Goal: Task Accomplishment & Management: Manage account settings

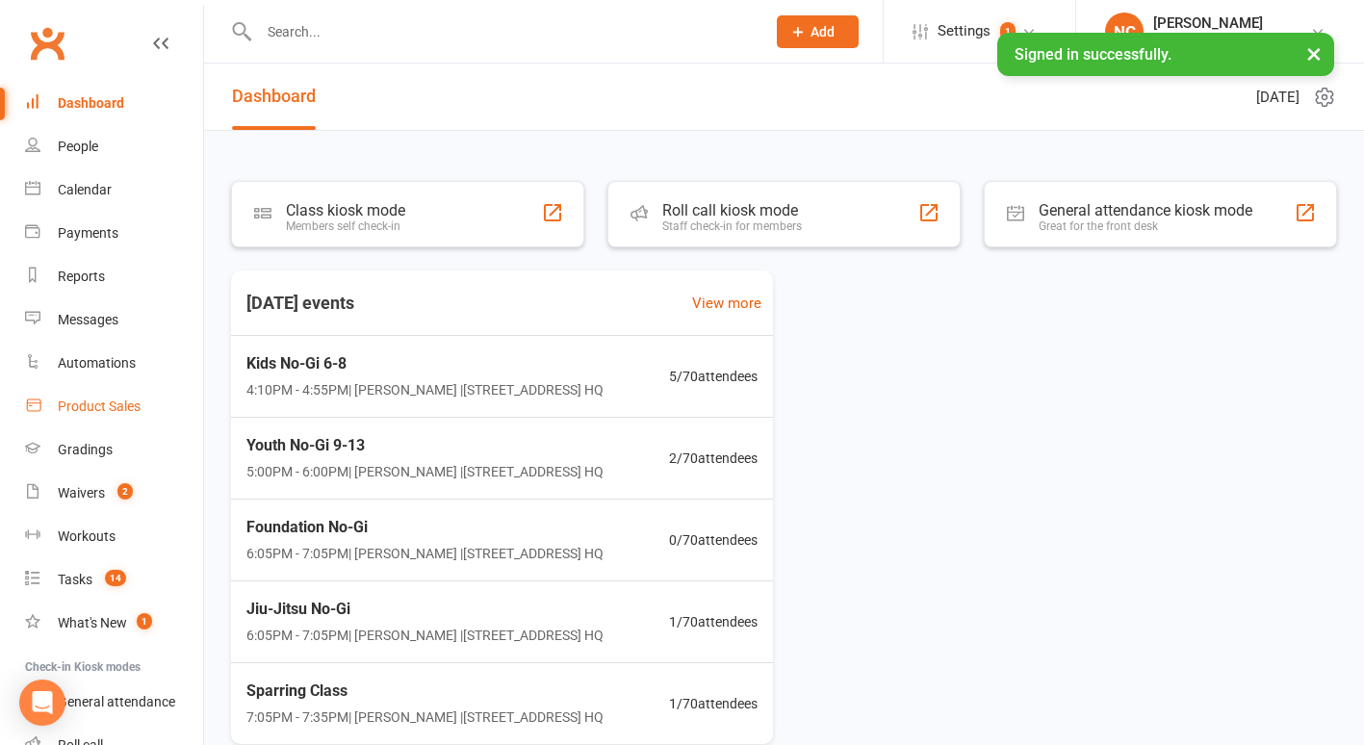
click at [76, 412] on div "Product Sales" at bounding box center [99, 406] width 83 height 15
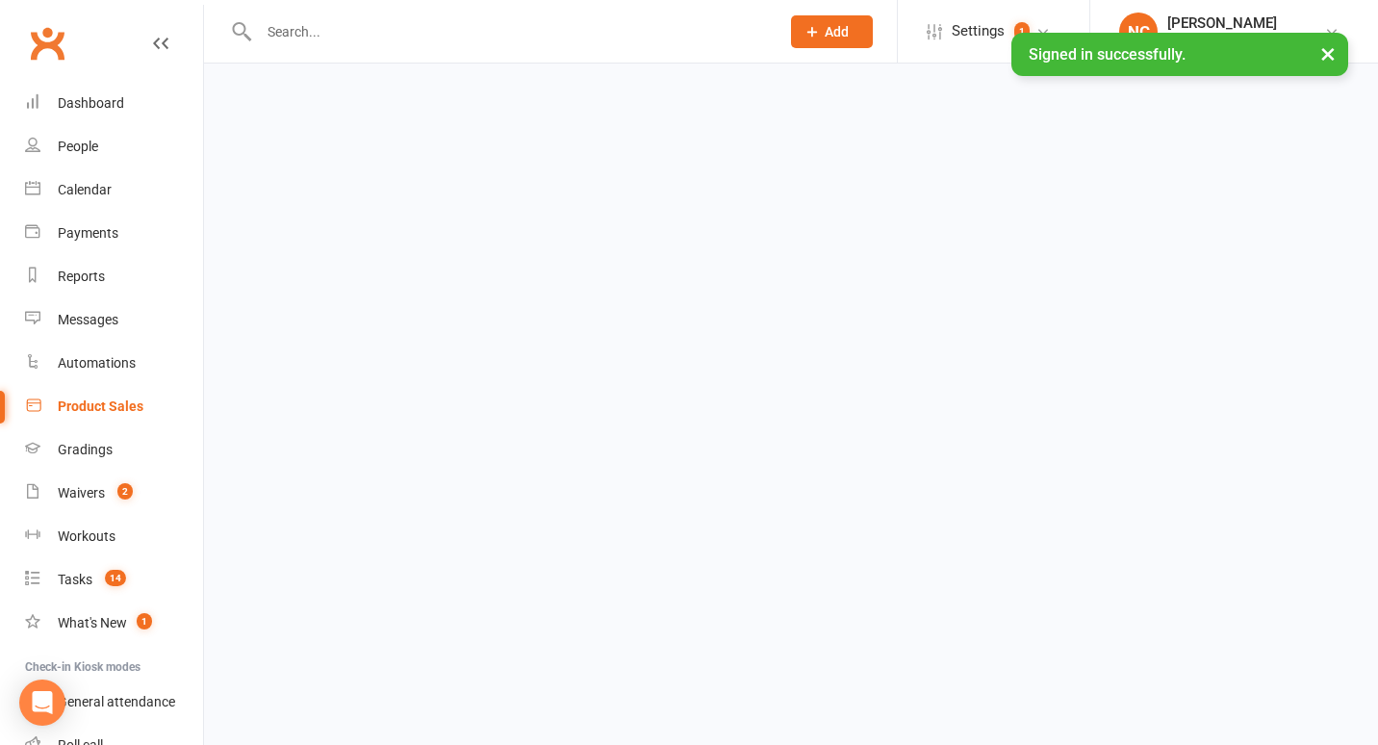
select select "100"
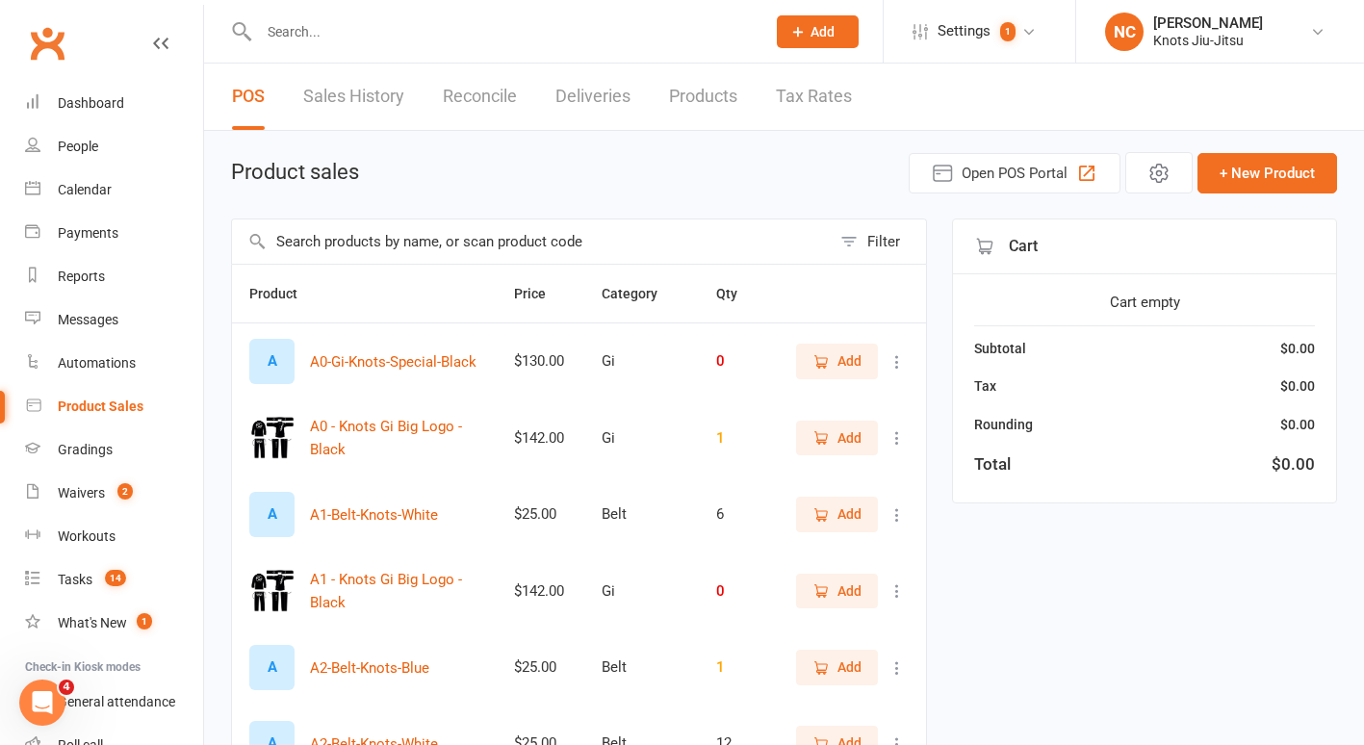
click at [426, 244] on input "text" at bounding box center [531, 241] width 599 height 44
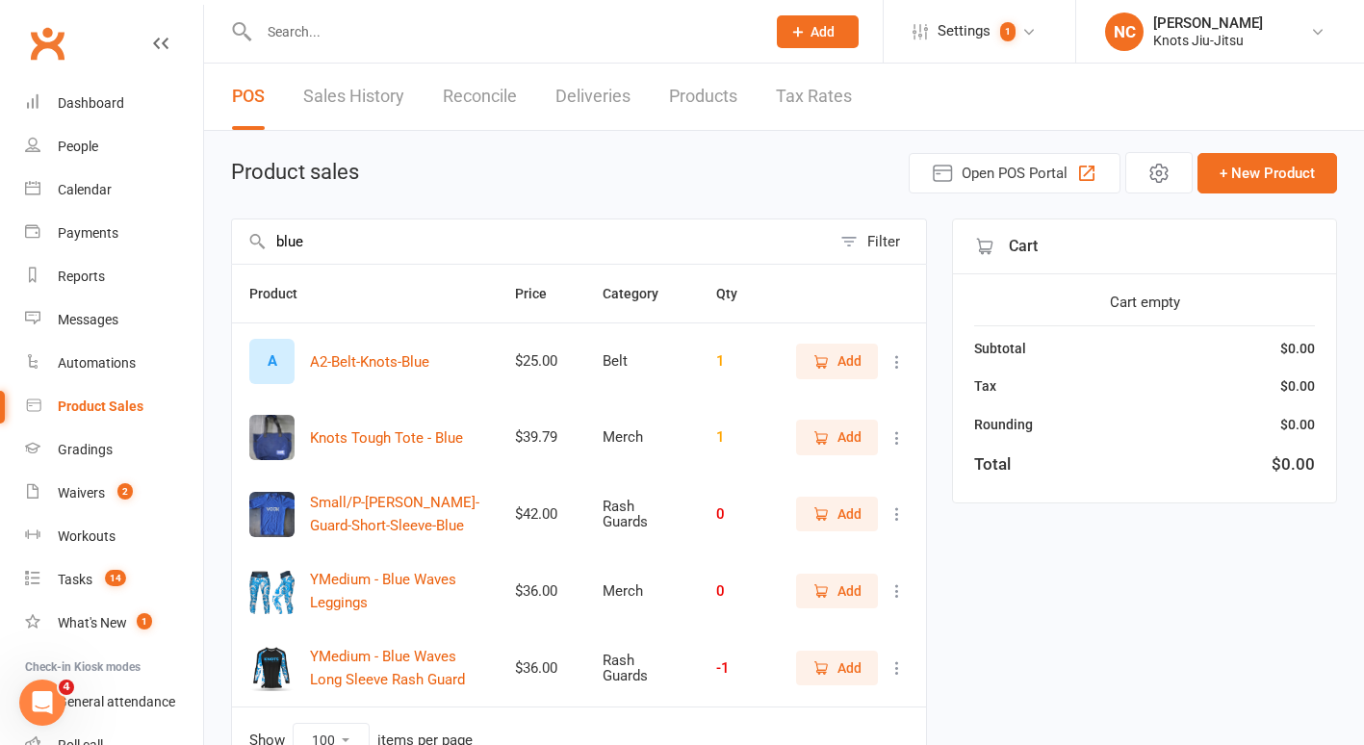
type input "blue"
click at [843, 586] on span "Add" at bounding box center [849, 590] width 24 height 21
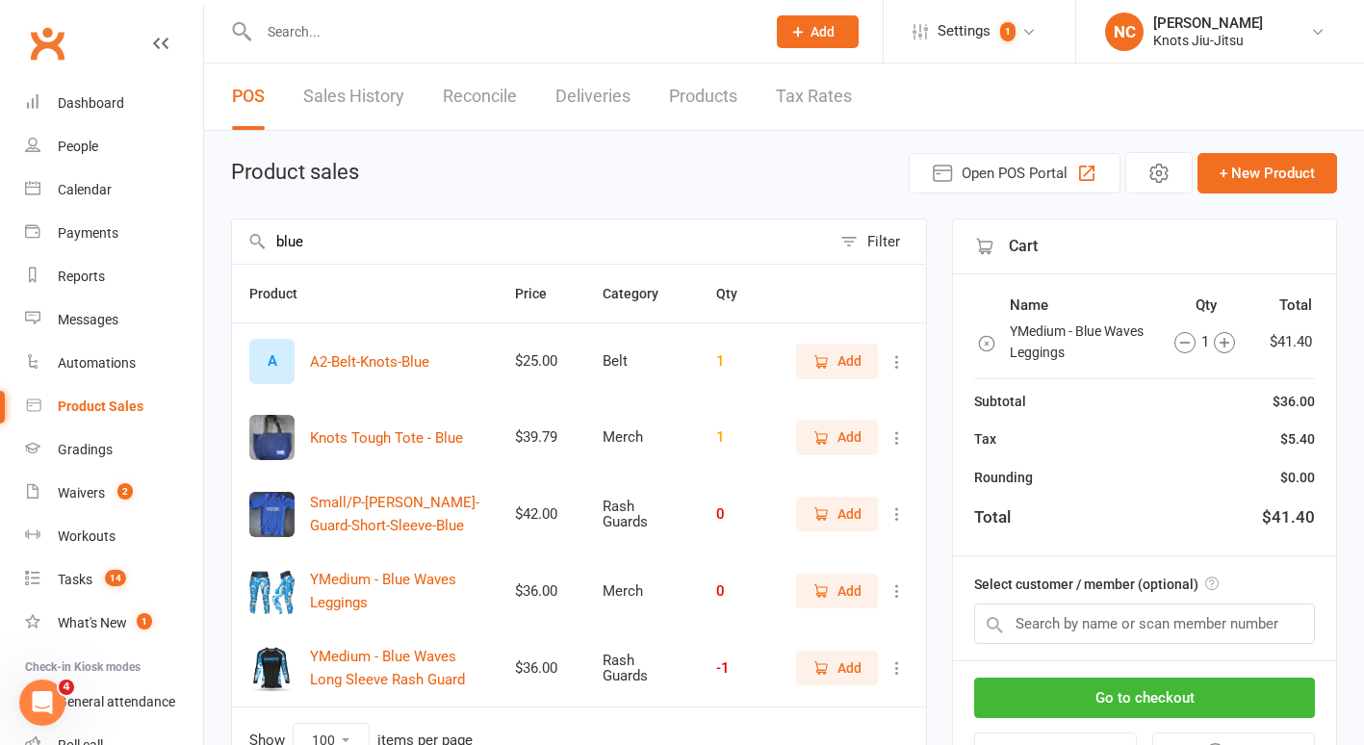
click at [832, 668] on span "Add" at bounding box center [836, 667] width 49 height 21
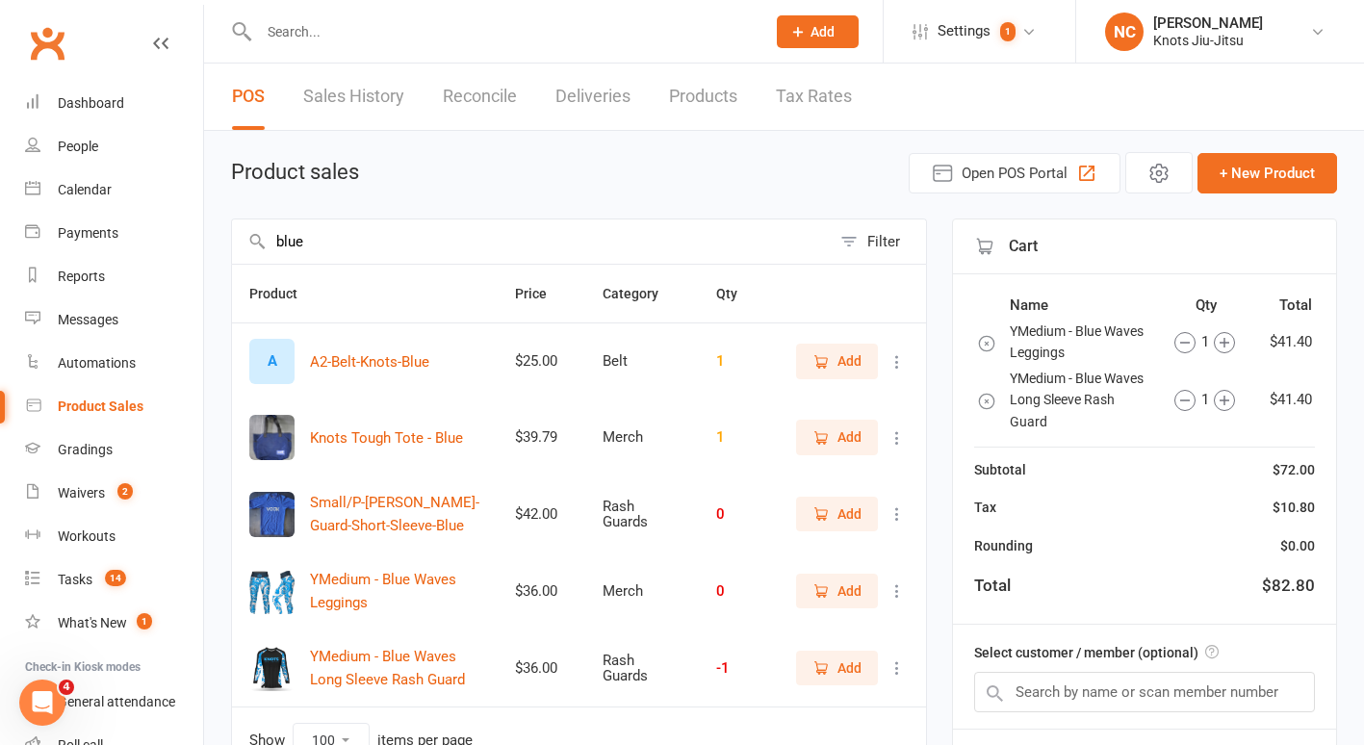
click at [694, 83] on link "Products" at bounding box center [703, 97] width 68 height 66
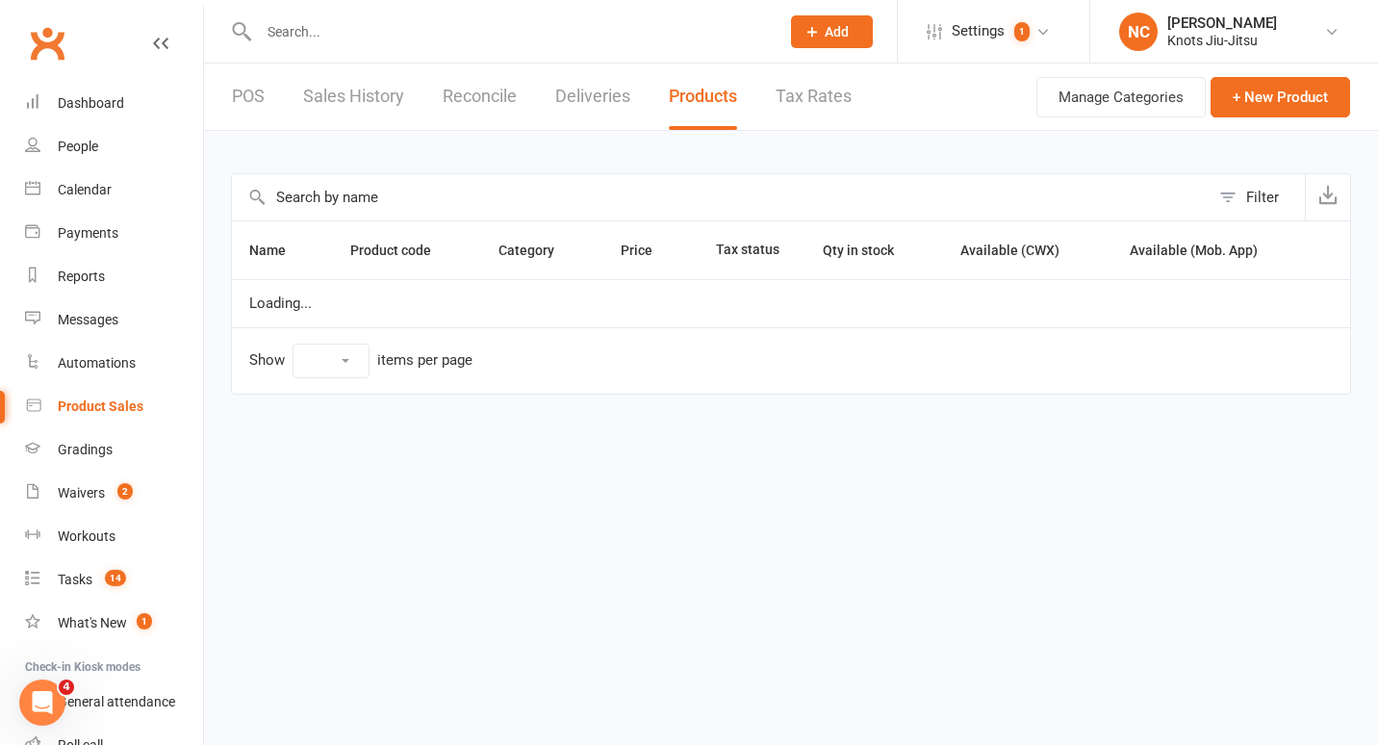
select select "100"
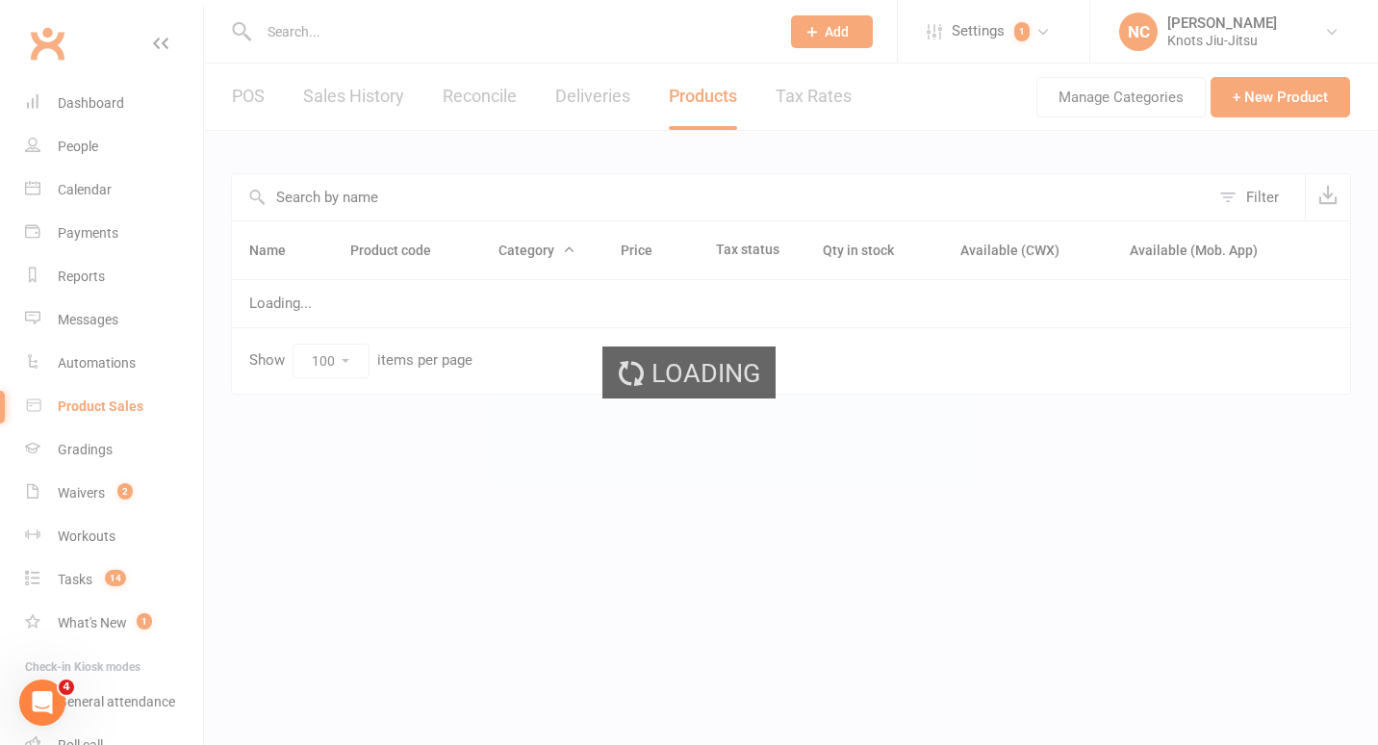
click at [622, 212] on div "Loading" at bounding box center [689, 372] width 1378 height 745
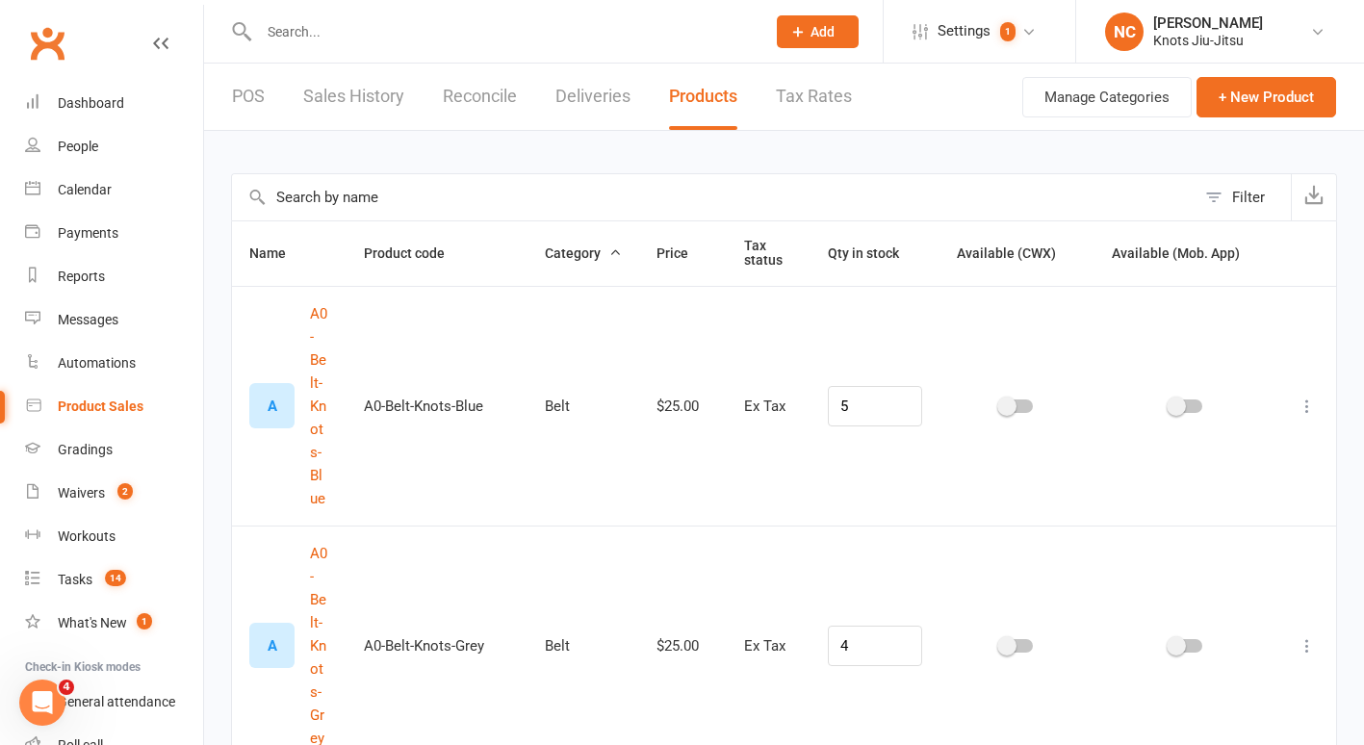
click at [622, 212] on input "text" at bounding box center [714, 197] width 964 height 46
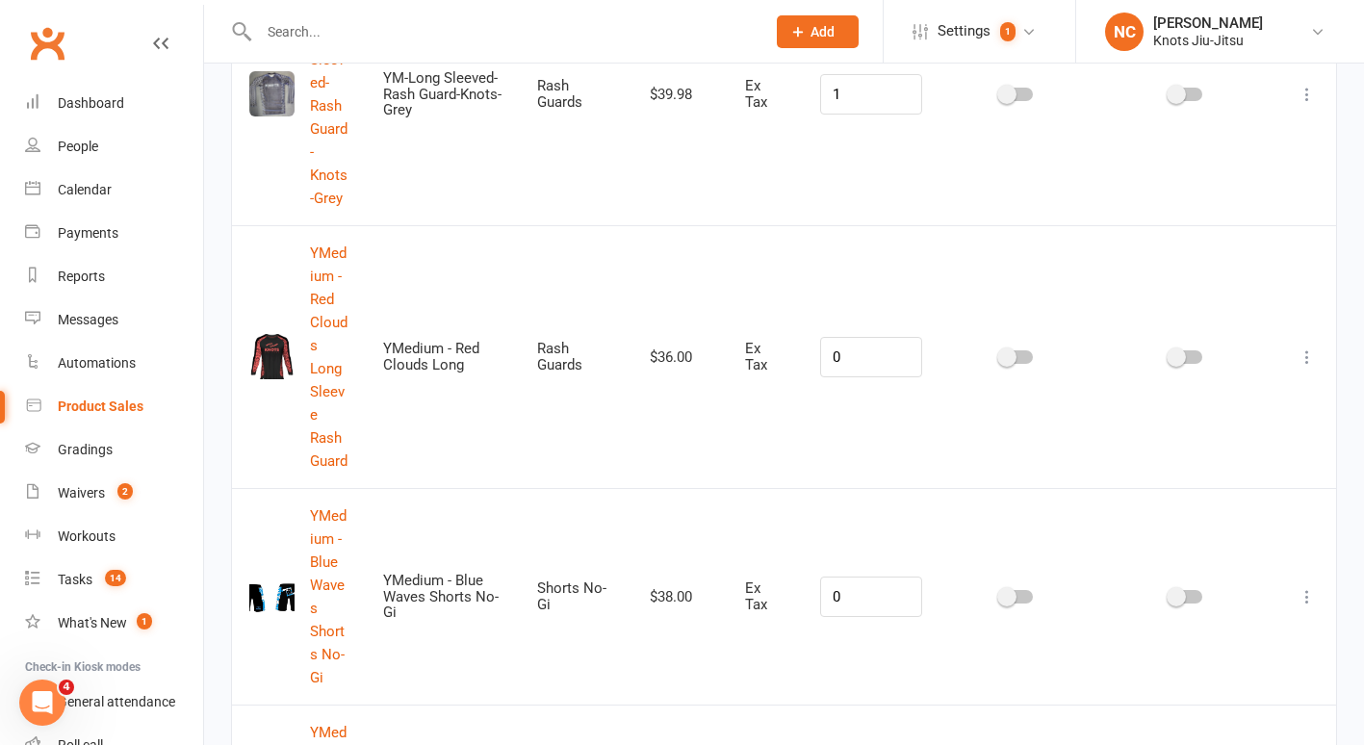
scroll to position [3130, 0]
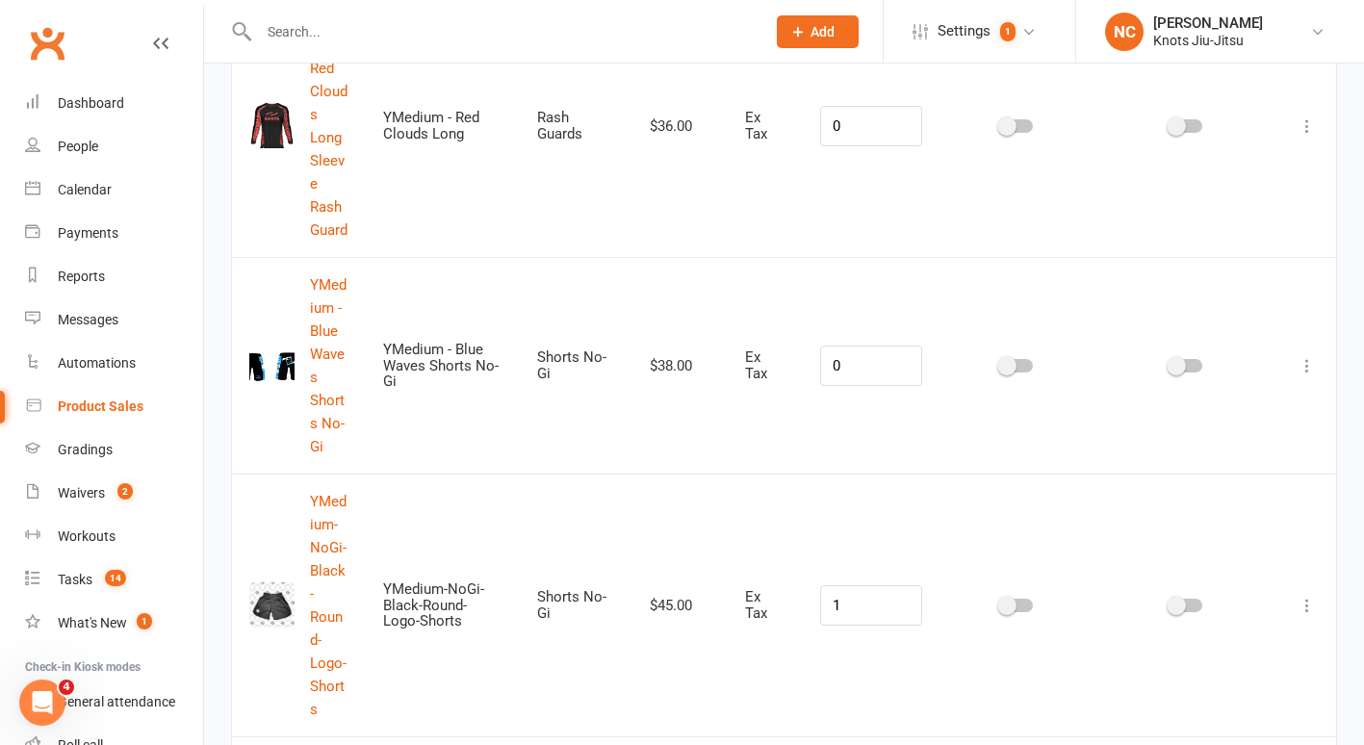
type input "ym"
click at [1016, 356] on span at bounding box center [1006, 365] width 19 height 19
click at [1000, 363] on input "checkbox" at bounding box center [1000, 363] width 0 height 0
click at [909, 346] on input "0" at bounding box center [871, 366] width 102 height 40
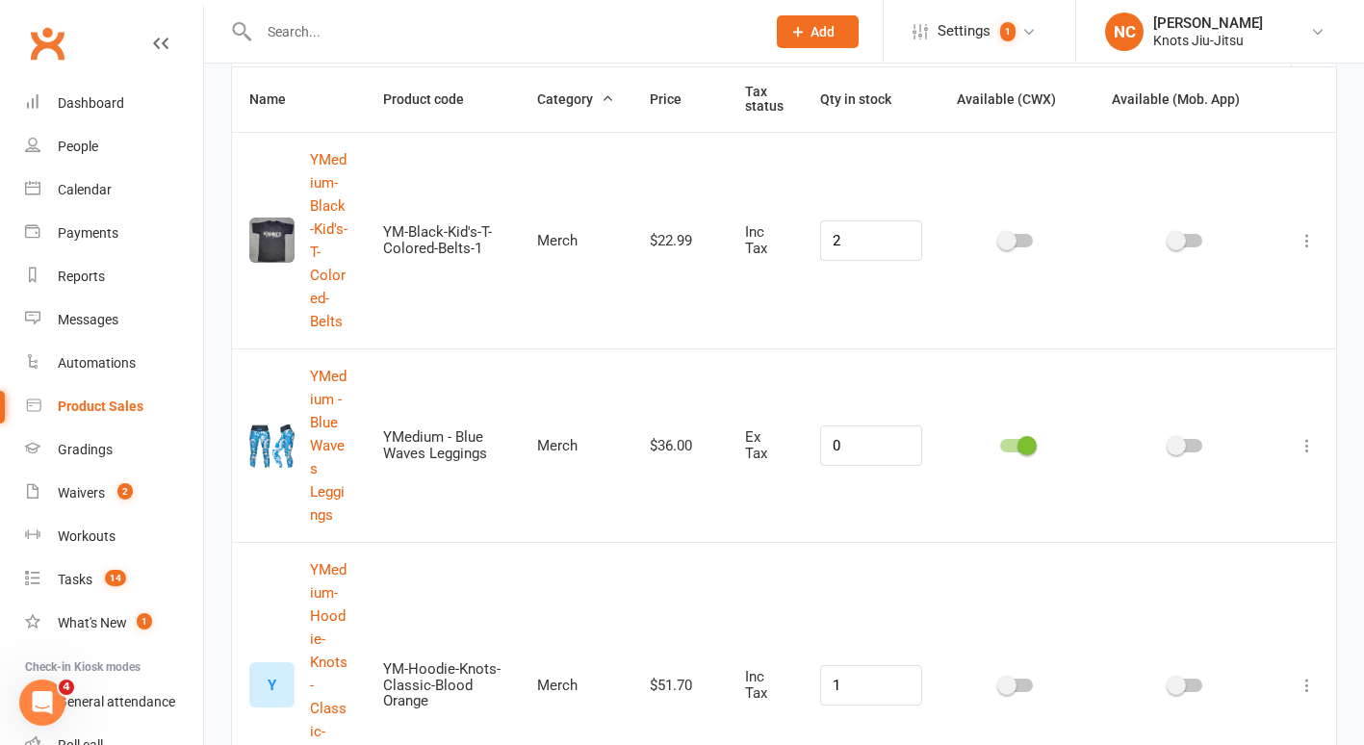
scroll to position [0, 0]
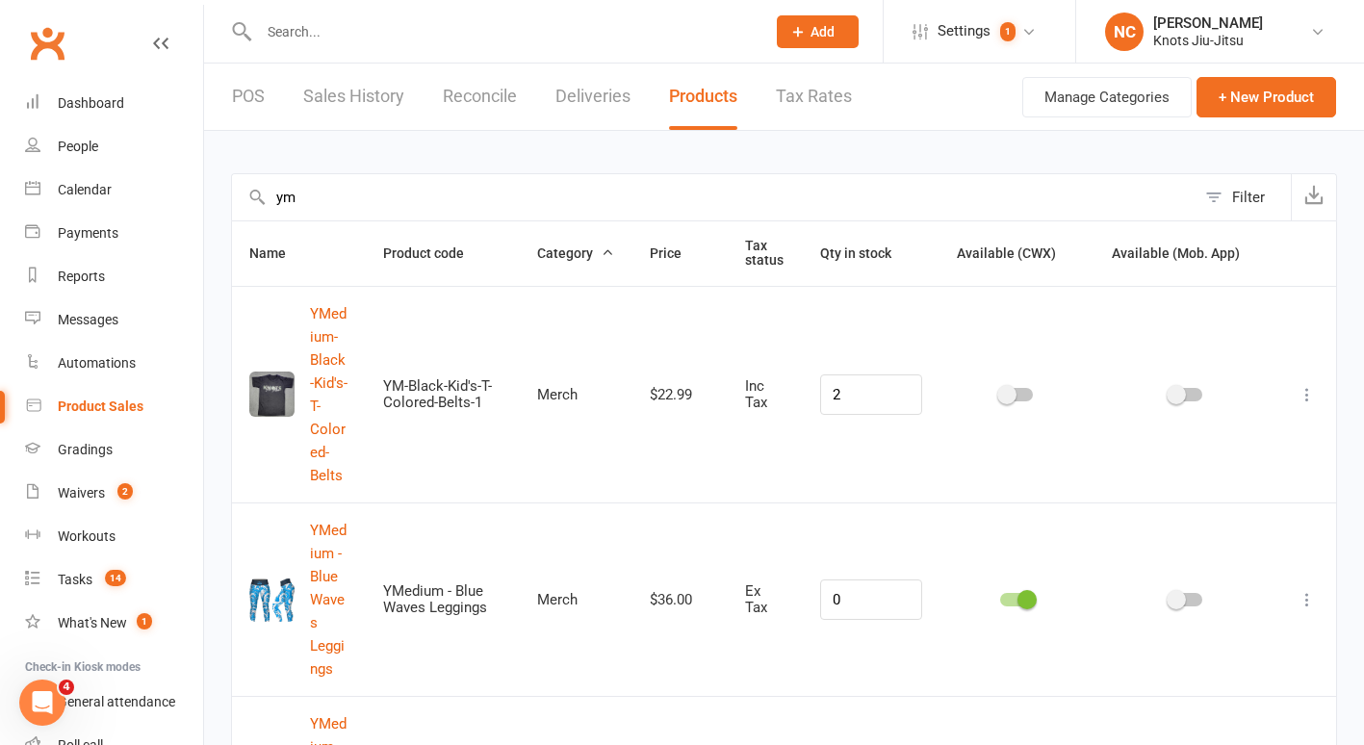
type input "01"
click at [276, 102] on div "POS Sales History Reconcile Deliveries Products Tax Rates" at bounding box center [542, 97] width 676 height 66
click at [248, 90] on link "POS" at bounding box center [248, 97] width 33 height 66
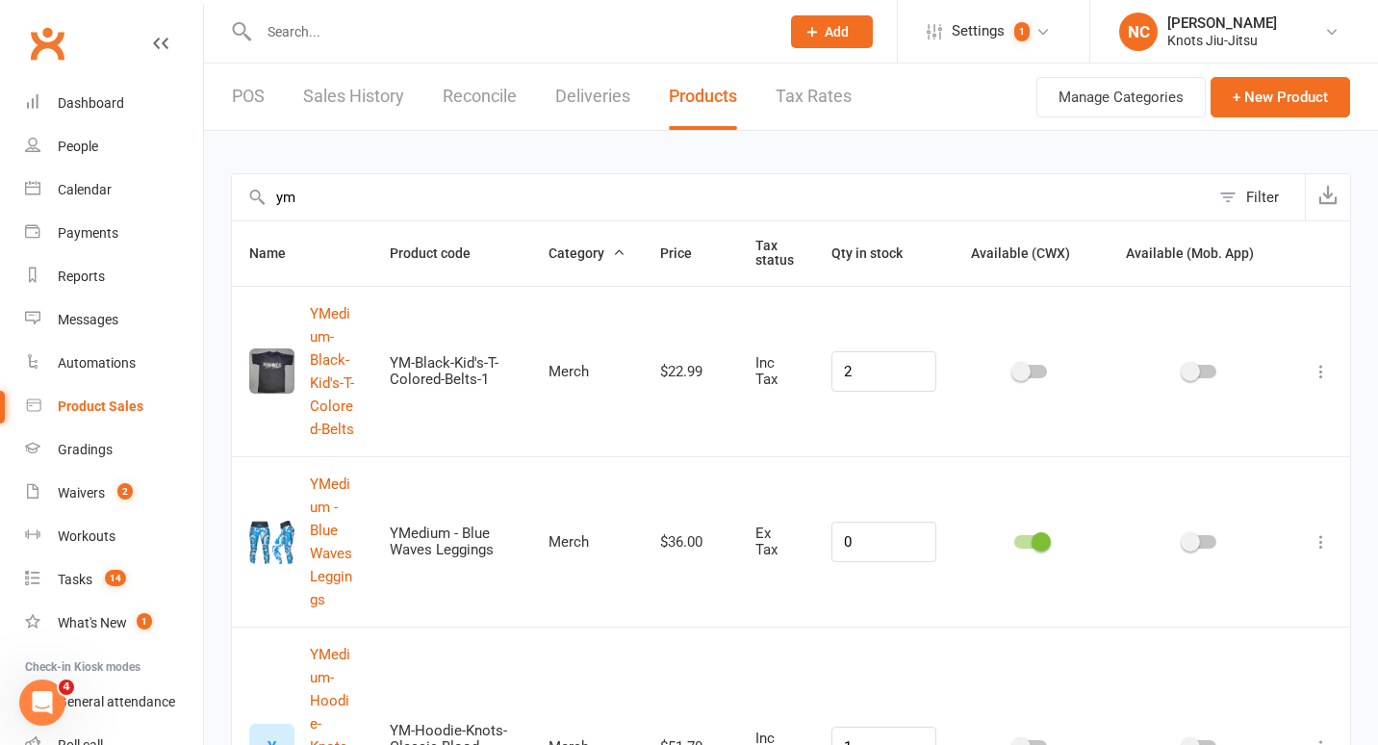
select select "100"
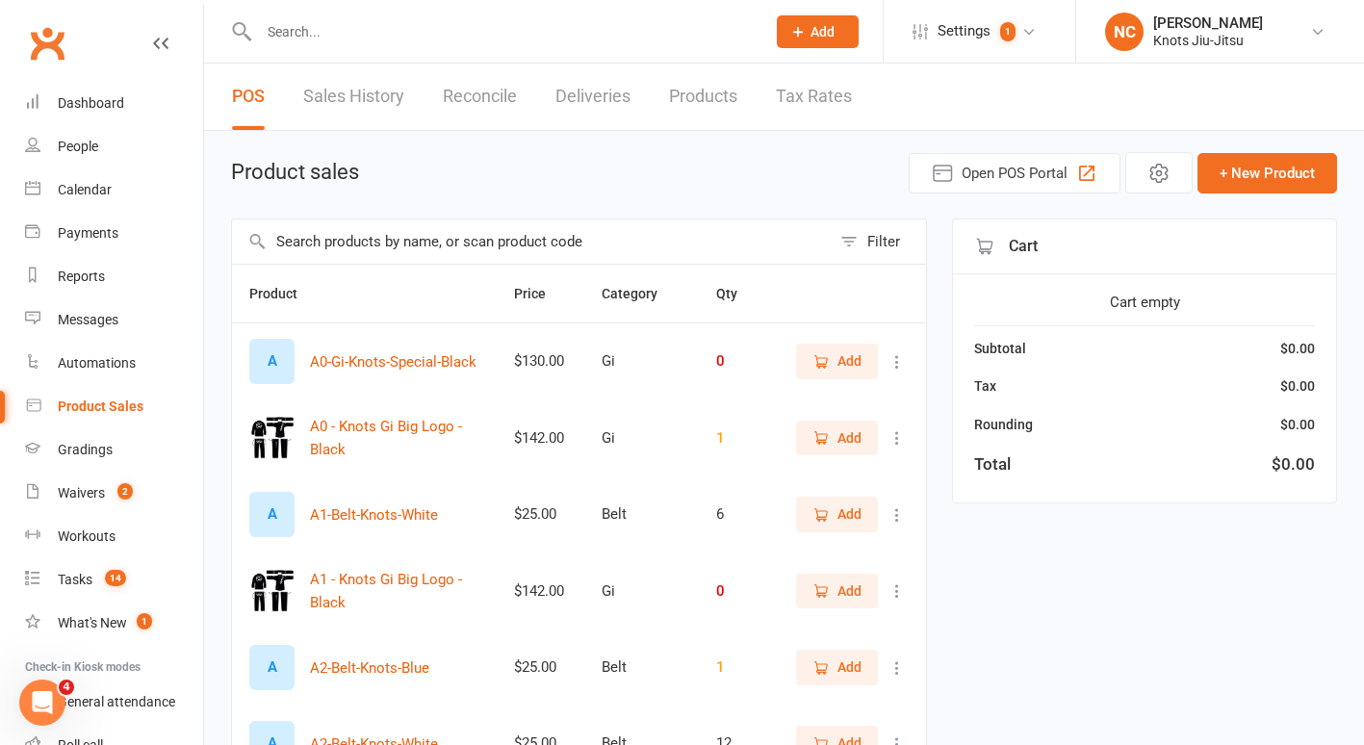
click at [304, 239] on input "text" at bounding box center [531, 241] width 599 height 44
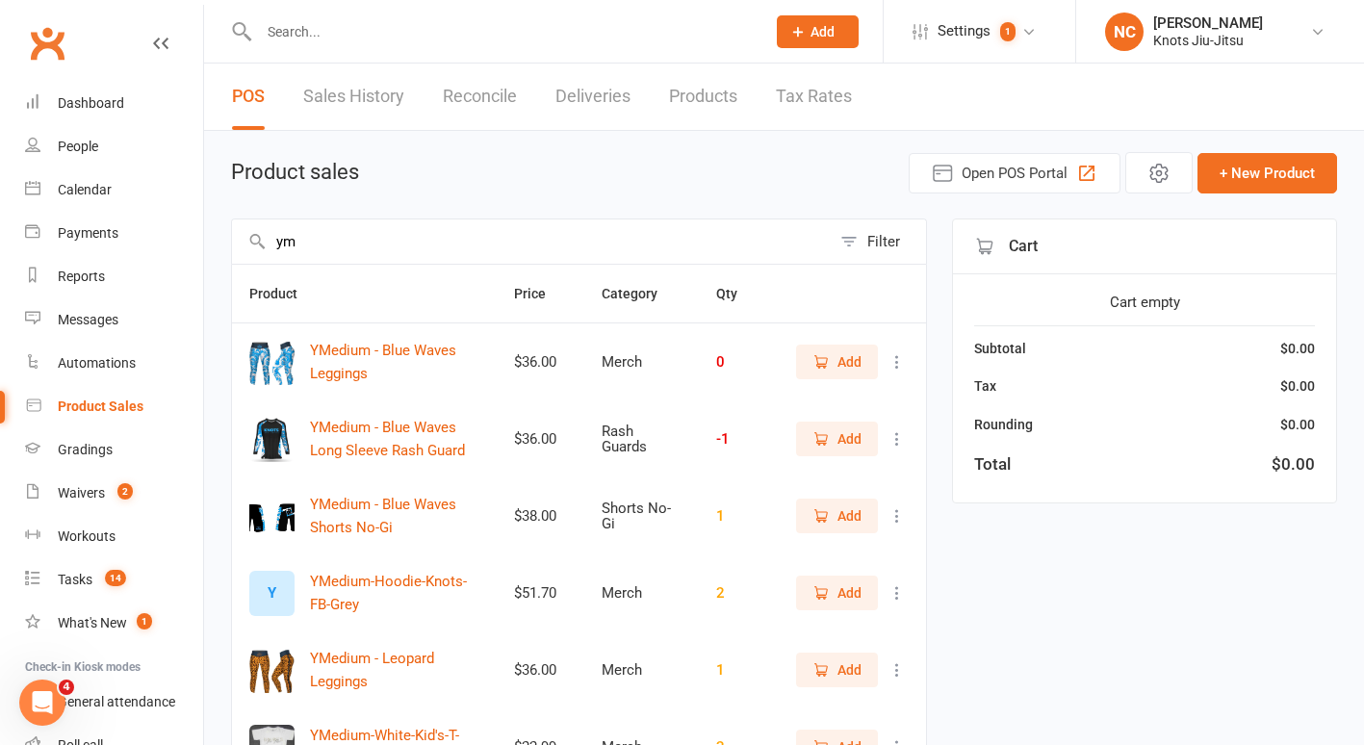
type input "ym"
click at [838, 353] on span "Add" at bounding box center [849, 361] width 24 height 21
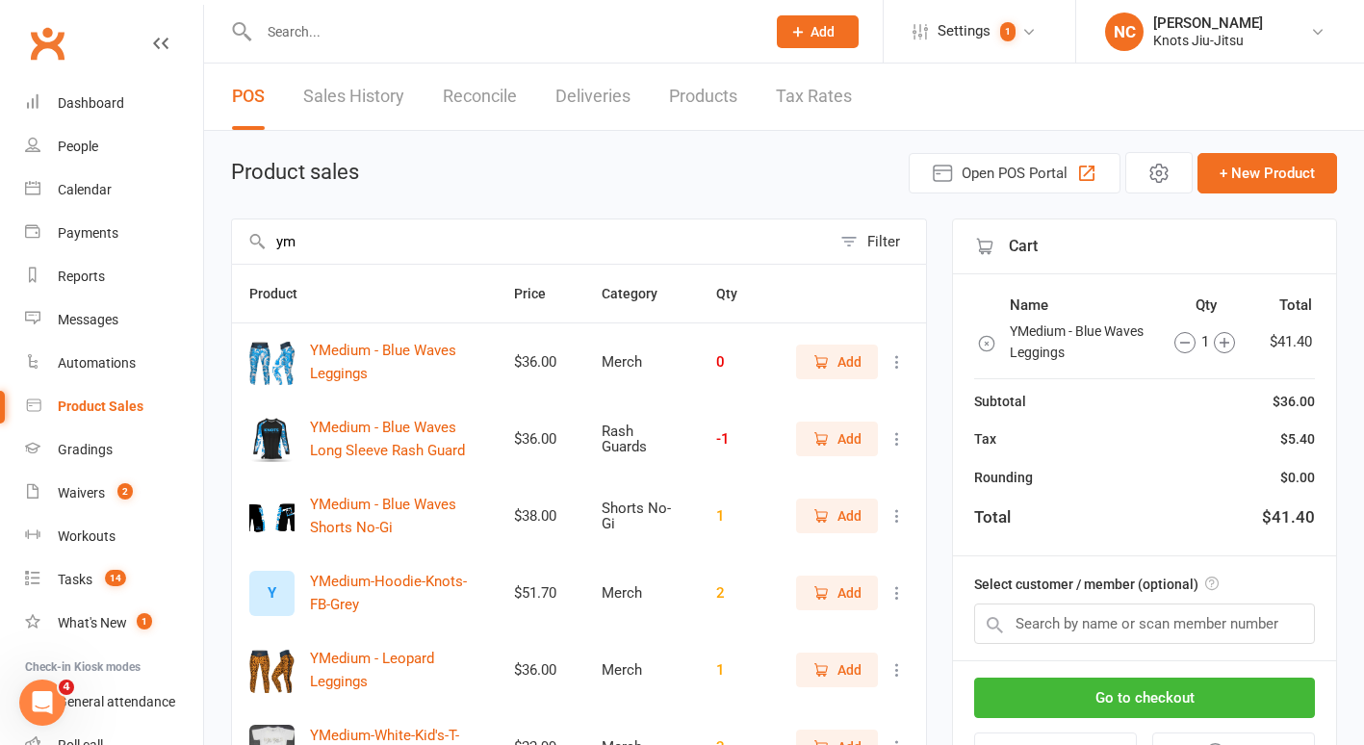
click at [832, 446] on span "Add" at bounding box center [836, 438] width 49 height 21
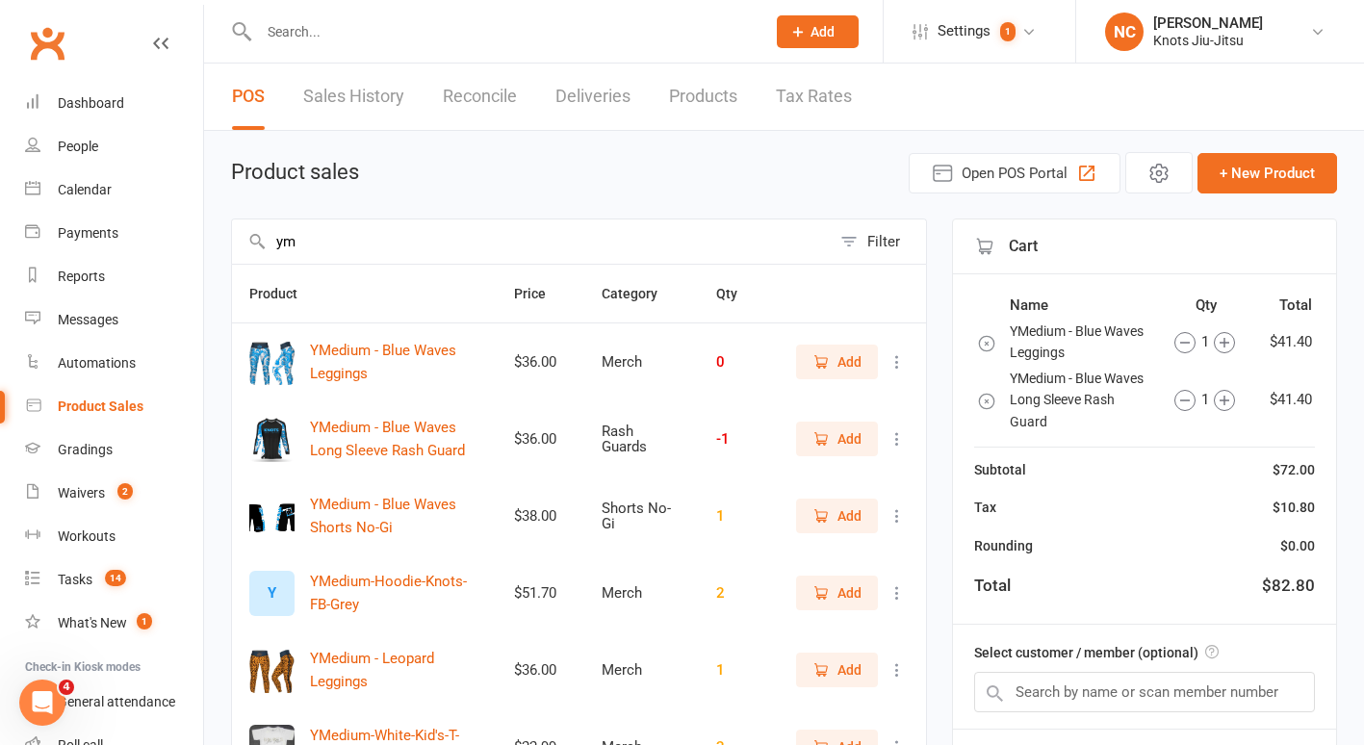
click at [827, 500] on button "Add" at bounding box center [837, 516] width 82 height 35
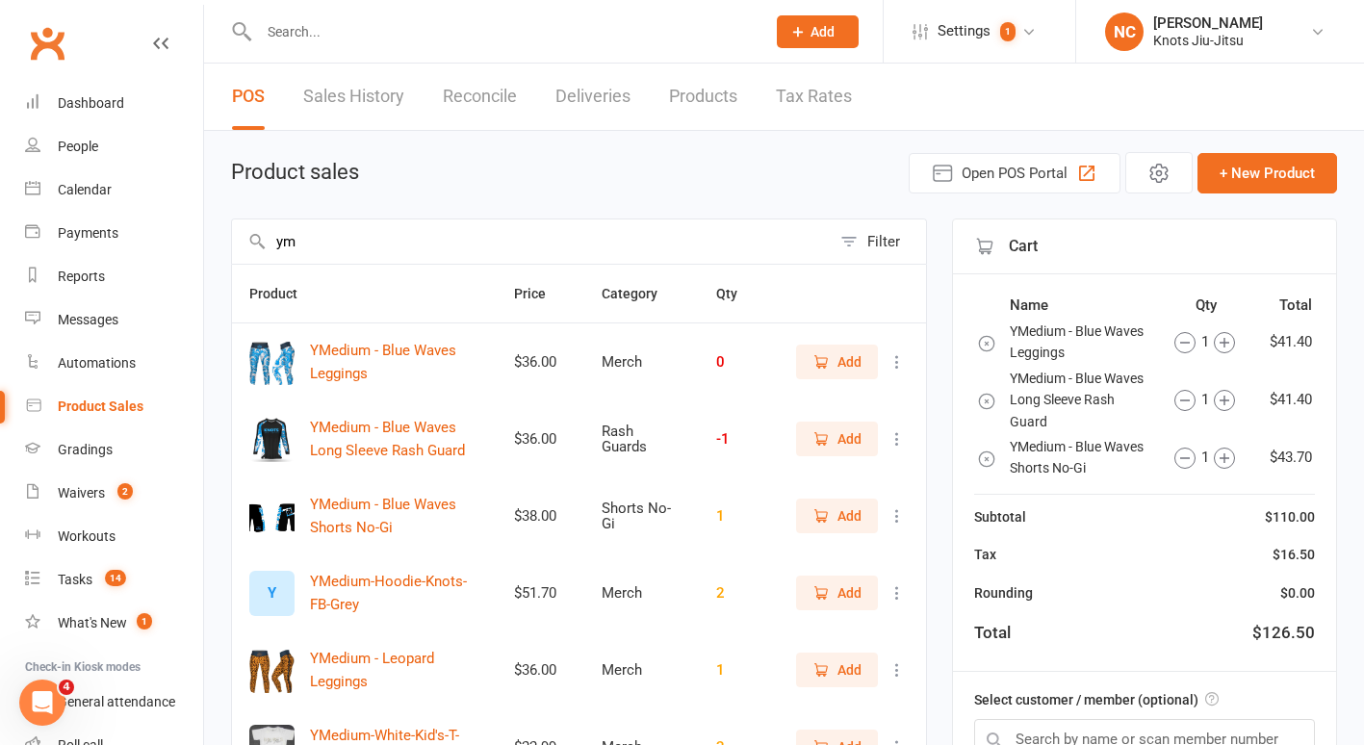
scroll to position [215, 0]
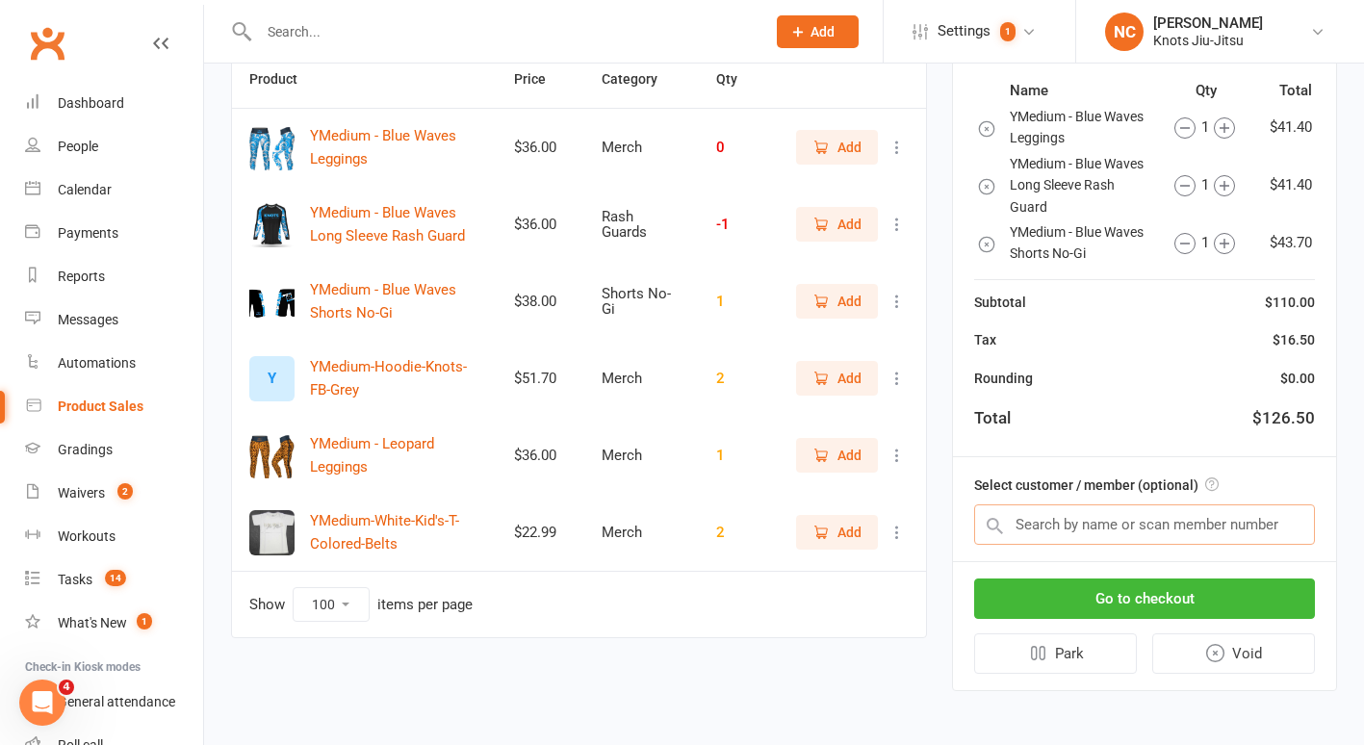
click at [1102, 506] on input "text" at bounding box center [1144, 524] width 341 height 40
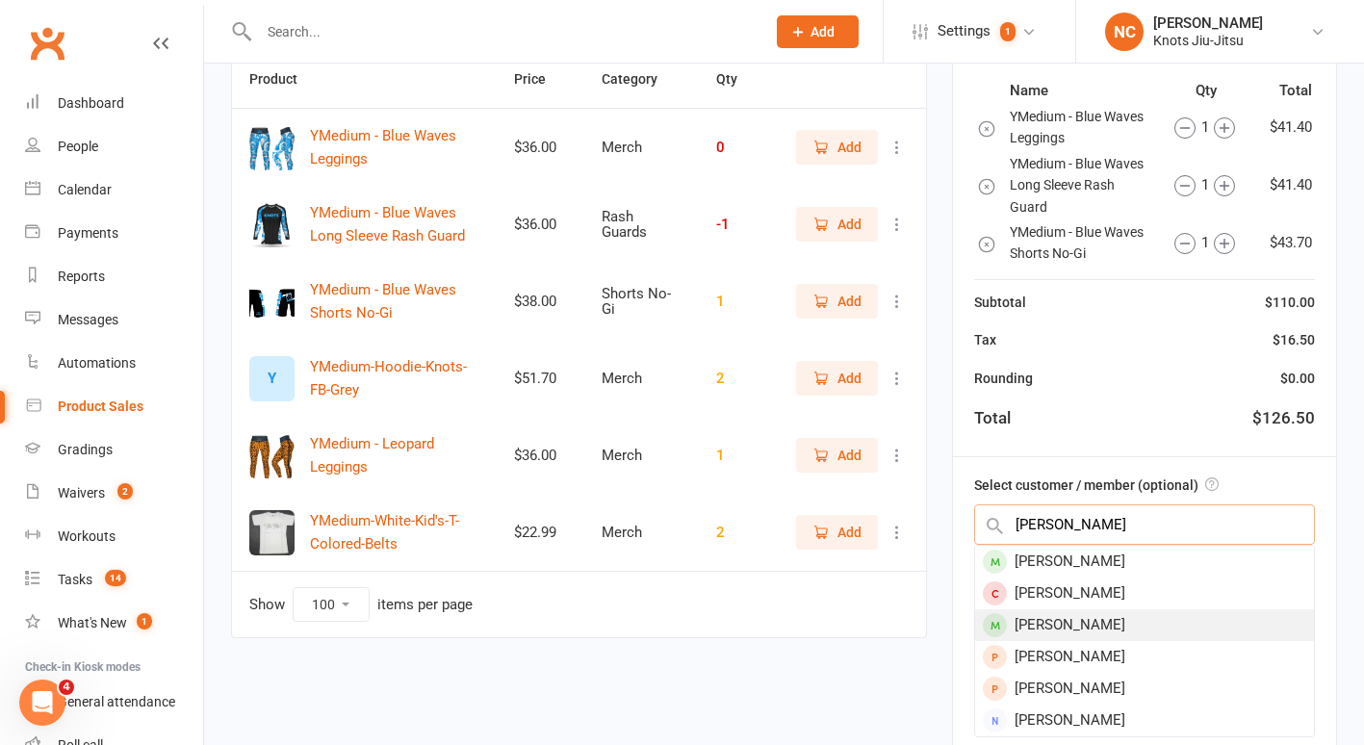
type input "harrison"
click at [1062, 628] on div "[PERSON_NAME]" at bounding box center [1144, 625] width 339 height 32
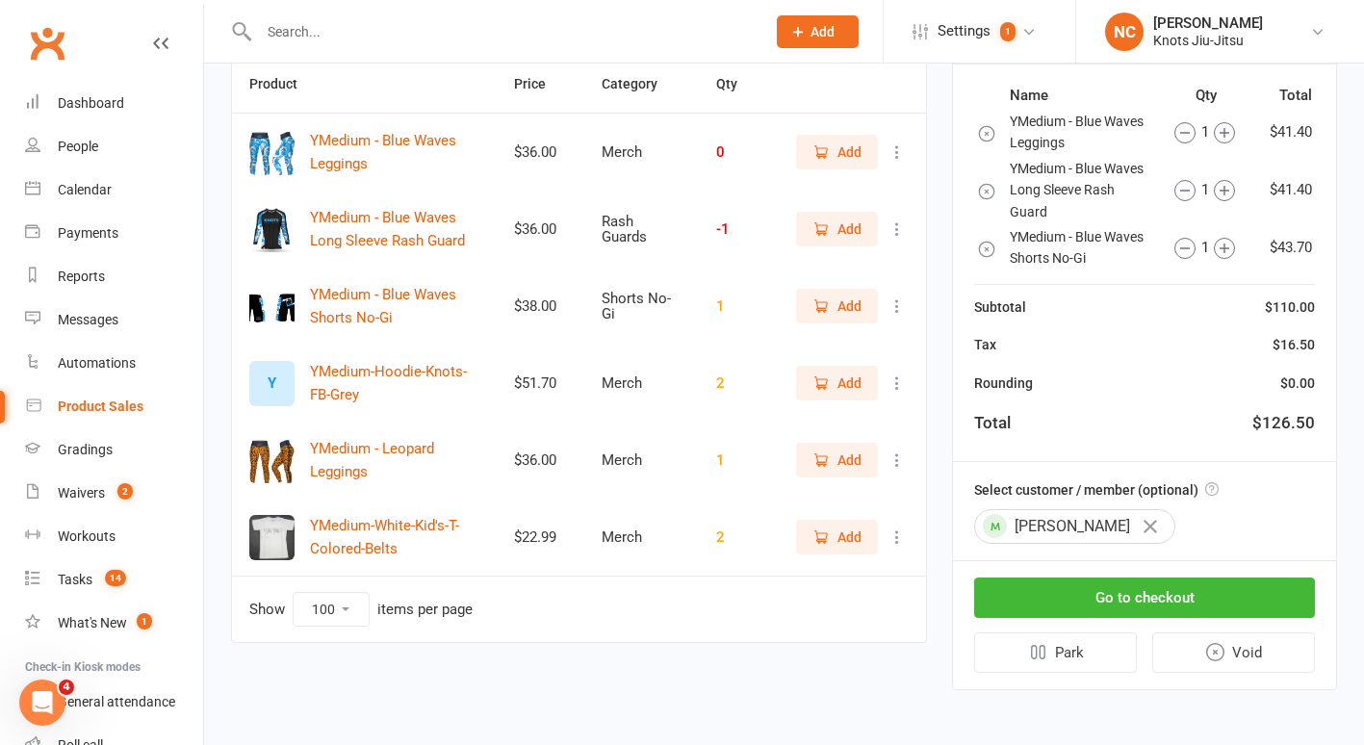
scroll to position [209, 0]
click at [1071, 586] on button "Go to checkout" at bounding box center [1144, 599] width 341 height 40
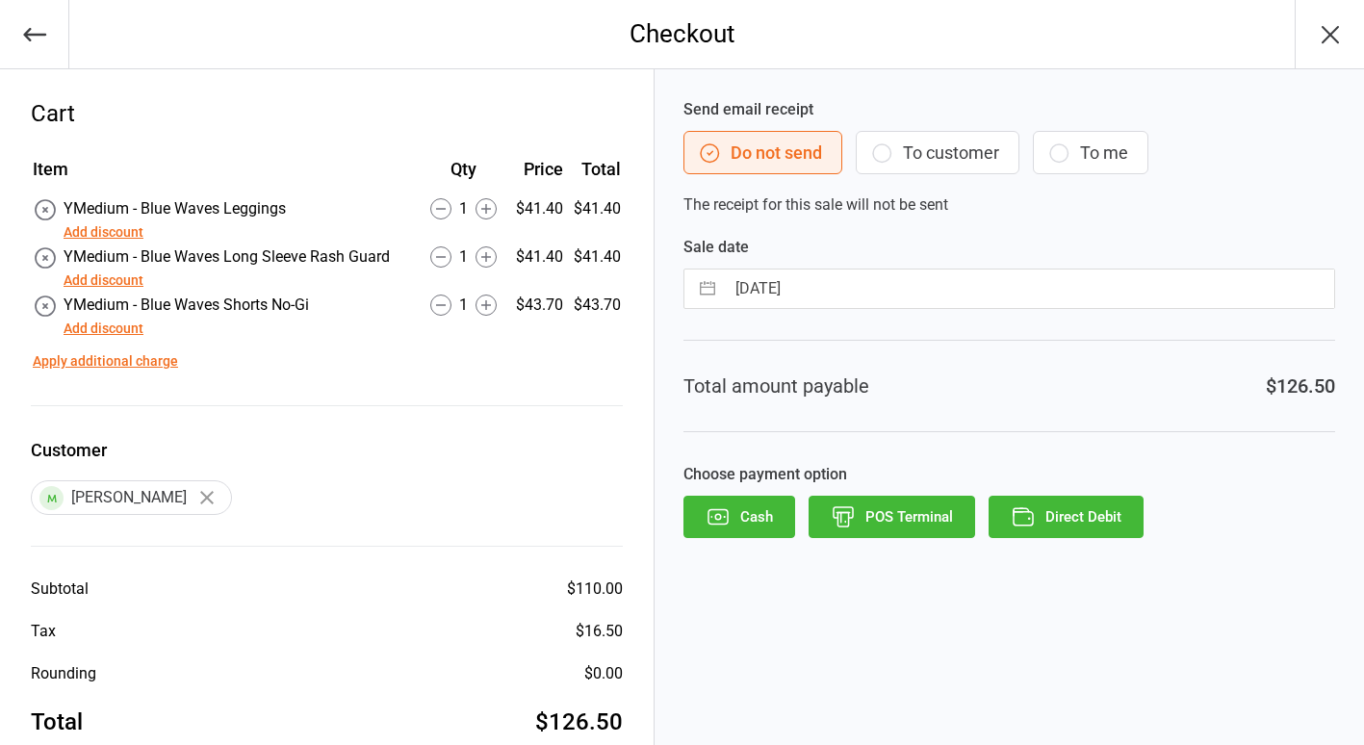
click at [941, 154] on button "To customer" at bounding box center [938, 152] width 164 height 43
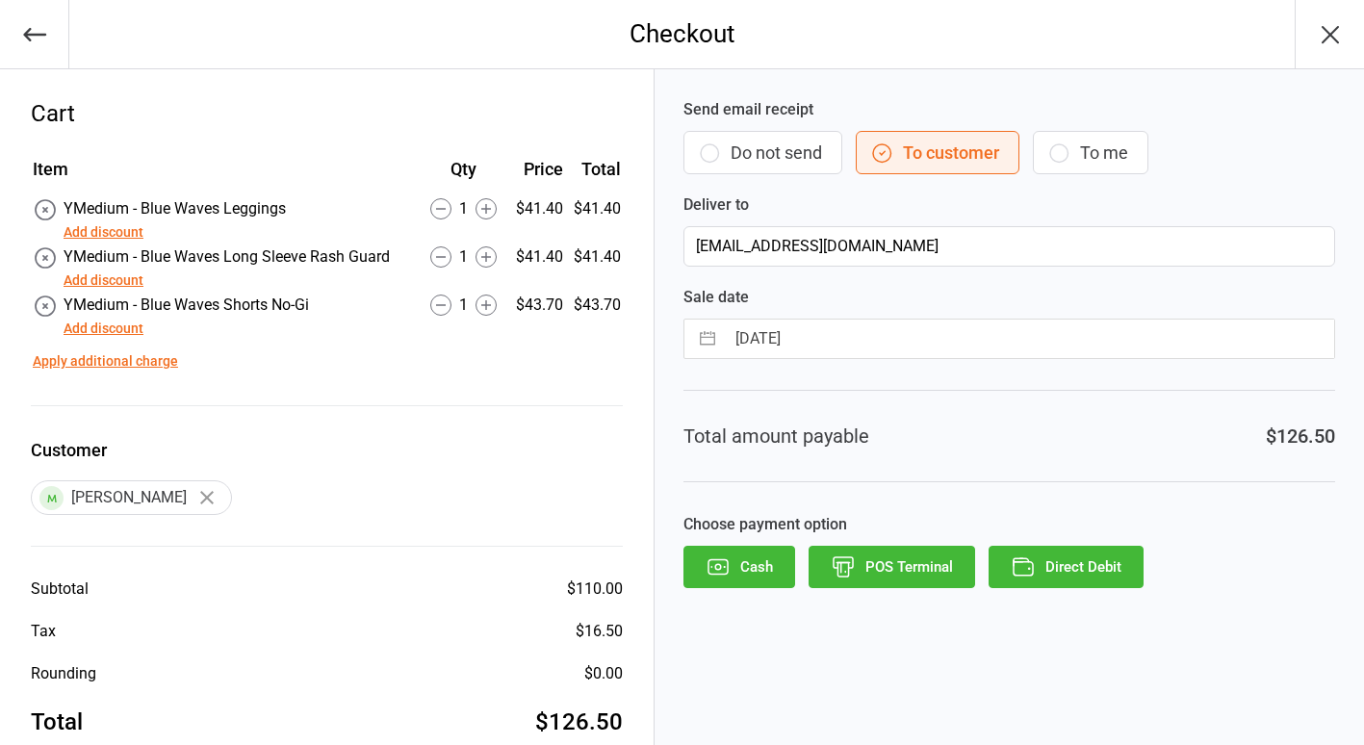
click at [1073, 565] on button "Direct Debit" at bounding box center [1066, 567] width 155 height 42
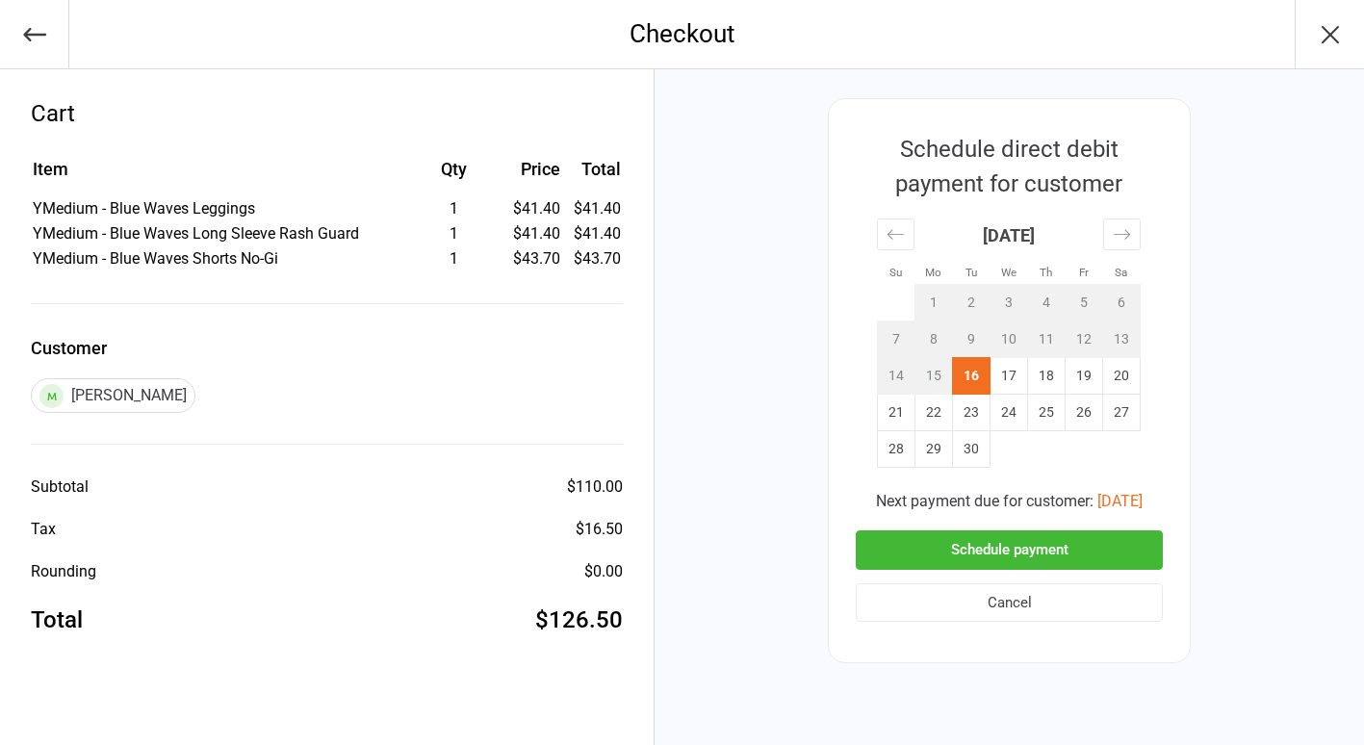
click at [1031, 548] on button "Schedule payment" at bounding box center [1009, 549] width 307 height 39
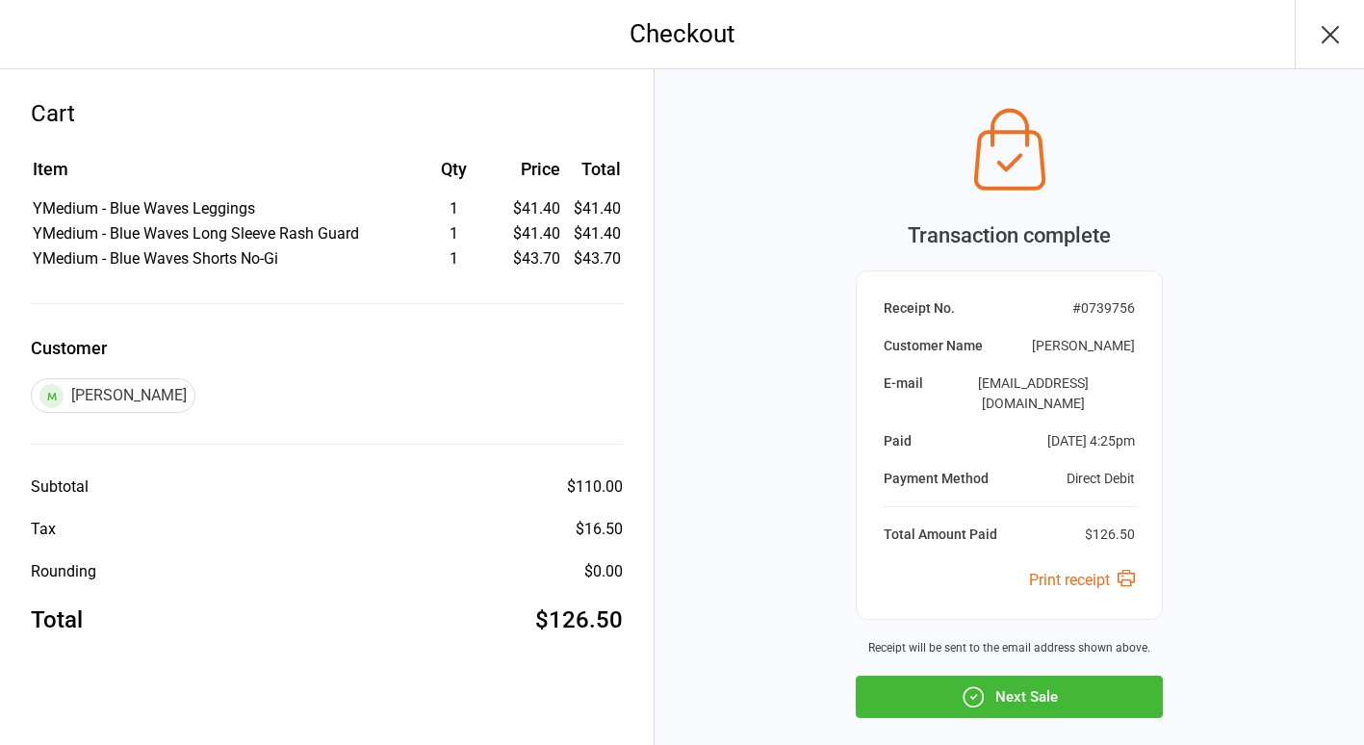
click at [997, 676] on button "Next Sale" at bounding box center [1009, 697] width 307 height 42
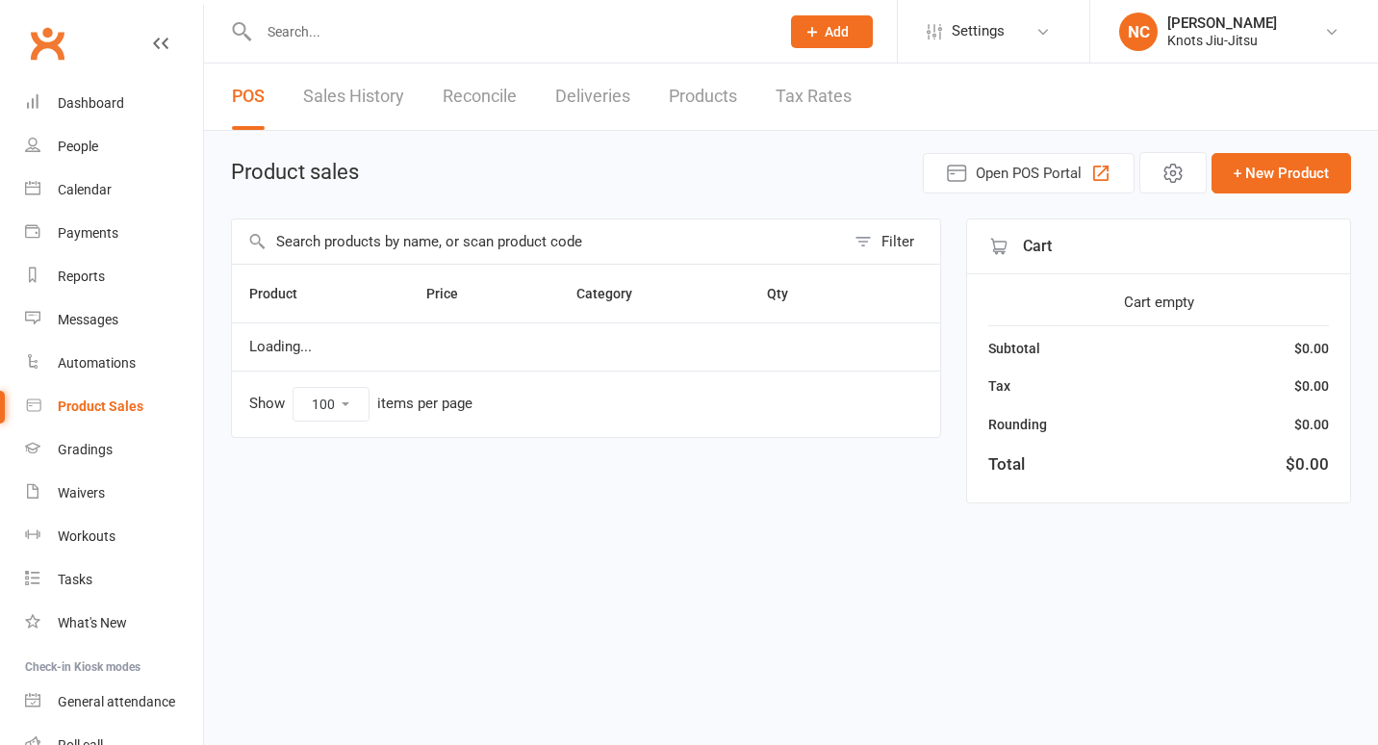
select select "100"
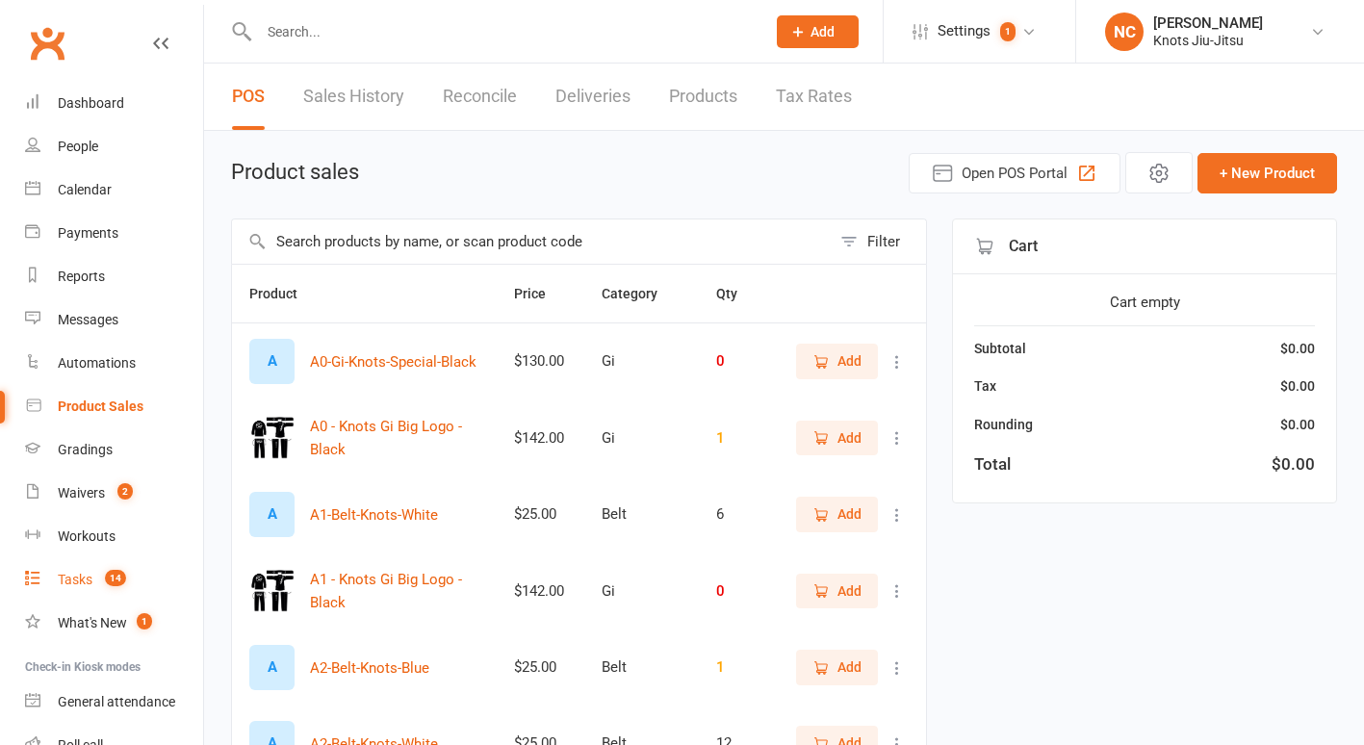
click at [88, 574] on div "Tasks" at bounding box center [75, 579] width 35 height 15
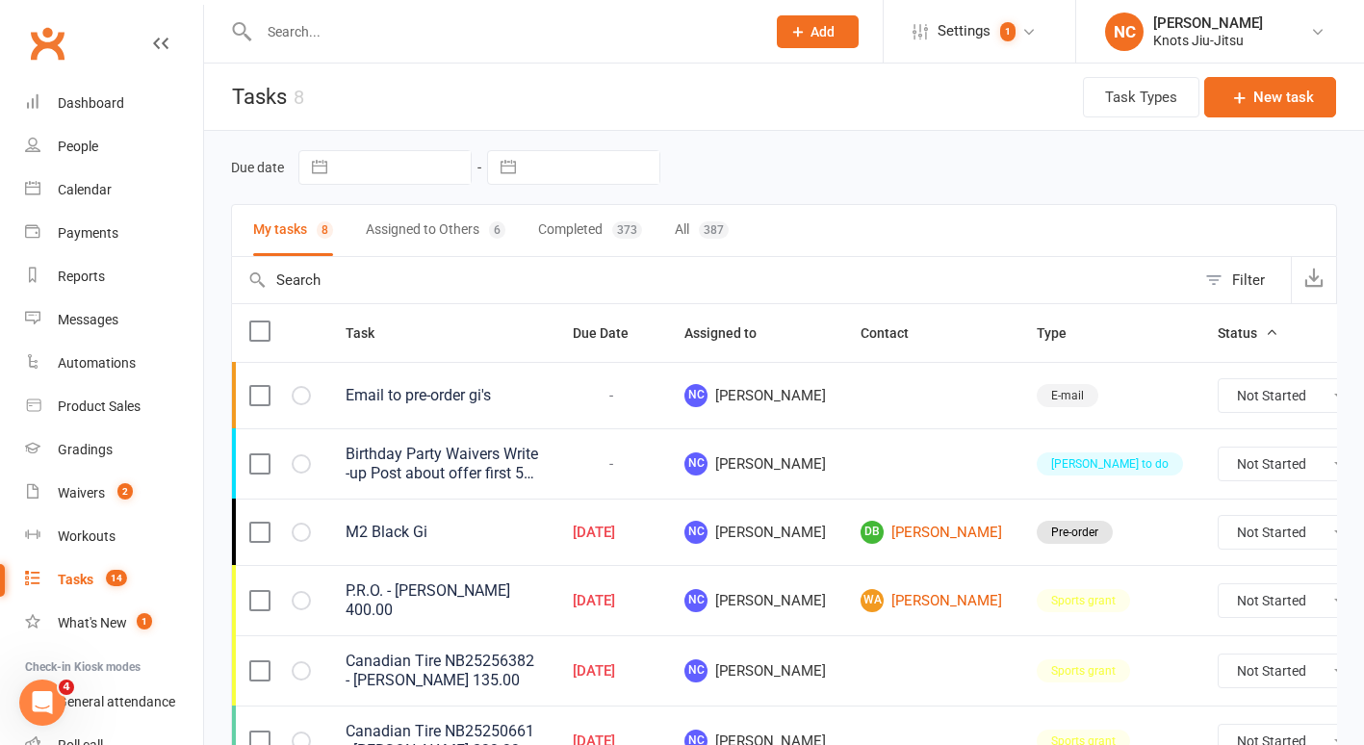
click at [708, 234] on div "387" at bounding box center [714, 229] width 30 height 17
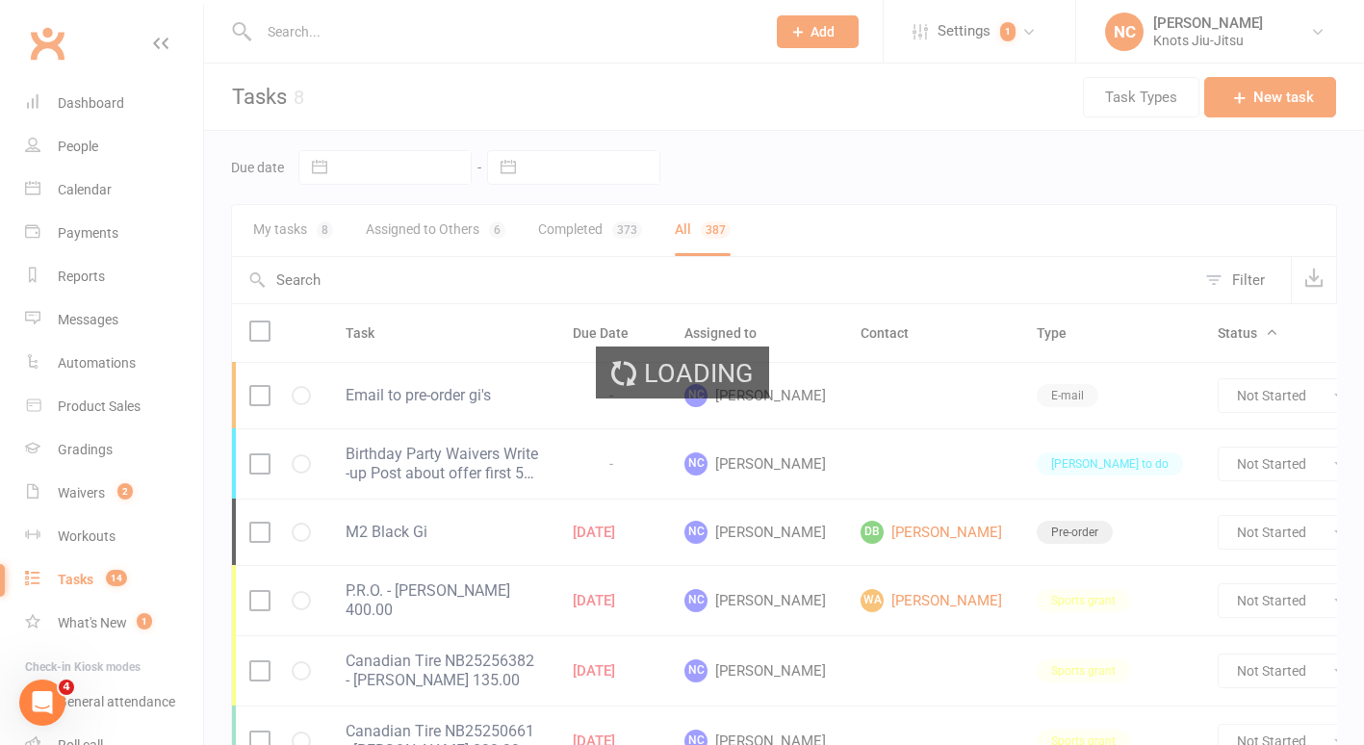
select select "started"
select select "finished"
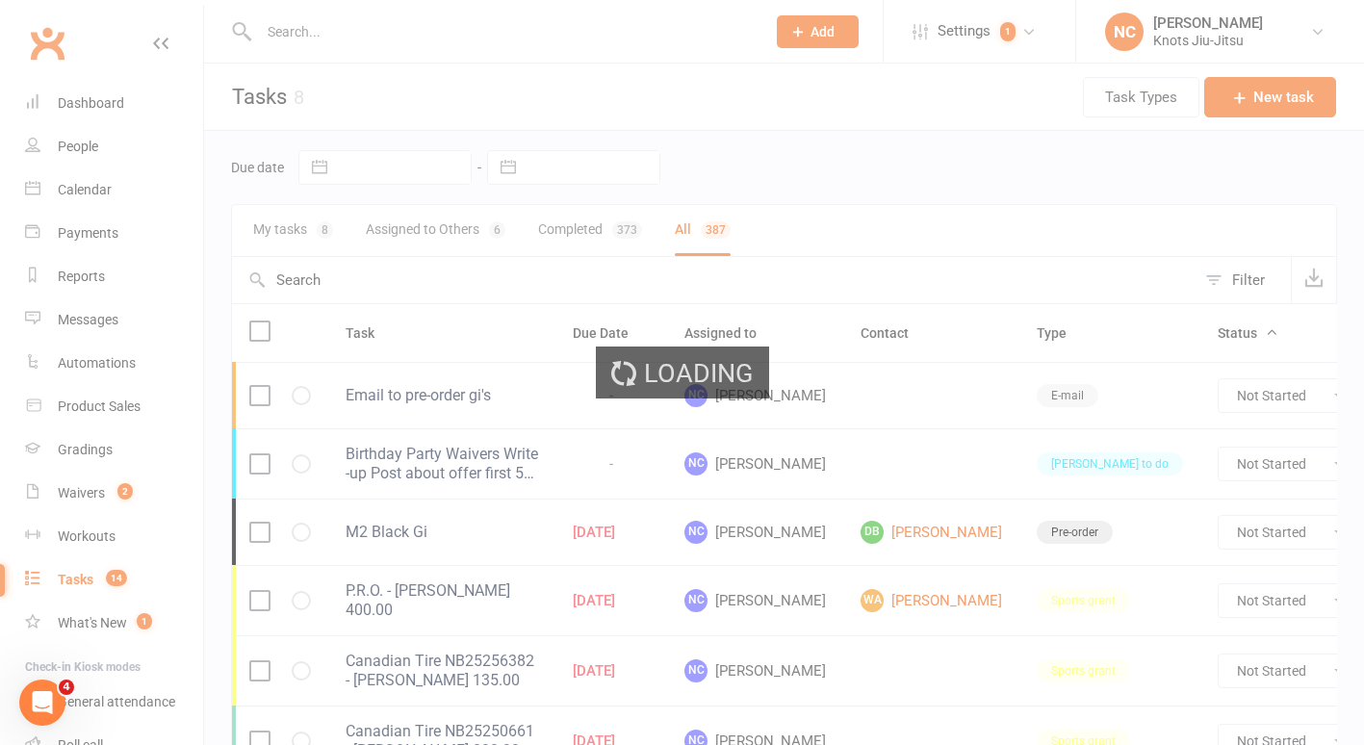
select select "finished"
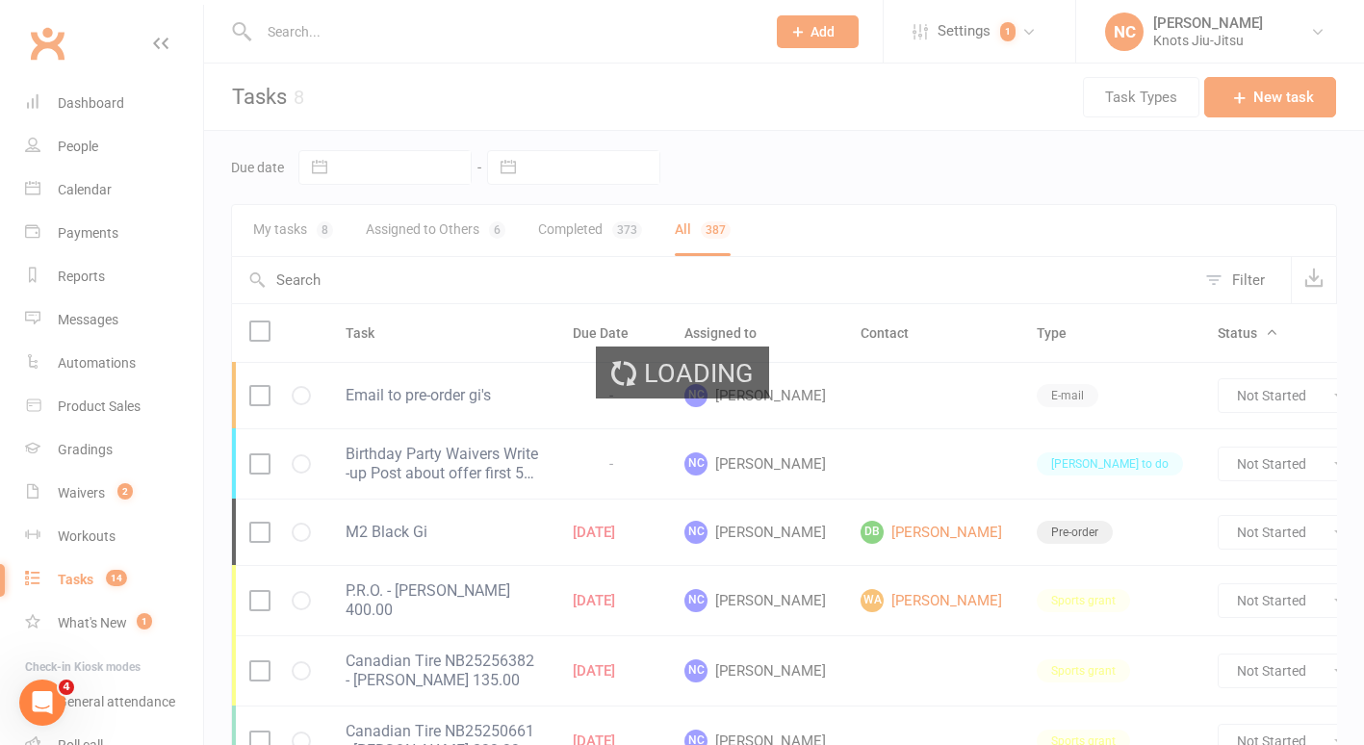
select select "finished"
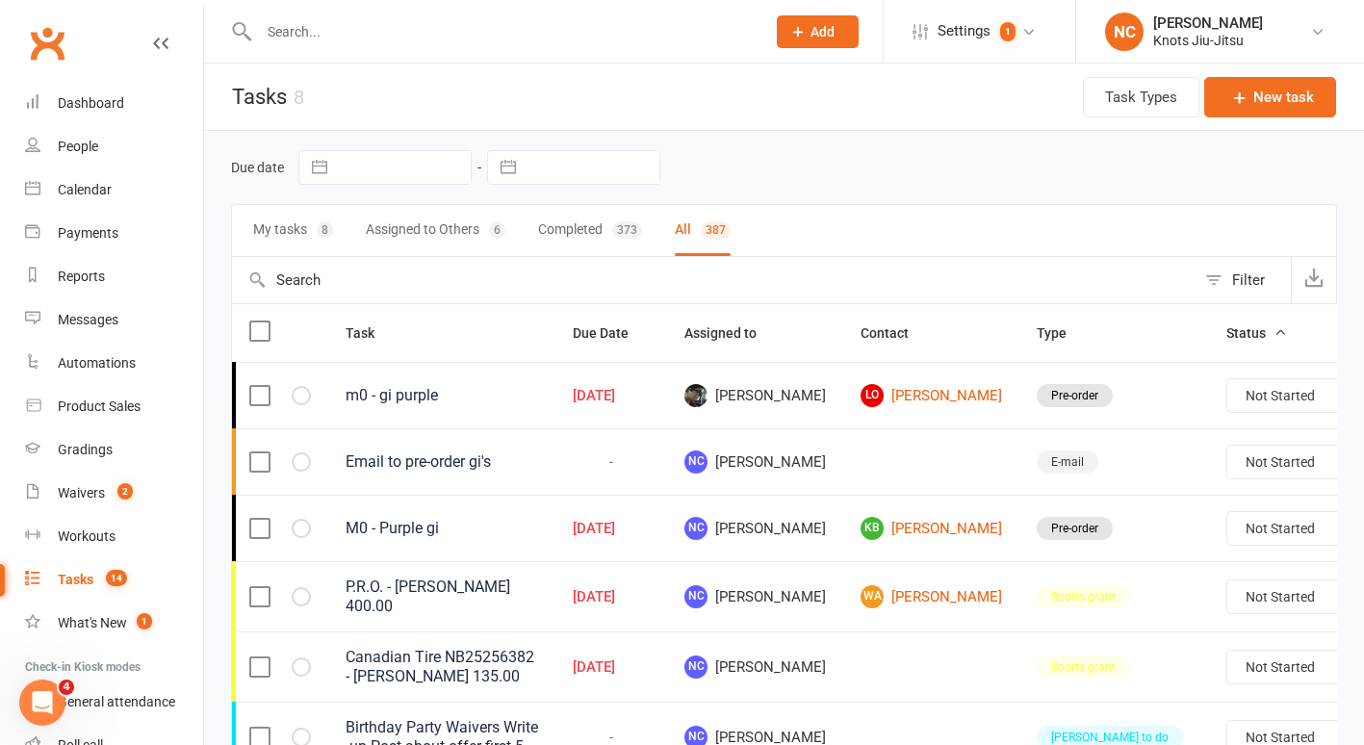
select select "started"
select select "finished"
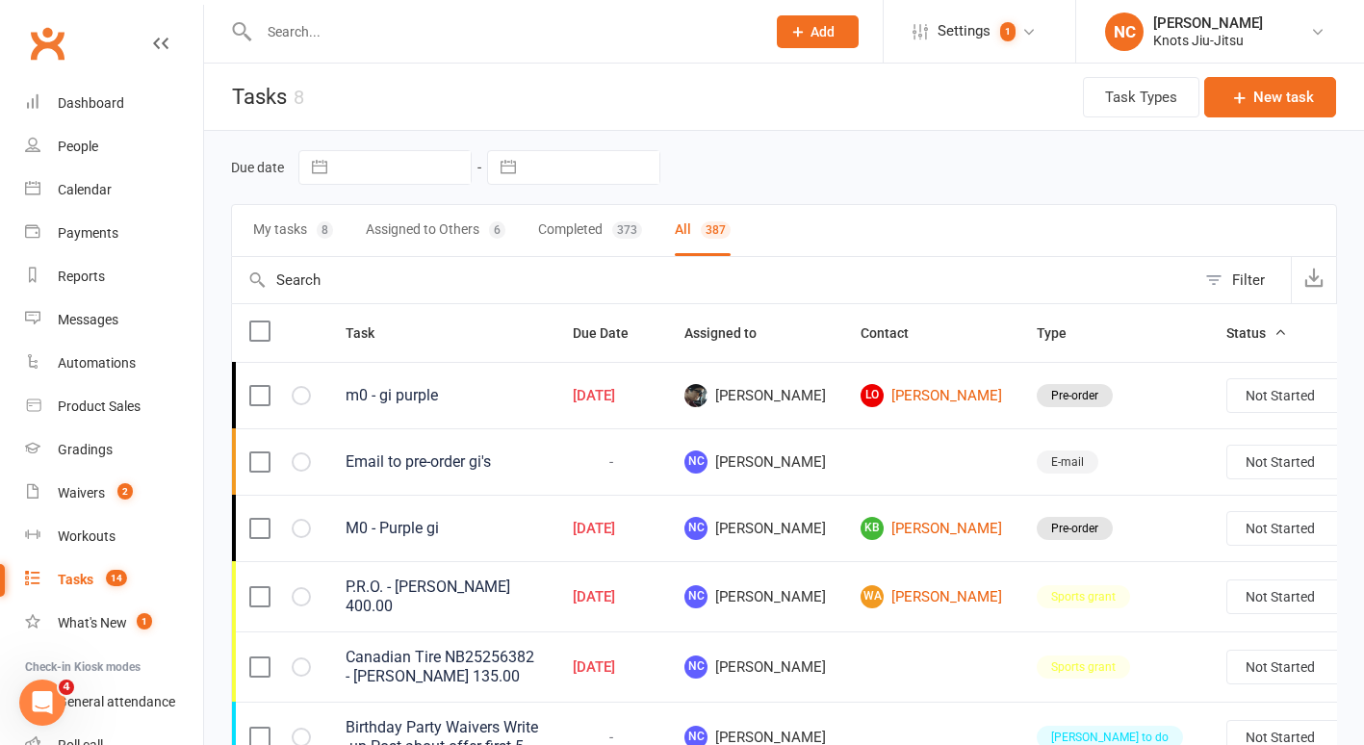
select select "finished"
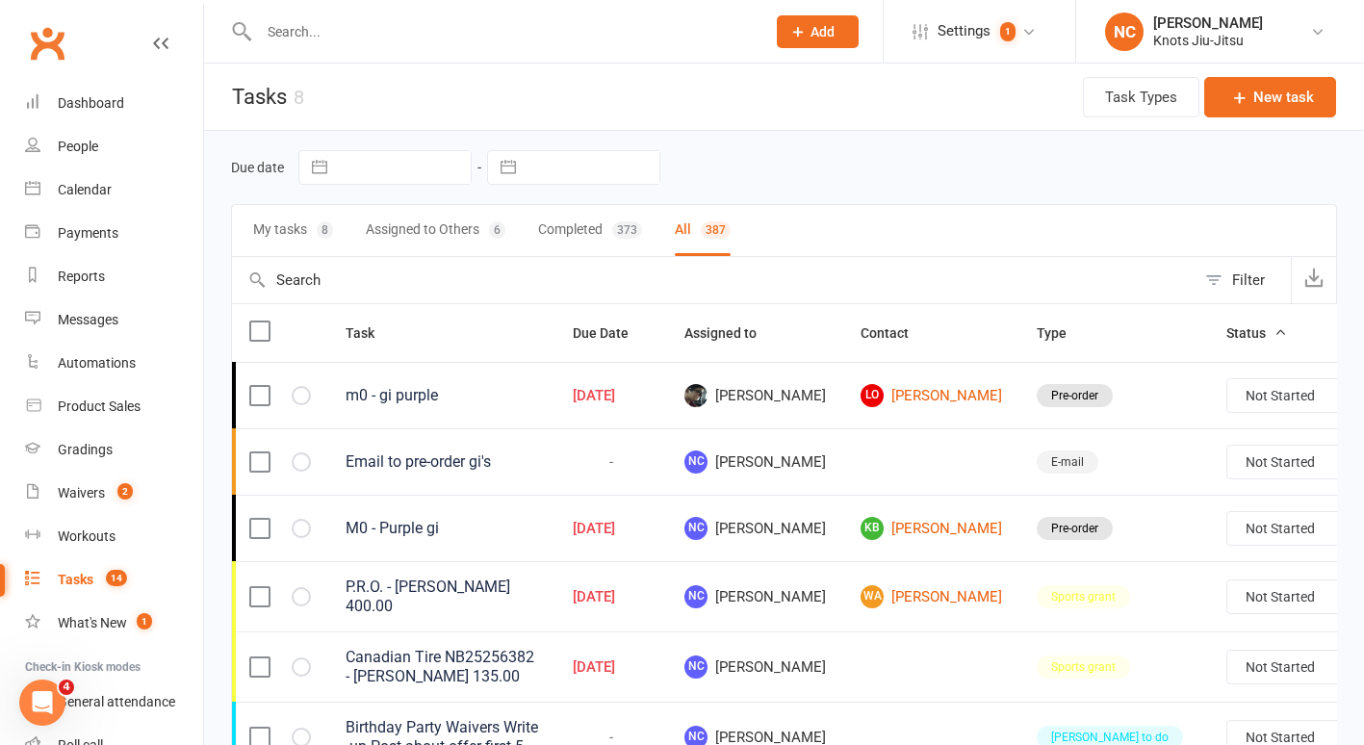
select select "finished"
click at [1236, 284] on div "Filter" at bounding box center [1248, 280] width 33 height 23
select select "started"
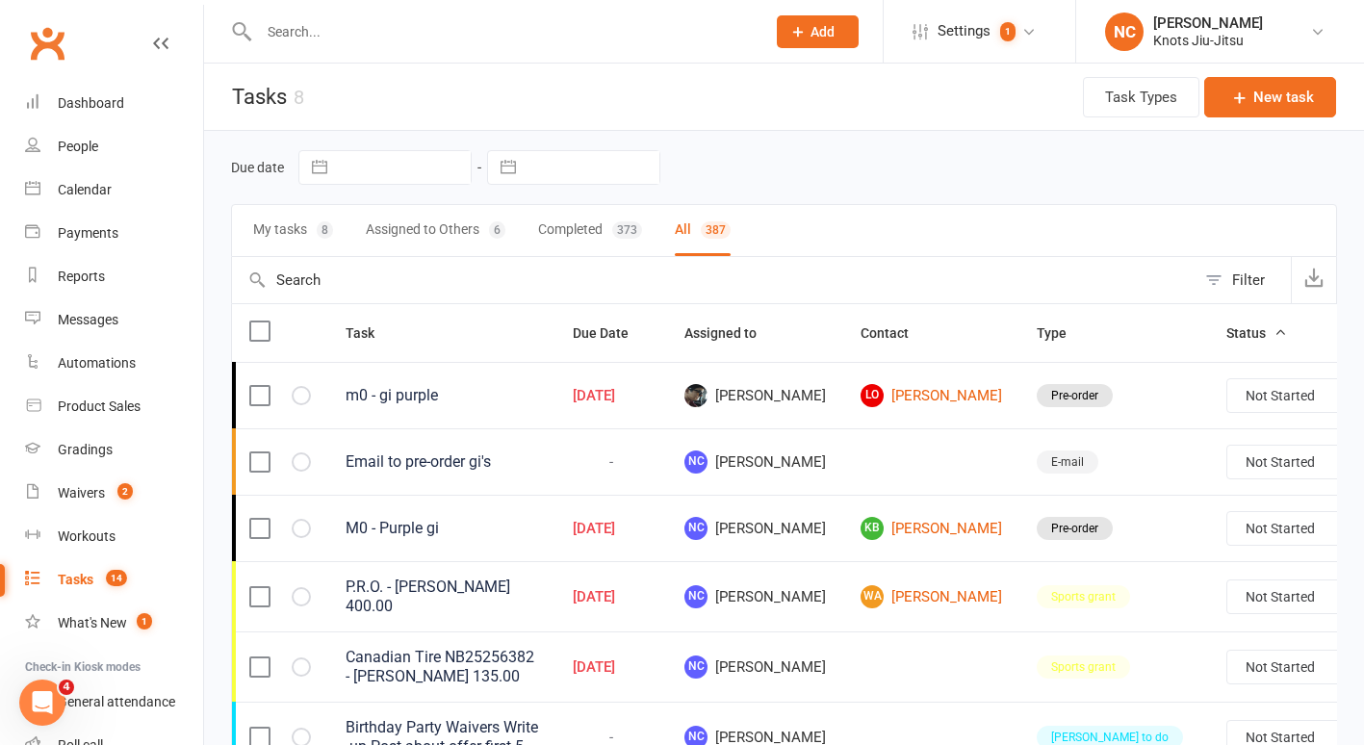
select select "started"
select select "finished"
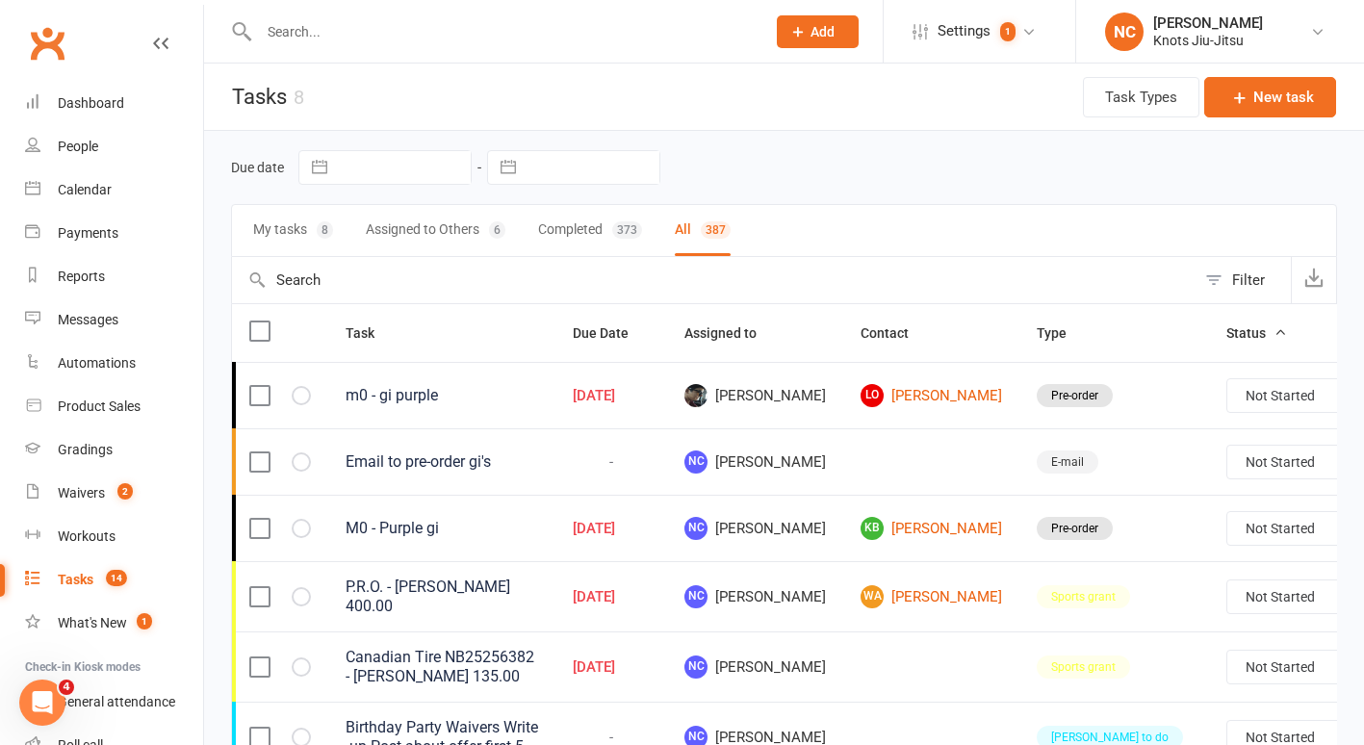
select select "finished"
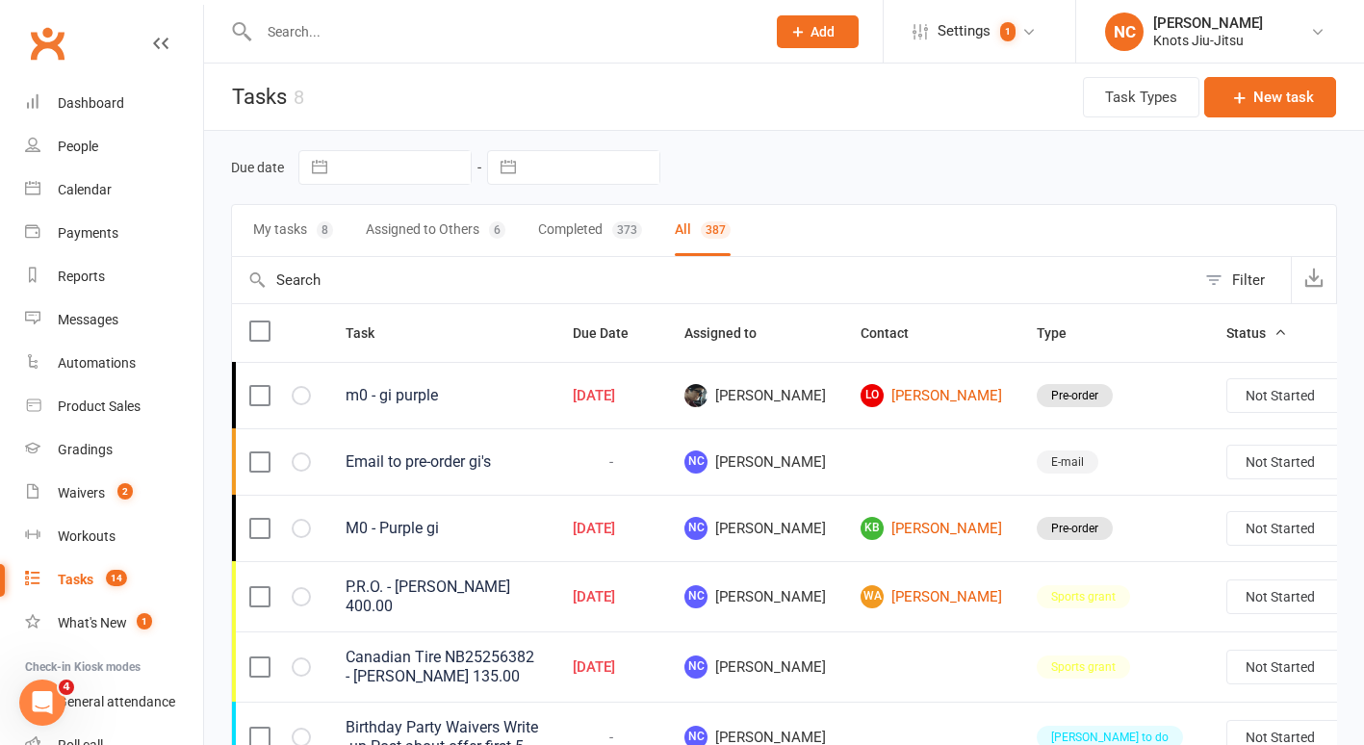
select select "finished"
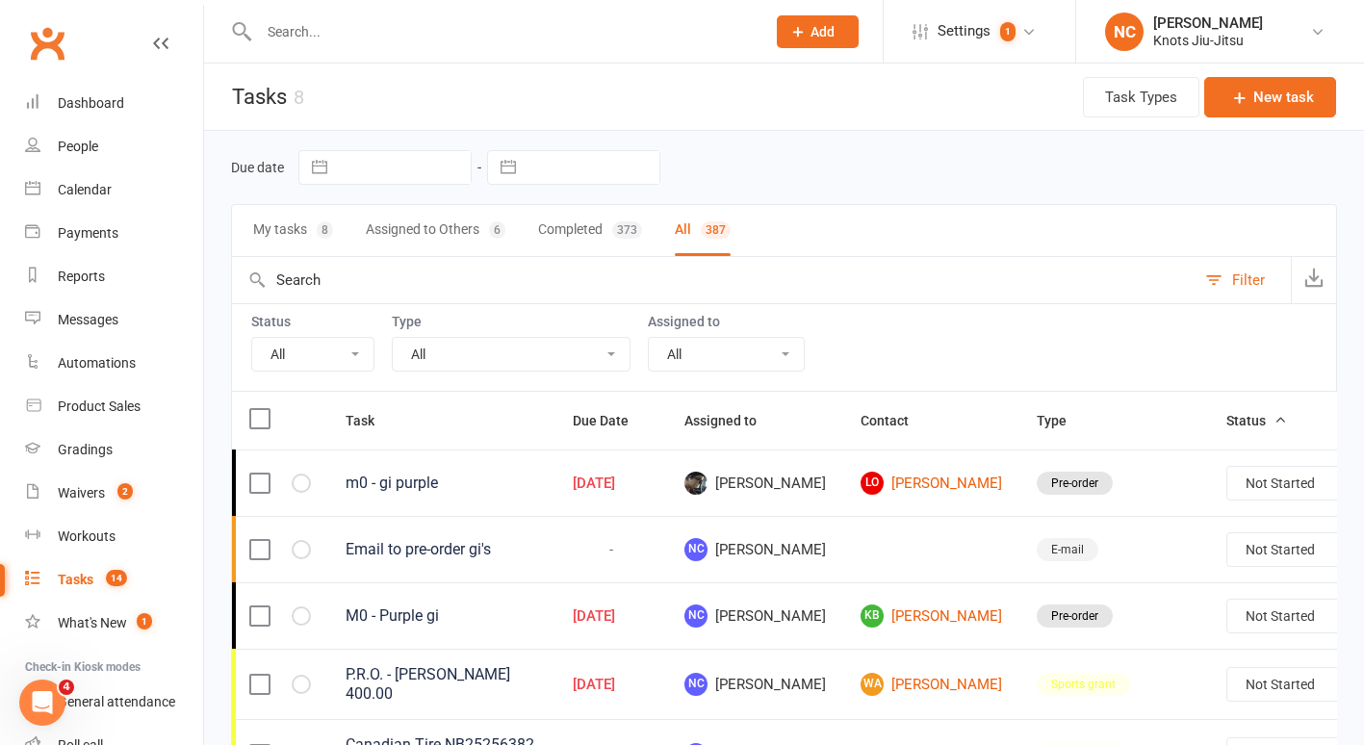
click at [520, 340] on select "All Birthday party Cleaning moncton E-mail Kids summer classes Kids waiting lis…" at bounding box center [511, 354] width 237 height 33
select select "35201"
click at [393, 338] on select "All Birthday party Cleaning moncton E-mail Kids summer classes Kids waiting lis…" at bounding box center [511, 354] width 237 height 33
select select "started"
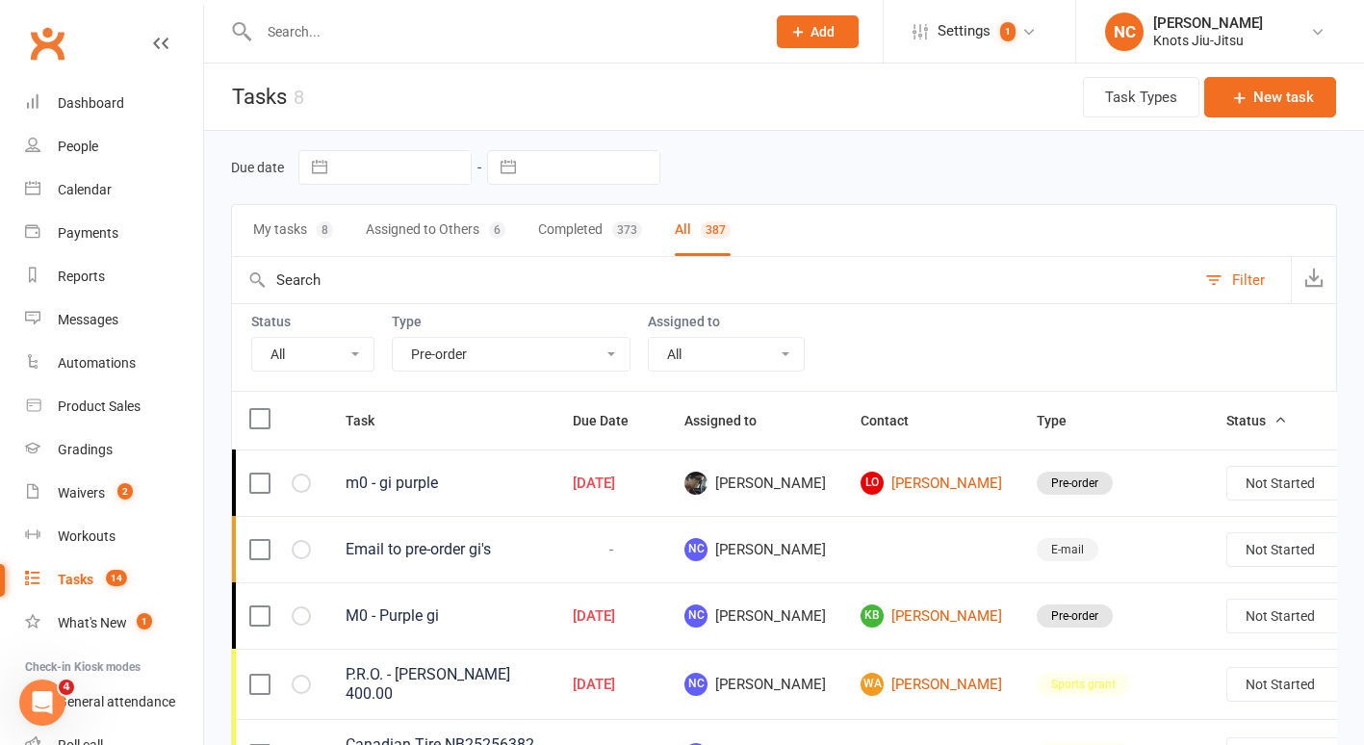
select select "finished"
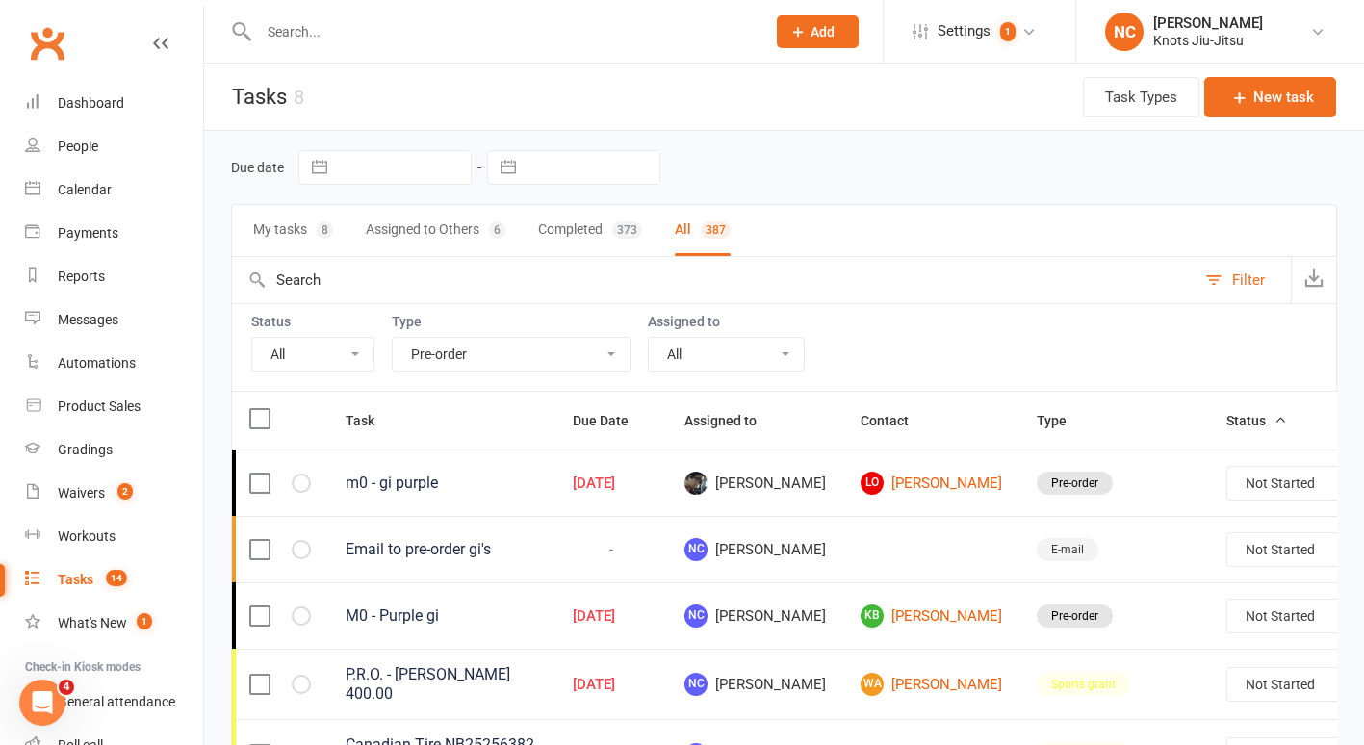
select select "finished"
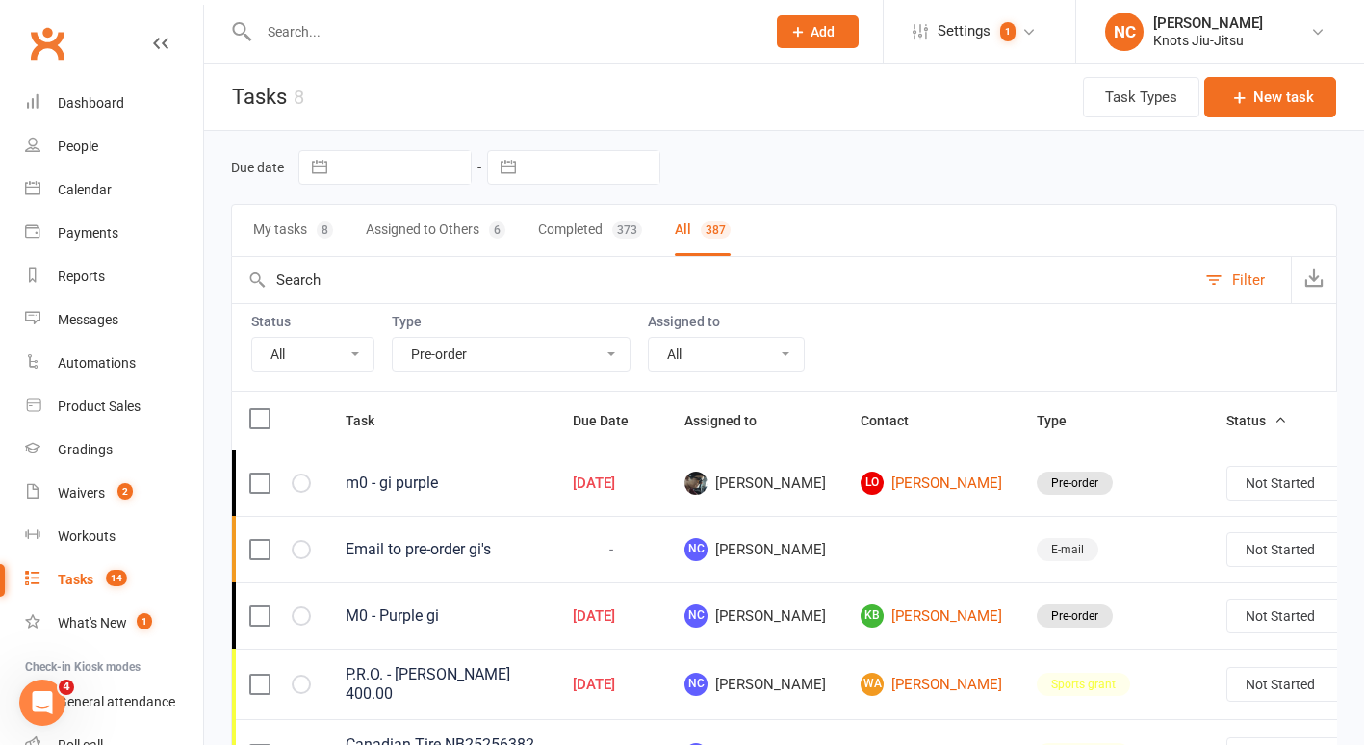
select select "finished"
select select "started"
select select "finished"
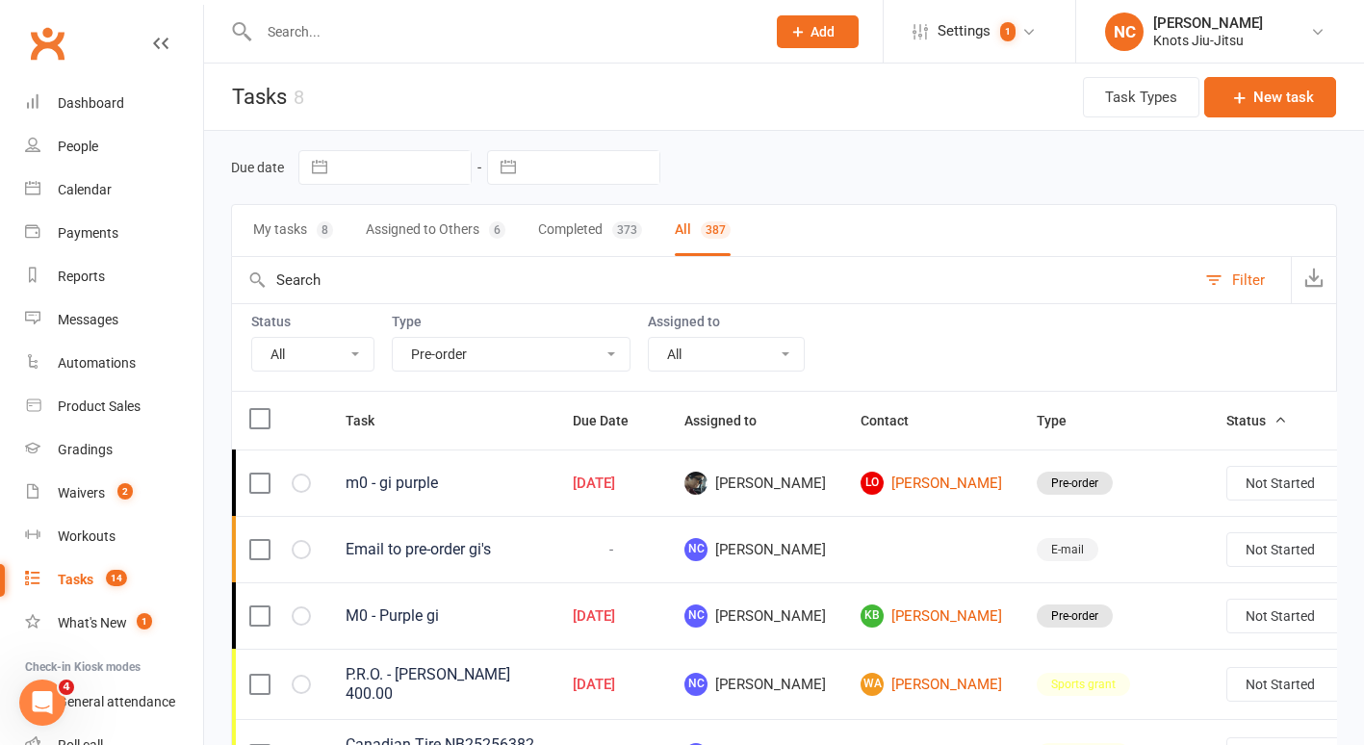
select select "finished"
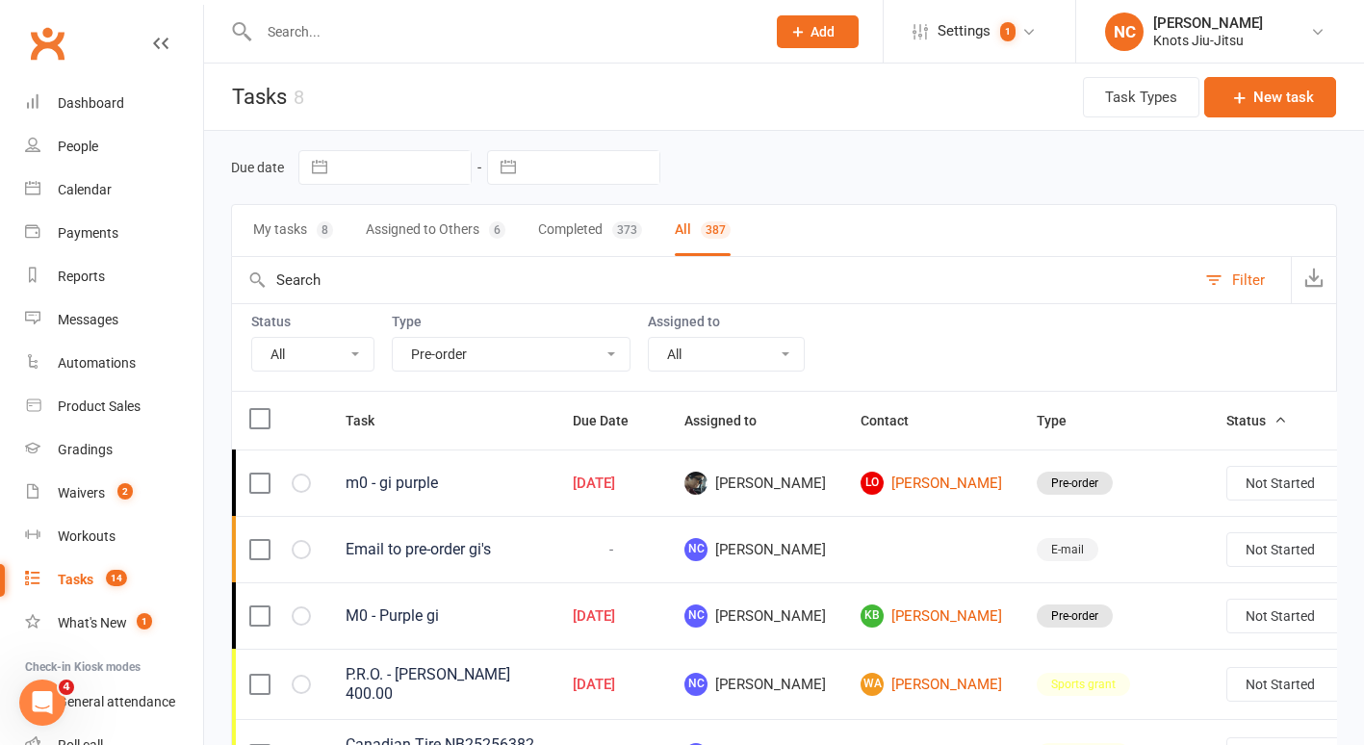
select select "finished"
select select "started"
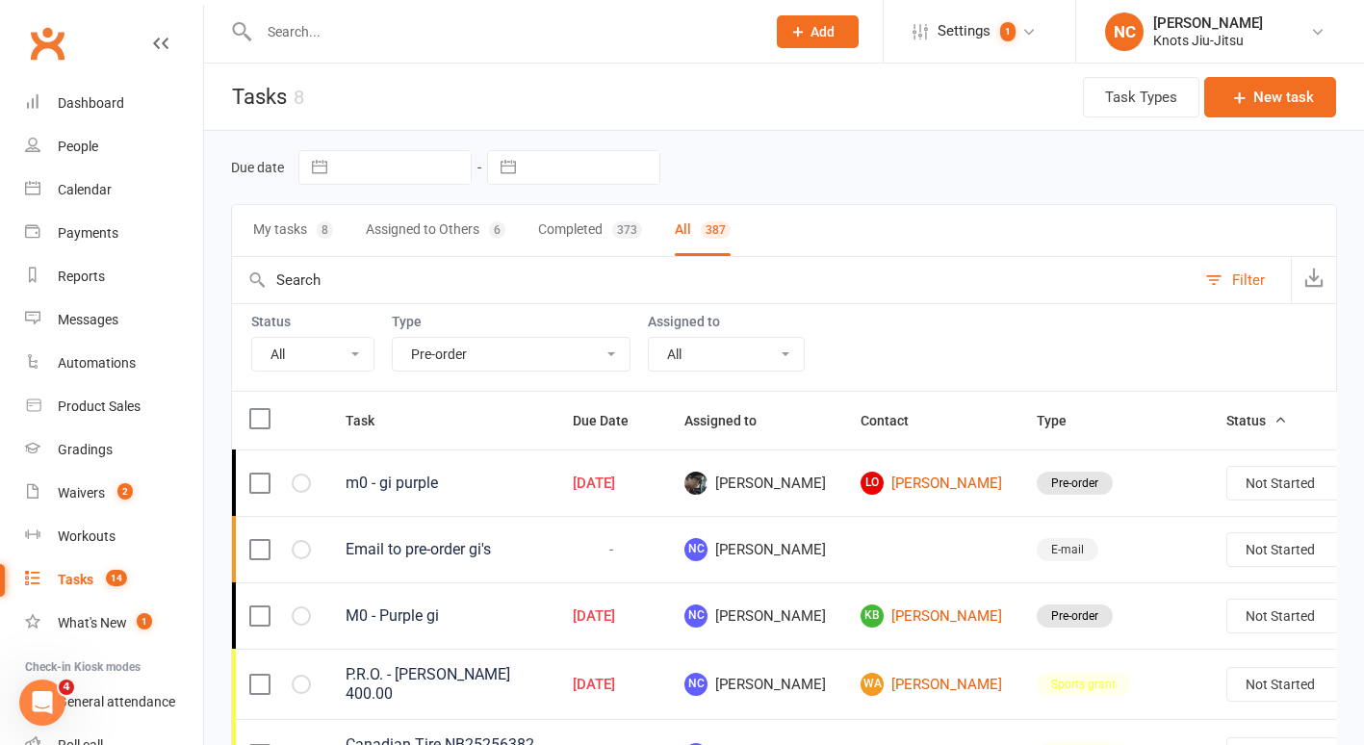
select select "started"
select select "finished"
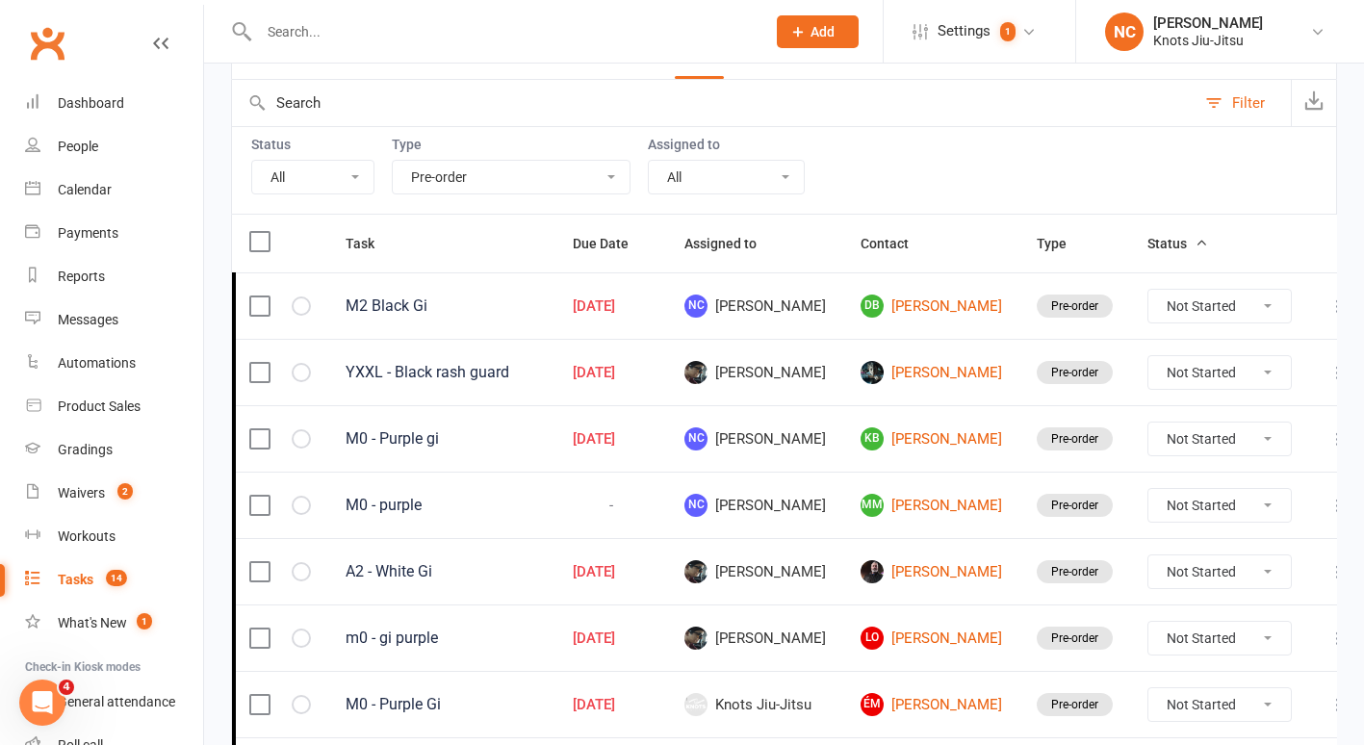
scroll to position [176, 0]
click at [277, 30] on input "text" at bounding box center [502, 31] width 499 height 27
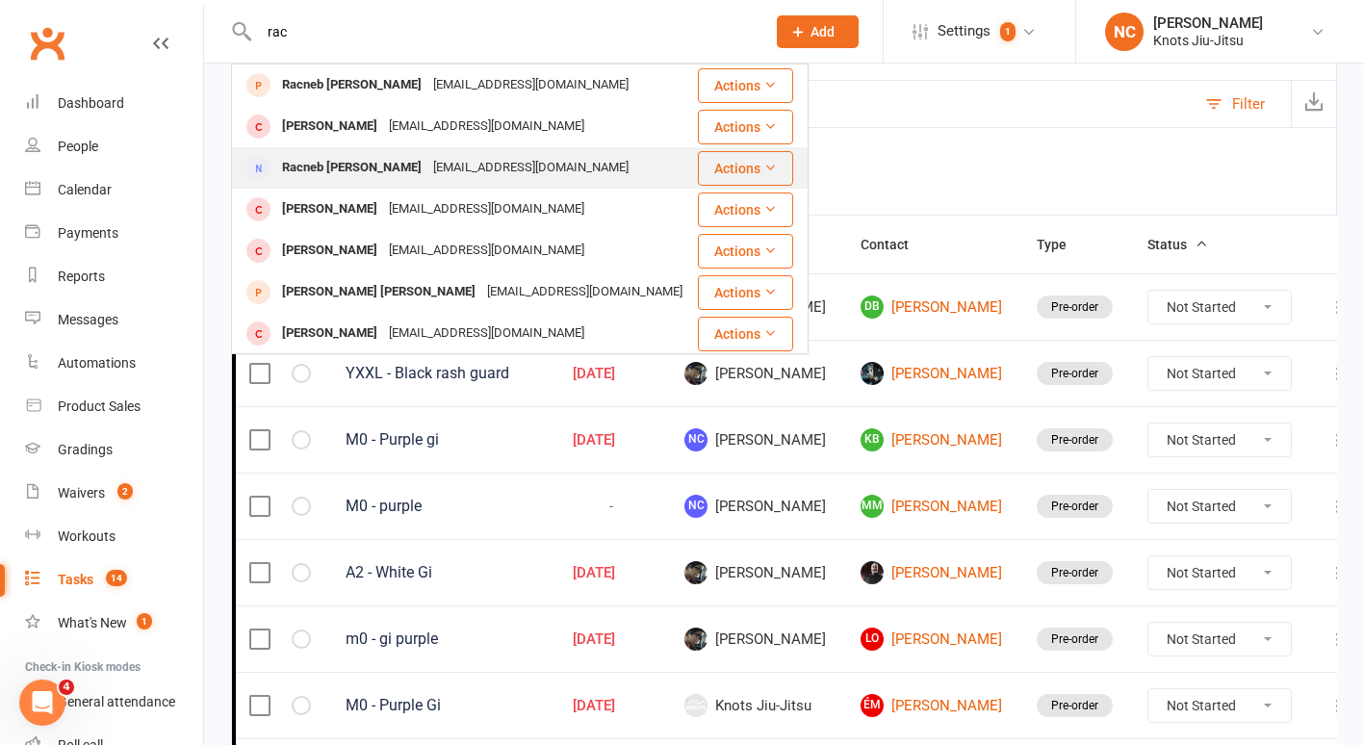
type input "rac"
click at [328, 151] on div "Racneb robles racneb@gmail.com" at bounding box center [464, 167] width 463 height 39
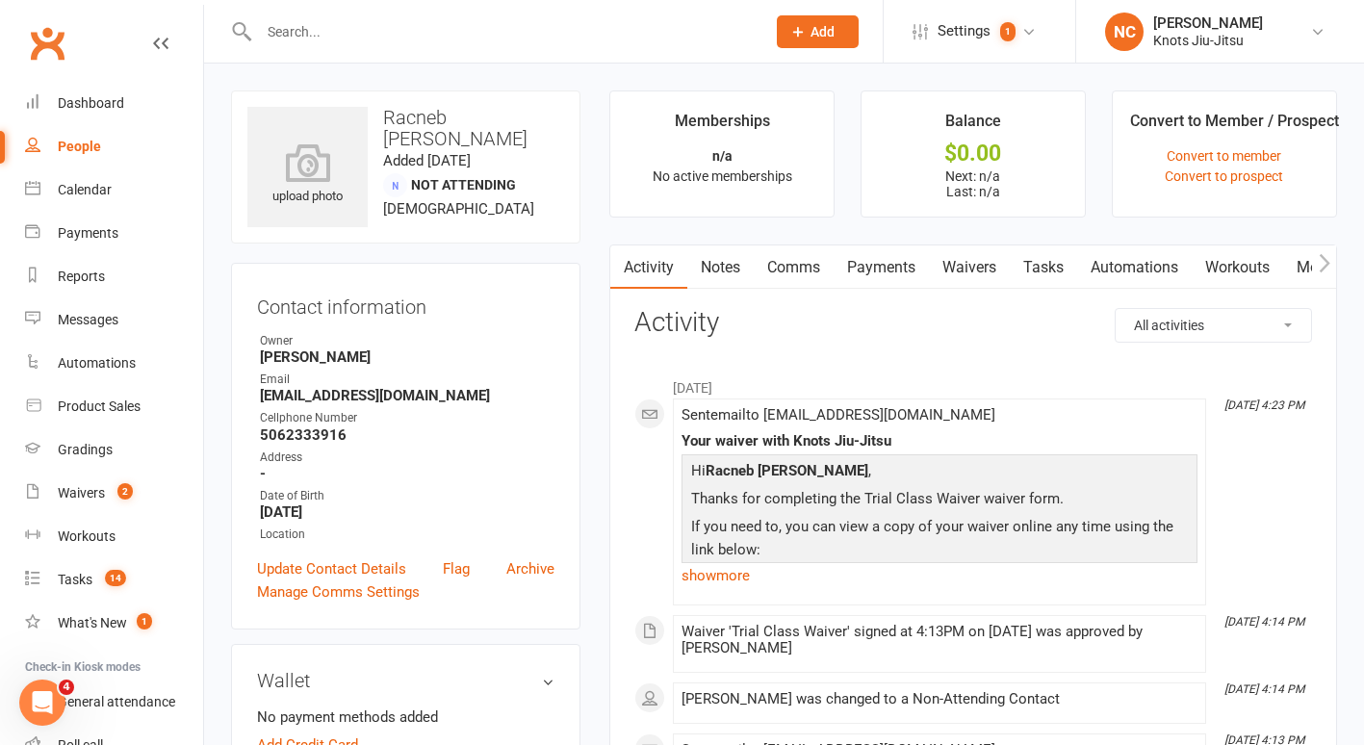
click at [1323, 261] on icon "button" at bounding box center [1325, 263] width 12 height 20
click at [662, 38] on input "text" at bounding box center [502, 31] width 499 height 27
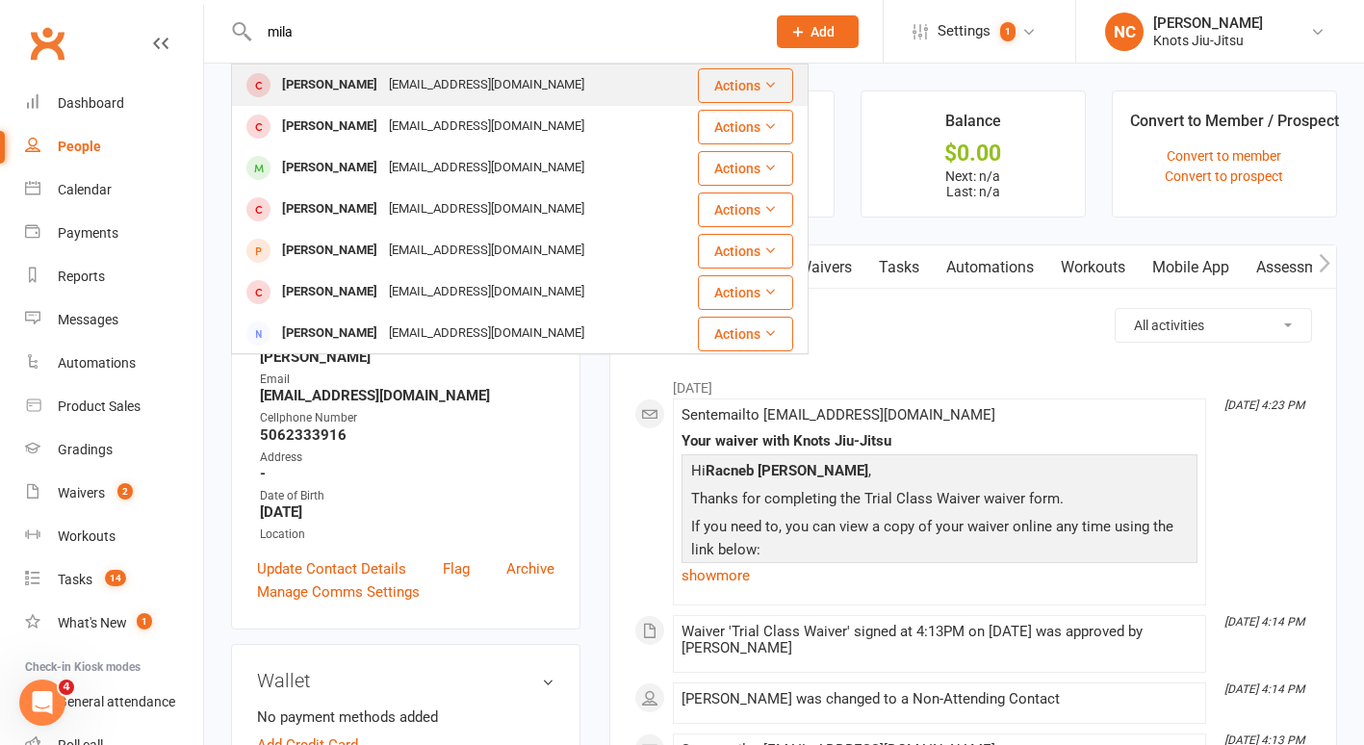
type input "mila"
click at [646, 76] on div "Mila Robles racneb@gmail.com" at bounding box center [464, 84] width 462 height 39
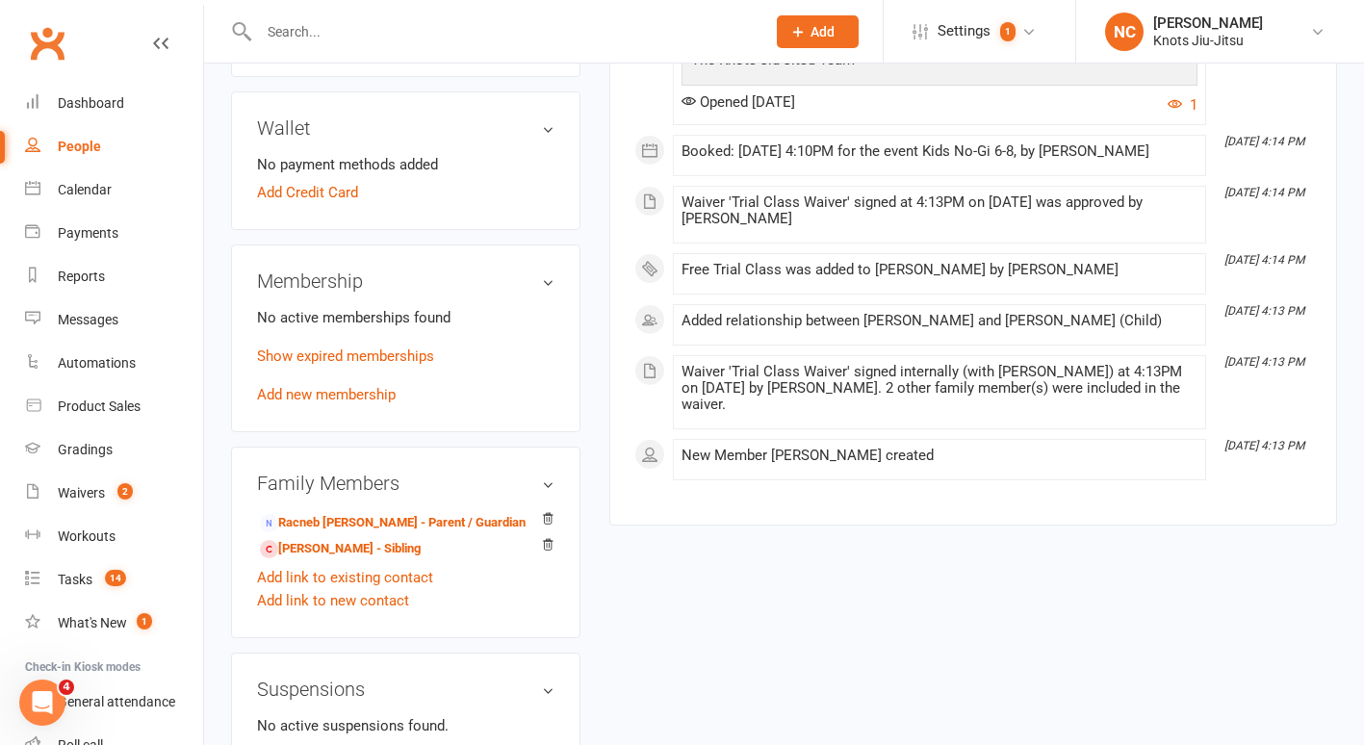
scroll to position [718, 0]
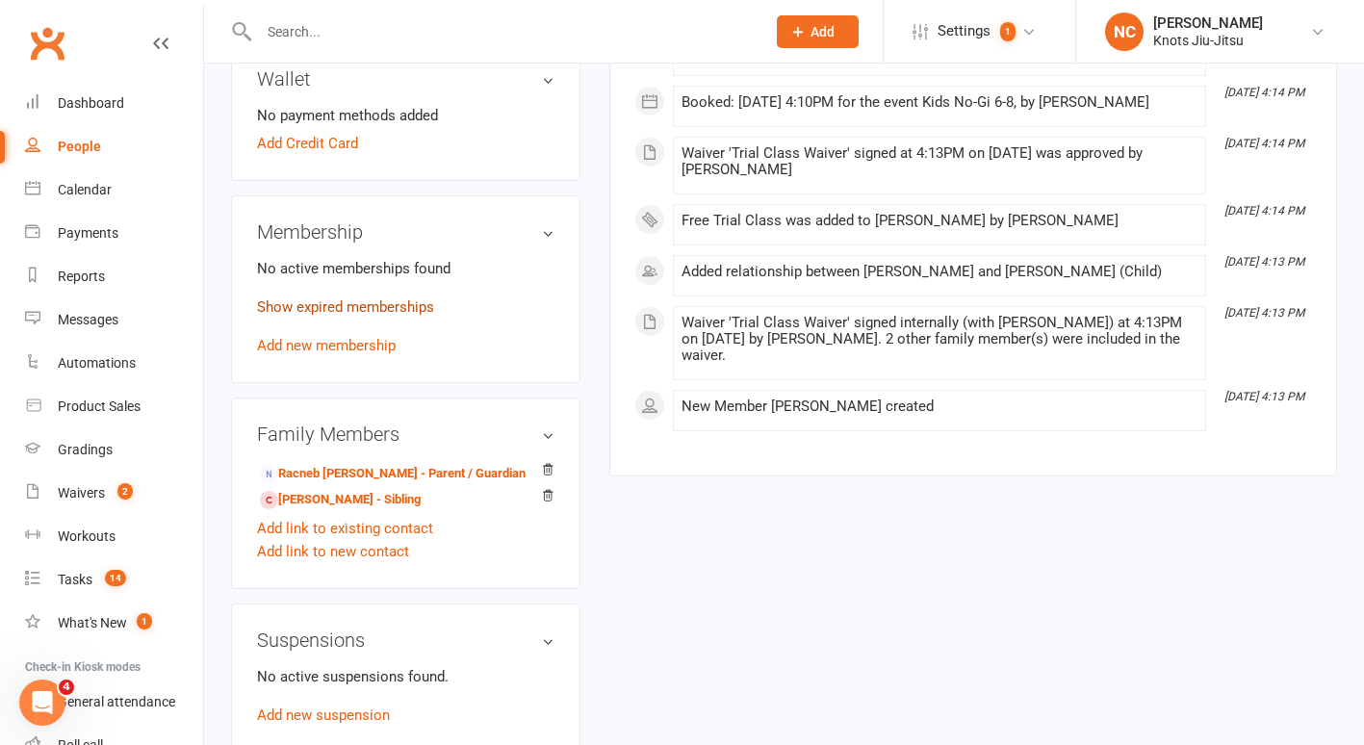
click at [345, 308] on link "Show expired memberships" at bounding box center [345, 306] width 177 height 17
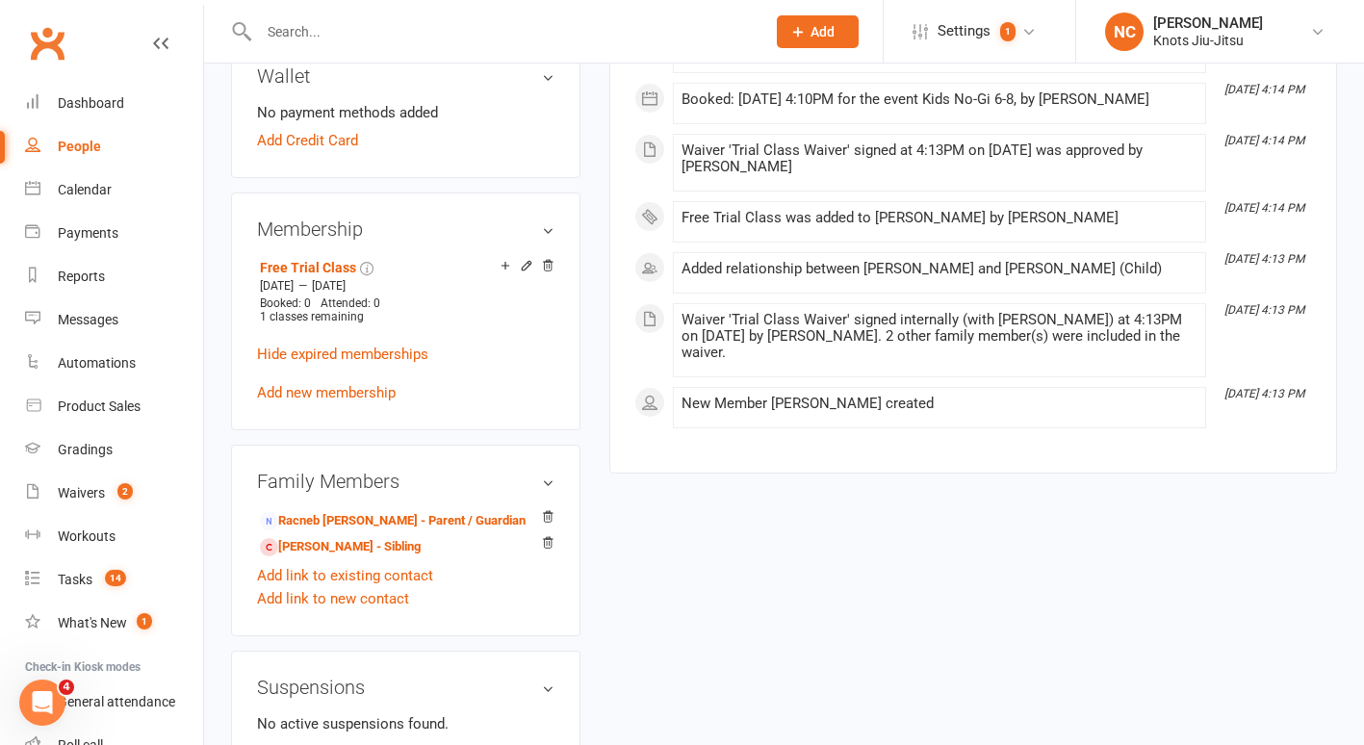
scroll to position [722, 0]
click at [383, 543] on link "Aylin Robles - Sibling" at bounding box center [340, 546] width 161 height 20
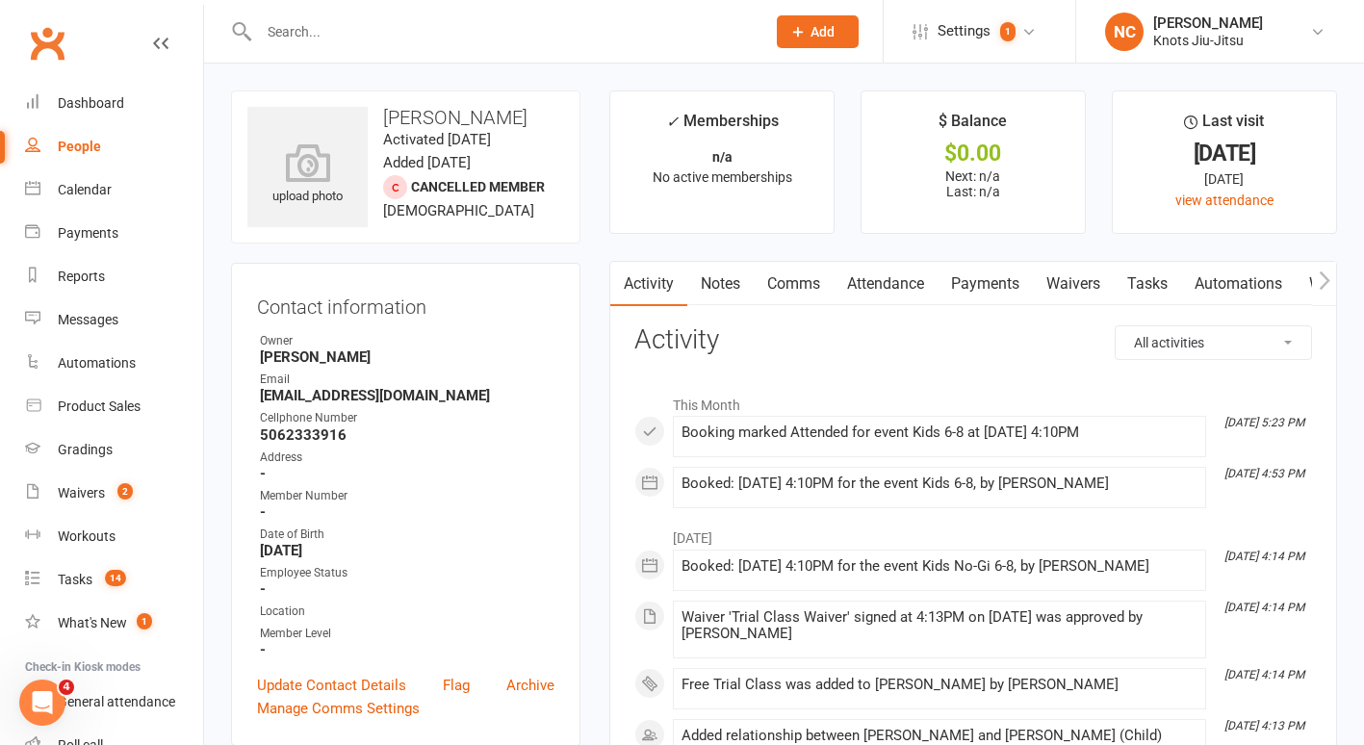
click at [1328, 287] on icon "button" at bounding box center [1325, 280] width 12 height 20
click at [1325, 277] on icon "button" at bounding box center [1324, 279] width 11 height 18
click at [1324, 287] on icon "button" at bounding box center [1325, 280] width 12 height 20
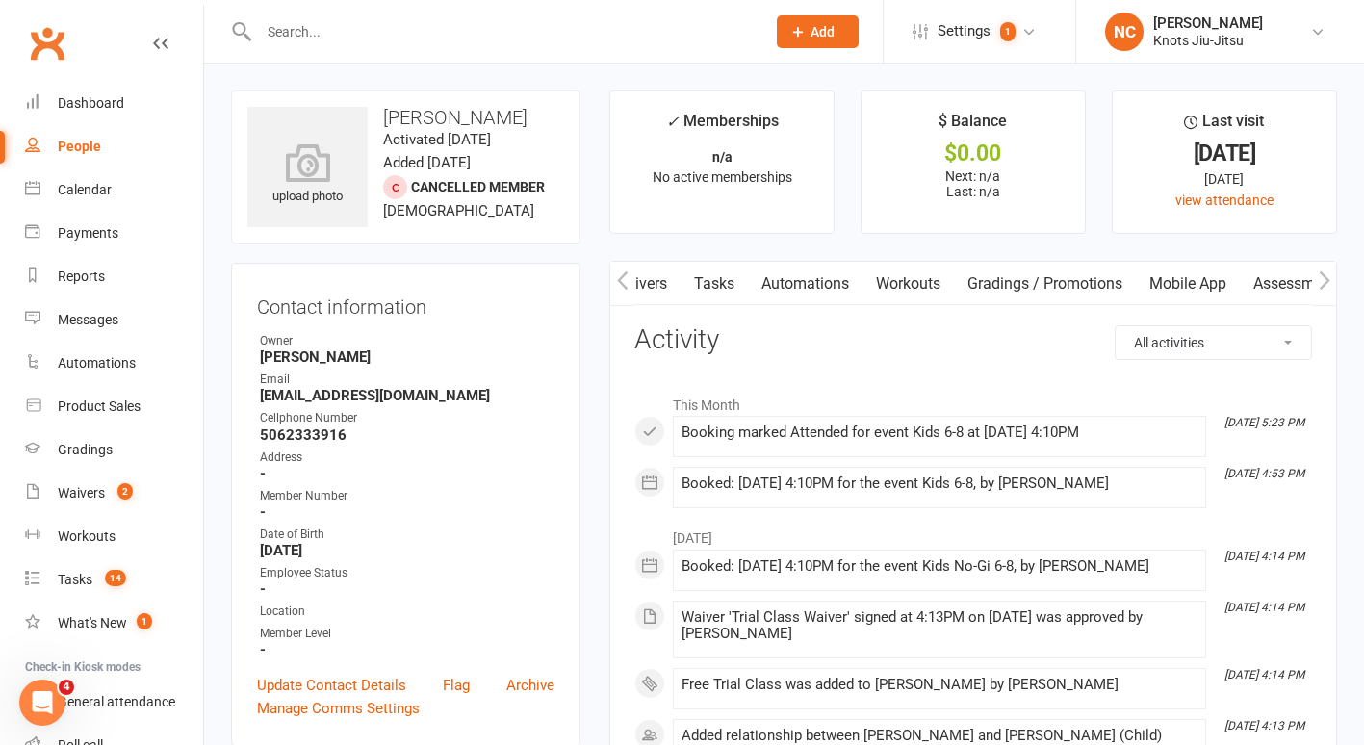
scroll to position [0, 433]
click at [1211, 281] on link "Mobile App" at bounding box center [1188, 284] width 104 height 44
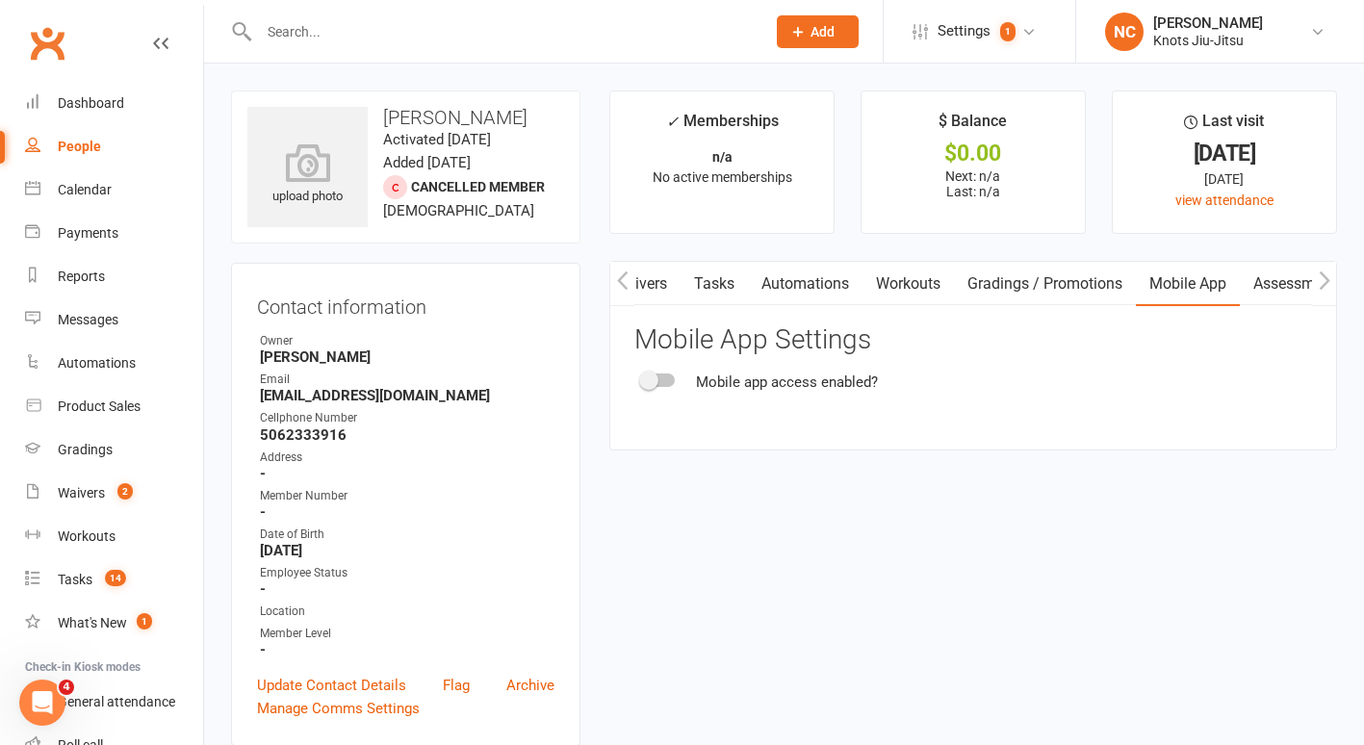
click at [618, 267] on button "button" at bounding box center [622, 283] width 24 height 43
click at [626, 269] on button "button" at bounding box center [622, 283] width 24 height 43
click at [743, 278] on link "Attendance" at bounding box center [741, 284] width 104 height 44
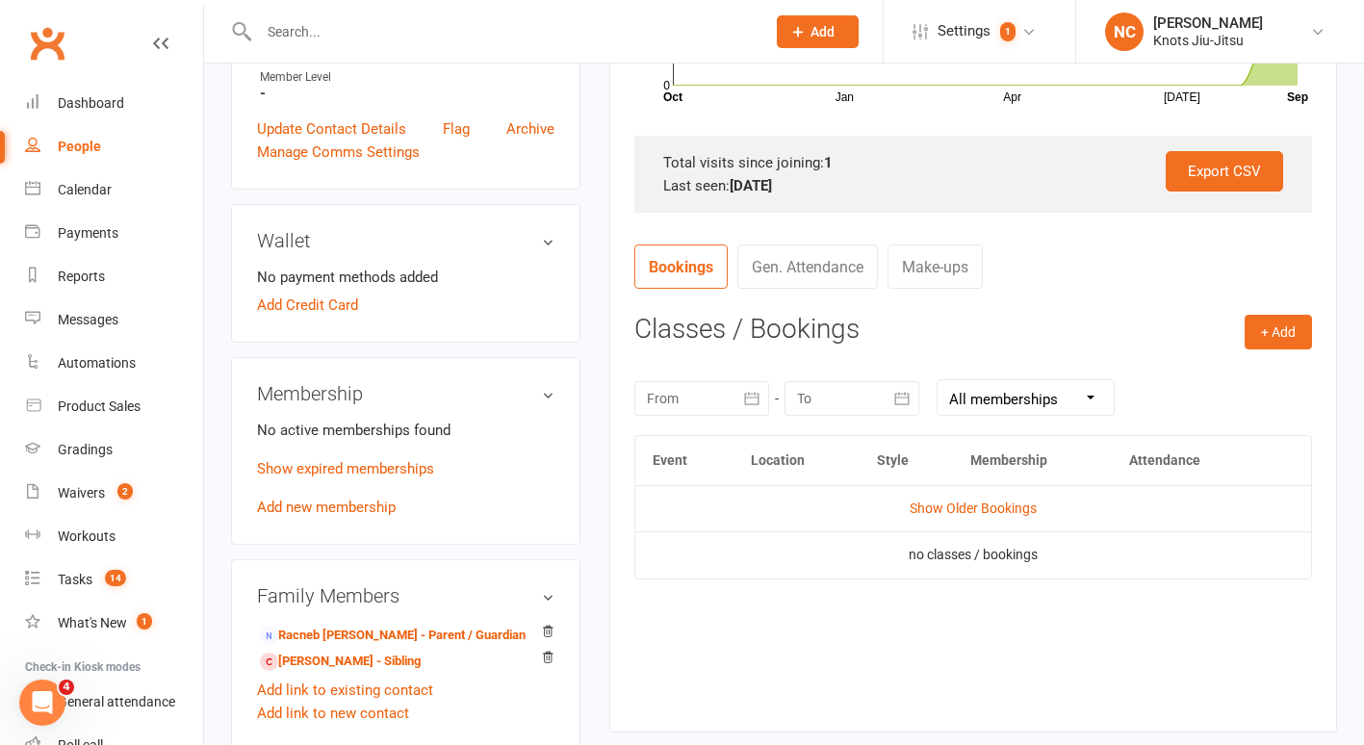
scroll to position [591, 0]
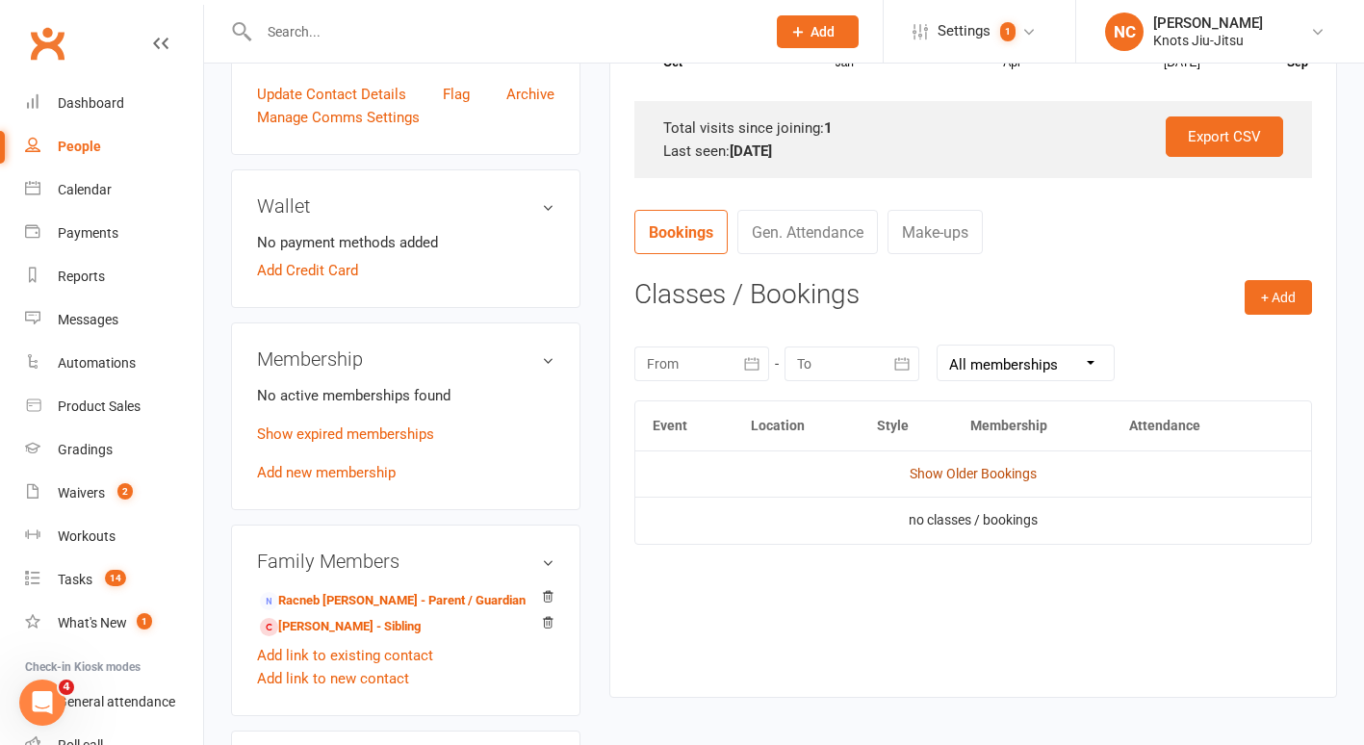
click at [956, 479] on link "Show Older Bookings" at bounding box center [973, 473] width 127 height 15
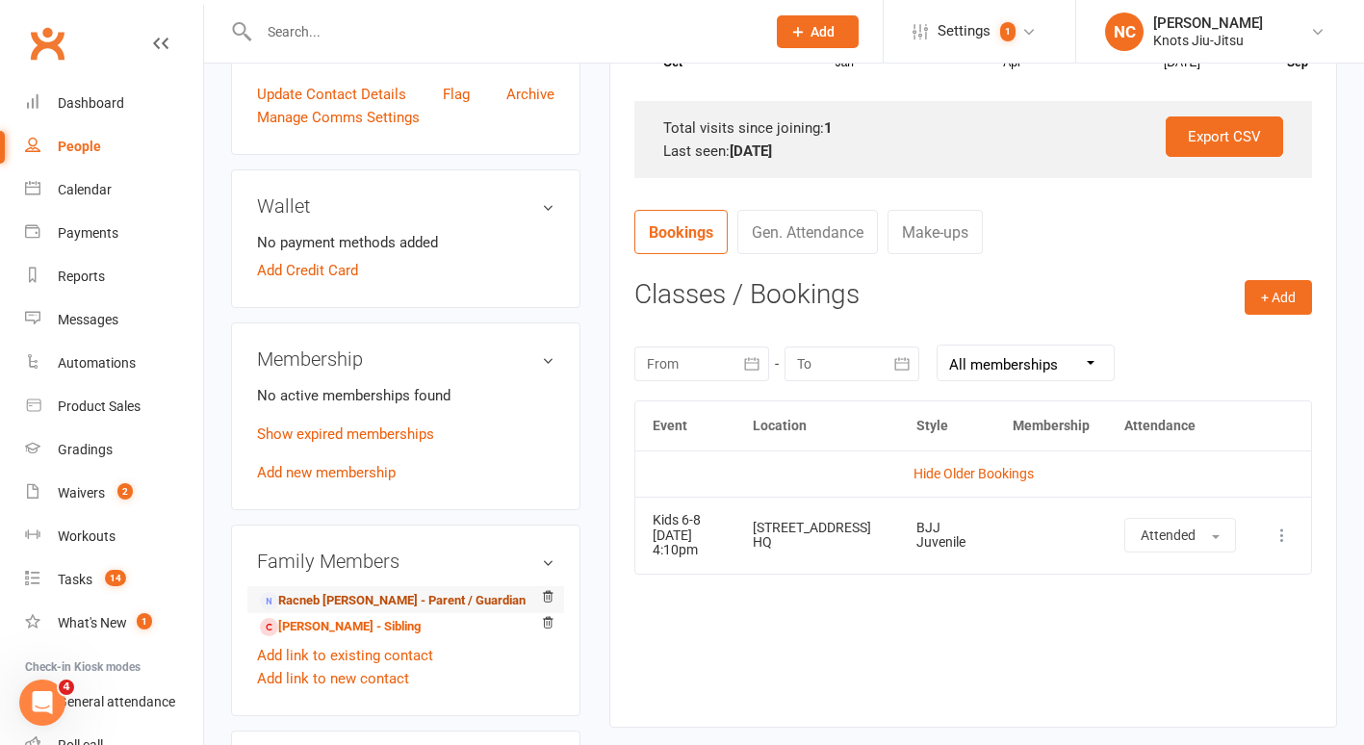
click at [438, 596] on link "Racneb robles - Parent / Guardian" at bounding box center [393, 601] width 266 height 20
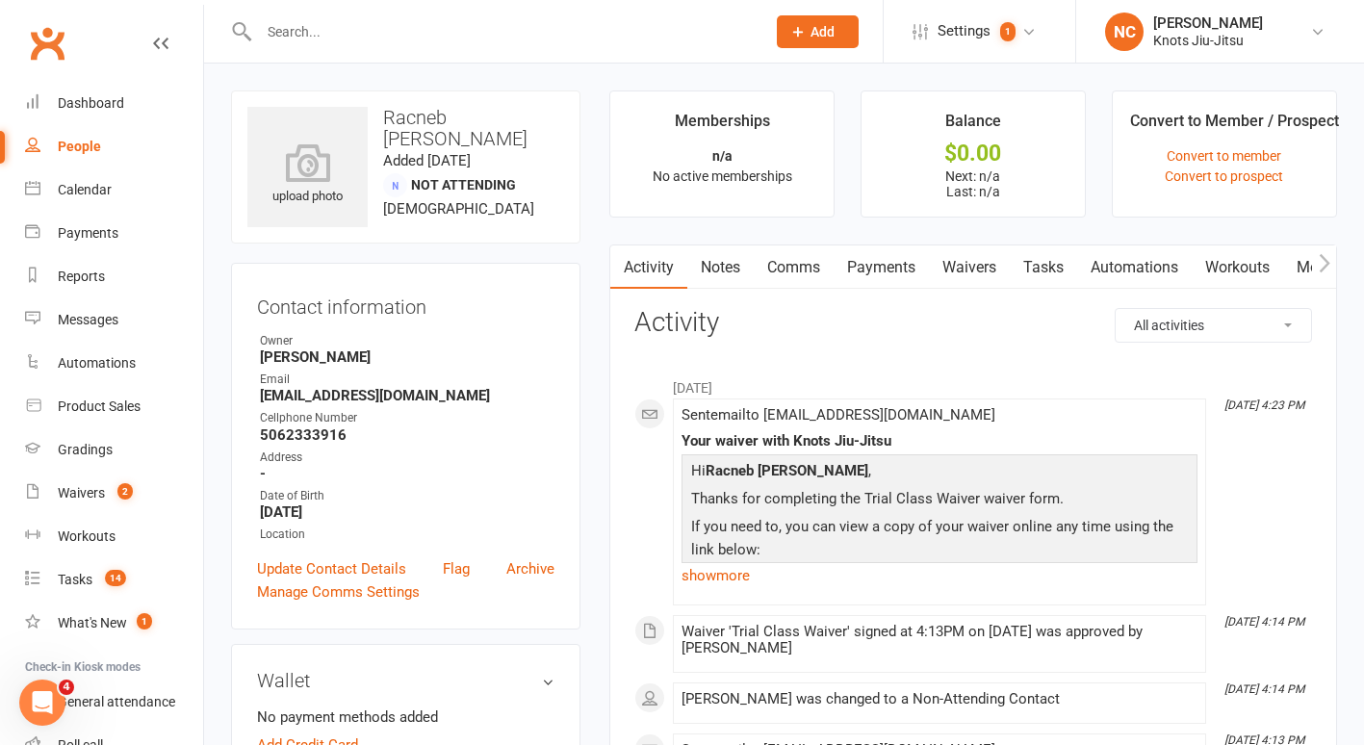
click at [984, 255] on link "Waivers" at bounding box center [969, 267] width 81 height 44
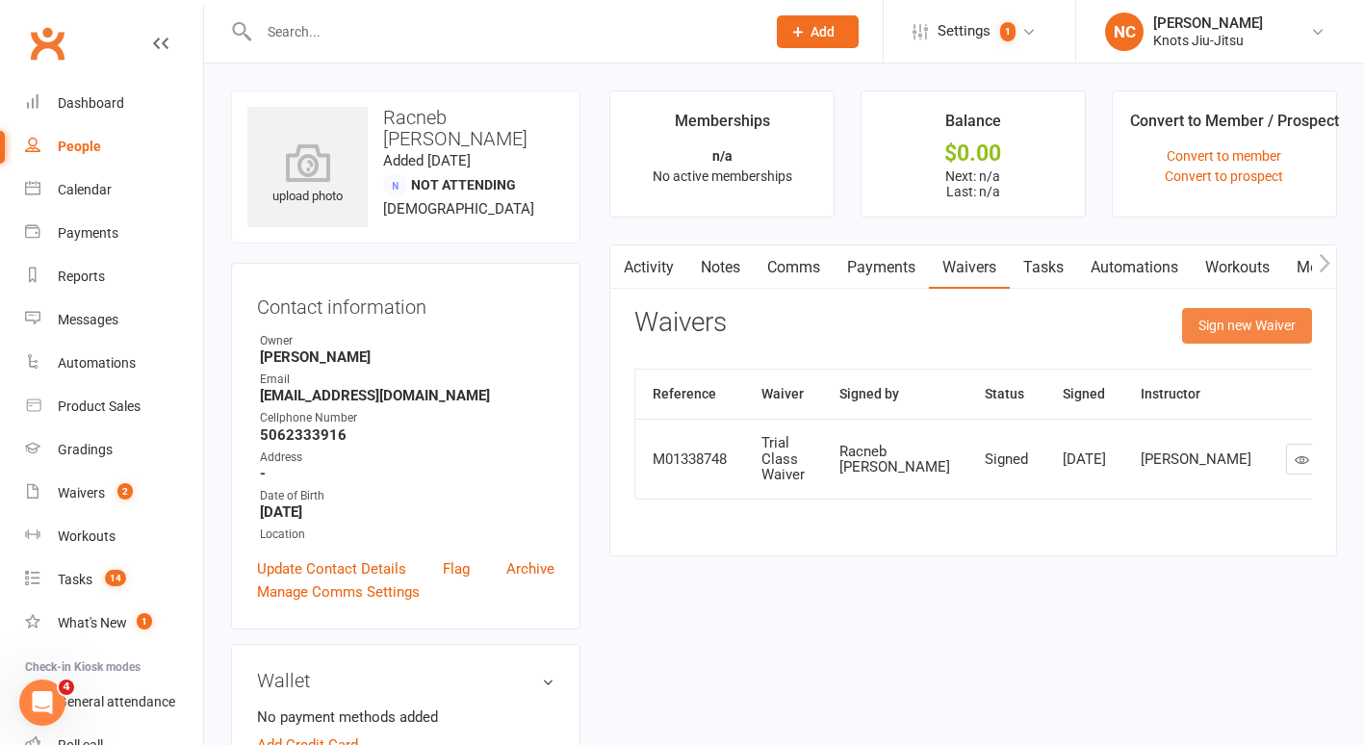
click at [1229, 321] on button "Sign new Waiver" at bounding box center [1247, 325] width 130 height 35
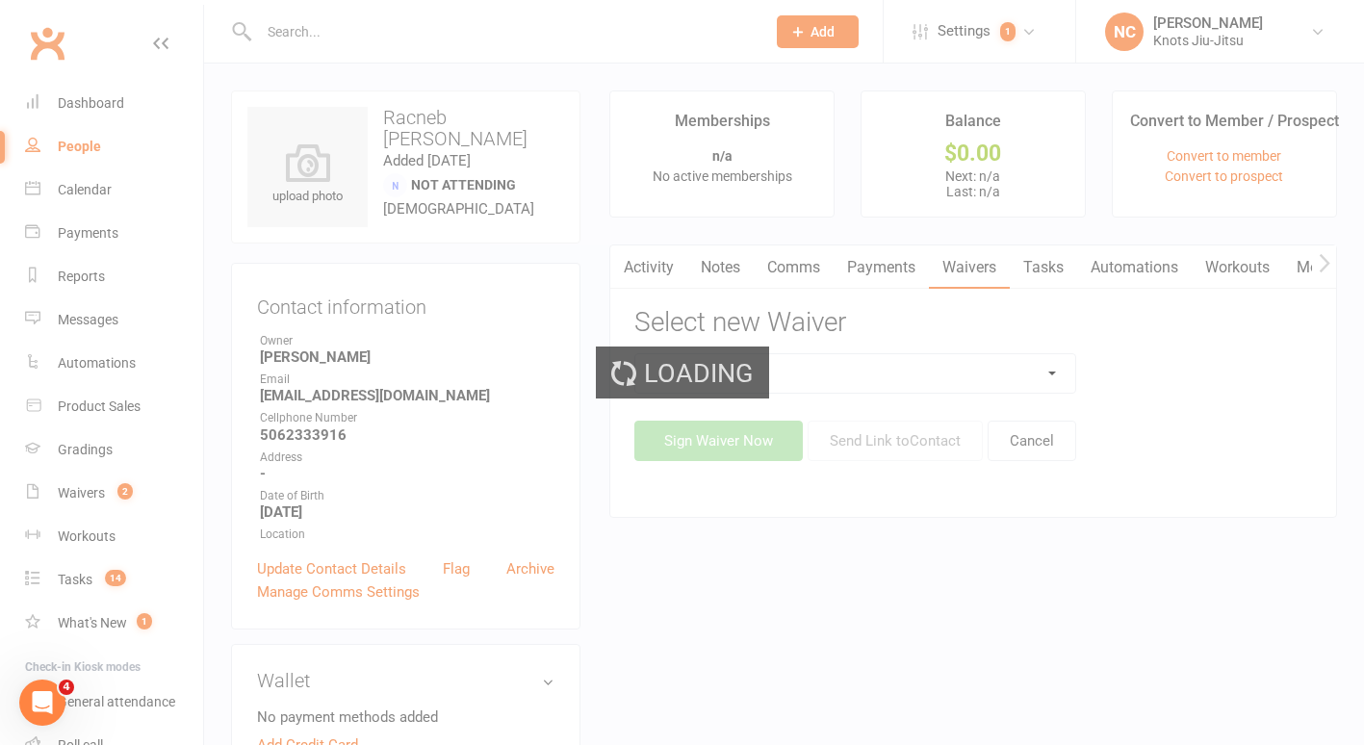
click at [965, 371] on div "Loading" at bounding box center [682, 372] width 1364 height 745
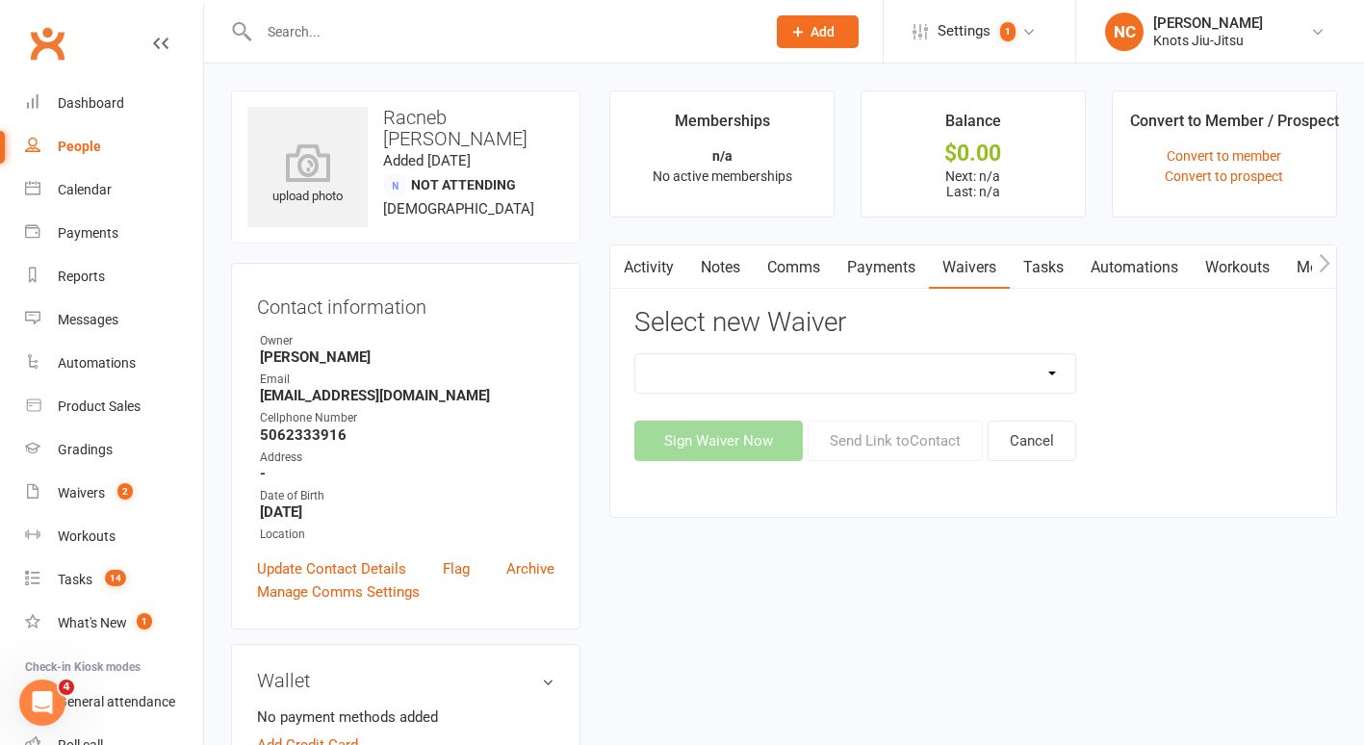
click at [965, 371] on select "Birthday Party Waiver Covid Vaccine Confirmation E.T.C. Partnership Member E.T.…" at bounding box center [855, 373] width 440 height 39
select select "6388"
click at [635, 354] on select "Birthday Party Waiver Covid Vaccine Confirmation E.T.C. Partnership Member E.T.…" at bounding box center [855, 373] width 440 height 39
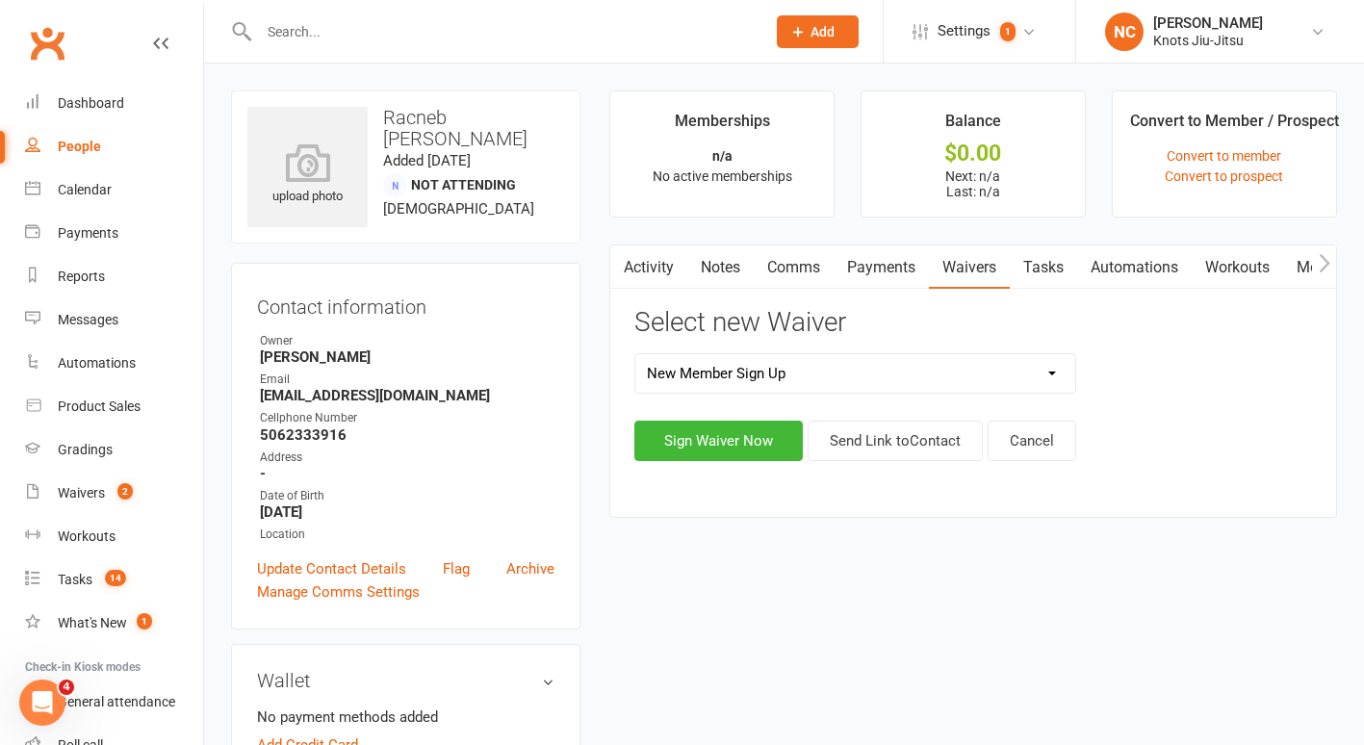
click at [853, 412] on div "Birthday Party Waiver Covid Vaccine Confirmation E.T.C. Partnership Member E.T.…" at bounding box center [973, 407] width 678 height 108
click at [853, 427] on button "Send Link to Contact" at bounding box center [895, 441] width 175 height 40
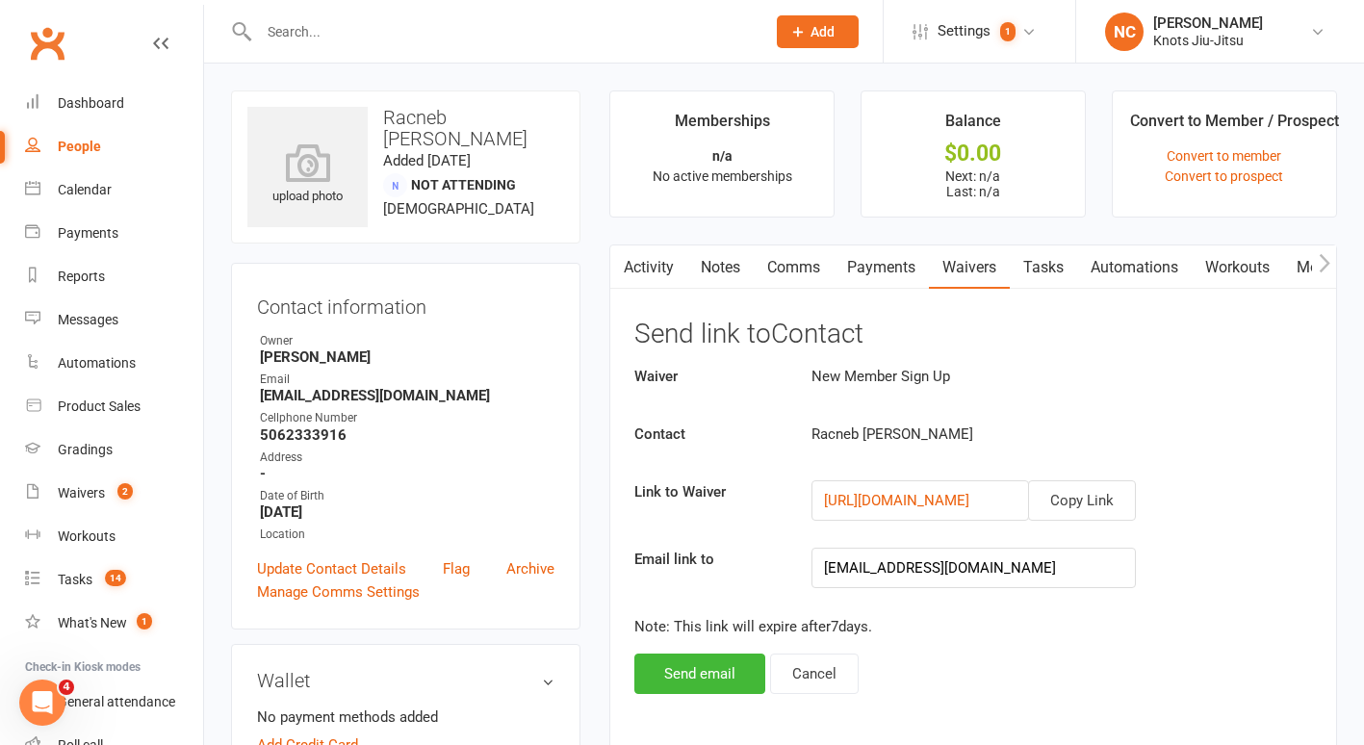
click at [689, 707] on div "Activity Notes Comms Payments Waivers Tasks Automations Workouts Mobile App Ass…" at bounding box center [973, 508] width 728 height 526
click at [689, 701] on div "Activity Notes Comms Payments Waivers Tasks Automations Workouts Mobile App Ass…" at bounding box center [973, 508] width 728 height 526
click at [691, 697] on div "Activity Notes Comms Payments Waivers Tasks Automations Workouts Mobile App Ass…" at bounding box center [973, 508] width 728 height 526
click at [726, 660] on button "Send email" at bounding box center [699, 674] width 131 height 40
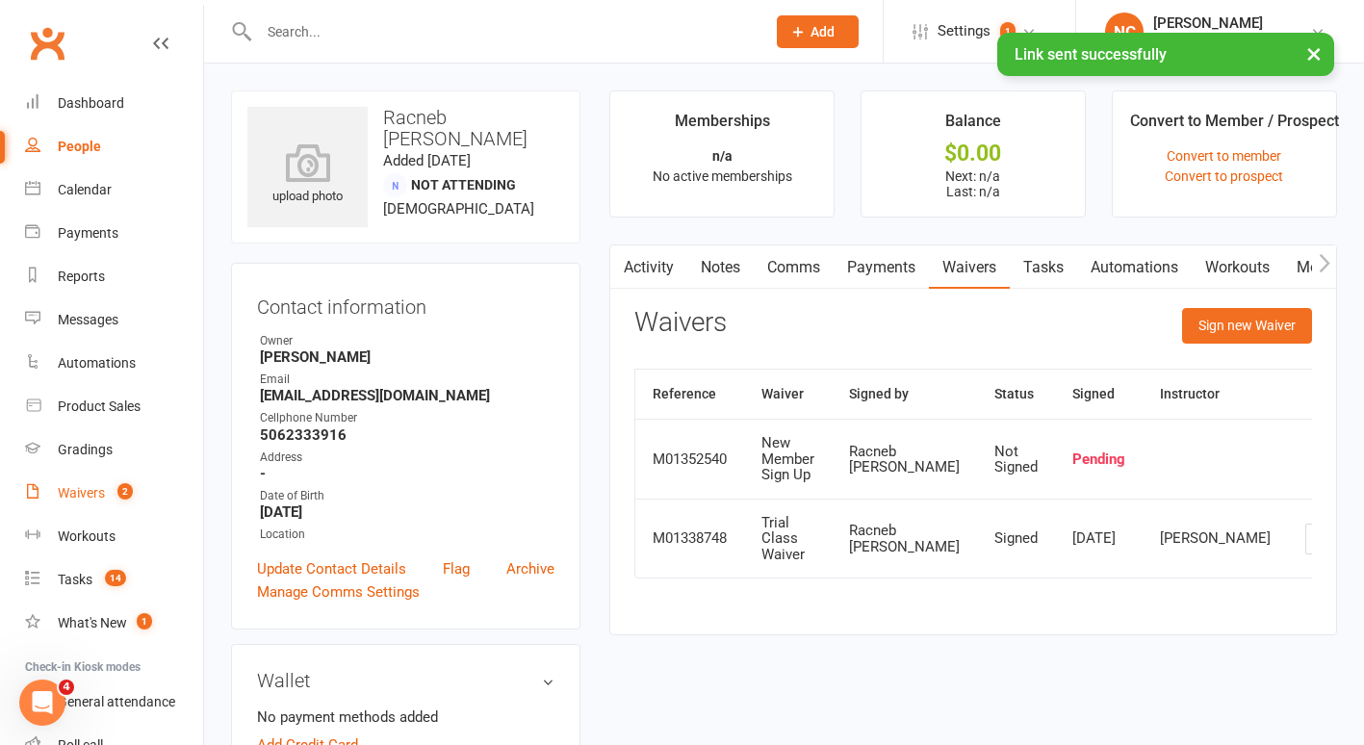
click at [109, 482] on link "Waivers 2" at bounding box center [114, 493] width 178 height 43
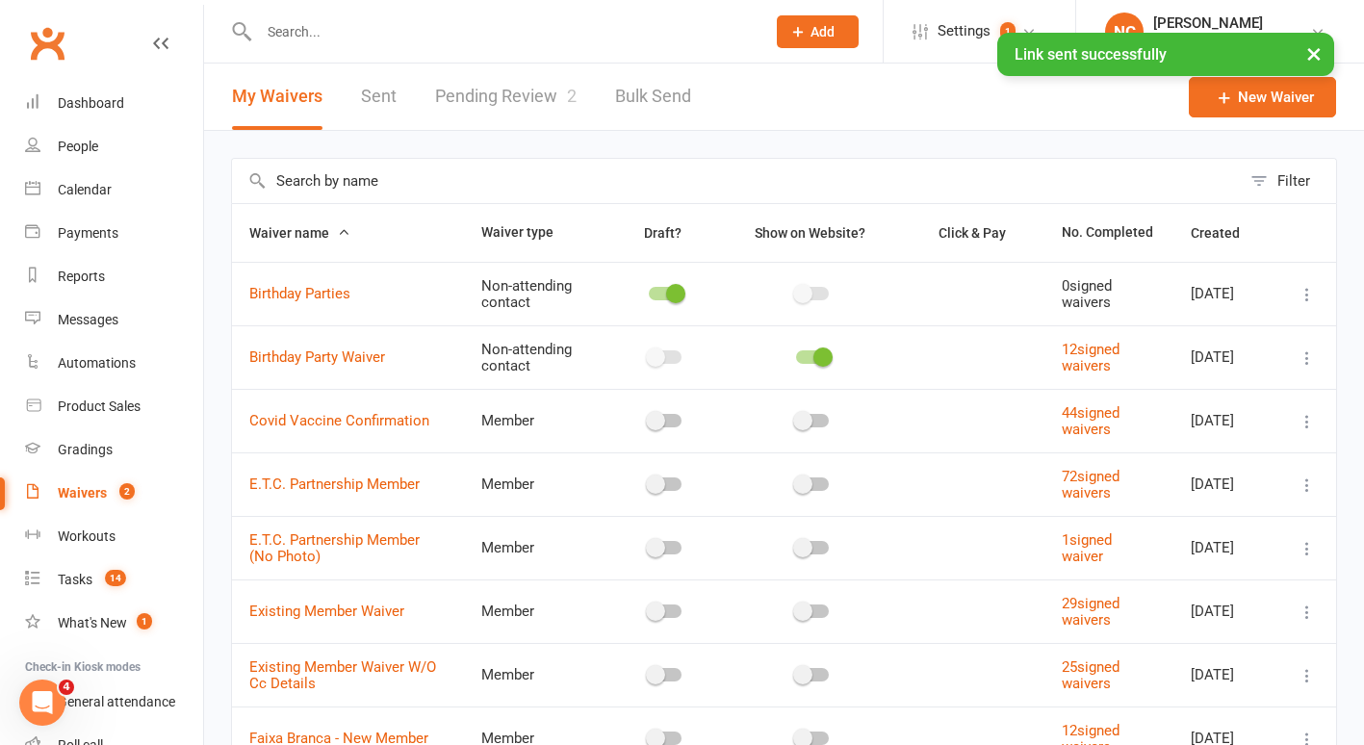
click at [516, 93] on link "Pending Review 2" at bounding box center [506, 97] width 142 height 66
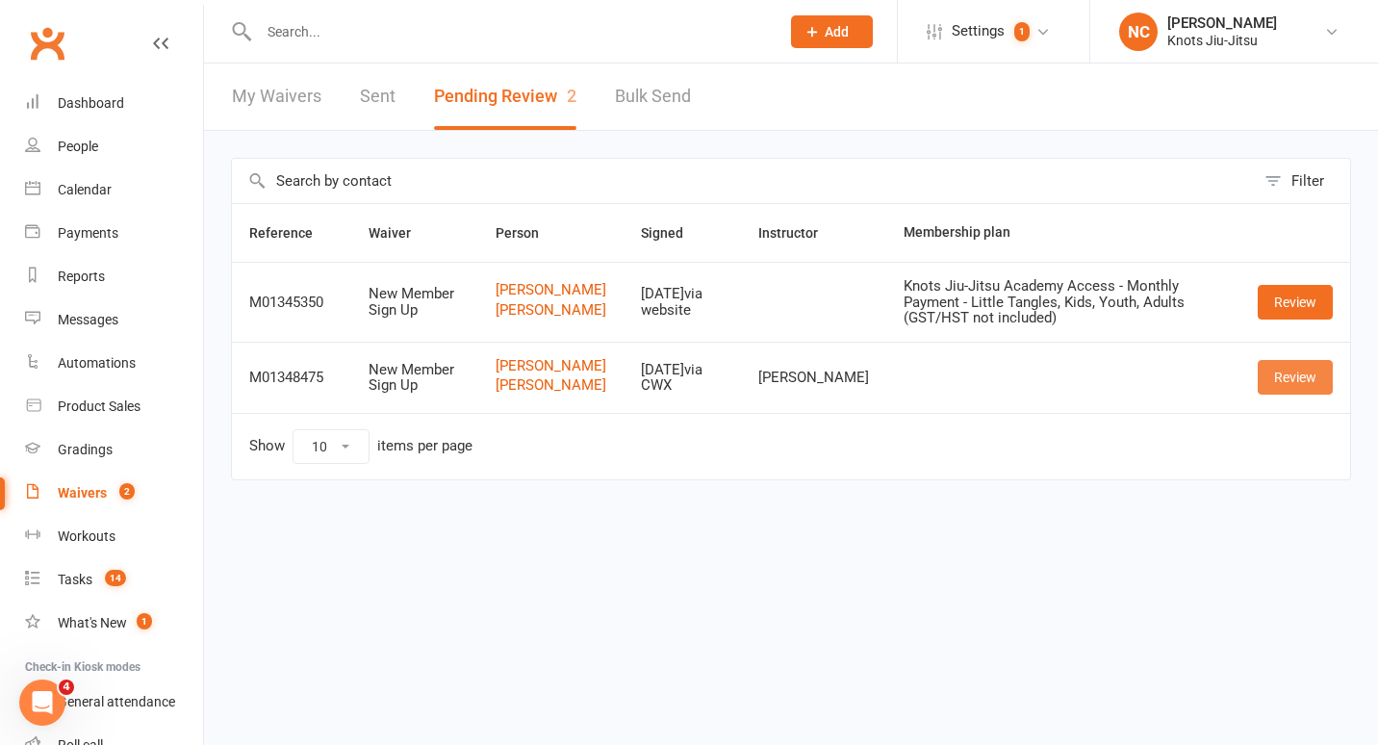
click at [1280, 395] on link "Review" at bounding box center [1295, 377] width 75 height 35
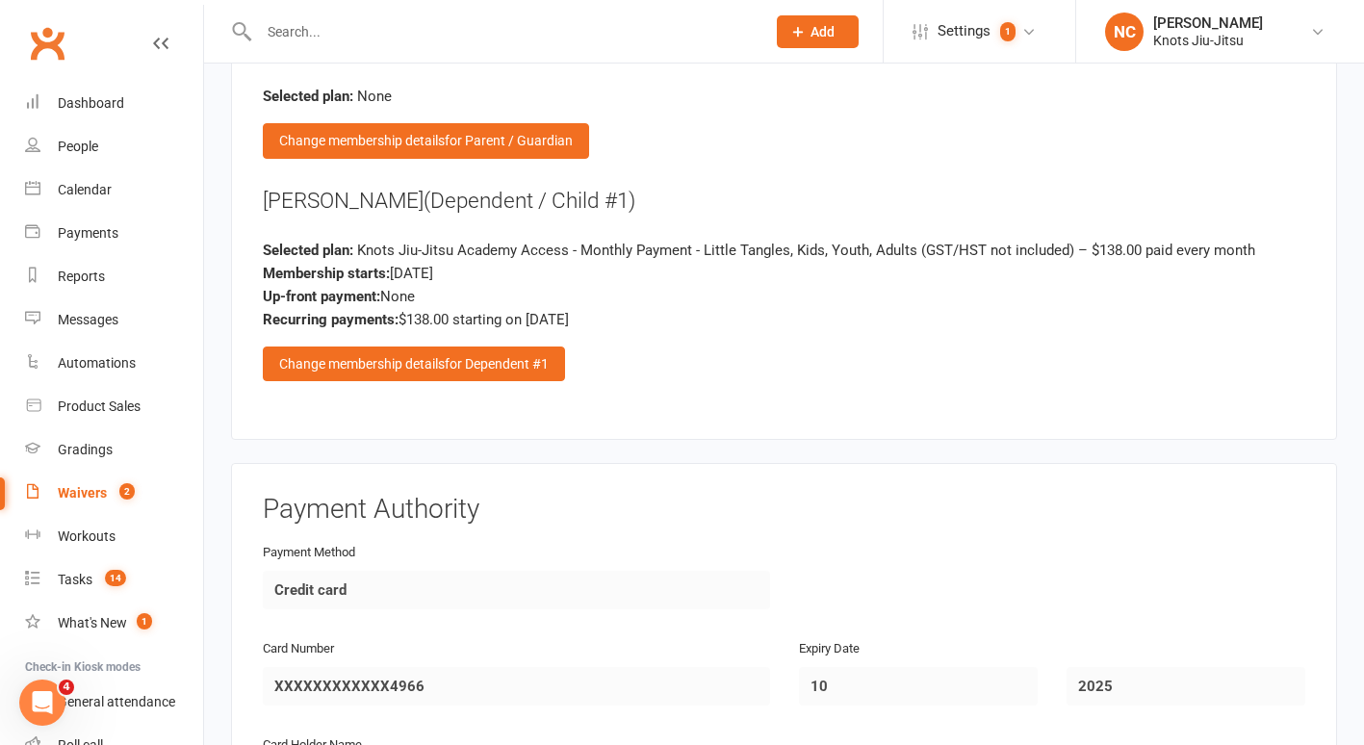
scroll to position [2177, 0]
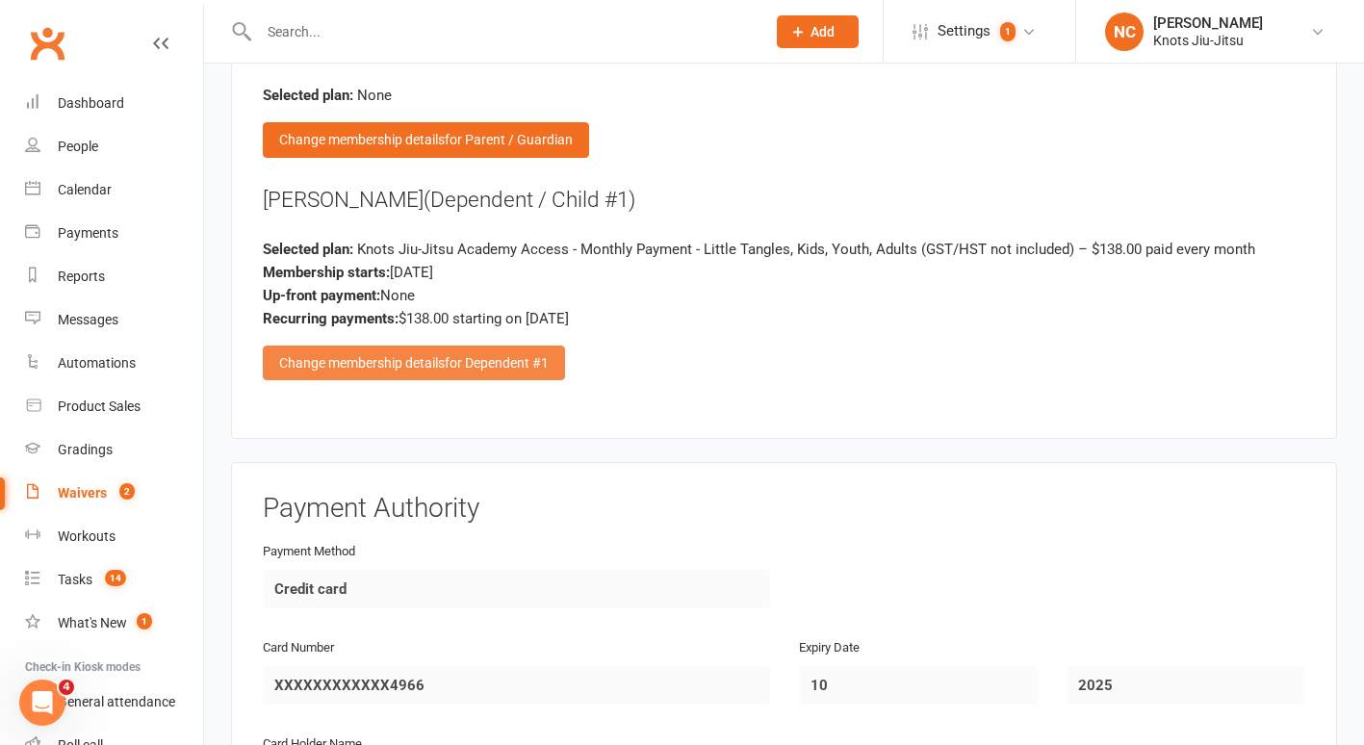
click at [347, 346] on div "Change membership details for Dependent #1" at bounding box center [414, 363] width 302 height 35
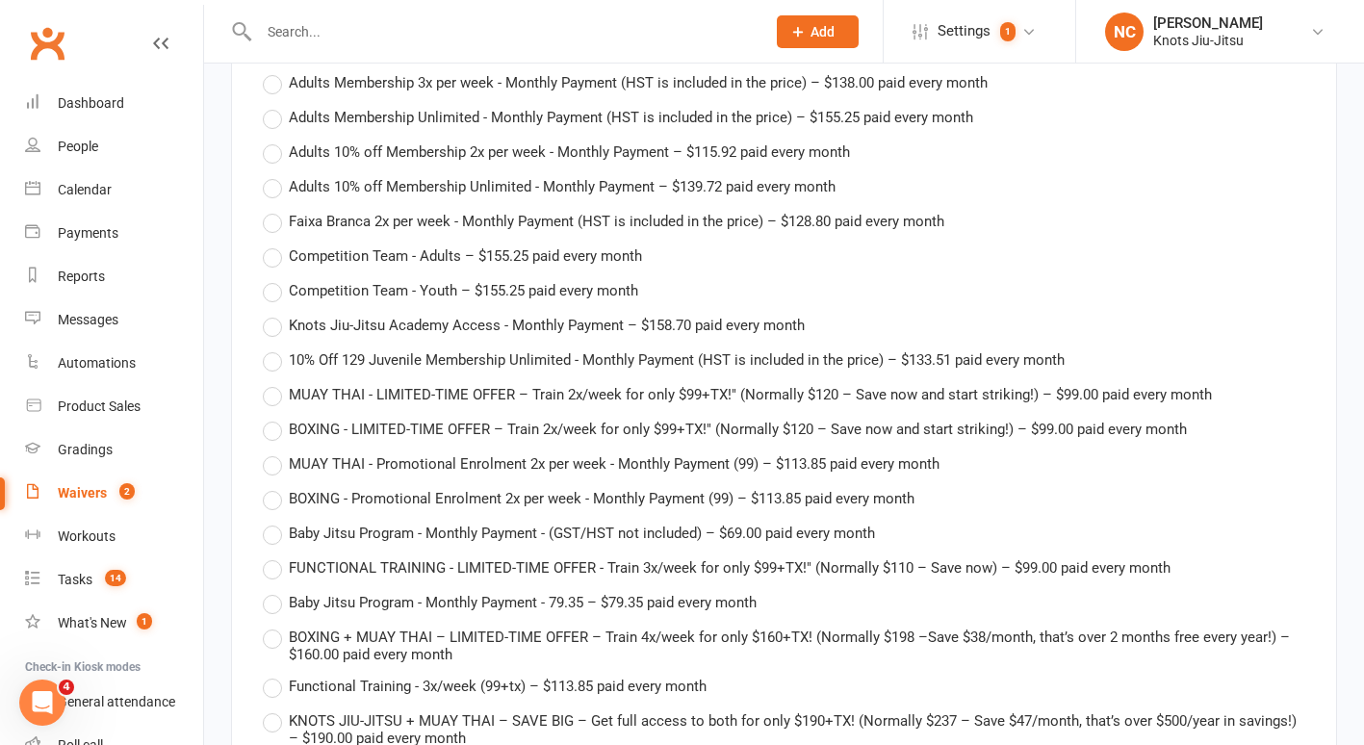
scroll to position [3579, 0]
click at [402, 316] on span "Knots Jiu-Jitsu Academy Access - Monthly Payment – $158.70 paid every month" at bounding box center [547, 326] width 516 height 20
click at [275, 316] on input "Knots Jiu-Jitsu Academy Access - Monthly Payment – $158.70 paid every month" at bounding box center [269, 316] width 13 height 0
type input "Knots Jiu-Jitsu Academy Access - Monthly Payment"
type input "158.7"
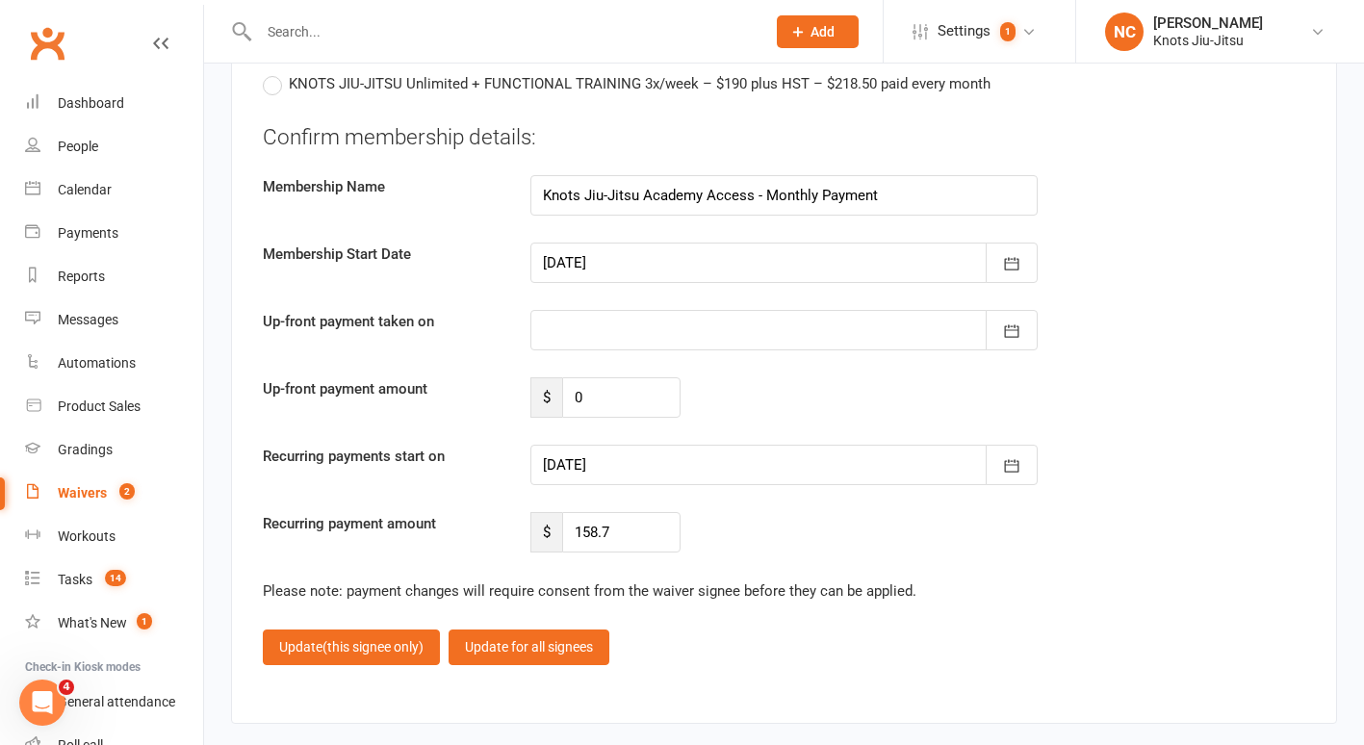
scroll to position [4676, 0]
click at [656, 249] on div at bounding box center [783, 264] width 507 height 40
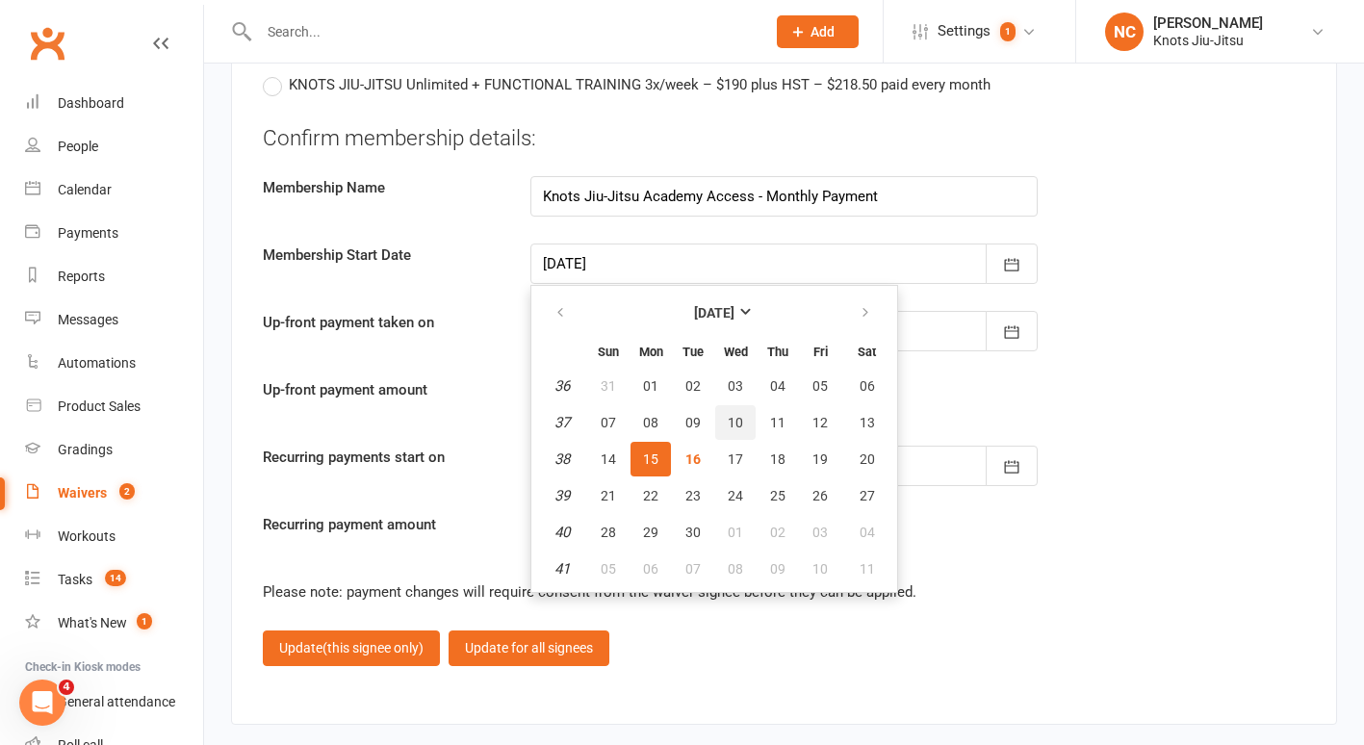
click at [744, 405] on button "10" at bounding box center [735, 422] width 40 height 35
type input "[DATE]"
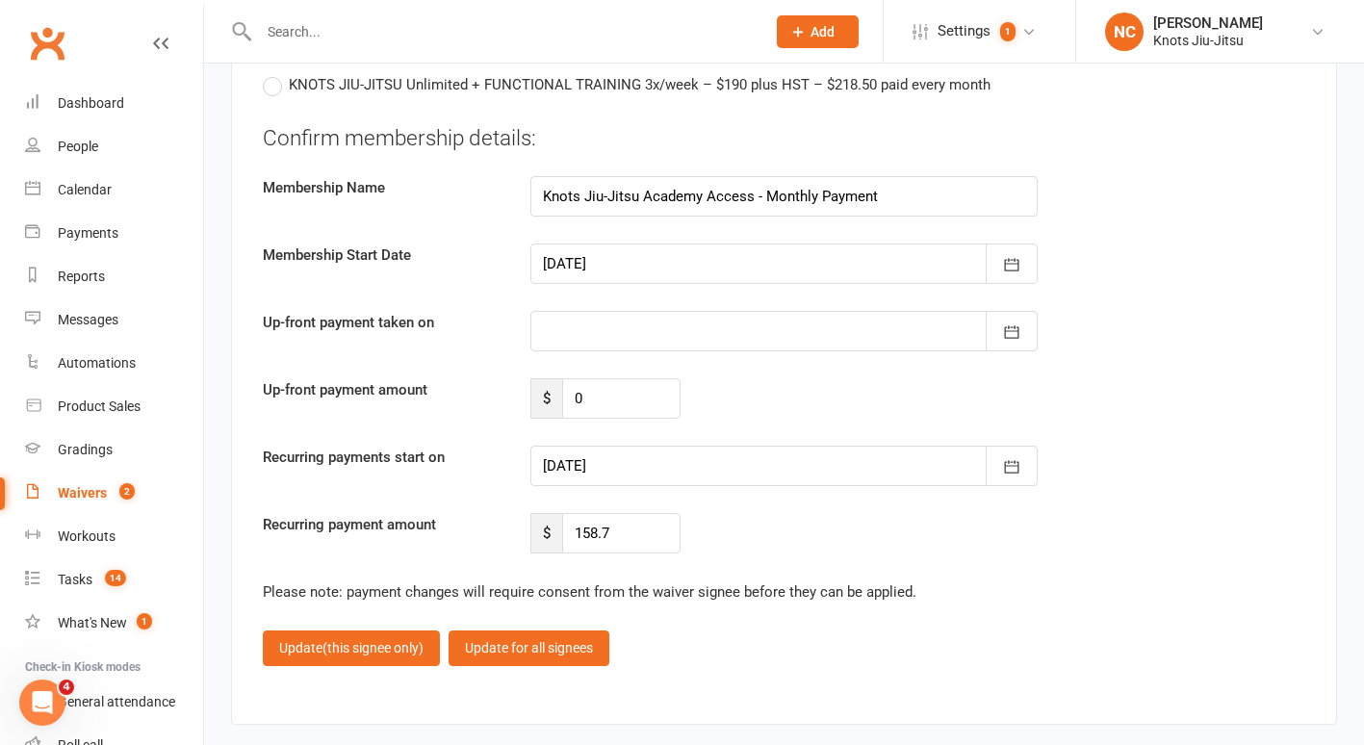
type input "[DATE]"
click at [577, 311] on div at bounding box center [783, 331] width 507 height 40
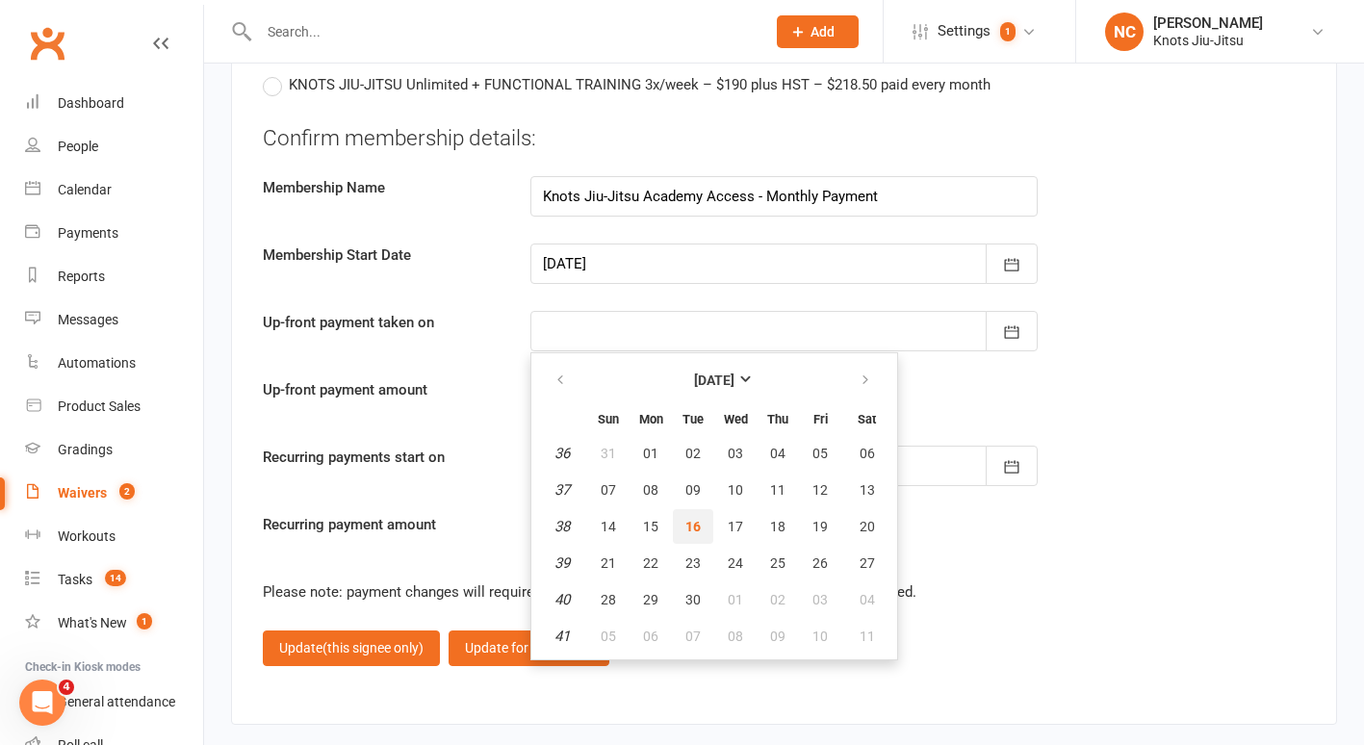
click at [694, 519] on span "16" at bounding box center [692, 526] width 15 height 15
type input "[DATE]"
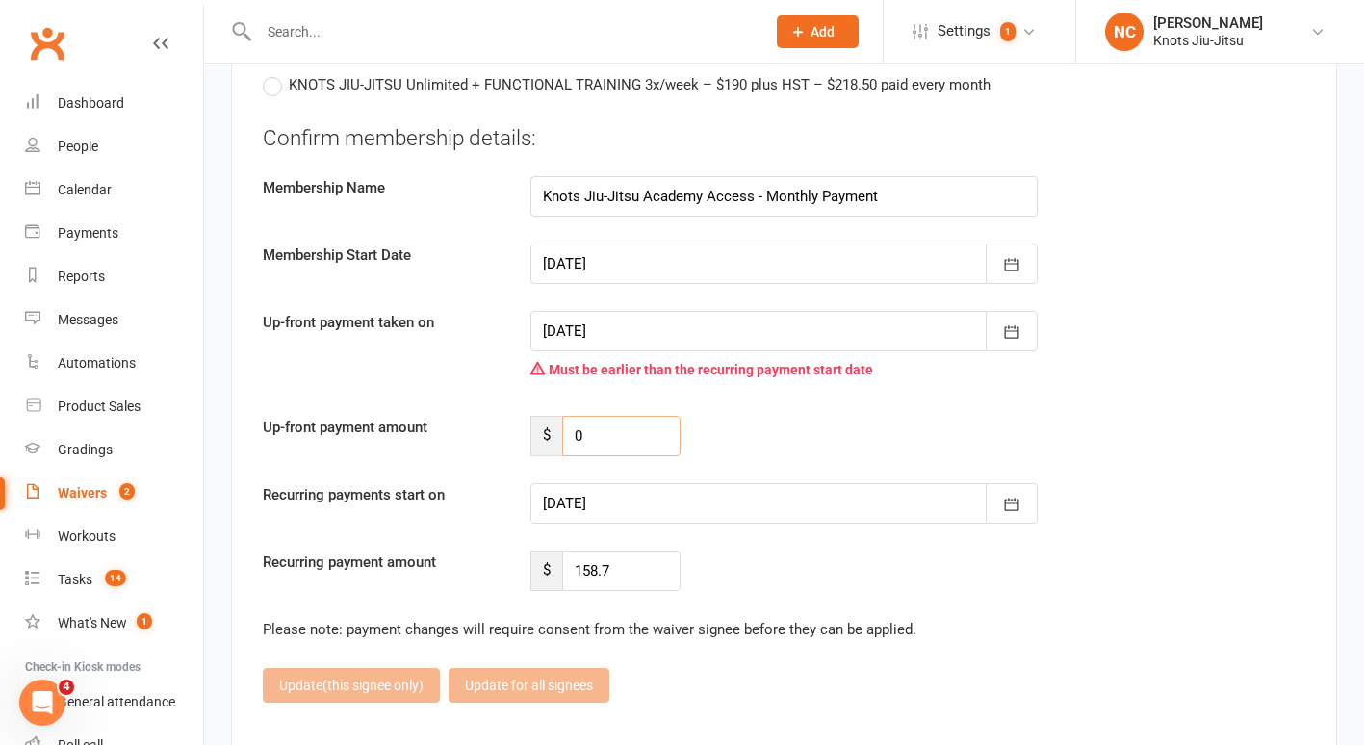
drag, startPoint x: 634, startPoint y: 421, endPoint x: 519, endPoint y: 405, distance: 116.5
click at [519, 416] on div "$ 0" at bounding box center [605, 436] width 179 height 40
type input "105.80"
click at [585, 483] on div at bounding box center [783, 503] width 507 height 40
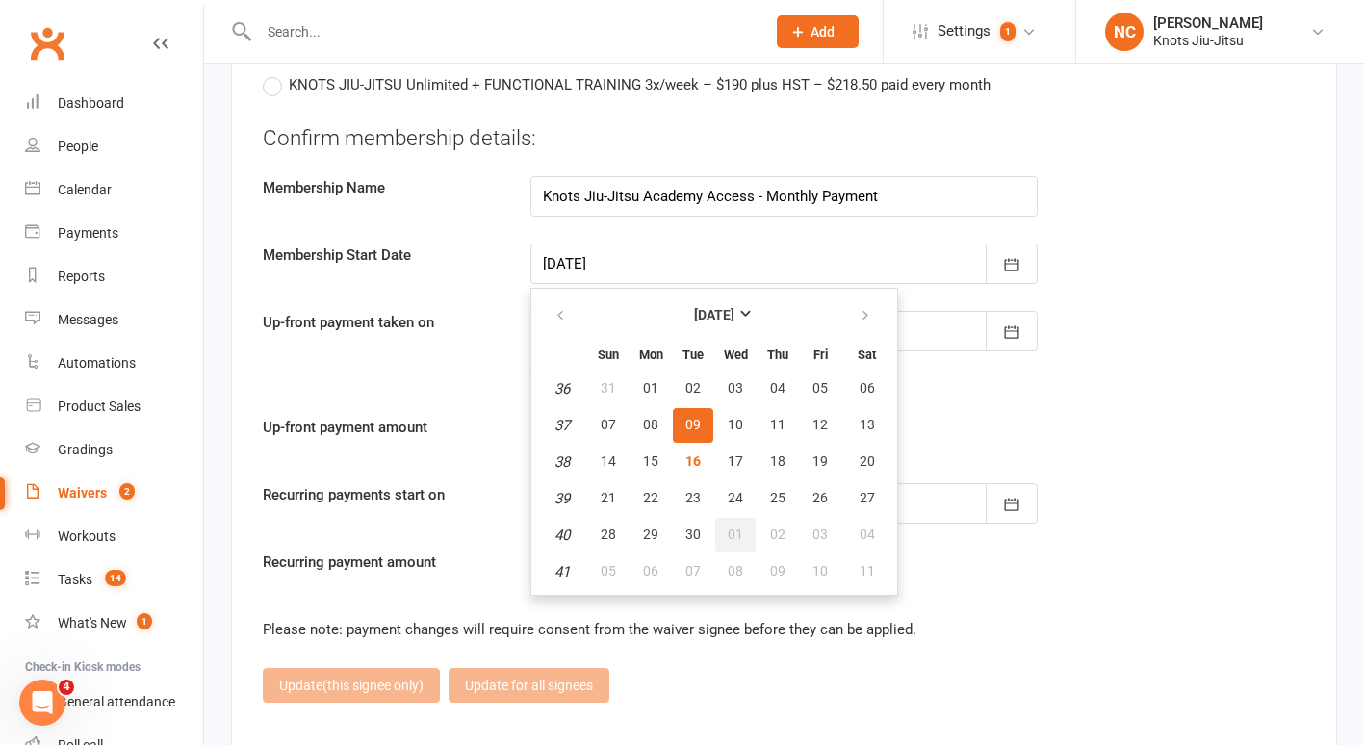
click at [745, 518] on button "01" at bounding box center [735, 535] width 40 height 35
type input "[DATE]"
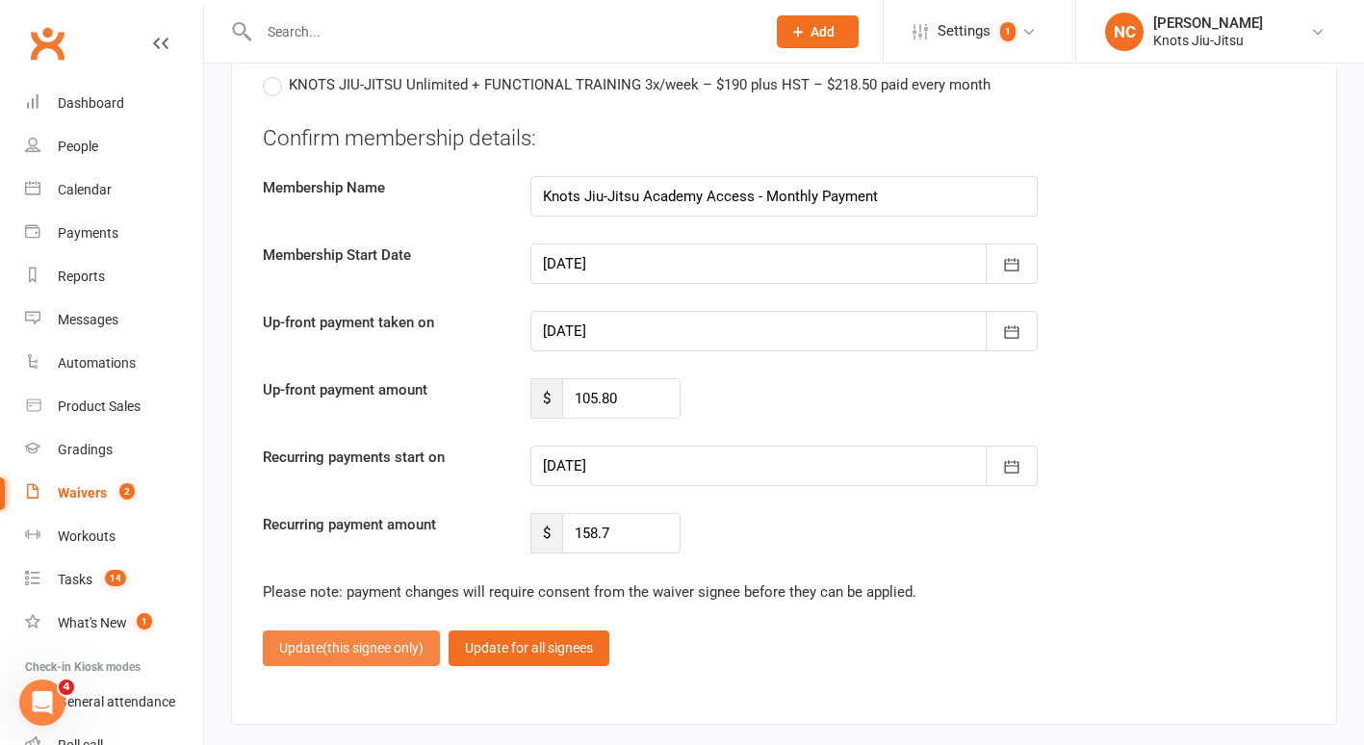
click at [309, 631] on button "Update (this signee only)" at bounding box center [351, 648] width 177 height 35
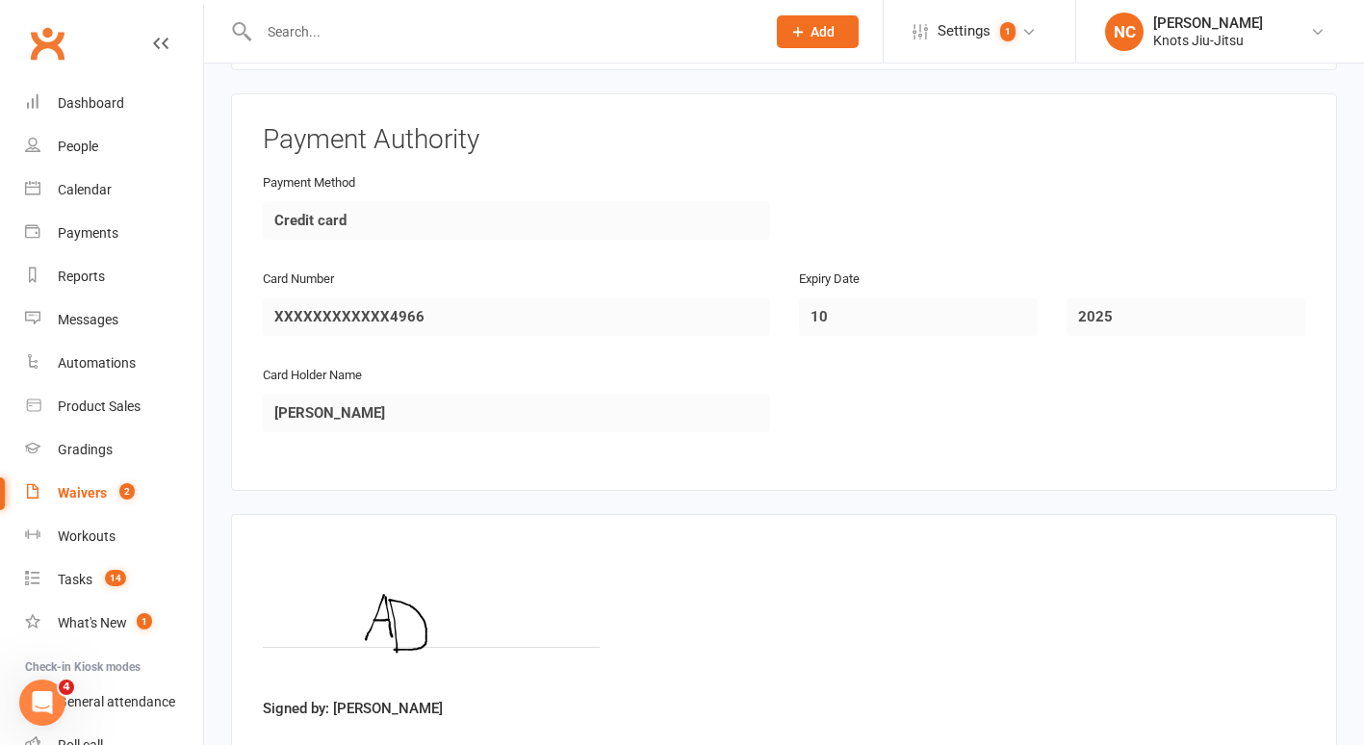
scroll to position [2647, 0]
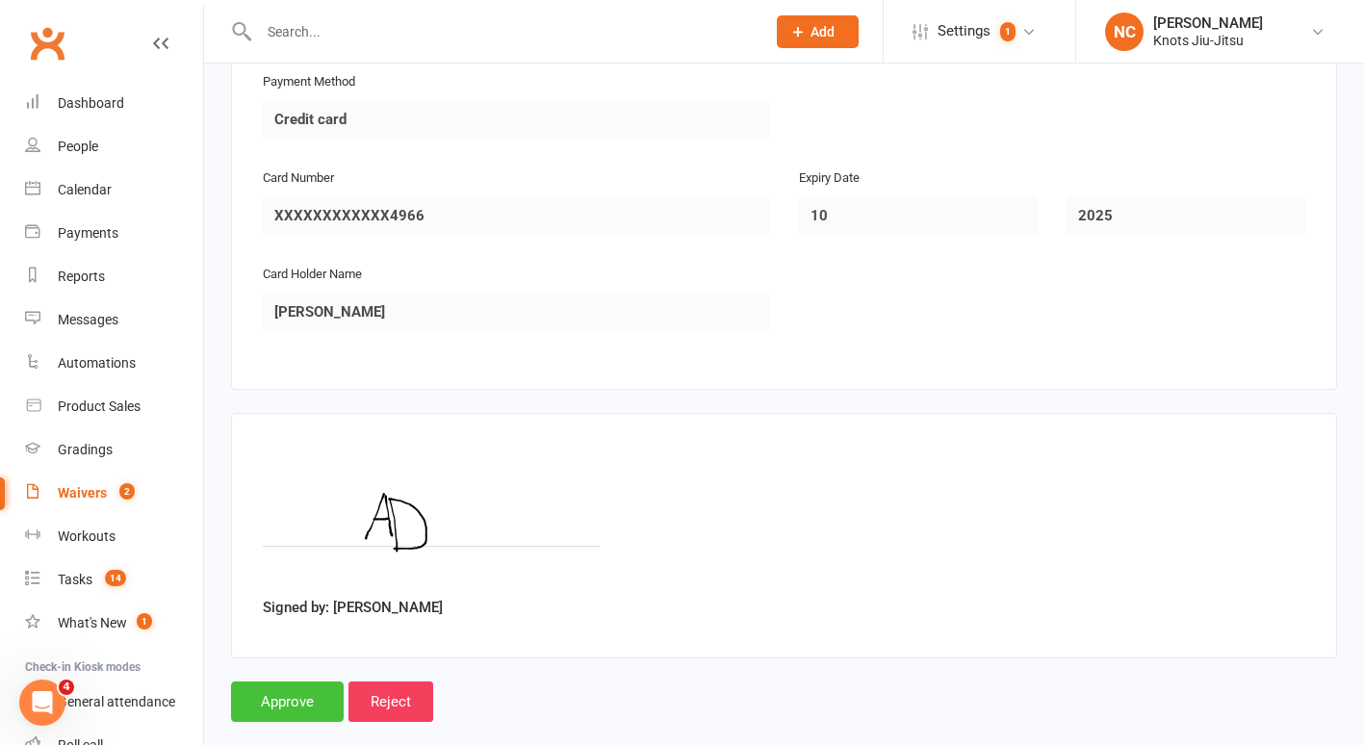
click at [291, 682] on input "Approve" at bounding box center [287, 702] width 113 height 40
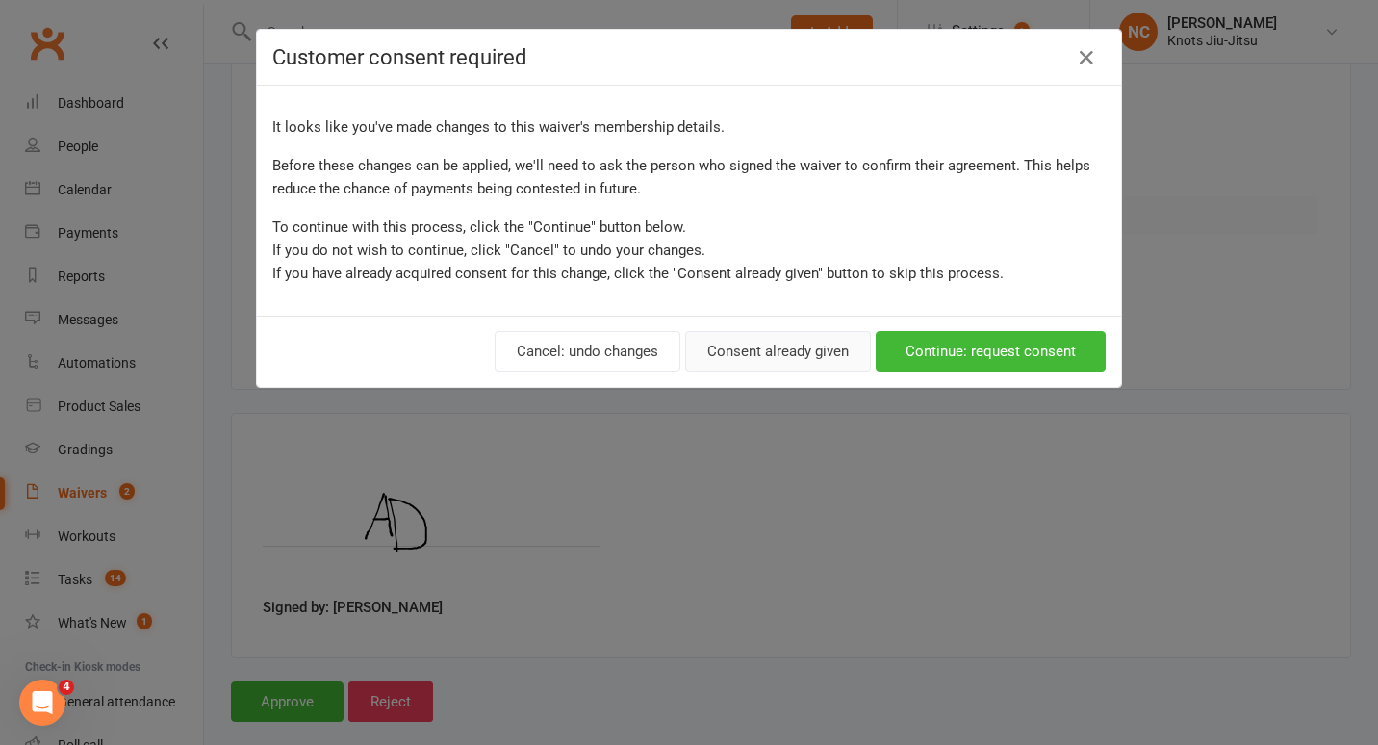
click at [788, 348] on button "Consent already given" at bounding box center [778, 351] width 186 height 40
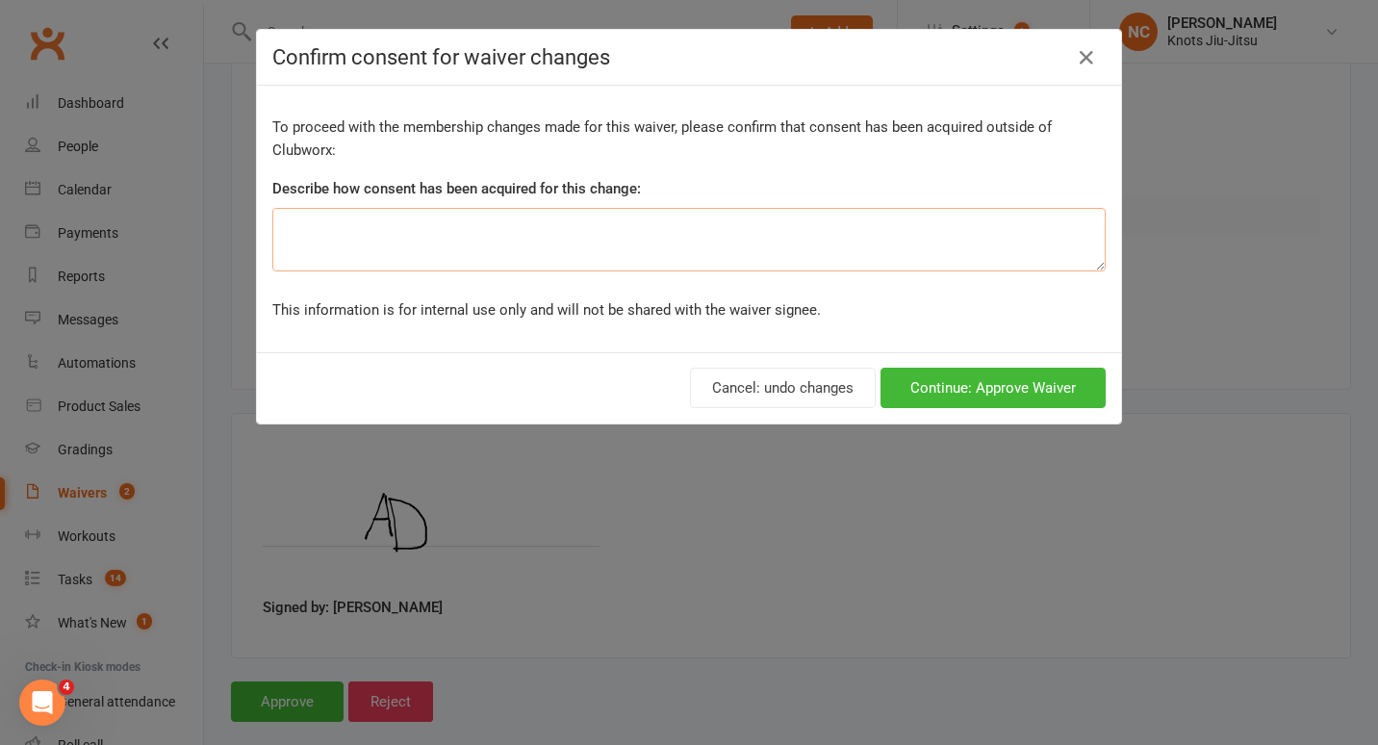
click at [745, 247] on textarea at bounding box center [689, 240] width 834 height 64
type textarea "Prorated"
click at [886, 378] on button "Continue: Approve Waiver" at bounding box center [993, 388] width 225 height 40
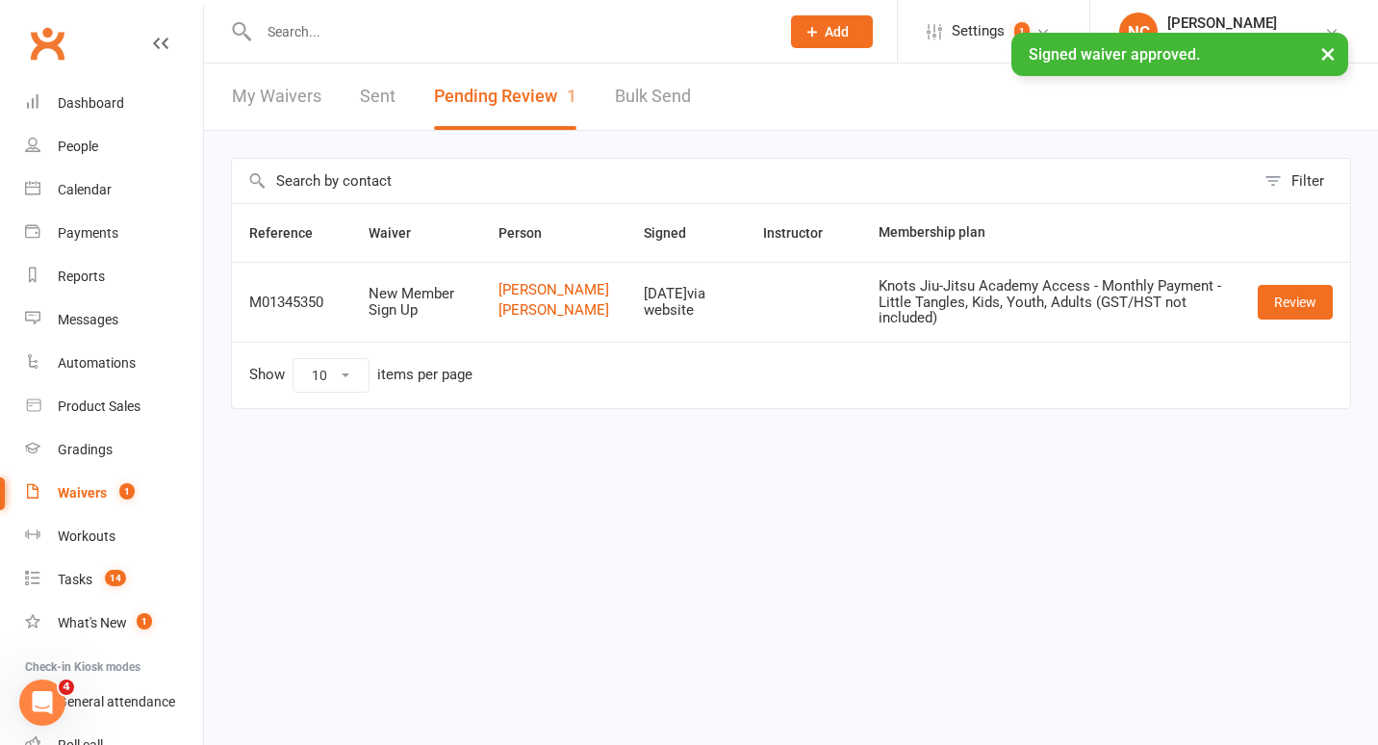
click at [663, 16] on div at bounding box center [498, 31] width 535 height 63
click at [659, 30] on input "text" at bounding box center [509, 31] width 513 height 27
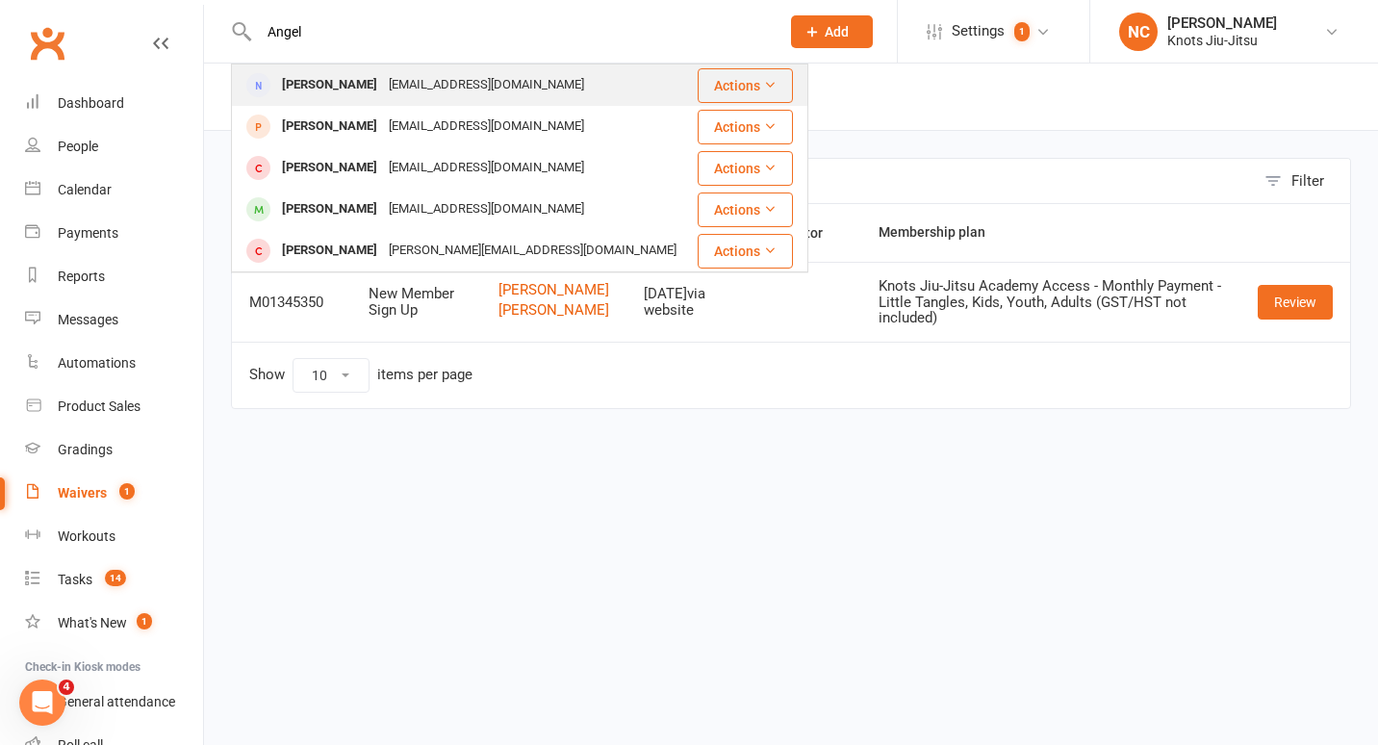
type input "Angel"
click at [619, 88] on div "Angel Davis Angel.f.d1998@gmail.com" at bounding box center [464, 84] width 462 height 39
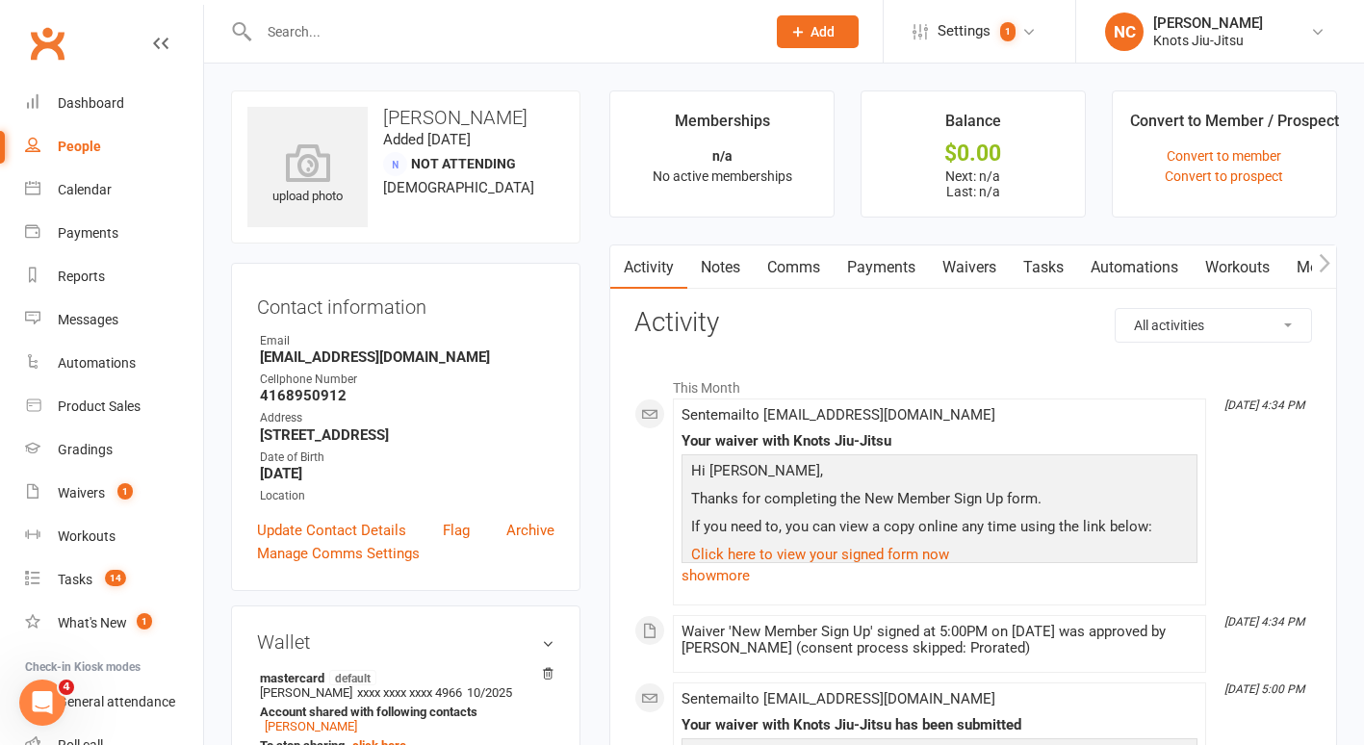
click at [1323, 268] on icon "button" at bounding box center [1324, 263] width 11 height 18
click at [1204, 263] on link "Mobile App" at bounding box center [1191, 267] width 104 height 44
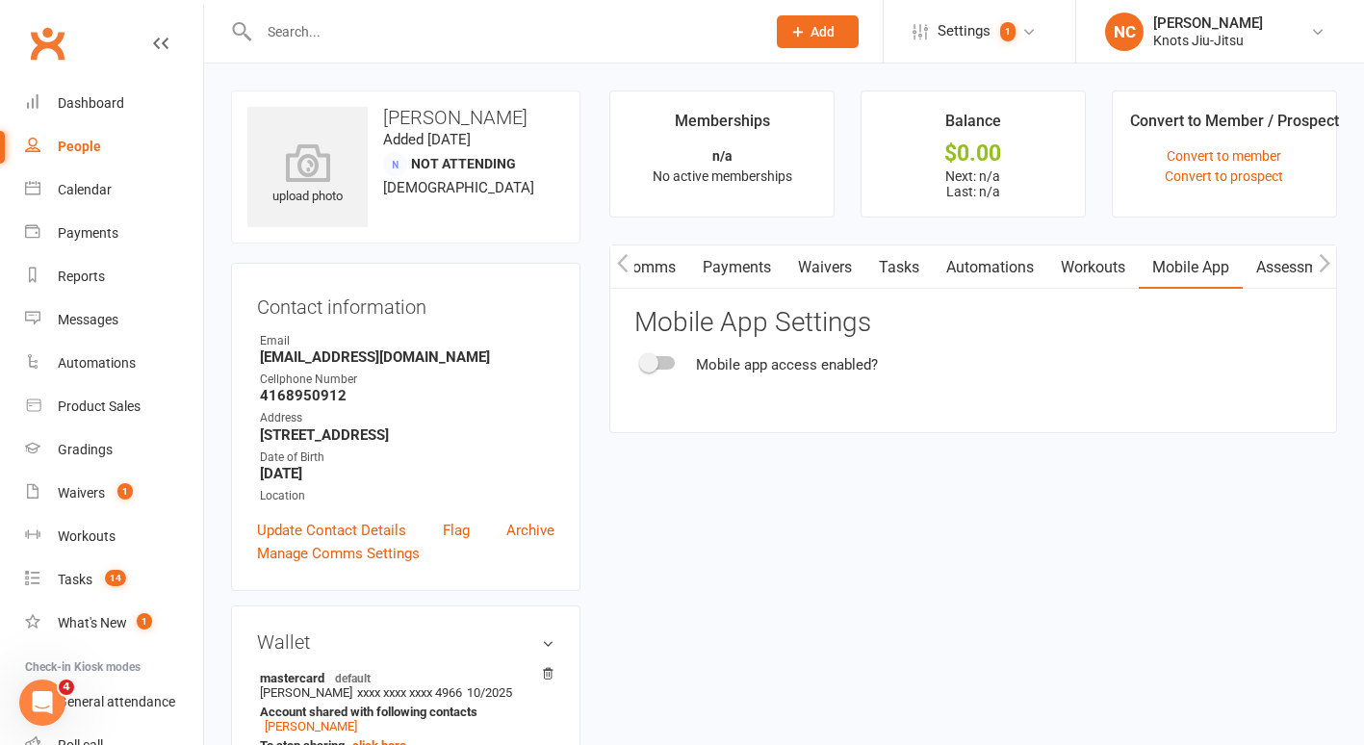
click at [668, 353] on div "Mobile app access enabled?" at bounding box center [973, 364] width 678 height 23
click at [668, 361] on div at bounding box center [658, 362] width 33 height 13
click at [642, 360] on input "checkbox" at bounding box center [642, 360] width 0 height 0
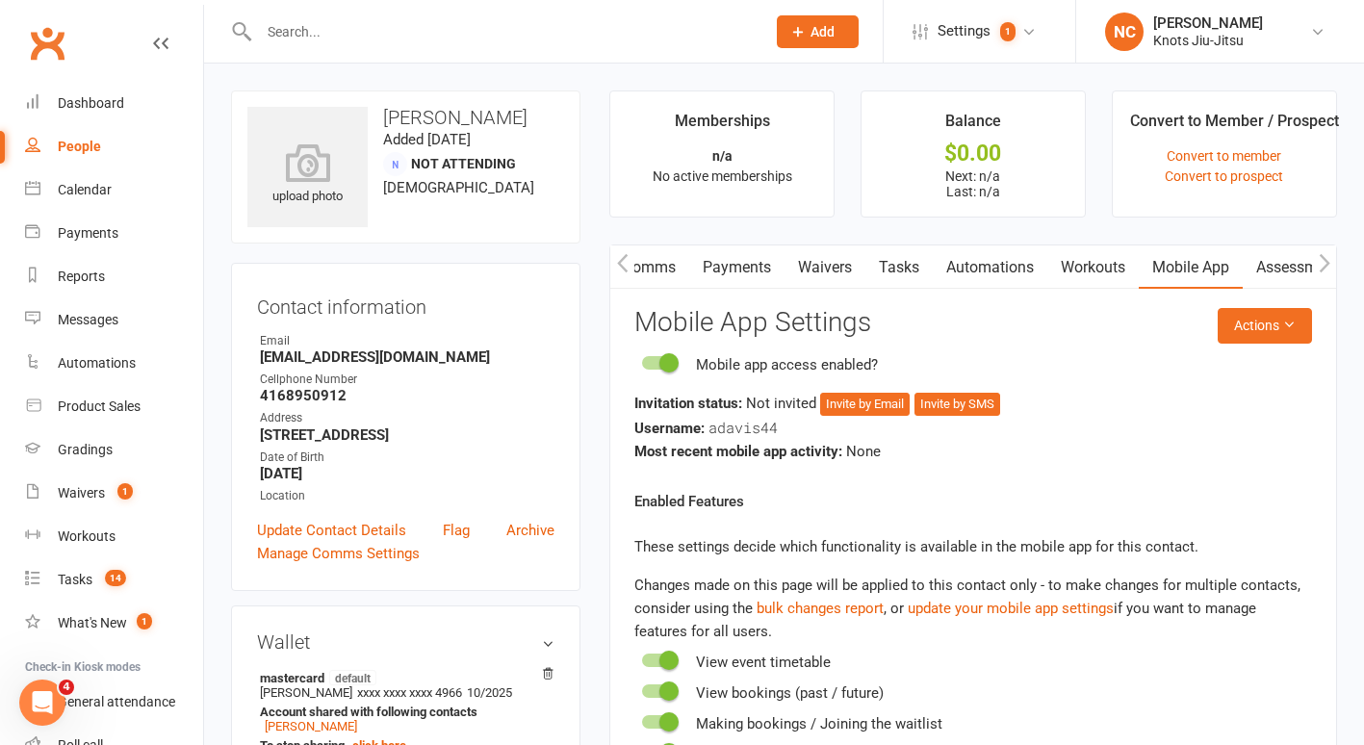
click at [875, 383] on div "Mobile app access enabled? Invitation status: Not invited Invite by Email Invit…" at bounding box center [973, 408] width 678 height 110
click at [872, 396] on button "Invite by Email" at bounding box center [865, 404] width 90 height 23
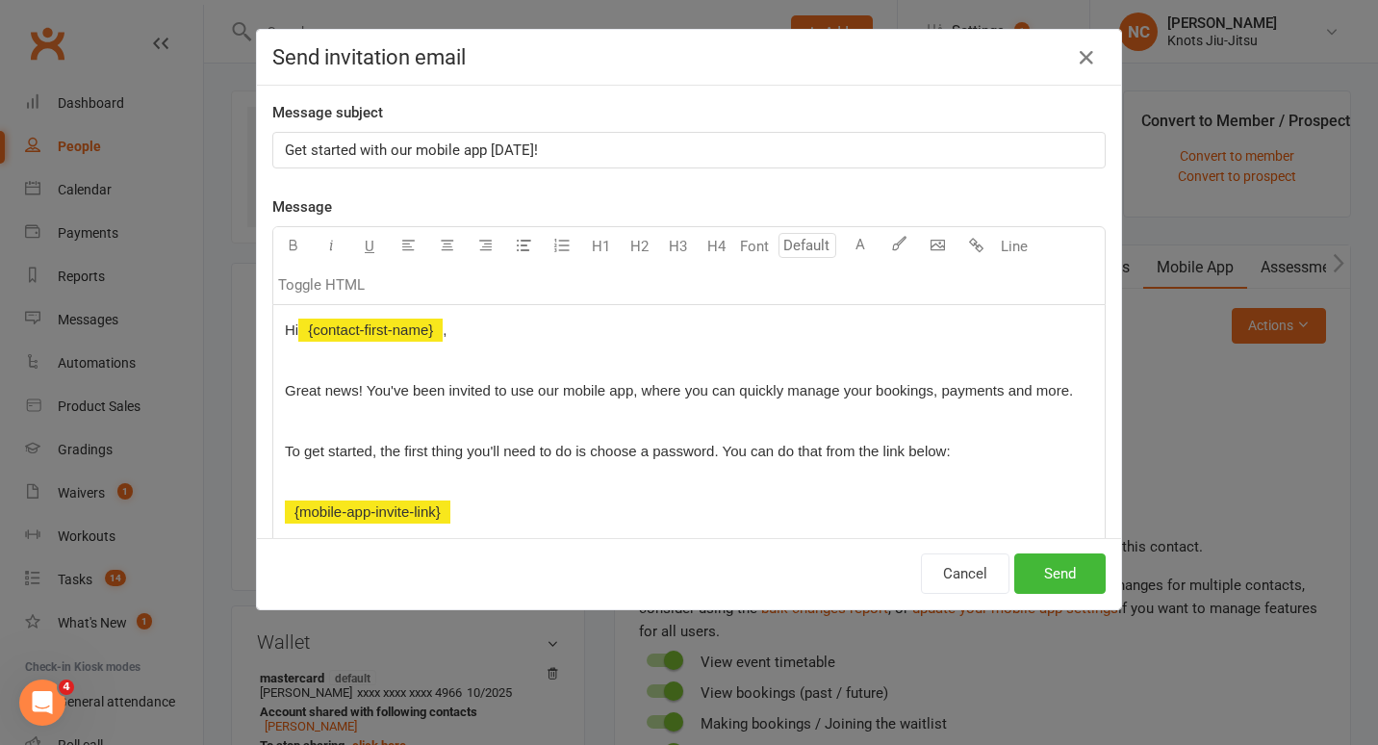
click at [1004, 558] on div "Cancel Send" at bounding box center [1013, 574] width 185 height 40
click at [1021, 563] on button "Send" at bounding box center [1060, 574] width 91 height 40
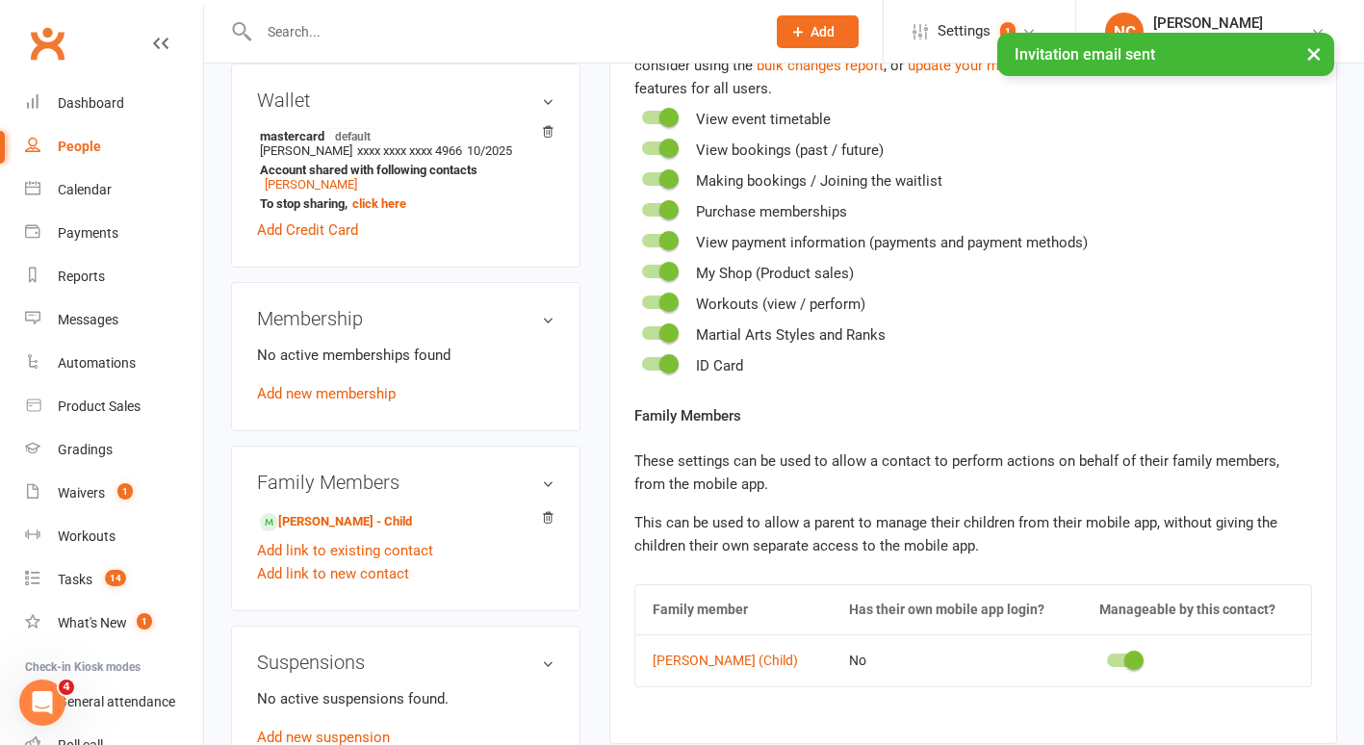
scroll to position [543, 0]
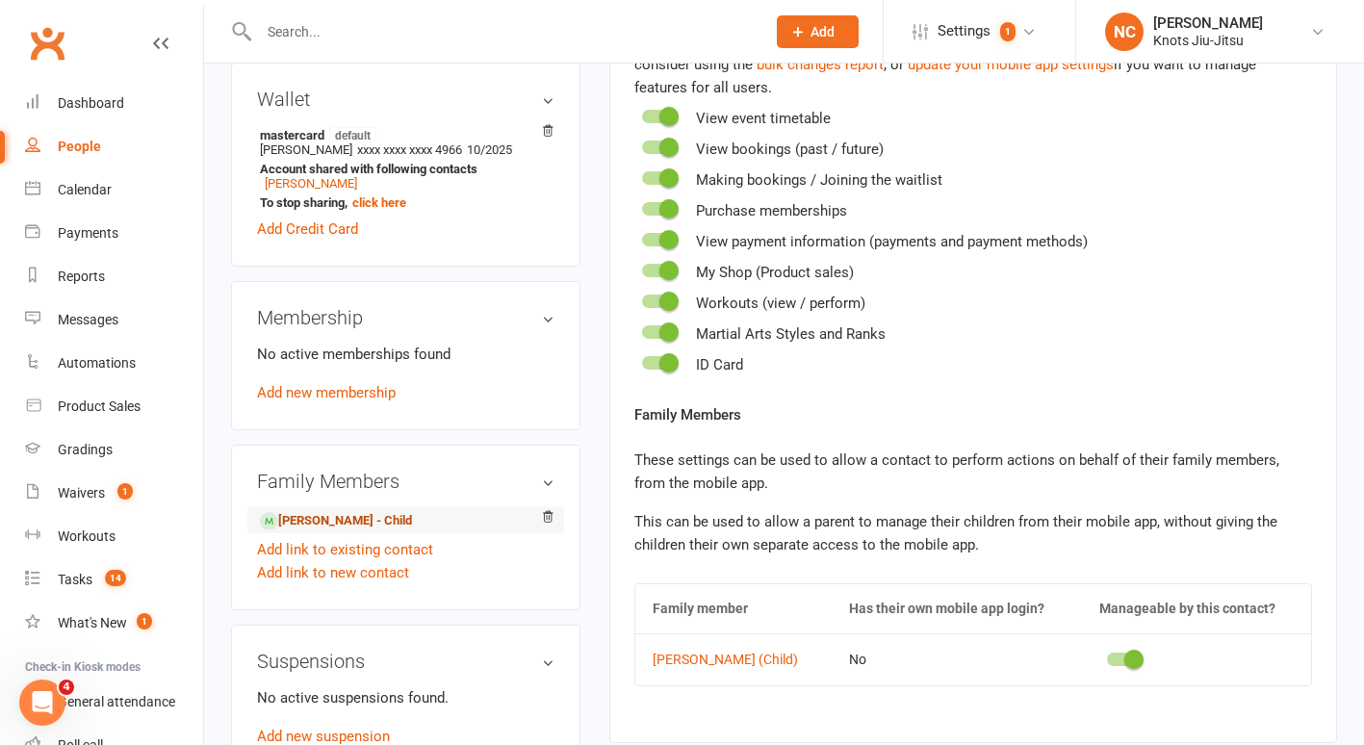
click at [359, 517] on link "Luthiana Davis Ebuka - Child" at bounding box center [336, 521] width 152 height 20
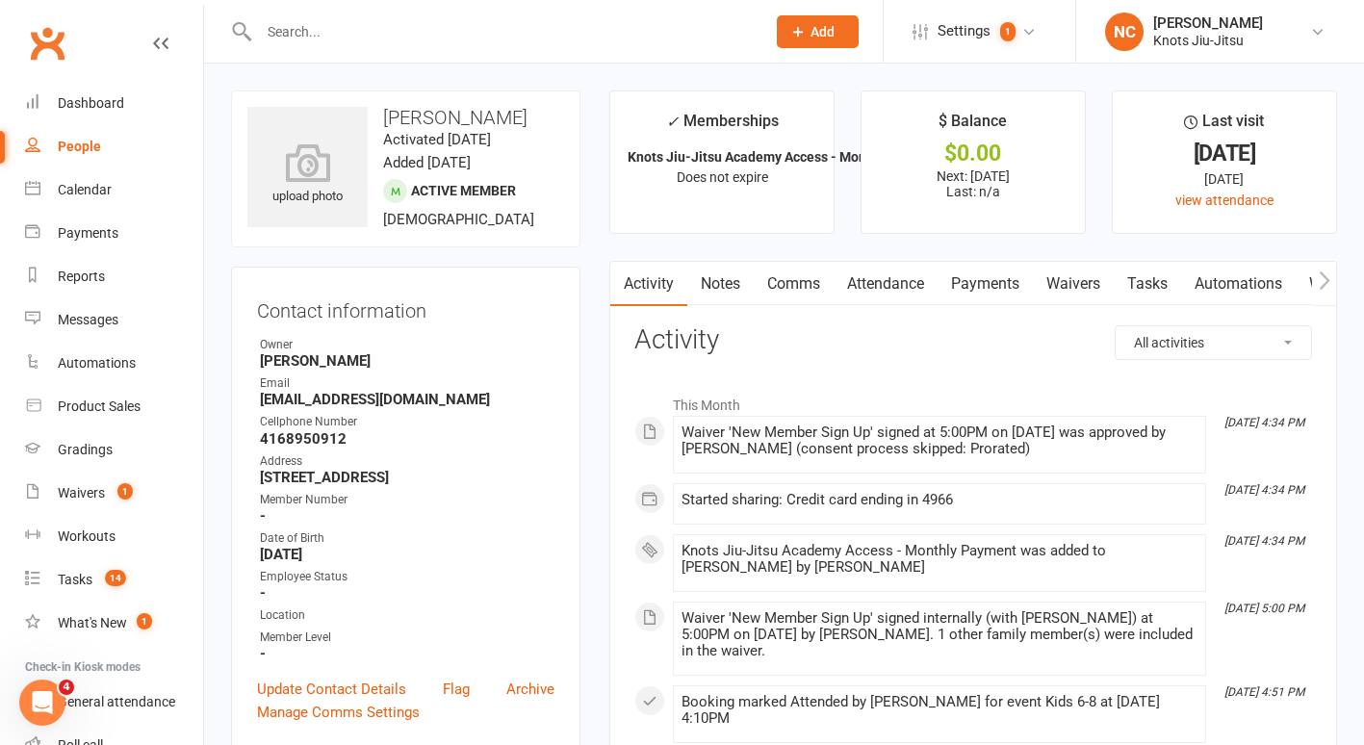
scroll to position [34, 0]
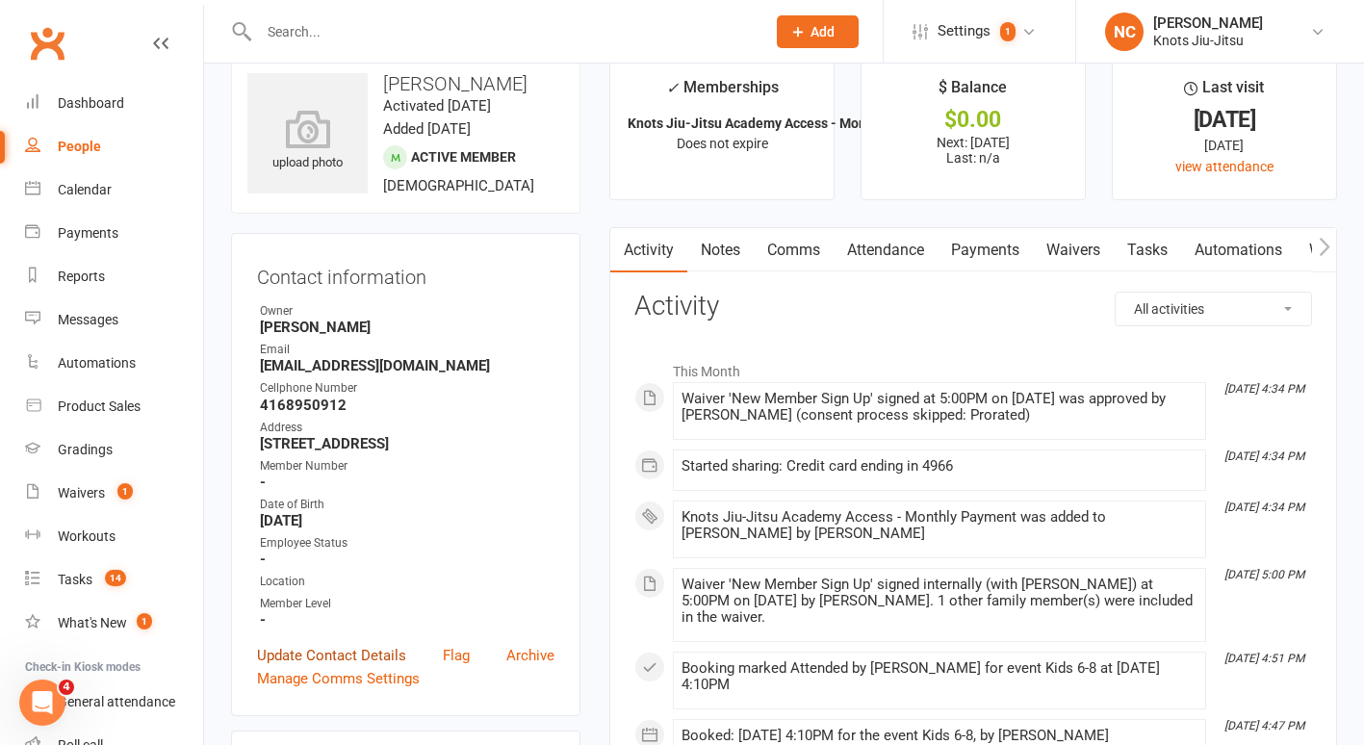
click at [329, 657] on link "Update Contact Details" at bounding box center [331, 655] width 149 height 23
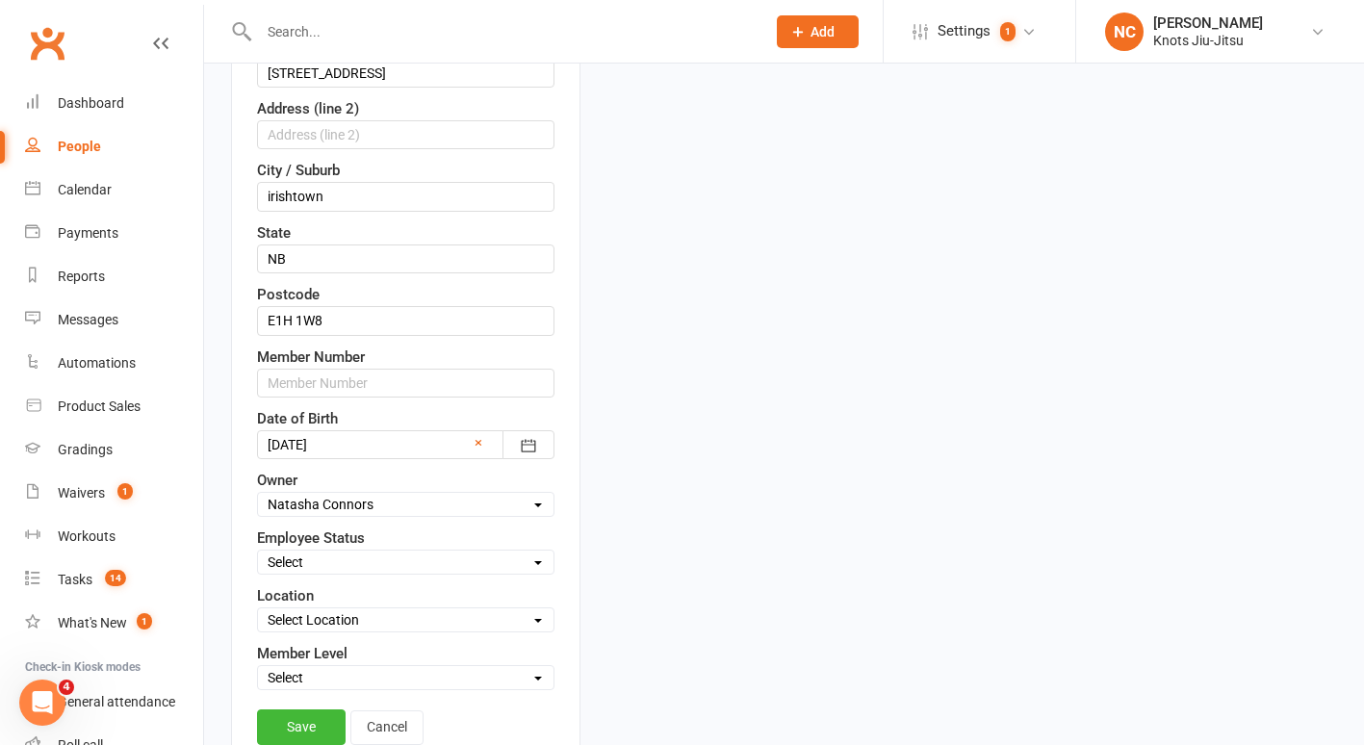
scroll to position [600, 0]
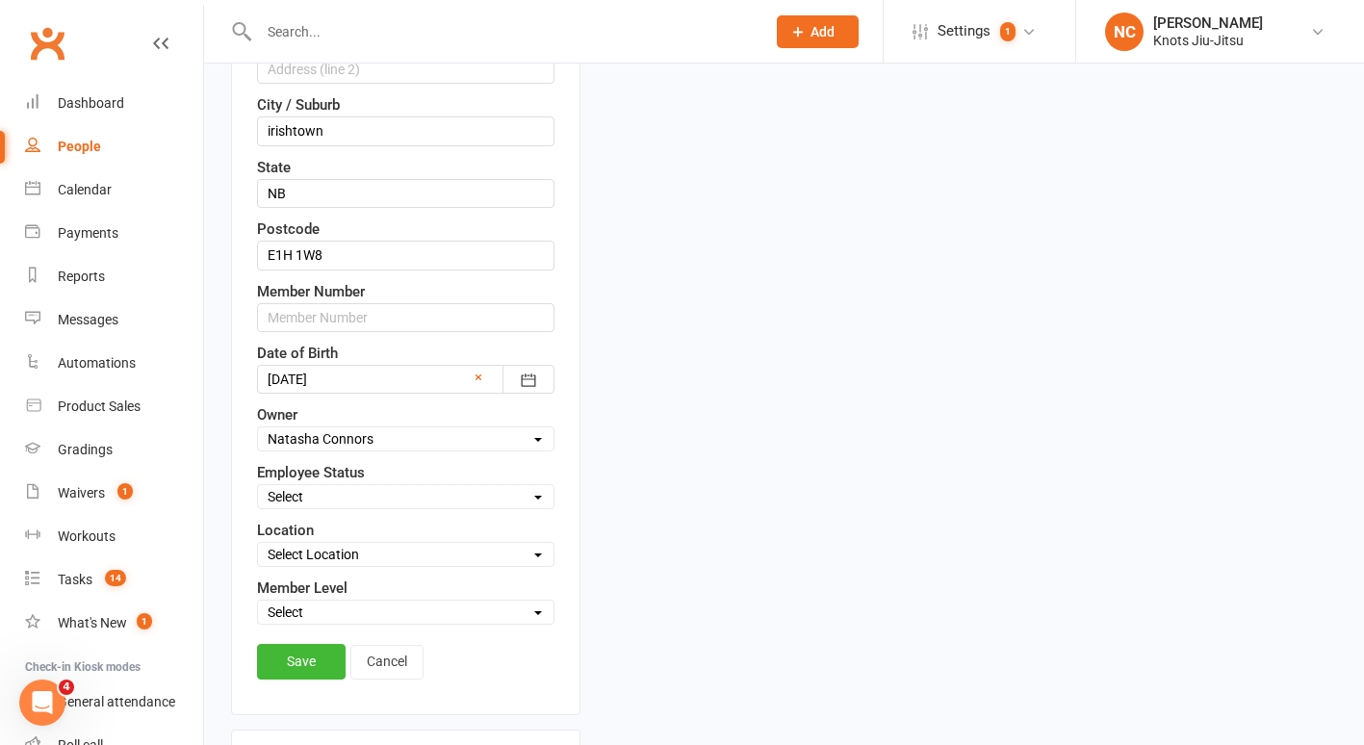
click at [388, 606] on select "Select Baby Jitsu Little Tangles Kids Youth Foundation Jiu-Jitsu 14+ [DEMOGRAPH…" at bounding box center [406, 612] width 296 height 21
select select "Kids"
click at [258, 602] on select "Select Baby Jitsu Little Tangles Kids Youth Foundation Jiu-Jitsu 14+ [DEMOGRAPH…" at bounding box center [406, 612] width 296 height 21
click at [290, 648] on link "Save" at bounding box center [301, 661] width 89 height 35
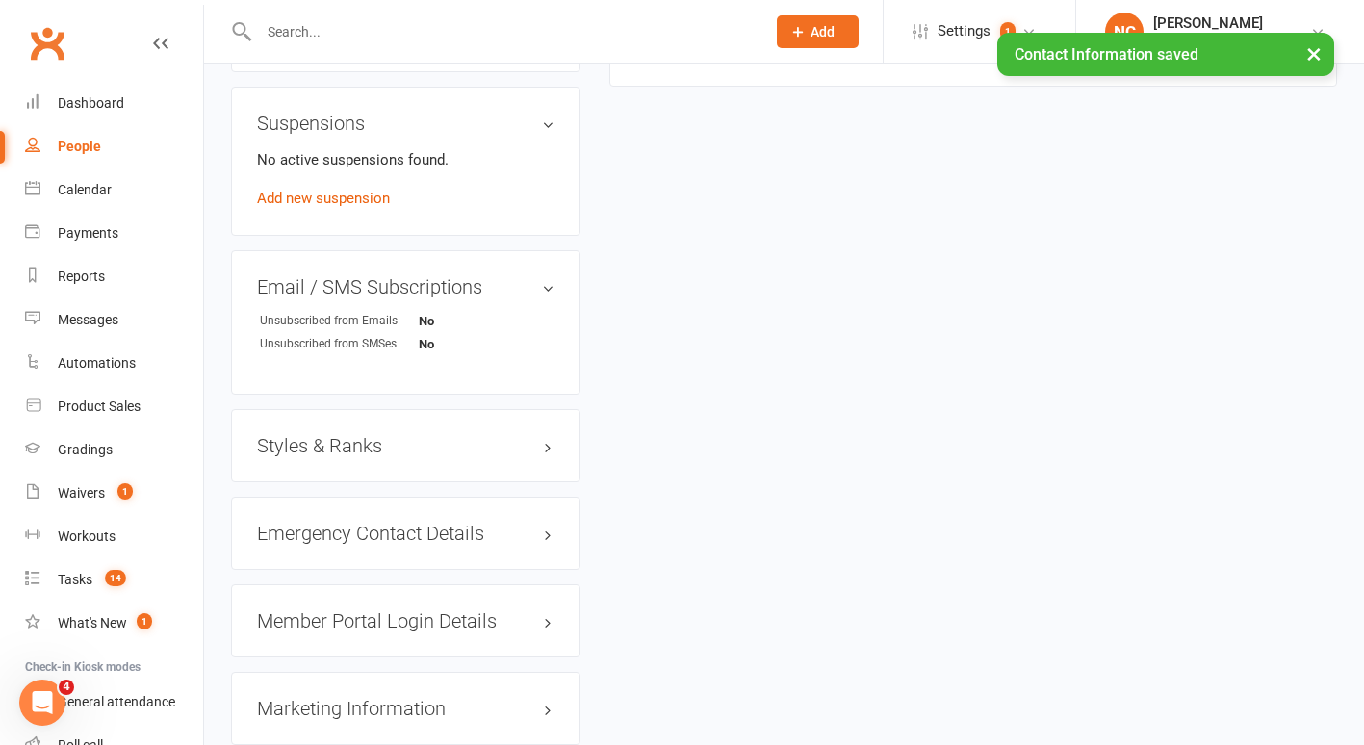
scroll to position [1343, 0]
click at [284, 465] on div "Styles & Ranks" at bounding box center [405, 444] width 349 height 73
click at [287, 455] on h3 "Styles & Ranks" at bounding box center [405, 444] width 297 height 21
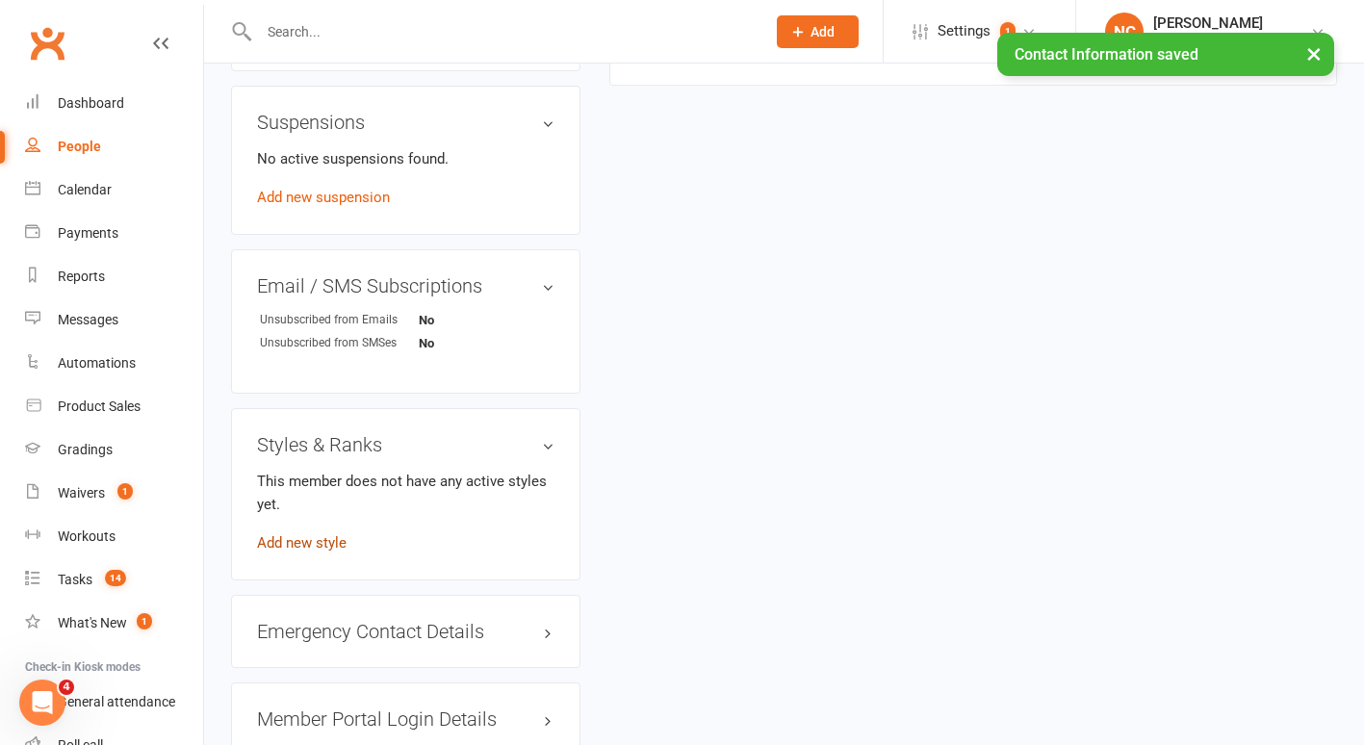
click at [316, 551] on link "Add new style" at bounding box center [302, 542] width 90 height 17
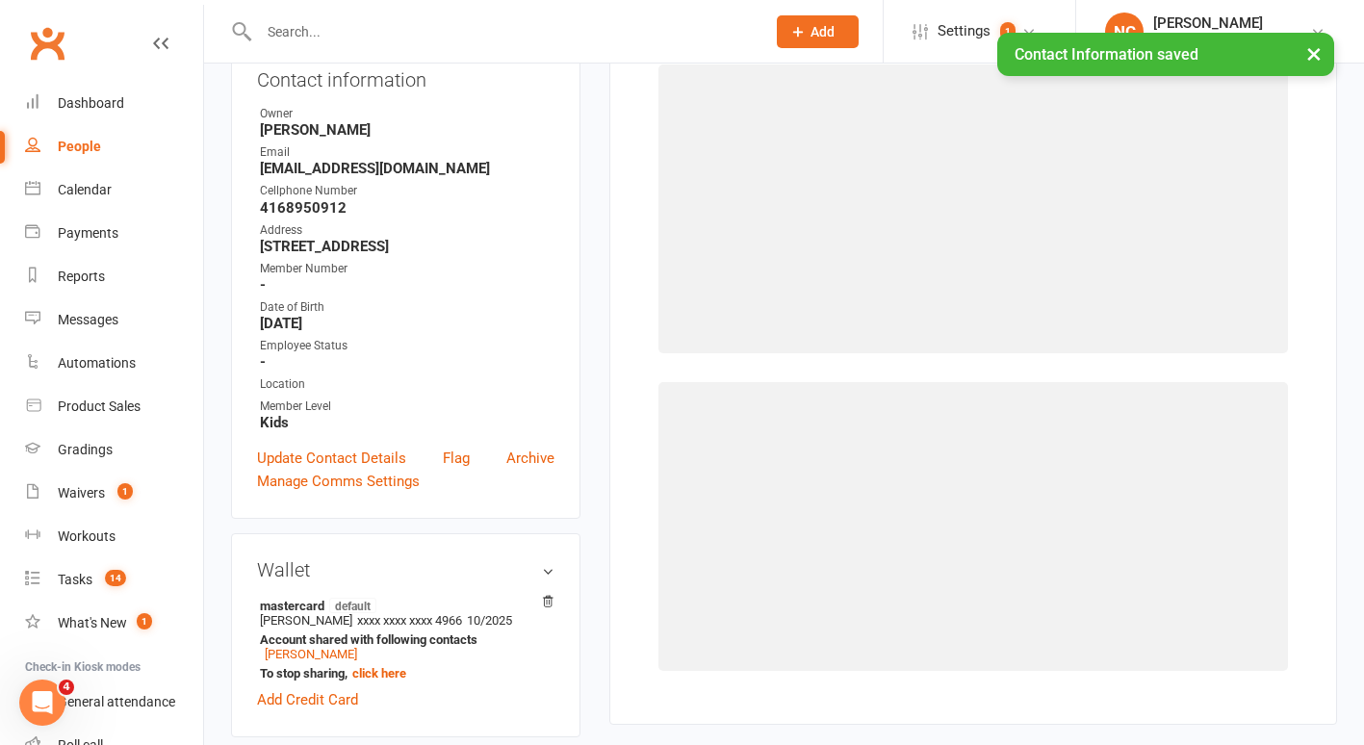
scroll to position [165, 0]
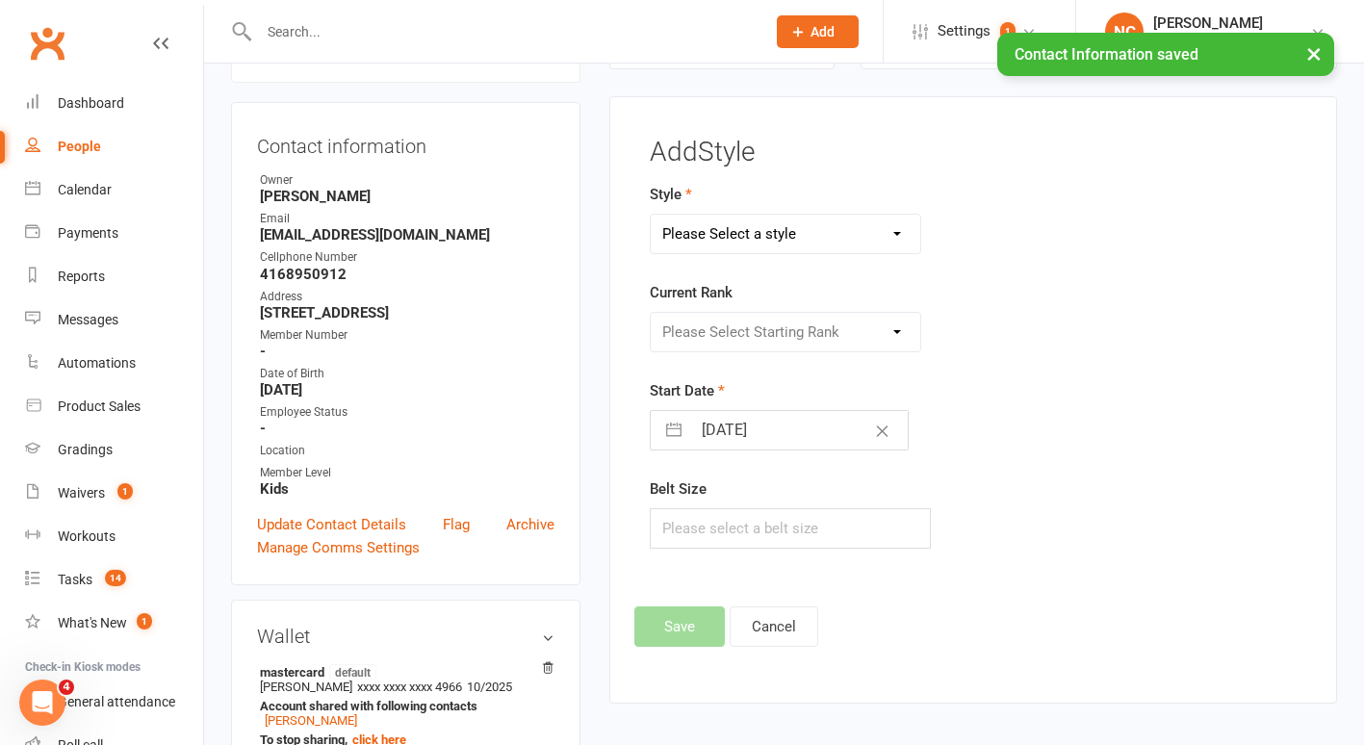
click at [784, 232] on select "Please Select a style BJJ Adults BJJ Juvenile Functional Training" at bounding box center [786, 234] width 270 height 39
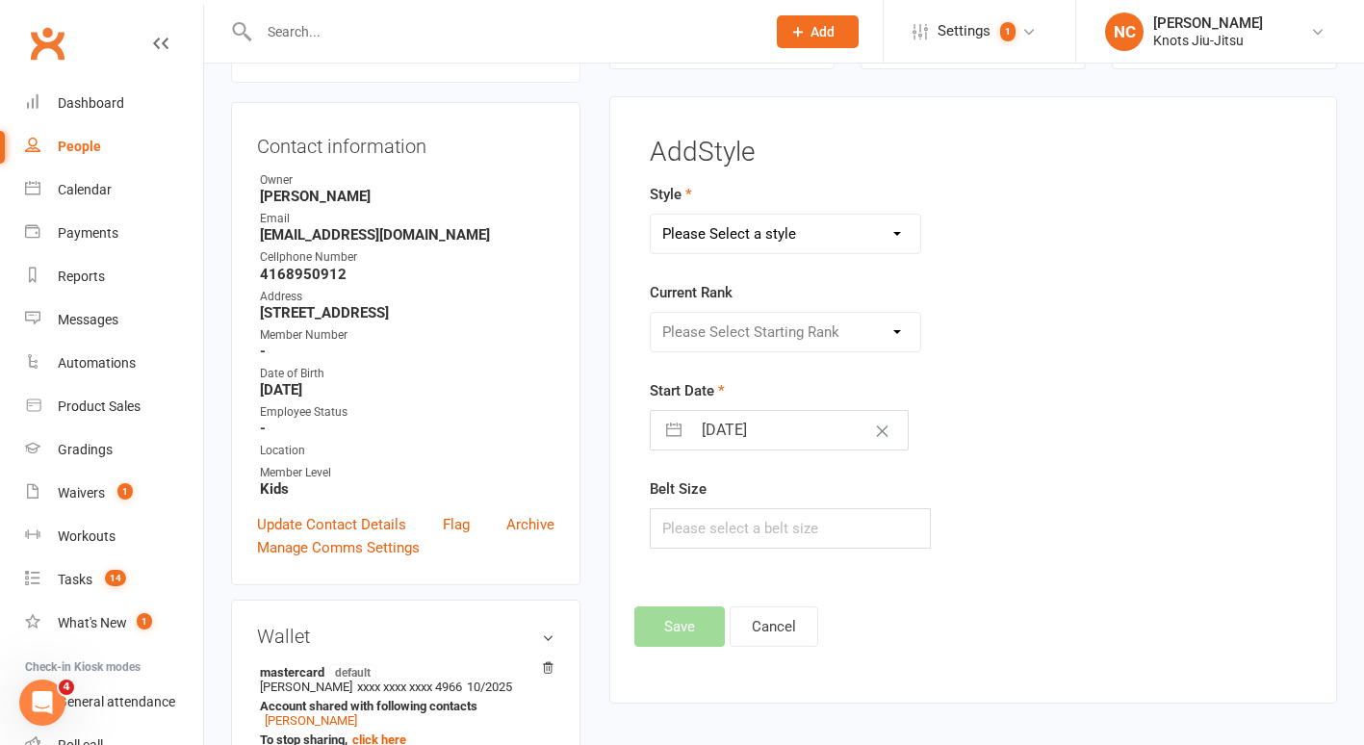
select select "1965"
click at [651, 215] on select "Please Select a style BJJ Adults BJJ Juvenile Functional Training" at bounding box center [786, 234] width 270 height 39
click at [742, 337] on select "Please Select Starting Rank White White 1st Degree White 2nd Degree White 3rd D…" at bounding box center [786, 332] width 270 height 39
select select "19194"
click at [651, 313] on select "Please Select Starting Rank White White 1st Degree White 2nd Degree White 3rd D…" at bounding box center [786, 332] width 270 height 39
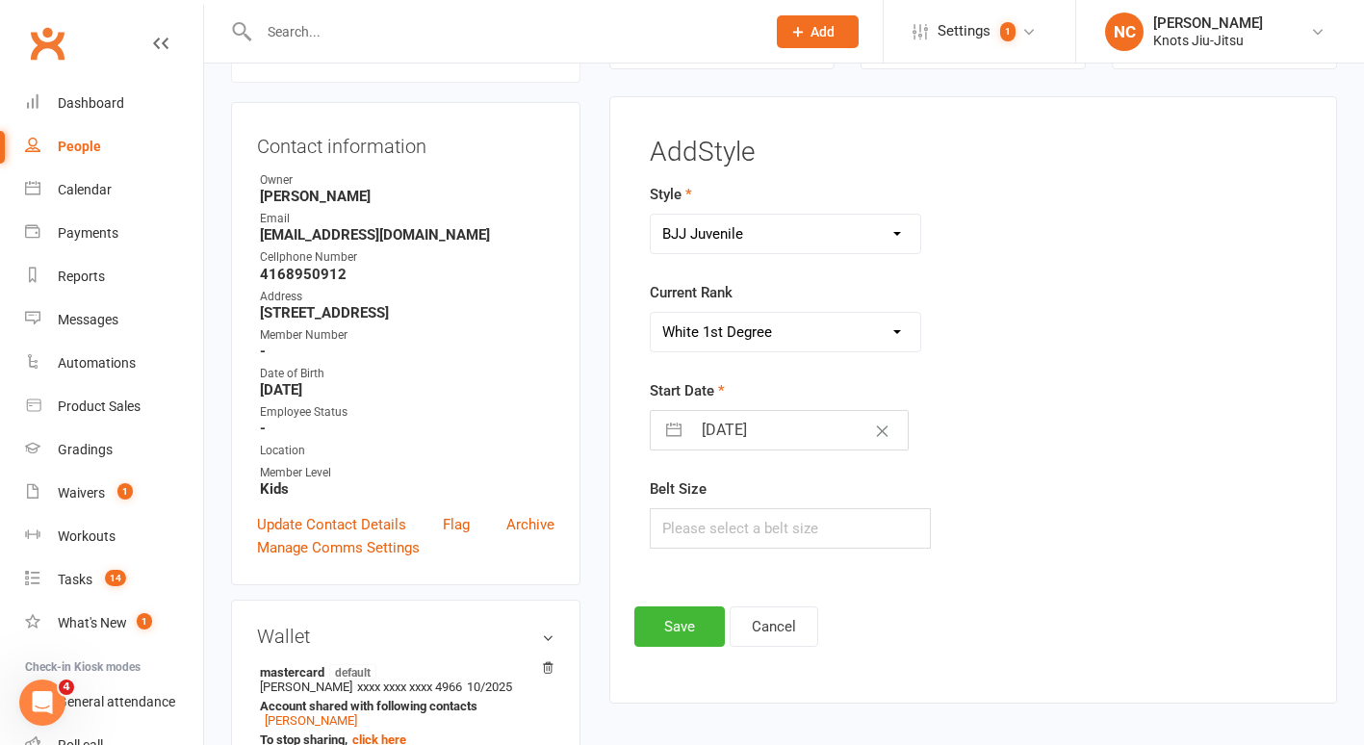
select select "7"
select select "2025"
select select "8"
select select "2025"
select select "9"
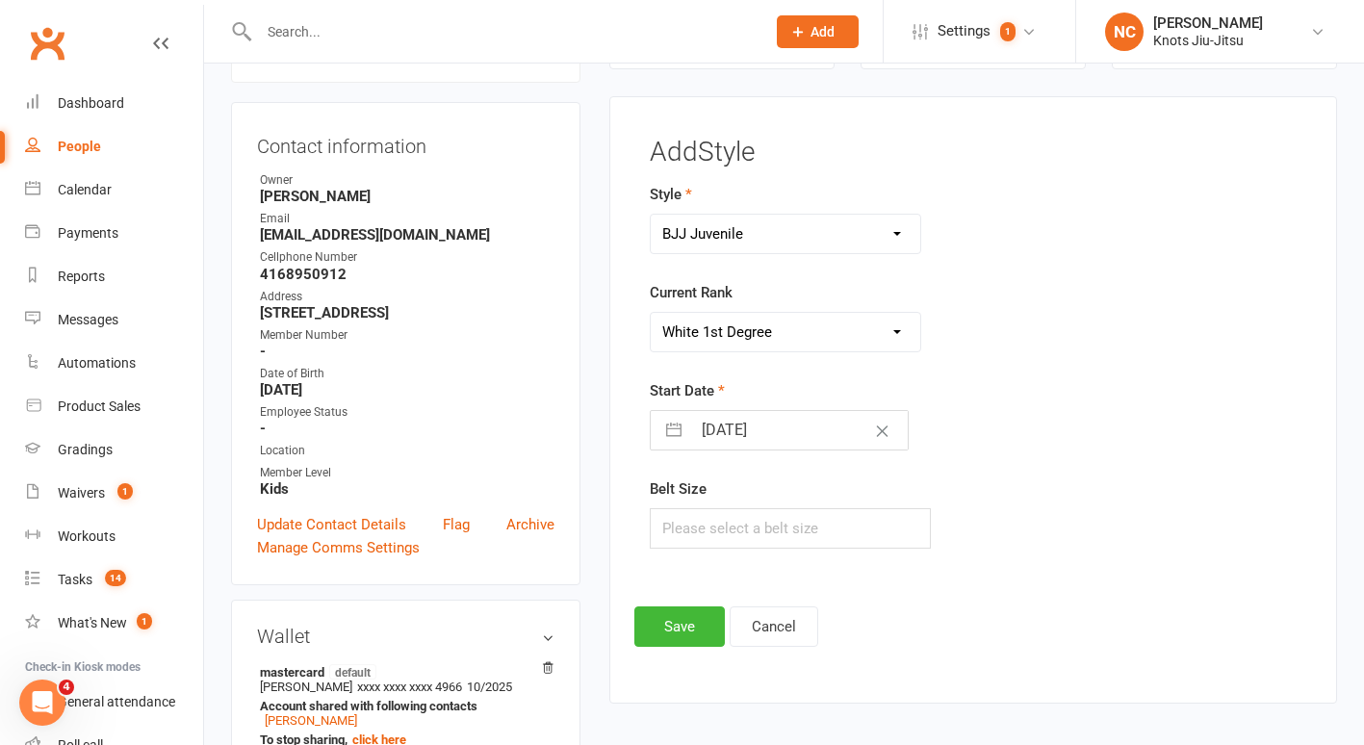
select select "2025"
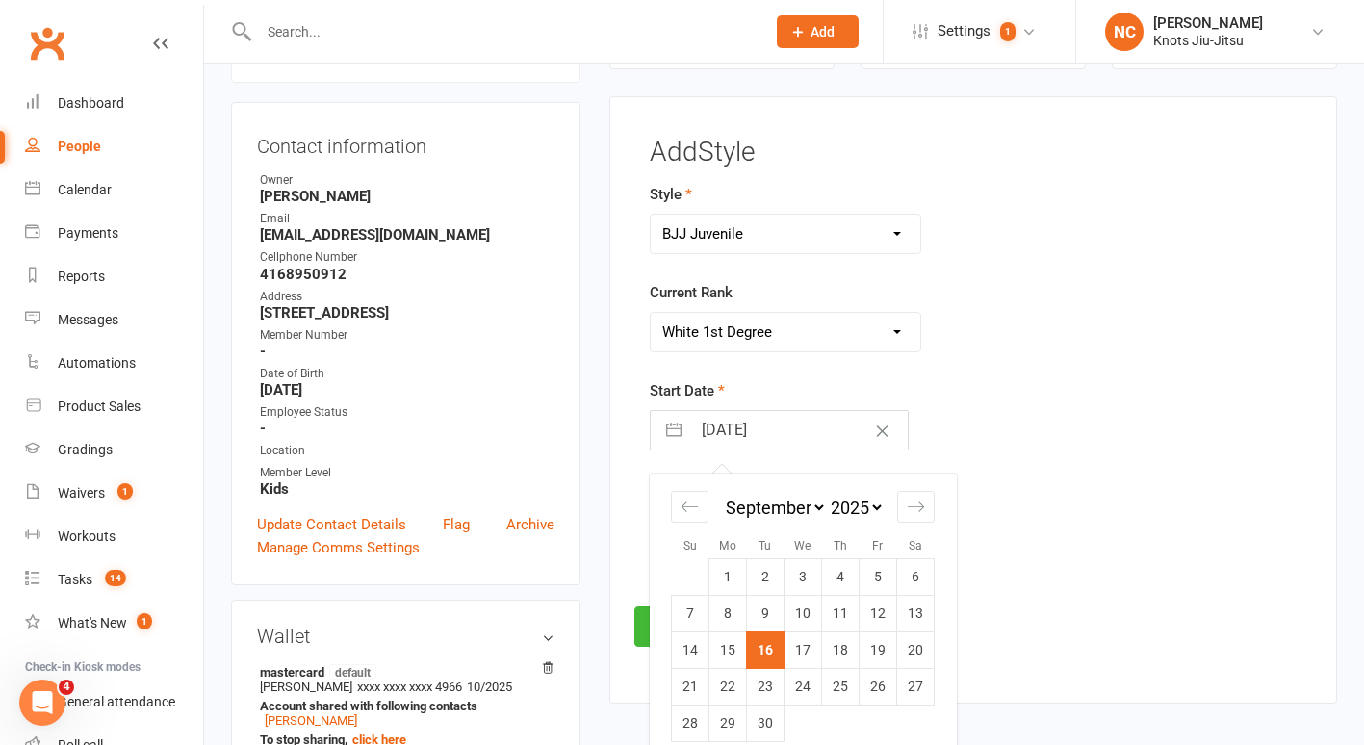
click at [782, 429] on input "[DATE]" at bounding box center [799, 430] width 217 height 39
click at [799, 618] on td "10" at bounding box center [804, 613] width 38 height 37
type input "[DATE]"
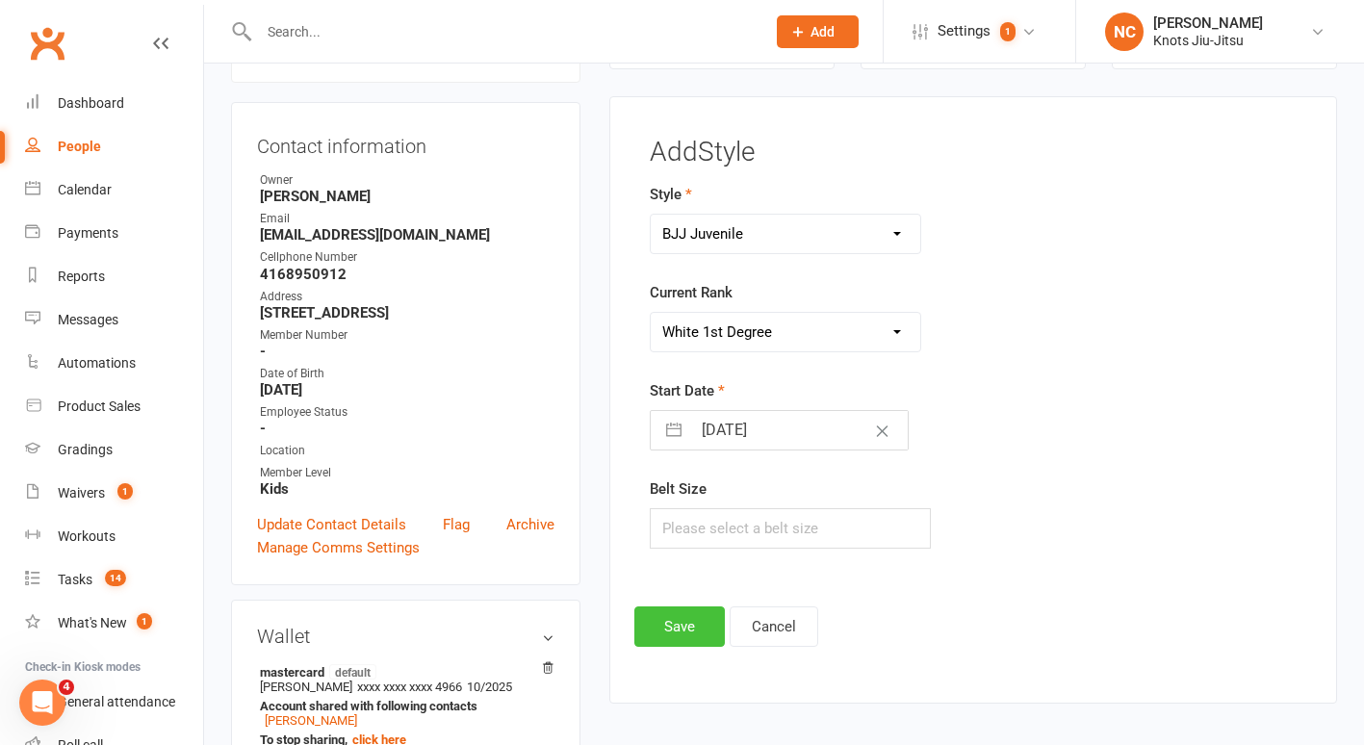
click at [692, 640] on button "Save" at bounding box center [679, 626] width 90 height 40
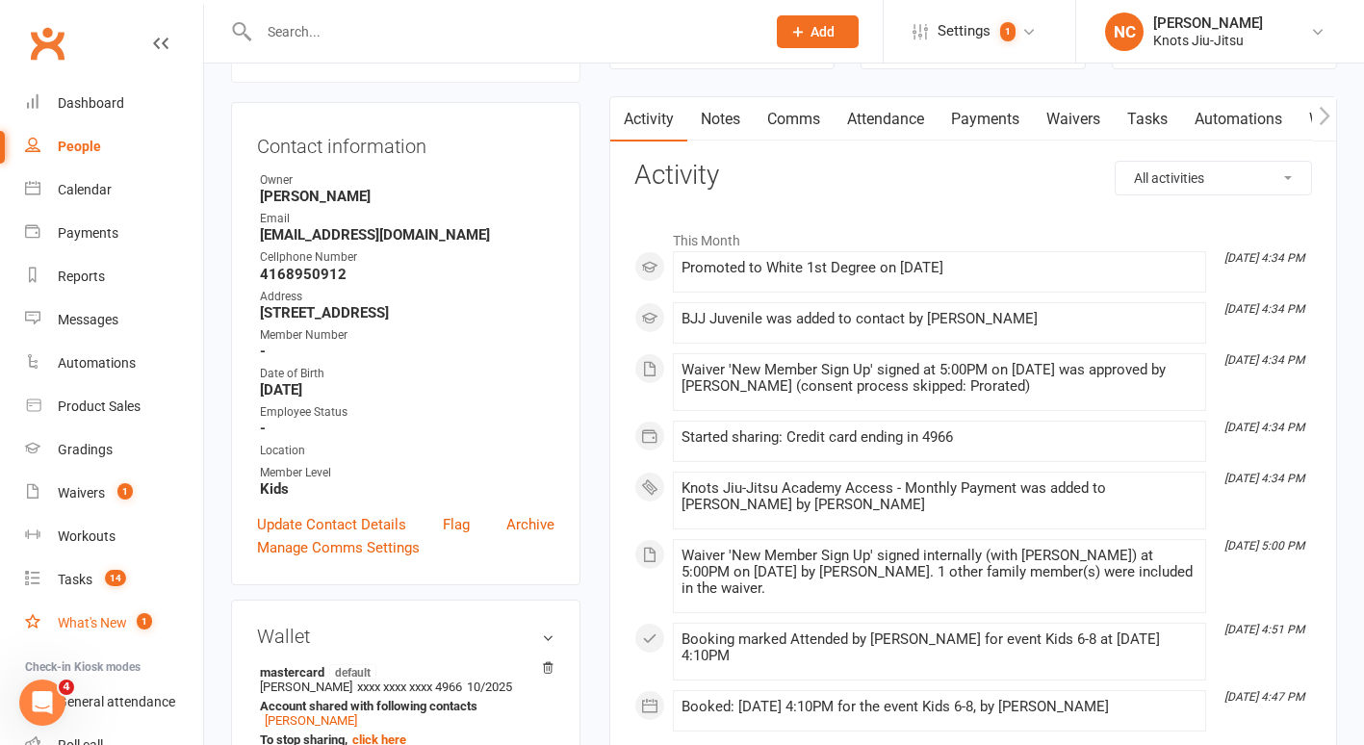
click at [127, 615] on div "What's New" at bounding box center [92, 622] width 69 height 15
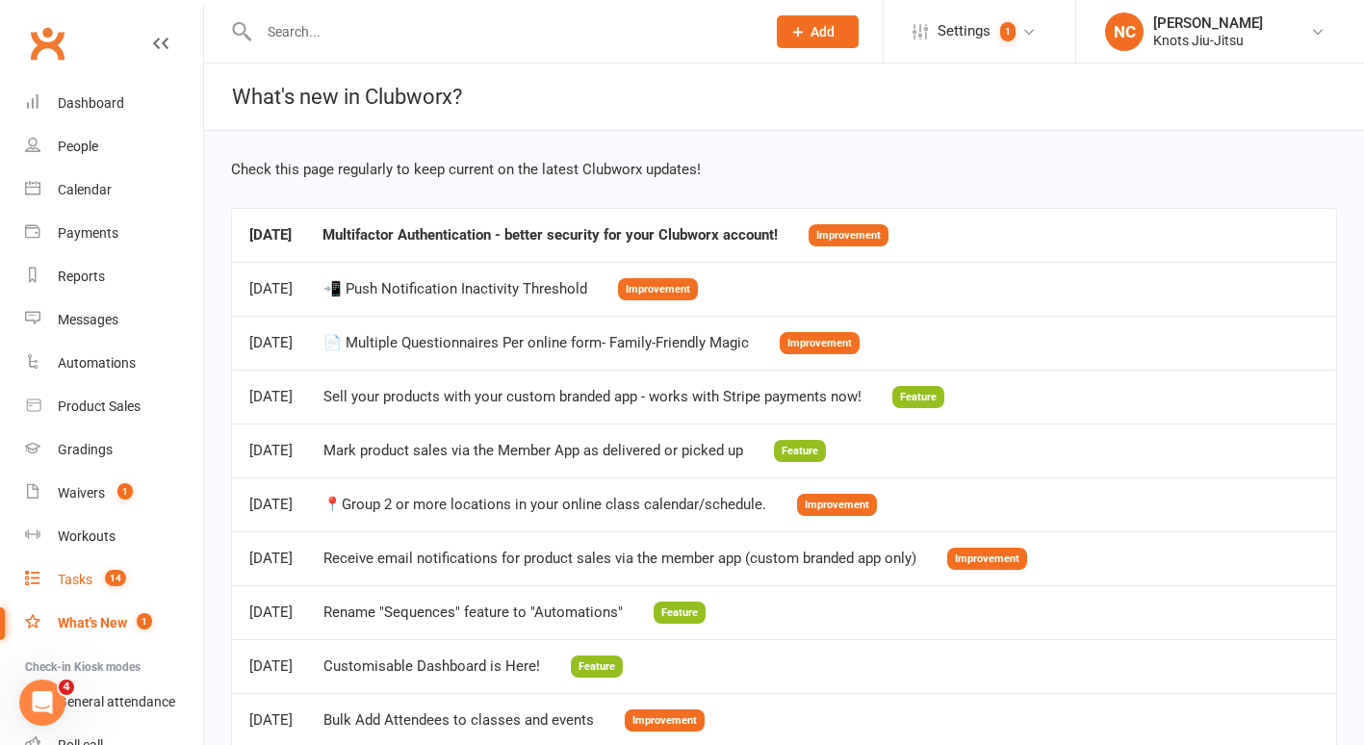
click at [81, 577] on div "Tasks" at bounding box center [75, 579] width 35 height 15
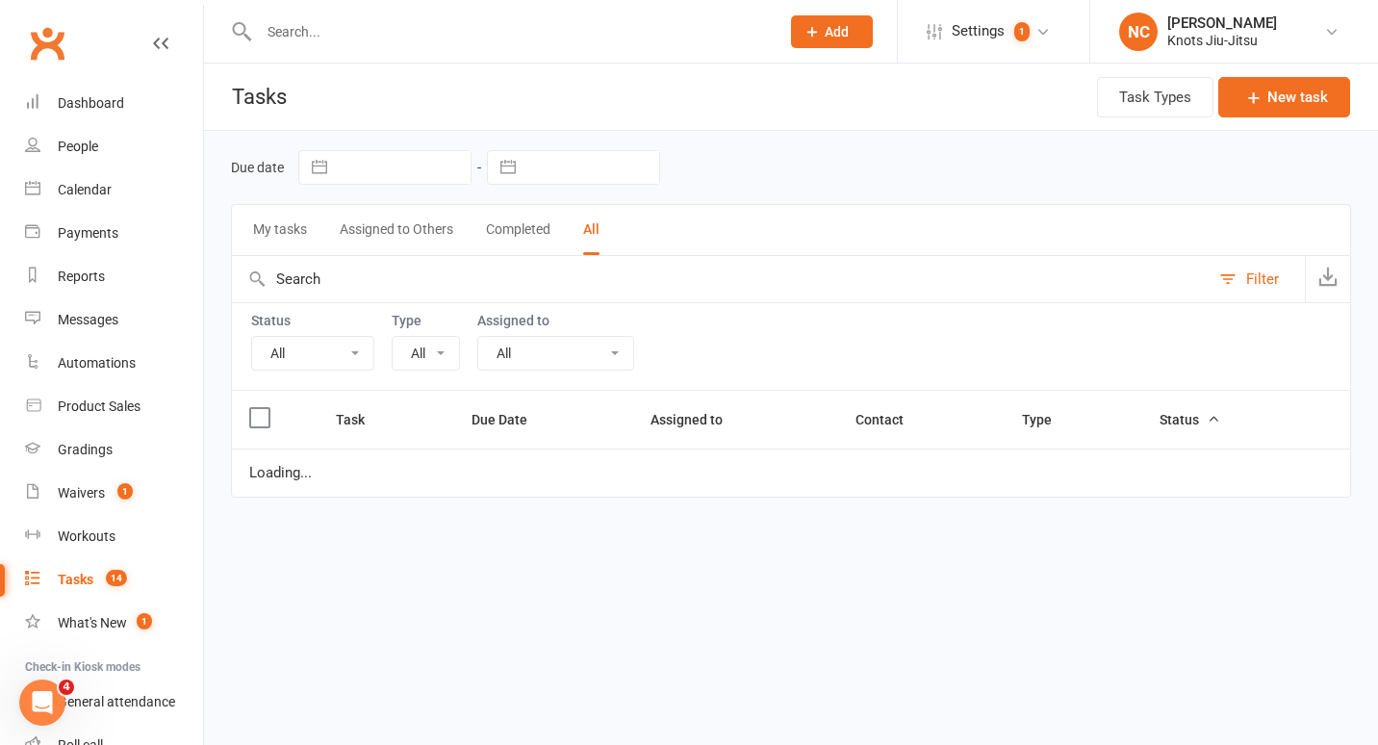
select select "35201"
select select "started"
select select "finished"
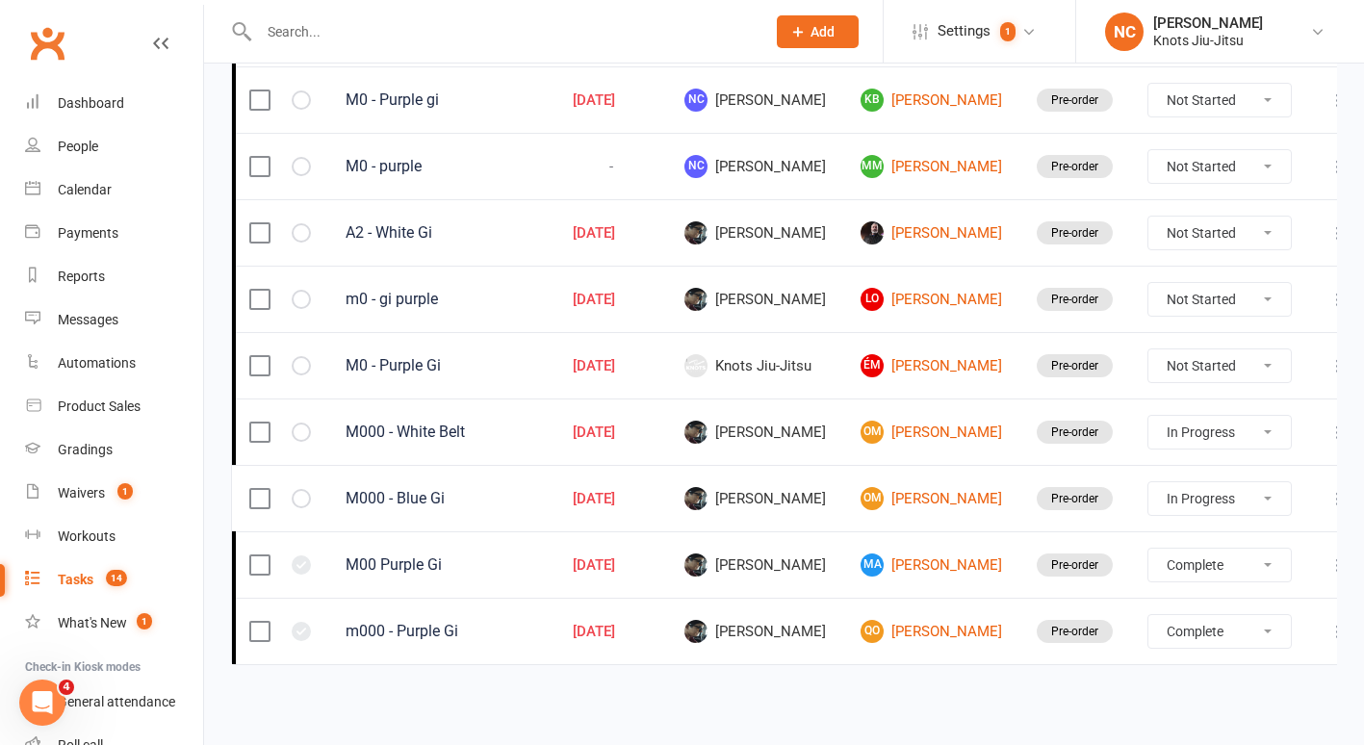
scroll to position [518, 0]
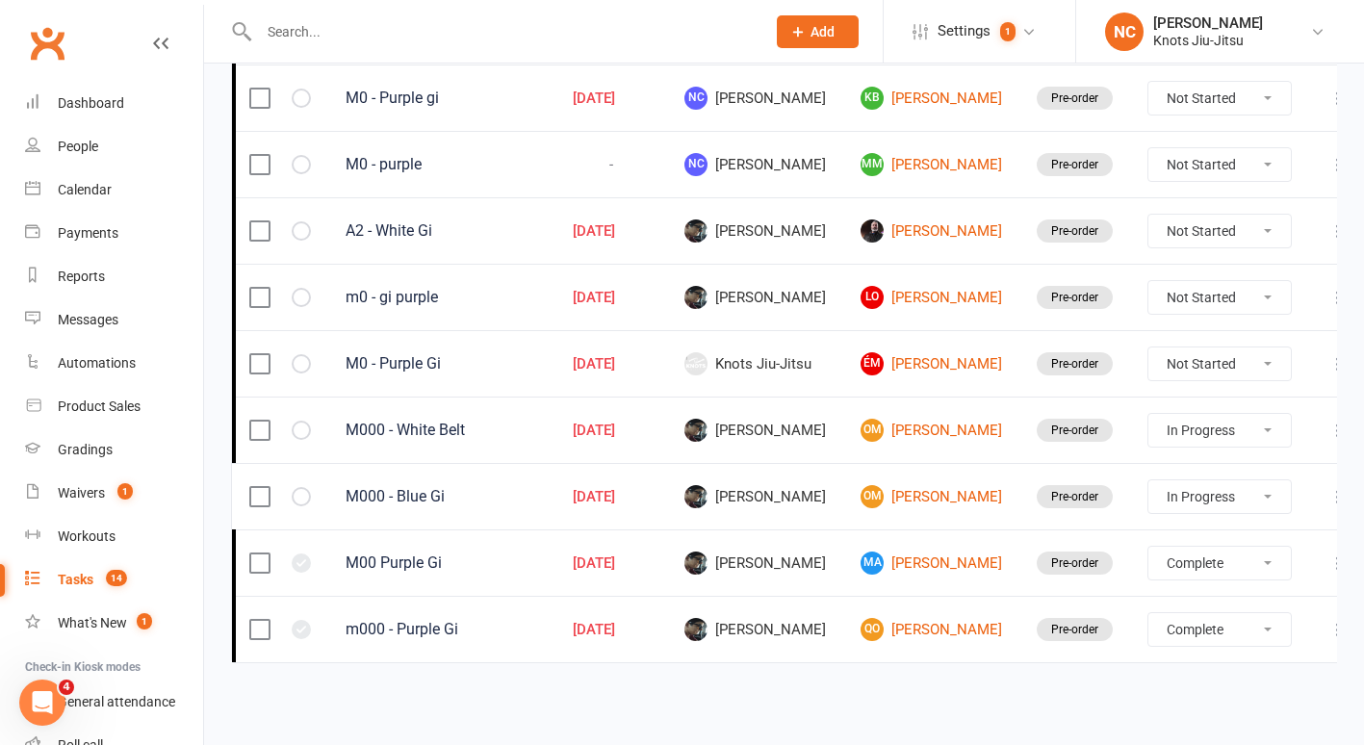
click at [434, 22] on input "text" at bounding box center [502, 31] width 499 height 27
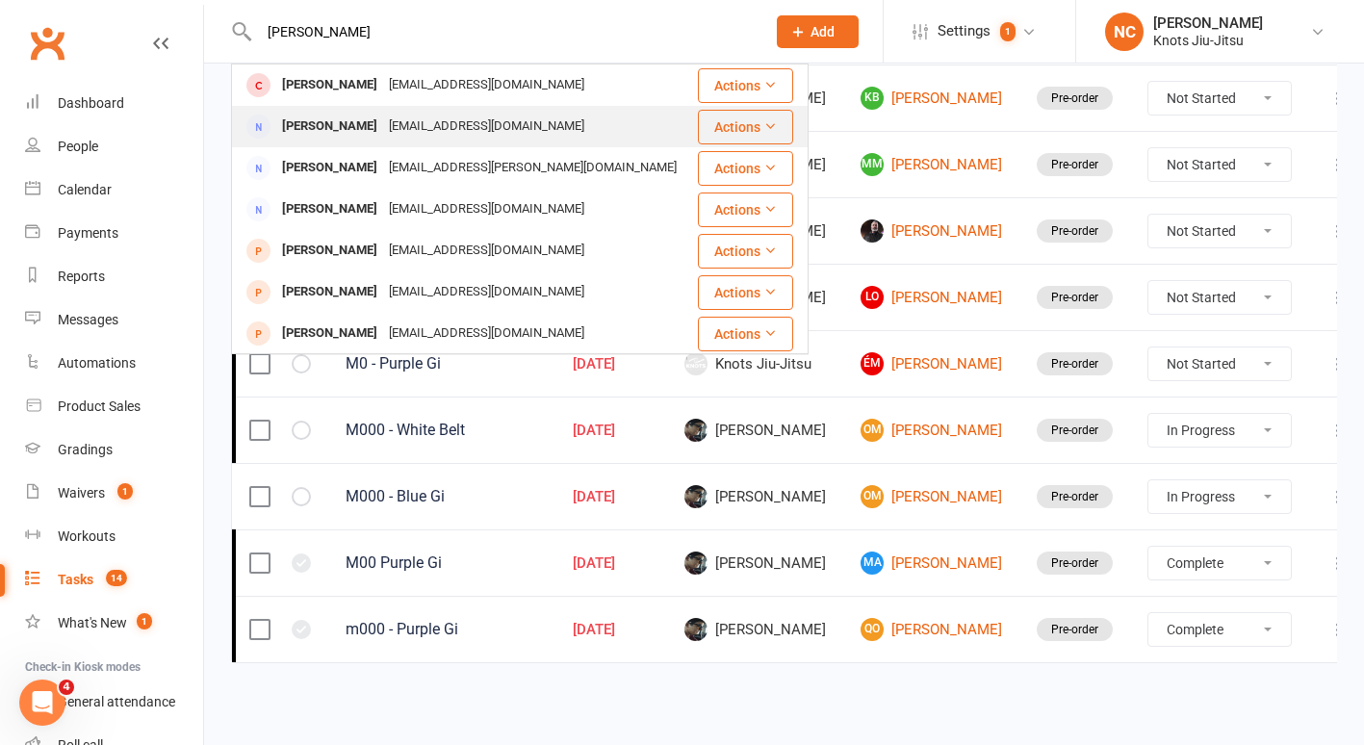
type input "melissa"
click at [416, 109] on div "Melissa Gallant Gallant_melissa@hotmail.com" at bounding box center [464, 126] width 463 height 39
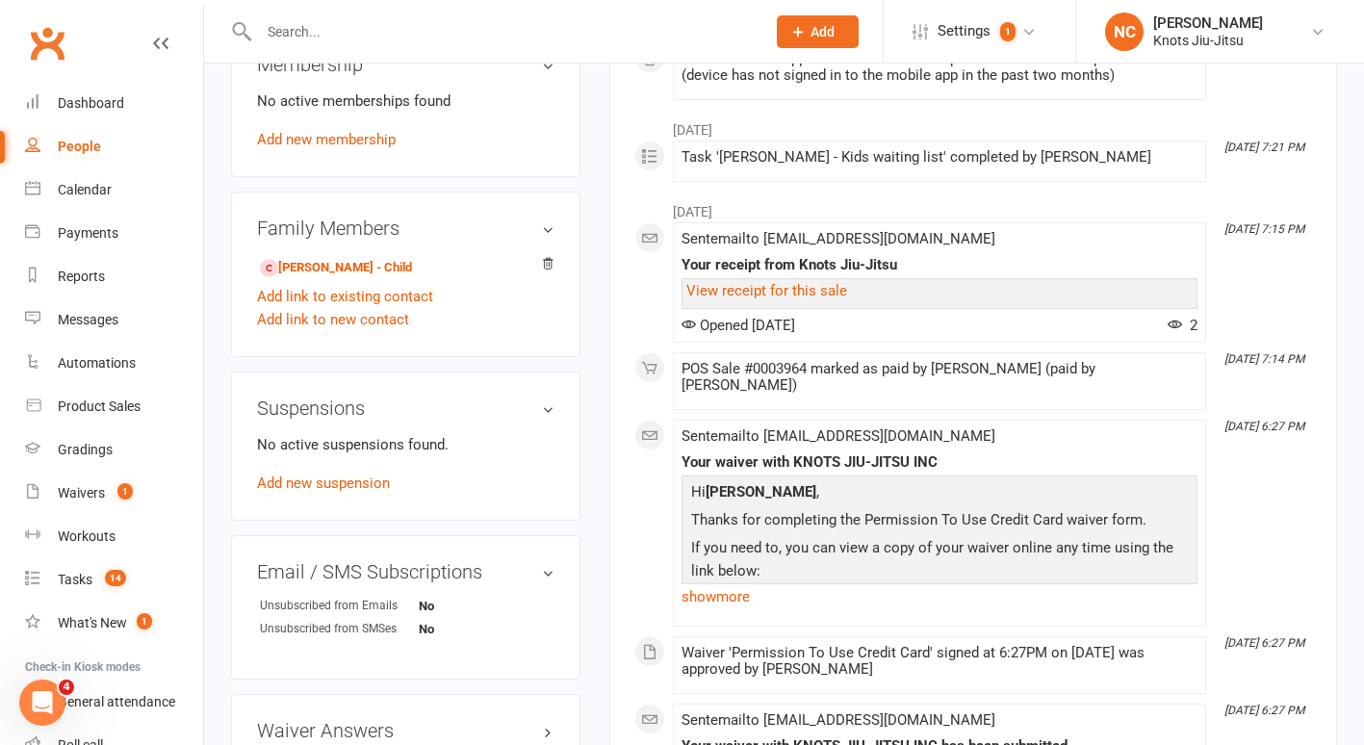
scroll to position [802, 0]
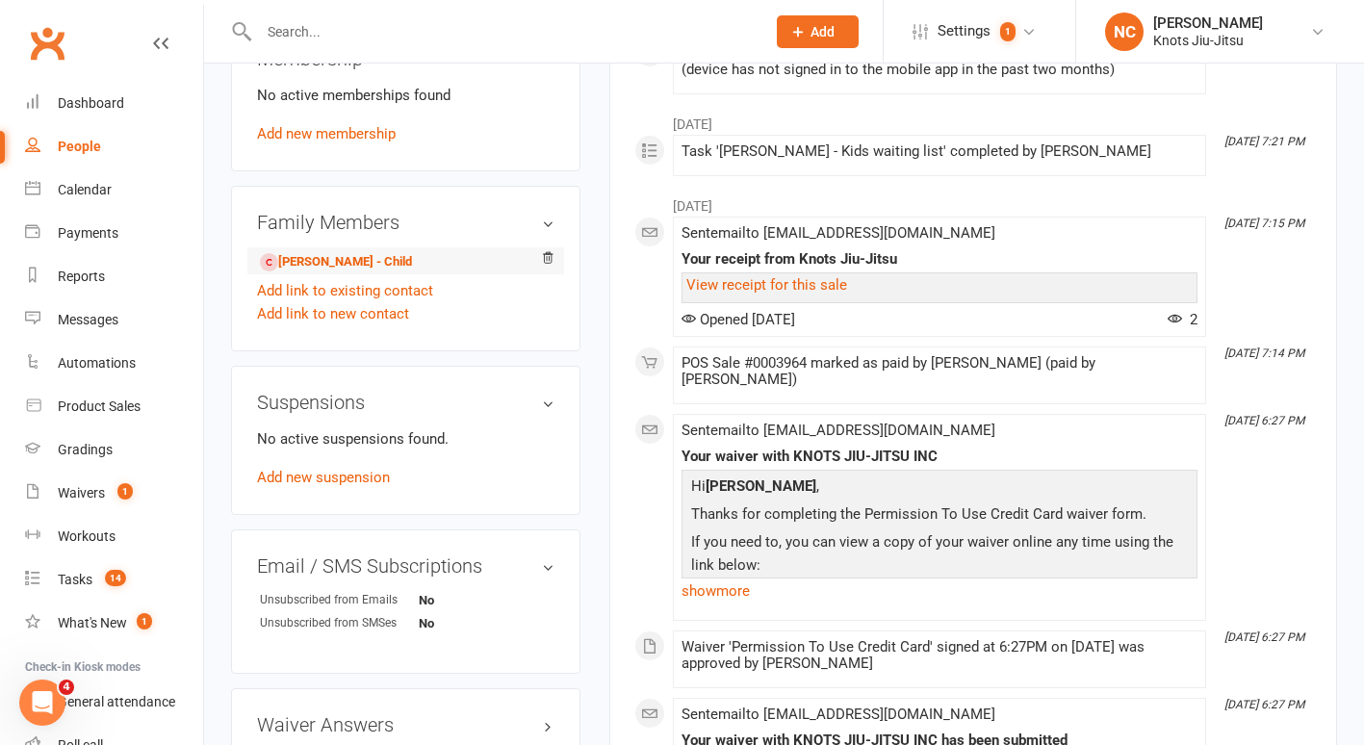
click at [320, 274] on li "Elyanne Gallant - Child" at bounding box center [405, 260] width 297 height 27
click at [323, 272] on link "Elyanne Gallant - Child" at bounding box center [336, 262] width 152 height 20
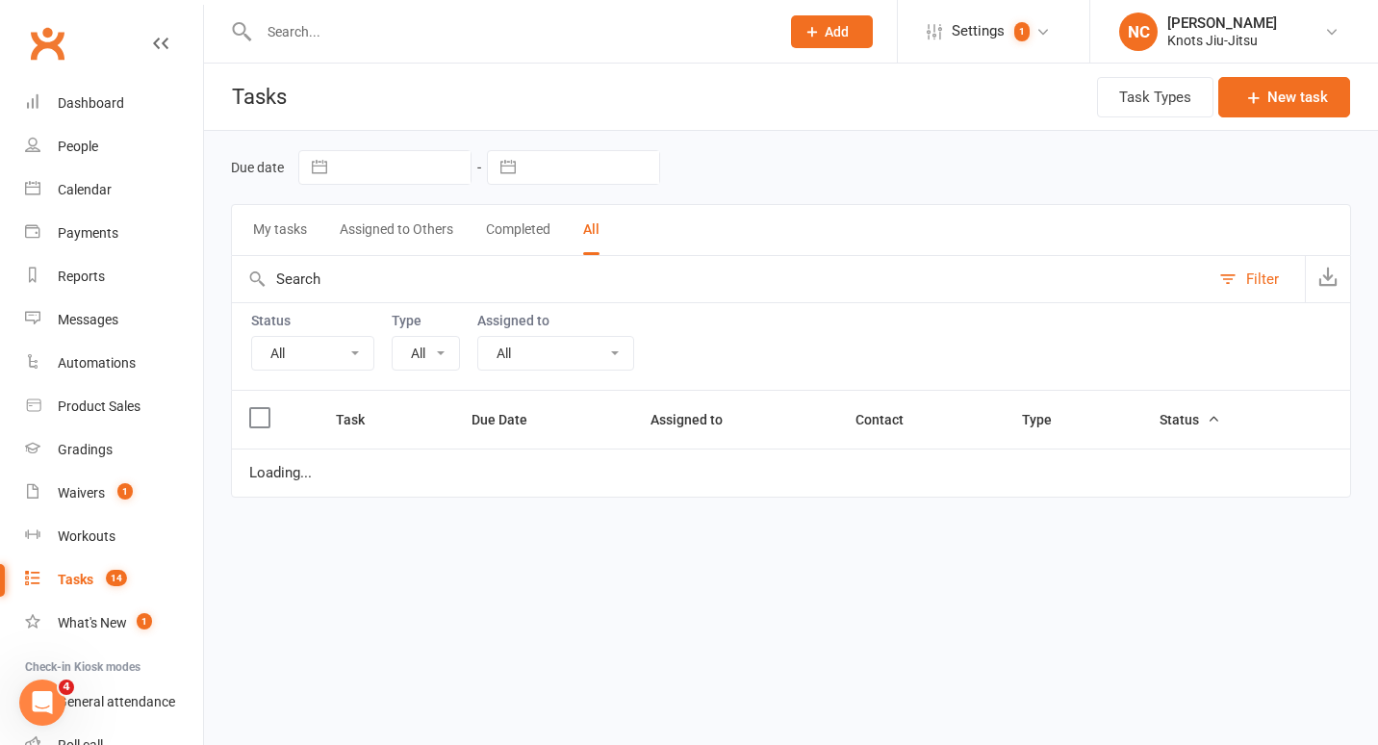
select select "35201"
select select "started"
select select "finished"
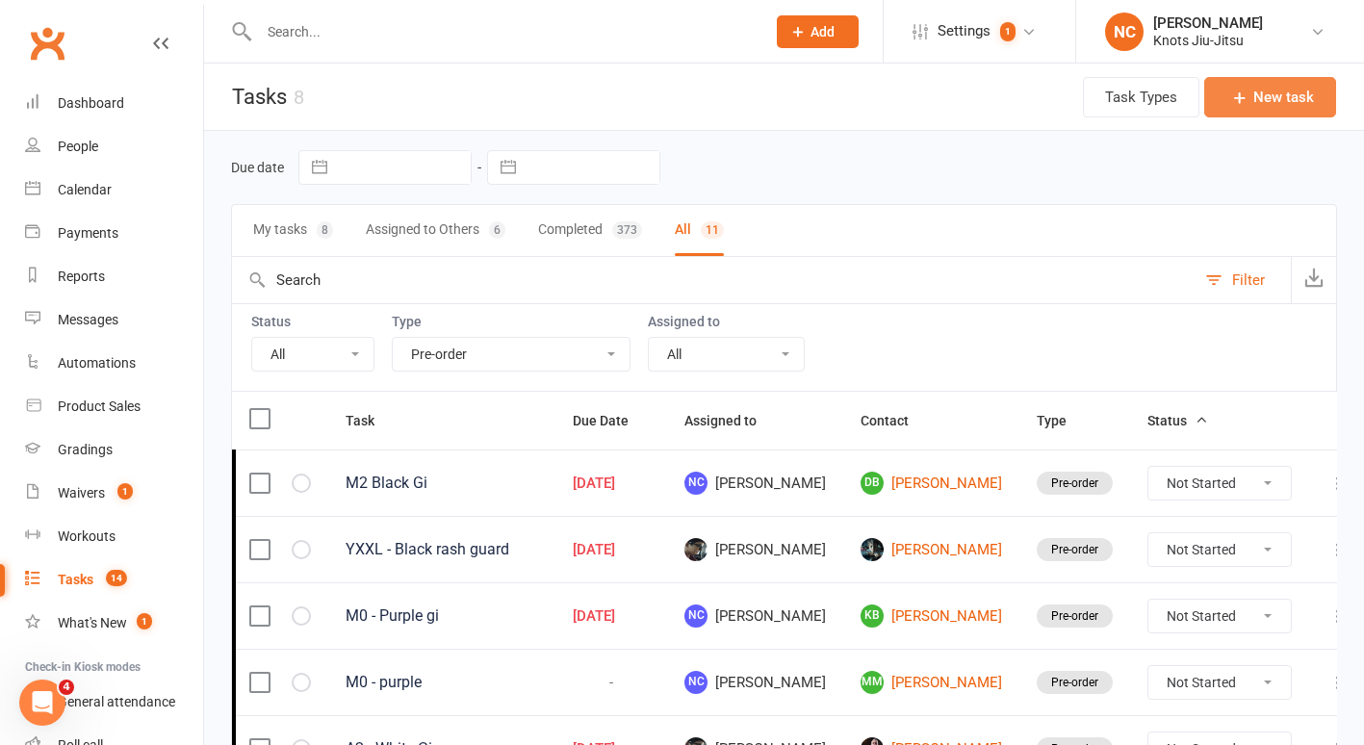
click at [1255, 99] on button "New task" at bounding box center [1270, 97] width 132 height 40
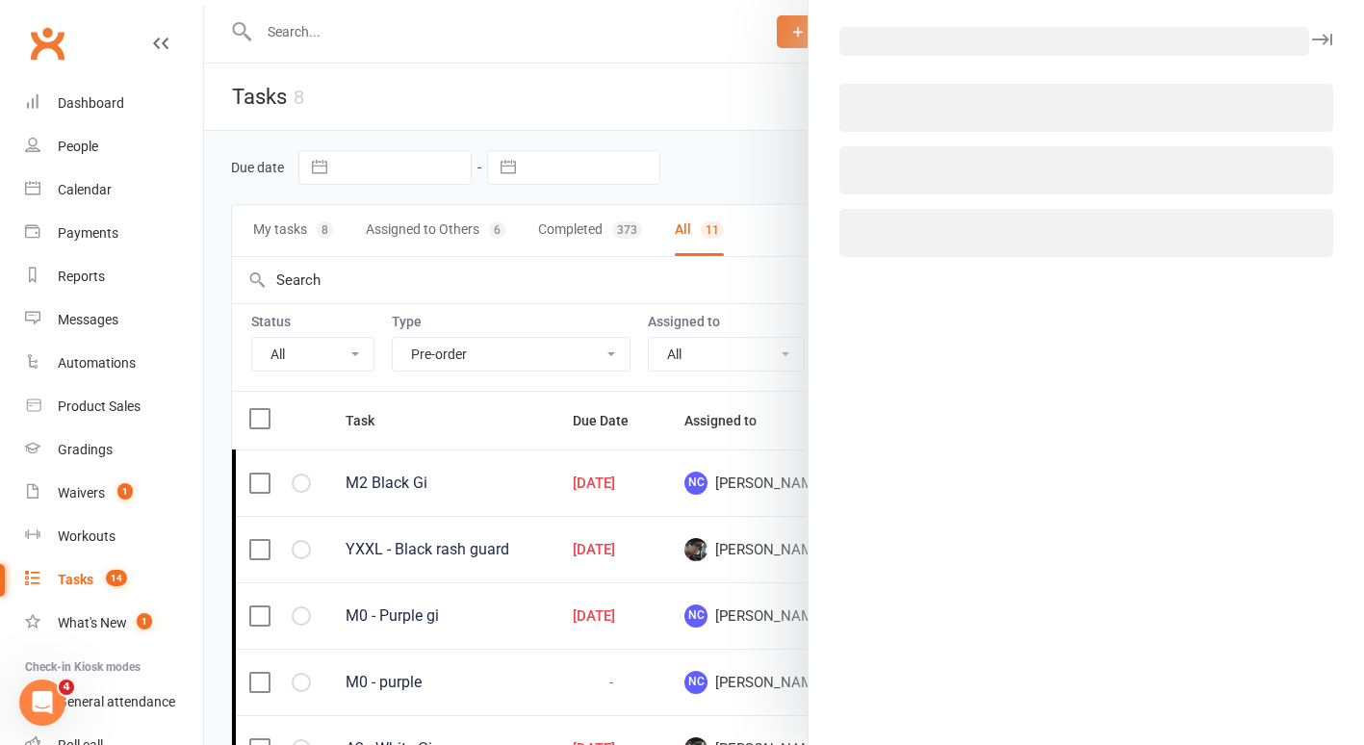
select select "45754"
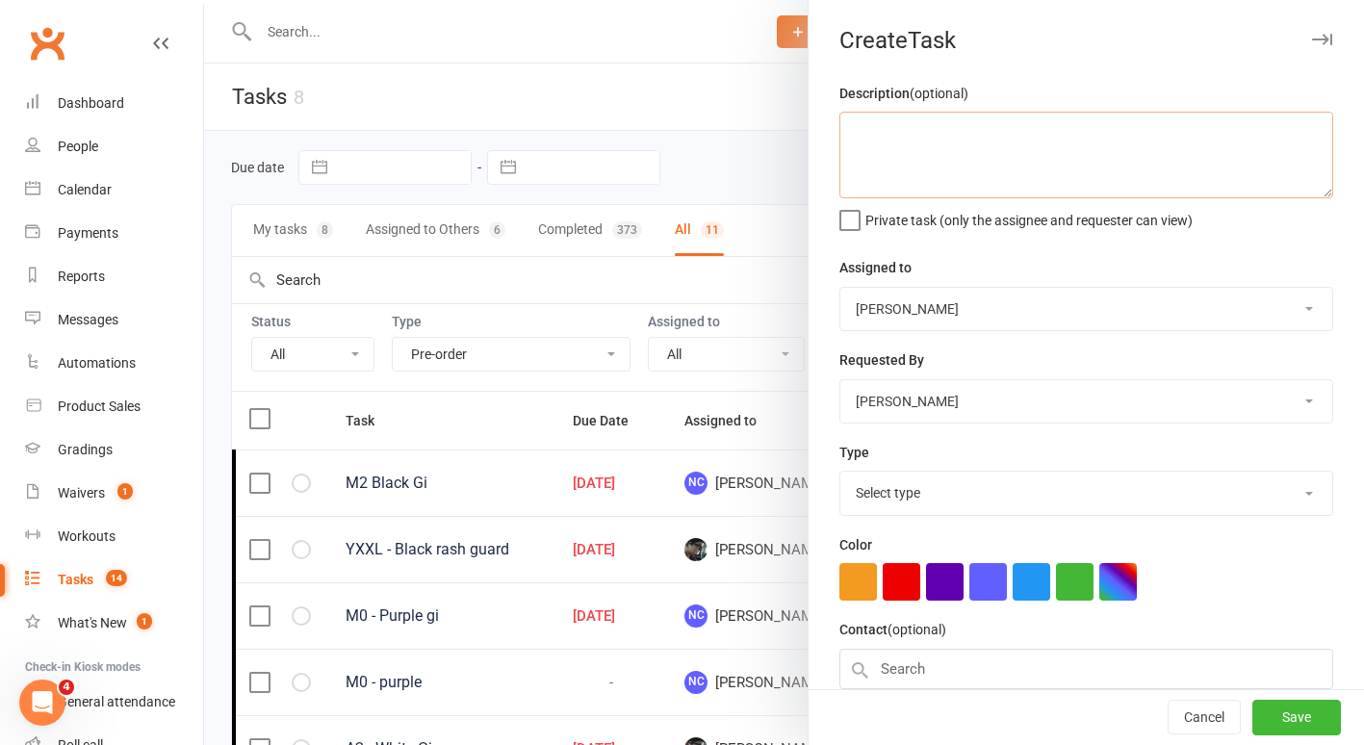
click at [1024, 139] on textarea at bounding box center [1086, 155] width 494 height 87
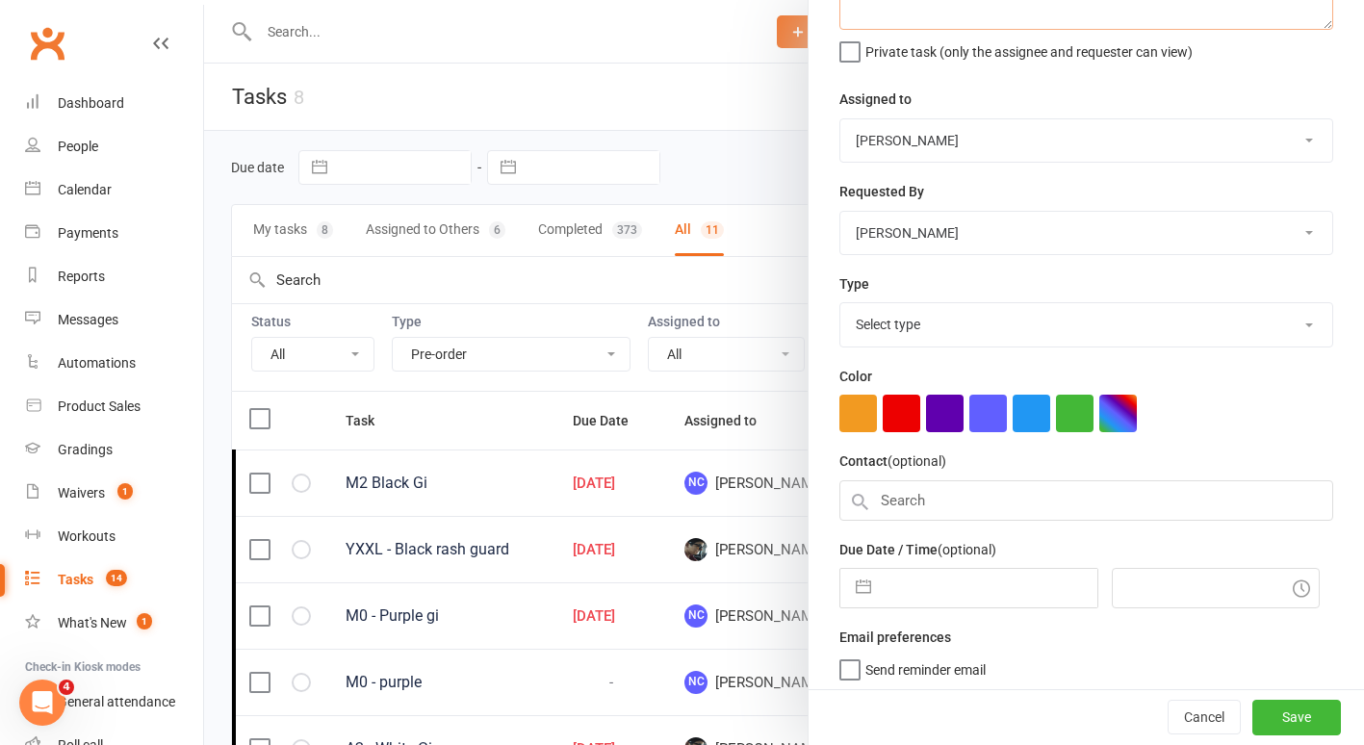
scroll to position [169, 0]
type textarea "Moo Purple"
click at [1137, 484] on input "text" at bounding box center [1086, 499] width 494 height 40
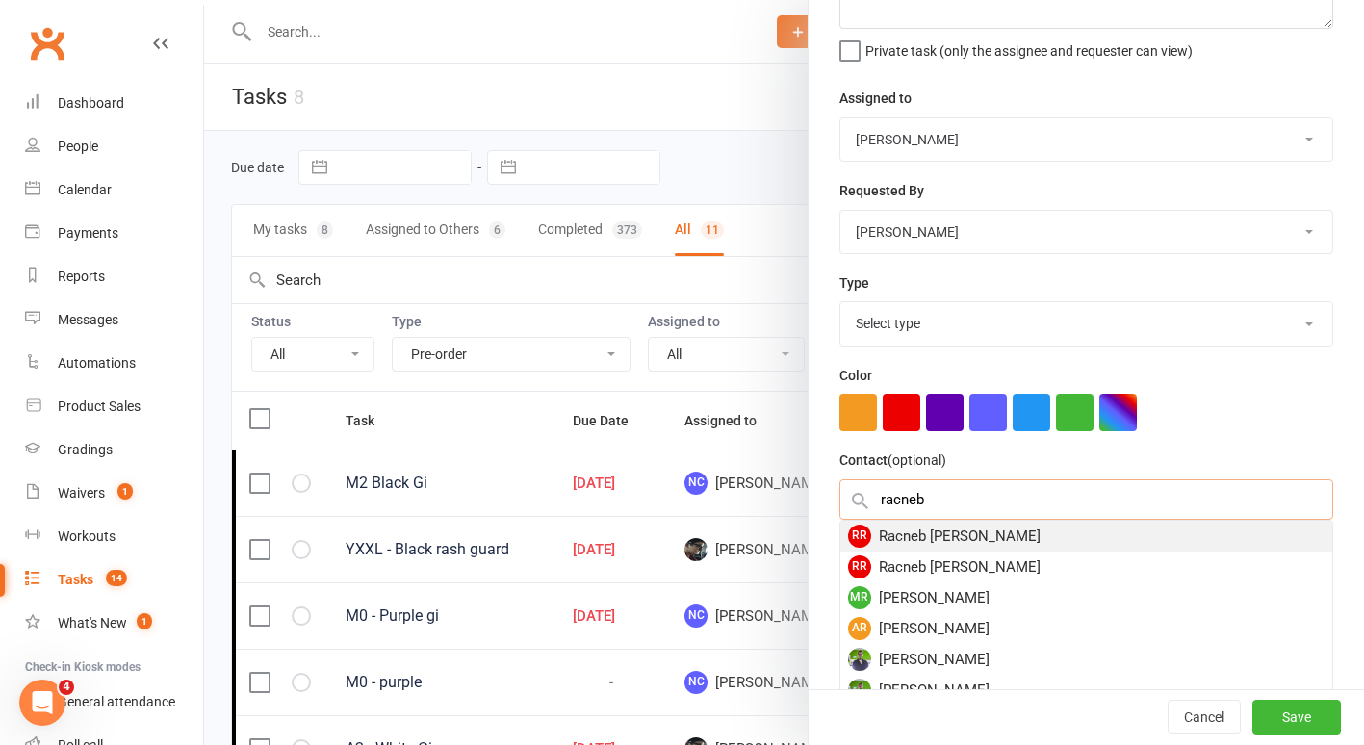
type input "racneb"
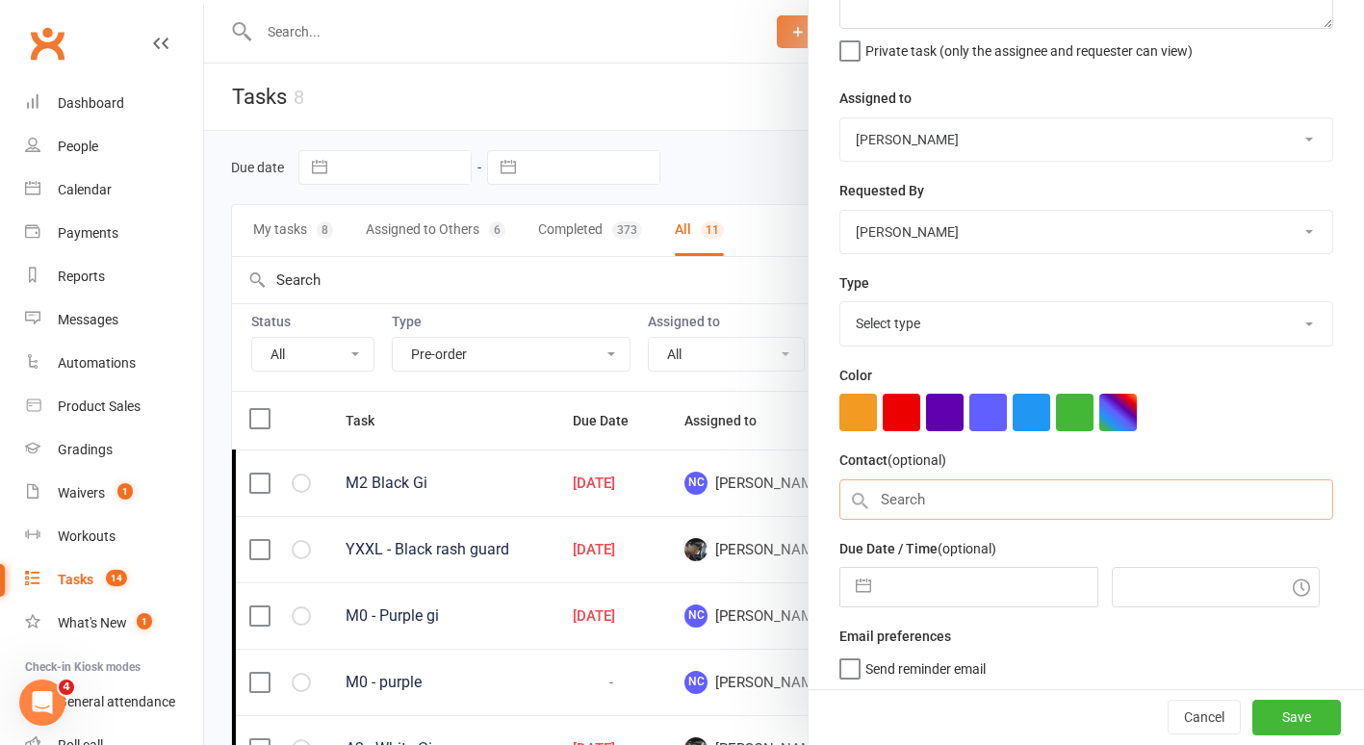
click at [1090, 497] on input "text" at bounding box center [1086, 499] width 494 height 40
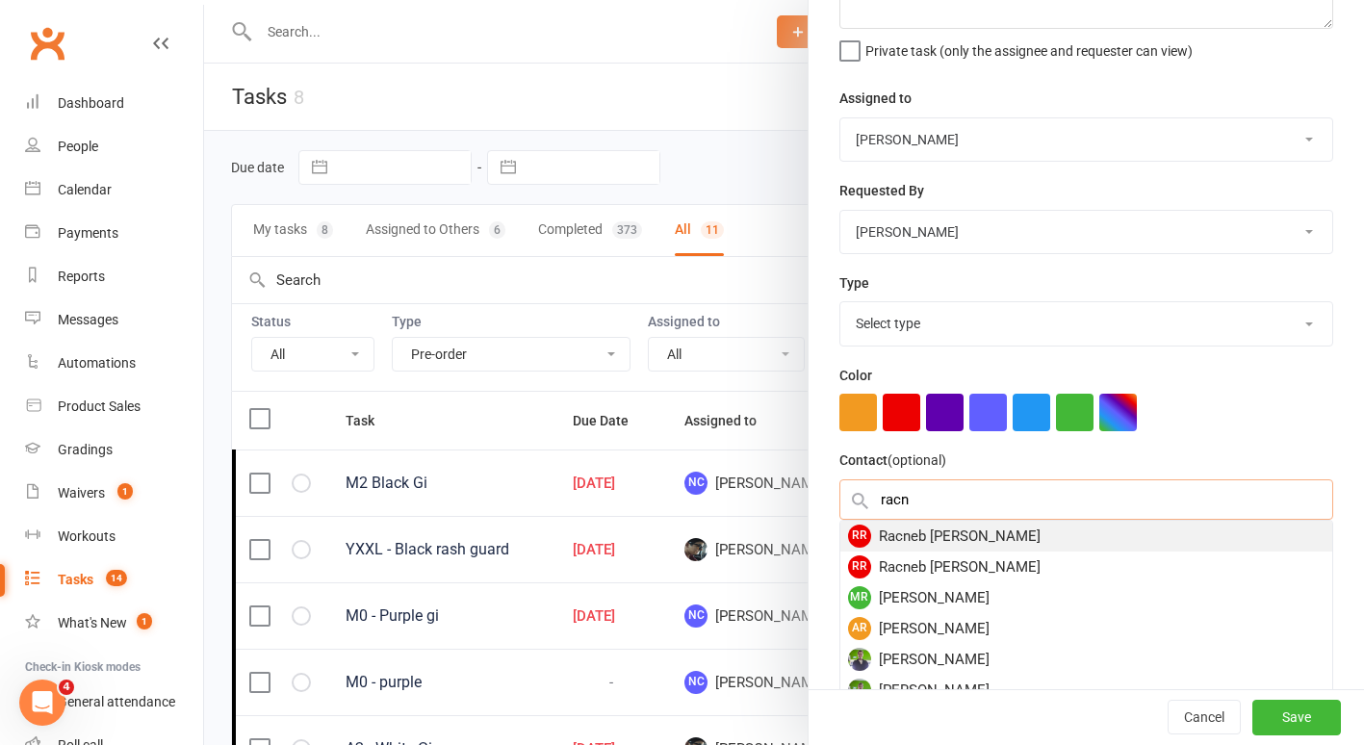
type input "racn"
click at [895, 547] on div "RR Racneb Robles" at bounding box center [1086, 536] width 492 height 31
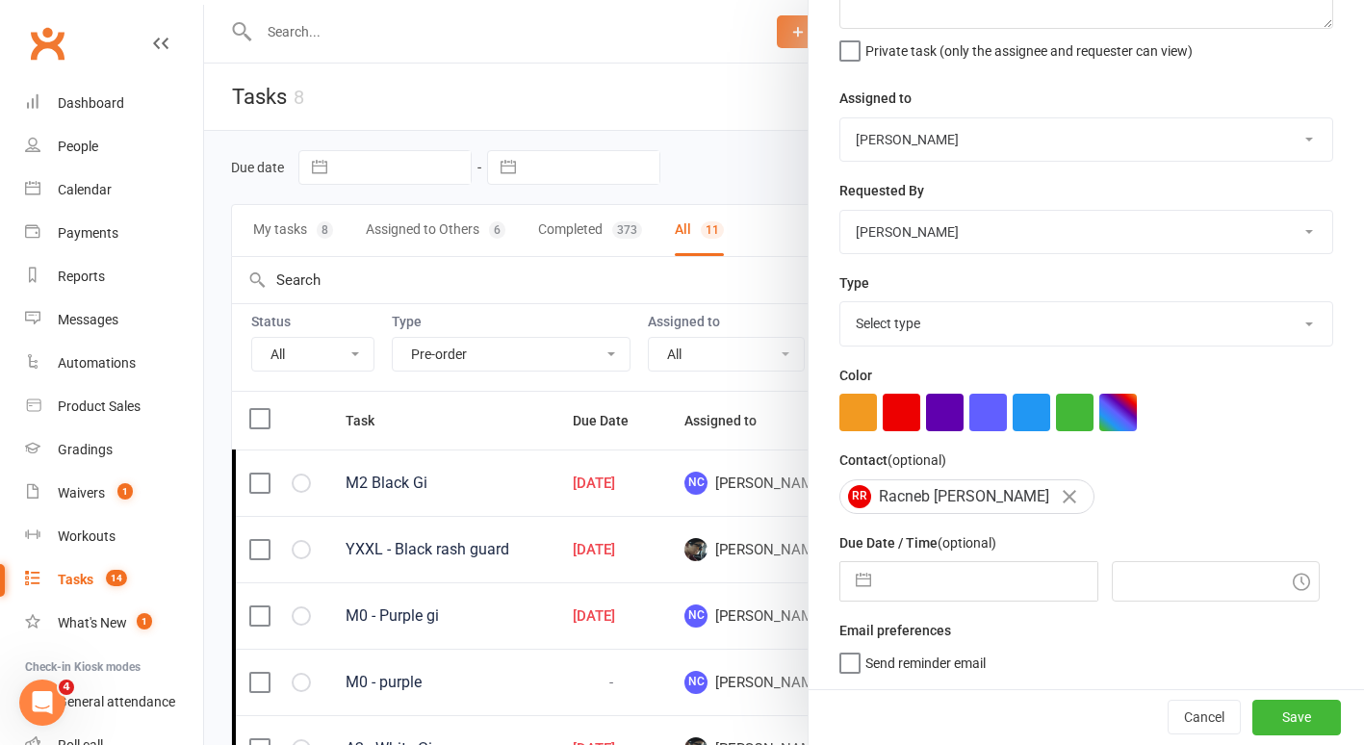
click at [940, 583] on input "text" at bounding box center [989, 581] width 217 height 39
select select "7"
select select "2025"
select select "8"
select select "2025"
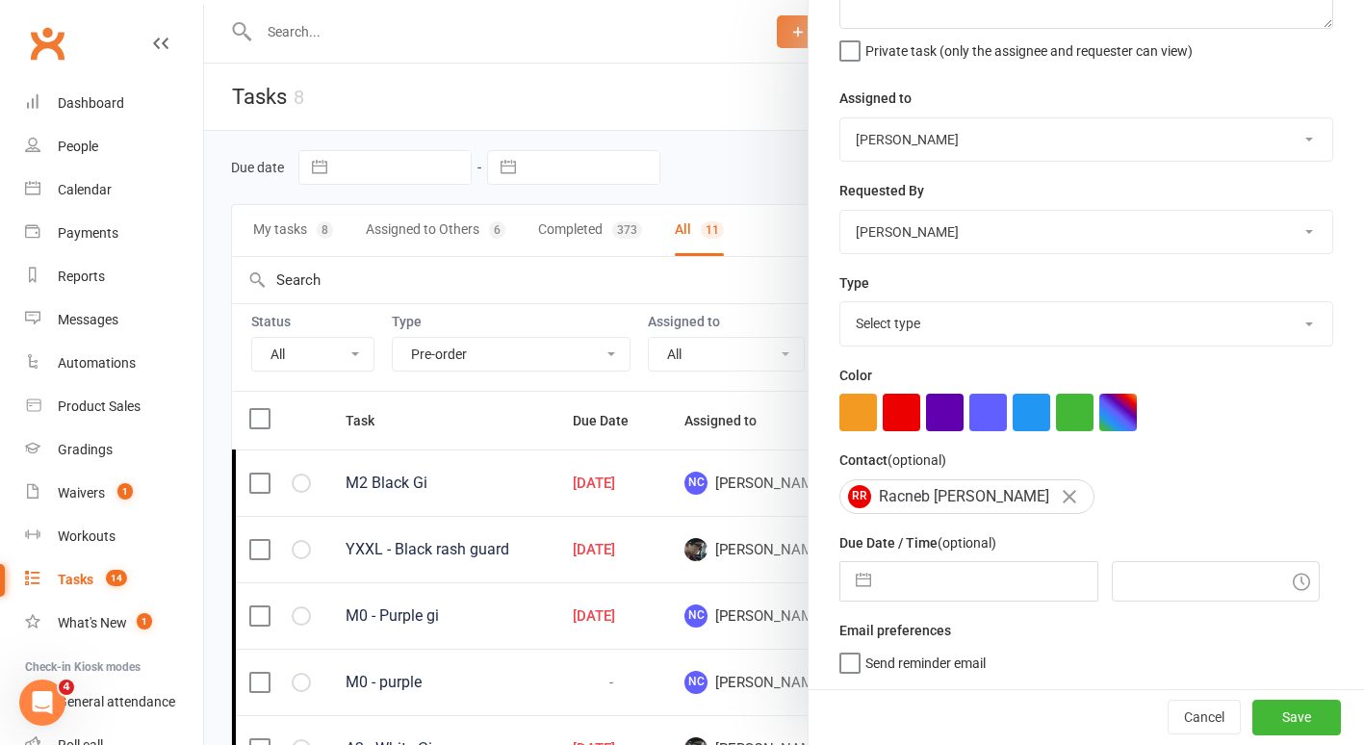
select select "9"
select select "2025"
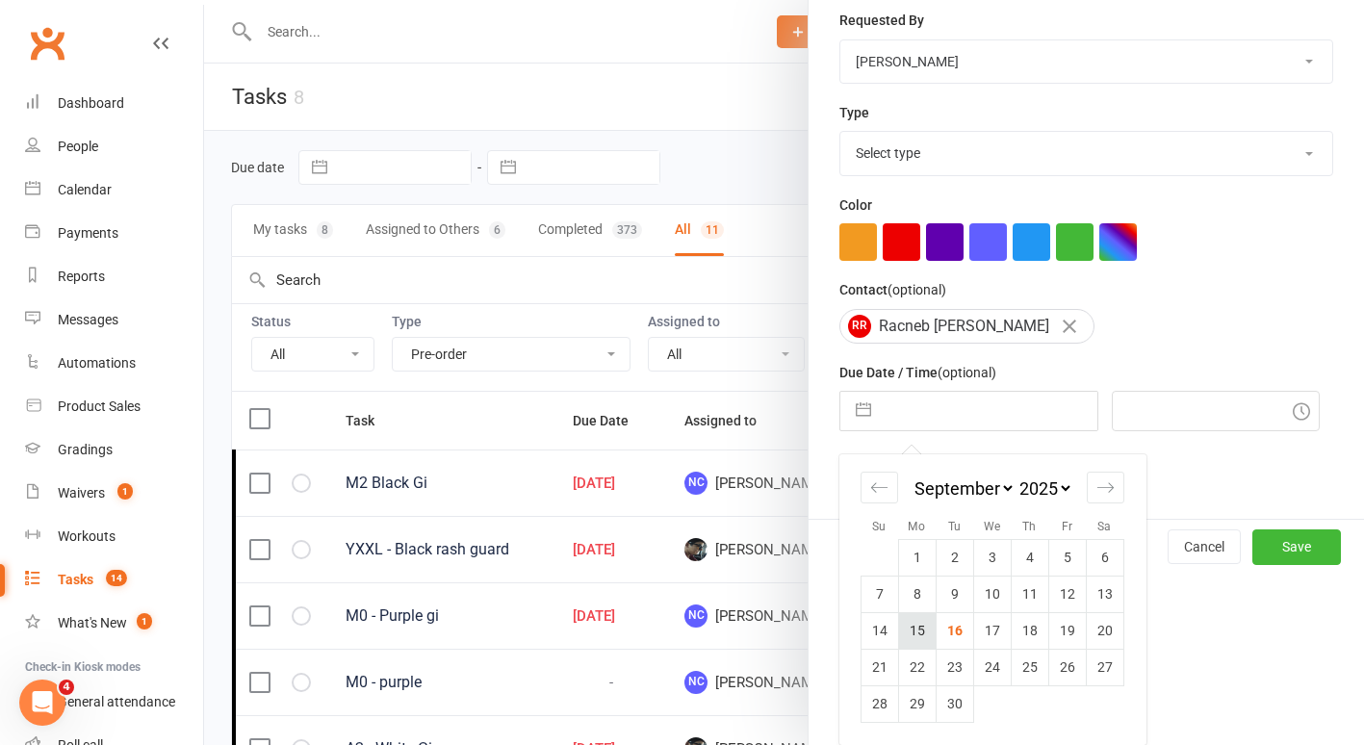
click at [922, 622] on td "15" at bounding box center [917, 630] width 38 height 37
type input "[DATE]"
type input "4:45pm"
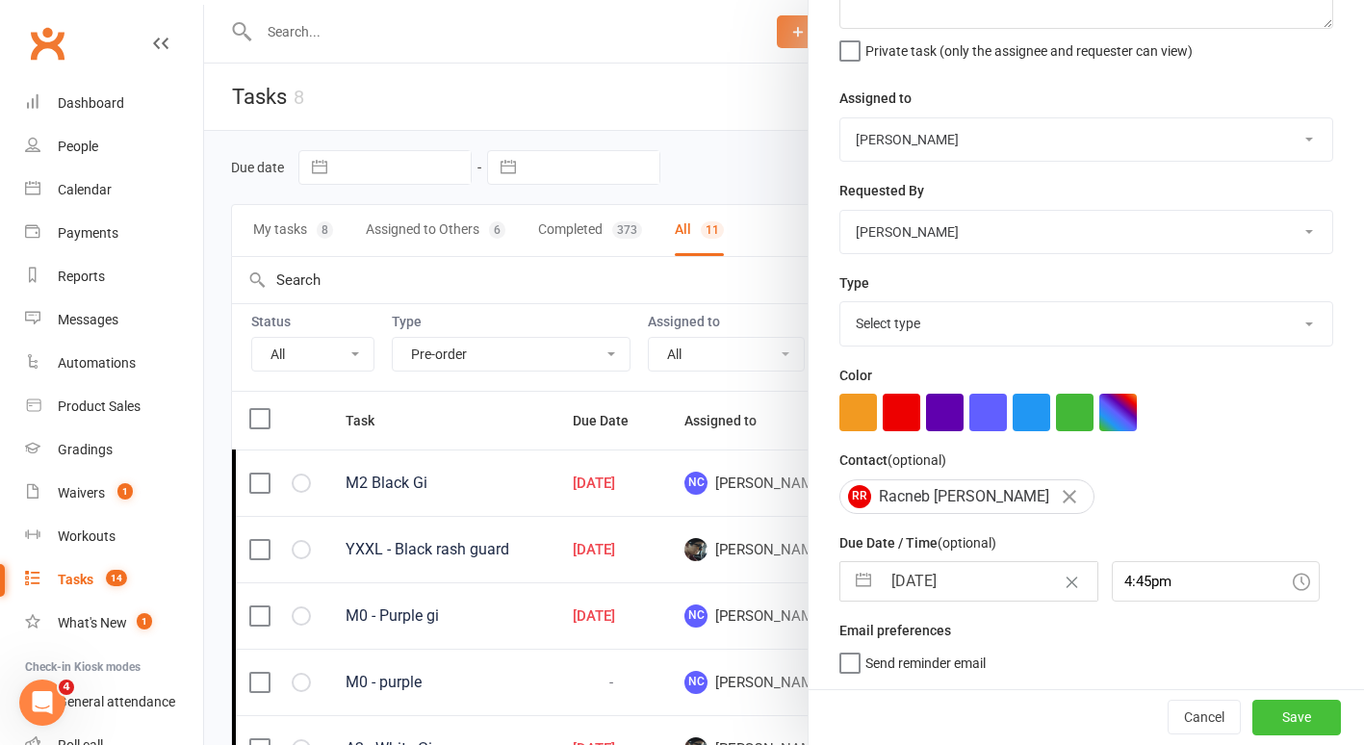
click at [1252, 712] on button "Save" at bounding box center [1296, 717] width 89 height 35
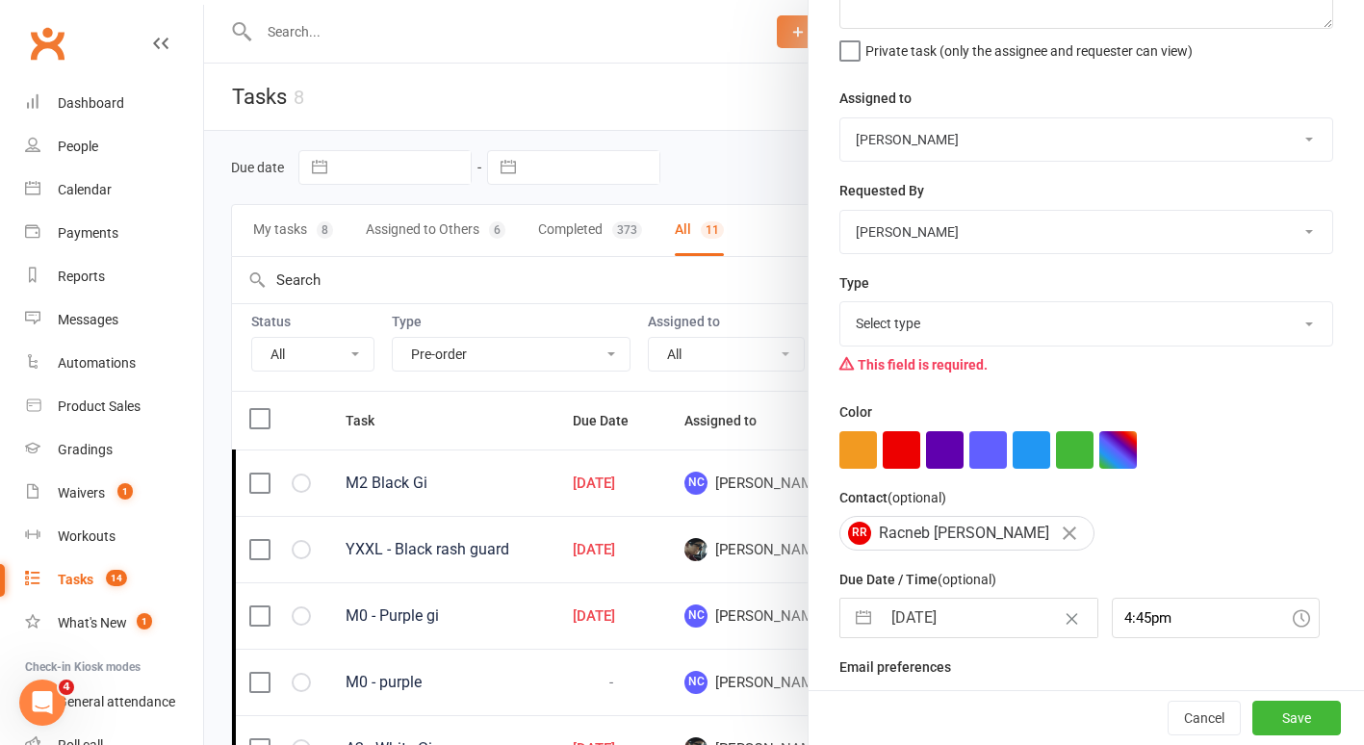
click at [914, 324] on select "Select type Birthday party Cleaning moncton E-mail Kids summer classes Kids wai…" at bounding box center [1086, 323] width 492 height 42
select select "35201"
click at [840, 302] on select "Select type Birthday party Cleaning moncton E-mail Kids summer classes Kids wai…" at bounding box center [1086, 323] width 492 height 42
click at [1273, 734] on button "Save" at bounding box center [1296, 718] width 89 height 35
select select "started"
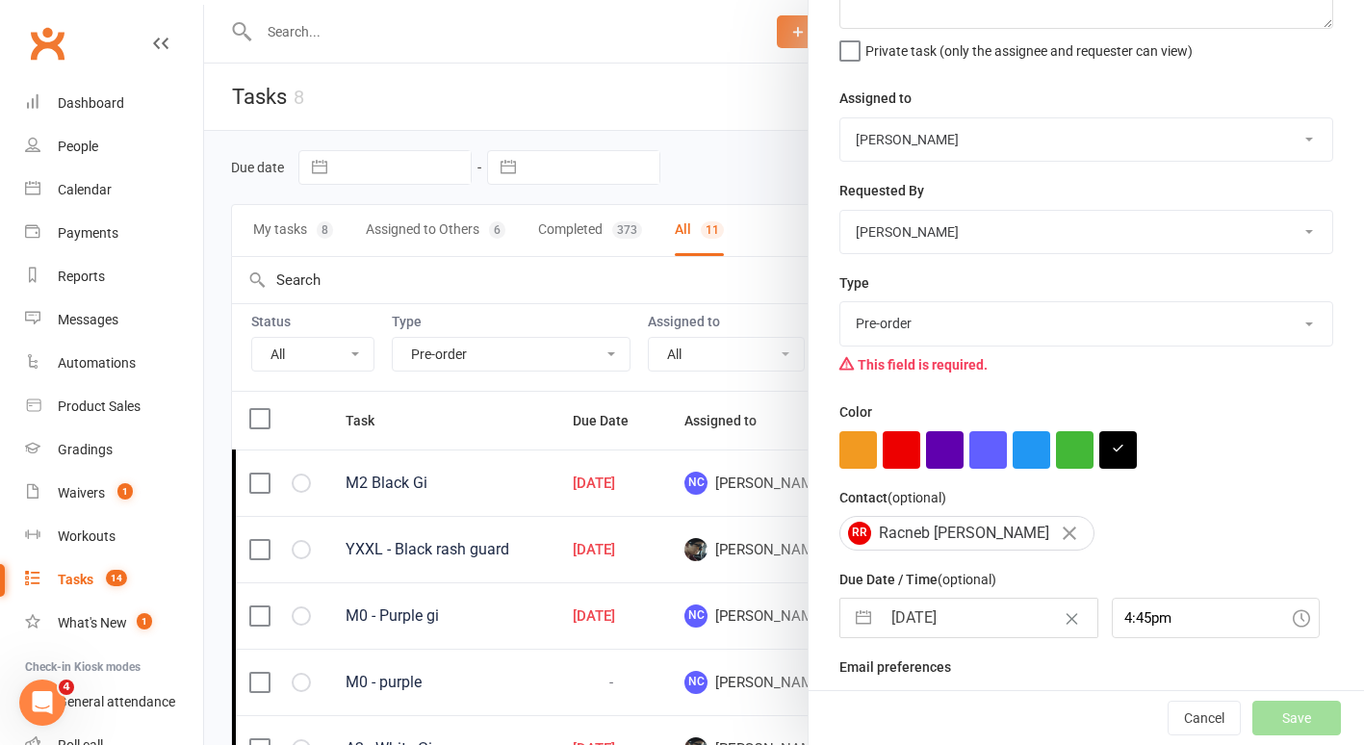
select select "started"
select select "finished"
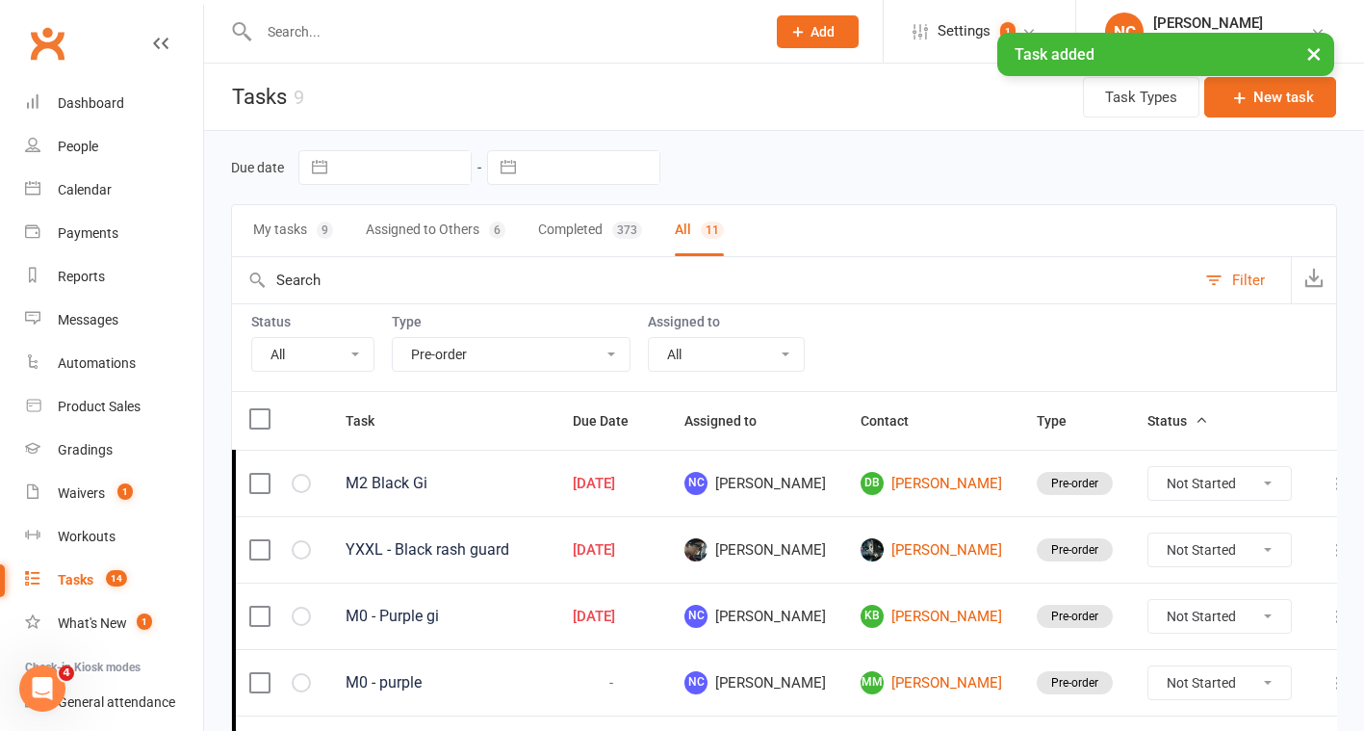
select select "started"
select select "finished"
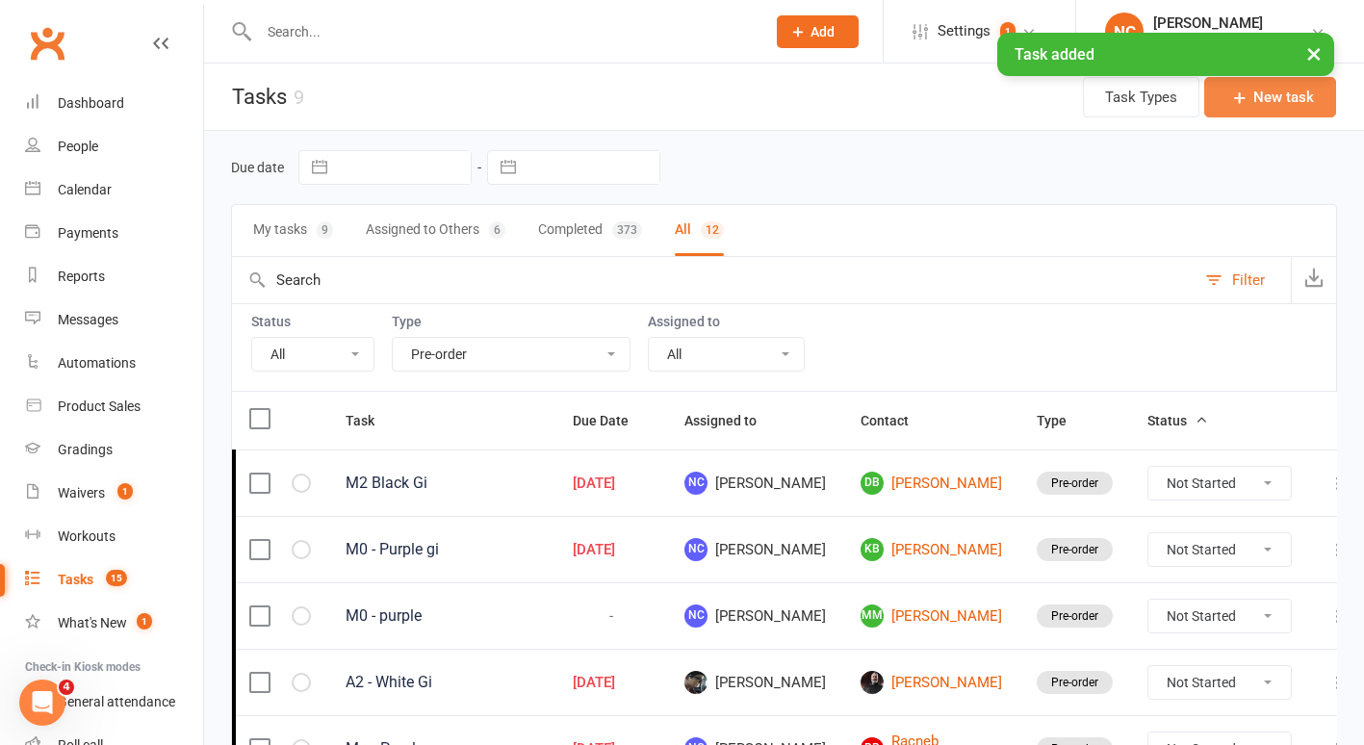
click at [1268, 108] on button "New task" at bounding box center [1270, 97] width 132 height 40
select select "45754"
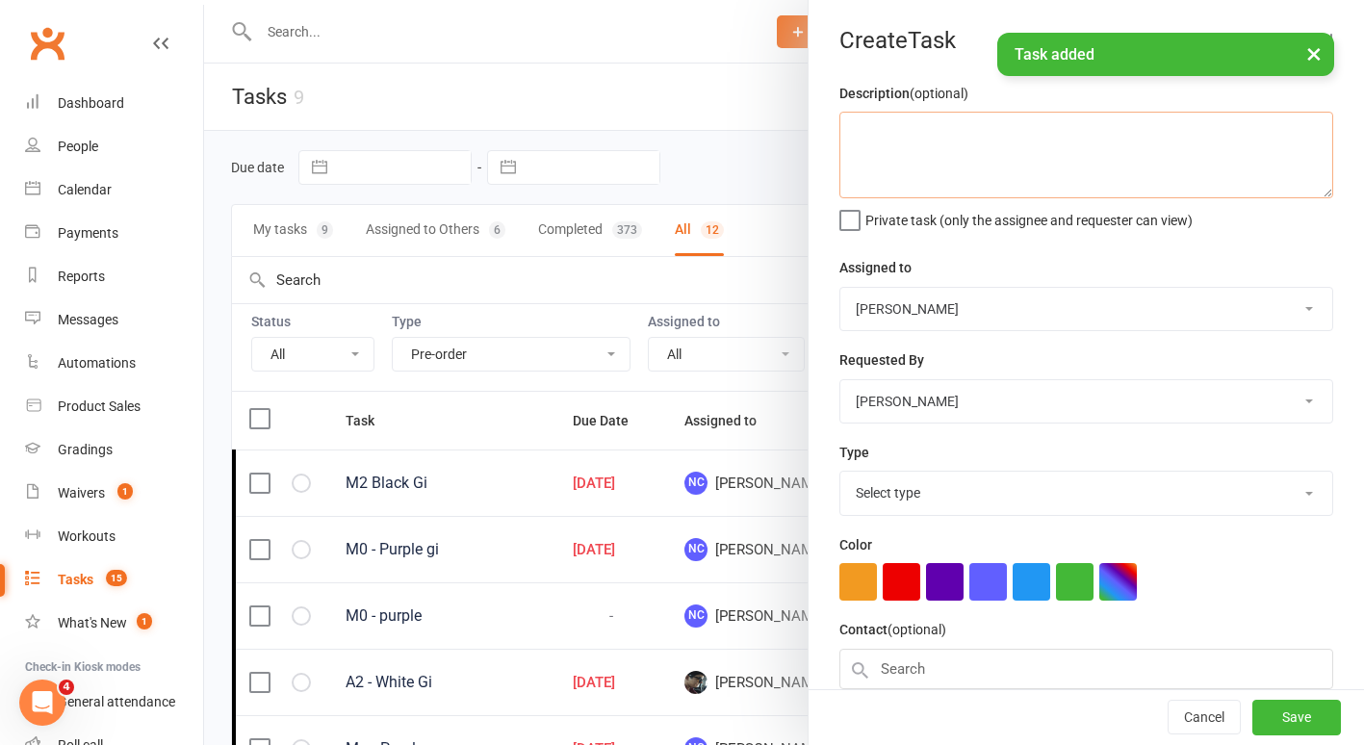
click at [918, 141] on textarea at bounding box center [1086, 155] width 494 height 87
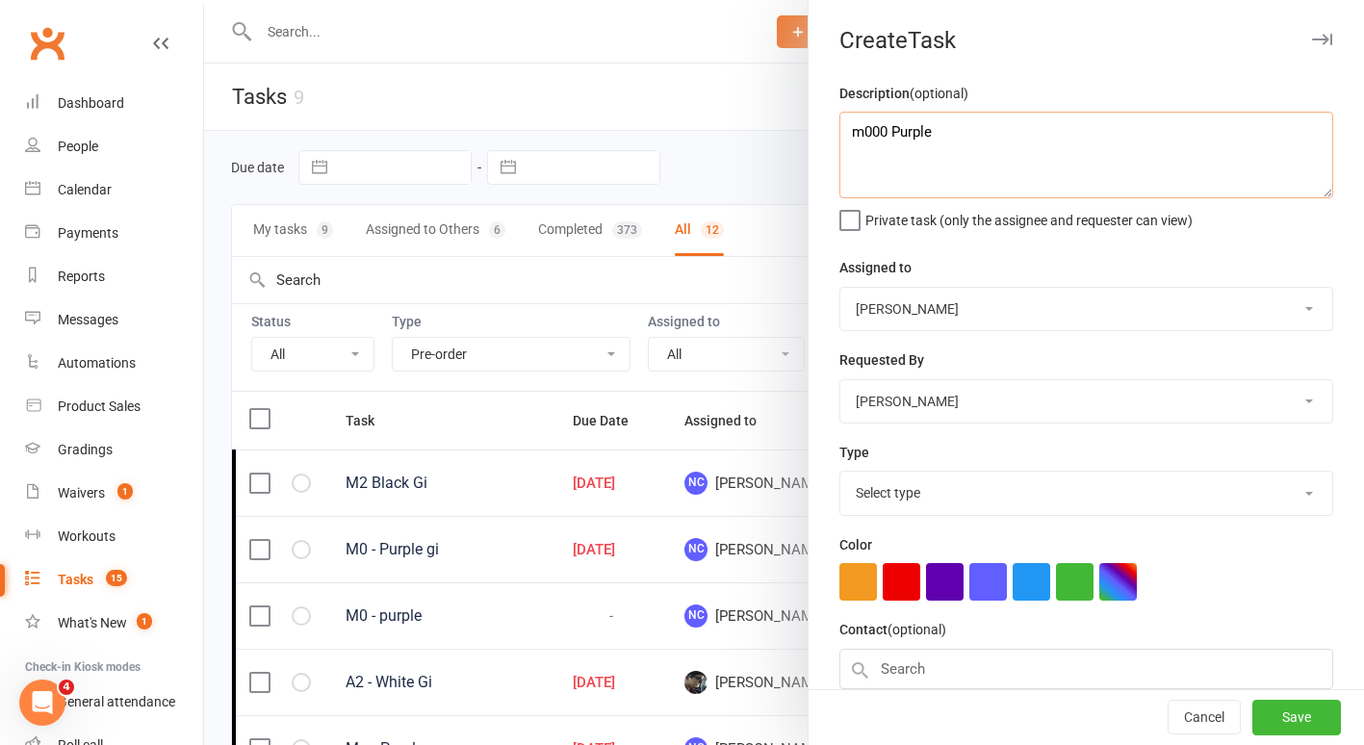
type textarea "m000 Purple"
click at [890, 485] on select "Select type Birthday party Cleaning moncton E-mail Kids summer classes Kids wai…" at bounding box center [1086, 493] width 492 height 42
select select "35201"
click at [840, 472] on select "Select type Birthday party Cleaning moncton E-mail Kids summer classes Kids wai…" at bounding box center [1086, 493] width 492 height 42
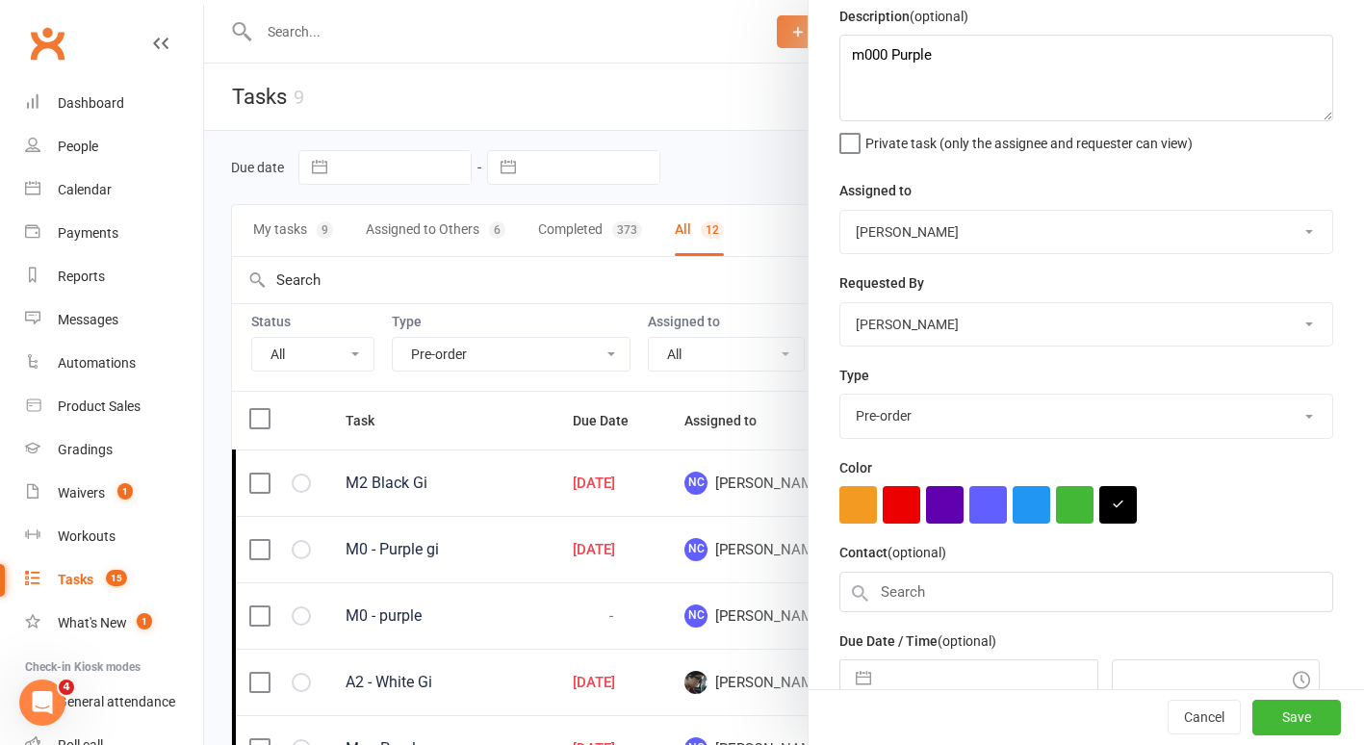
scroll to position [175, 0]
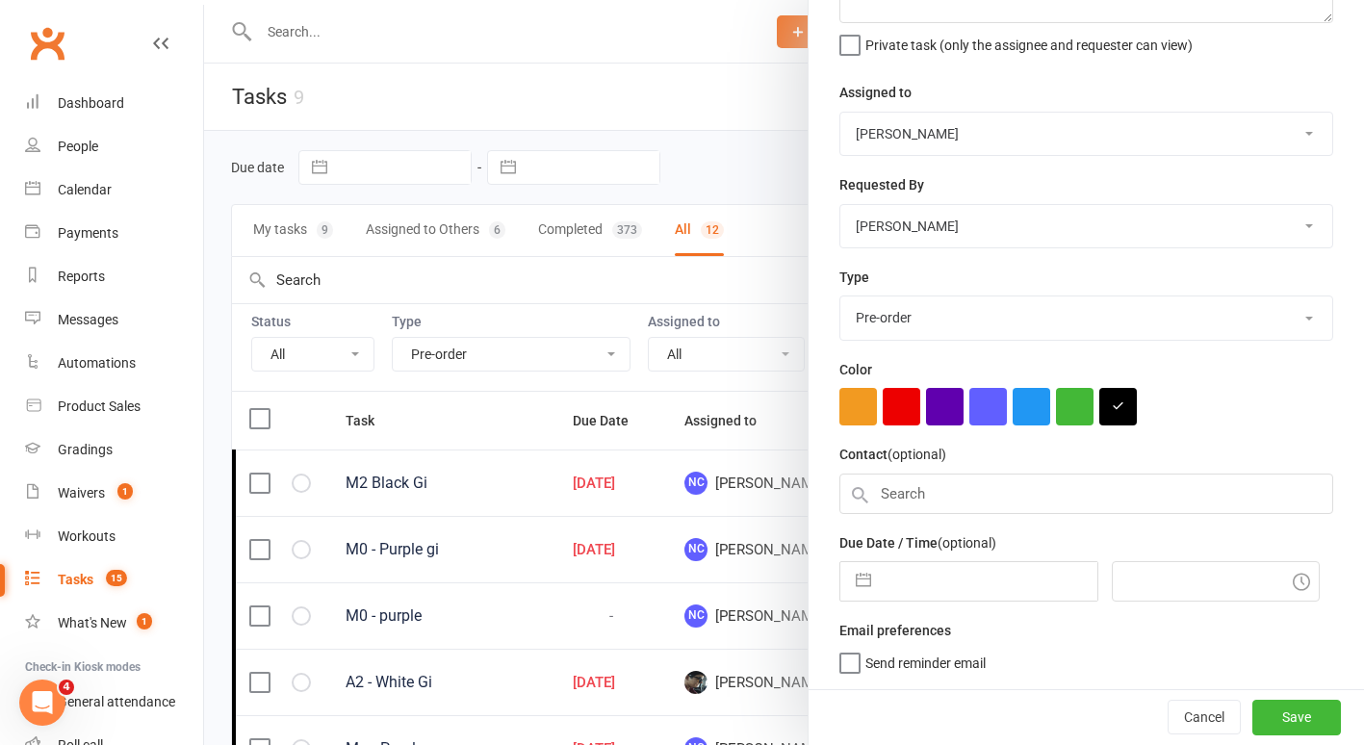
click at [870, 579] on button "button" at bounding box center [863, 581] width 35 height 39
select select "7"
select select "2025"
select select "8"
select select "2025"
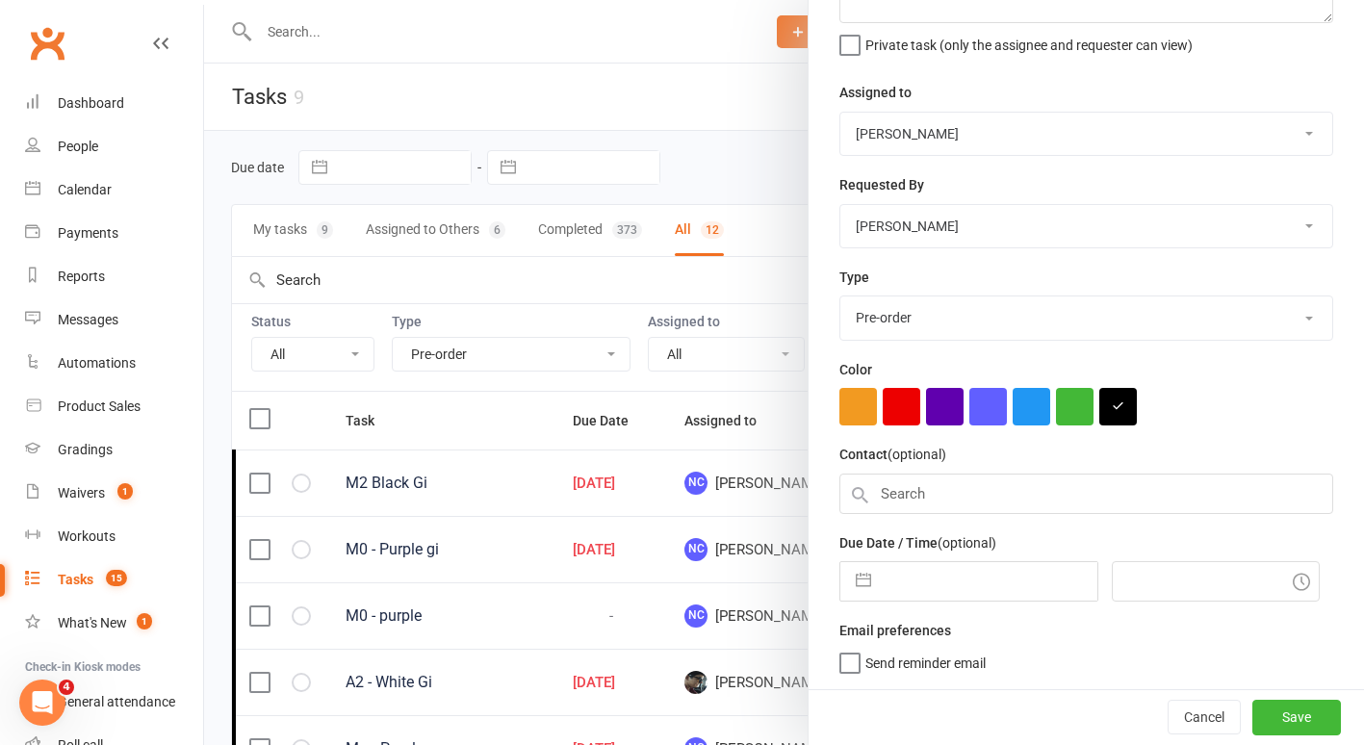
select select "9"
select select "2025"
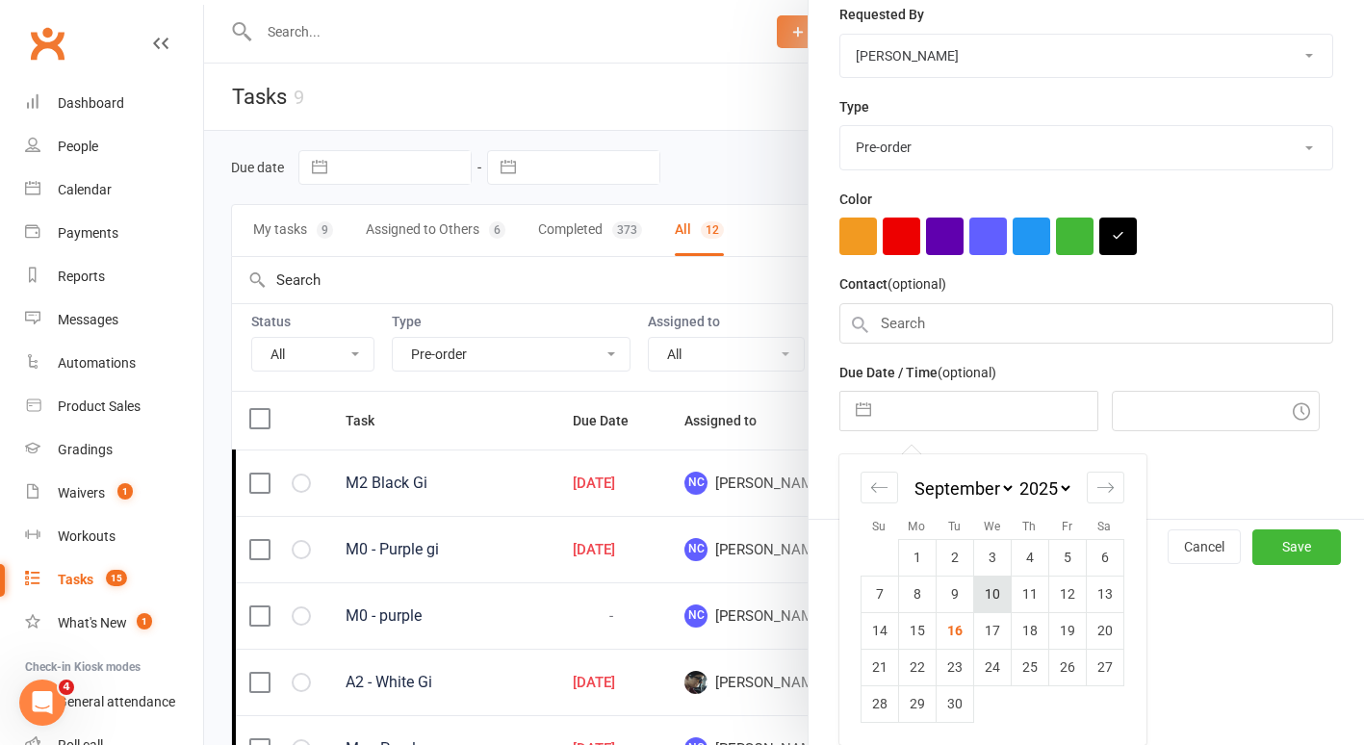
click at [990, 601] on td "10" at bounding box center [992, 594] width 38 height 37
type input "[DATE]"
type input "4:45pm"
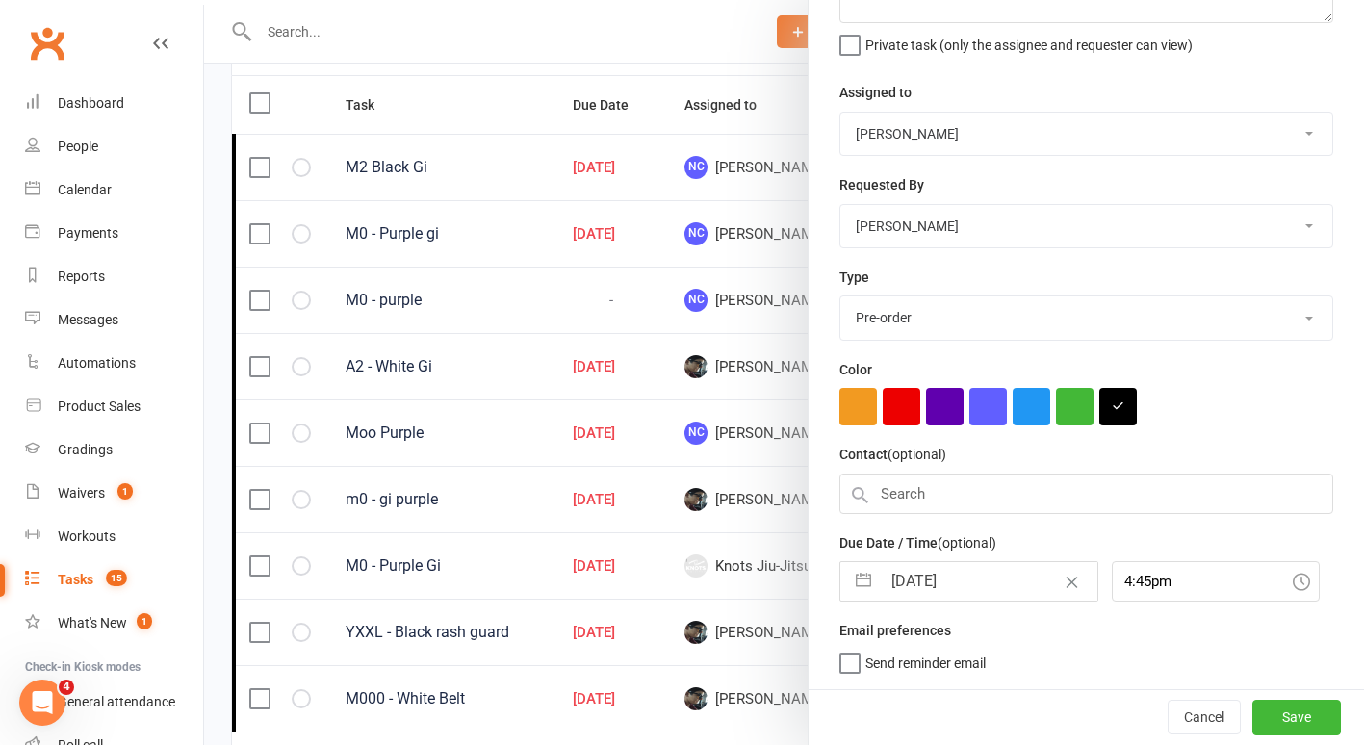
scroll to position [317, 0]
click at [878, 497] on input "text" at bounding box center [1086, 494] width 494 height 40
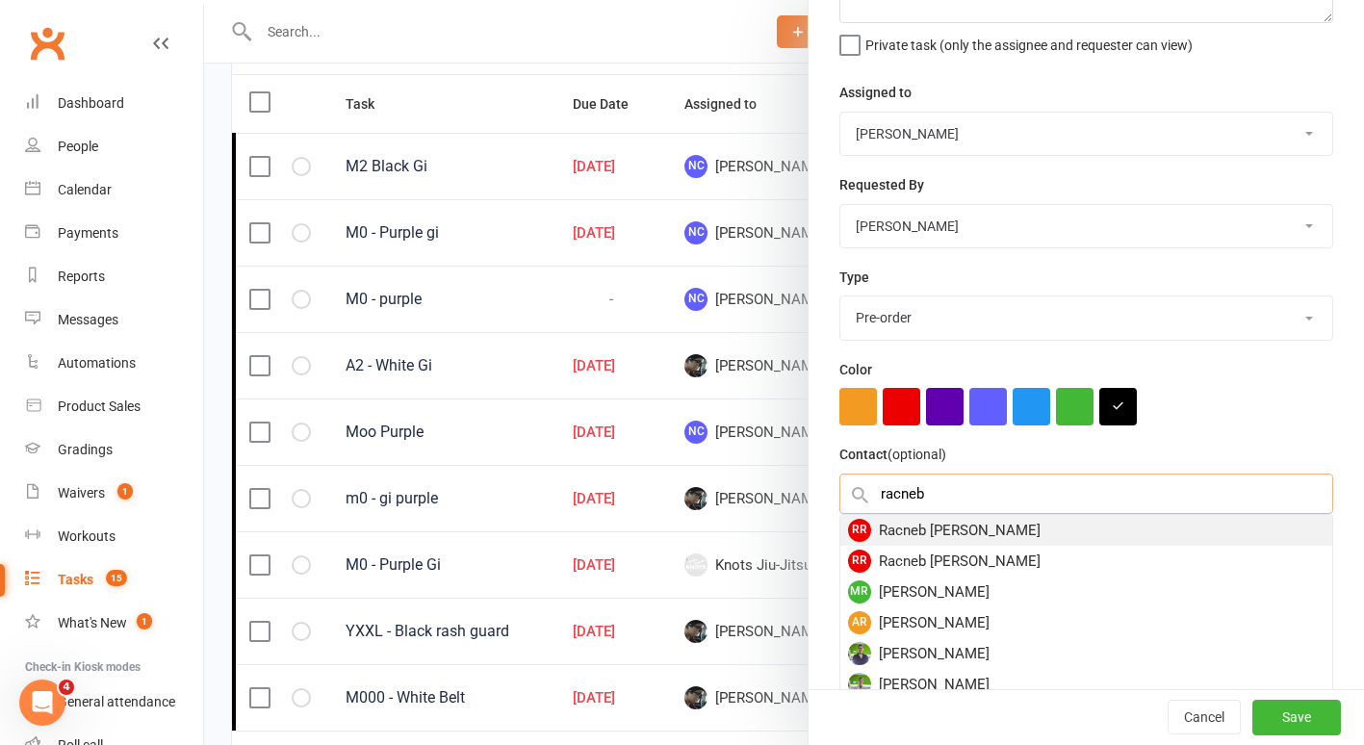
type input "racneb"
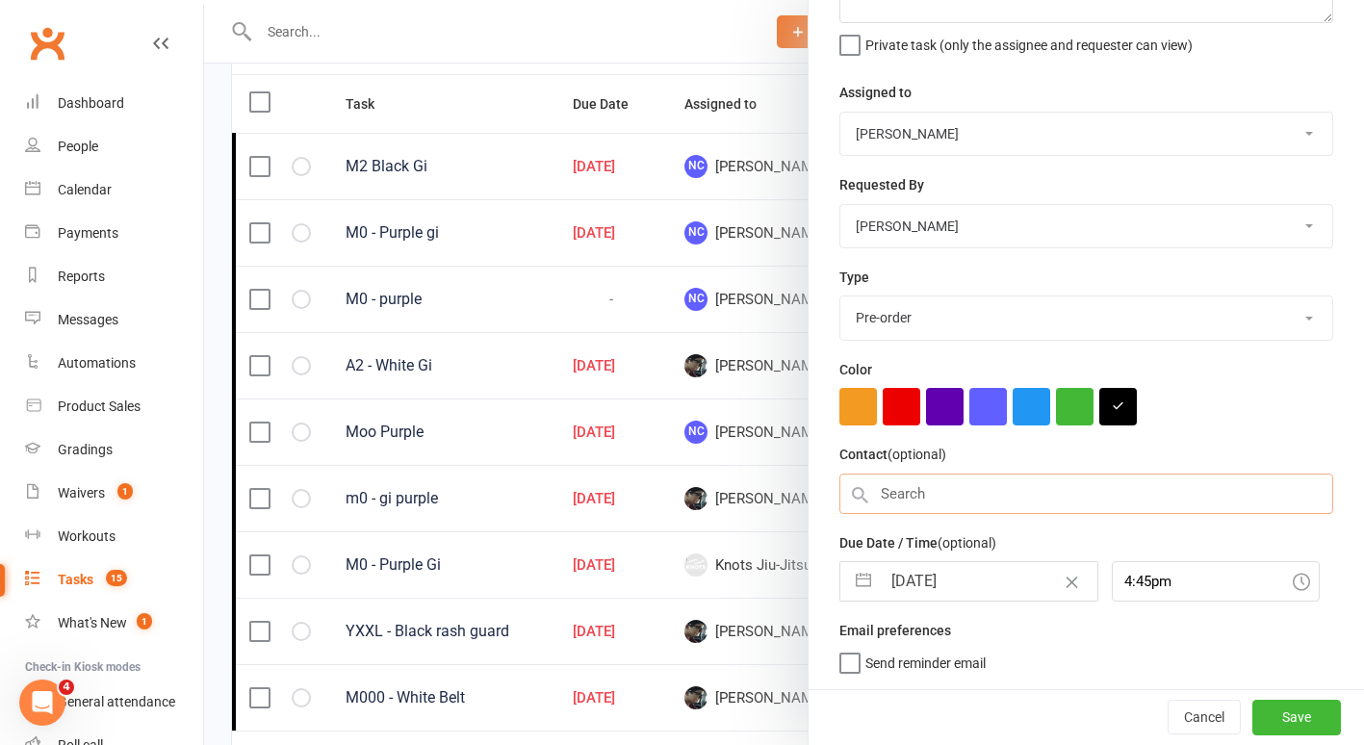
click at [920, 494] on input "text" at bounding box center [1086, 494] width 494 height 40
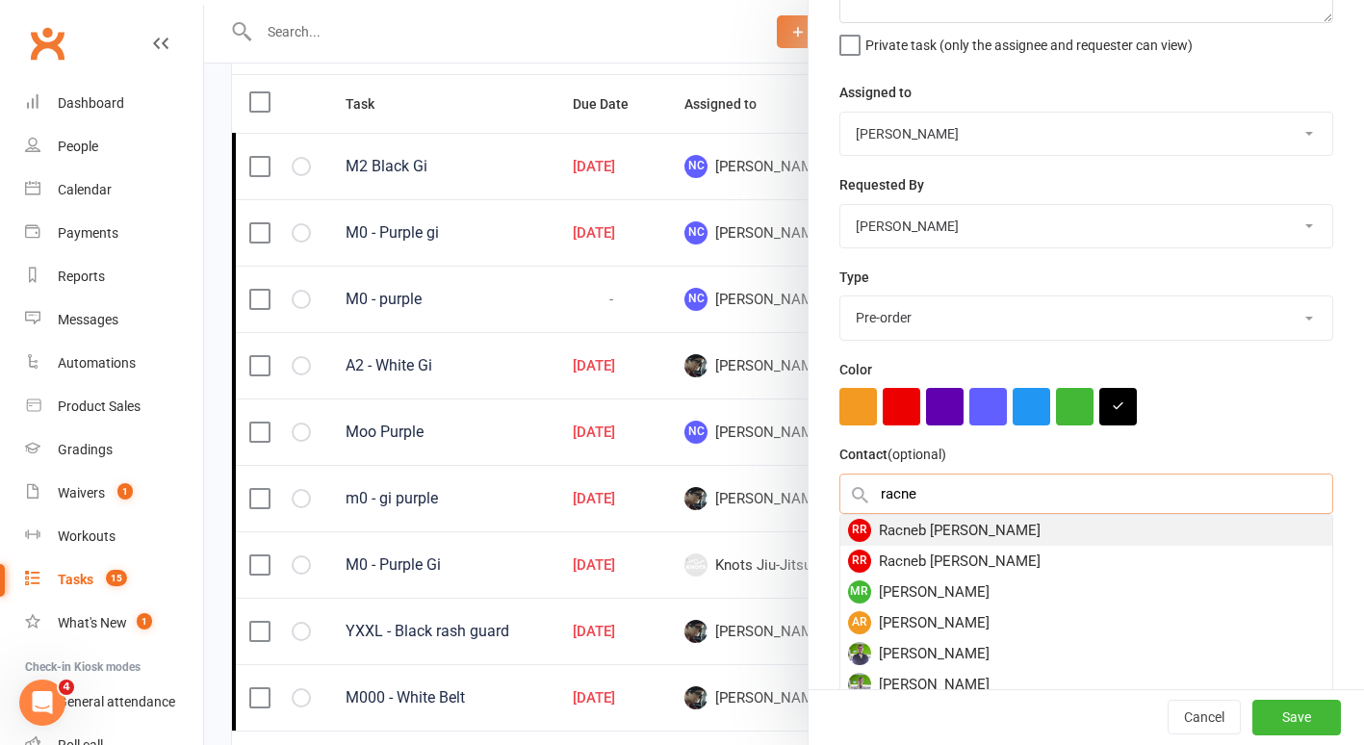
type input "racne"
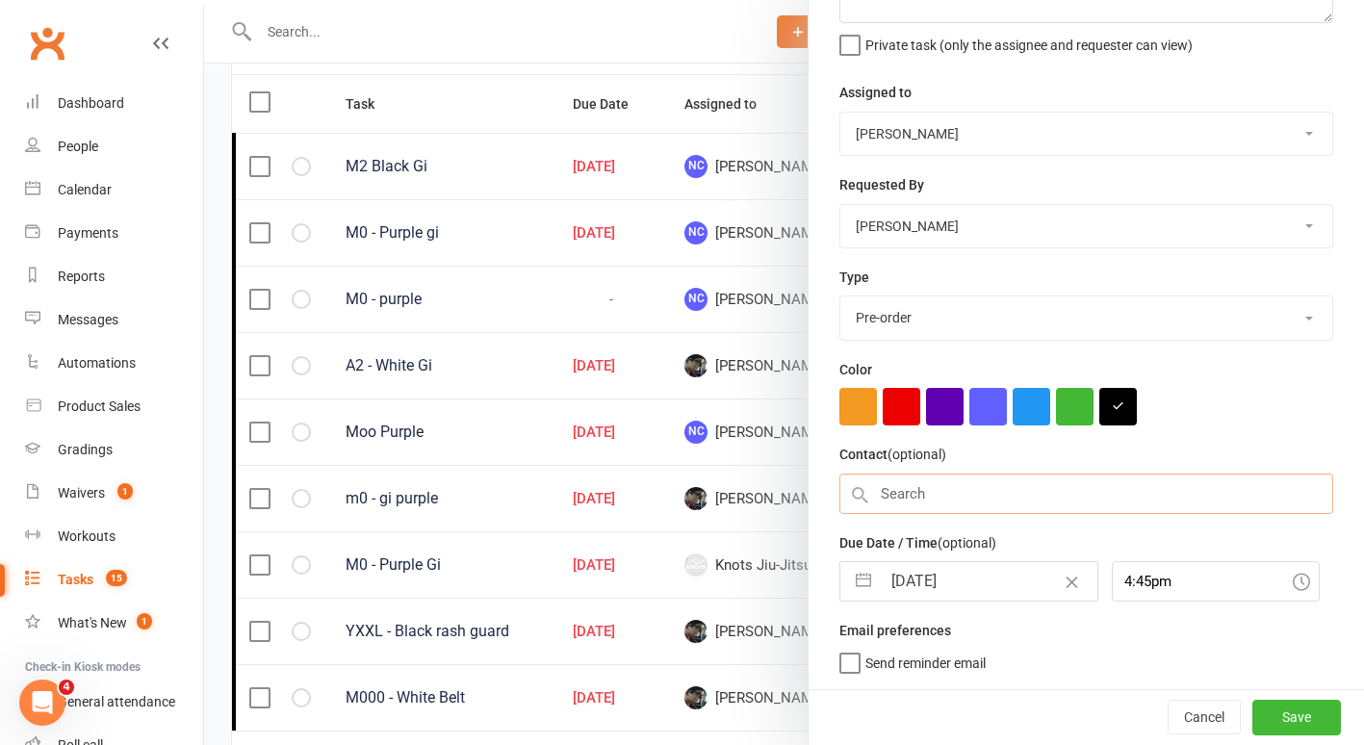
click at [904, 490] on input "text" at bounding box center [1086, 494] width 494 height 40
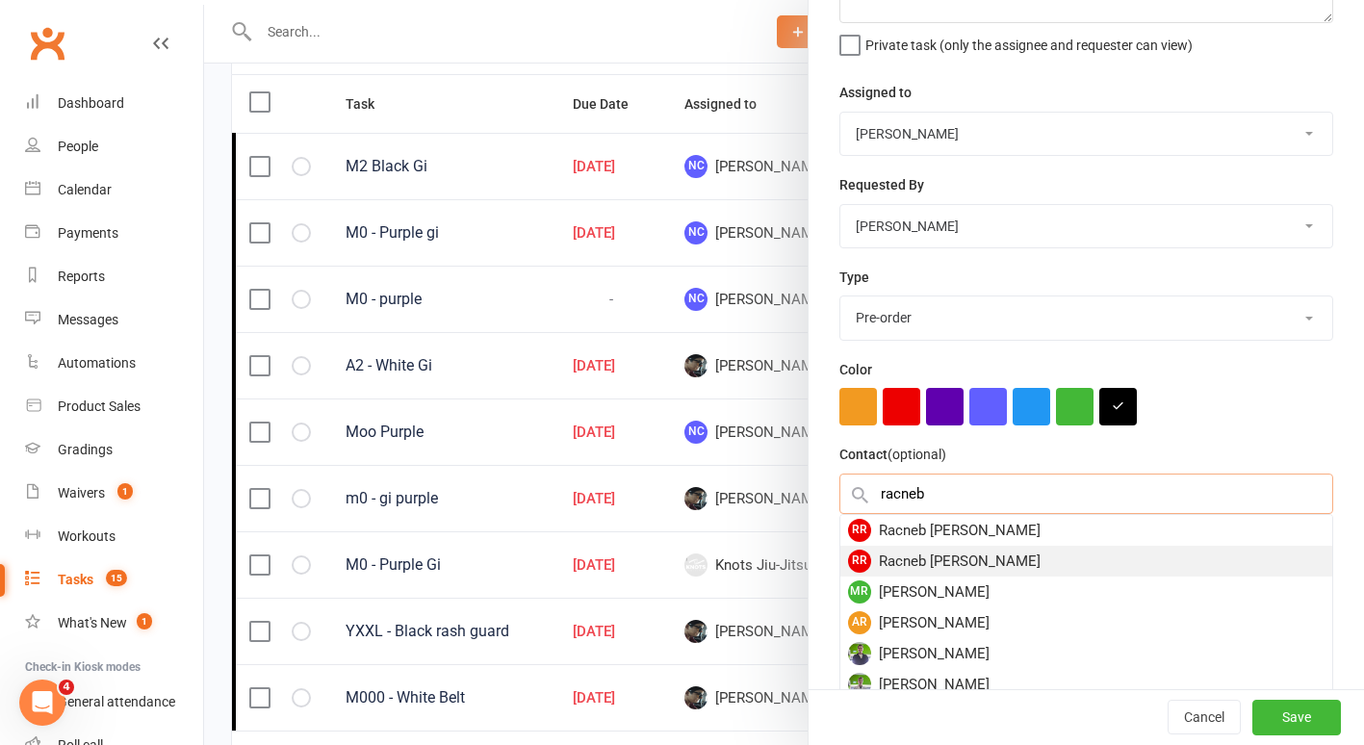
type input "racneb"
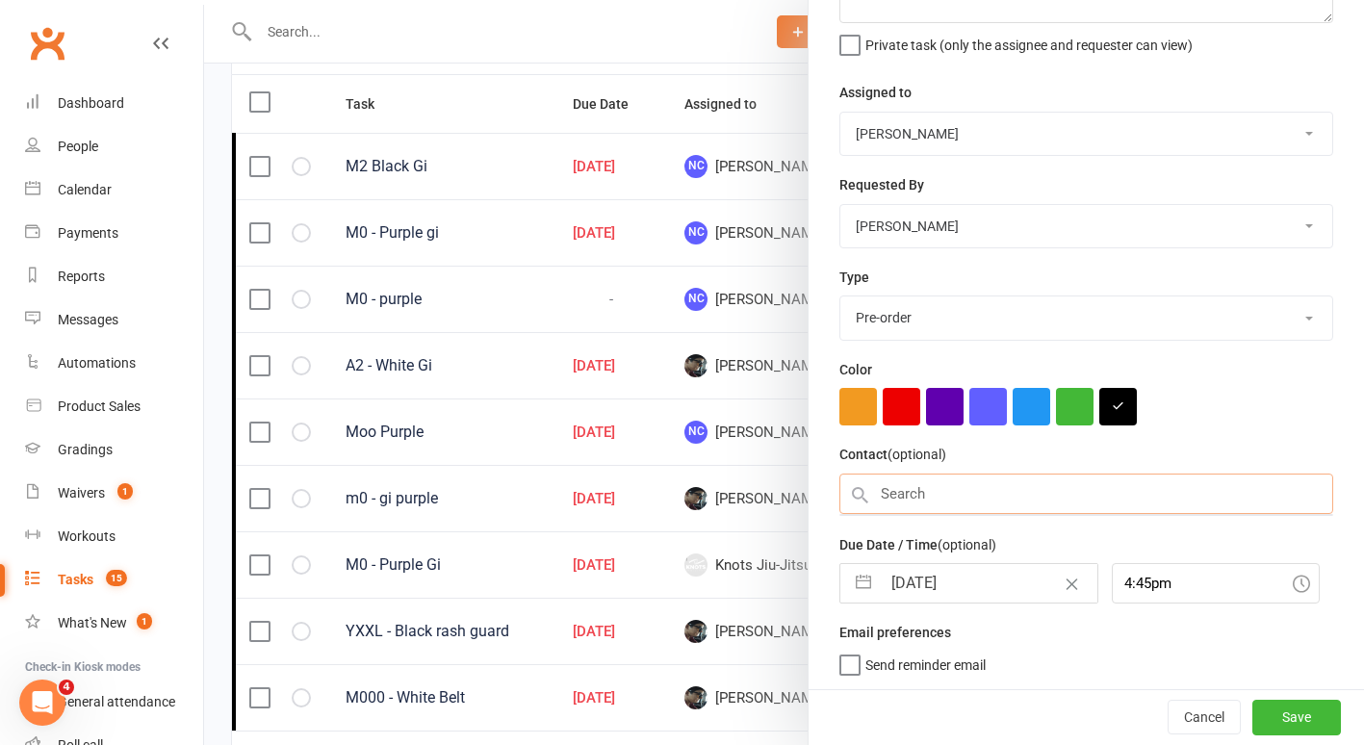
click at [874, 503] on input "text" at bounding box center [1086, 494] width 494 height 40
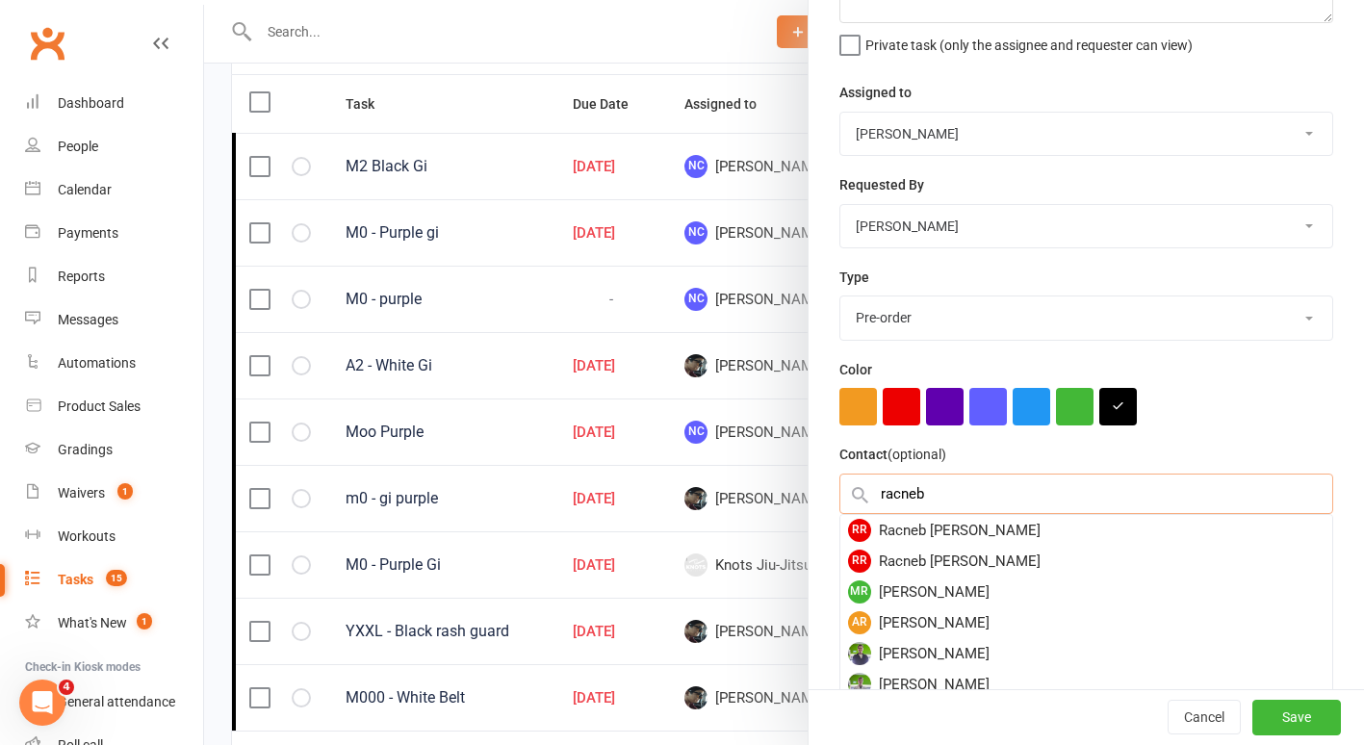
type input "racneb"
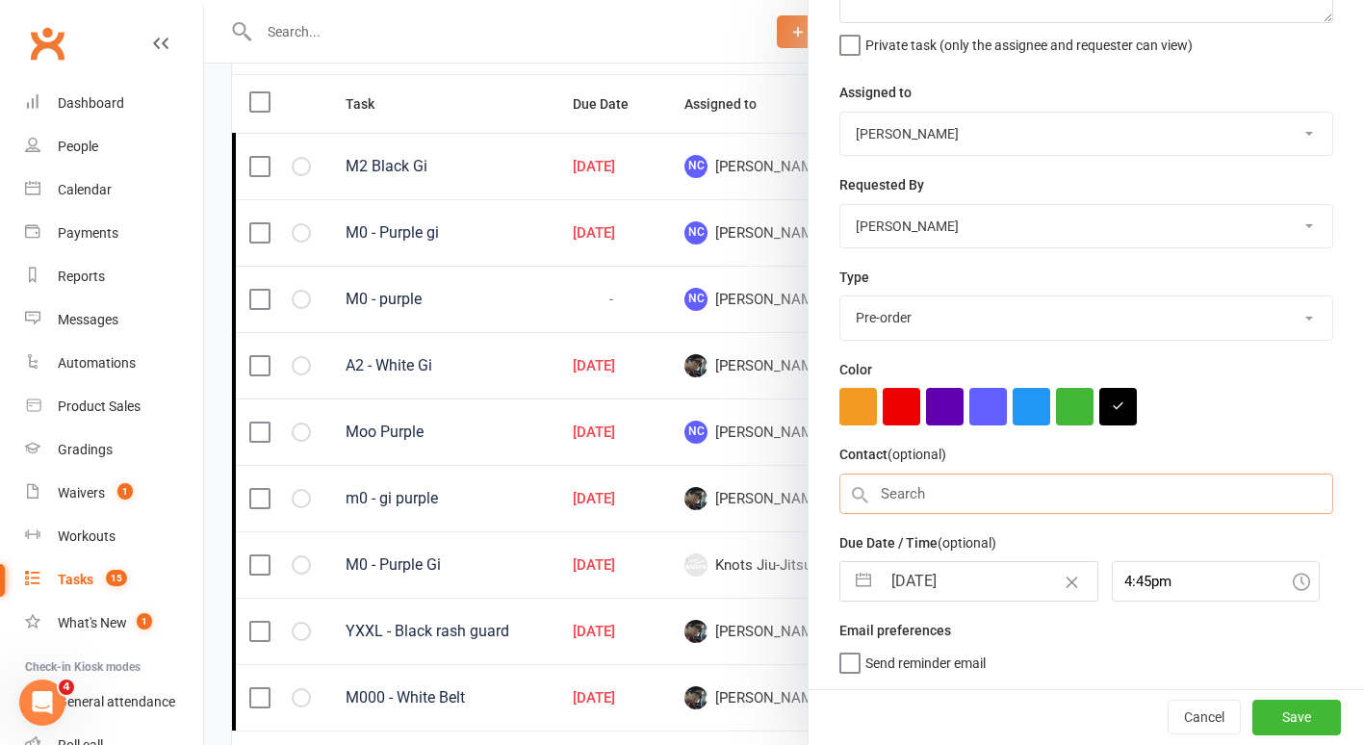
click at [874, 503] on input "text" at bounding box center [1086, 494] width 494 height 40
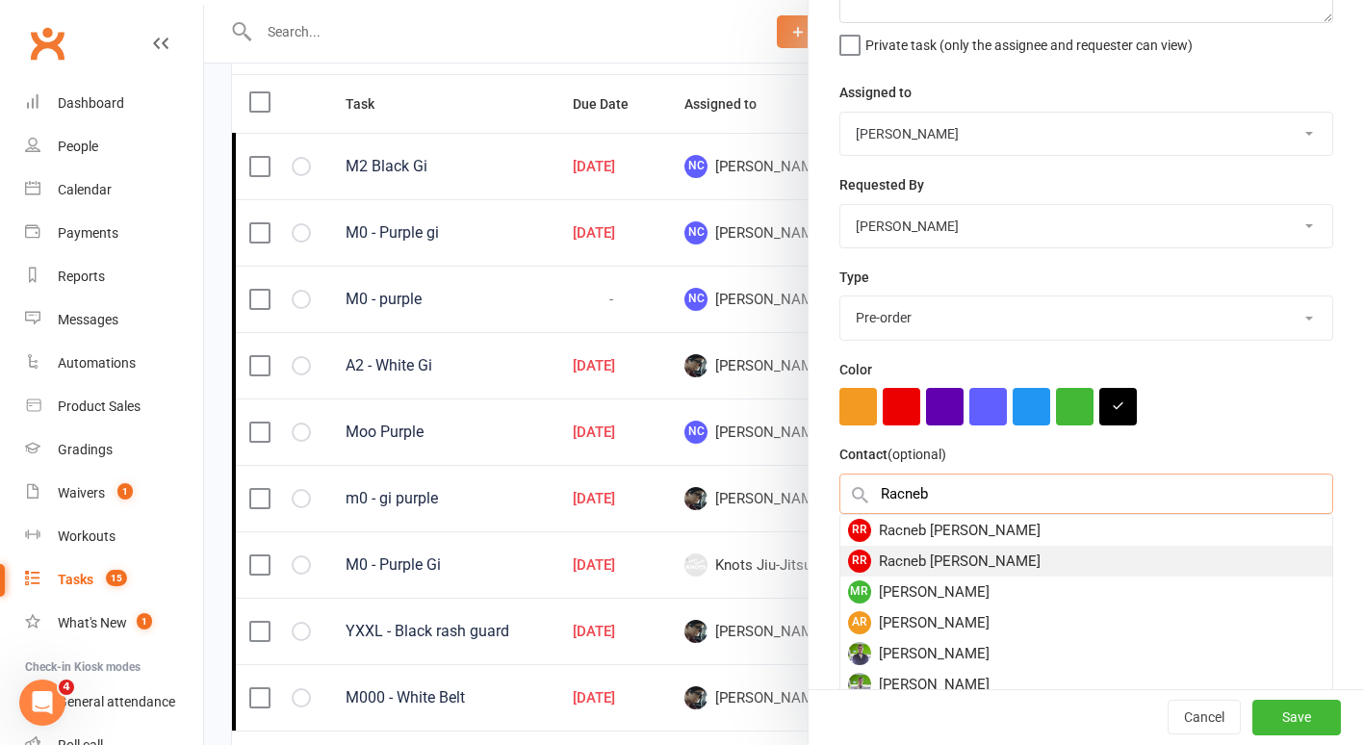
type input "Racneb"
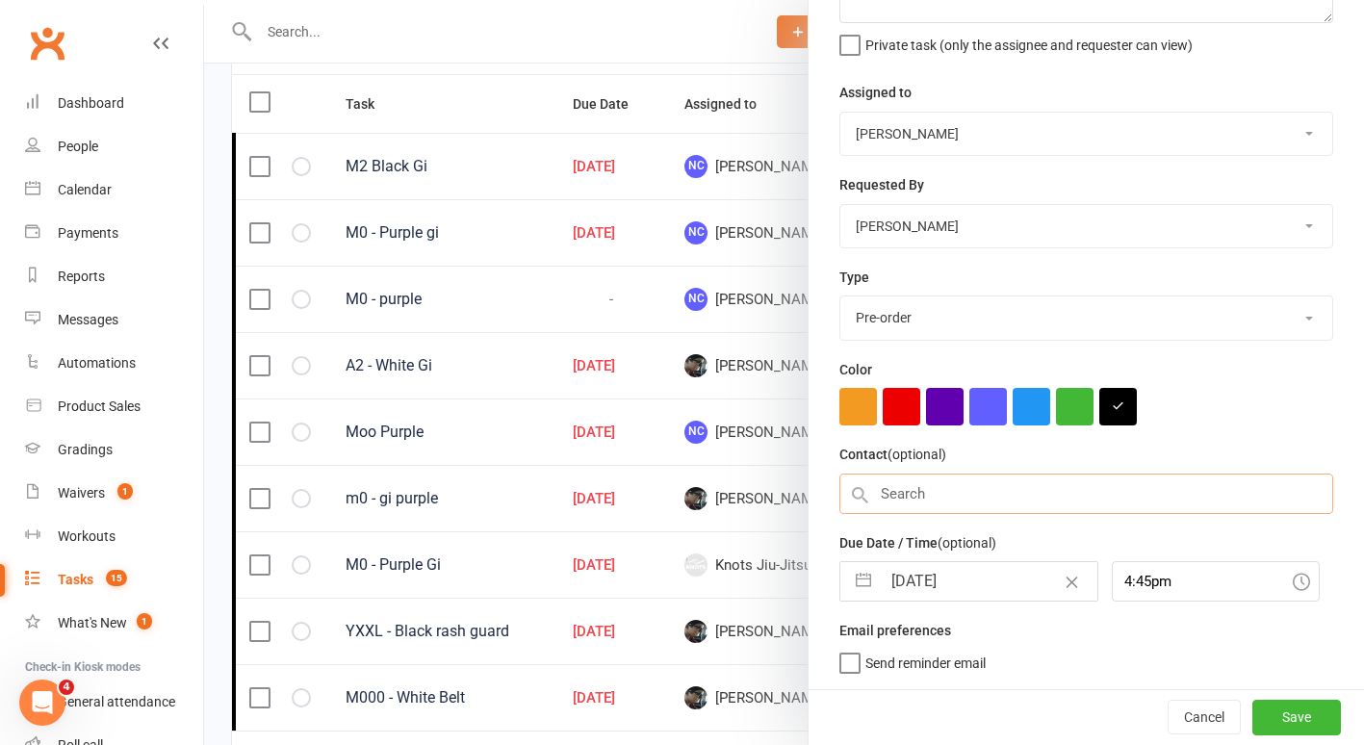
click at [955, 510] on input "text" at bounding box center [1086, 494] width 494 height 40
type input "racneb"
click at [955, 510] on input "text" at bounding box center [1086, 494] width 494 height 40
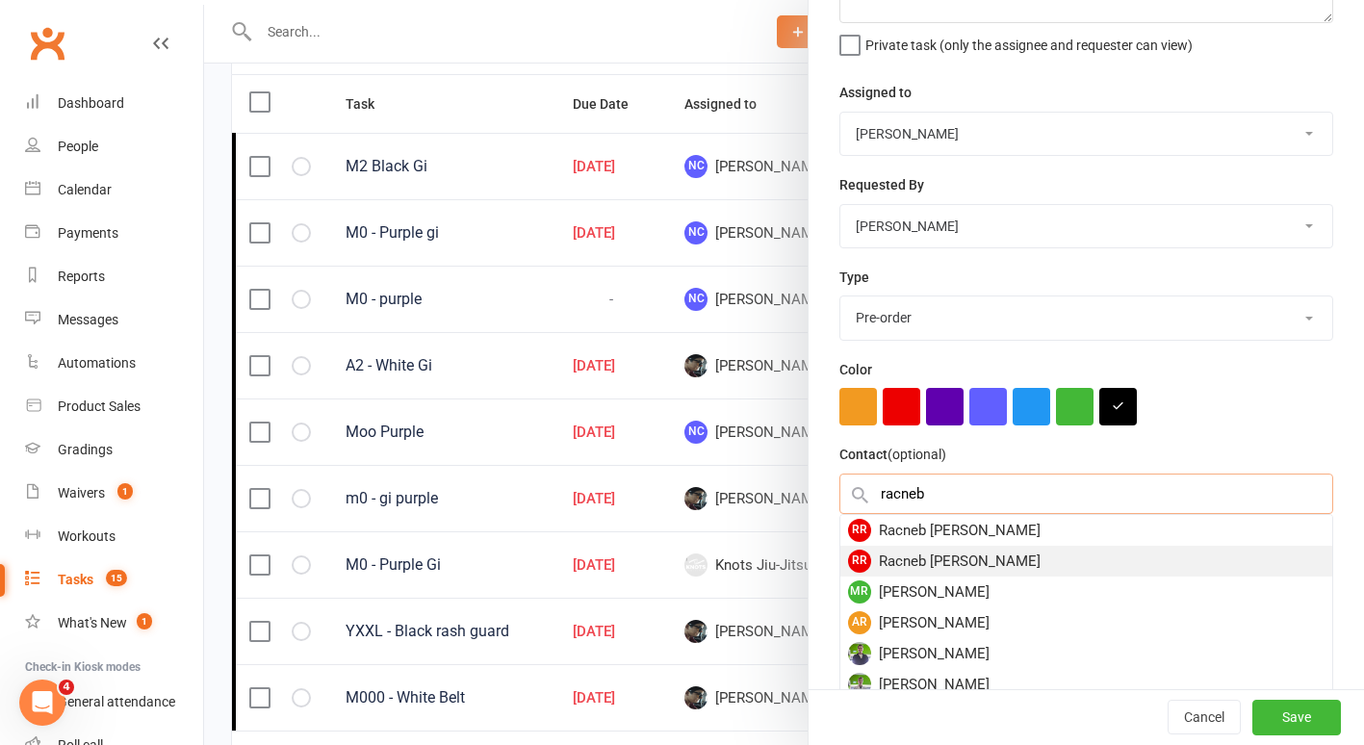
type input "racneb"
click at [928, 563] on div "RR Racneb Robles" at bounding box center [1086, 561] width 492 height 31
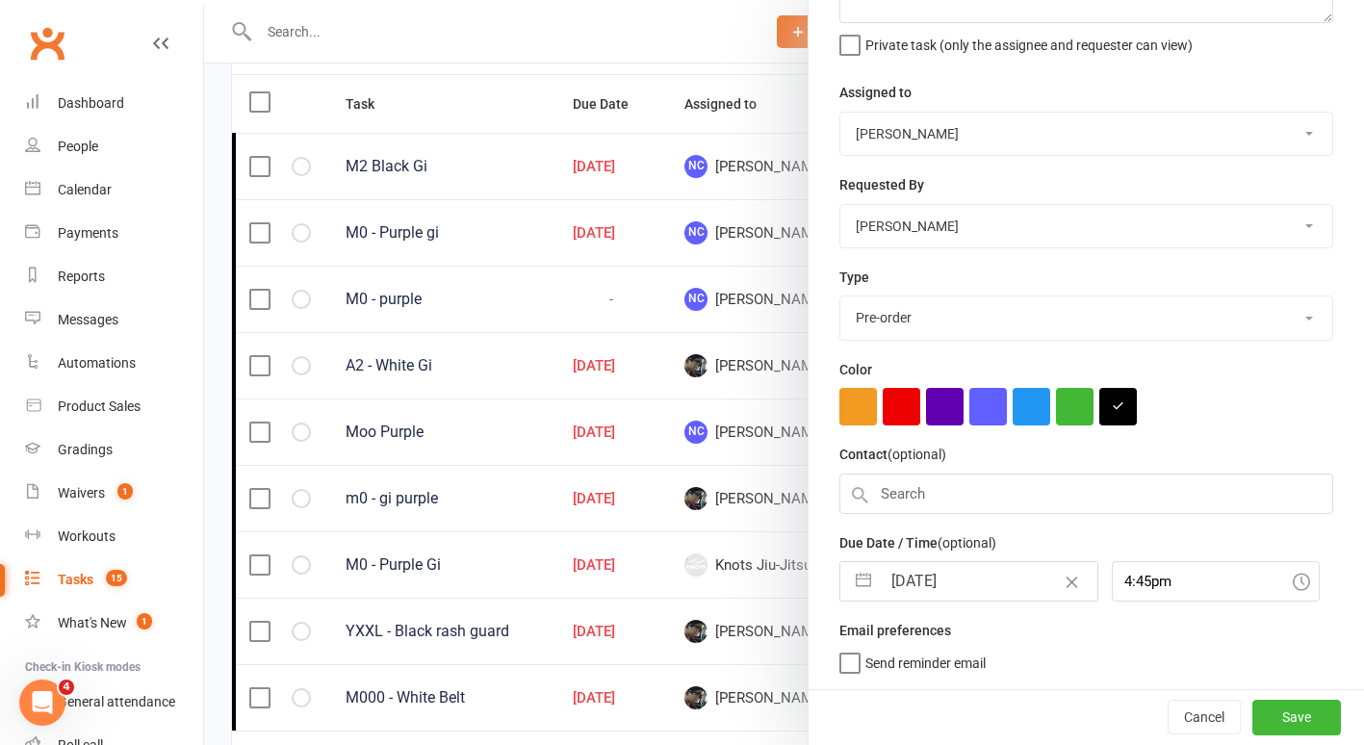
scroll to position [169, 0]
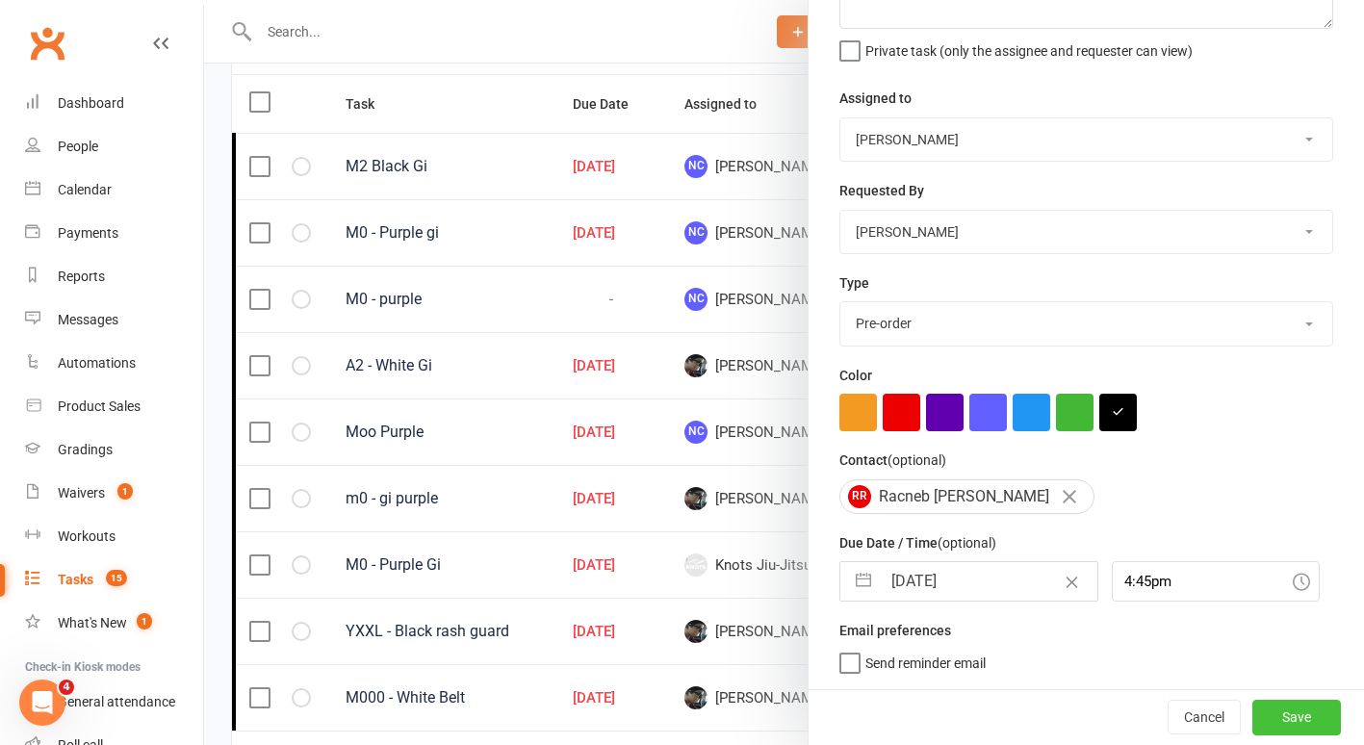
click at [1271, 715] on button "Save" at bounding box center [1296, 717] width 89 height 35
select select "started"
select select "finished"
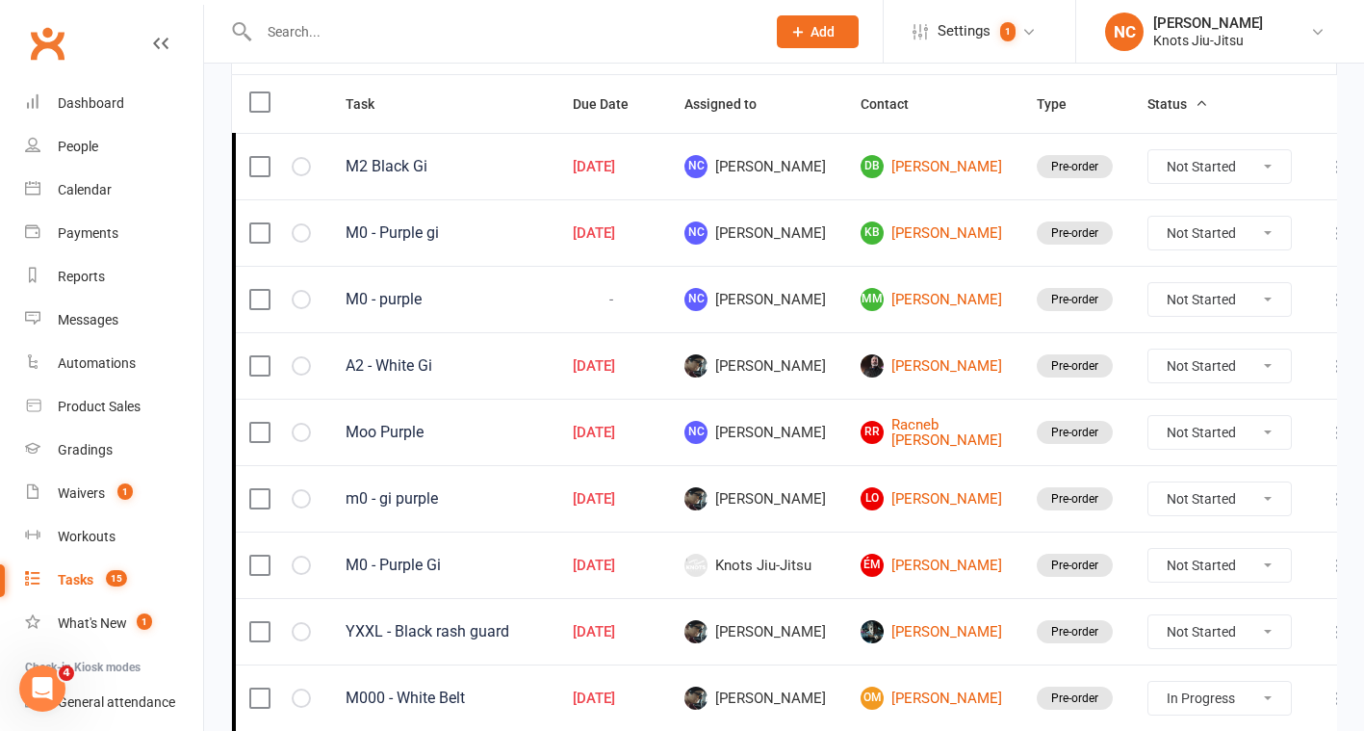
select select "started"
select select "finished"
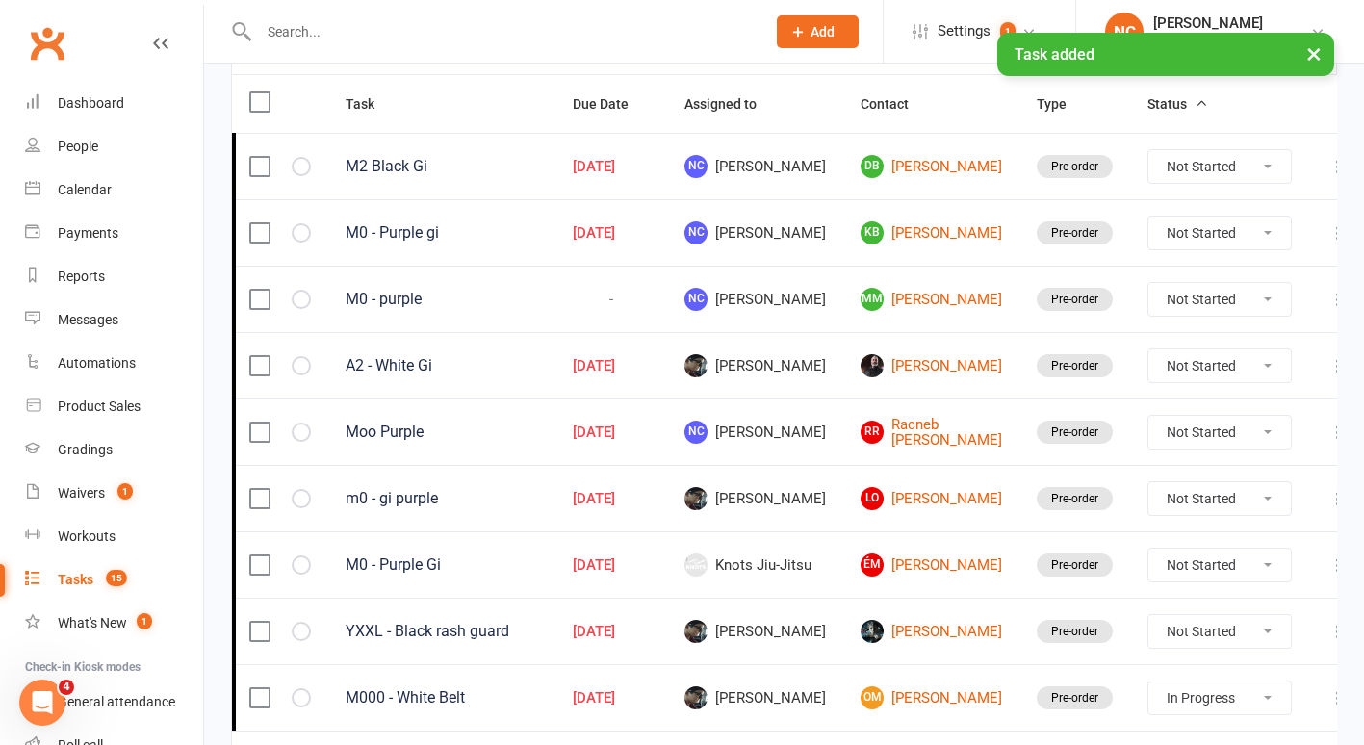
select select "started"
select select "finished"
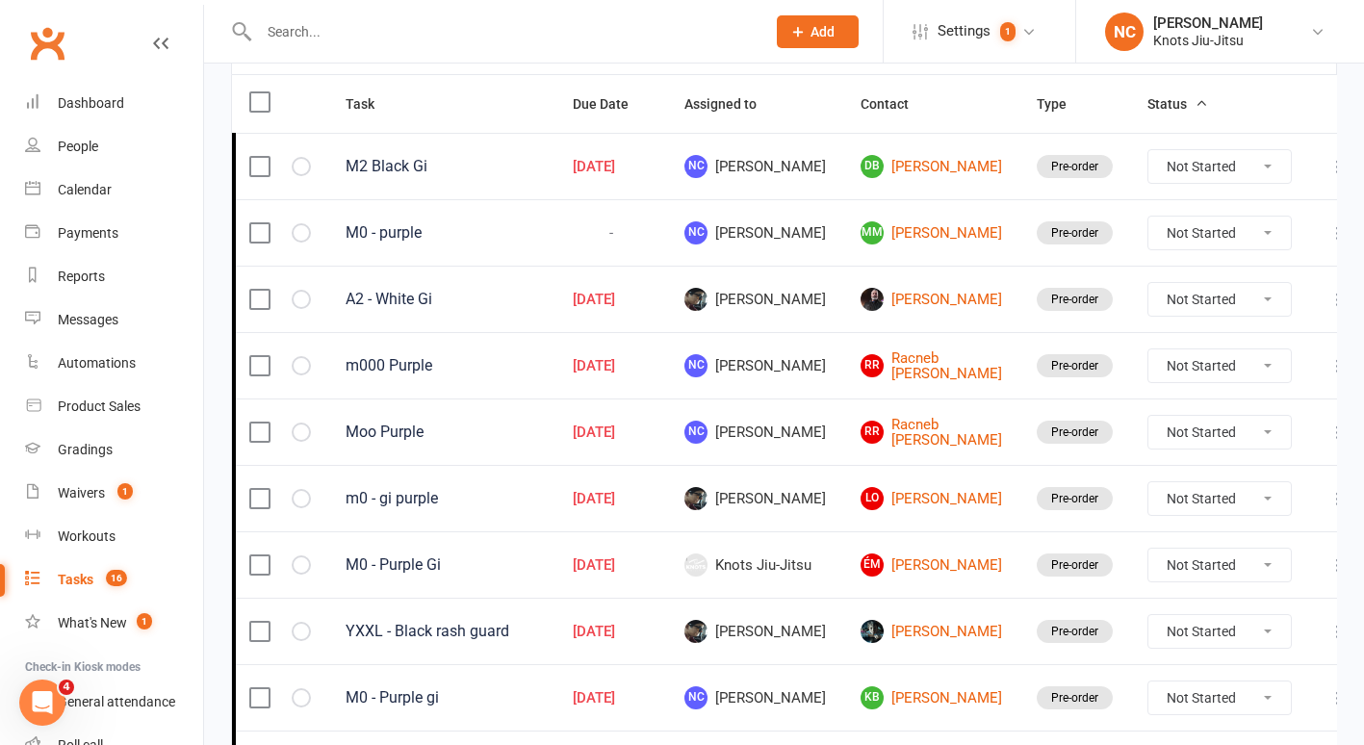
click at [1324, 421] on td at bounding box center [1338, 432] width 58 height 66
click at [1328, 425] on icon at bounding box center [1337, 432] width 19 height 19
click at [1203, 502] on link "Edit" at bounding box center [1208, 508] width 191 height 39
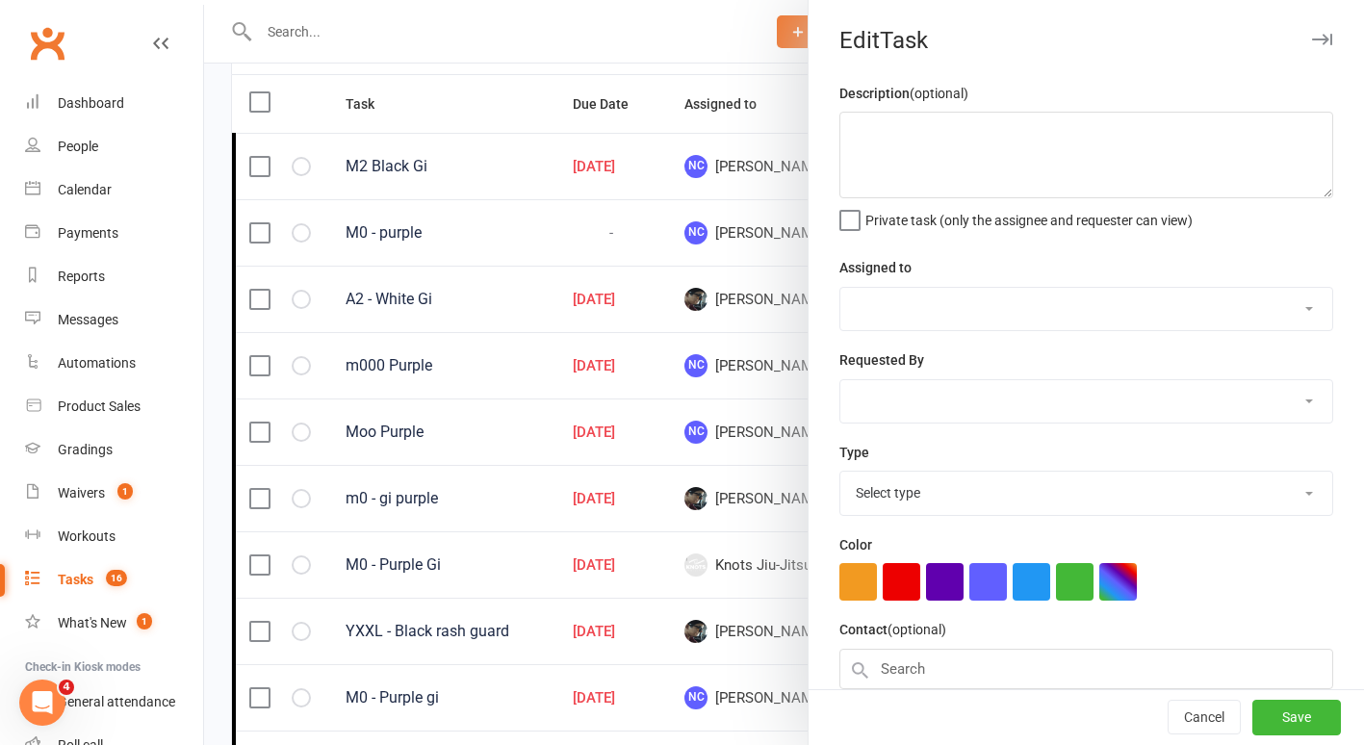
type textarea "Moo Purple"
select select "45754"
type input "[DATE]"
type input "4:45pm"
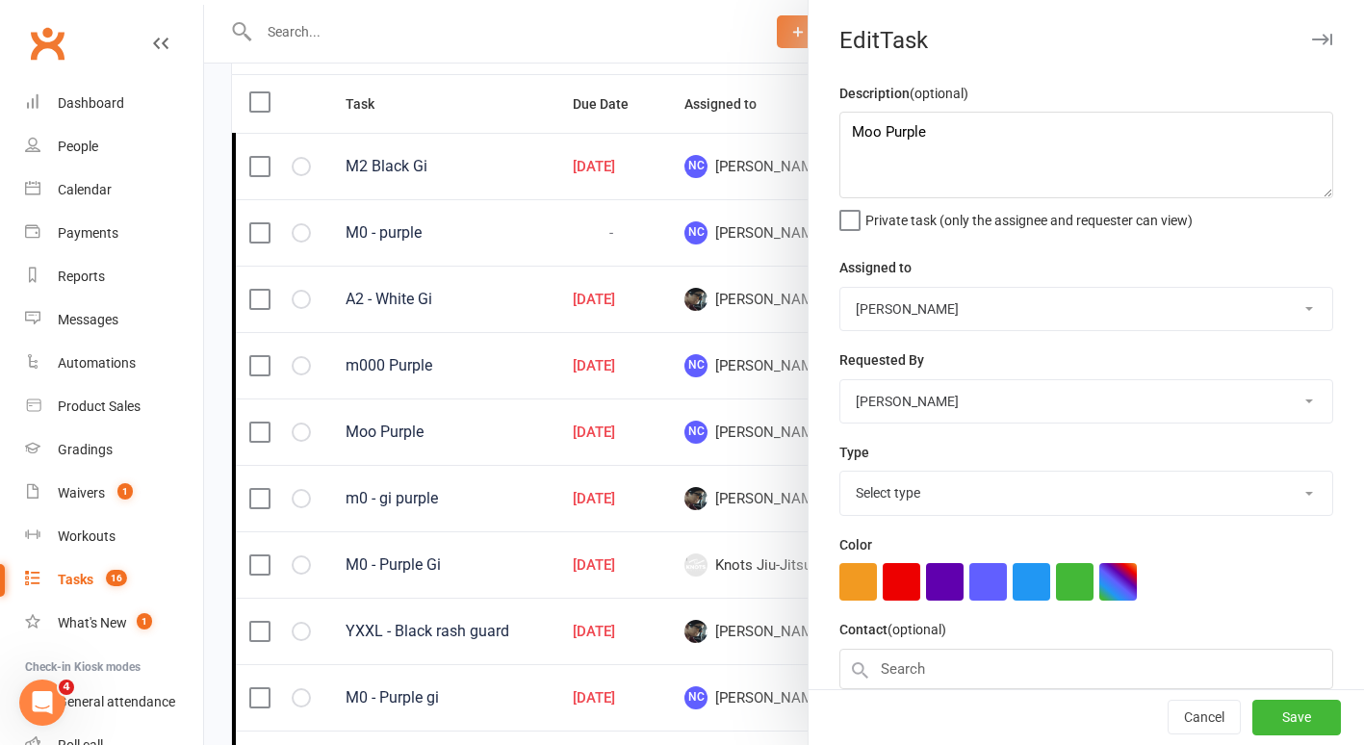
select select "35201"
click at [871, 145] on textarea "Moo Purple" at bounding box center [1086, 155] width 494 height 87
type textarea "M00 Purple"
click at [1276, 719] on button "Save" at bounding box center [1296, 718] width 89 height 35
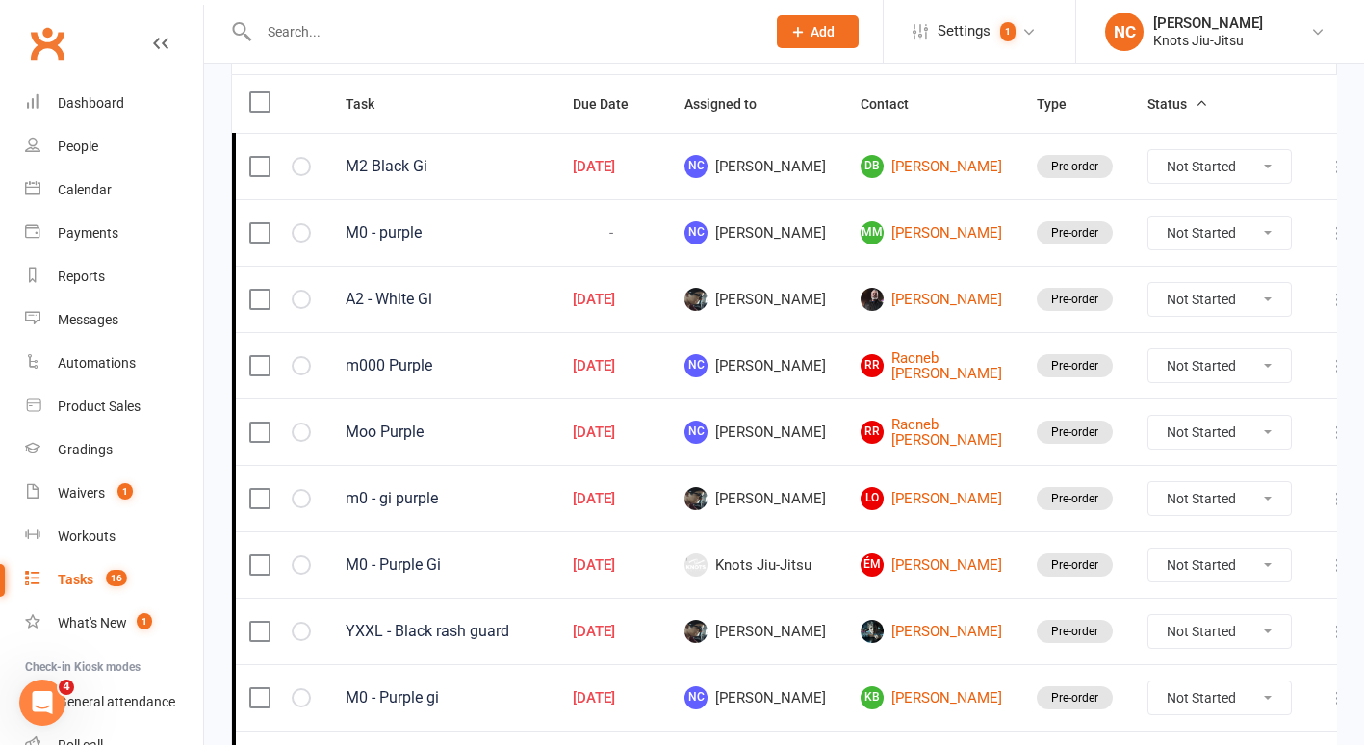
select select "started"
select select "finished"
click at [374, 92] on button "Task" at bounding box center [371, 103] width 50 height 23
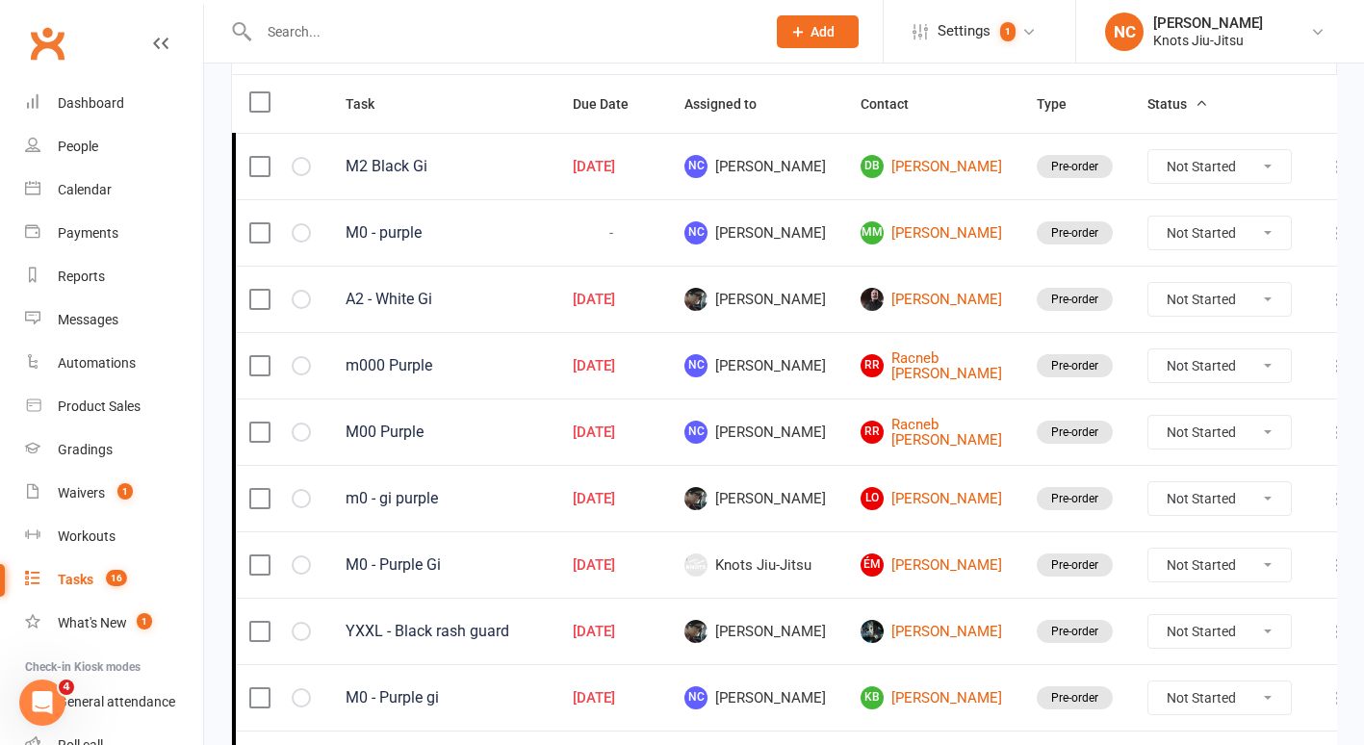
select select "started"
select select "finished"
select select "started"
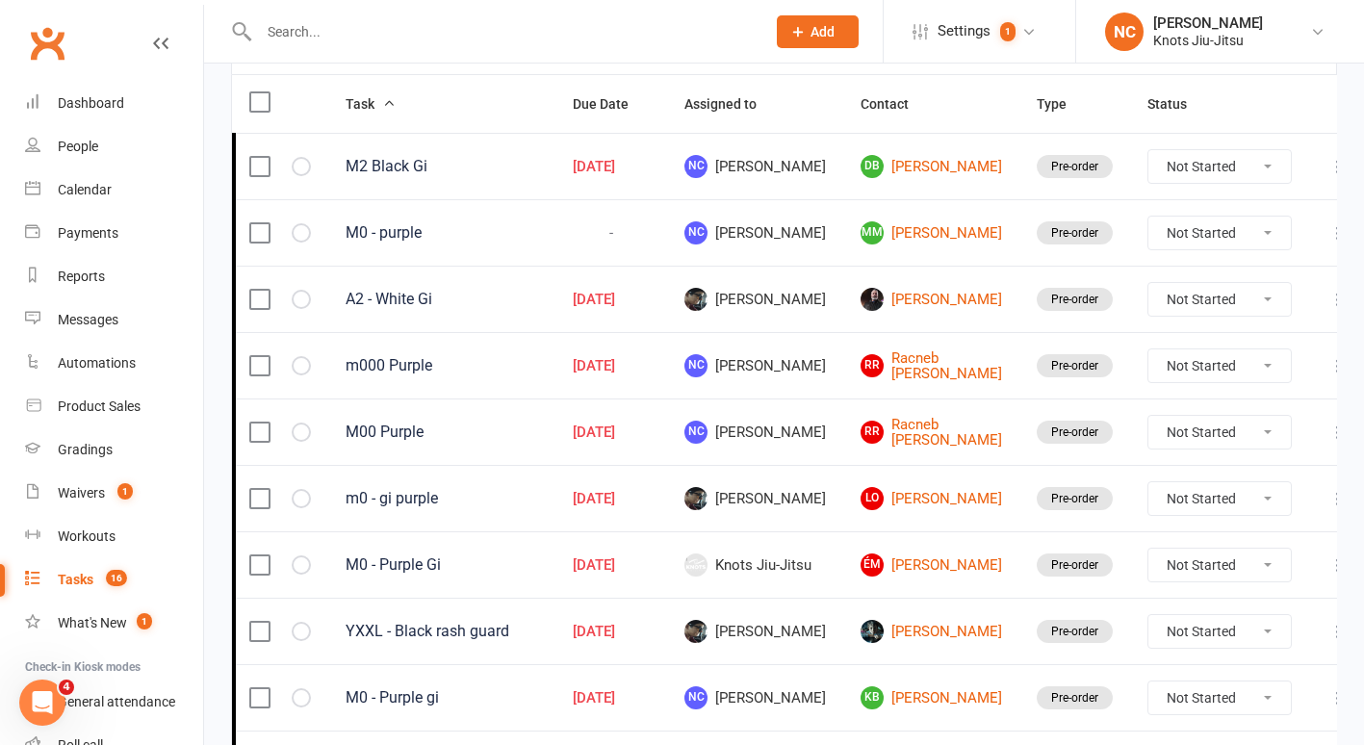
select select "started"
select select "finished"
click at [374, 92] on button "Task" at bounding box center [371, 103] width 50 height 23
select select "started"
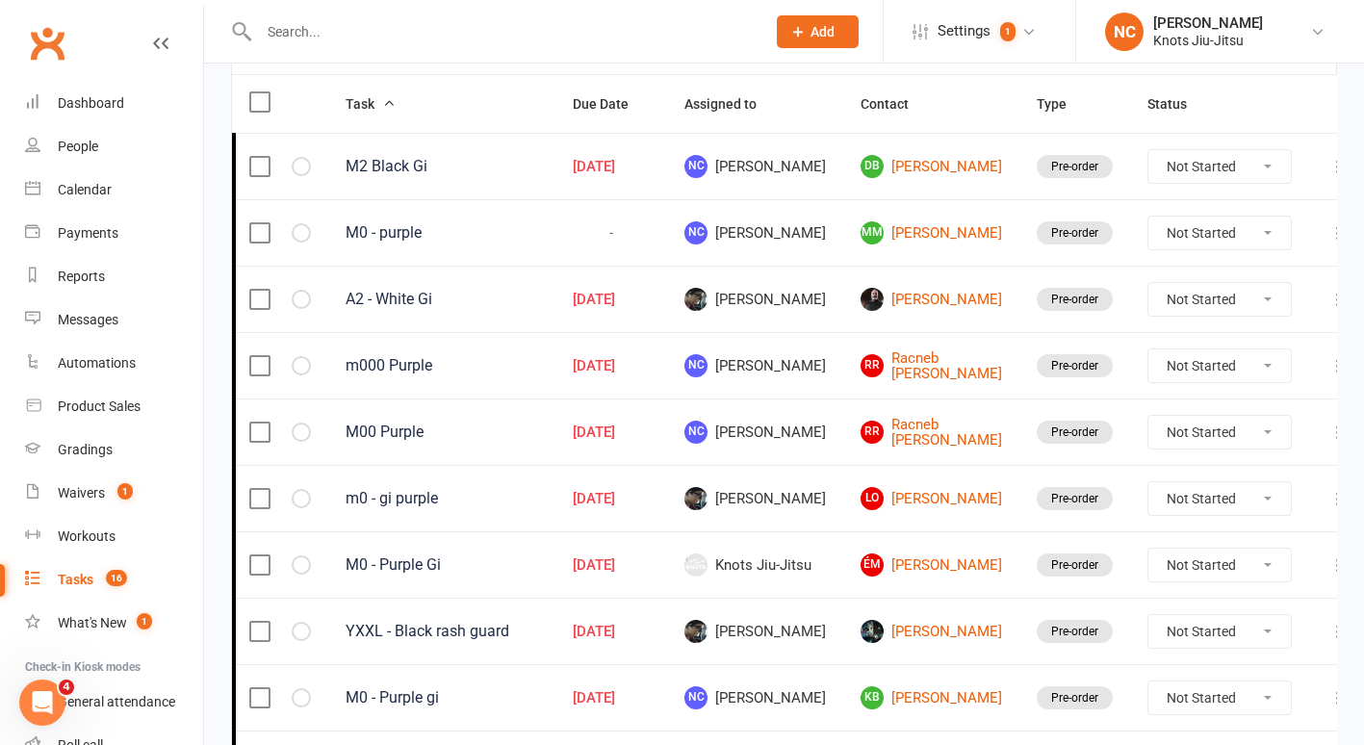
select select "finished"
select select "started"
select select "finished"
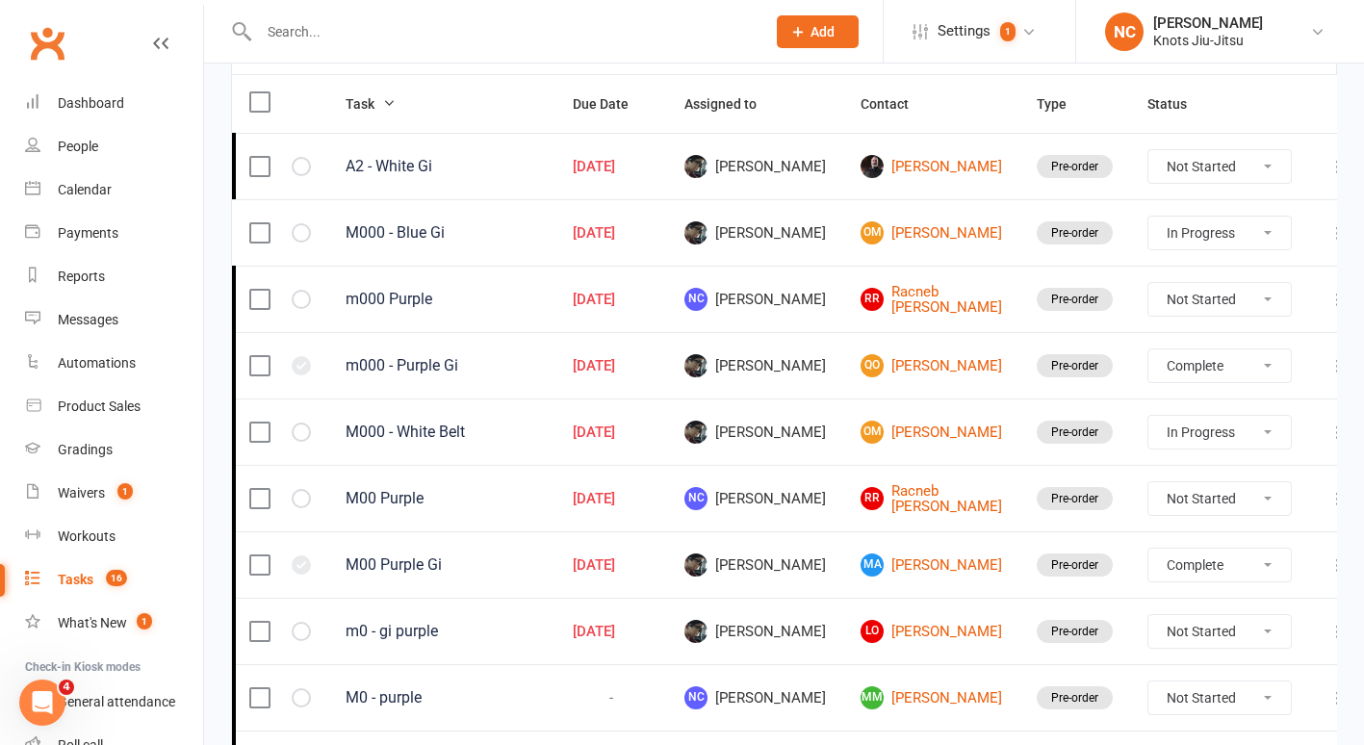
select select "started"
select select "finished"
select select "started"
select select "finished"
select select "started"
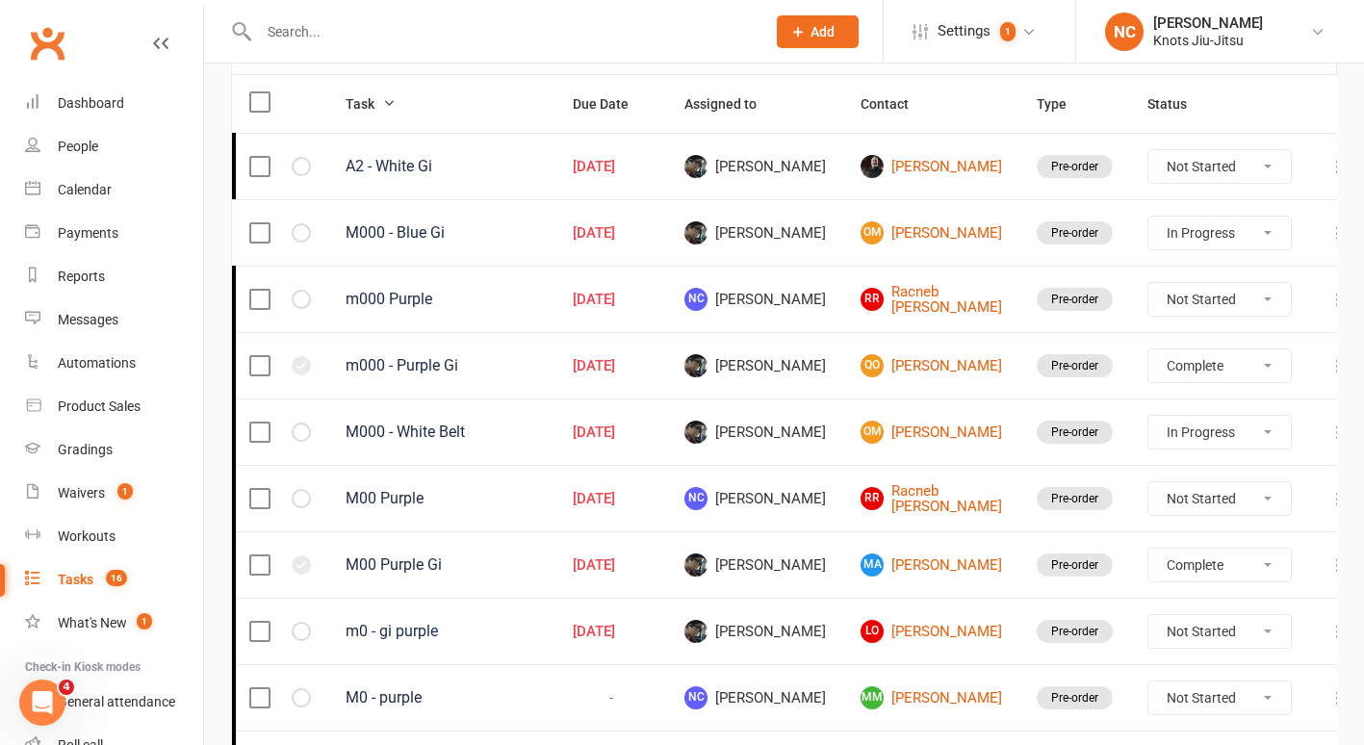
select select "finished"
select select "started"
select select "finished"
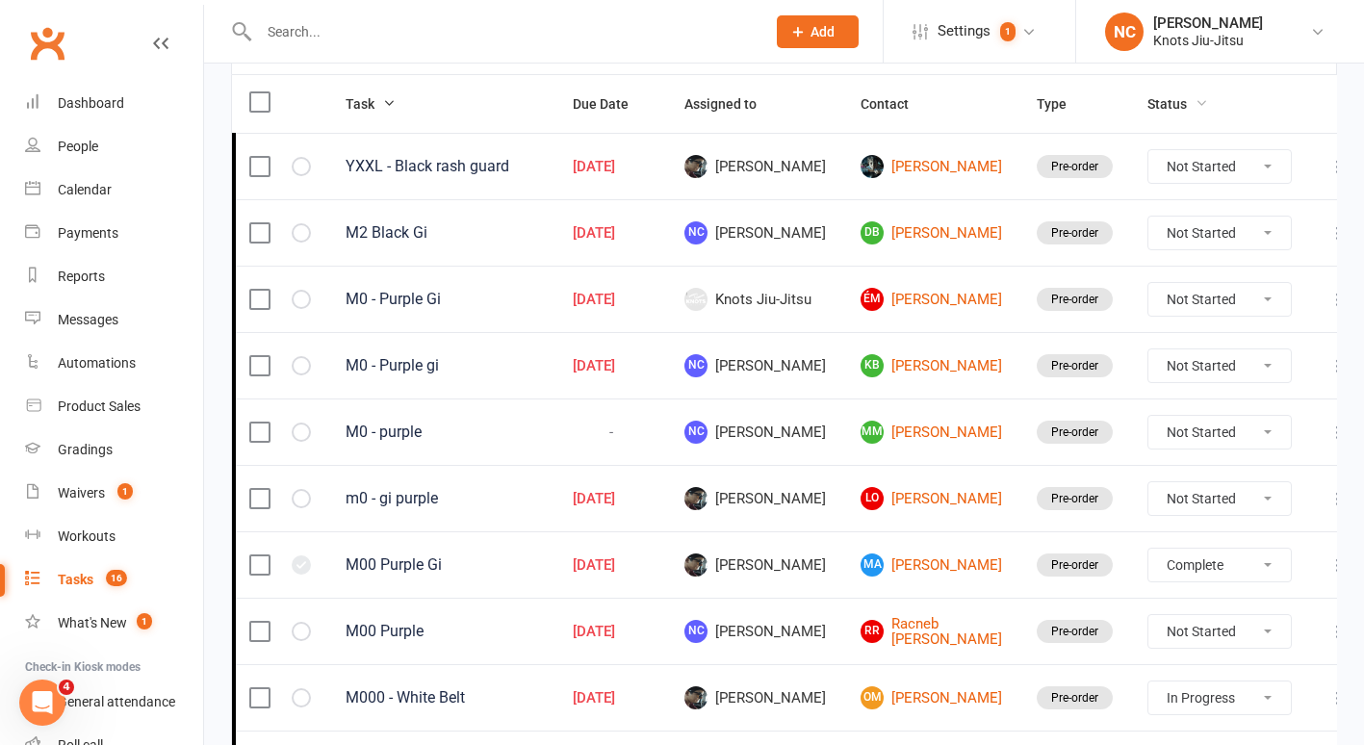
click at [1147, 105] on span "Status" at bounding box center [1177, 103] width 61 height 15
select select "finished"
select select "started"
select select "finished"
select select "started"
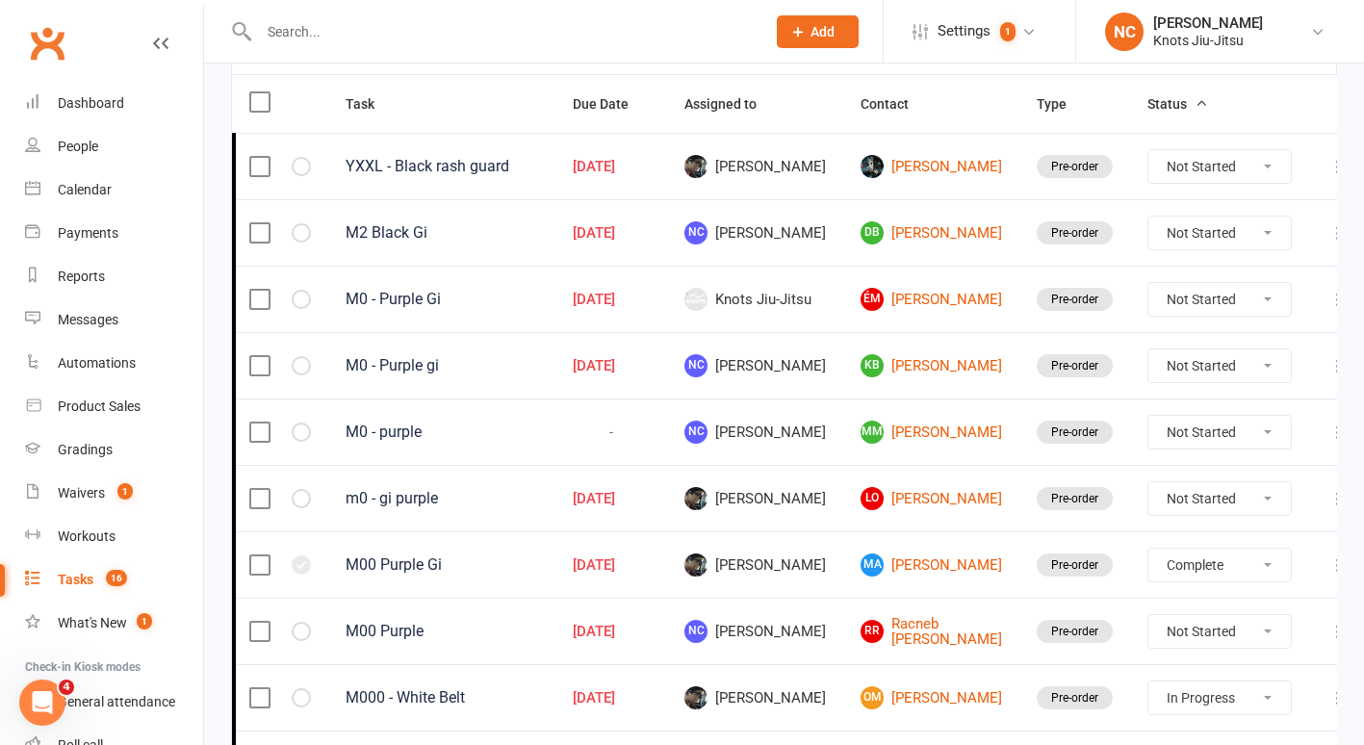
select select "finished"
select select "started"
select select "finished"
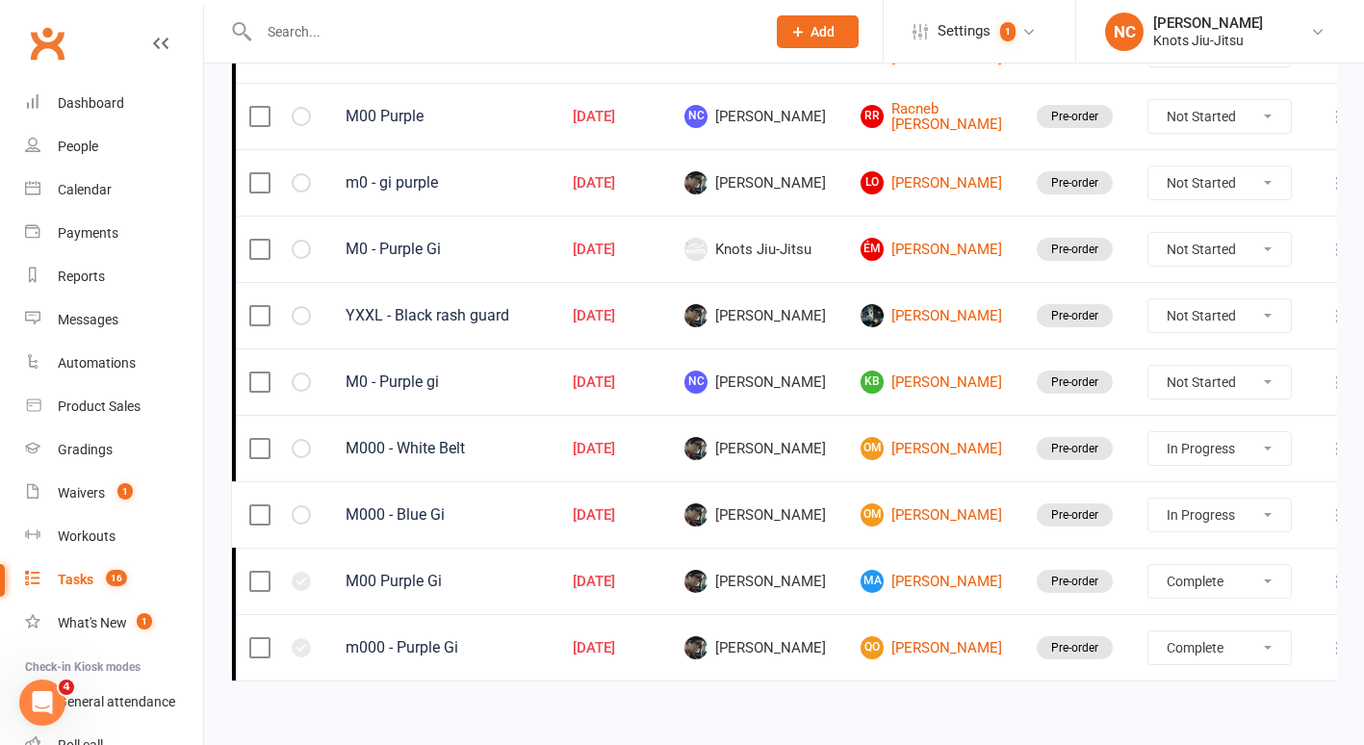
scroll to position [651, 0]
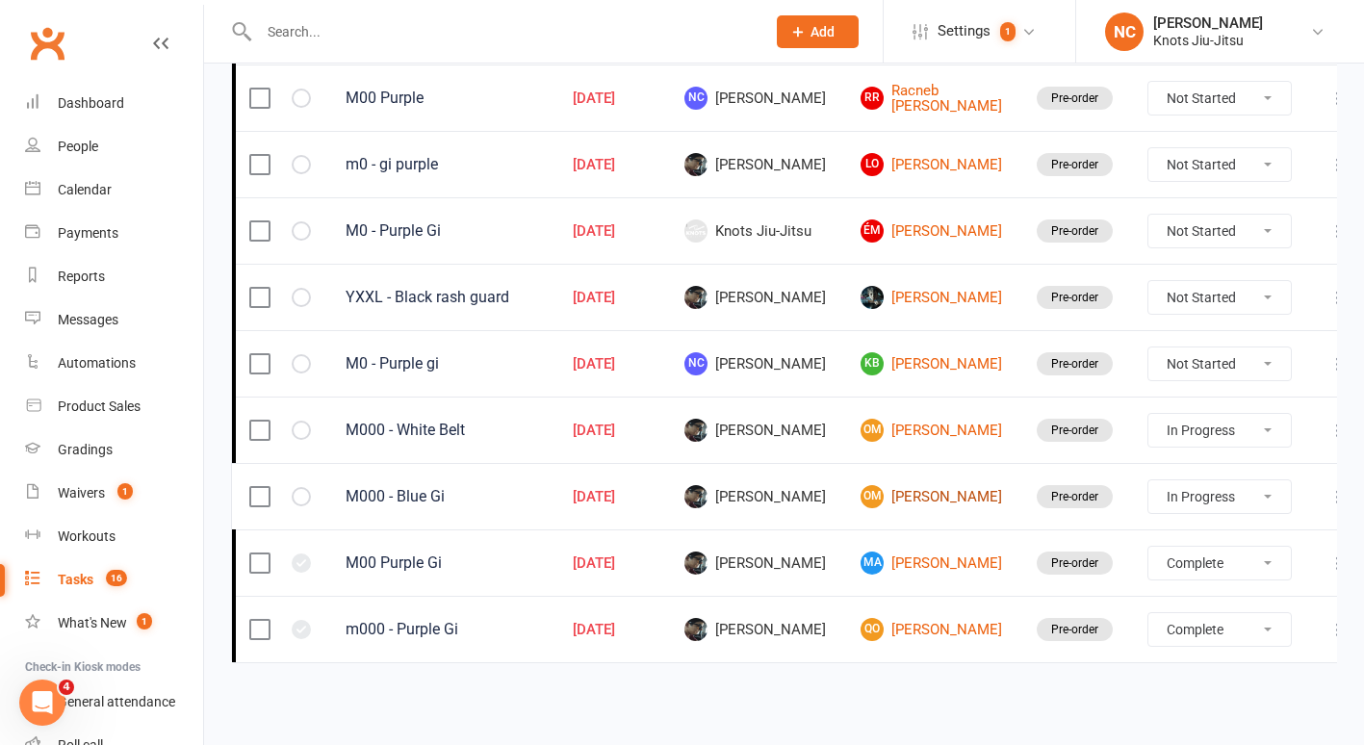
click at [931, 493] on link "OM Owen Maltais" at bounding box center [932, 496] width 142 height 23
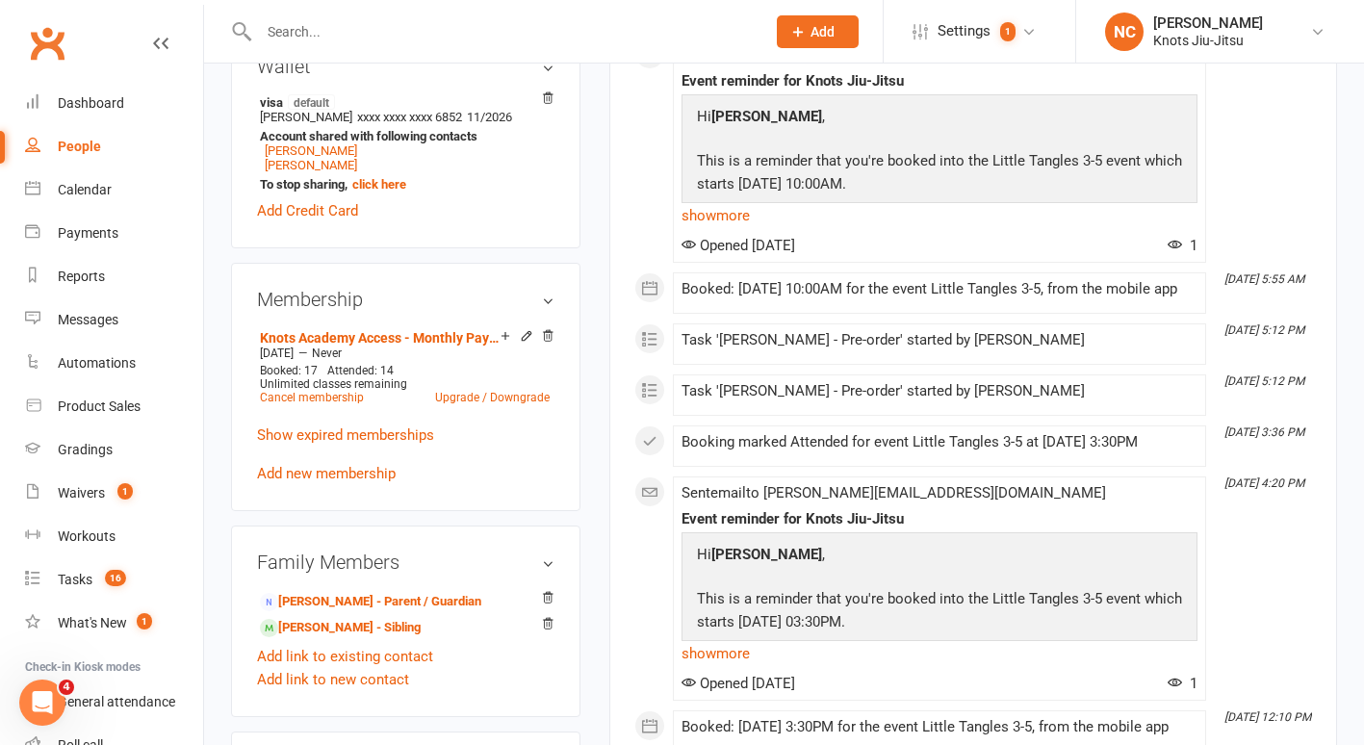
scroll to position [714, 0]
click at [453, 602] on link "Ashley Maltais - Parent / Guardian" at bounding box center [370, 601] width 221 height 20
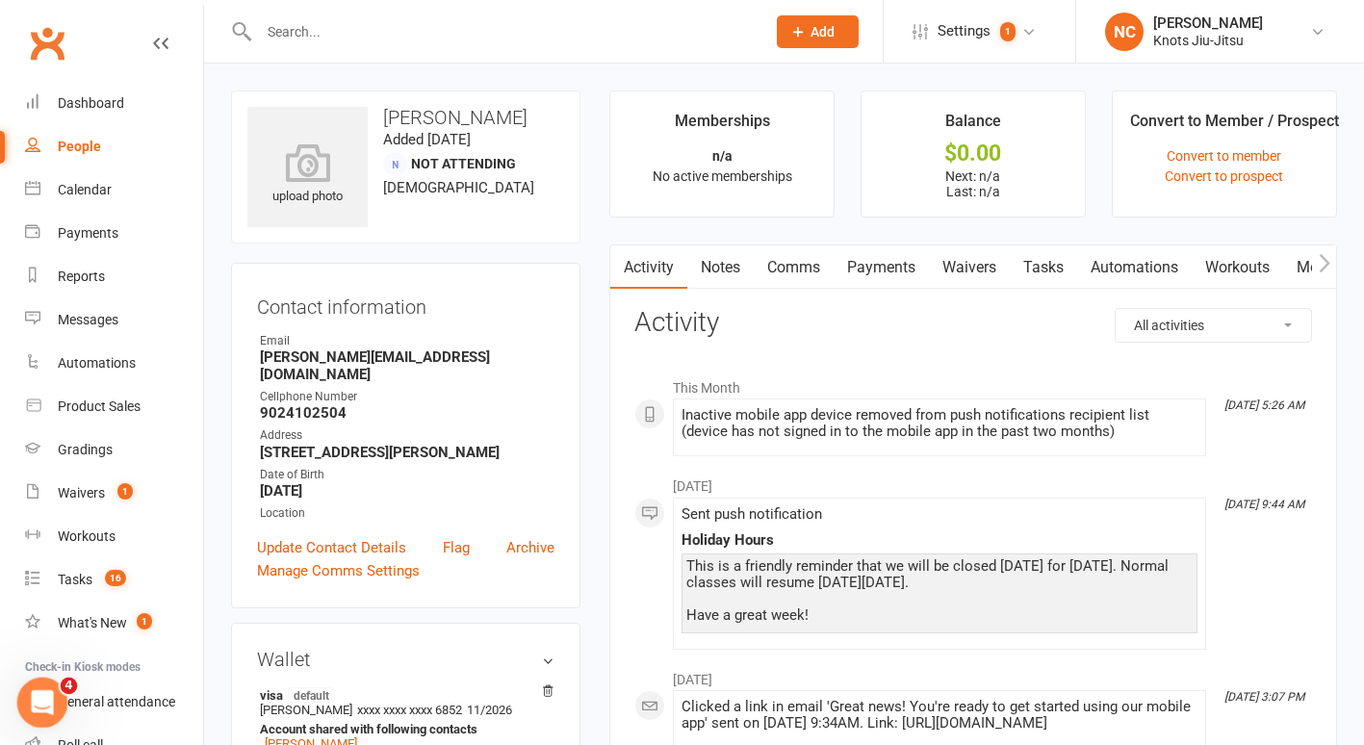
click at [52, 692] on div "Open Intercom Messenger" at bounding box center [40, 700] width 64 height 64
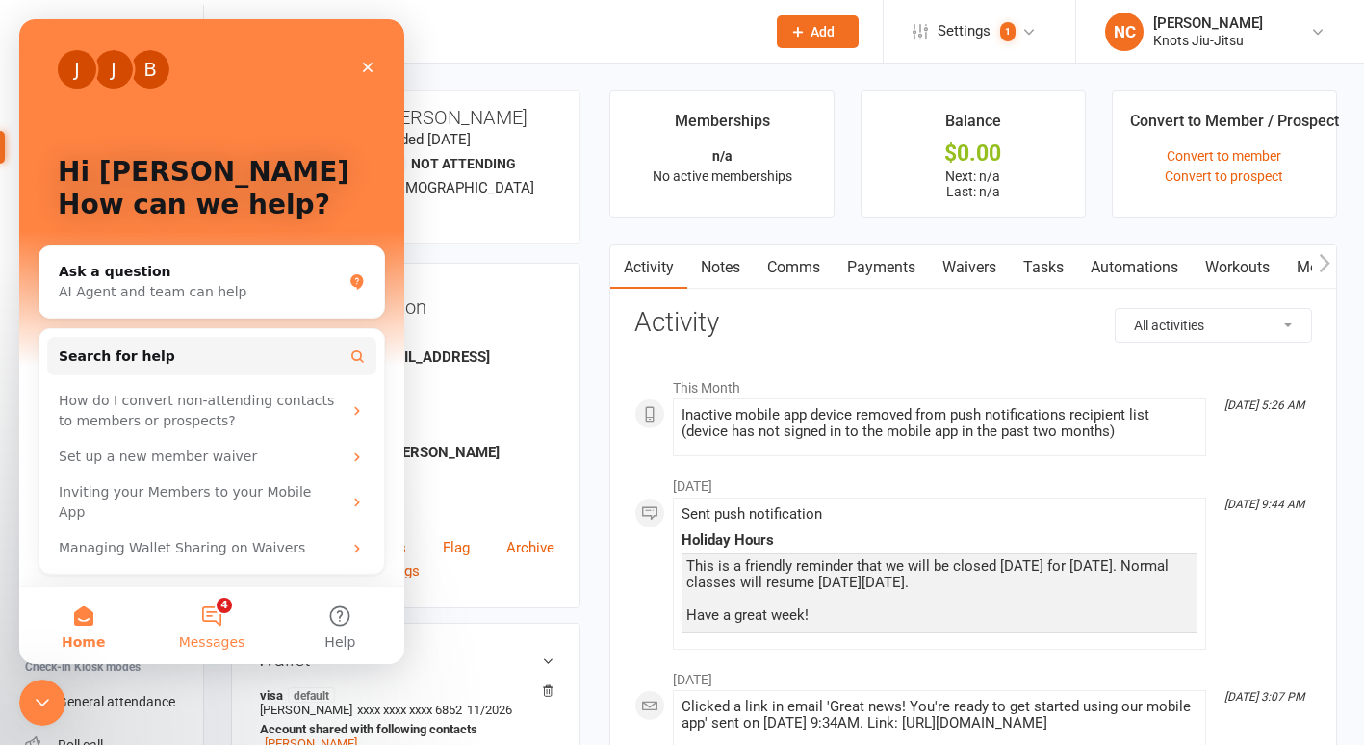
click at [216, 620] on button "4 Messages" at bounding box center [211, 625] width 128 height 77
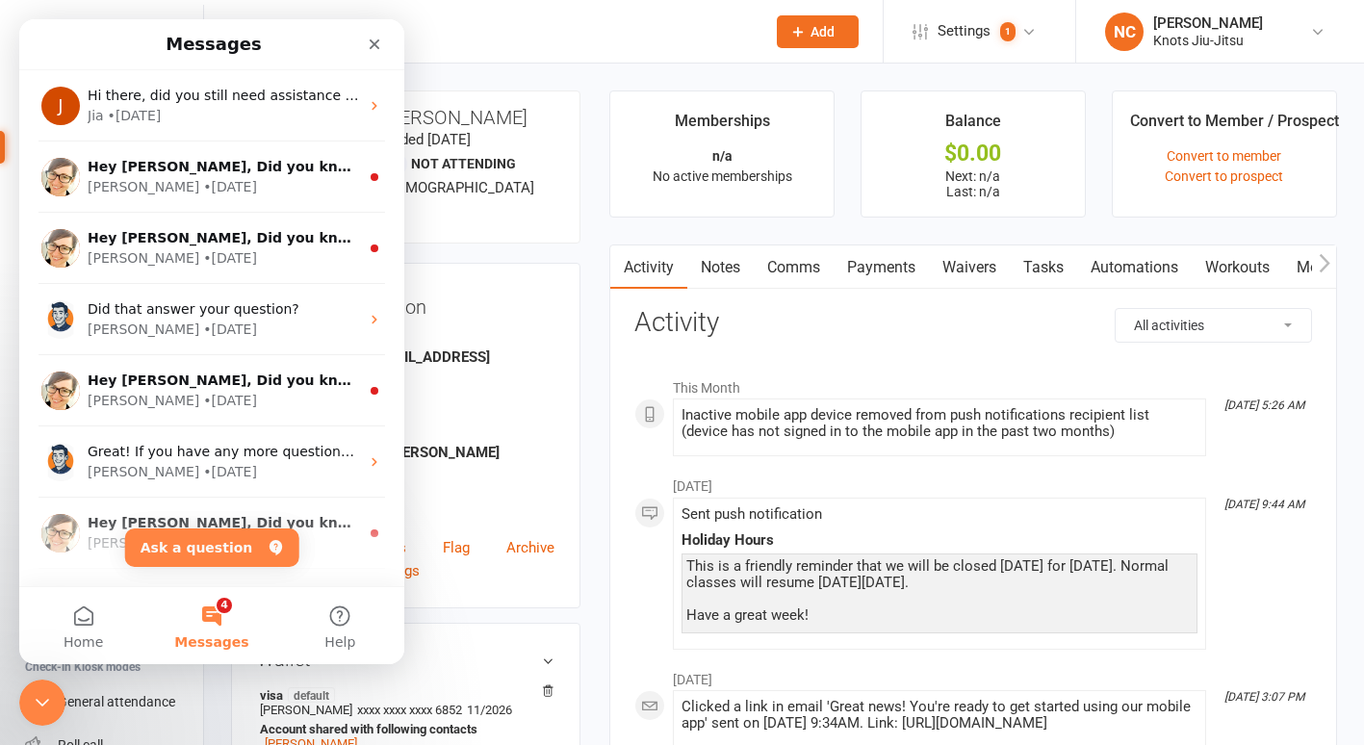
click at [492, 23] on input "text" at bounding box center [502, 31] width 499 height 27
click at [721, 203] on li "Memberships n/a No active memberships" at bounding box center [721, 153] width 225 height 127
click at [41, 714] on div "Close Intercom Messenger" at bounding box center [39, 700] width 46 height 46
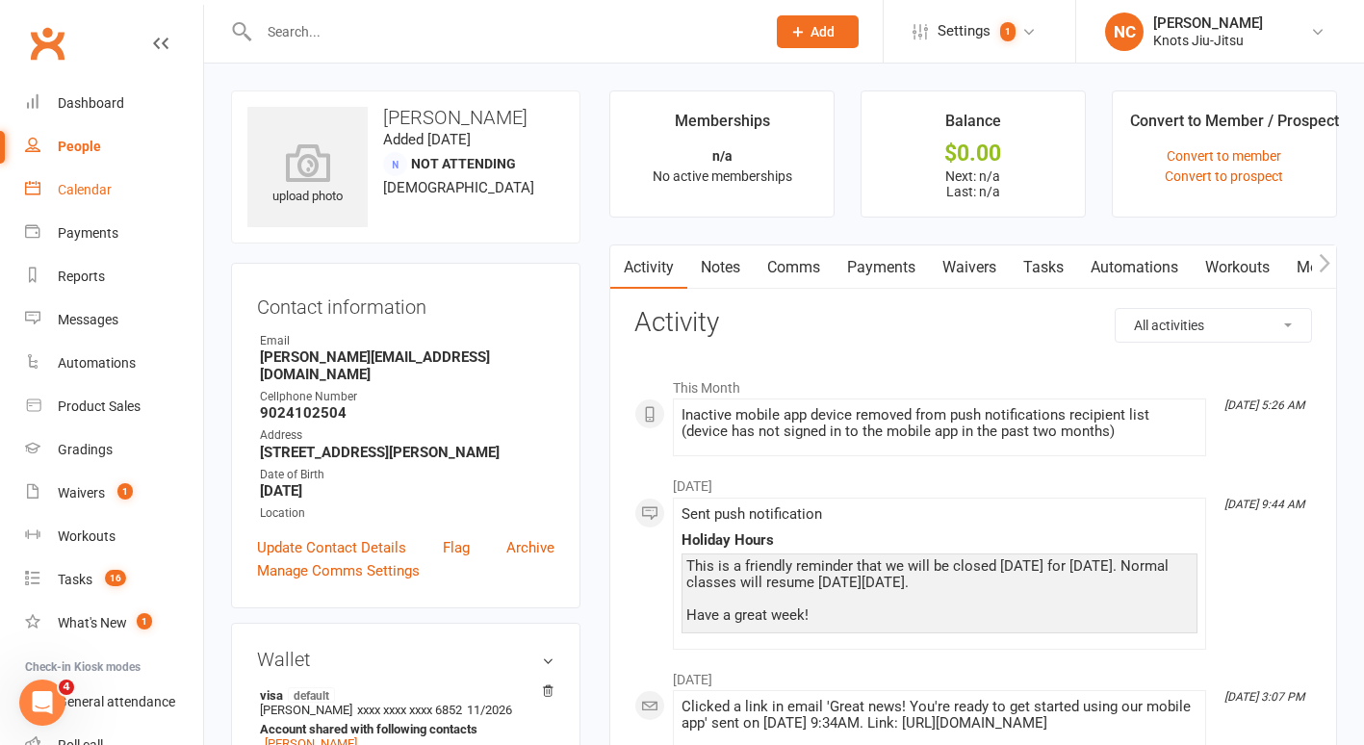
click at [93, 182] on div "Calendar" at bounding box center [85, 189] width 54 height 15
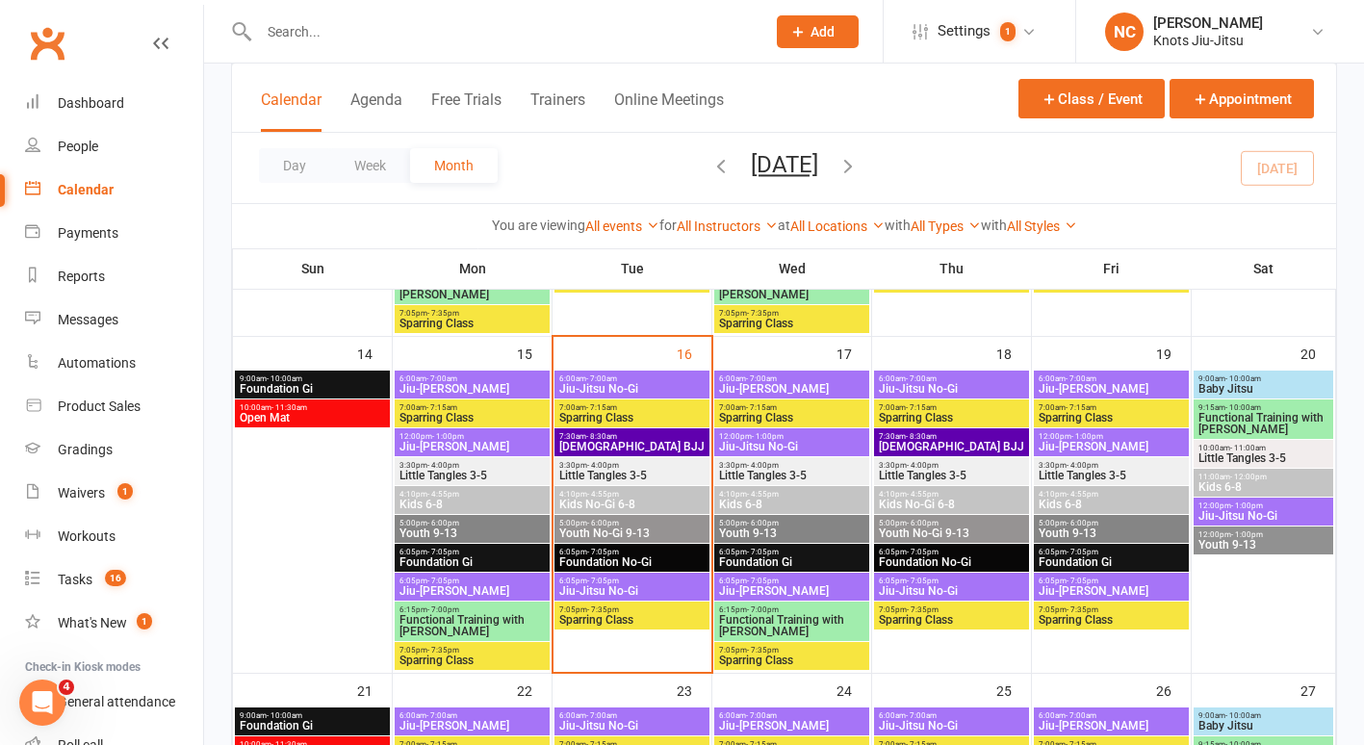
scroll to position [744, 0]
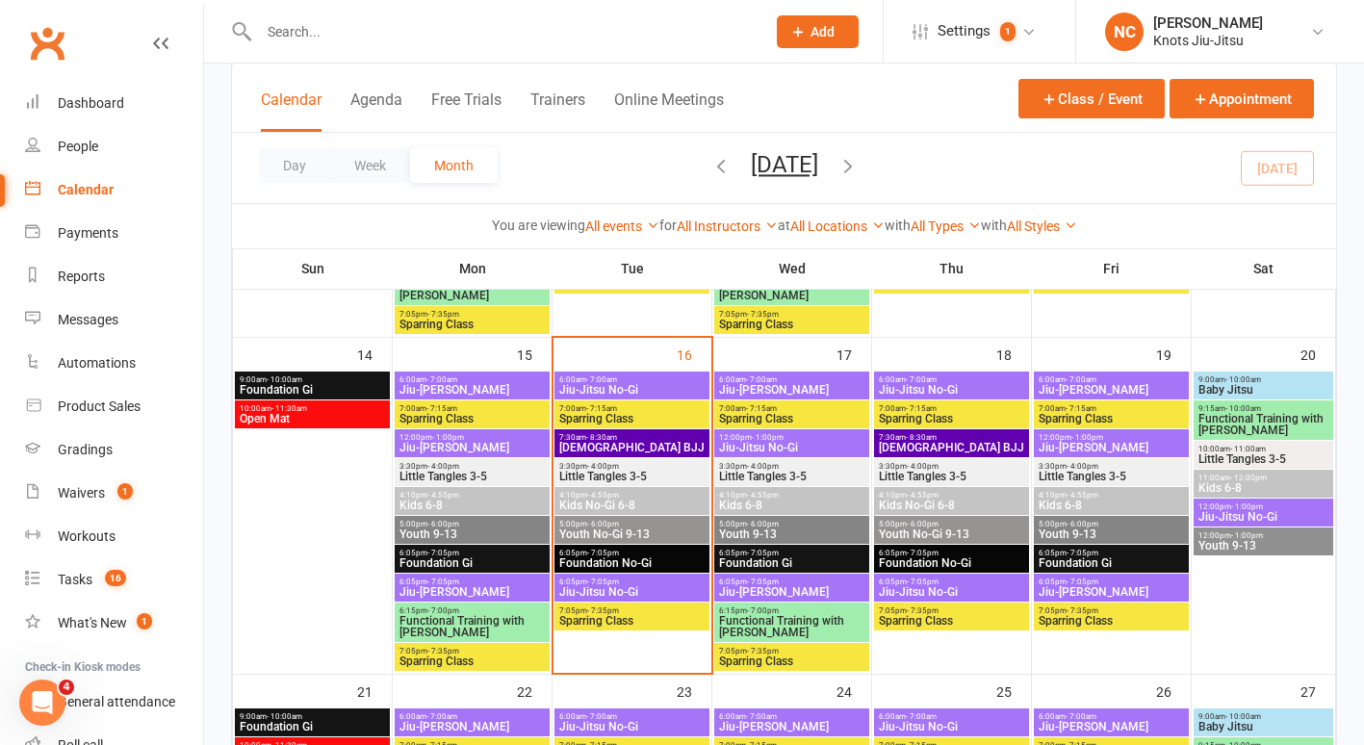
click at [823, 24] on span "Add" at bounding box center [823, 31] width 24 height 15
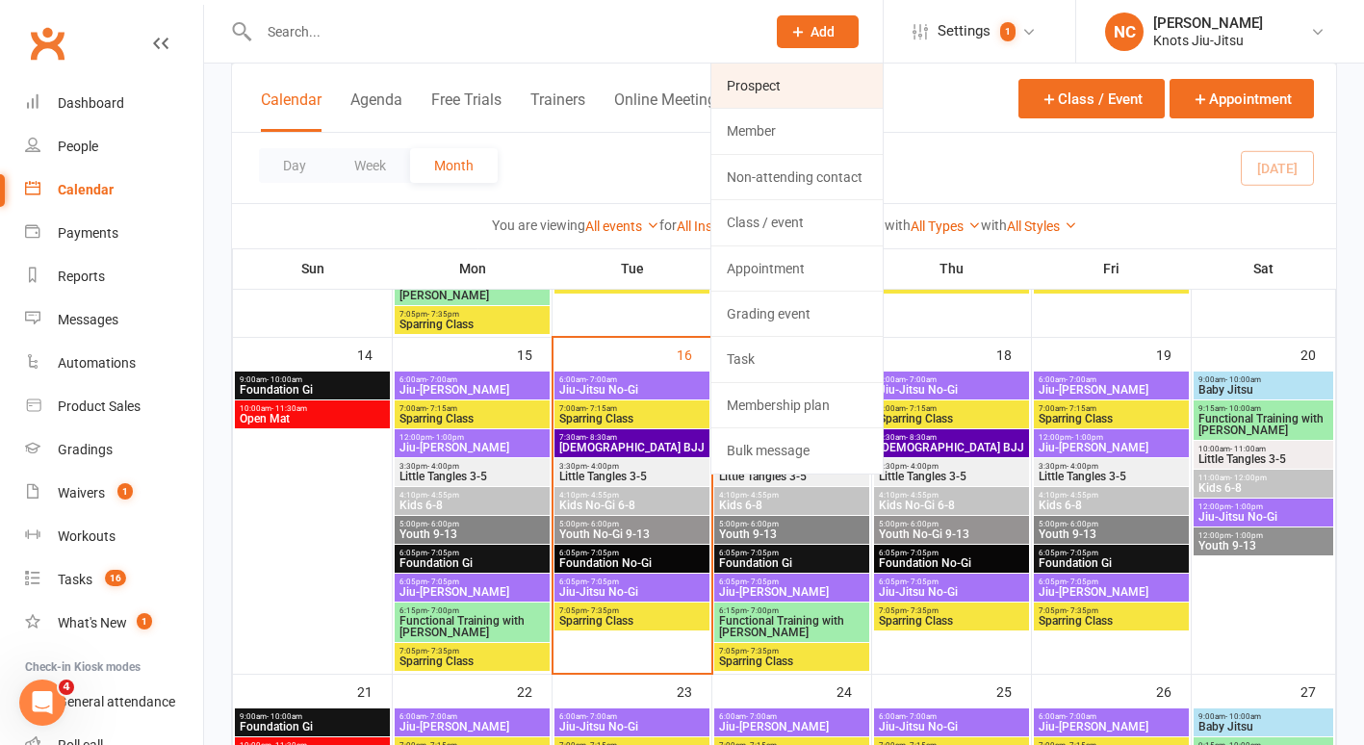
click at [777, 83] on link "Prospect" at bounding box center [796, 86] width 171 height 44
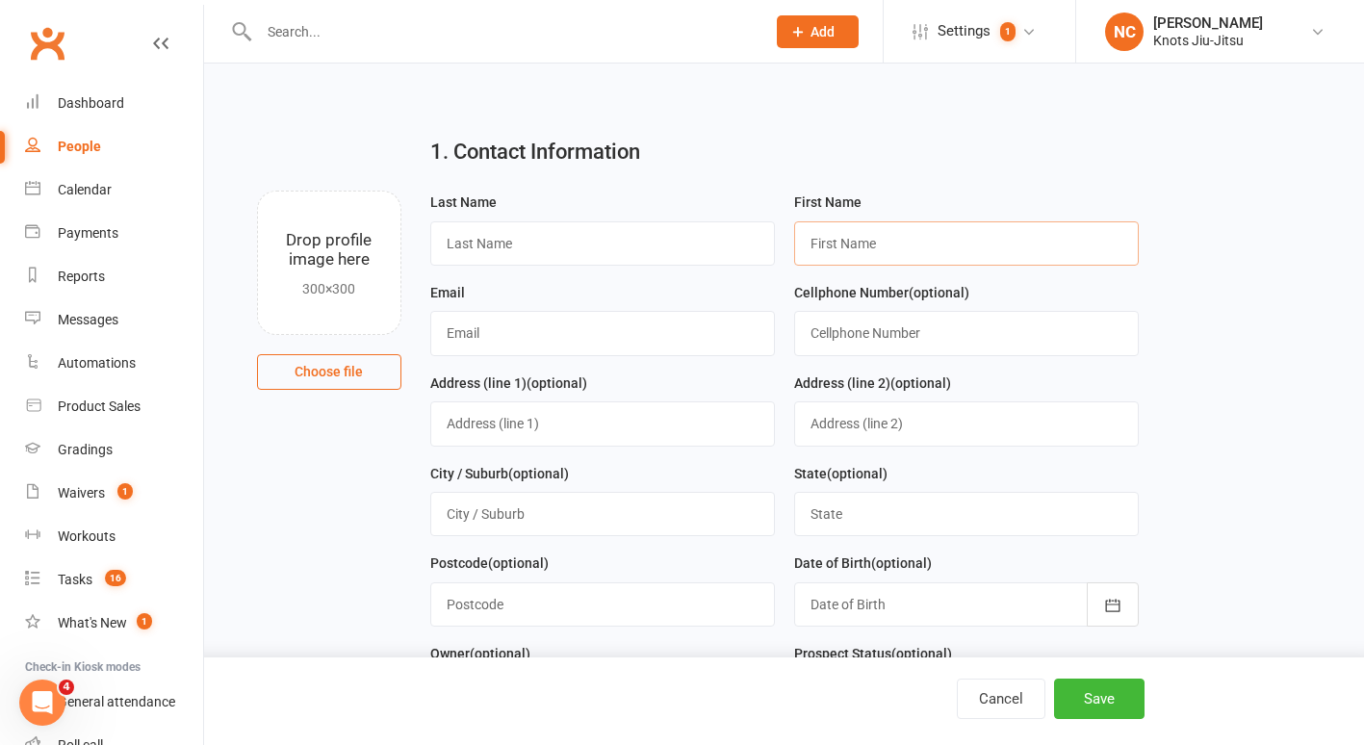
click at [978, 244] on input "text" at bounding box center [966, 243] width 345 height 44
click at [747, 248] on input "text" at bounding box center [602, 243] width 345 height 44
click at [623, 321] on input "text" at bounding box center [602, 333] width 345 height 44
click at [856, 343] on input "text" at bounding box center [966, 333] width 345 height 44
click at [1090, 697] on button "Save" at bounding box center [1099, 699] width 90 height 40
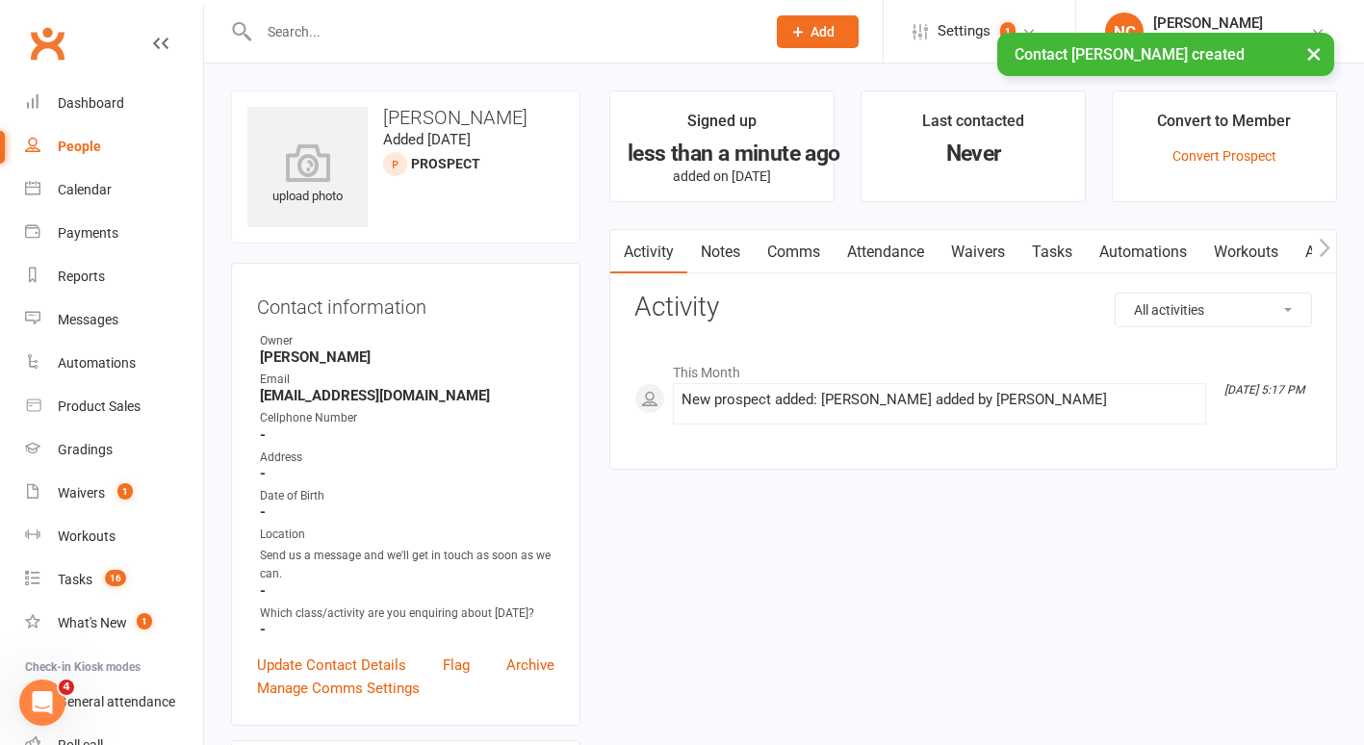
click at [980, 236] on link "Waivers" at bounding box center [978, 252] width 81 height 44
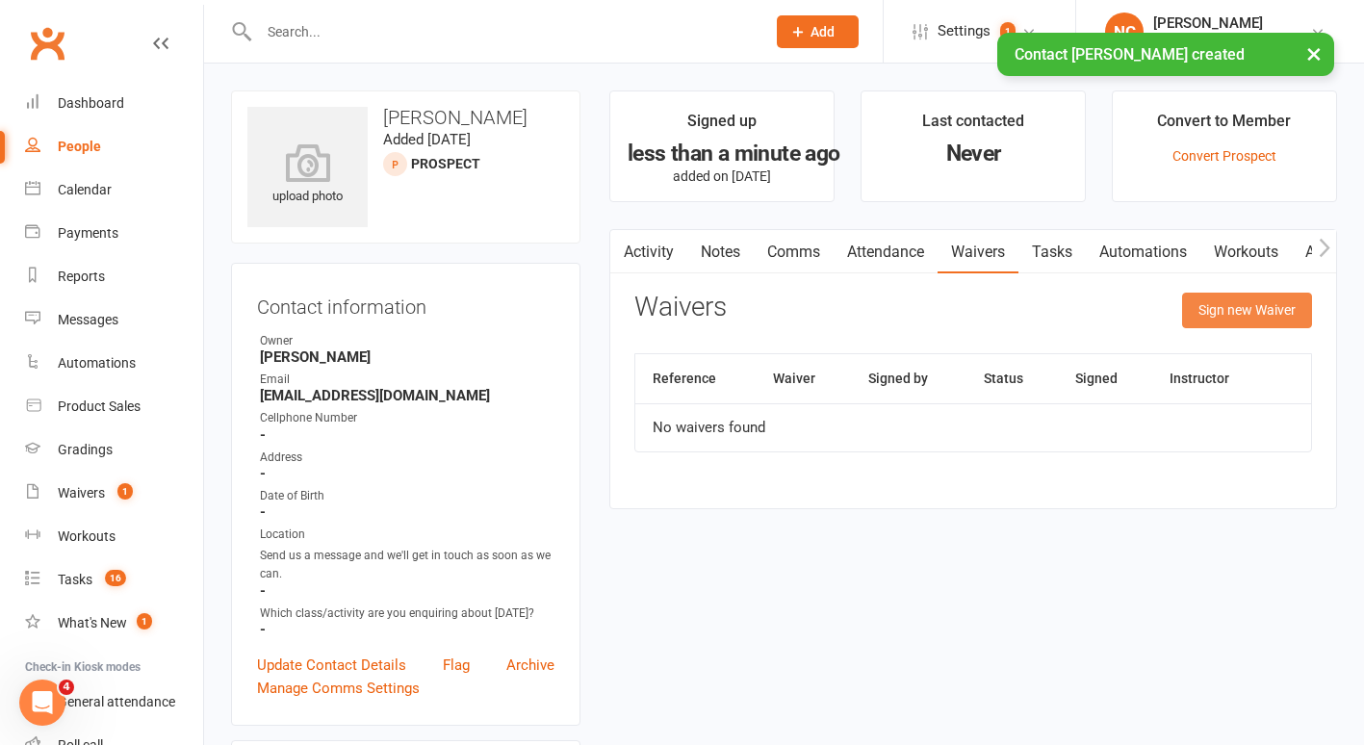
click at [1224, 311] on button "Sign new Waiver" at bounding box center [1247, 310] width 130 height 35
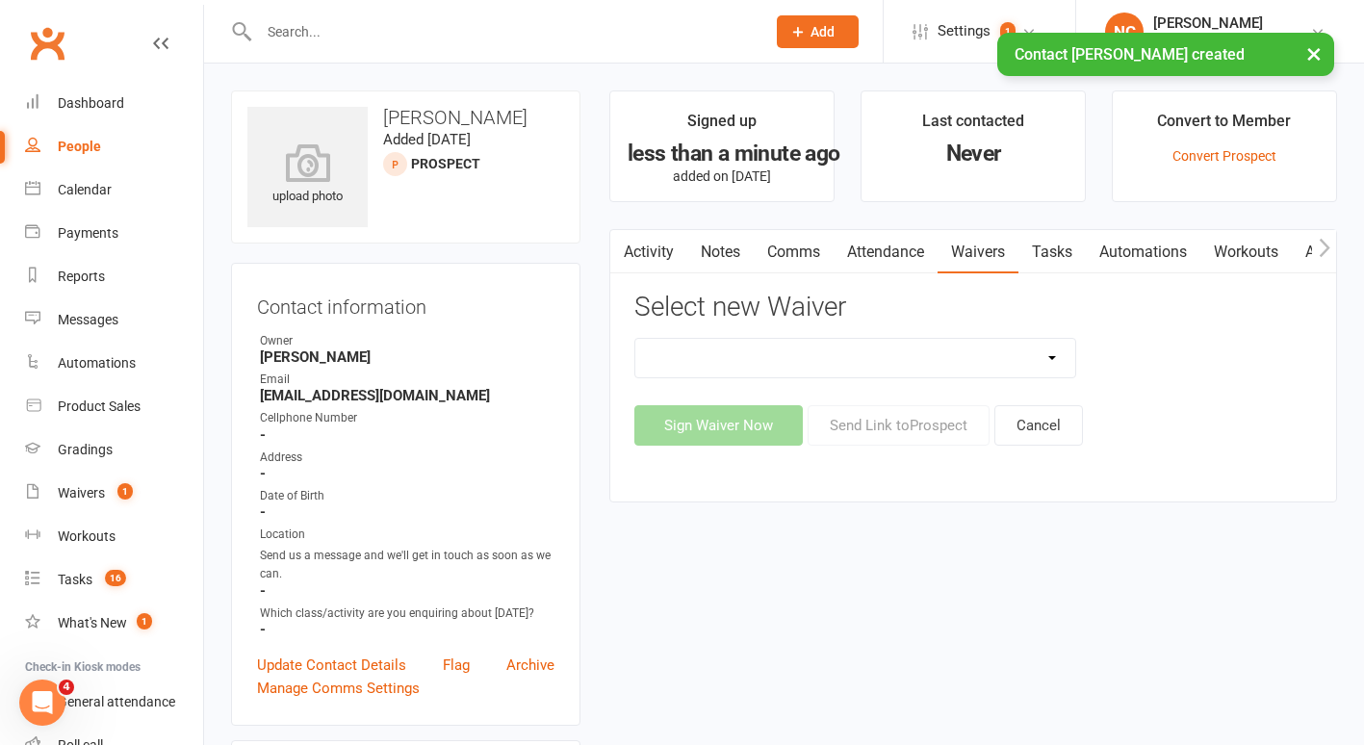
click at [944, 355] on select "Covid Vaccine Confirmation E.T.C. Partnership Member E.T.C. Partnership Member …" at bounding box center [855, 358] width 440 height 39
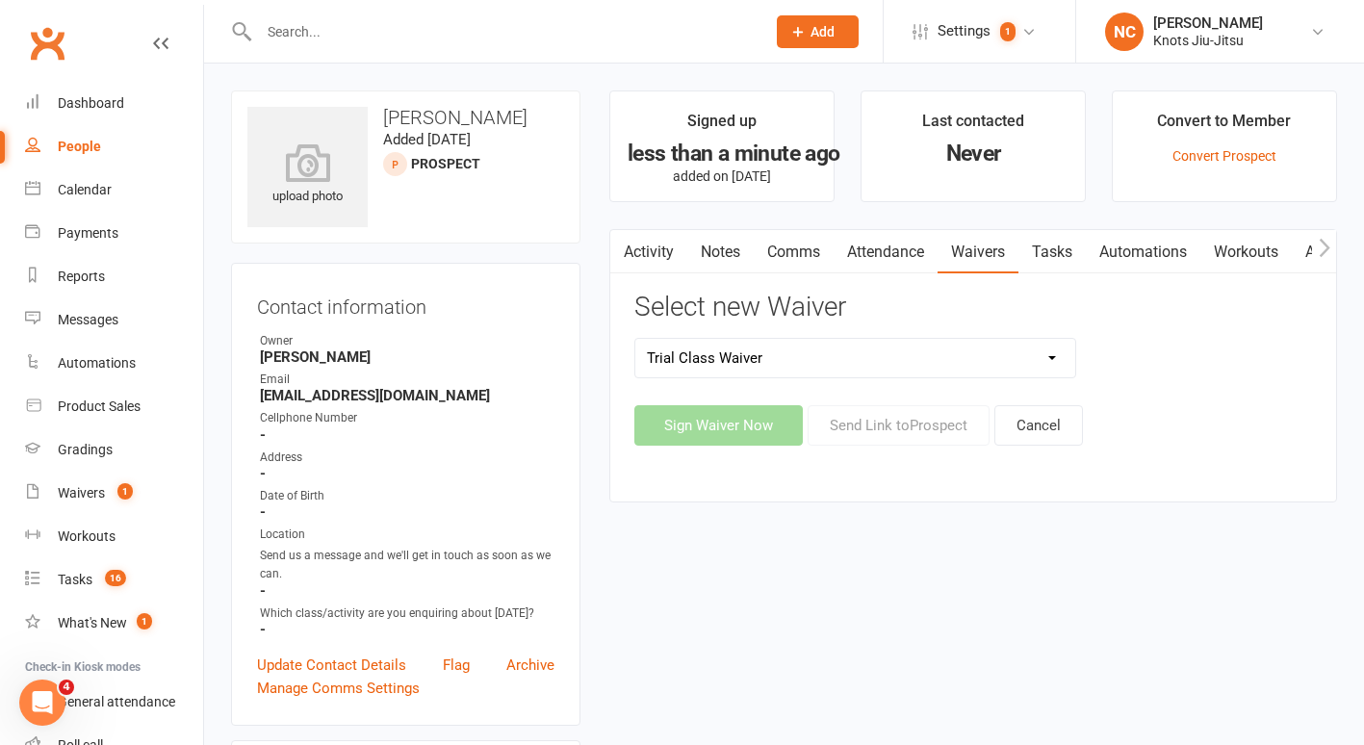
click at [635, 339] on select "Covid Vaccine Confirmation E.T.C. Partnership Member E.T.C. Partnership Member …" at bounding box center [855, 358] width 440 height 39
click at [738, 414] on button "Sign Waiver Now" at bounding box center [718, 425] width 168 height 40
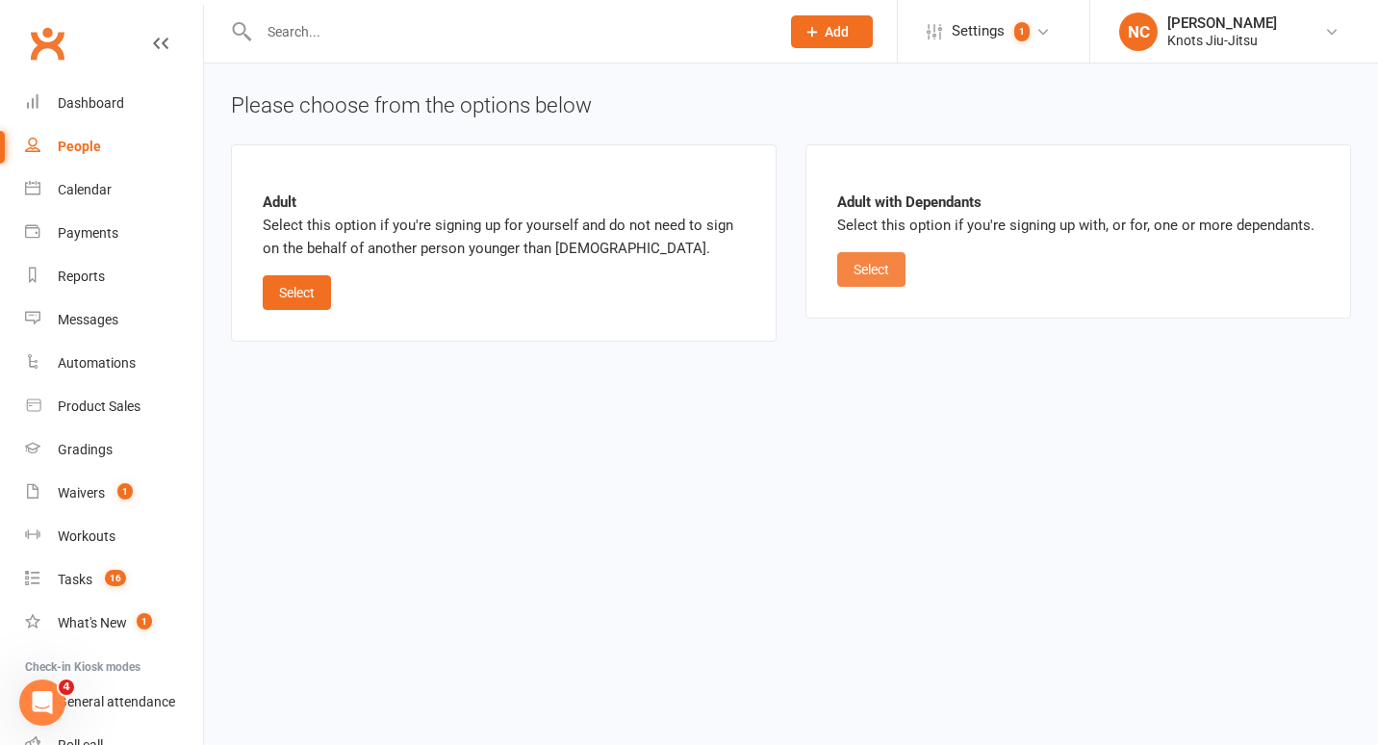
click at [880, 269] on button "Select" at bounding box center [871, 269] width 68 height 35
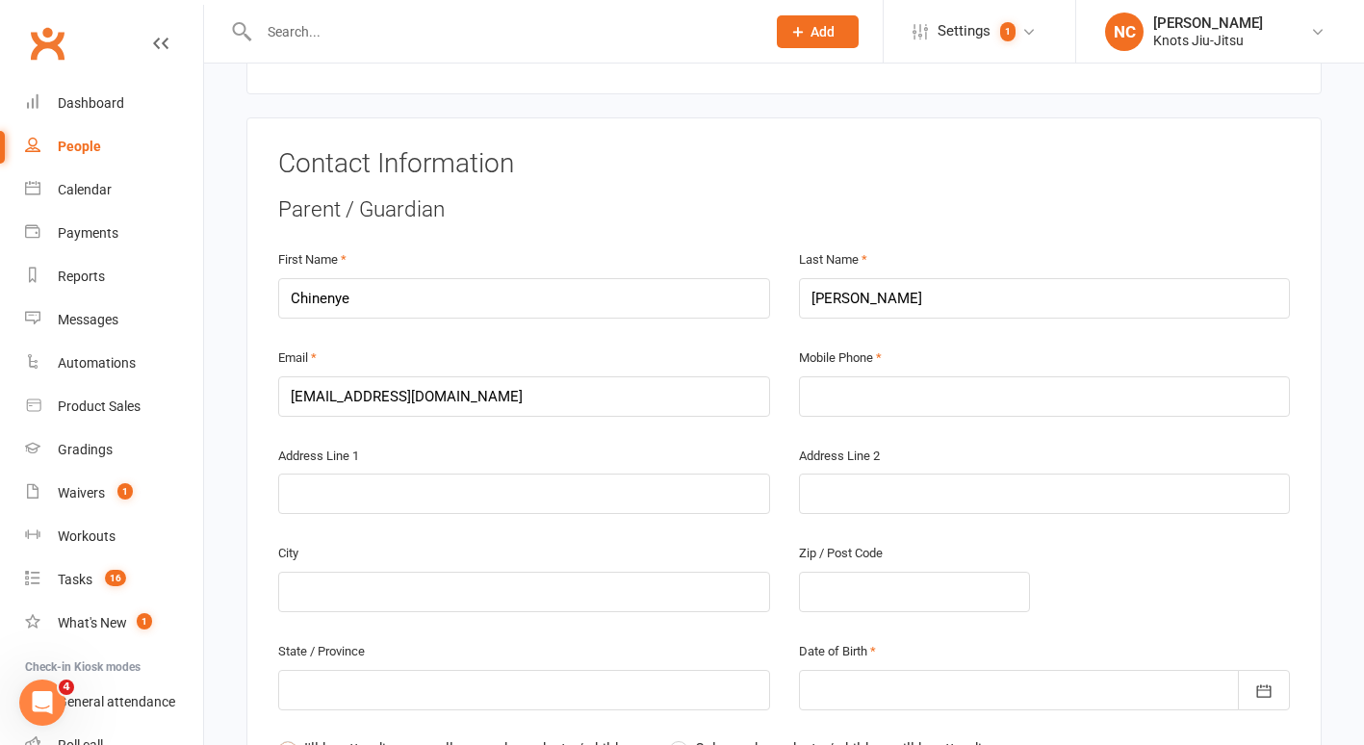
scroll to position [328, 0]
click at [829, 375] on input "text" at bounding box center [1045, 395] width 492 height 40
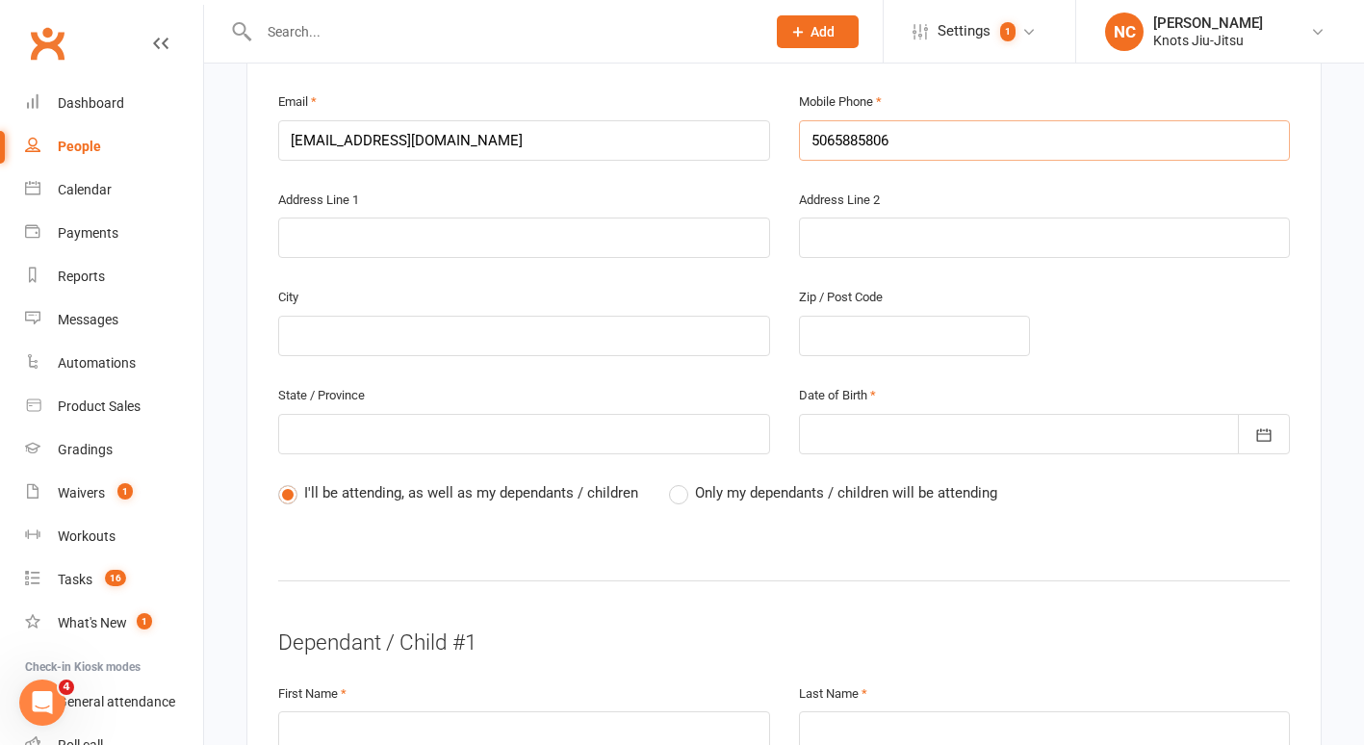
scroll to position [584, 0]
click at [798, 482] on div "I'll be attending, as well as my dependants / children Only my dependants / chi…" at bounding box center [784, 506] width 1012 height 52
click at [804, 451] on div "Date of Birth 2021 - 2040 2021 2022 2023 2024 2025 2026 2027 2028 2029 2030 203…" at bounding box center [1045, 431] width 521 height 98
click at [804, 480] on span "Only my dependants / children will be attending" at bounding box center [846, 490] width 302 height 20
click at [682, 480] on input "Only my dependants / children will be attending" at bounding box center [675, 480] width 13 height 0
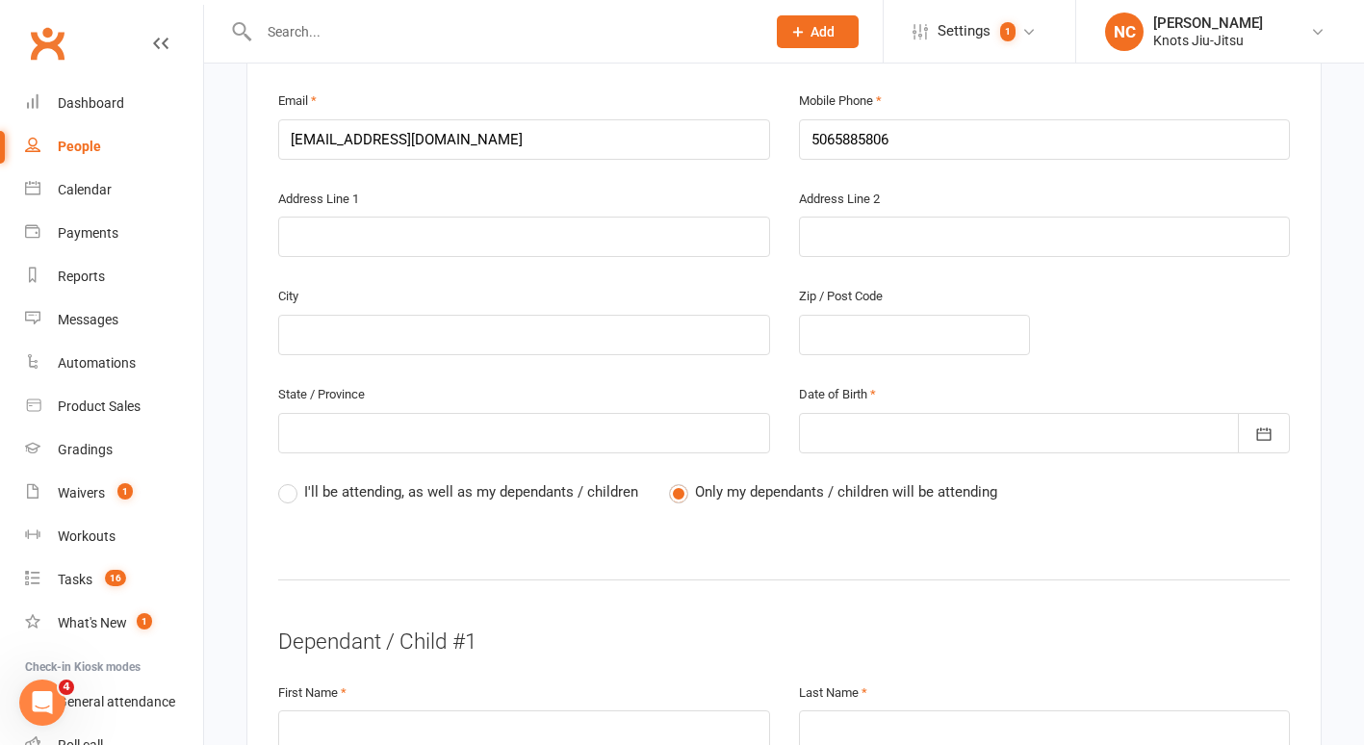
click at [893, 413] on div at bounding box center [1045, 433] width 492 height 40
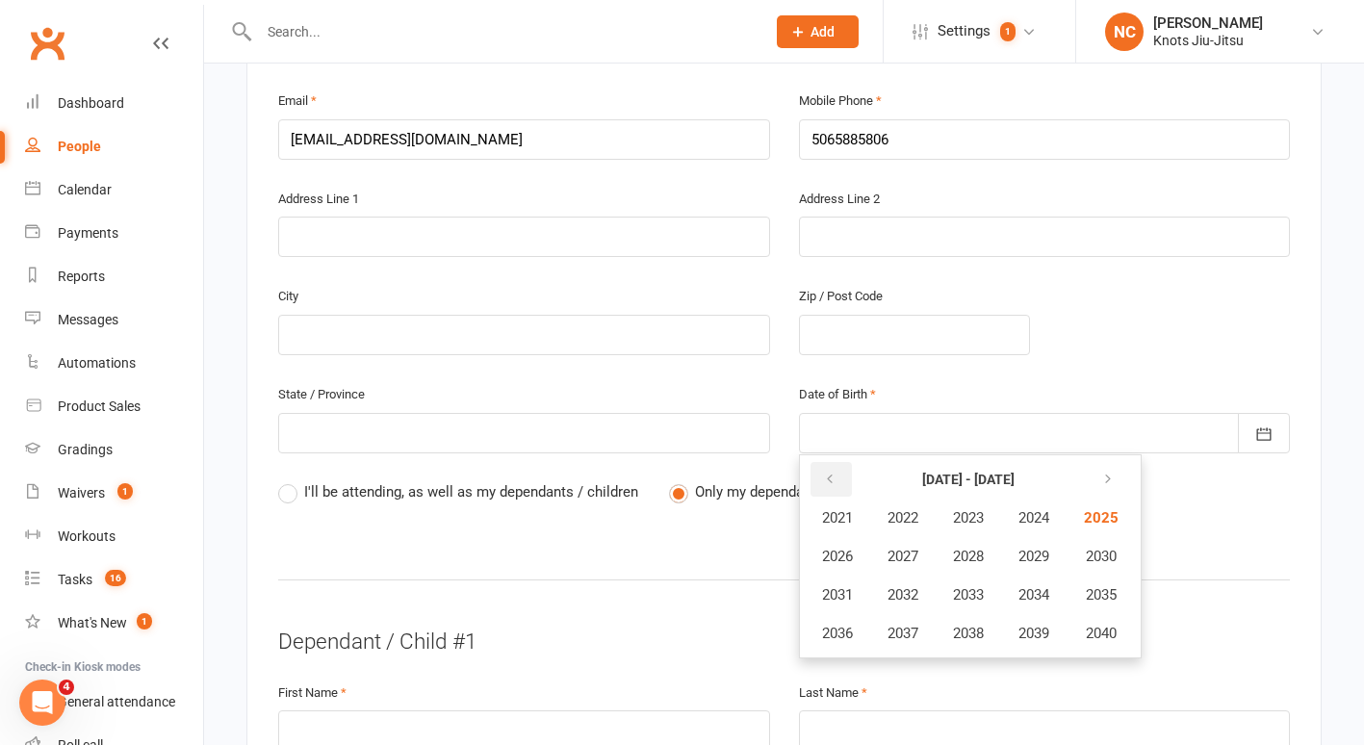
click at [831, 472] on icon "button" at bounding box center [829, 479] width 13 height 15
click at [1043, 625] on span "1979" at bounding box center [1033, 633] width 31 height 17
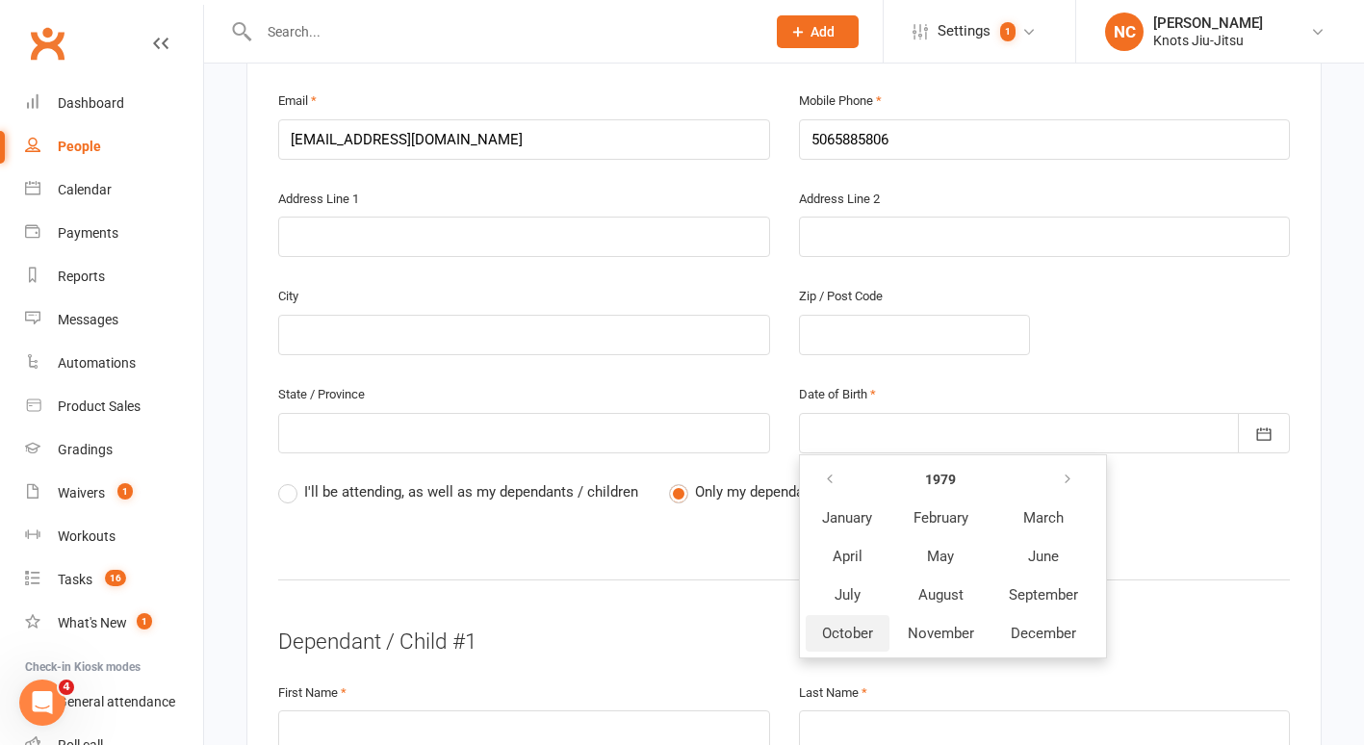
click at [828, 623] on button "October" at bounding box center [848, 633] width 84 height 37
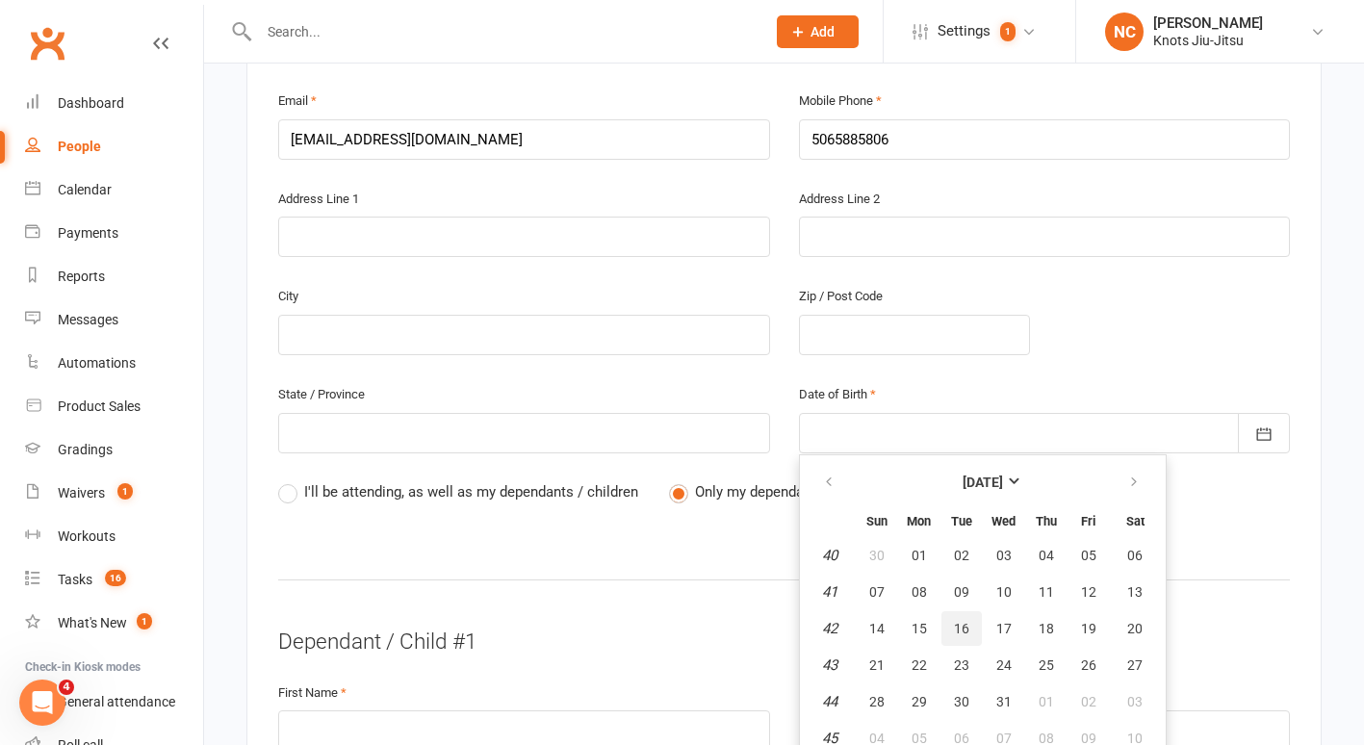
click at [954, 621] on span "16" at bounding box center [961, 628] width 15 height 15
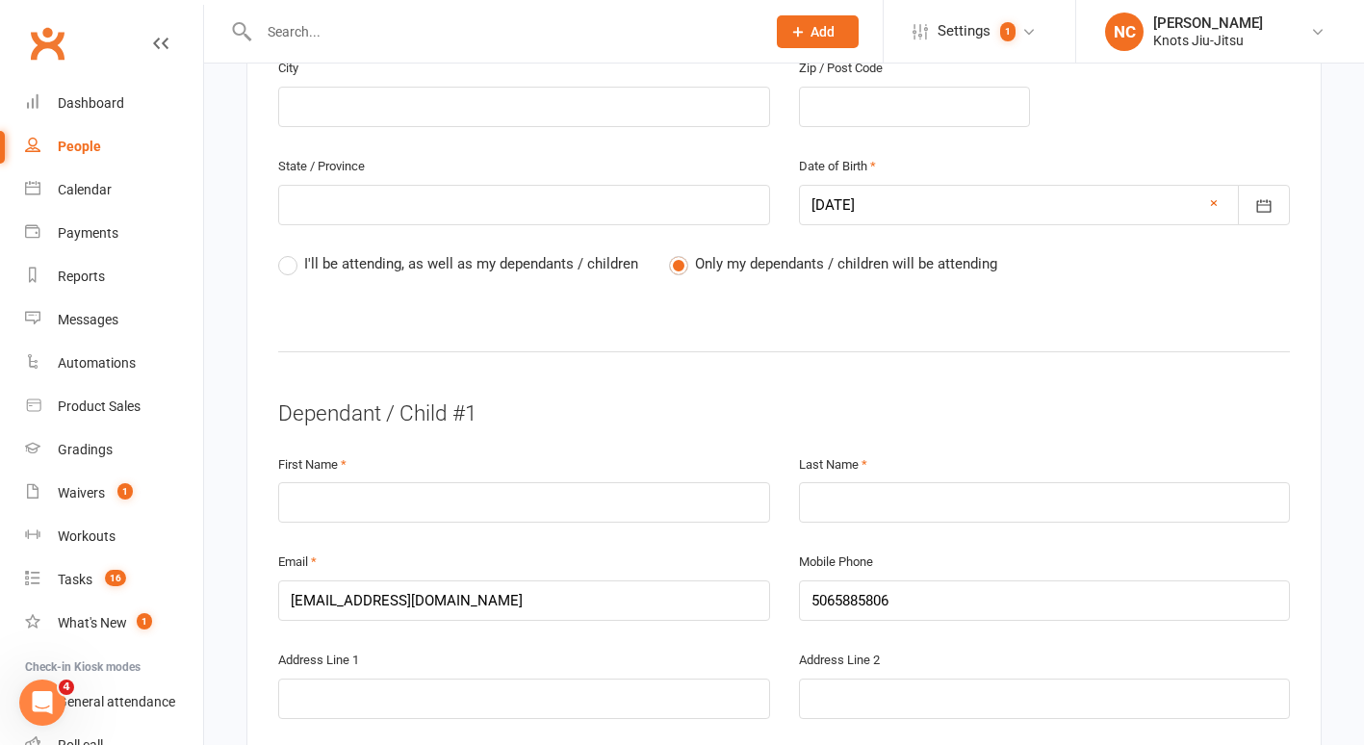
scroll to position [815, 0]
click at [638, 496] on div "First Name" at bounding box center [524, 499] width 521 height 98
click at [631, 479] on input "text" at bounding box center [524, 499] width 492 height 40
click at [629, 479] on input "text" at bounding box center [524, 499] width 492 height 40
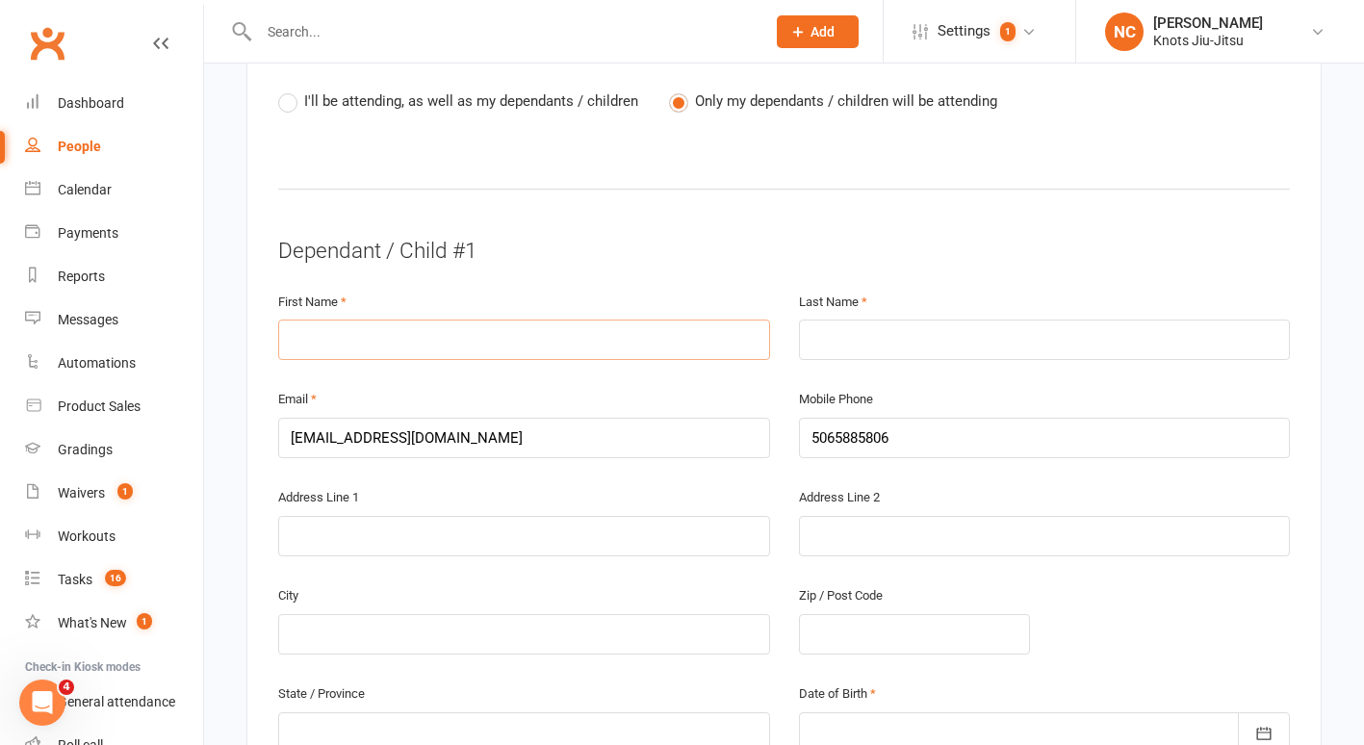
scroll to position [993, 0]
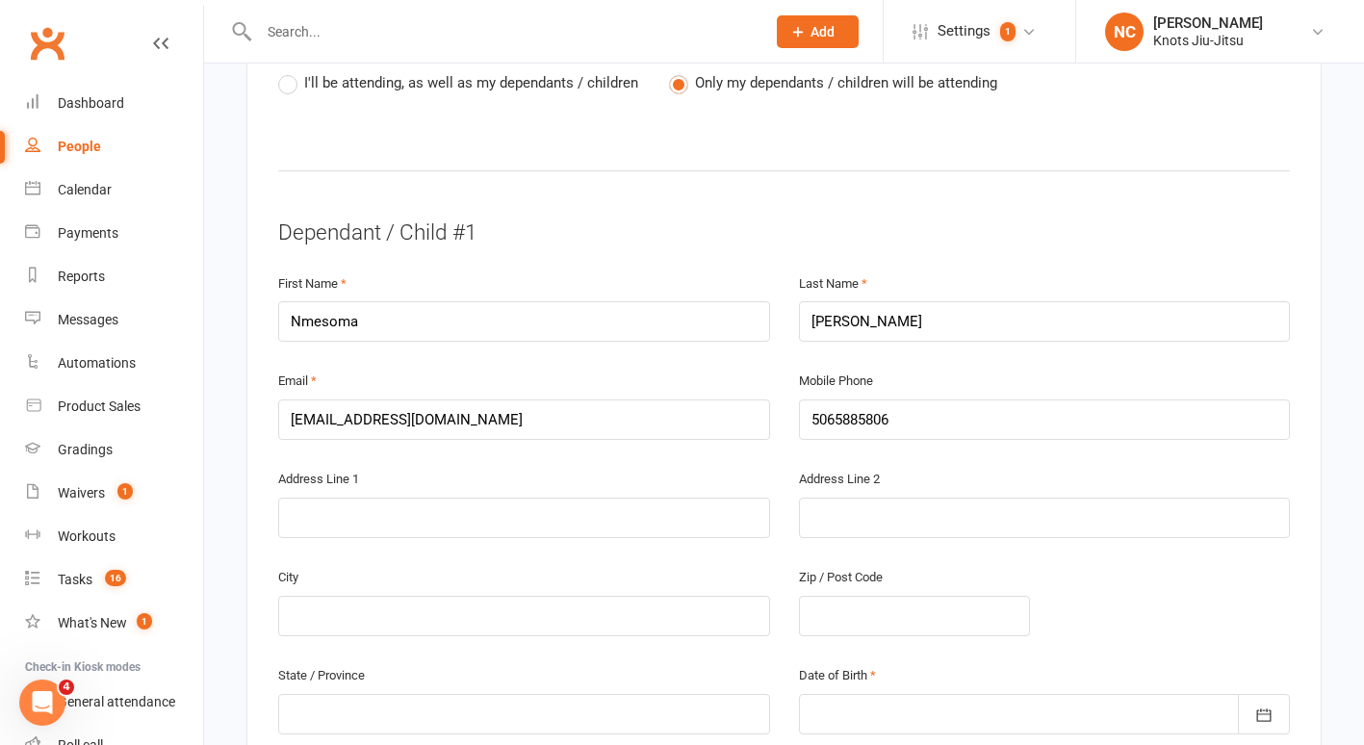
click at [837, 663] on div "Date of Birth 2021 - 2040 2021 2022 2023 2024 2025 2026 2027 2028 2029 2030 203…" at bounding box center [1045, 698] width 492 height 71
click at [822, 694] on div at bounding box center [1045, 714] width 492 height 40
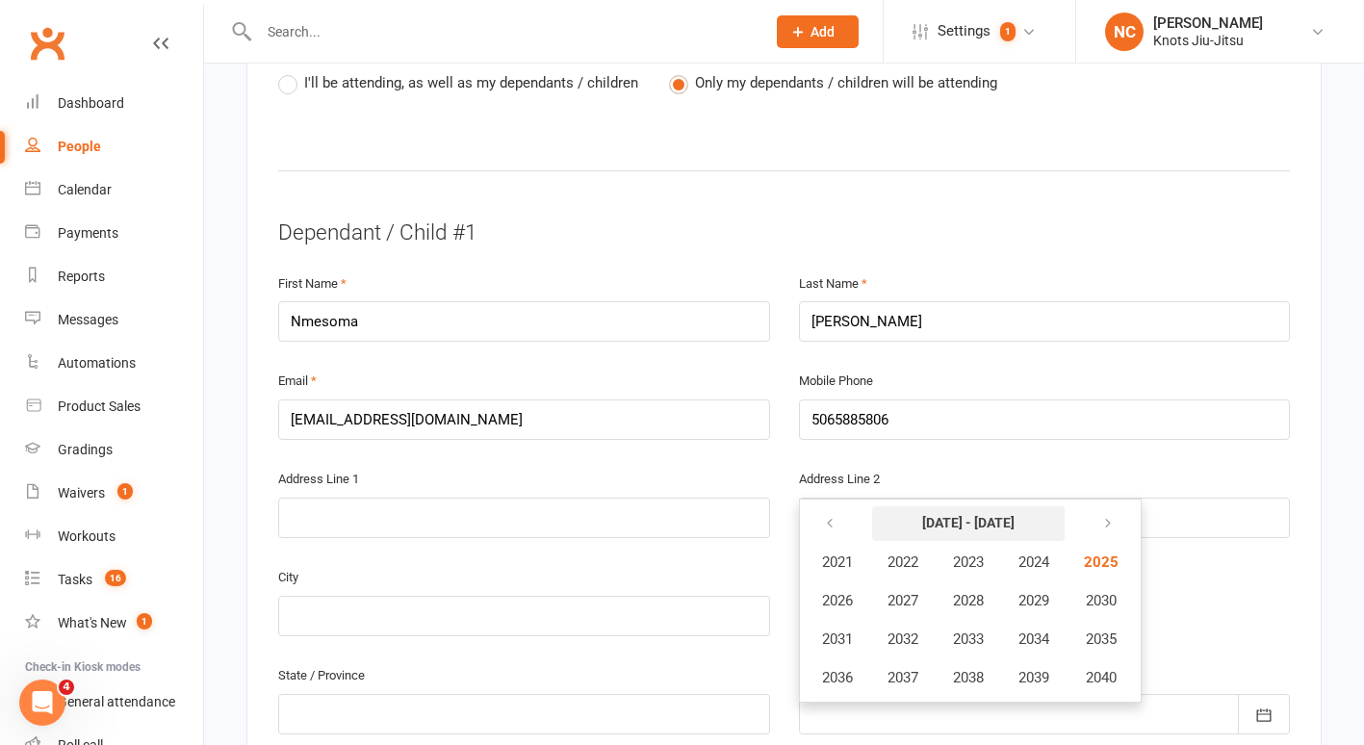
click at [947, 508] on button "2021 - 2040" at bounding box center [968, 523] width 193 height 35
click at [827, 516] on icon "button" at bounding box center [829, 523] width 13 height 15
click at [1111, 516] on icon "button" at bounding box center [1103, 523] width 13 height 15
click at [1040, 592] on span "2009" at bounding box center [1033, 600] width 31 height 17
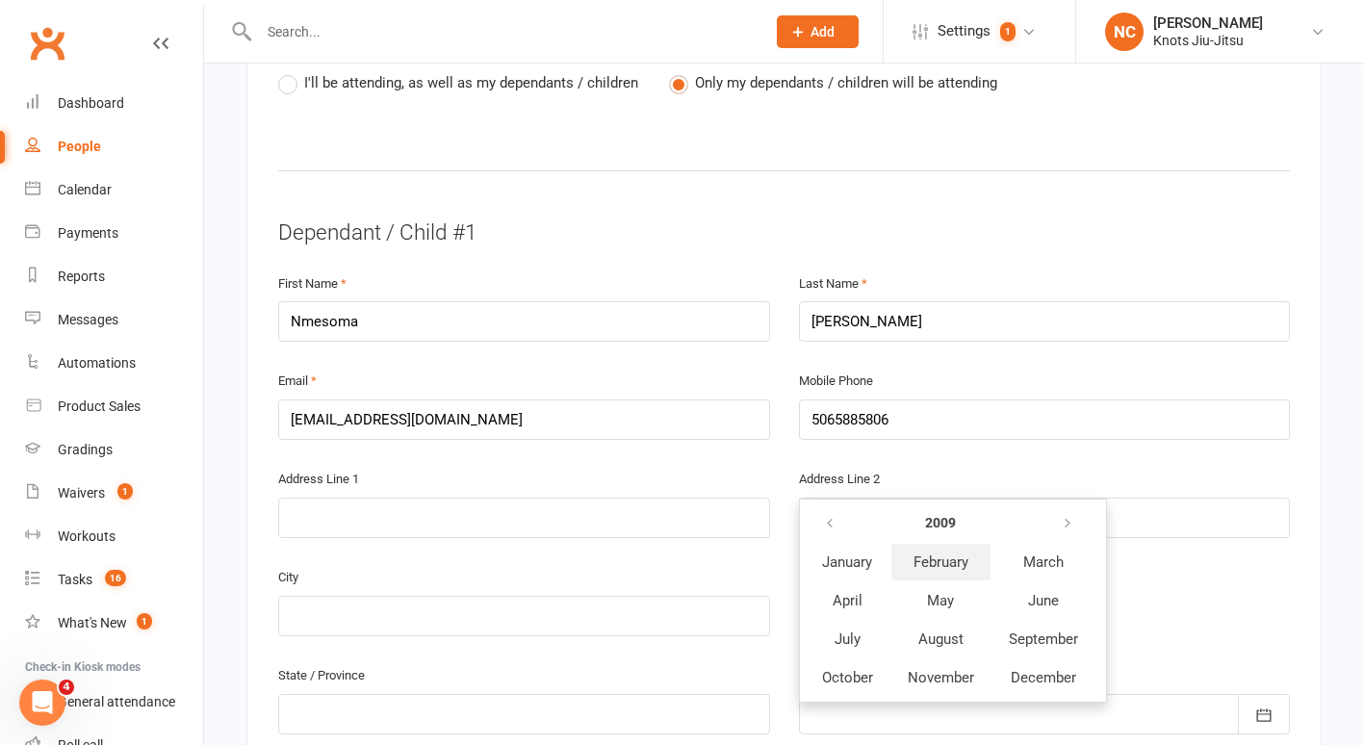
click at [932, 554] on span "February" at bounding box center [941, 562] width 55 height 17
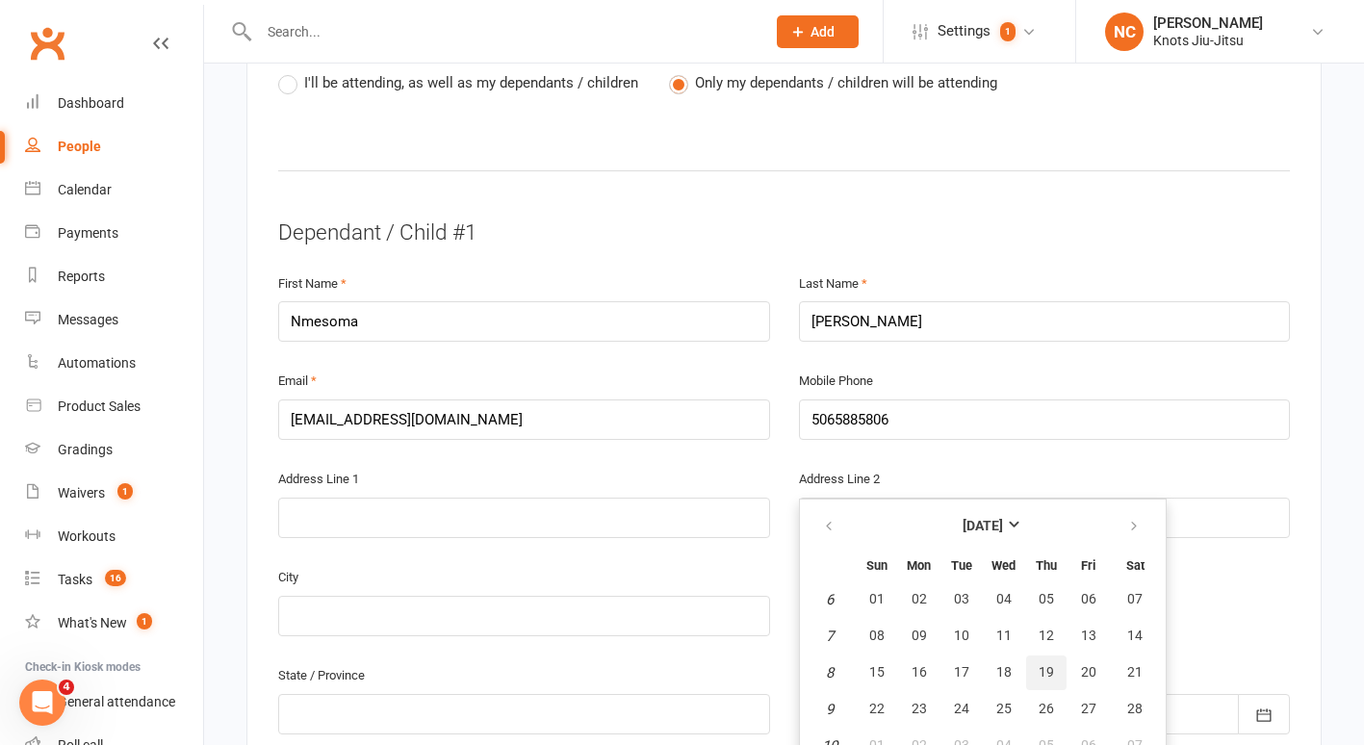
click at [1048, 664] on span "19" at bounding box center [1046, 671] width 15 height 15
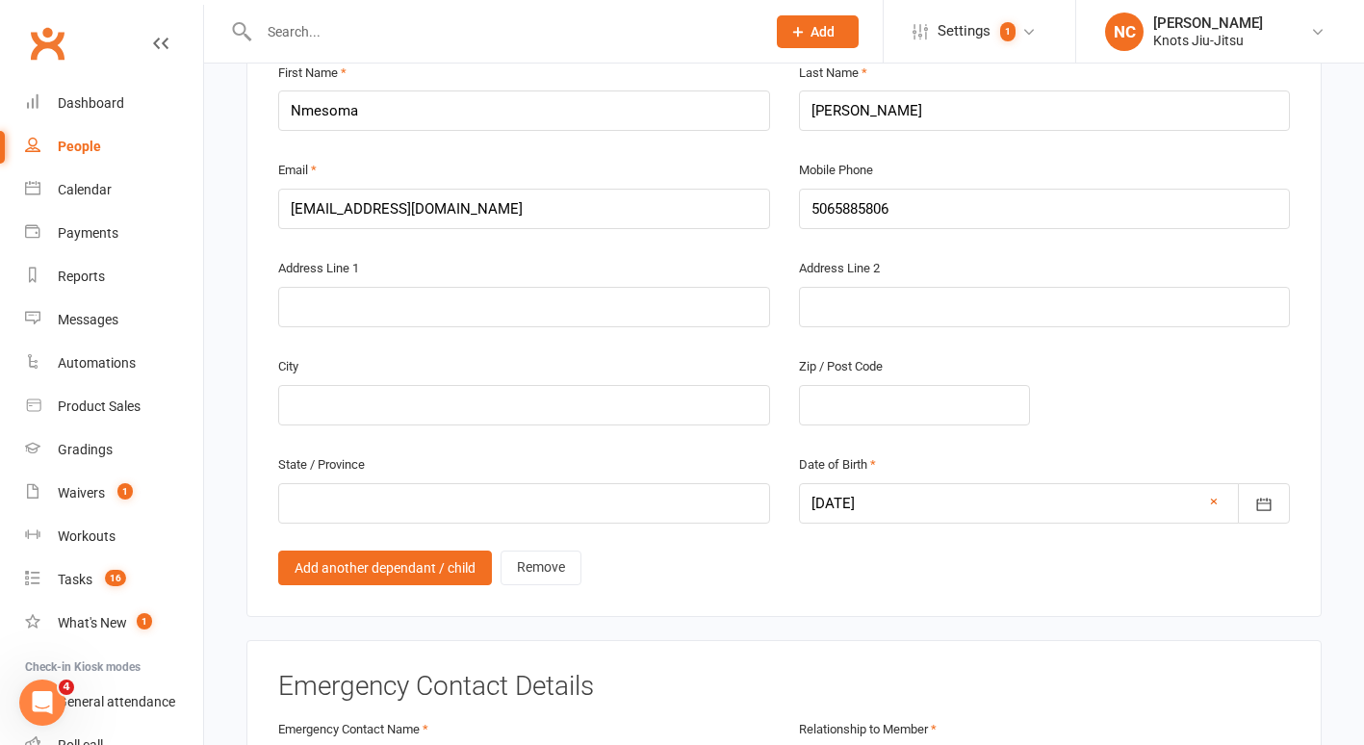
scroll to position [1570, 0]
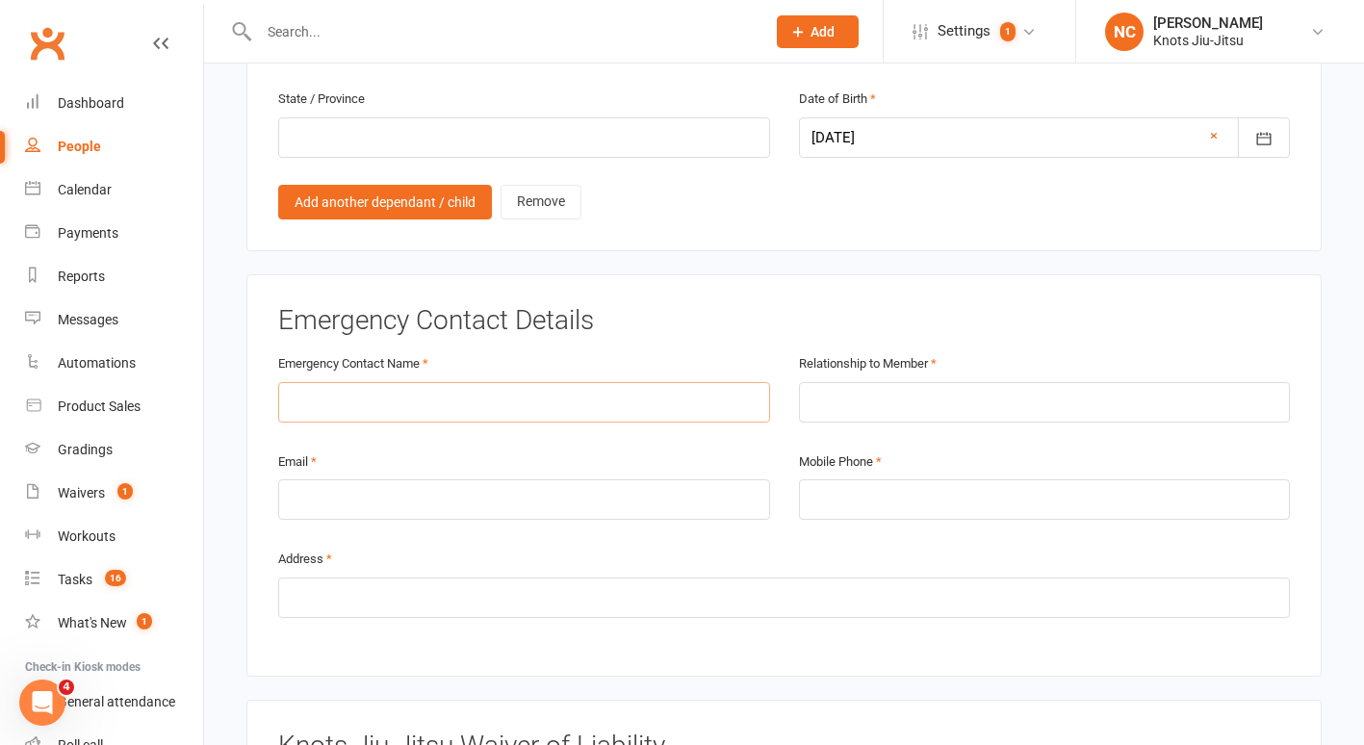
click at [303, 382] on input "text" at bounding box center [524, 402] width 492 height 40
click at [322, 578] on input "text" at bounding box center [784, 598] width 1012 height 40
click at [322, 578] on input "N" at bounding box center [784, 598] width 1012 height 40
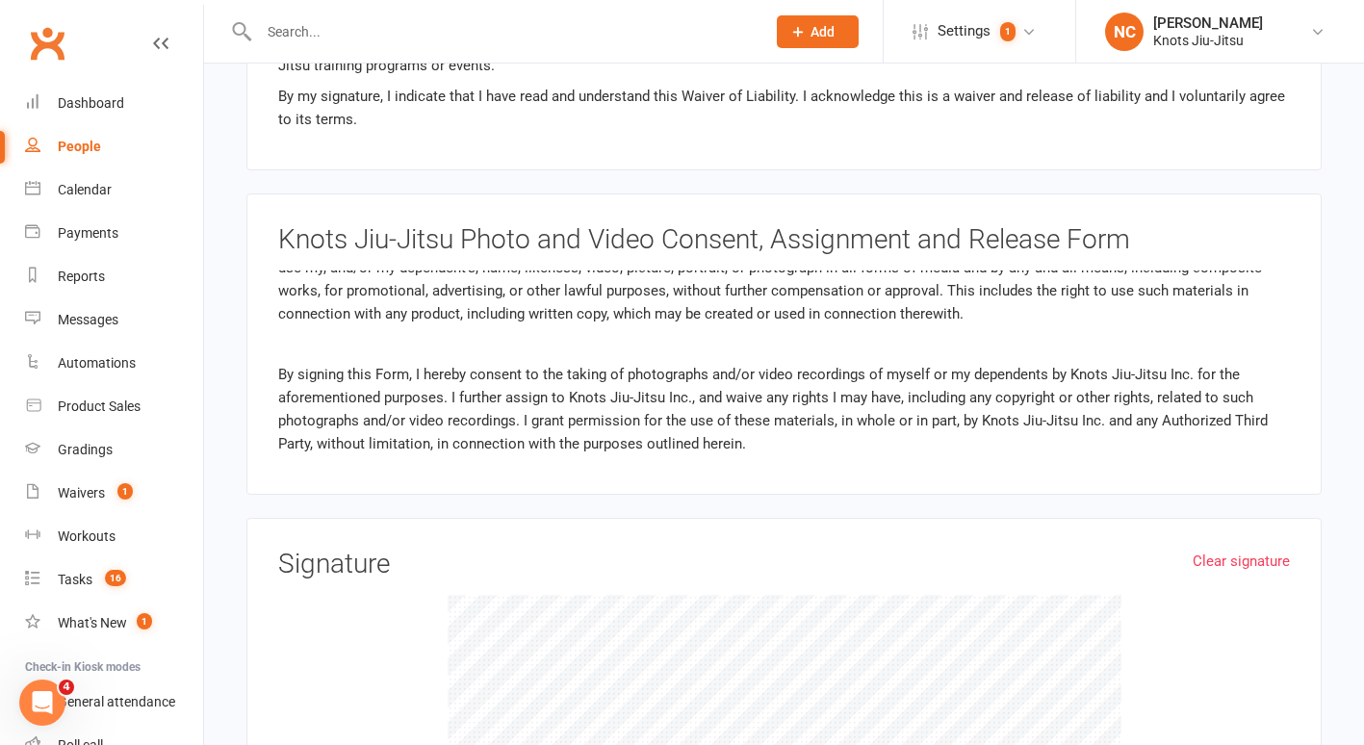
scroll to position [2699, 0]
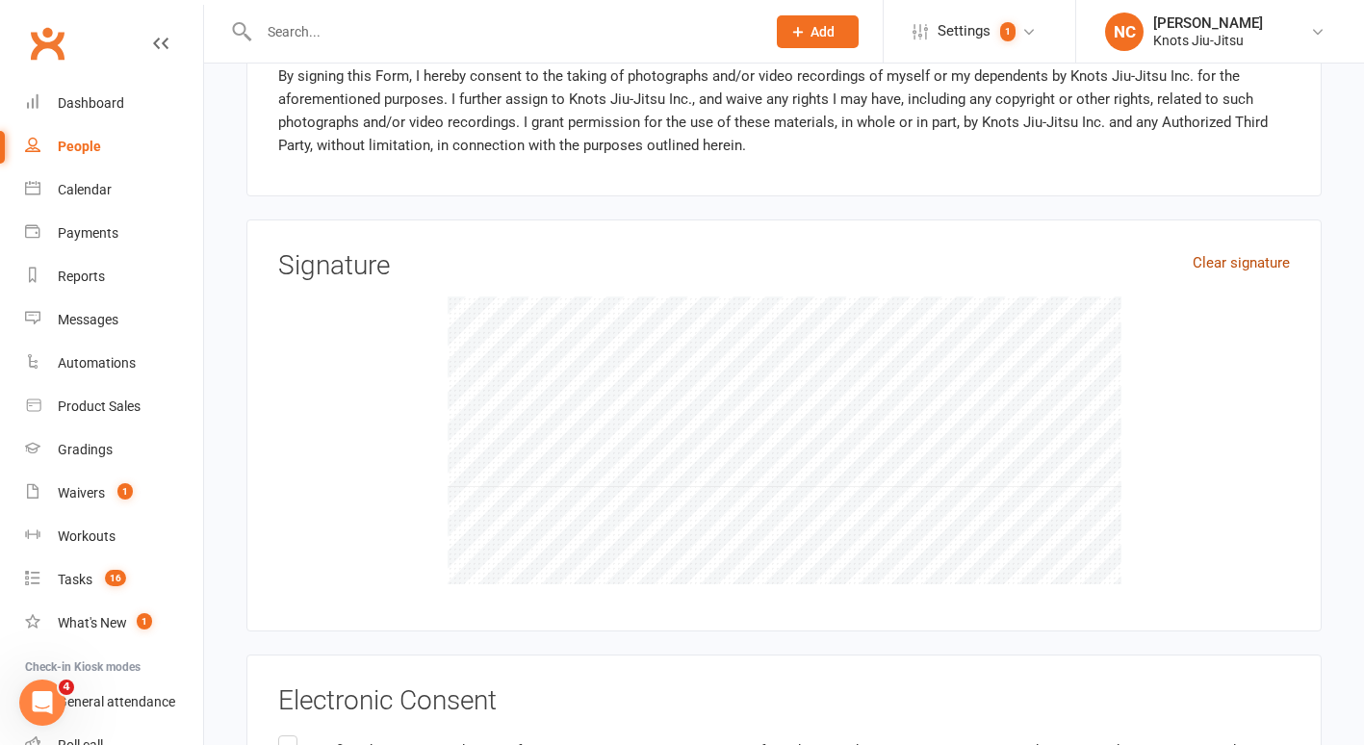
click at [1255, 251] on link "Clear signature" at bounding box center [1241, 262] width 97 height 23
click at [1224, 251] on link "Clear signature" at bounding box center [1241, 262] width 97 height 23
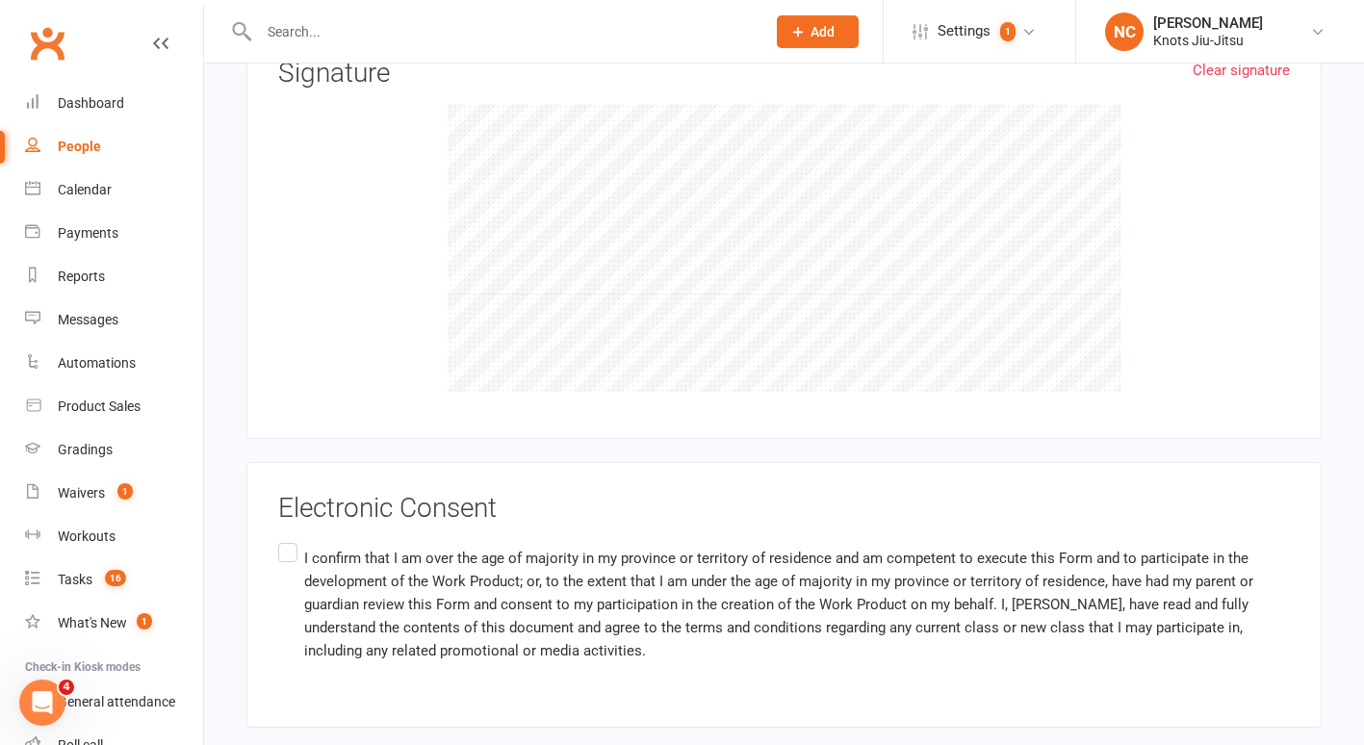
scroll to position [2894, 0]
click at [295, 537] on label "I confirm that I am over the age of majority in my province or territory of res…" at bounding box center [784, 602] width 1012 height 130
click at [291, 537] on input "I confirm that I am over the age of majority in my province or territory of res…" at bounding box center [284, 537] width 13 height 0
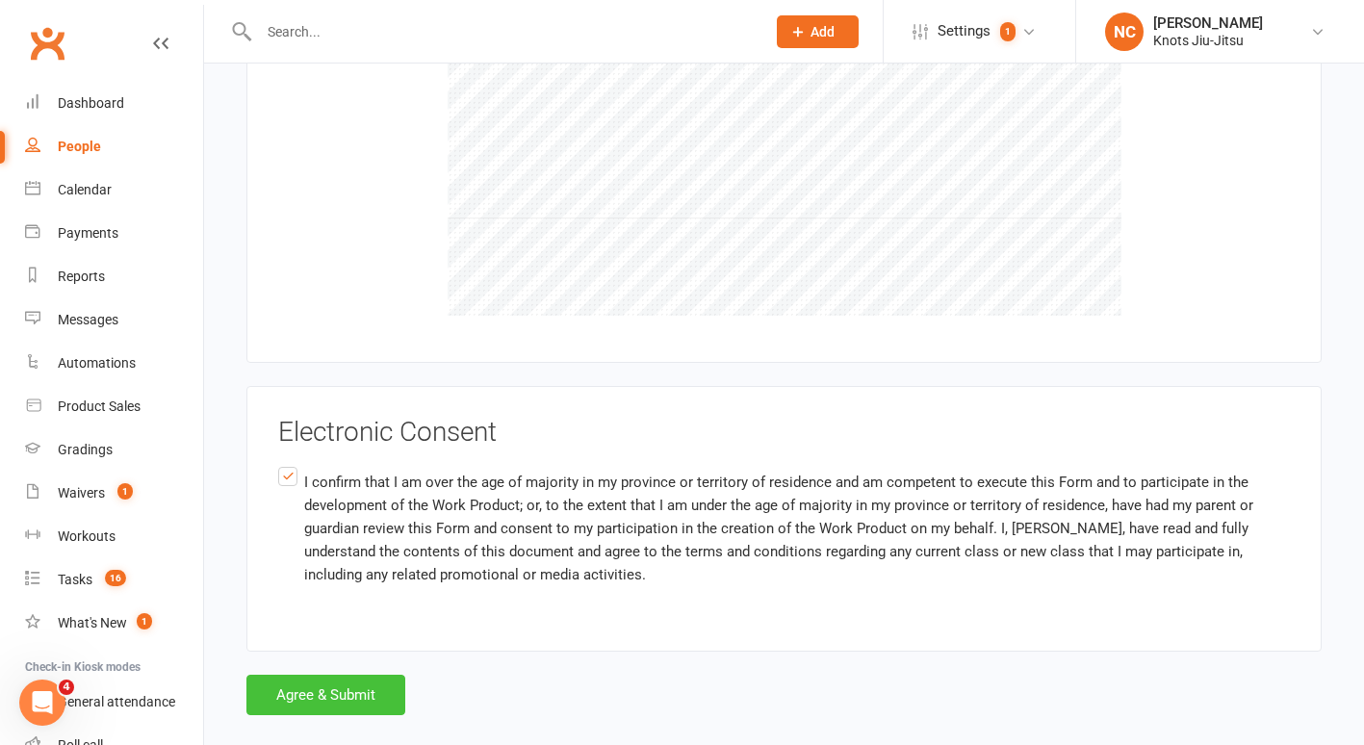
click at [332, 685] on button "Agree & Submit" at bounding box center [325, 695] width 159 height 40
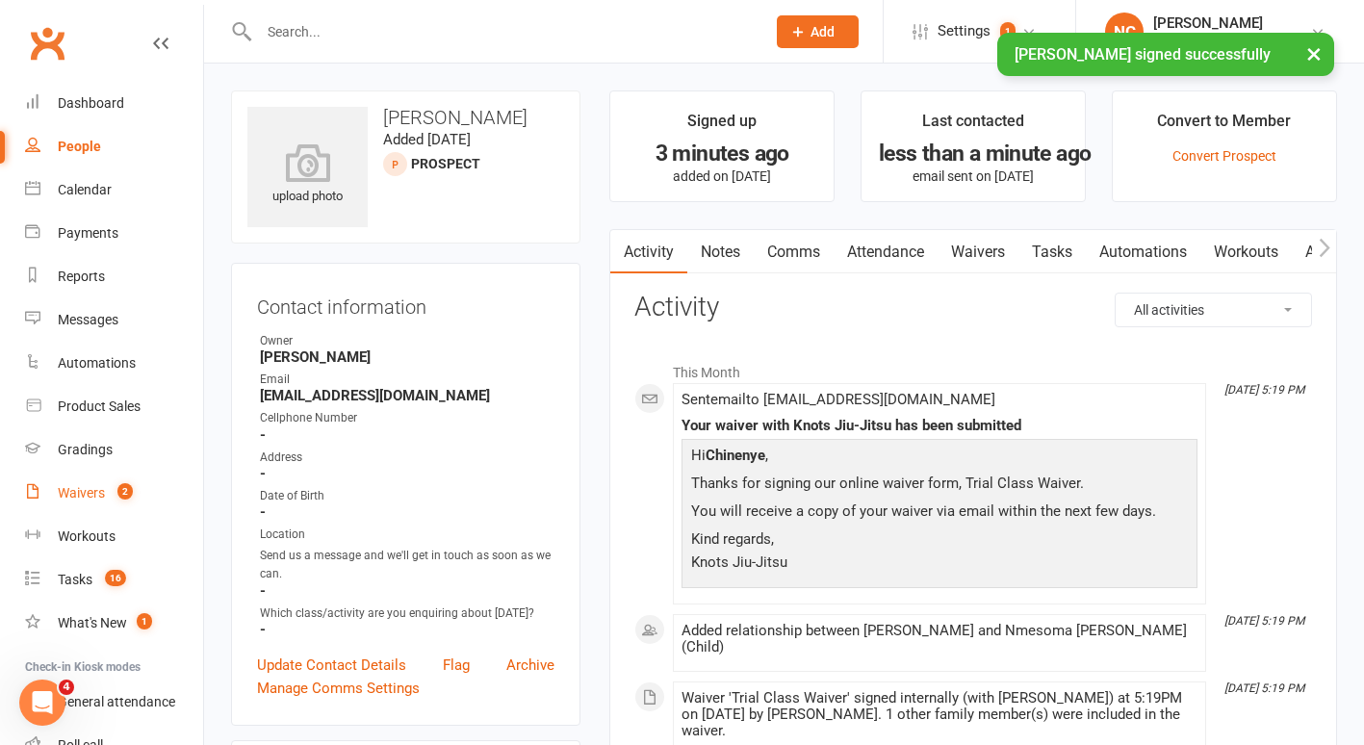
click at [98, 486] on div "Waivers" at bounding box center [81, 492] width 47 height 15
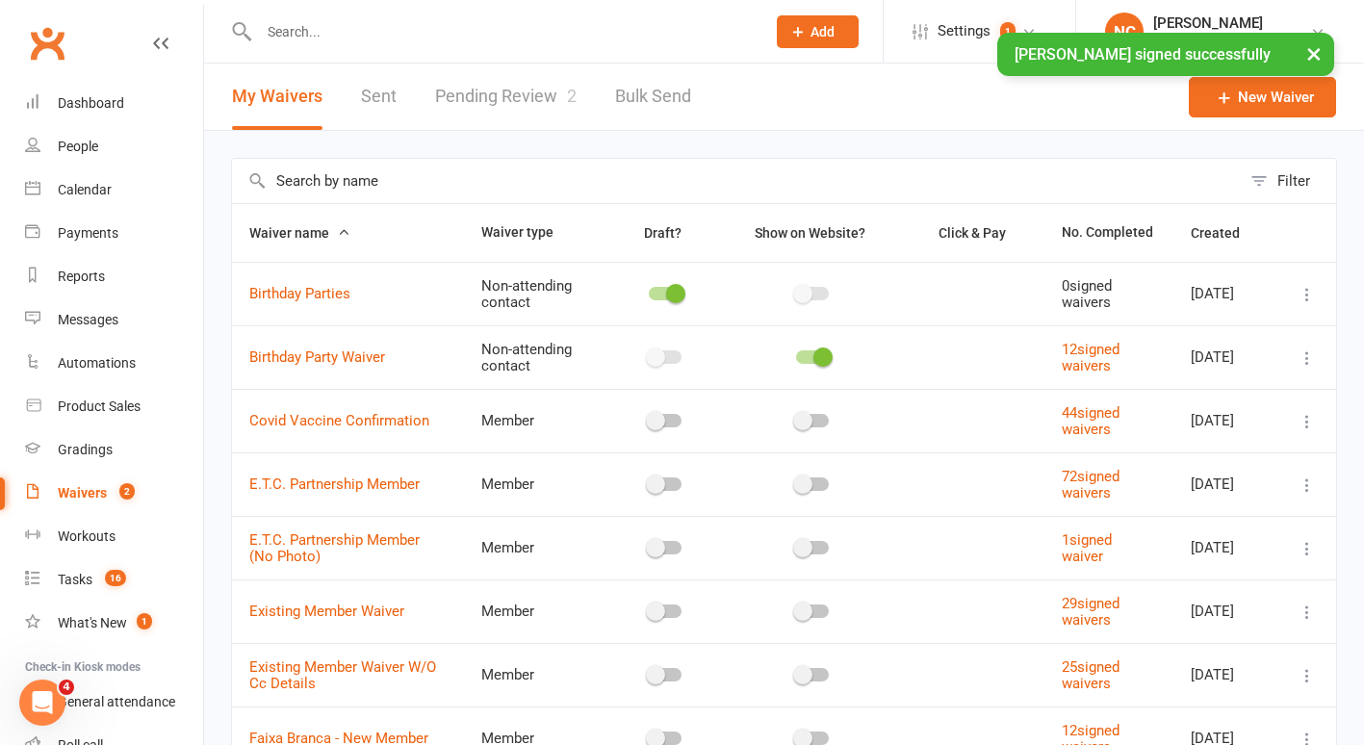
click at [496, 111] on link "Pending Review 2" at bounding box center [506, 97] width 142 height 66
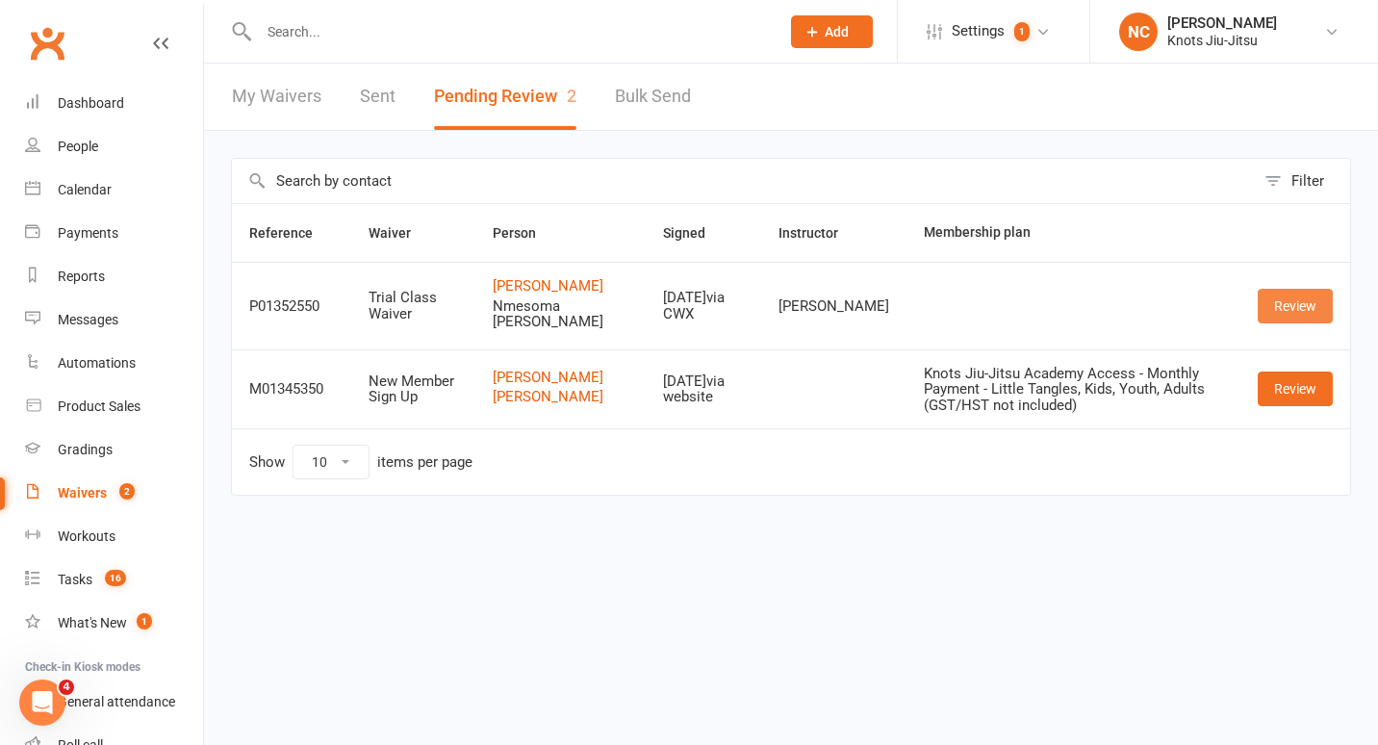
click at [1296, 312] on link "Review" at bounding box center [1295, 306] width 75 height 35
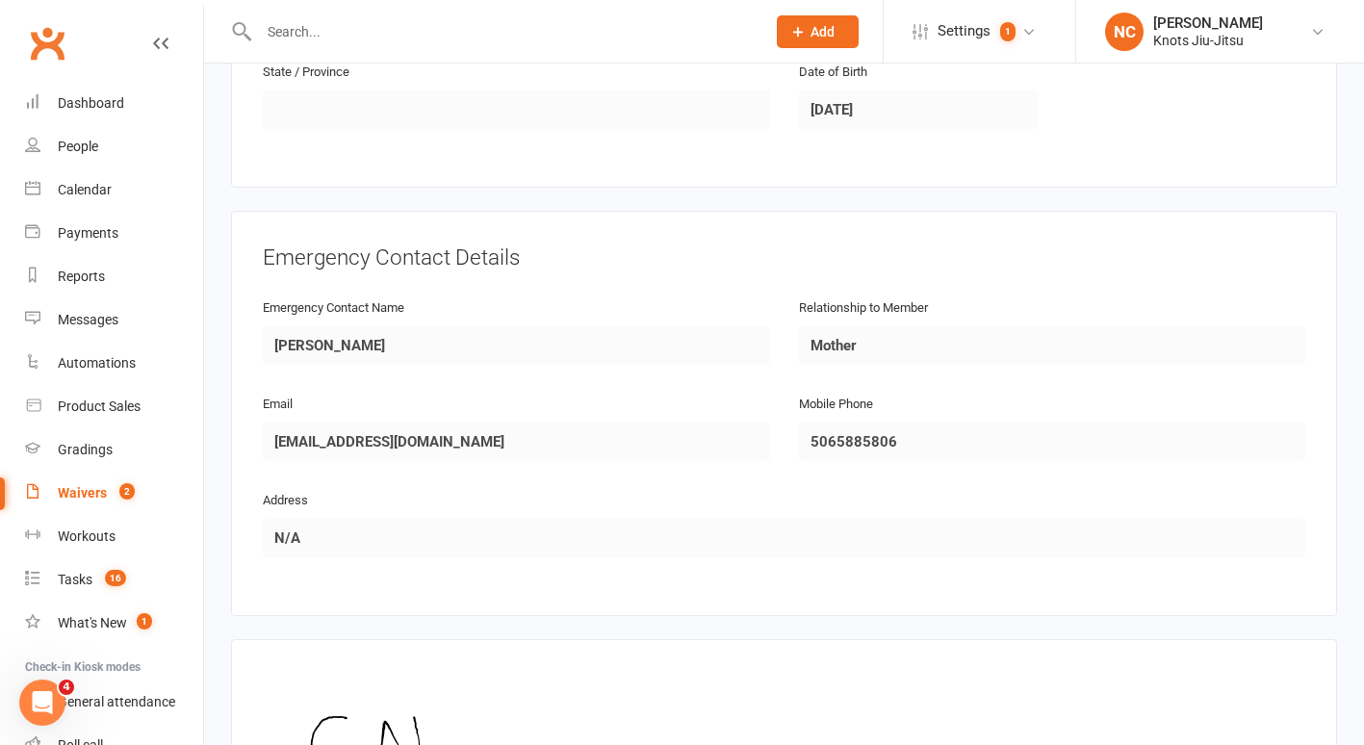
scroll to position [1720, 0]
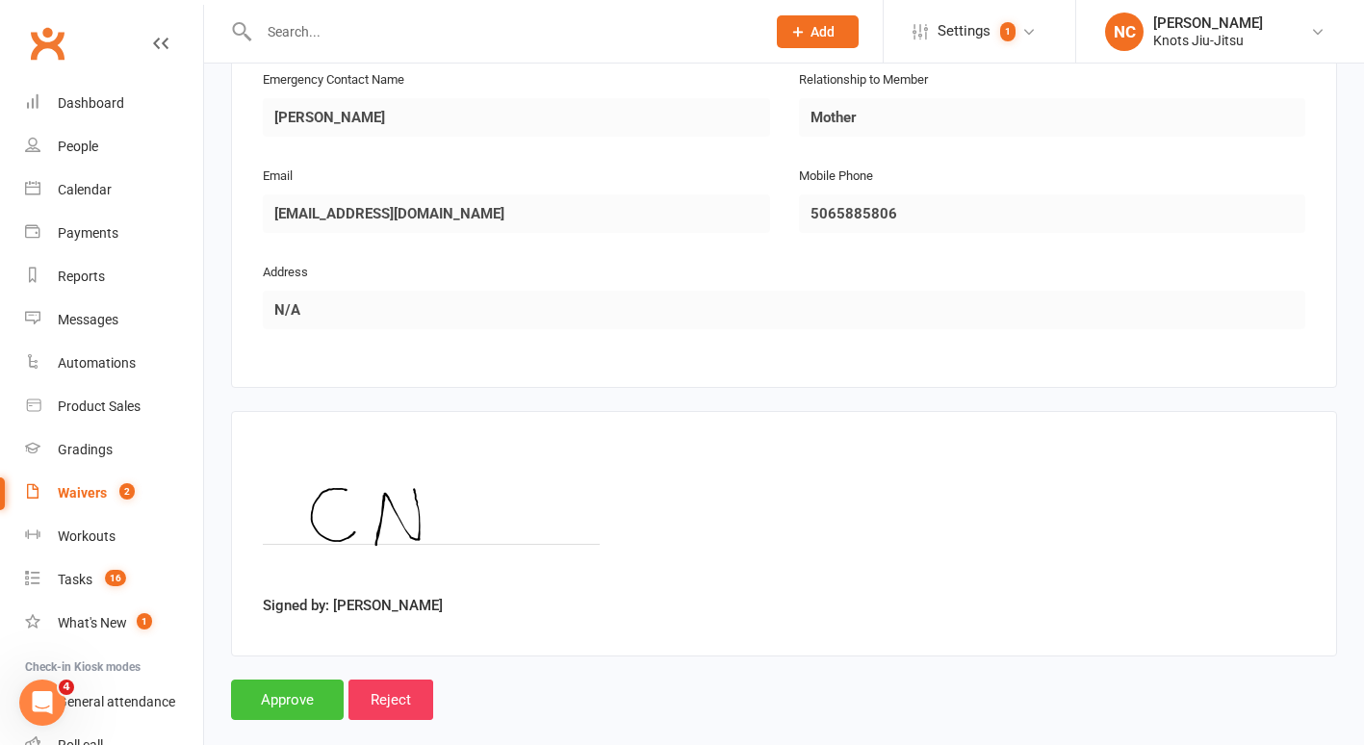
click at [249, 680] on input "Approve" at bounding box center [287, 700] width 113 height 40
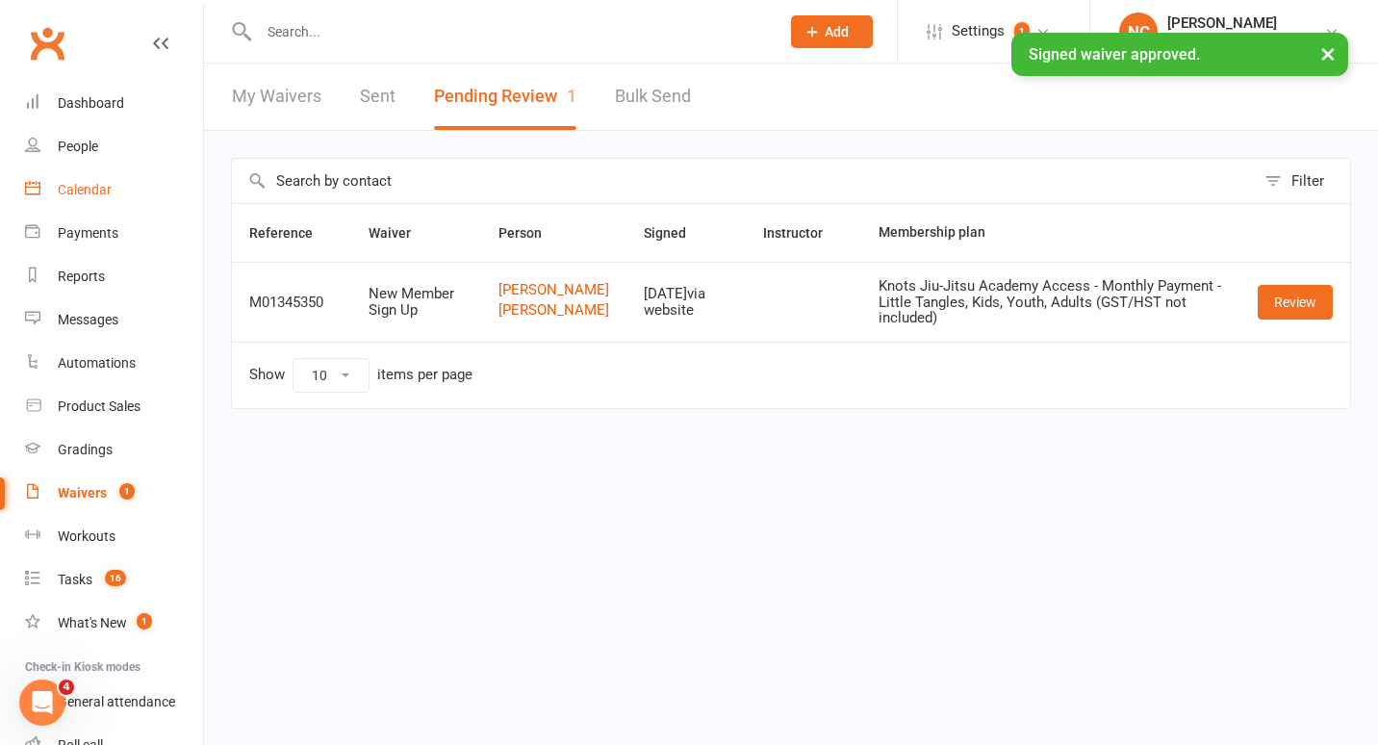
click at [99, 204] on link "Calendar" at bounding box center [114, 189] width 178 height 43
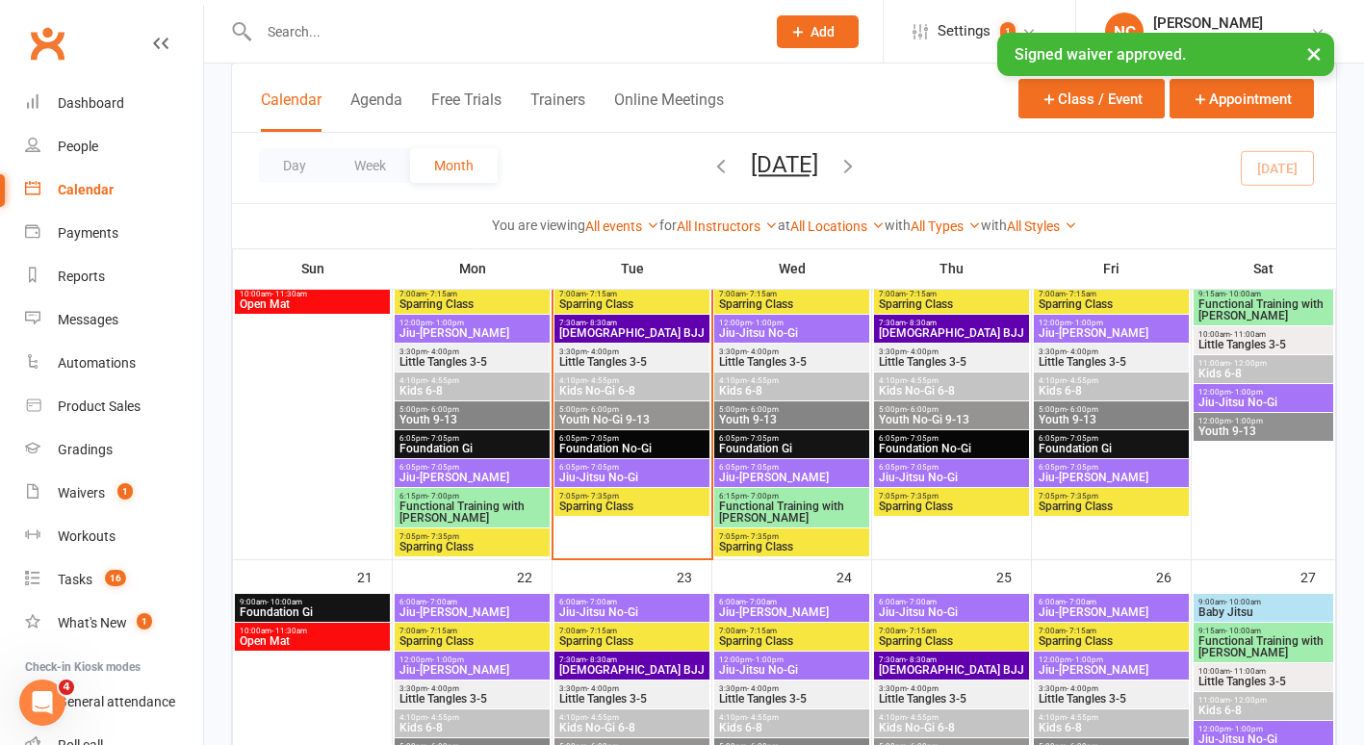
scroll to position [861, 0]
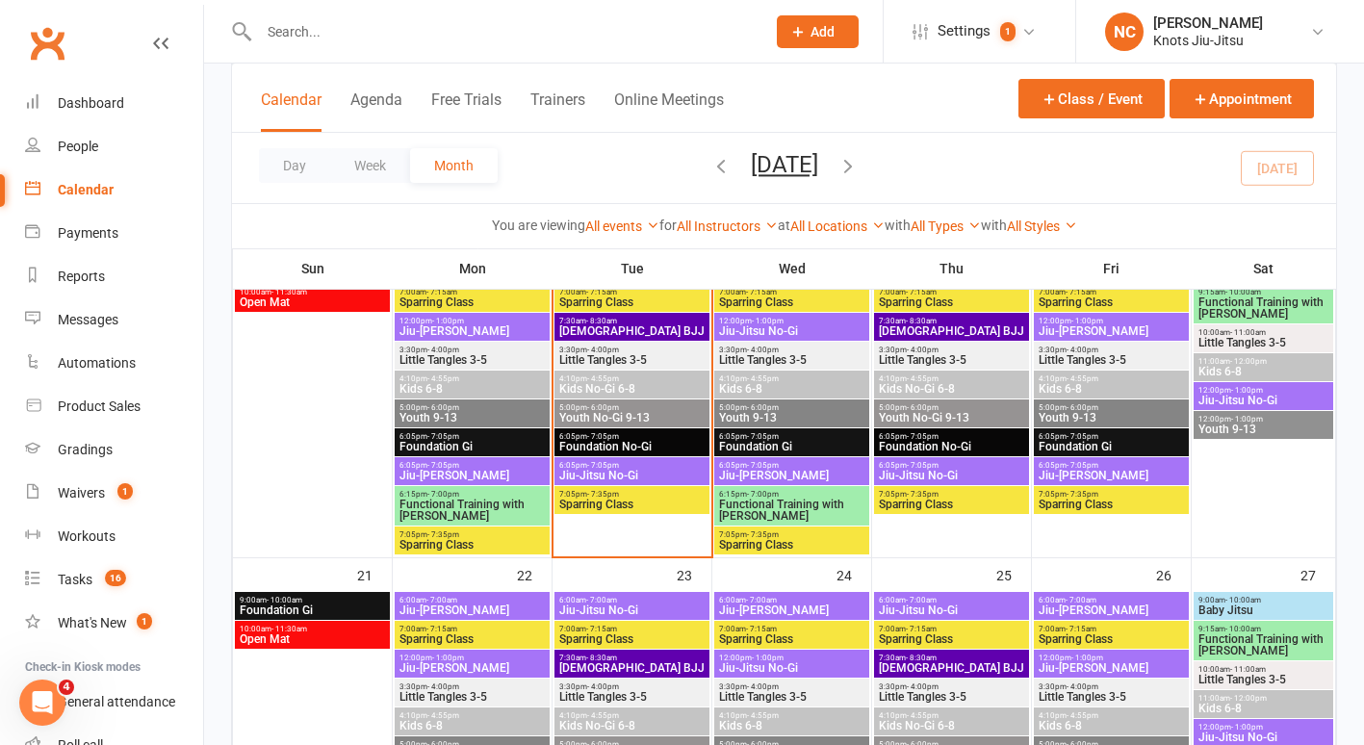
click at [940, 432] on span "6:05pm - 7:05pm" at bounding box center [951, 436] width 147 height 9
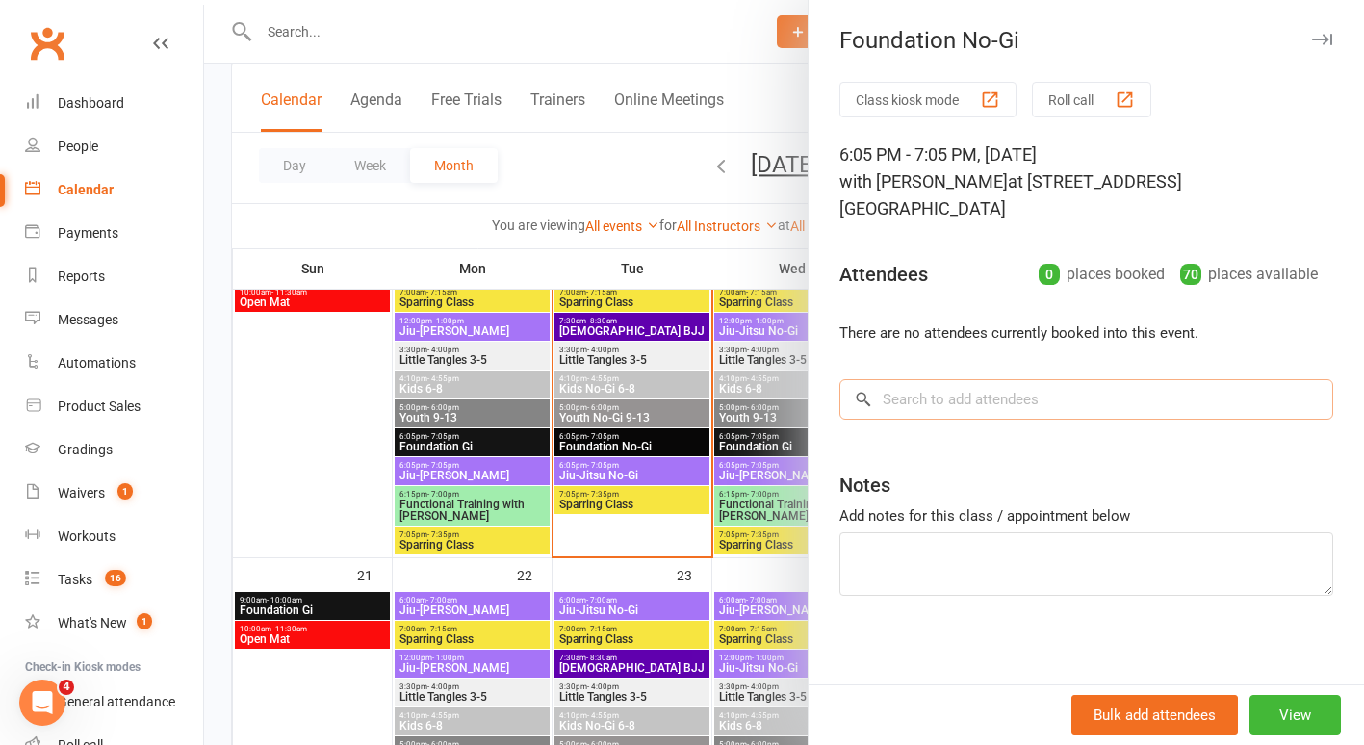
click at [943, 379] on input "search" at bounding box center [1086, 399] width 494 height 40
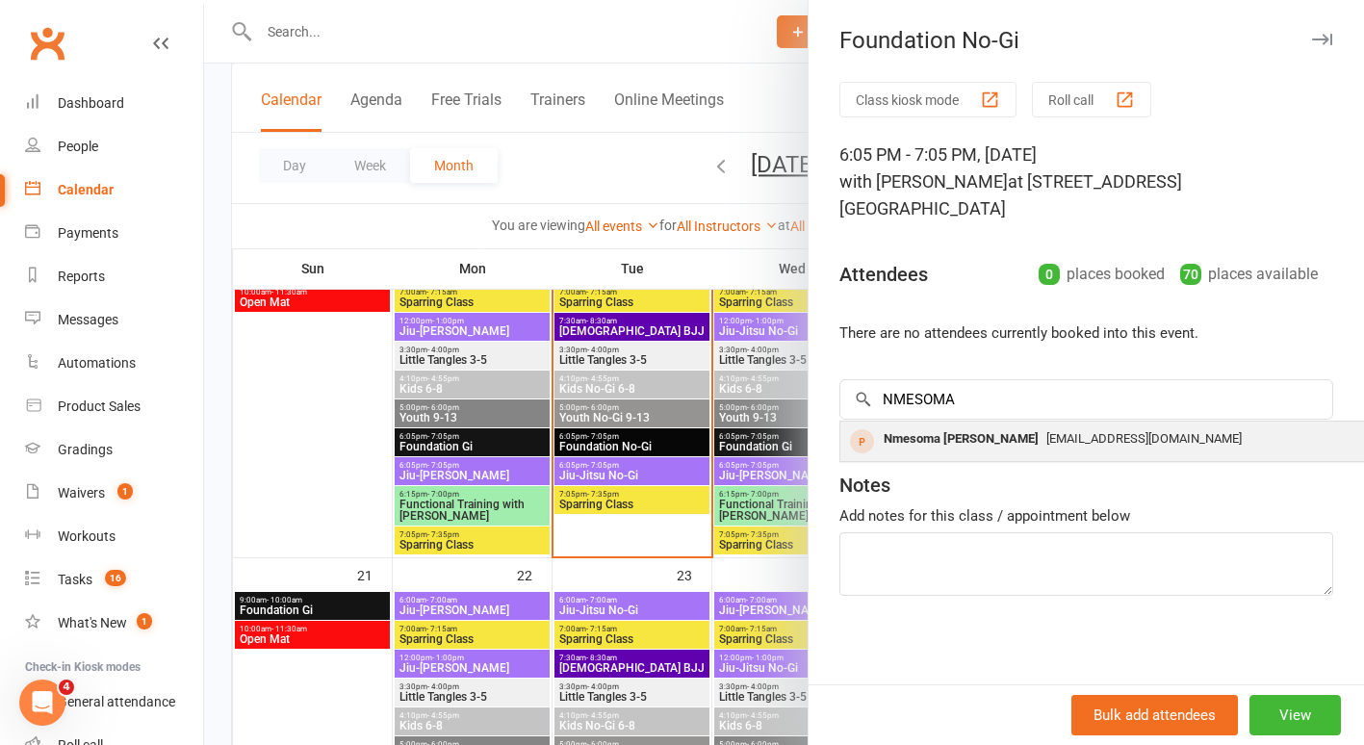
click at [948, 425] on div "Nmesoma Nwafor" at bounding box center [961, 439] width 170 height 28
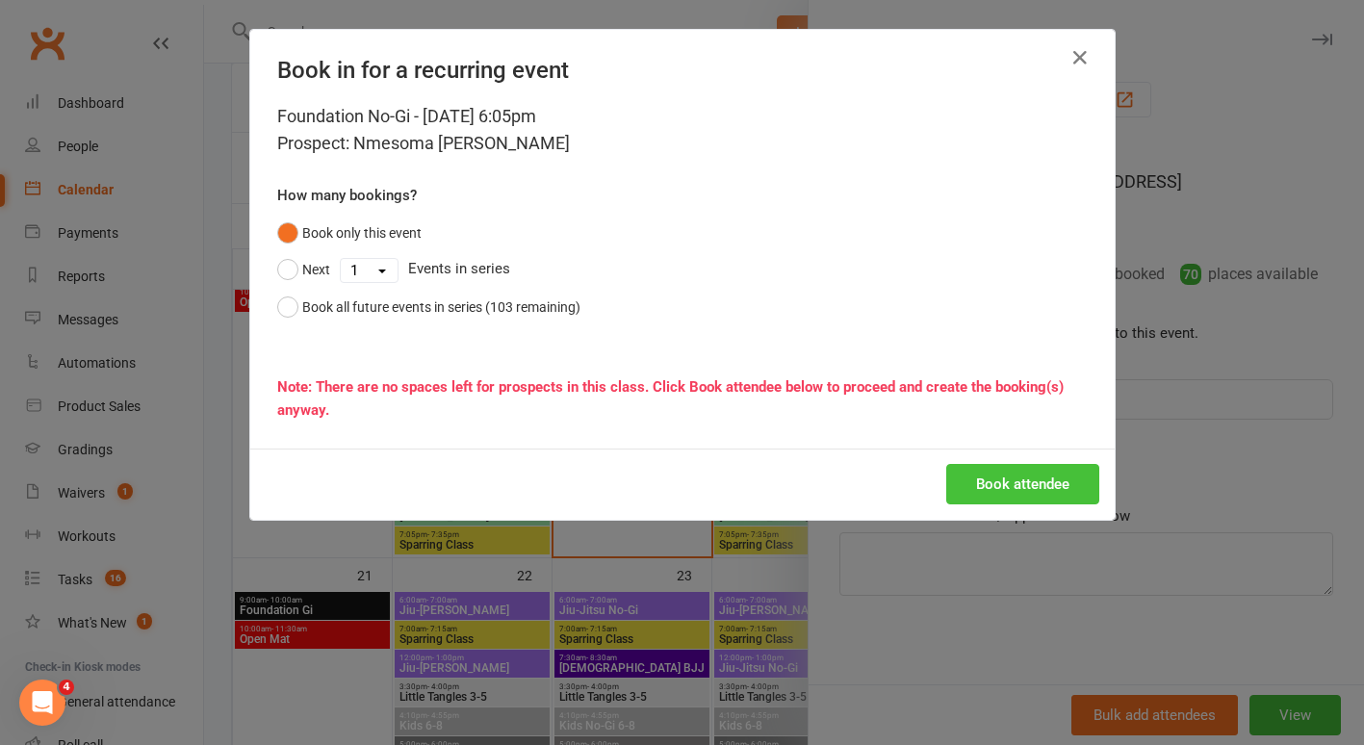
click at [970, 481] on button "Book attendee" at bounding box center [1022, 484] width 153 height 40
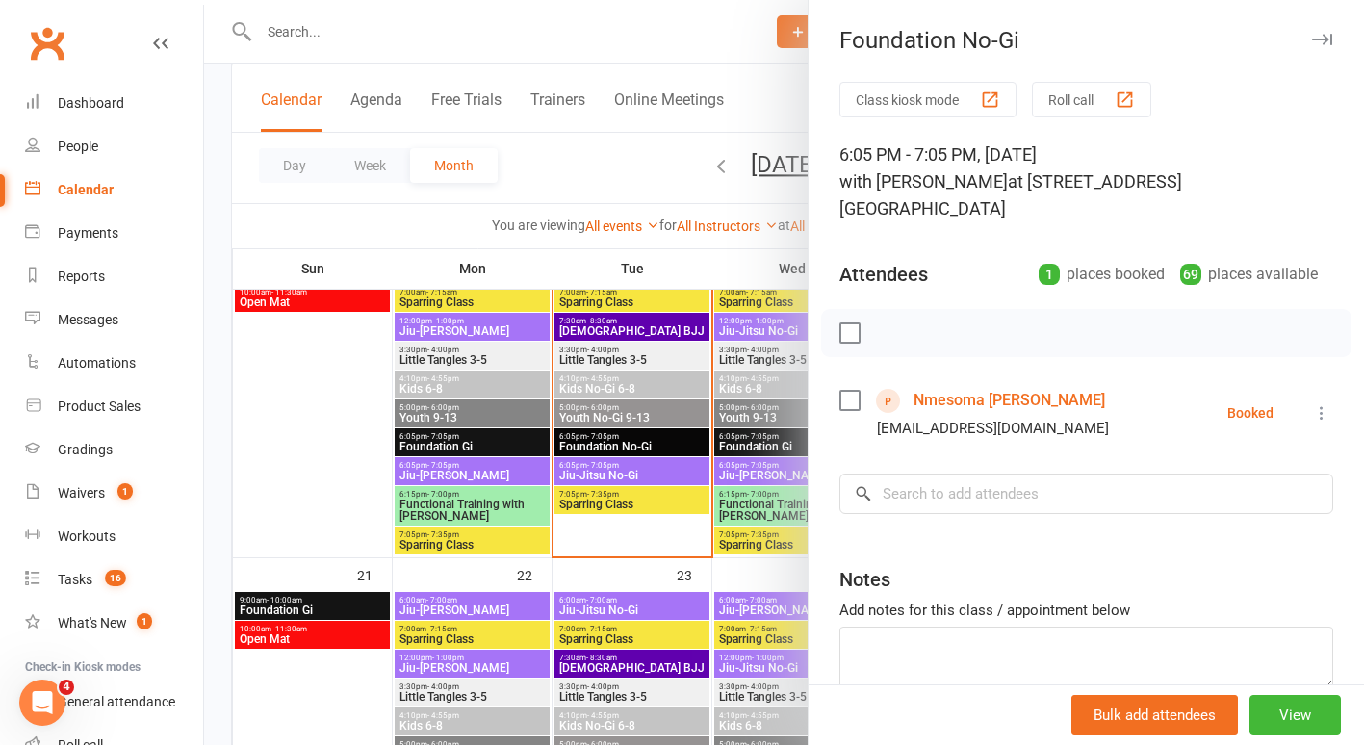
scroll to position [75, 0]
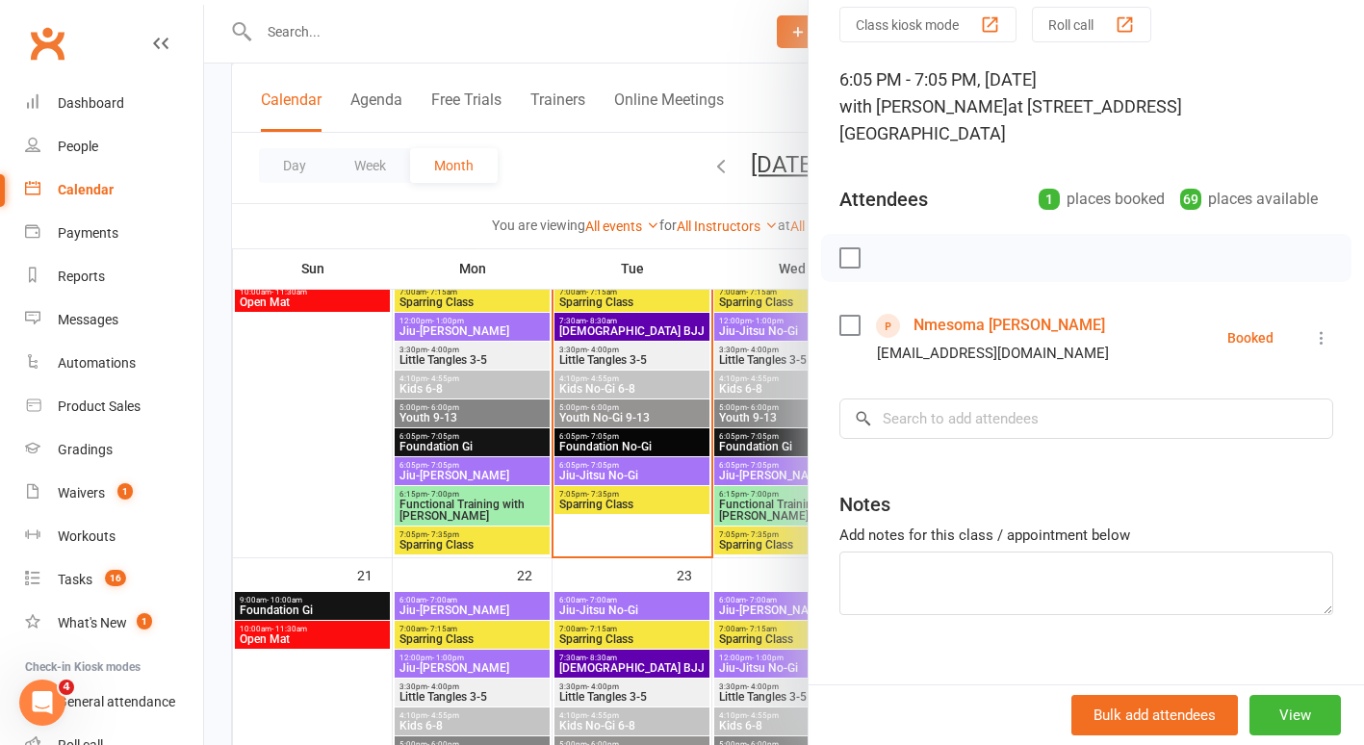
click at [234, 374] on div at bounding box center [784, 372] width 1160 height 745
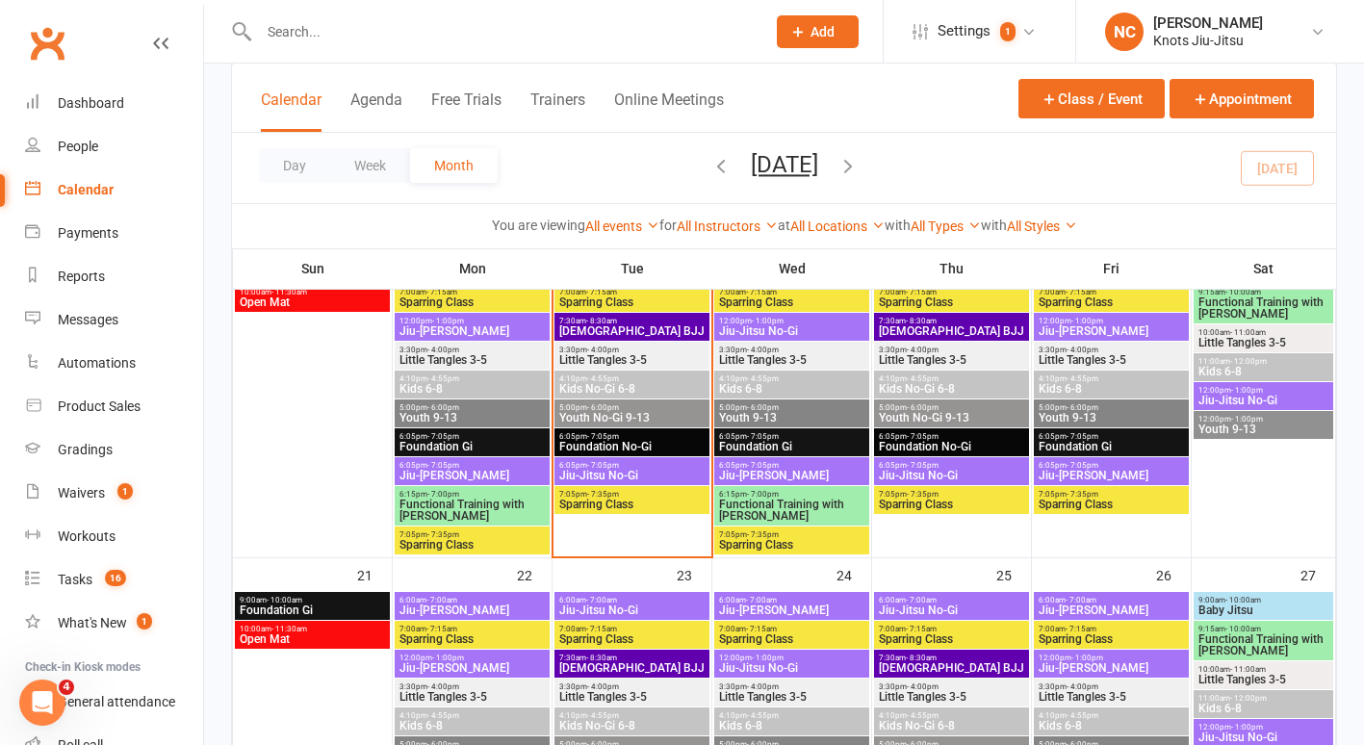
click at [391, 43] on input "text" at bounding box center [502, 31] width 499 height 27
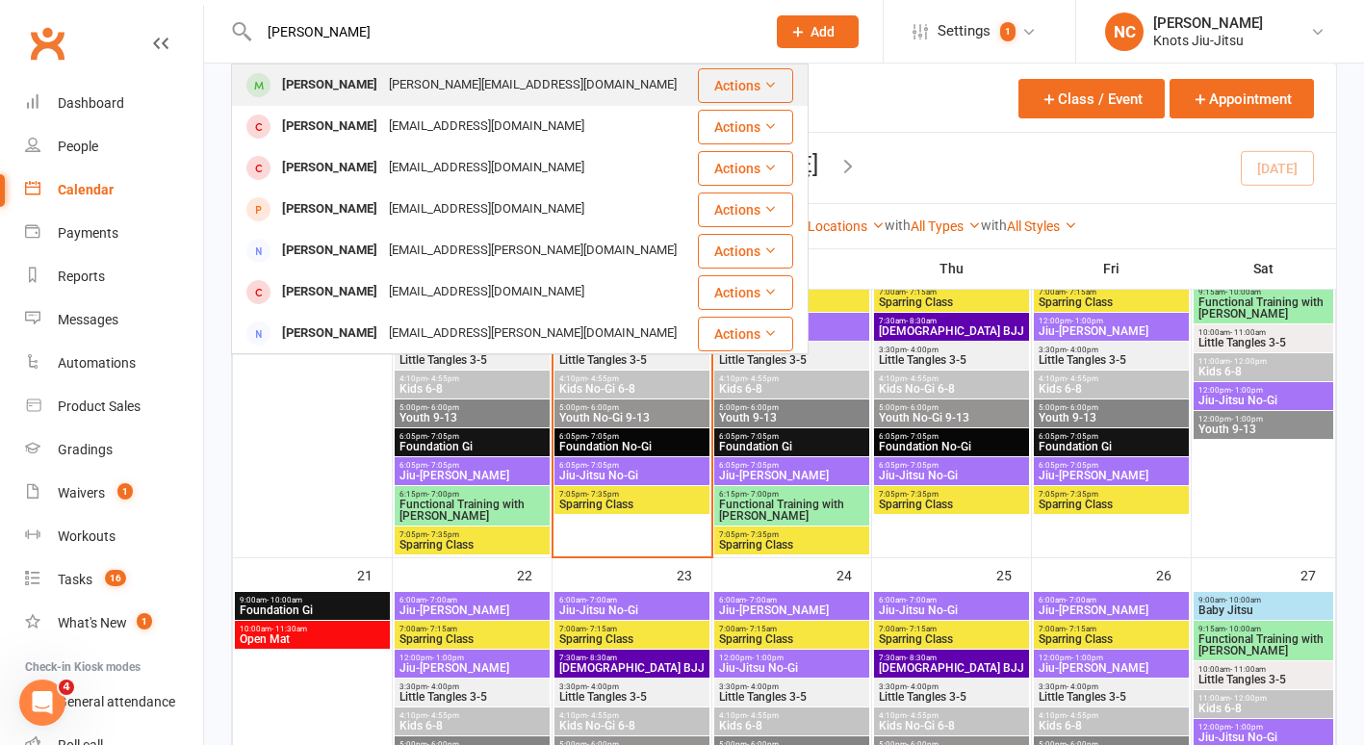
click at [384, 69] on div "Marco Goguen monica.goguen1@gmail.com" at bounding box center [464, 84] width 463 height 39
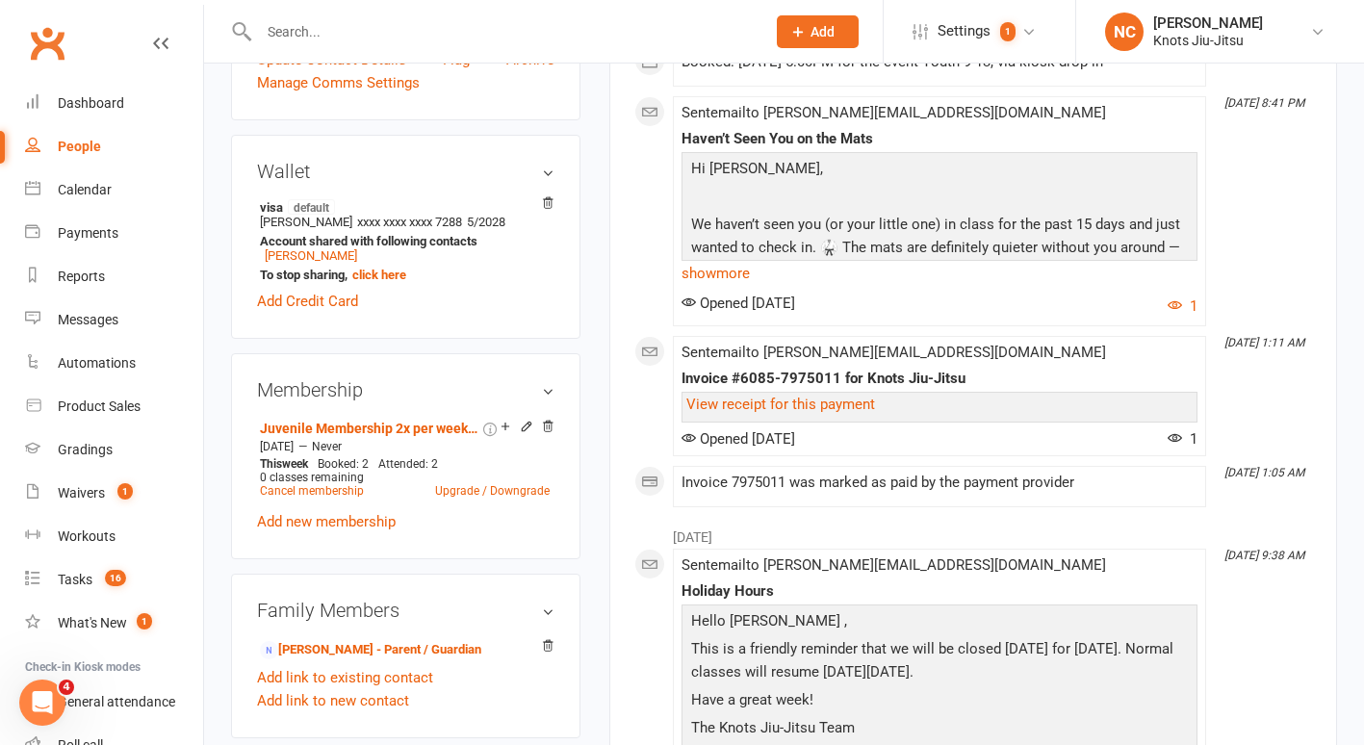
scroll to position [627, 0]
click at [100, 409] on div "Product Sales" at bounding box center [99, 406] width 83 height 15
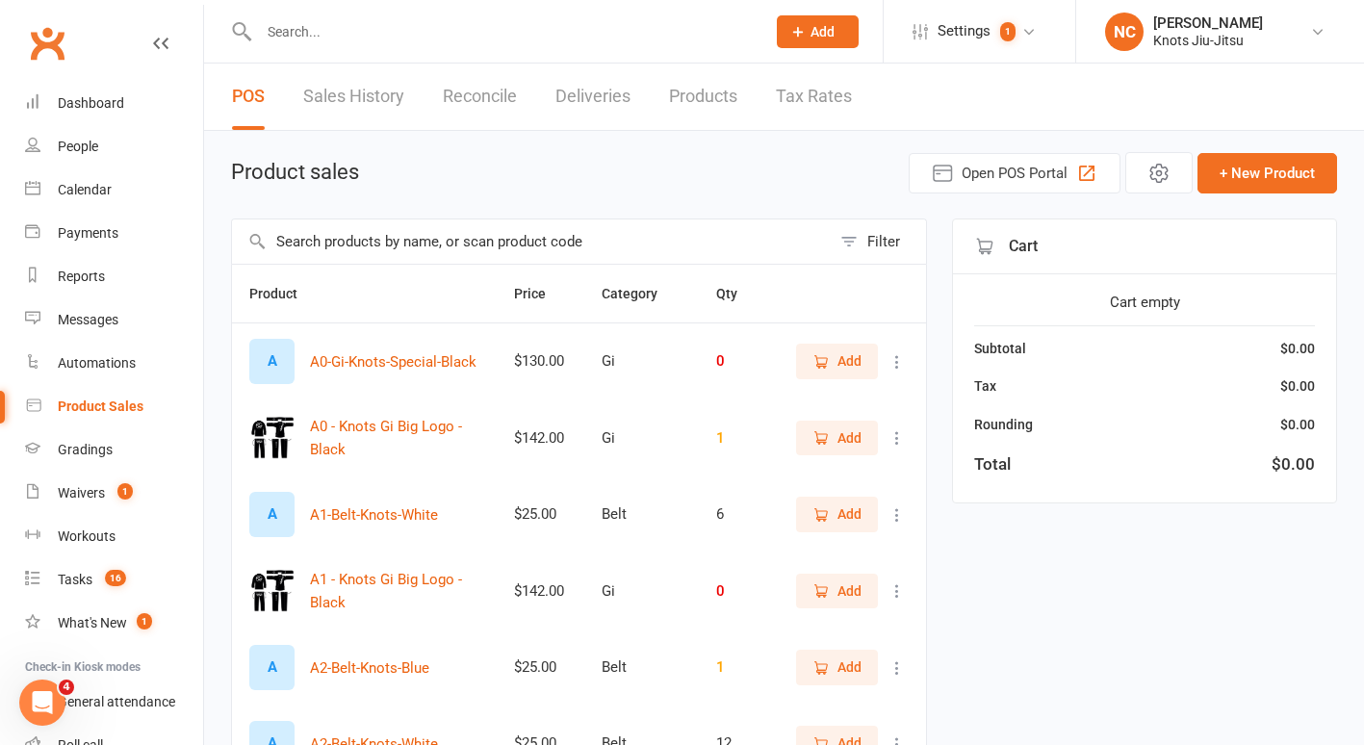
drag, startPoint x: 586, startPoint y: 242, endPoint x: 557, endPoint y: 247, distance: 29.5
click at [557, 247] on input "text" at bounding box center [531, 241] width 599 height 44
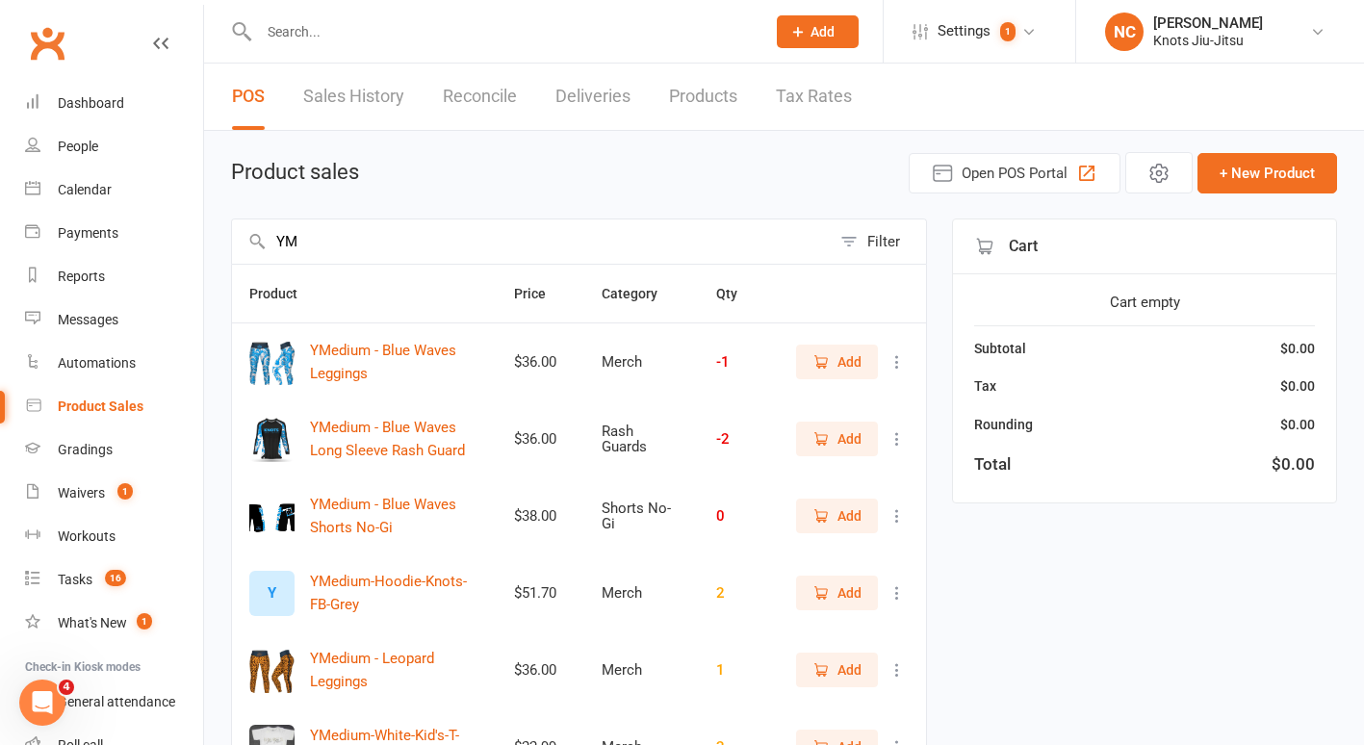
click at [819, 367] on icon "button" at bounding box center [822, 363] width 11 height 10
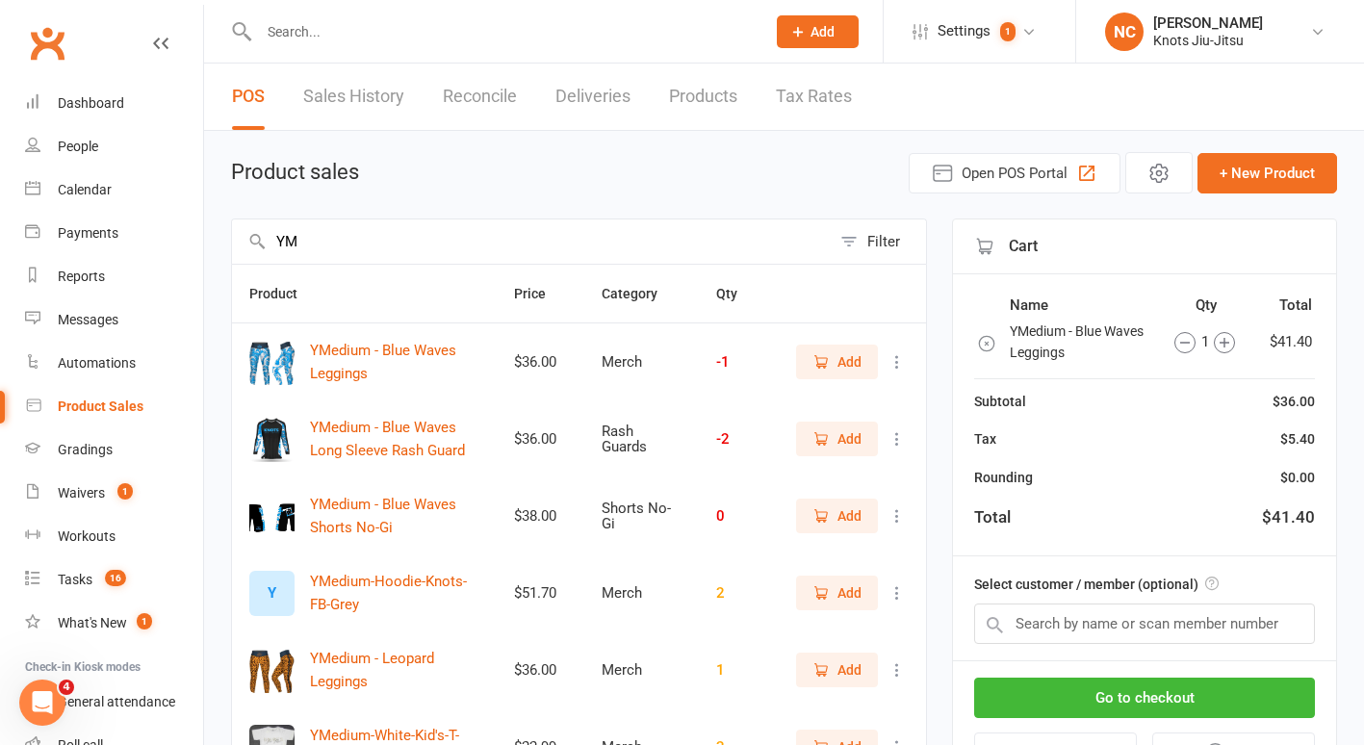
click at [826, 522] on icon "button" at bounding box center [820, 515] width 17 height 17
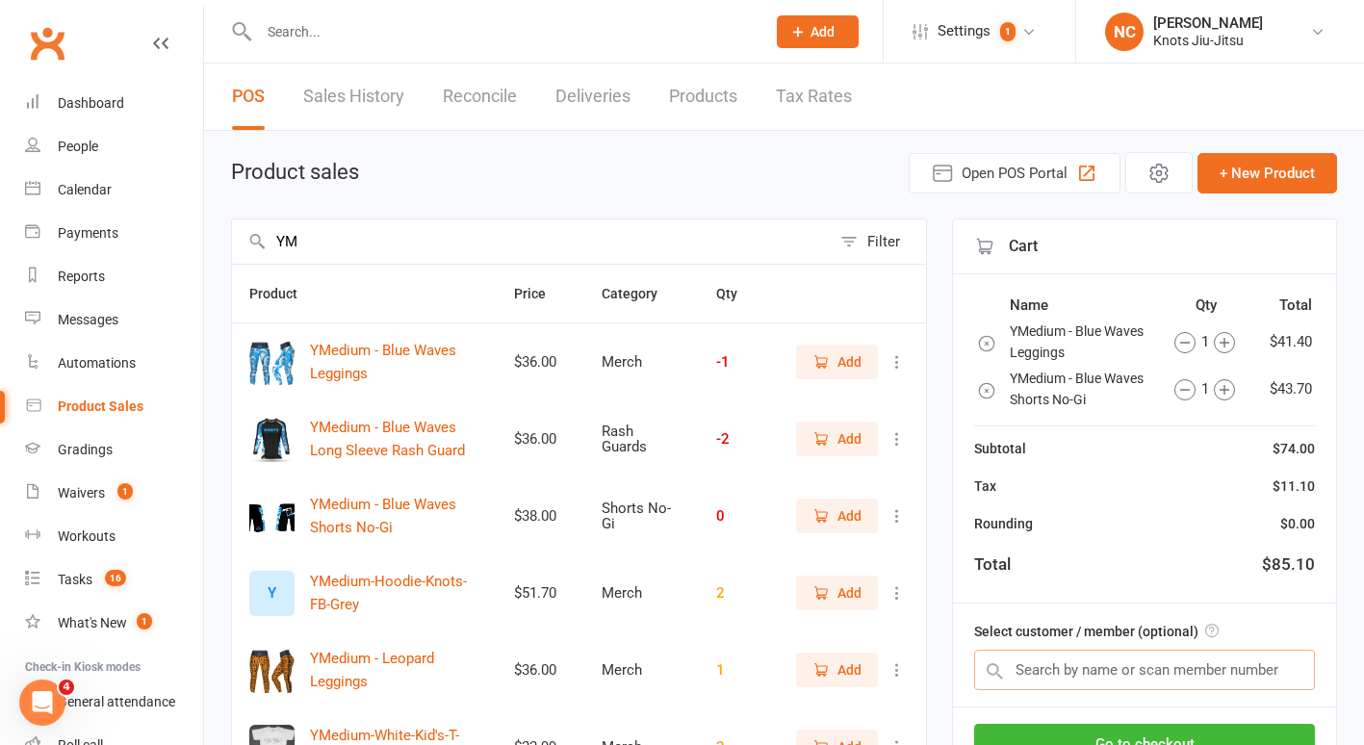
click at [1065, 683] on input "text" at bounding box center [1144, 670] width 341 height 40
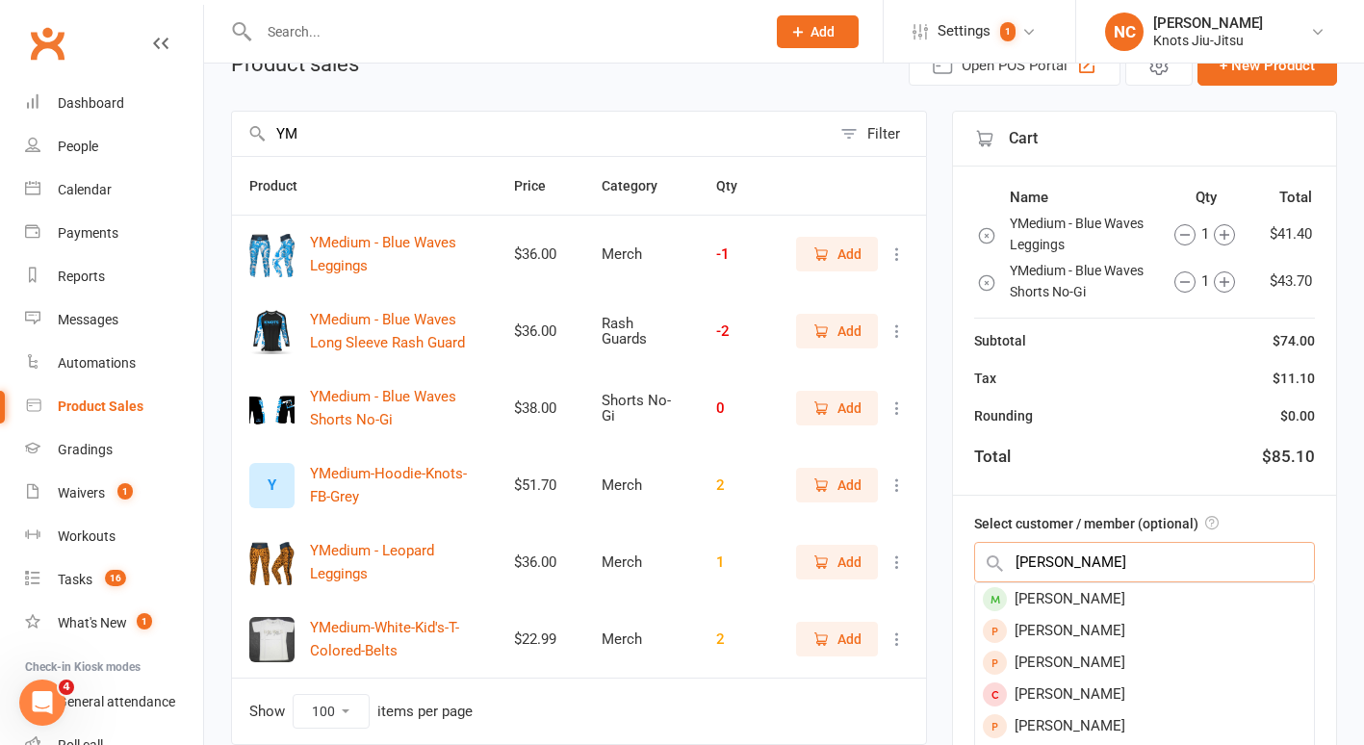
scroll to position [111, 0]
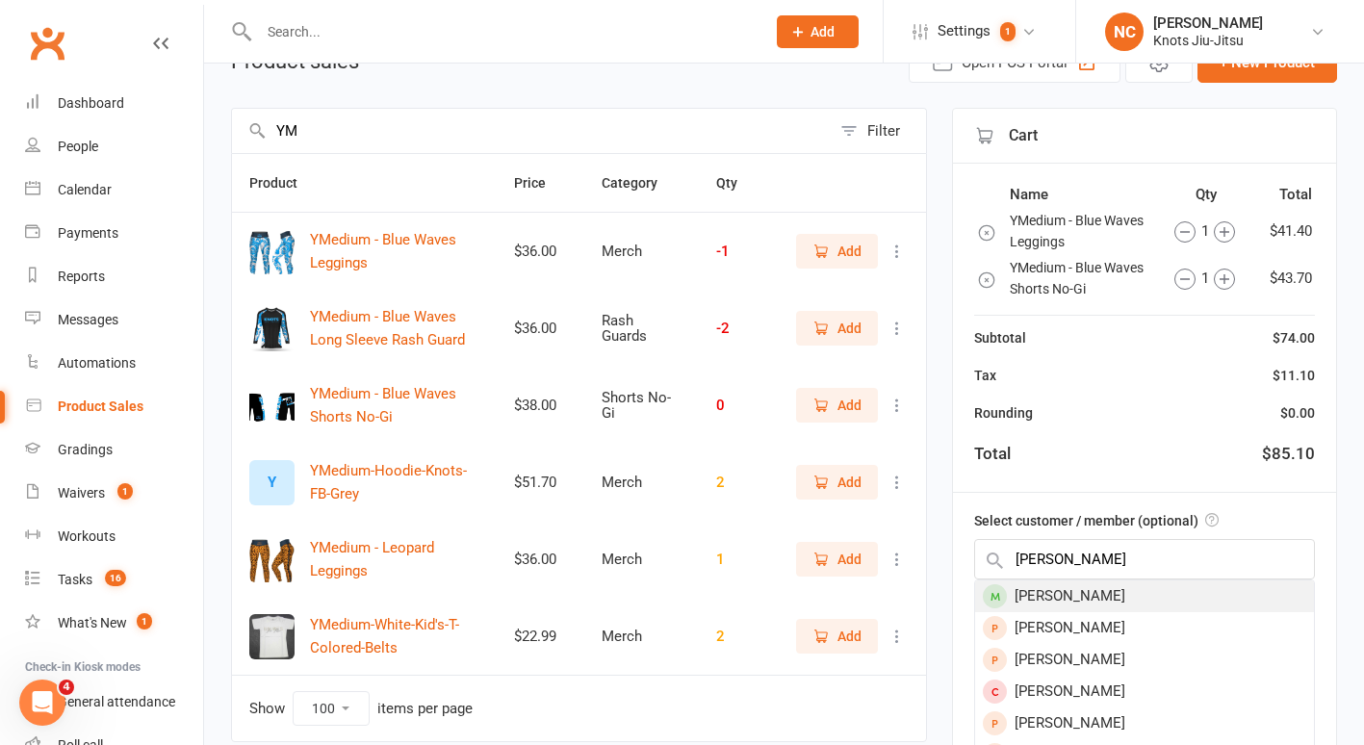
click at [1101, 604] on div "[PERSON_NAME]" at bounding box center [1144, 596] width 339 height 32
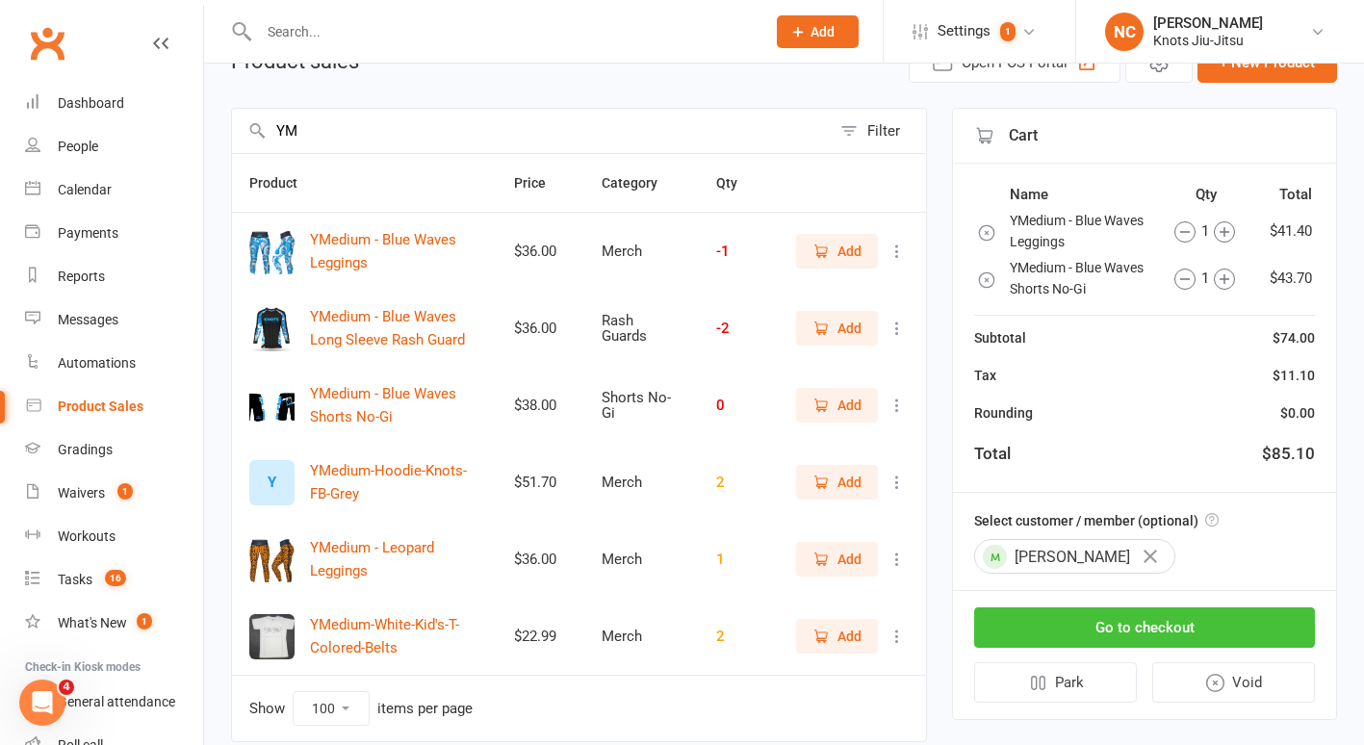
click at [1101, 617] on button "Go to checkout" at bounding box center [1144, 627] width 341 height 40
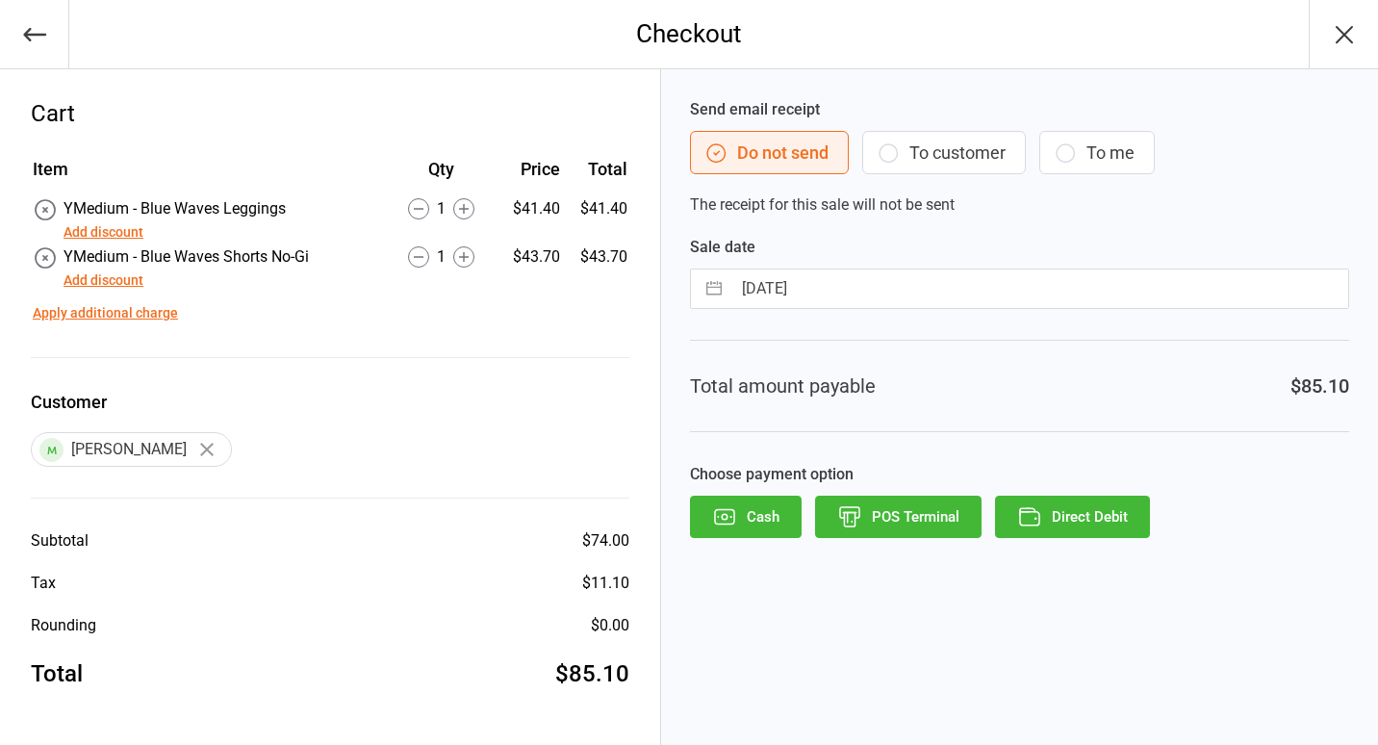
click at [959, 145] on button "To customer" at bounding box center [944, 152] width 164 height 43
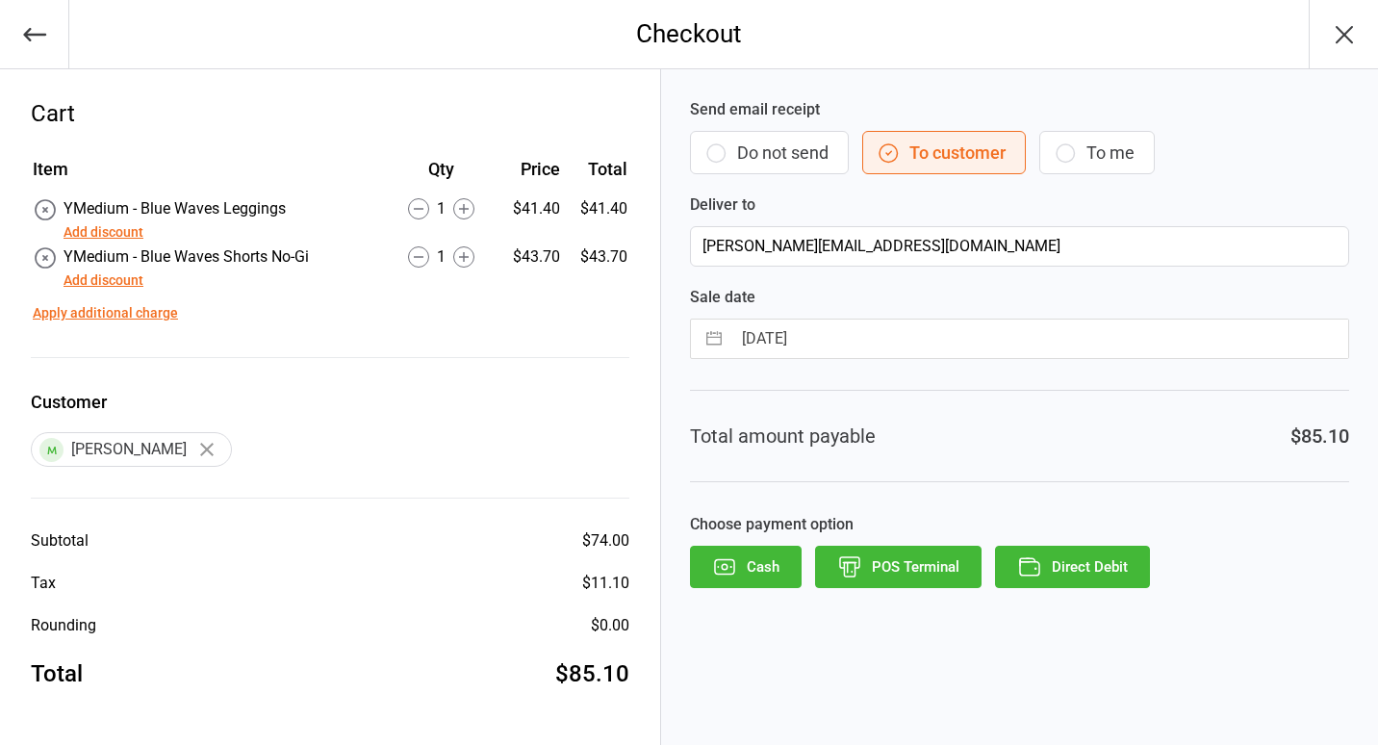
click at [1065, 575] on button "Direct Debit" at bounding box center [1072, 567] width 155 height 42
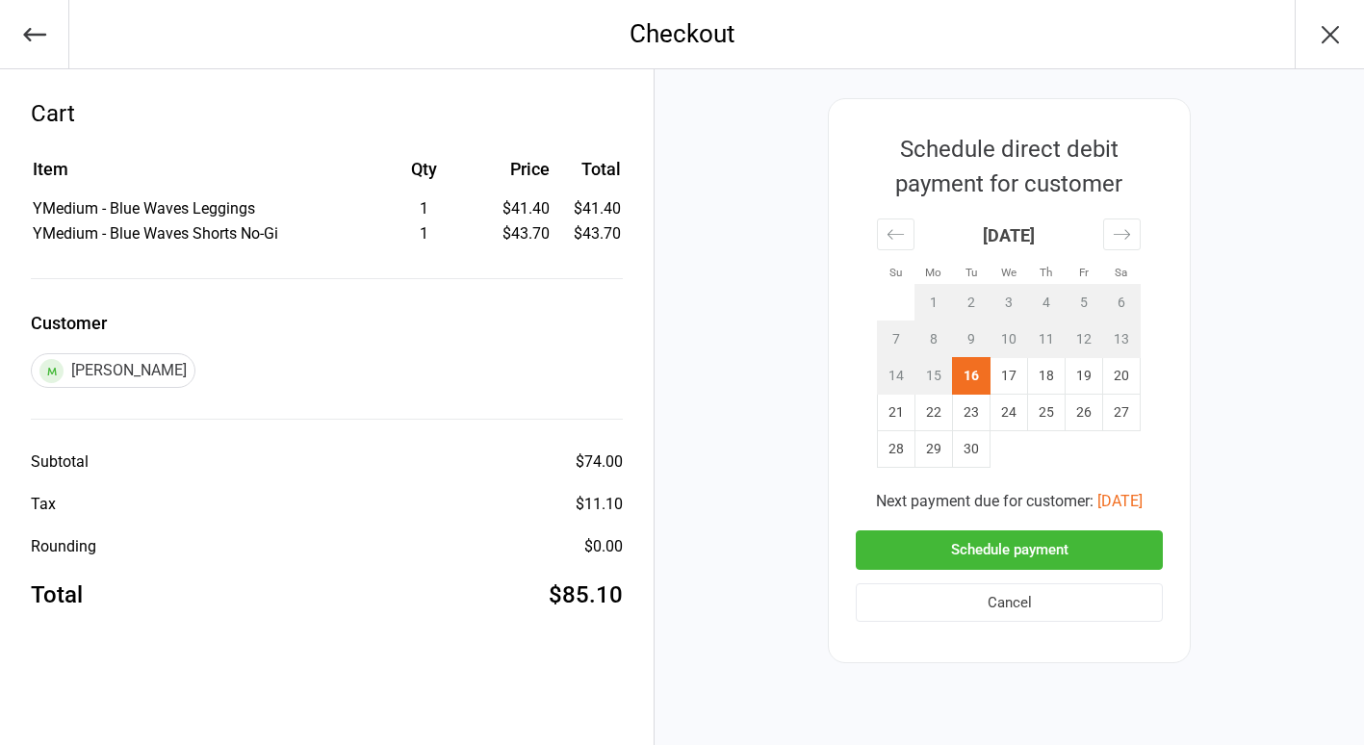
click at [1006, 558] on button "Schedule payment" at bounding box center [1009, 549] width 307 height 39
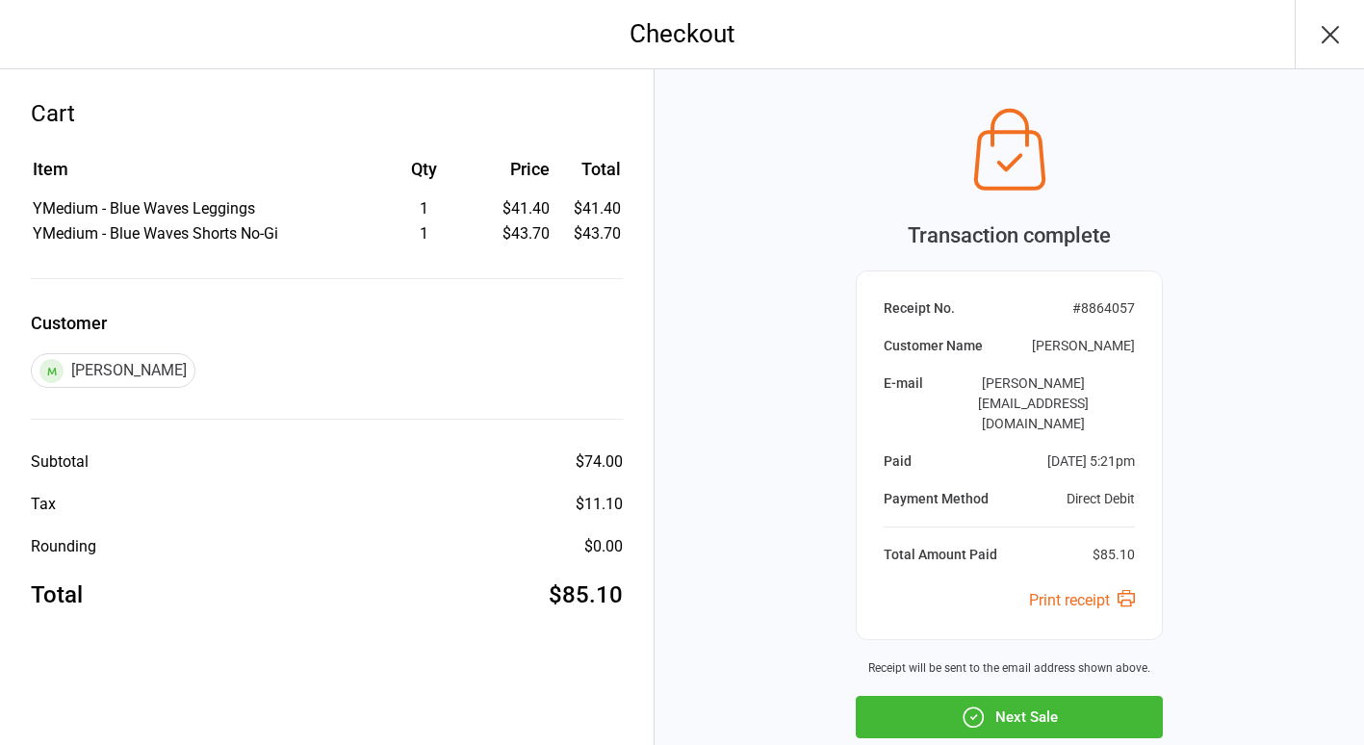
click at [1019, 696] on button "Next Sale" at bounding box center [1009, 717] width 307 height 42
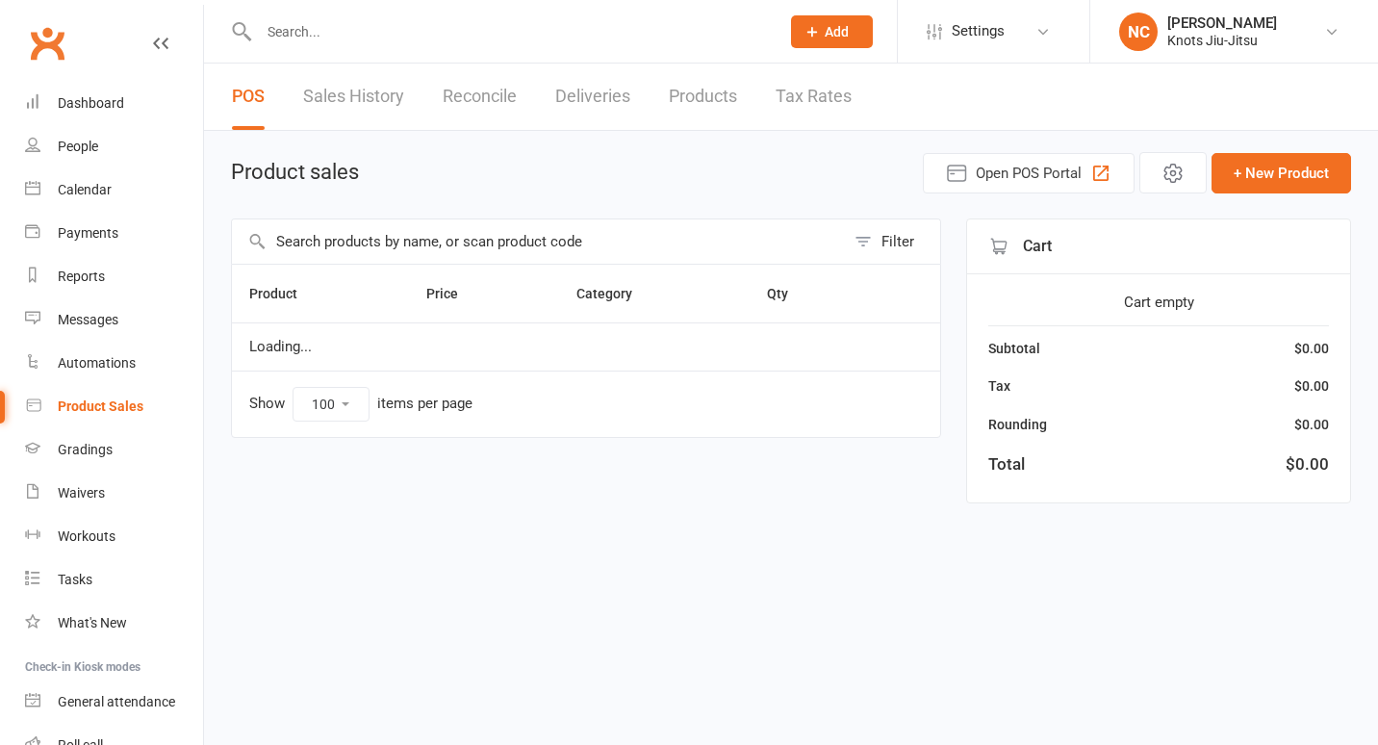
select select "100"
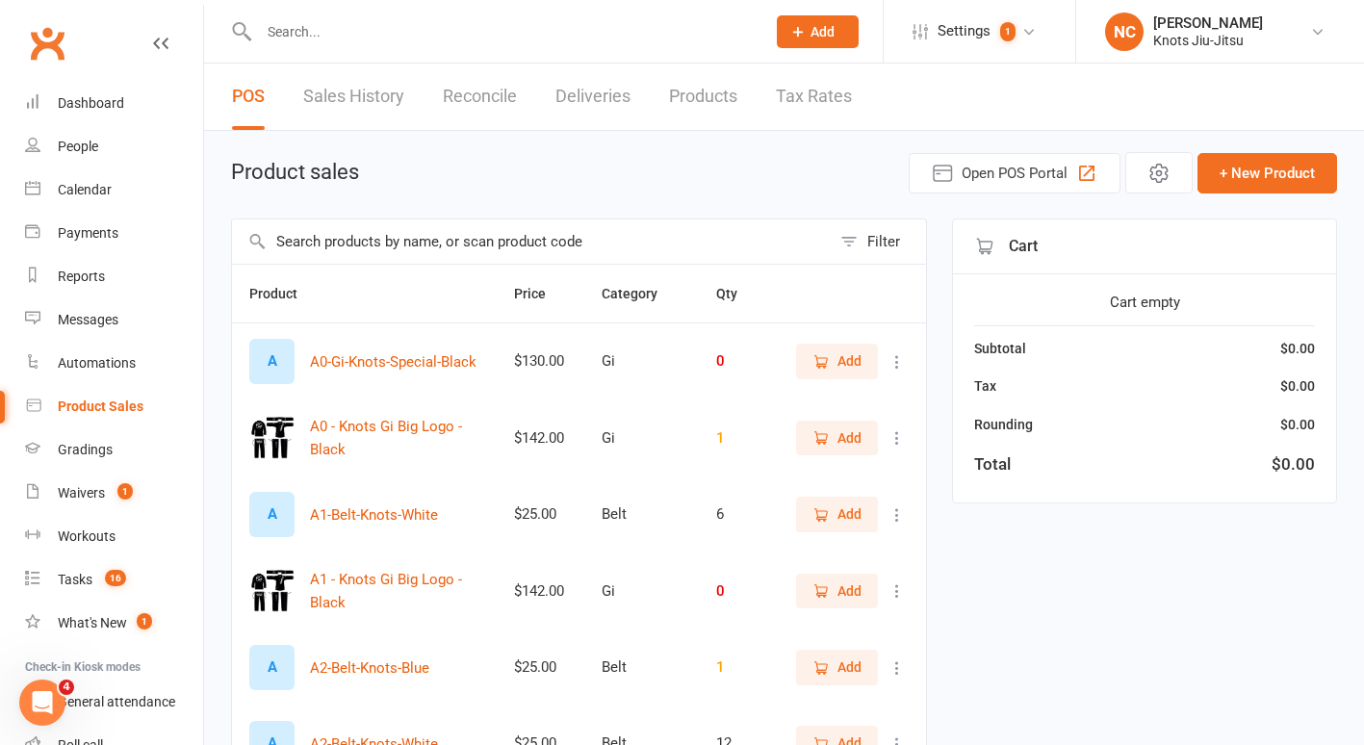
click at [504, 39] on input "text" at bounding box center [502, 31] width 499 height 27
type input "K"
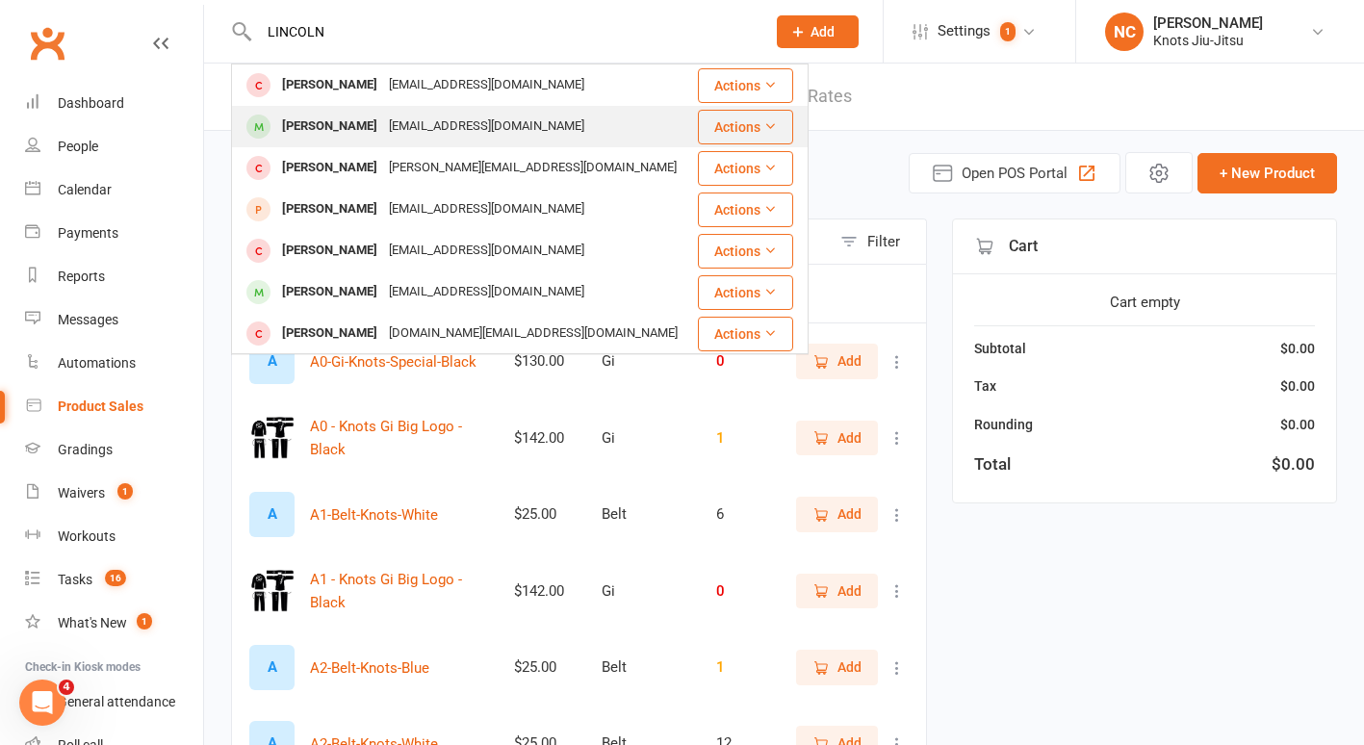
type input "LINCOLN"
click at [469, 118] on div "[EMAIL_ADDRESS][DOMAIN_NAME]" at bounding box center [486, 127] width 207 height 28
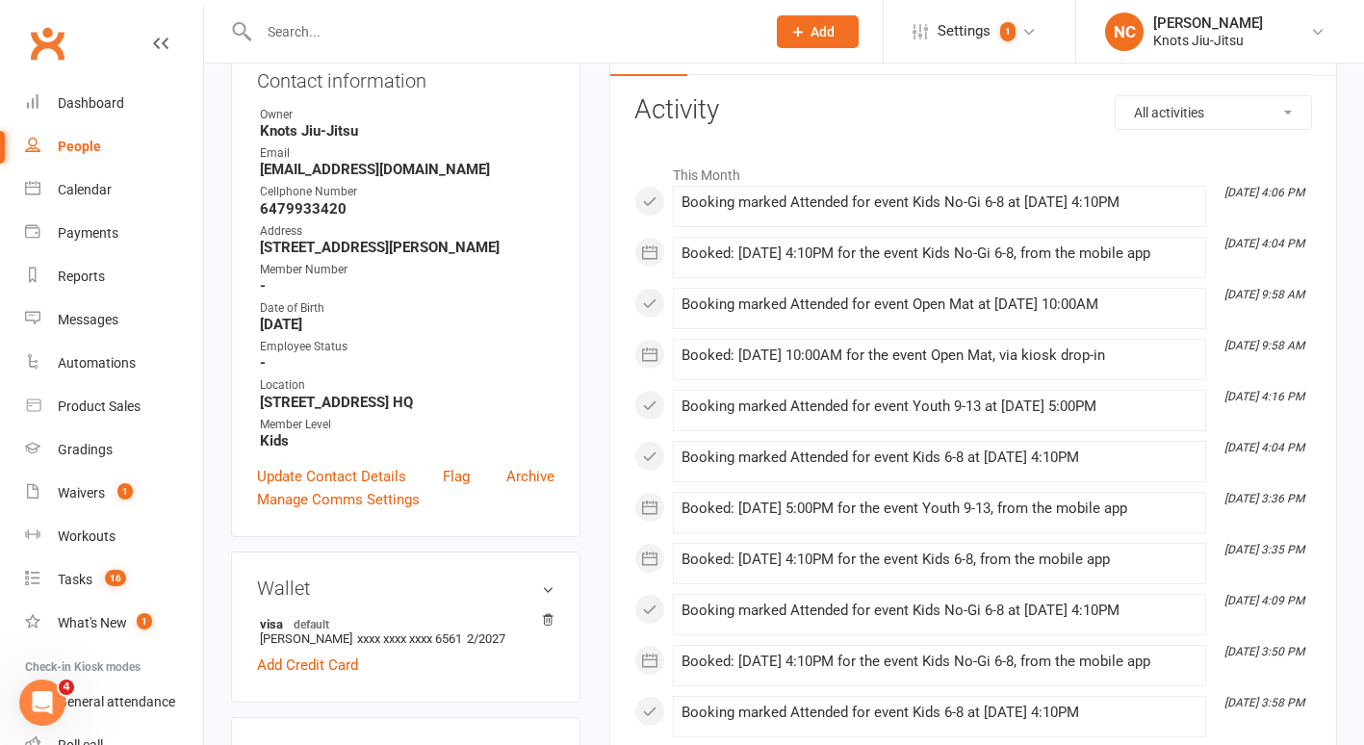
scroll to position [360, 0]
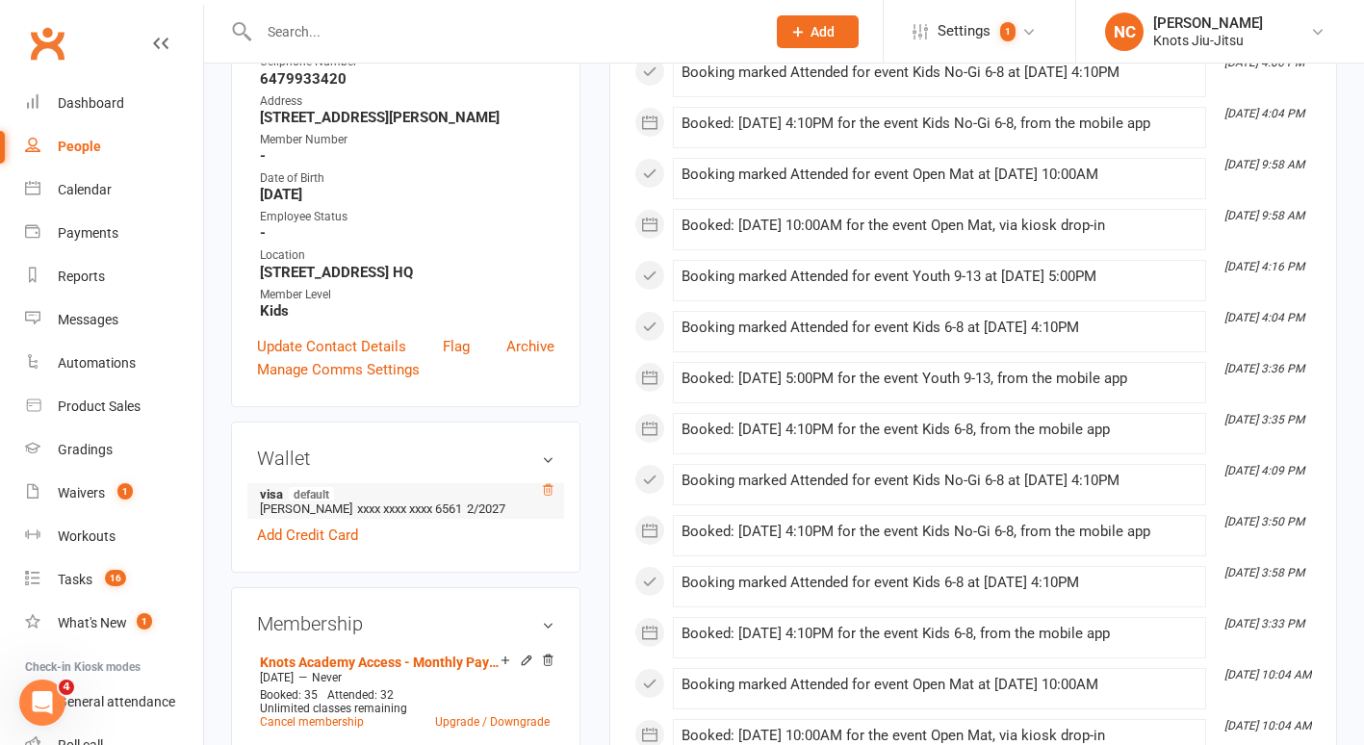
click at [550, 495] on icon at bounding box center [547, 489] width 13 height 13
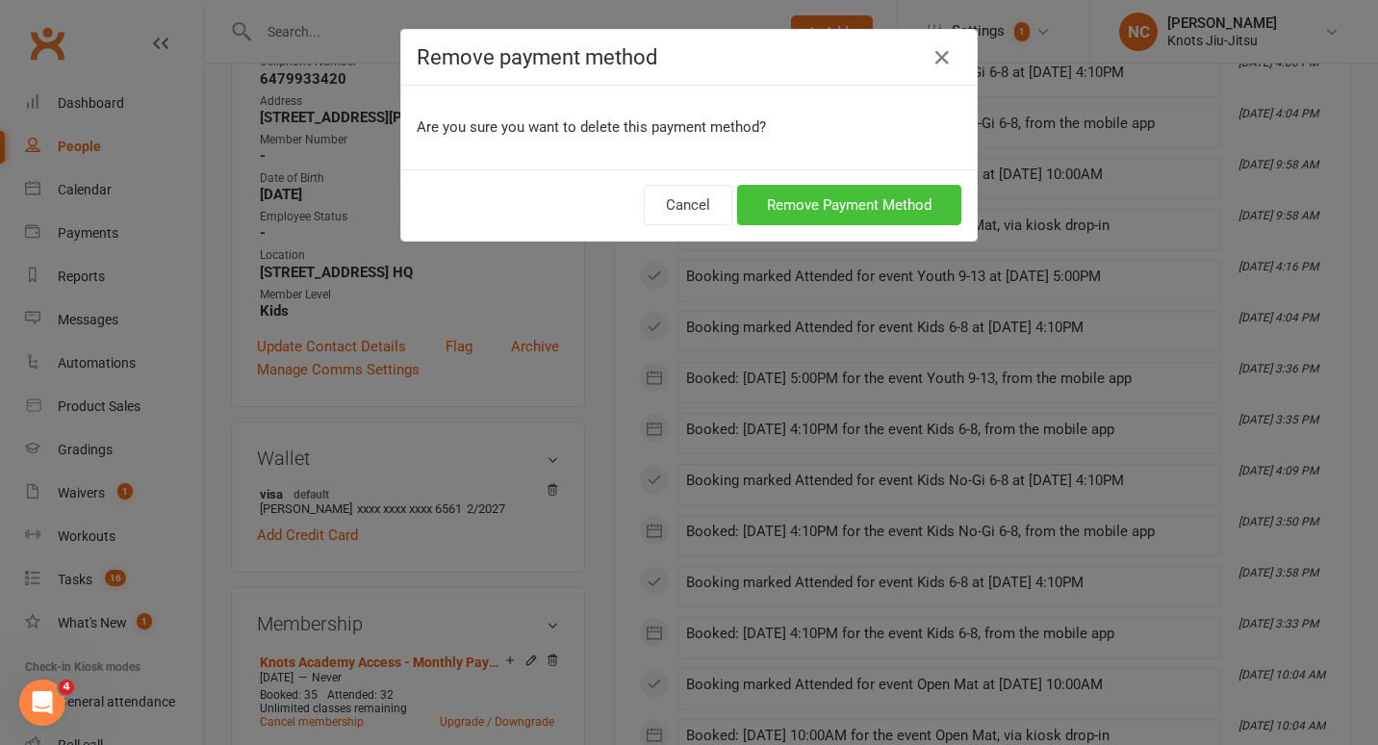
click at [793, 193] on button "Remove Payment Method" at bounding box center [849, 205] width 224 height 40
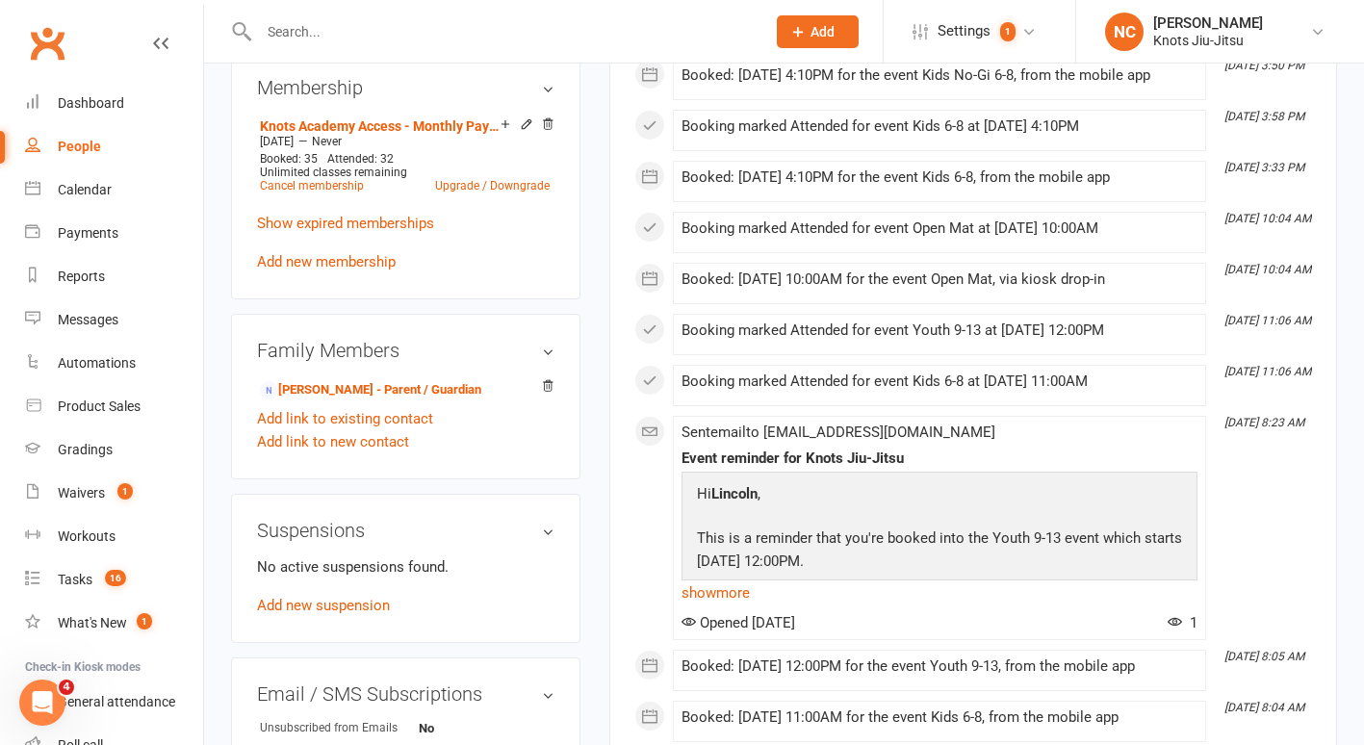
scroll to position [885, 0]
click at [453, 398] on link "[PERSON_NAME] - Parent / Guardian" at bounding box center [370, 389] width 221 height 20
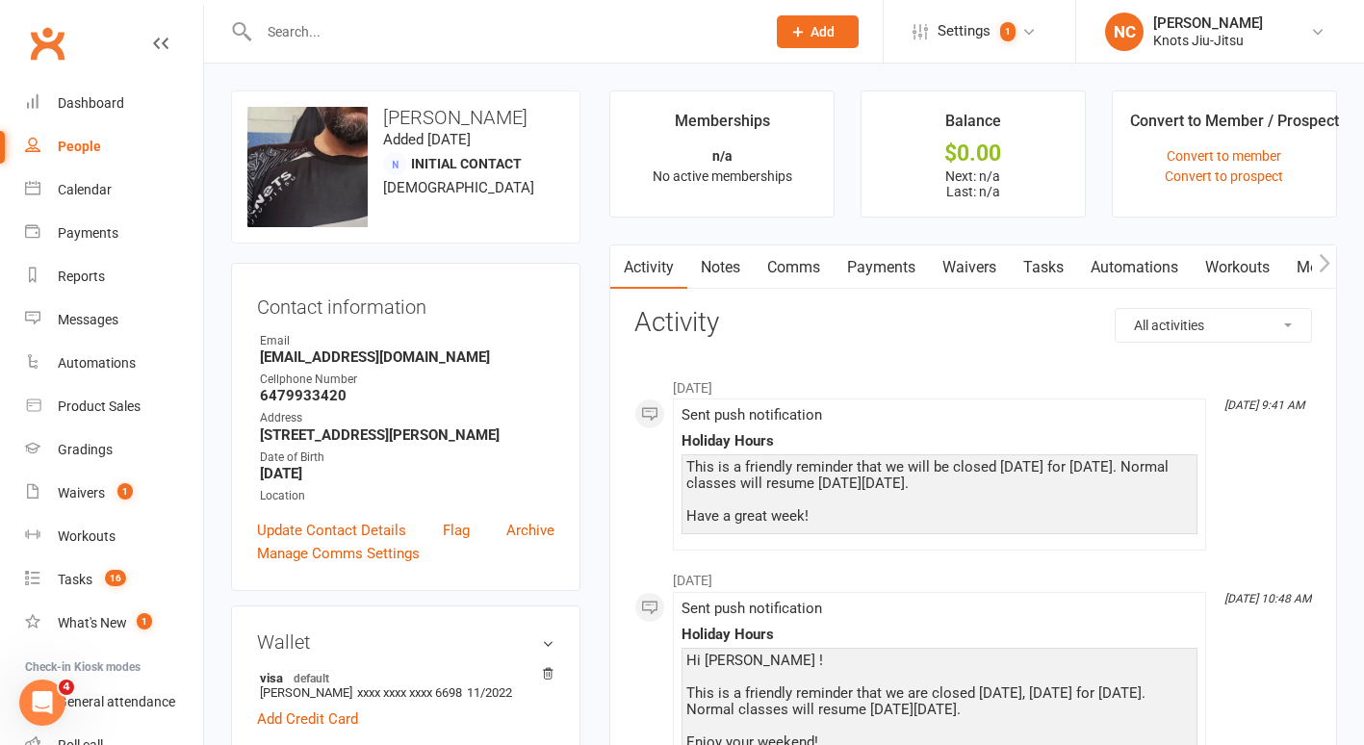
click at [957, 265] on link "Waivers" at bounding box center [969, 267] width 81 height 44
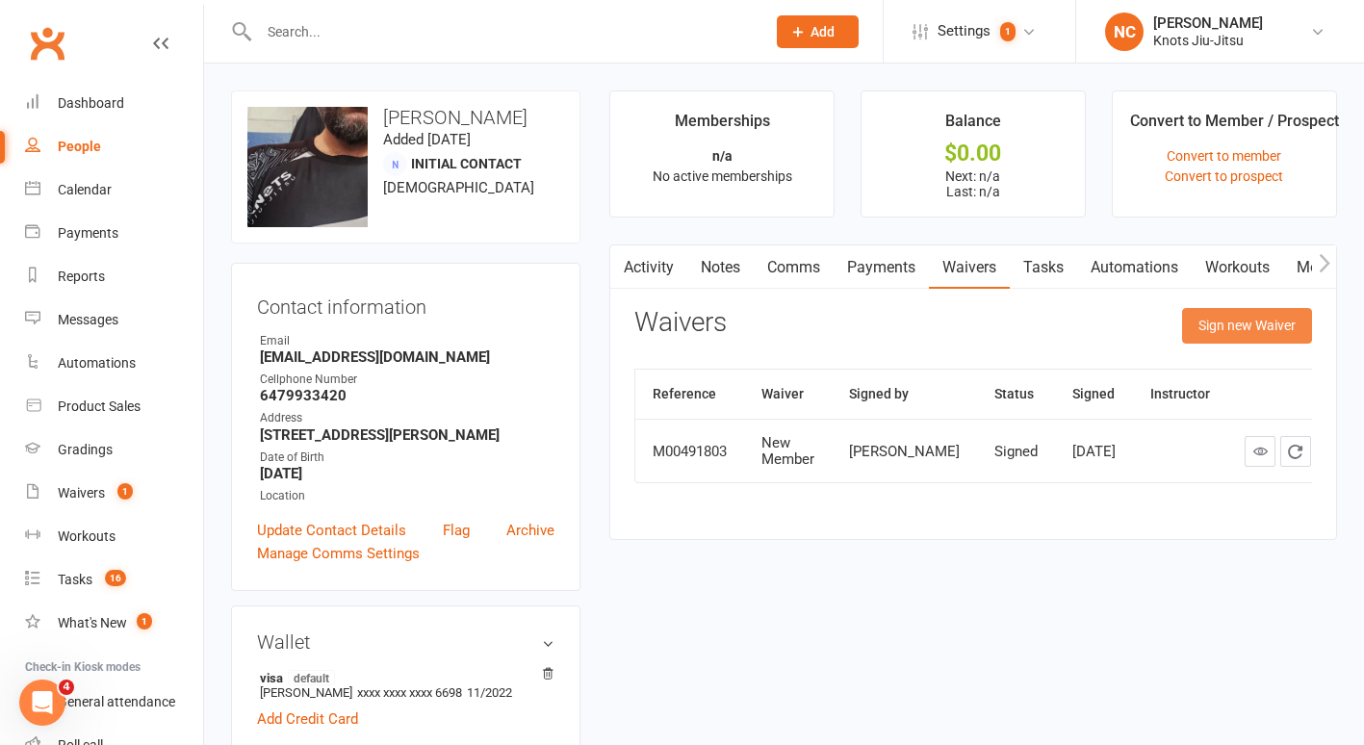
click at [1283, 314] on button "Sign new Waiver" at bounding box center [1247, 325] width 130 height 35
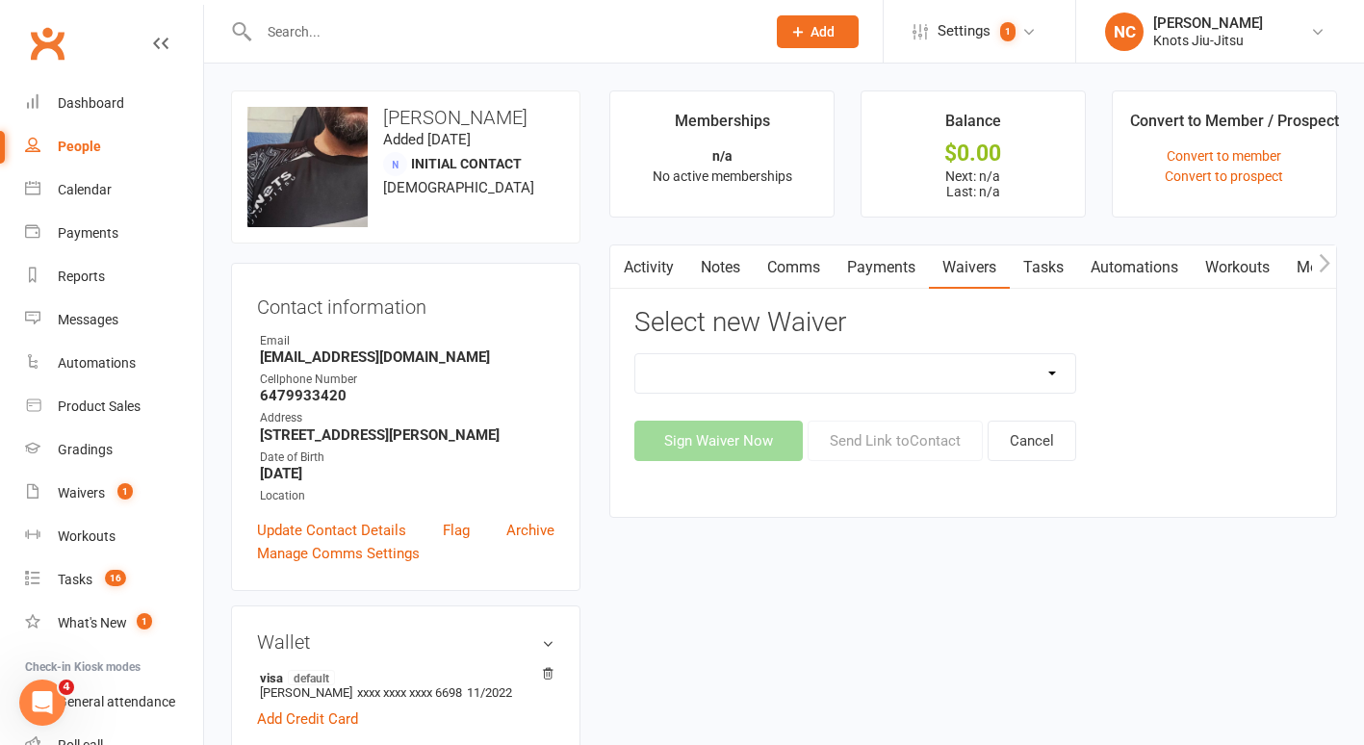
click at [924, 367] on select "Birthday Party Waiver Covid Vaccine Confirmation E.T.C. Partnership Member E.T.…" at bounding box center [855, 373] width 440 height 39
select select "6556"
click at [635, 354] on select "Birthday Party Waiver Covid Vaccine Confirmation E.T.C. Partnership Member E.T.…" at bounding box center [855, 373] width 440 height 39
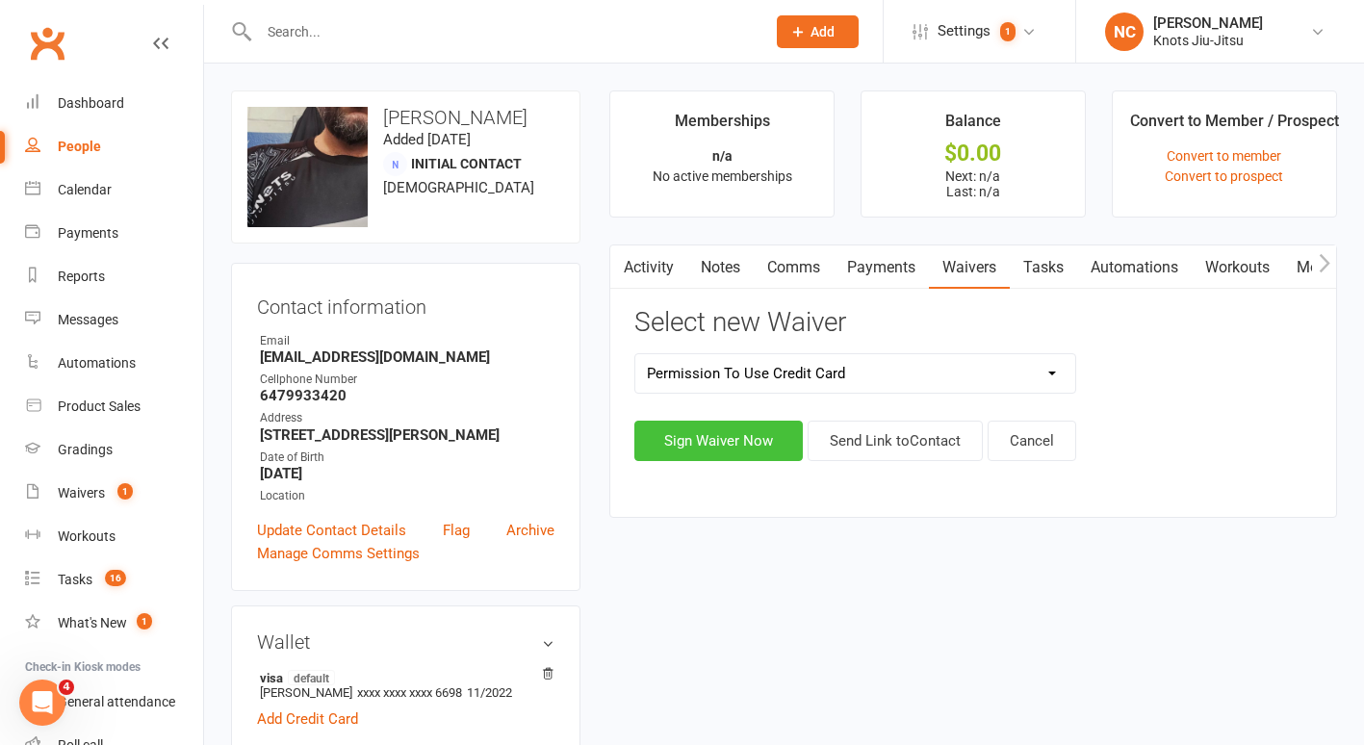
click at [741, 438] on button "Sign Waiver Now" at bounding box center [718, 441] width 168 height 40
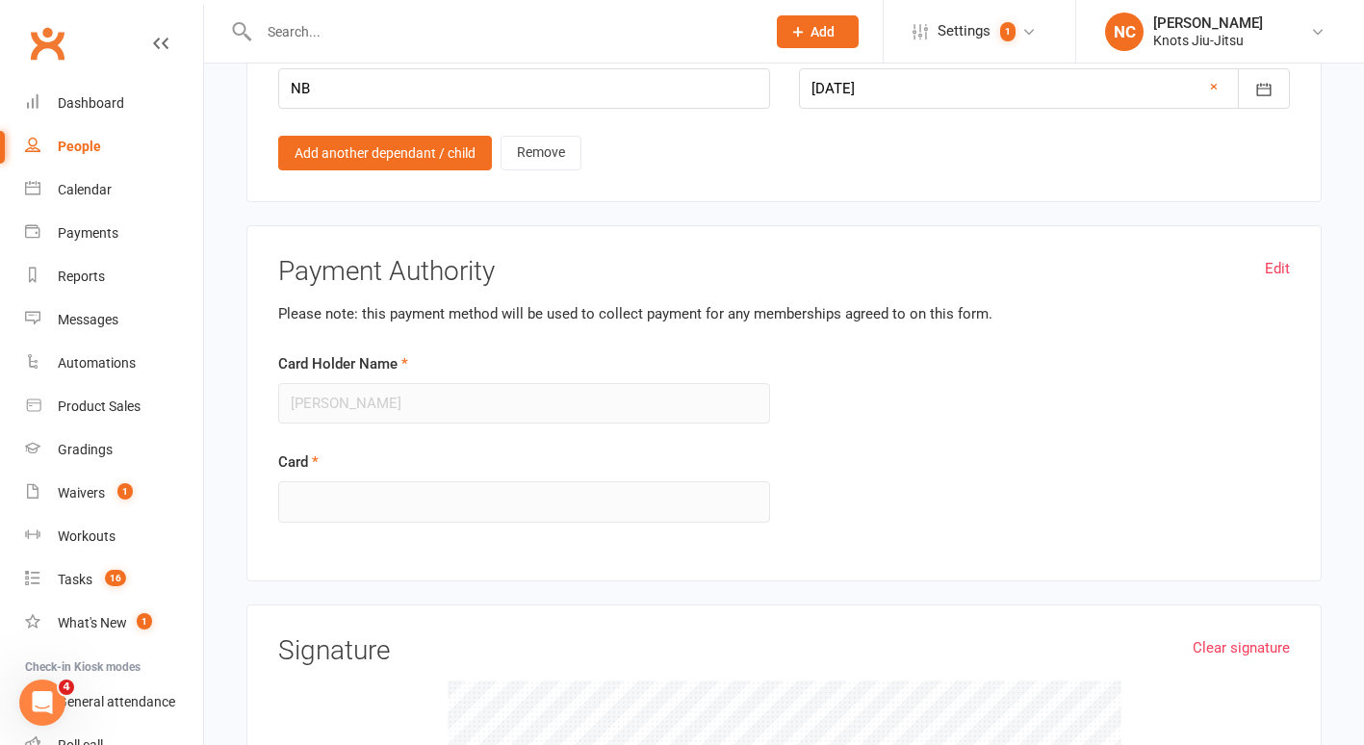
scroll to position [1615, 0]
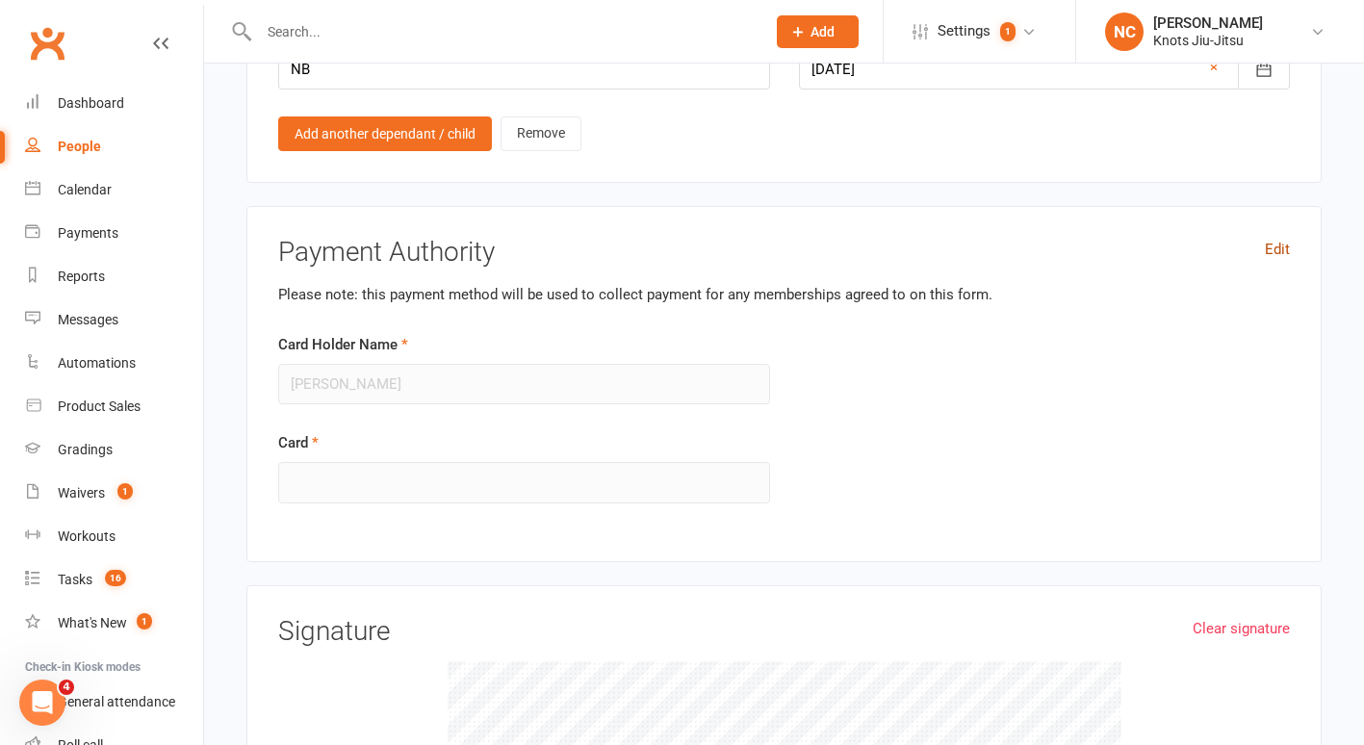
click at [1275, 245] on link "Edit" at bounding box center [1277, 249] width 25 height 23
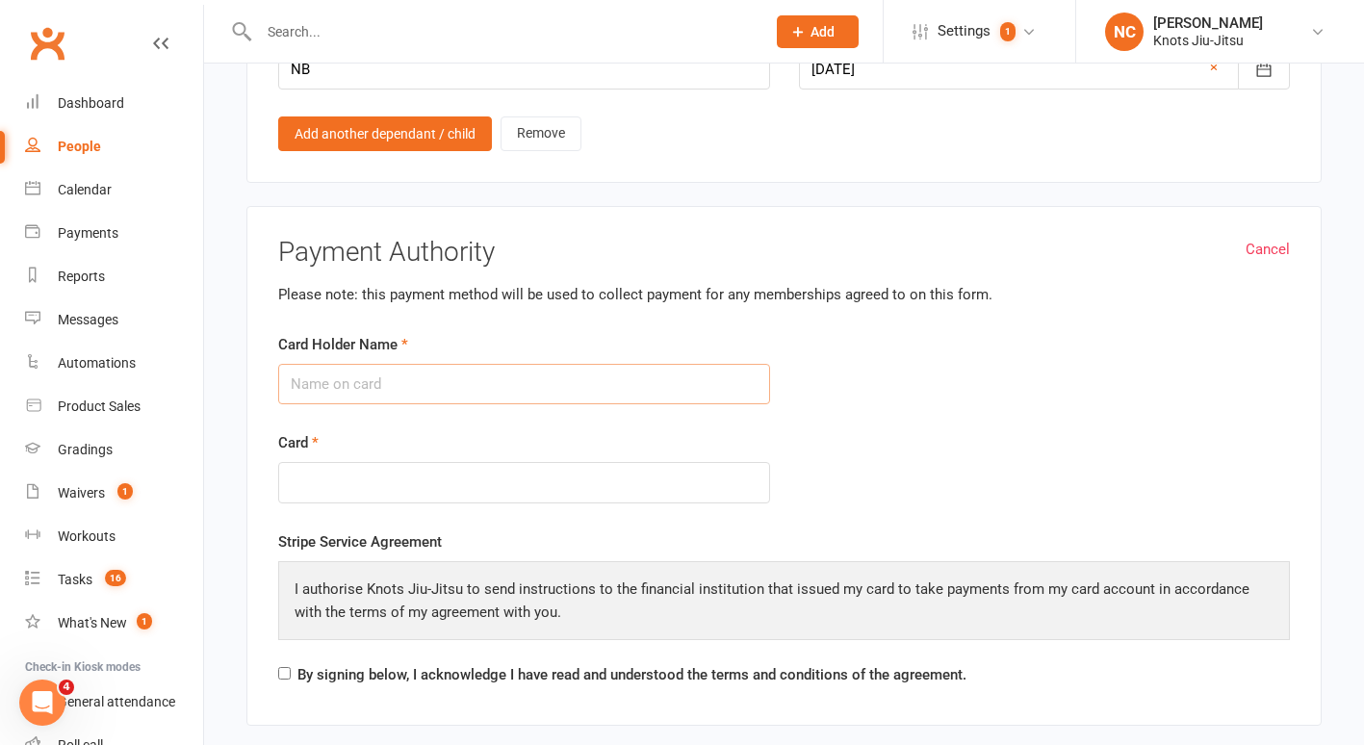
click at [339, 389] on input "Card Holder Name" at bounding box center [524, 384] width 492 height 40
type input "b"
type input "BrianRusciolelli"
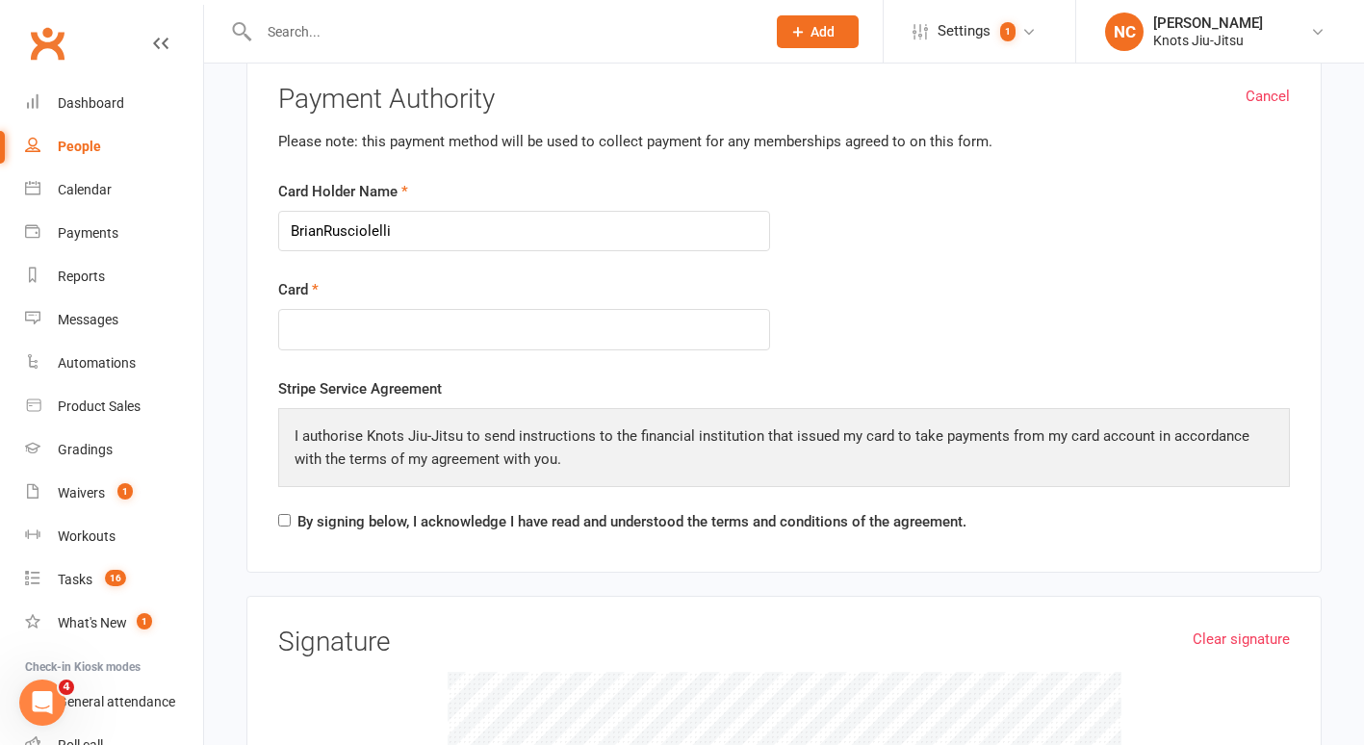
scroll to position [1770, 0]
click at [284, 512] on input "By signing below, I acknowledge I have read and understood the terms and condit…" at bounding box center [284, 518] width 13 height 13
checkbox input "true"
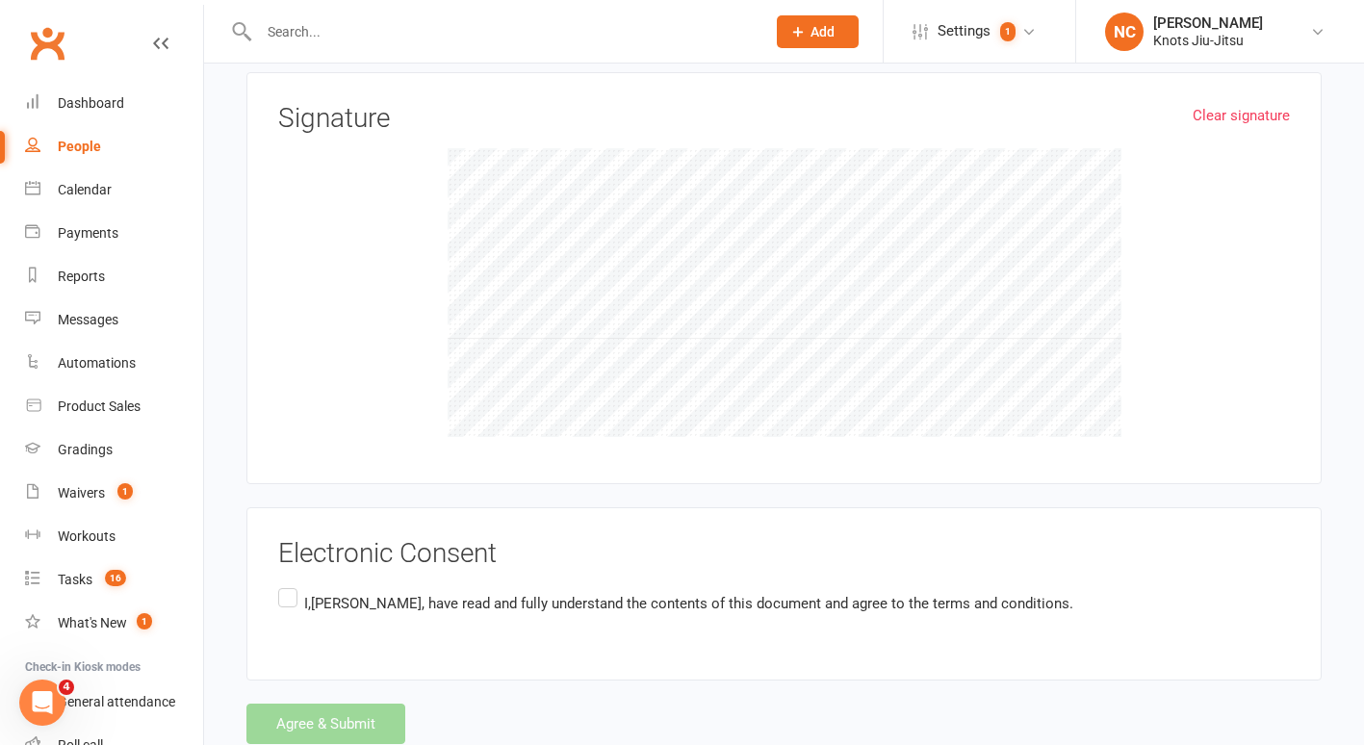
scroll to position [2294, 0]
click at [292, 588] on label "I,[PERSON_NAME] , have read and fully understand the contents of this document …" at bounding box center [675, 601] width 795 height 38
click at [291, 582] on input "I,[PERSON_NAME] , have read and fully understand the contents of this document …" at bounding box center [284, 582] width 13 height 0
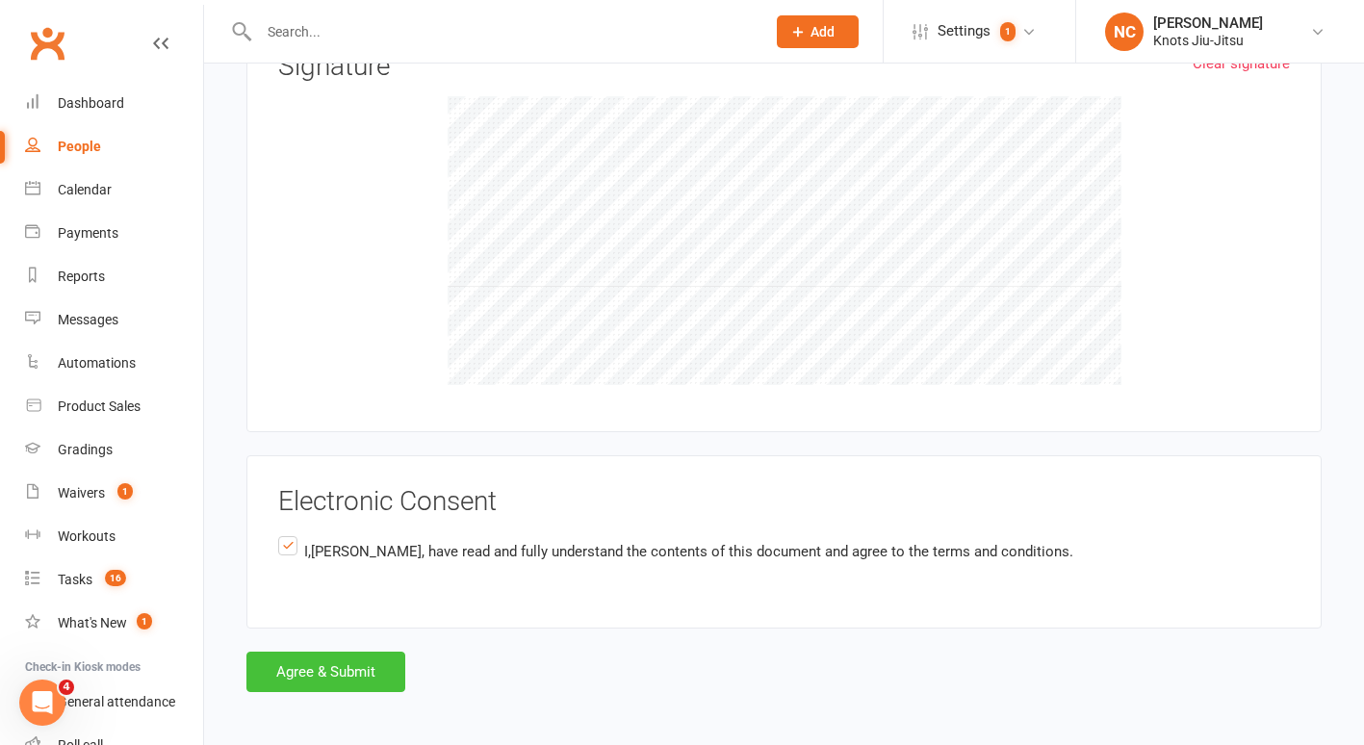
click at [328, 657] on button "Agree & Submit" at bounding box center [325, 672] width 159 height 40
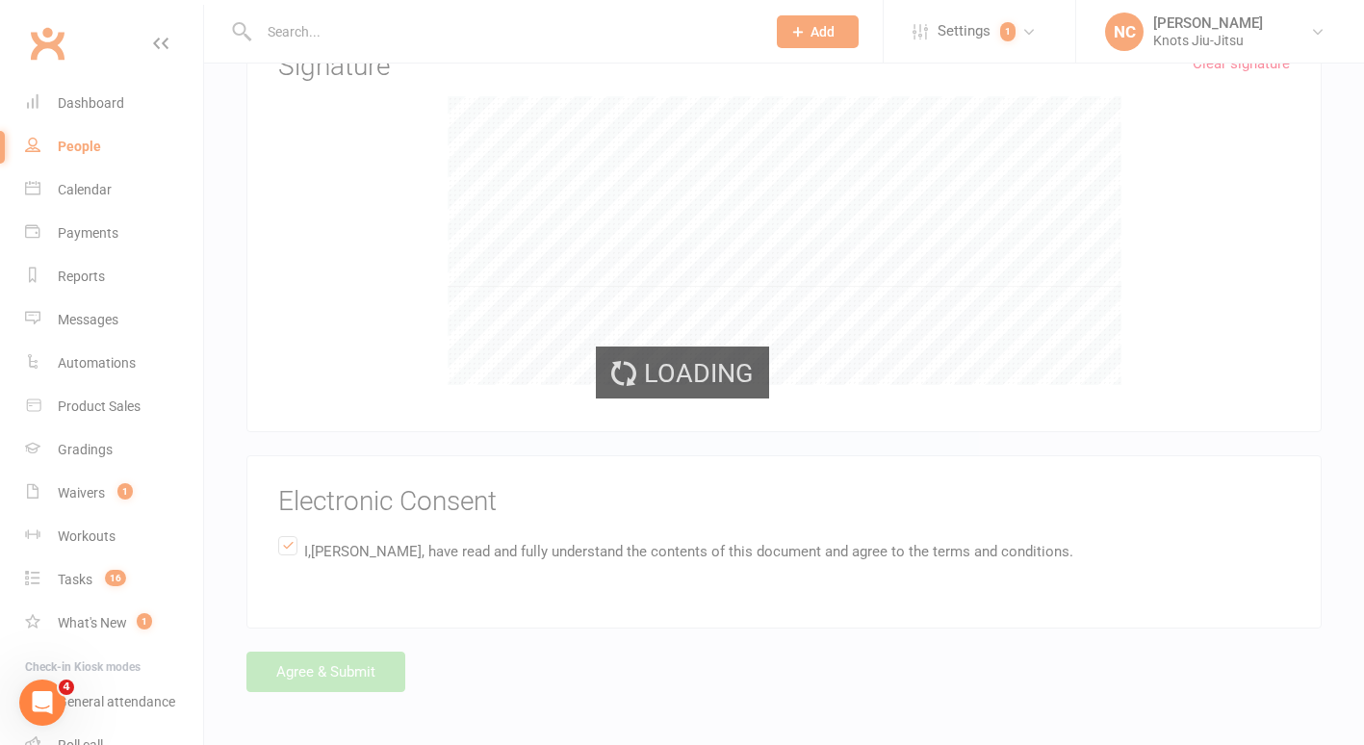
scroll to position [0, 0]
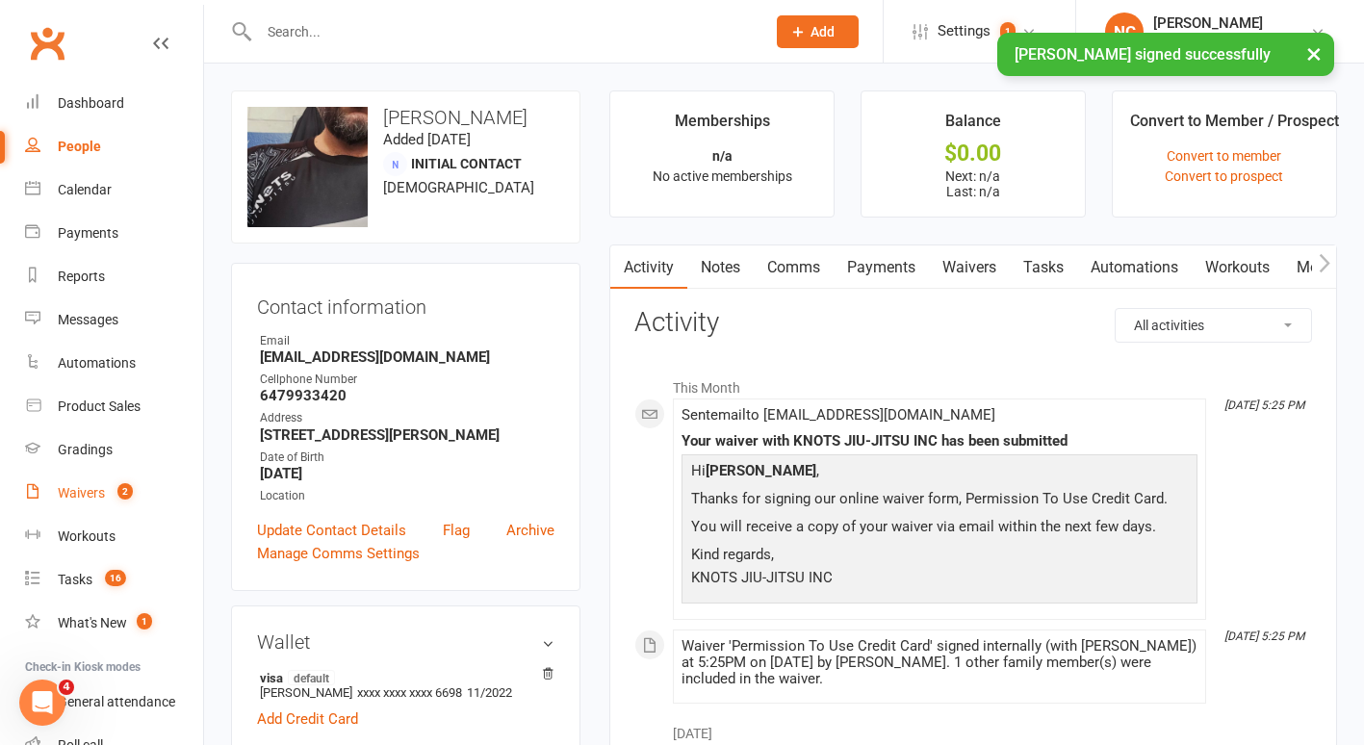
click at [89, 510] on link "Waivers 2" at bounding box center [114, 493] width 178 height 43
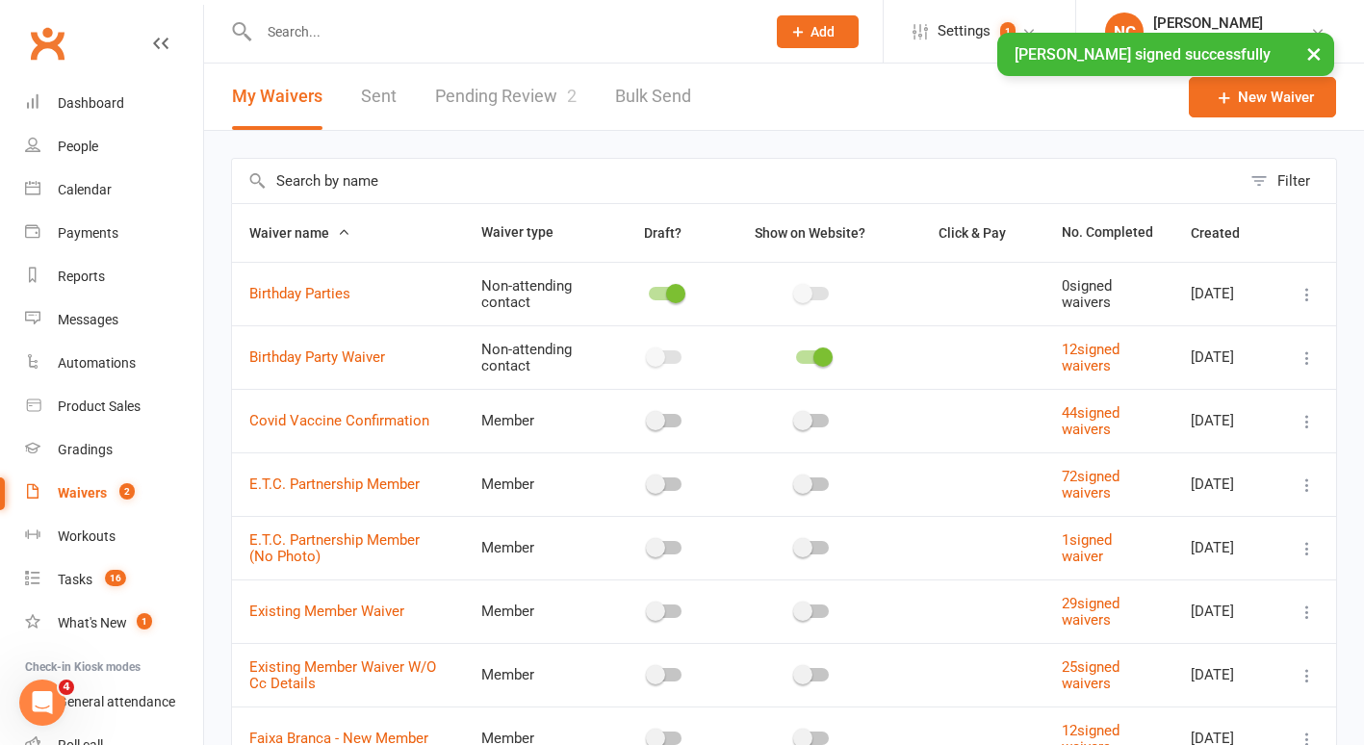
click at [484, 88] on link "Pending Review 2" at bounding box center [506, 97] width 142 height 66
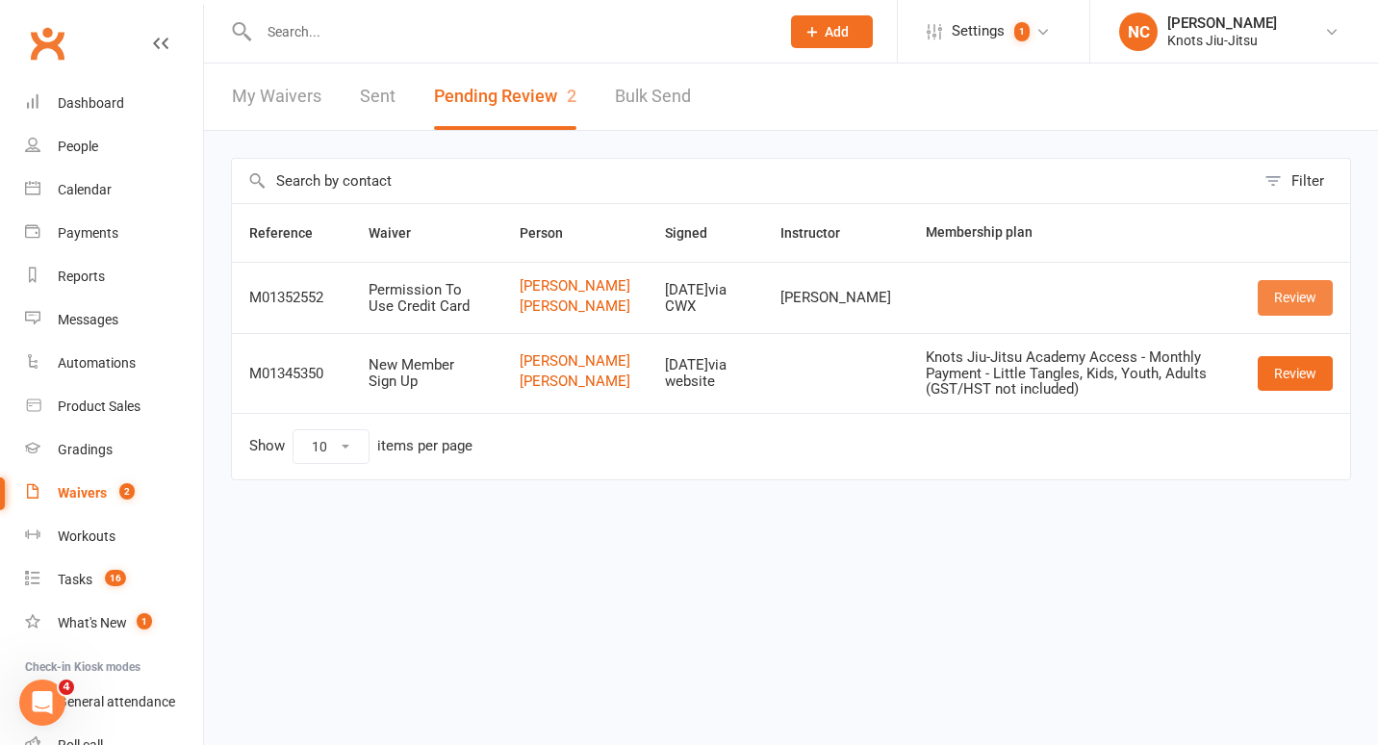
click at [1331, 315] on link "Review" at bounding box center [1295, 297] width 75 height 35
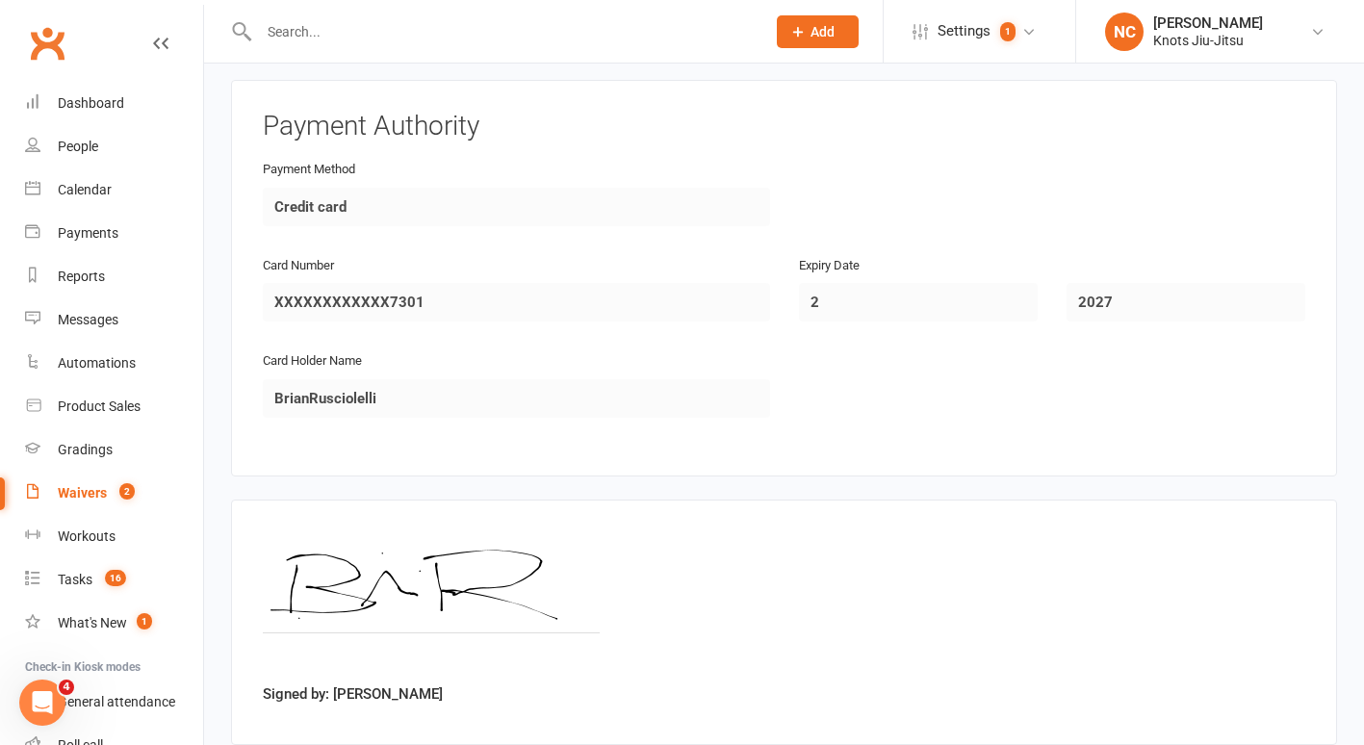
scroll to position [1711, 0]
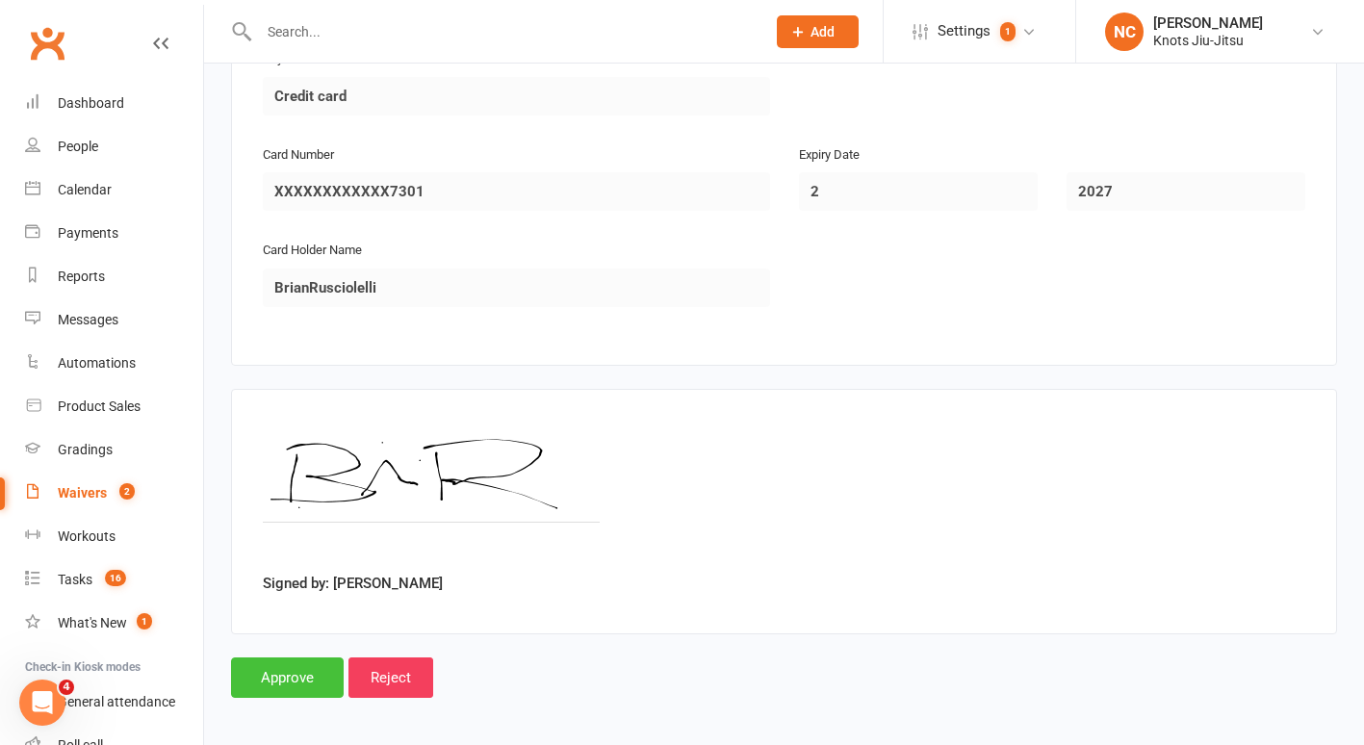
click at [299, 670] on input "Approve" at bounding box center [287, 677] width 113 height 40
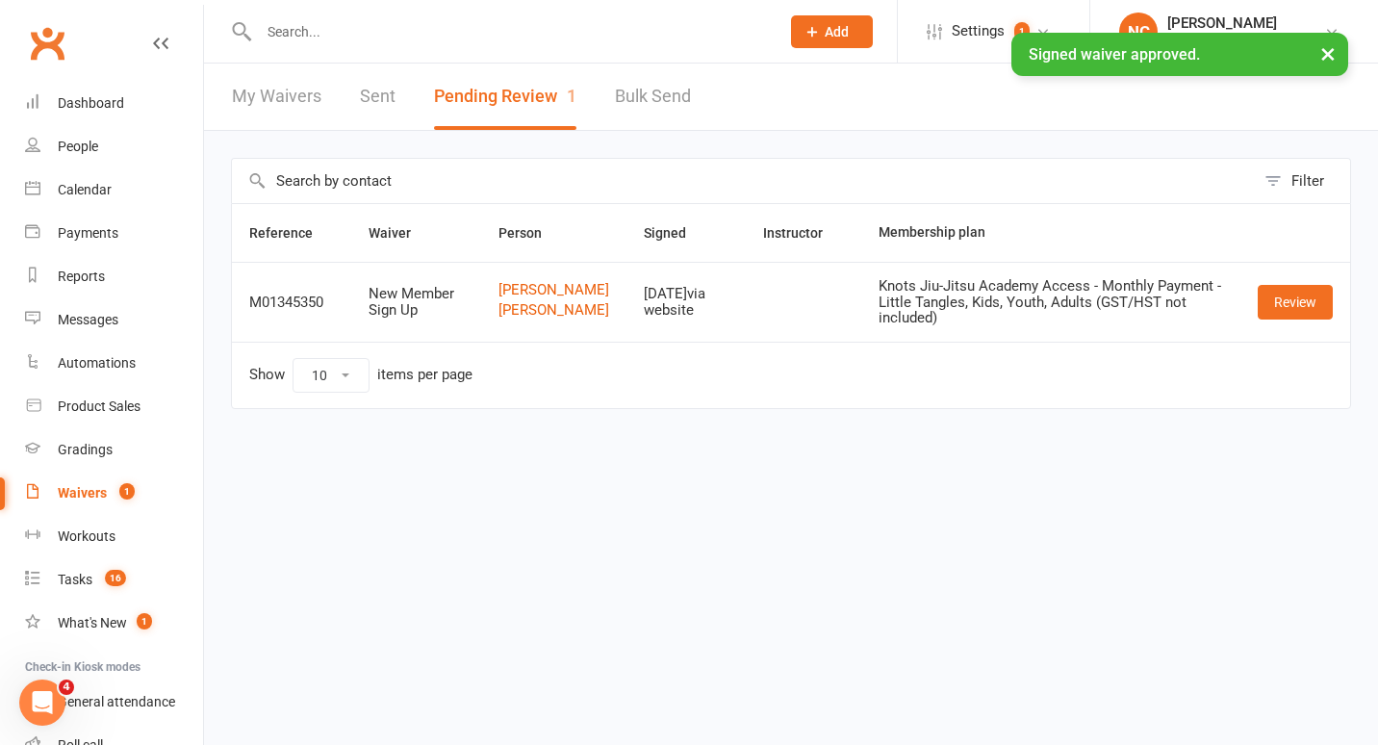
click at [363, 31] on input "text" at bounding box center [509, 31] width 513 height 27
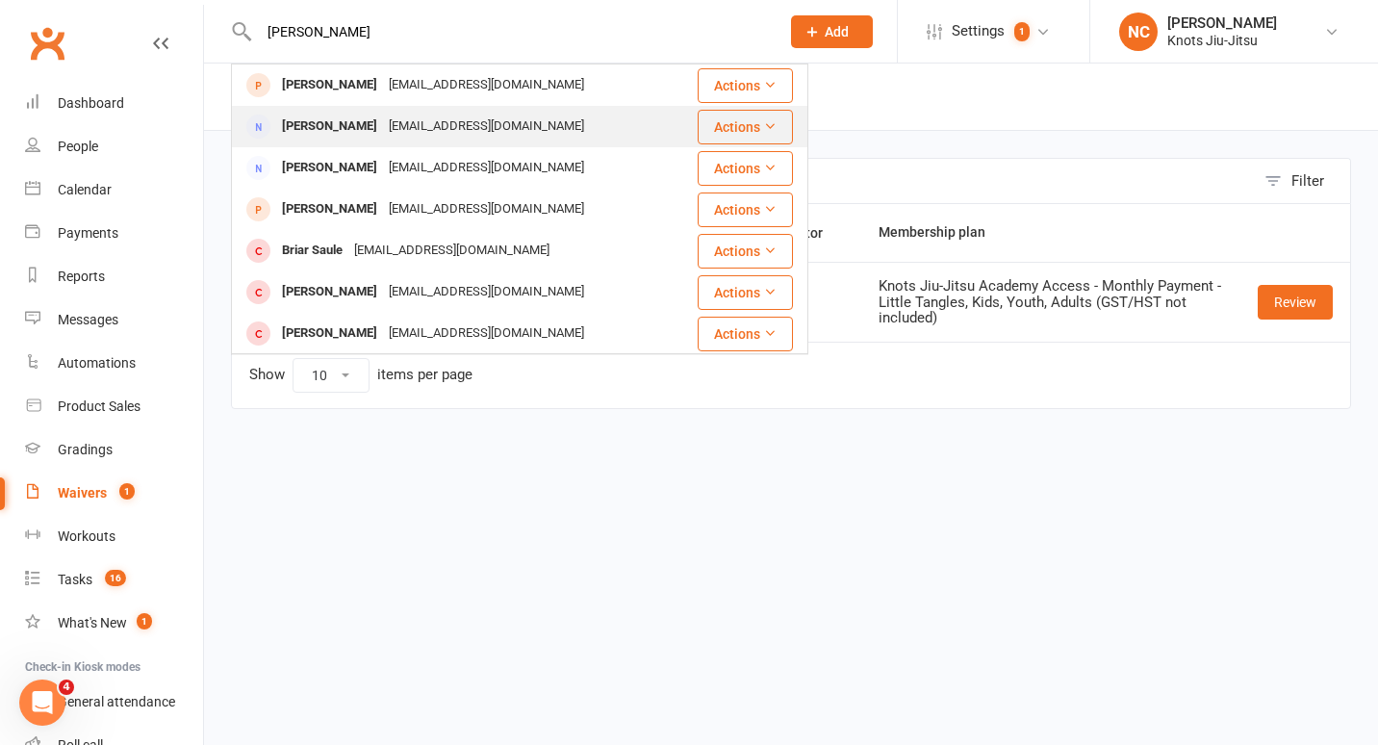
type input "[PERSON_NAME]"
click at [344, 126] on div "[PERSON_NAME]" at bounding box center [329, 127] width 107 height 28
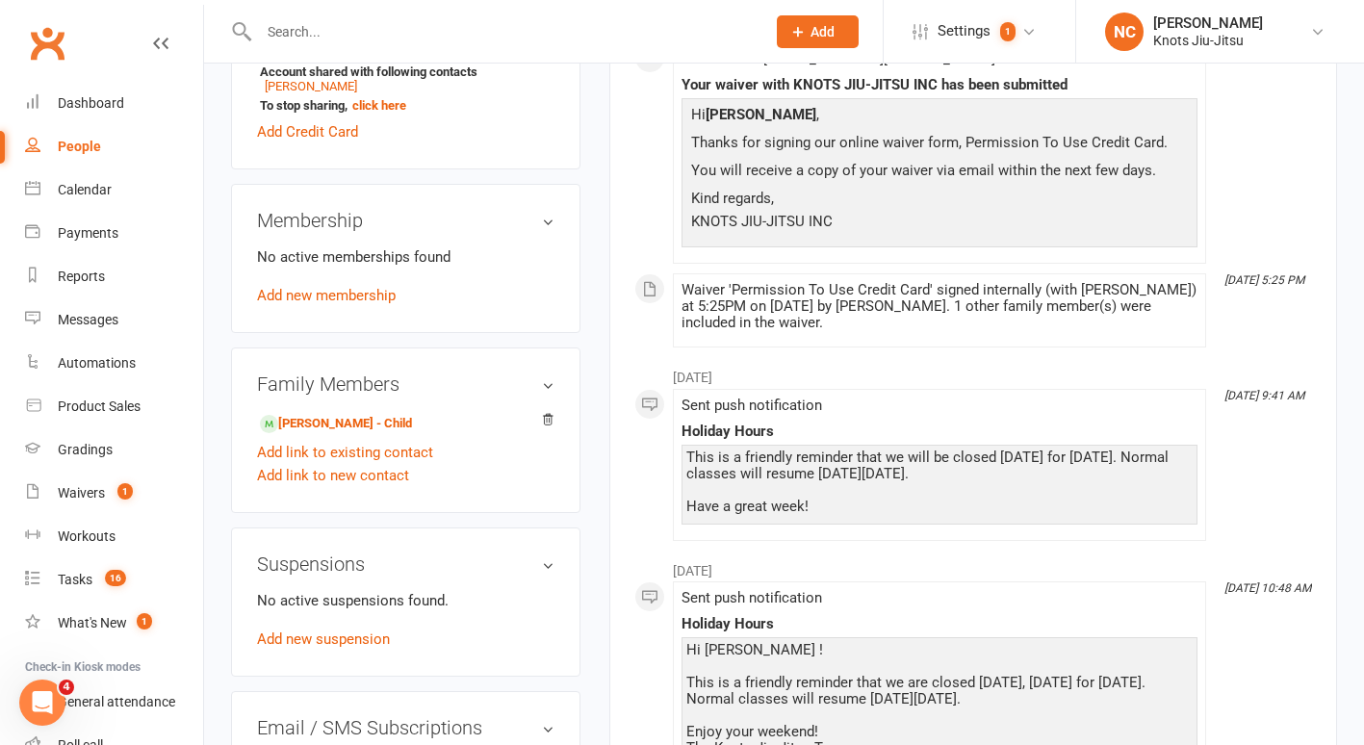
scroll to position [779, 0]
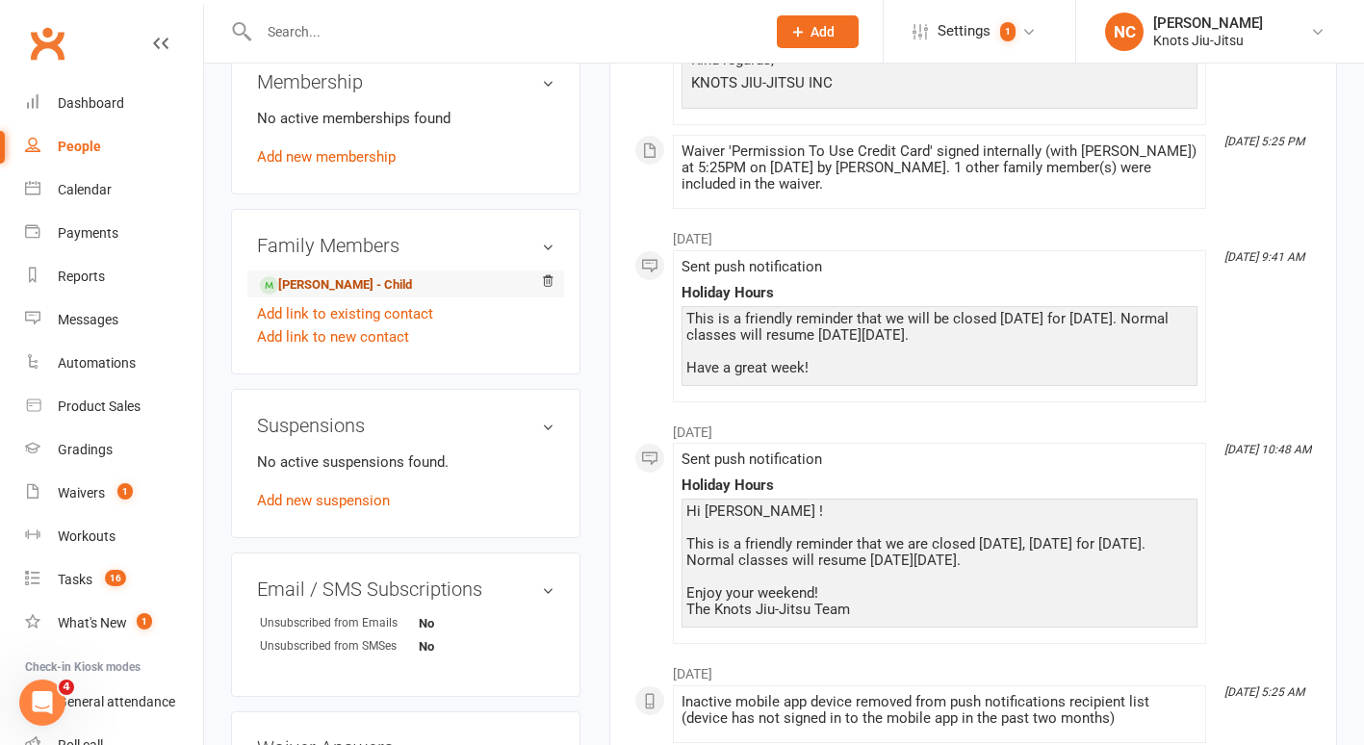
click at [412, 296] on link "[PERSON_NAME] - Child" at bounding box center [336, 285] width 152 height 20
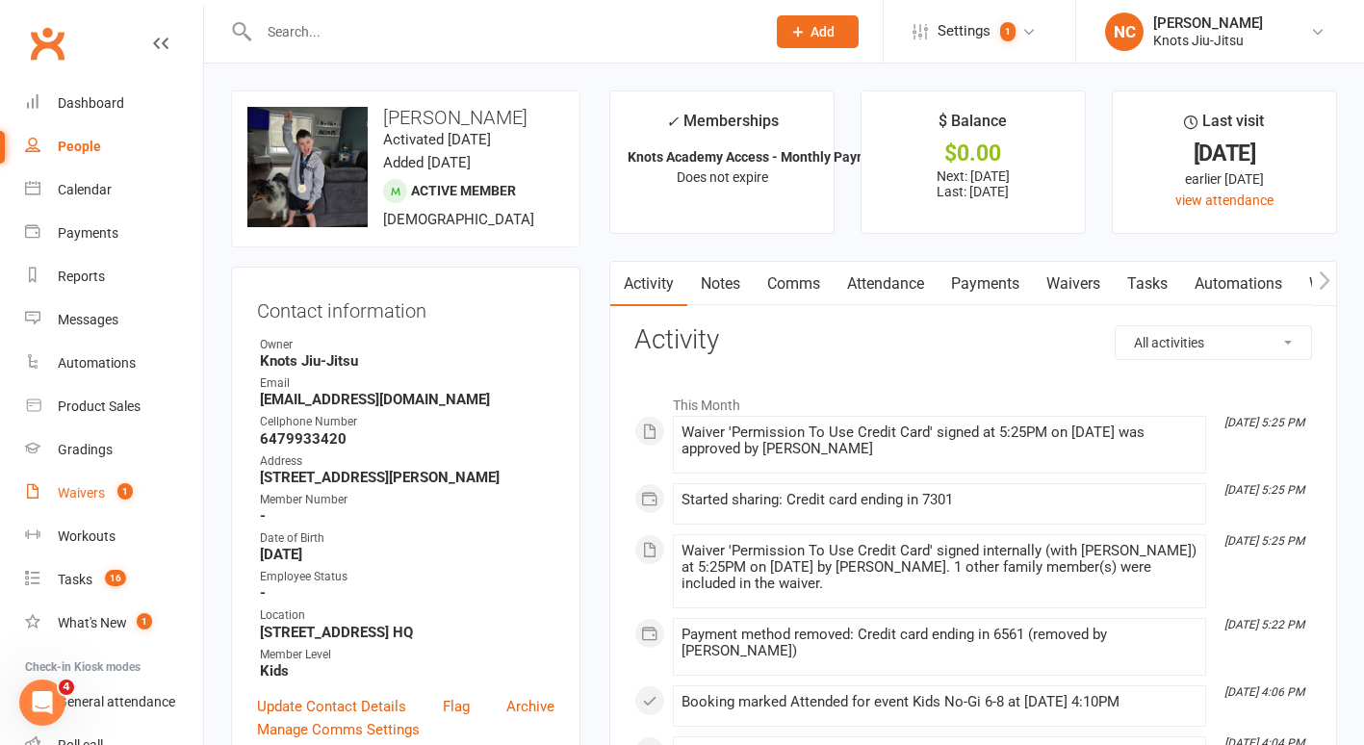
click at [116, 494] on count-badge "1" at bounding box center [120, 492] width 25 height 15
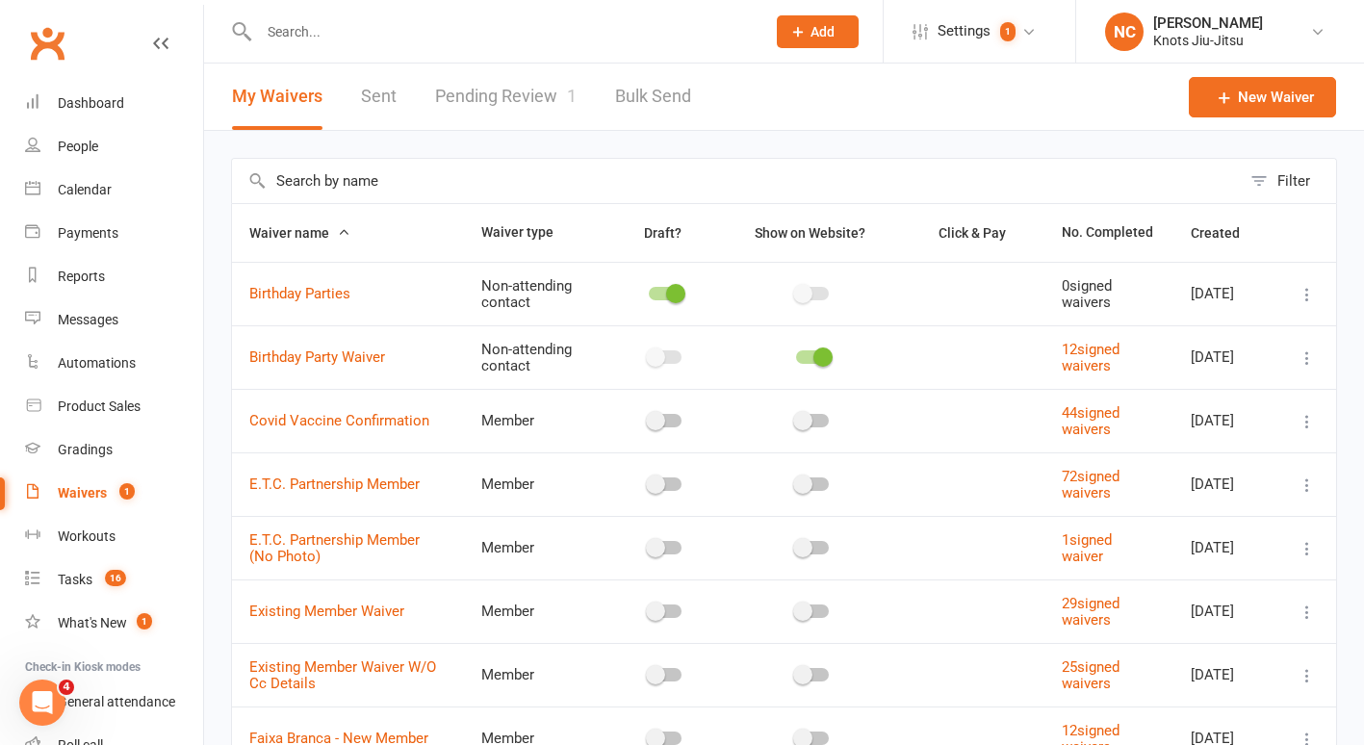
click at [514, 104] on link "Pending Review 1" at bounding box center [506, 97] width 142 height 66
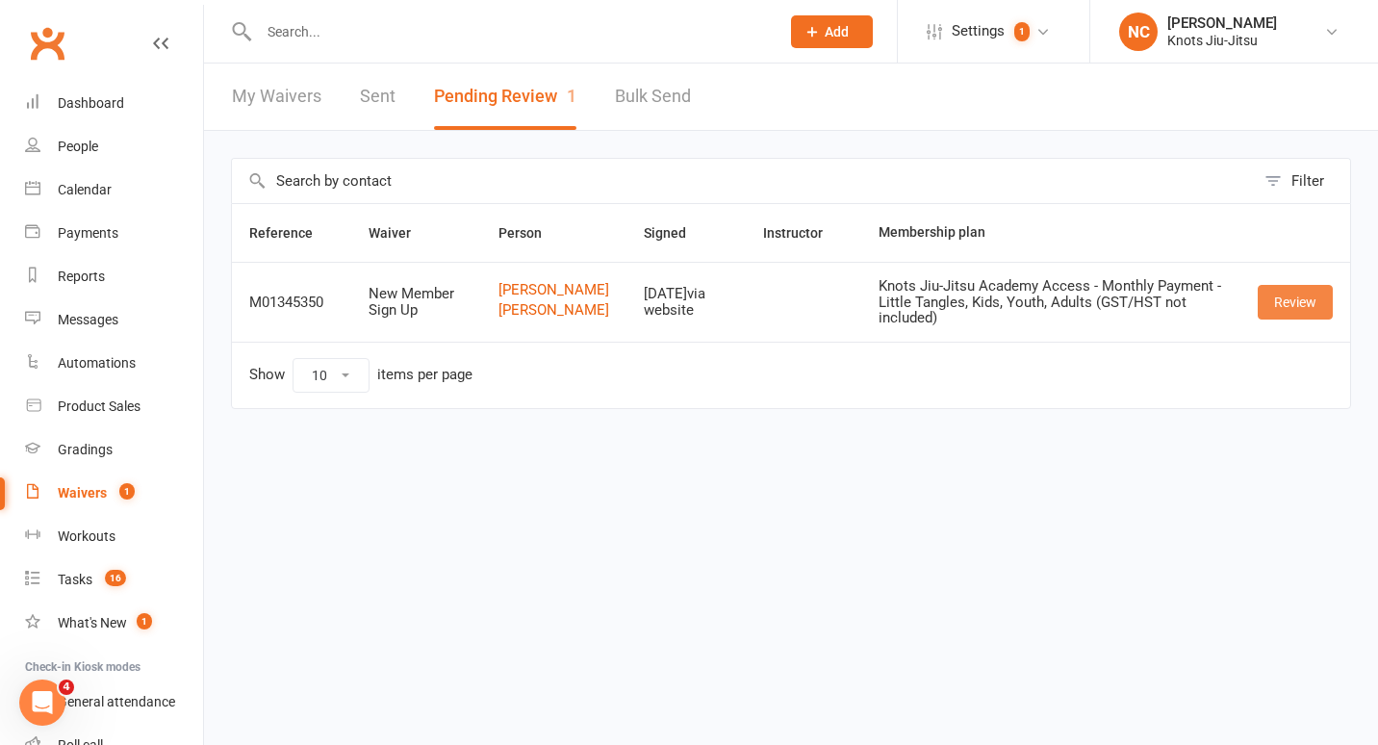
click at [1277, 306] on link "Review" at bounding box center [1295, 302] width 75 height 35
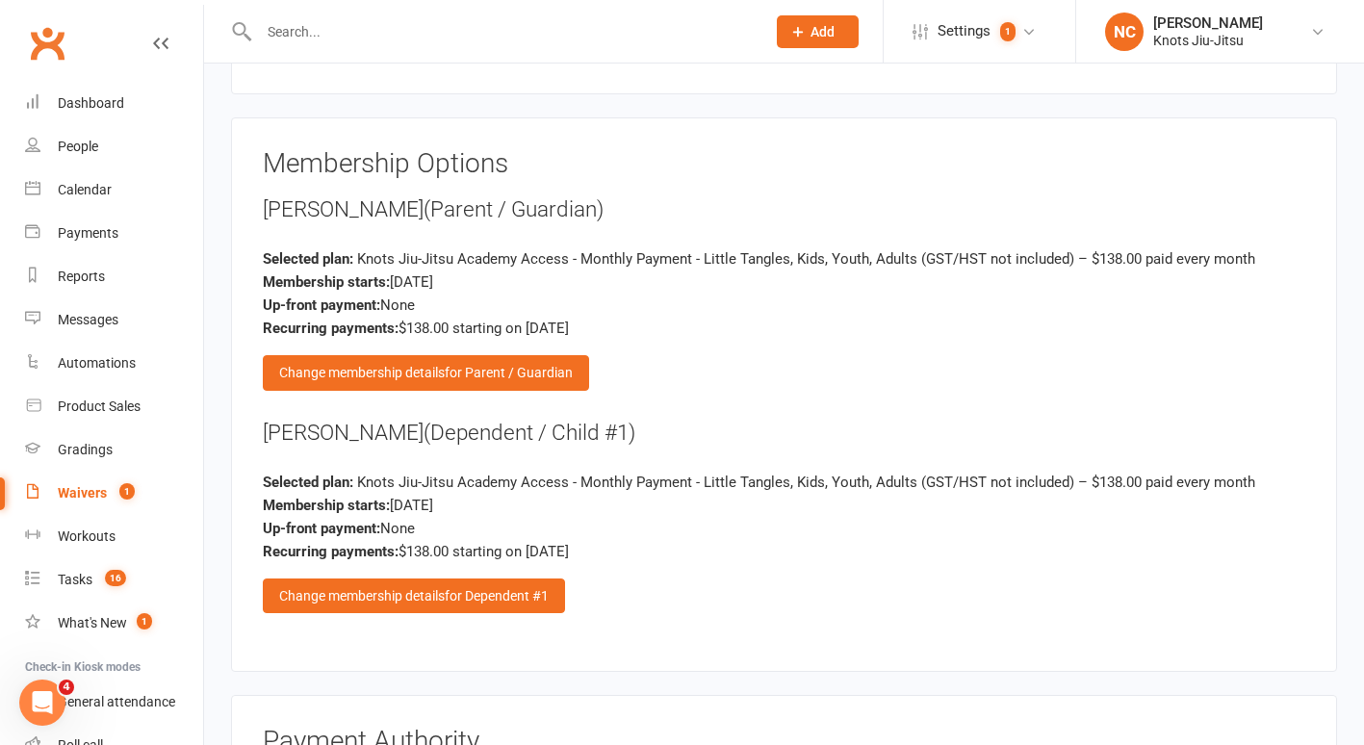
scroll to position [2015, 0]
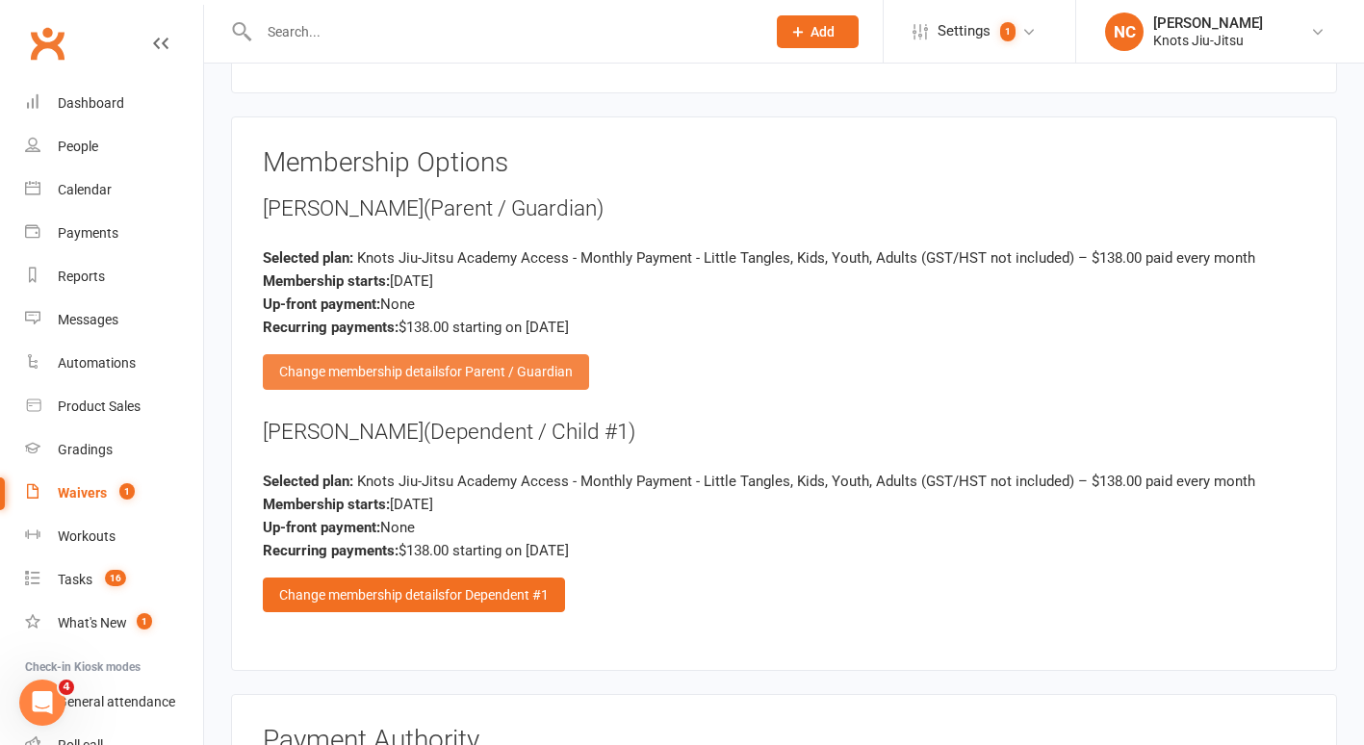
click at [460, 364] on span "for Parent / Guardian" at bounding box center [509, 371] width 128 height 15
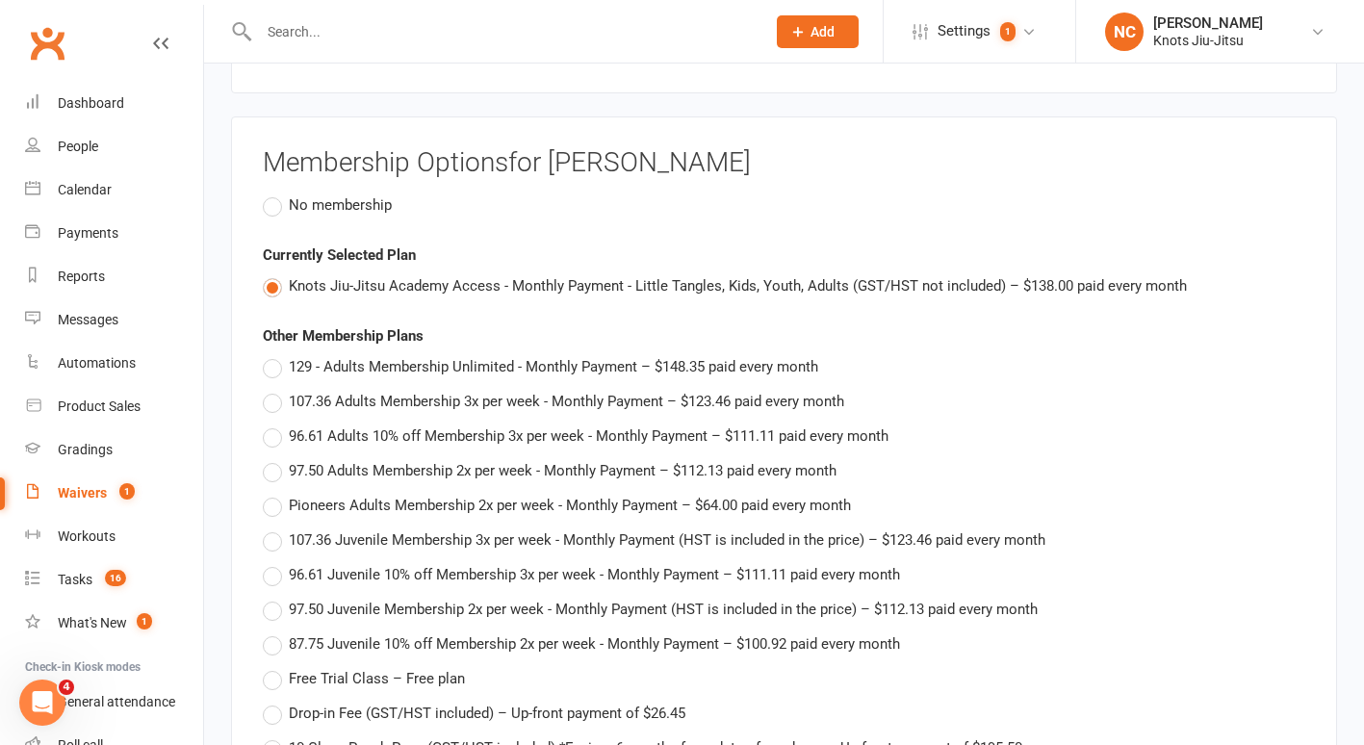
click at [337, 193] on span "No membership" at bounding box center [340, 203] width 103 height 20
click at [275, 193] on input "No membership" at bounding box center [269, 193] width 13 height 0
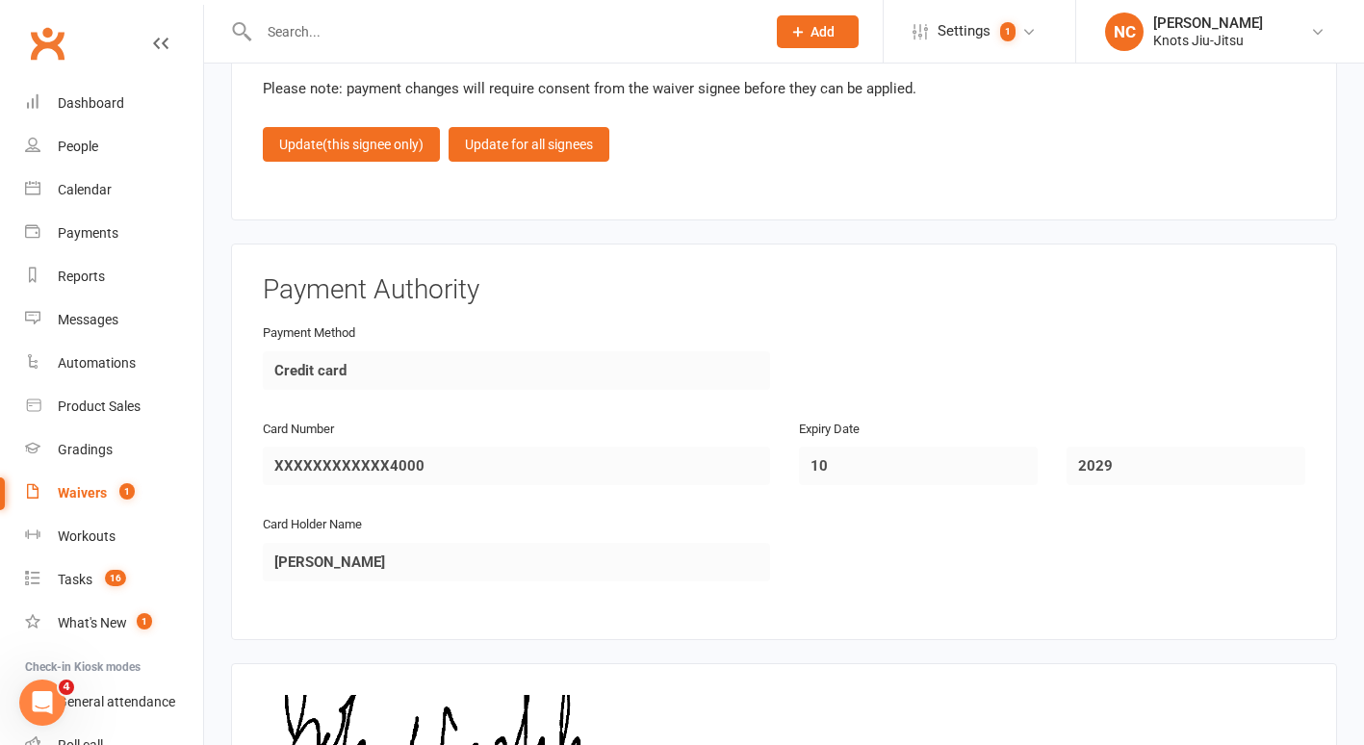
scroll to position [4347, 0]
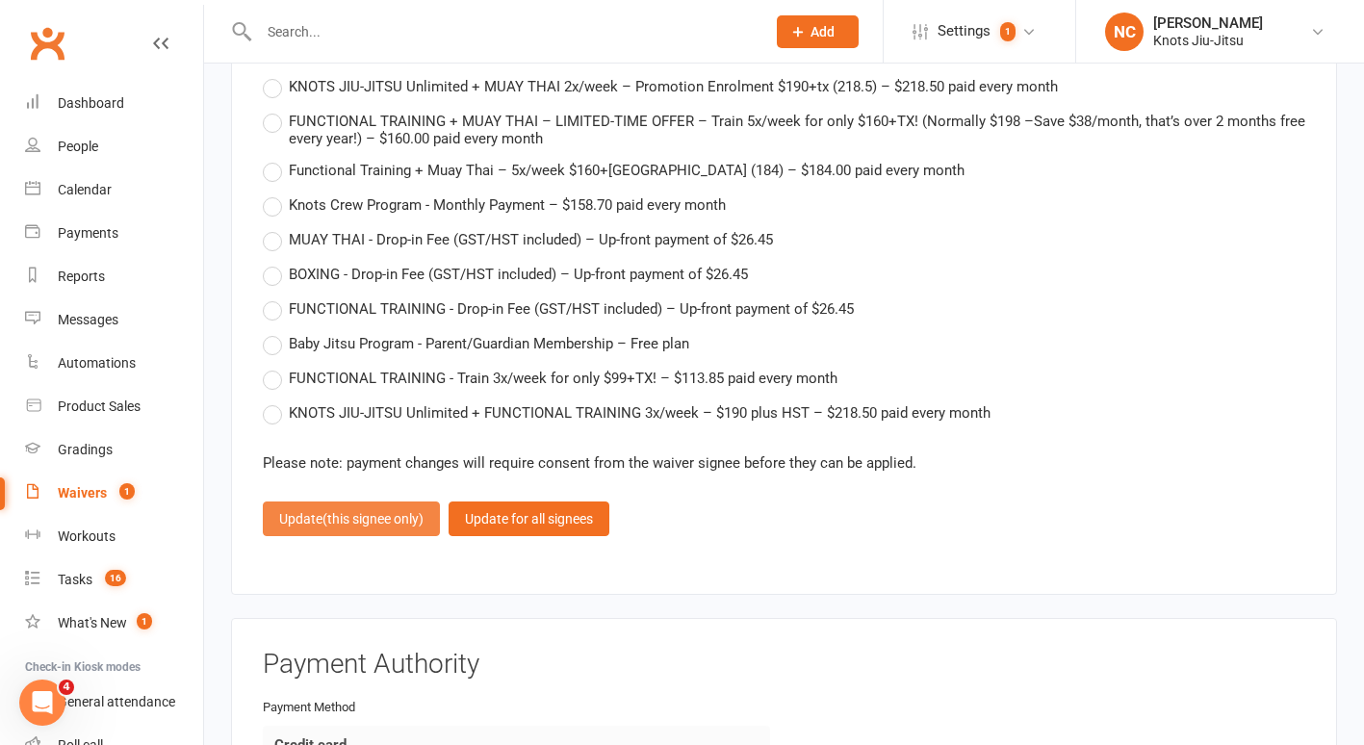
click at [362, 502] on button "Update (this signee only)" at bounding box center [351, 519] width 177 height 35
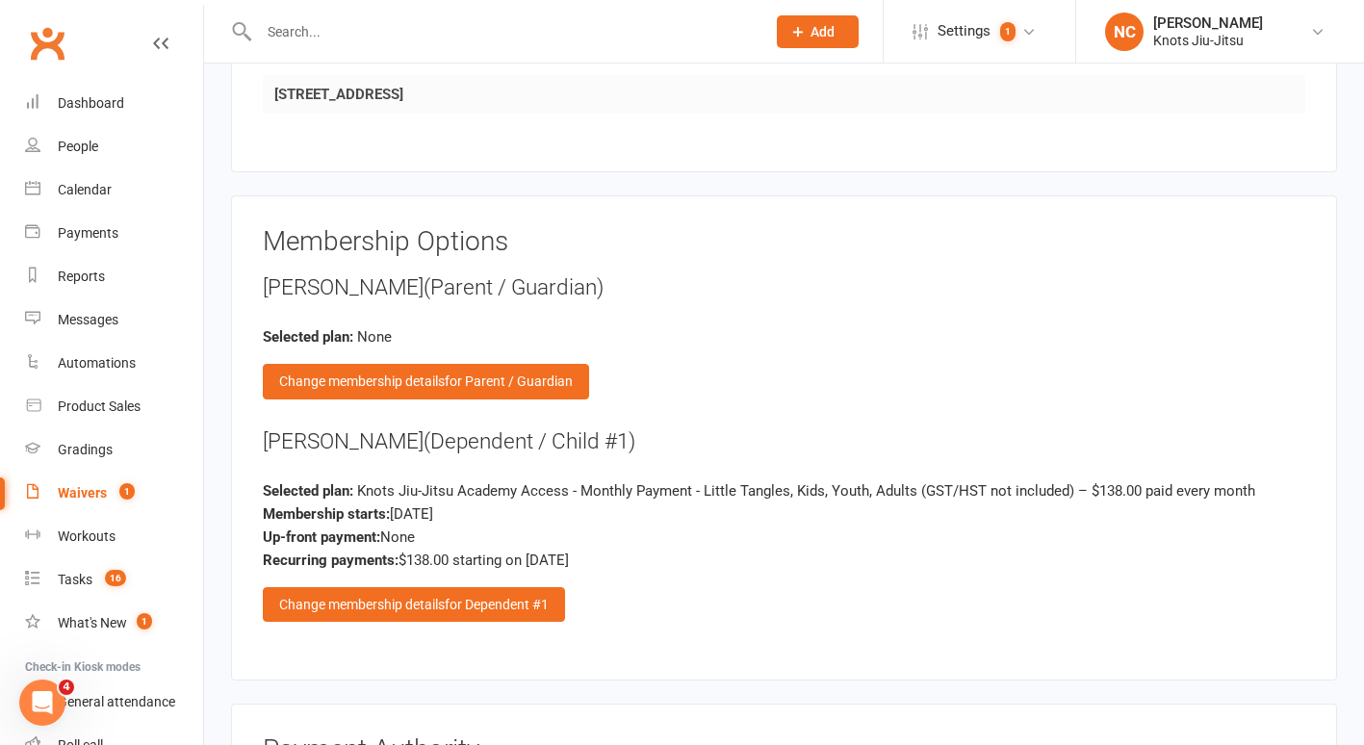
scroll to position [1935, 0]
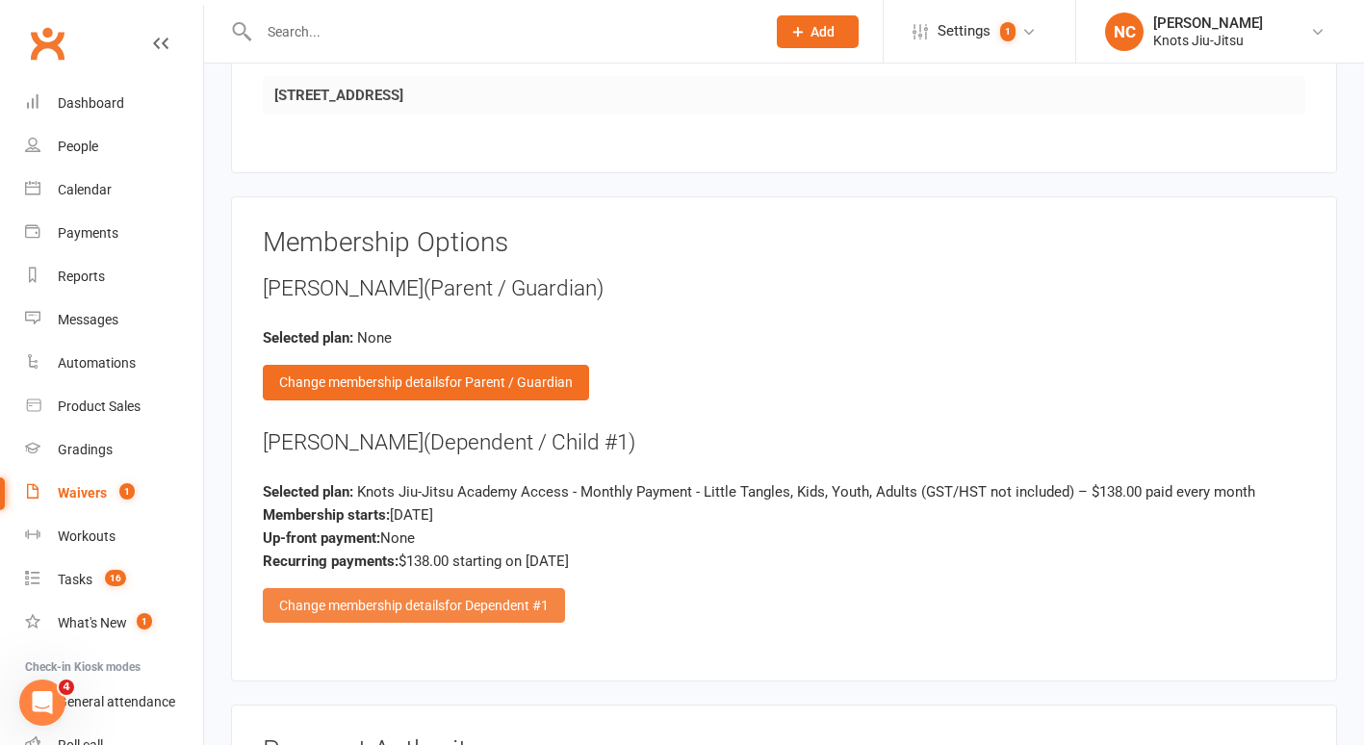
click at [430, 588] on div "Change membership details for Dependent #1" at bounding box center [414, 605] width 302 height 35
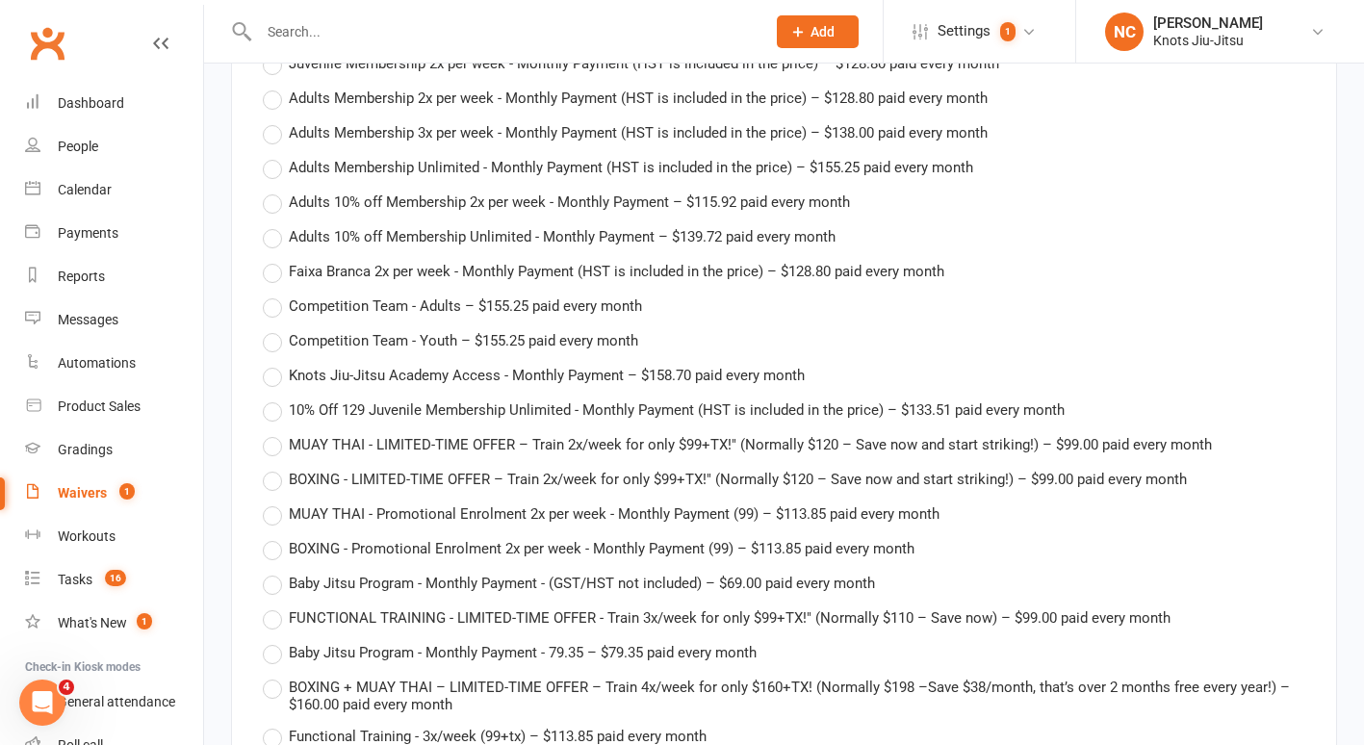
scroll to position [3496, 0]
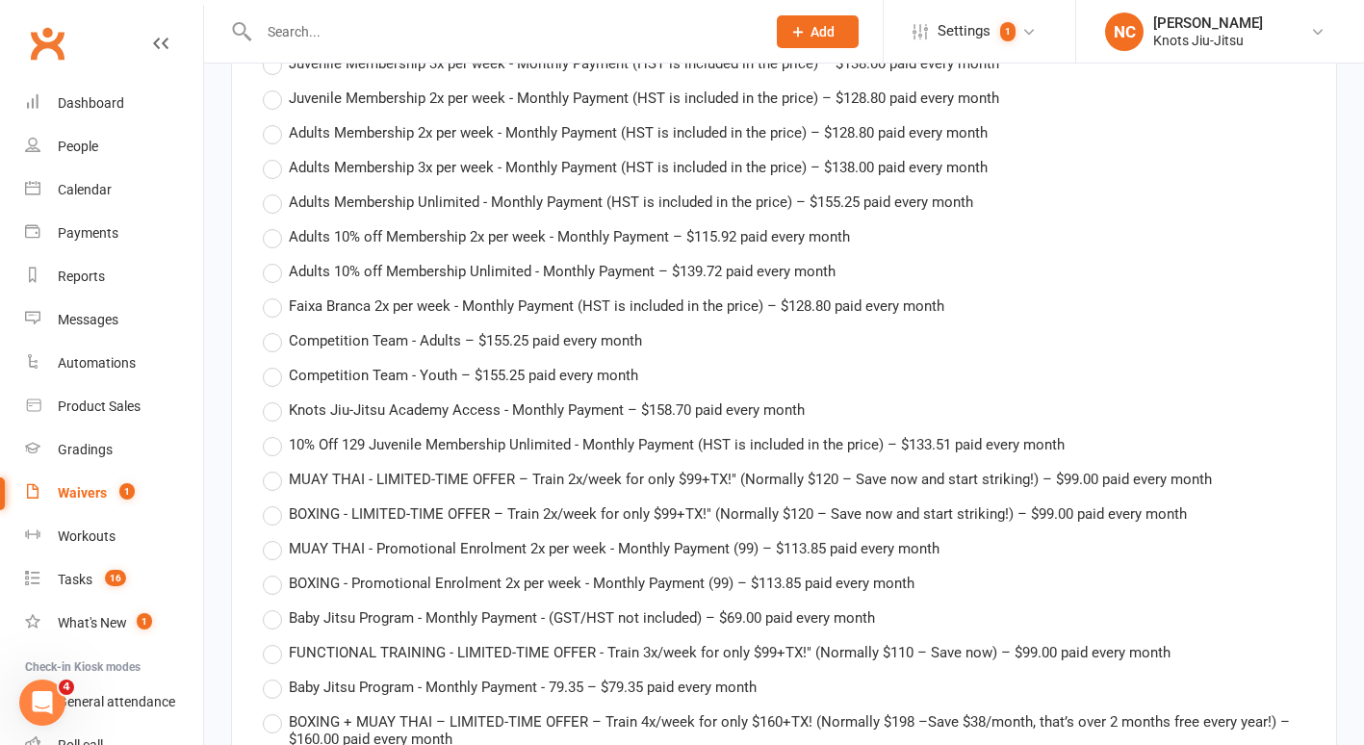
click at [424, 399] on span "Knots Jiu-Jitsu Academy Access - Monthly Payment – $158.70 paid every month" at bounding box center [547, 409] width 516 height 20
click at [275, 399] on input "Knots Jiu-Jitsu Academy Access - Monthly Payment – $158.70 paid every month" at bounding box center [269, 399] width 13 height 0
type input "Knots Jiu-Jitsu Academy Access - Monthly Payment"
type input "158.7"
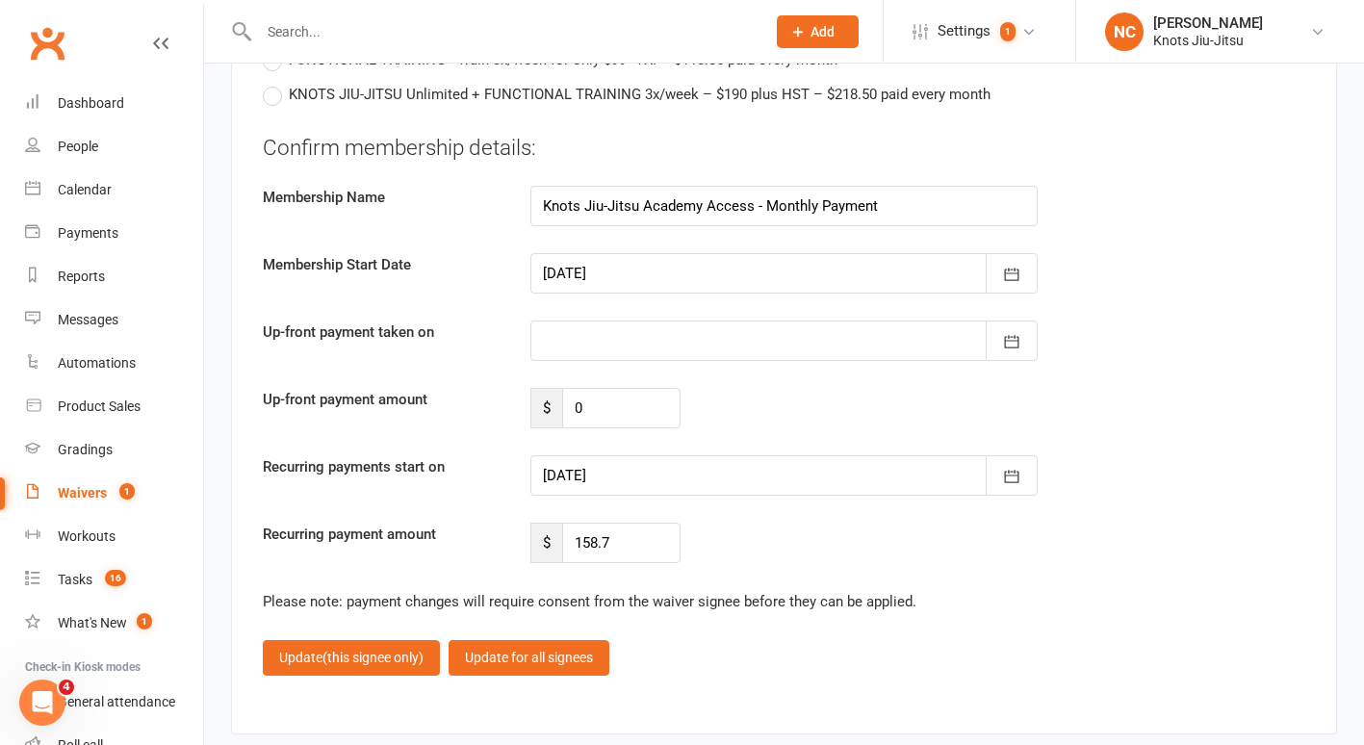
scroll to position [4670, 0]
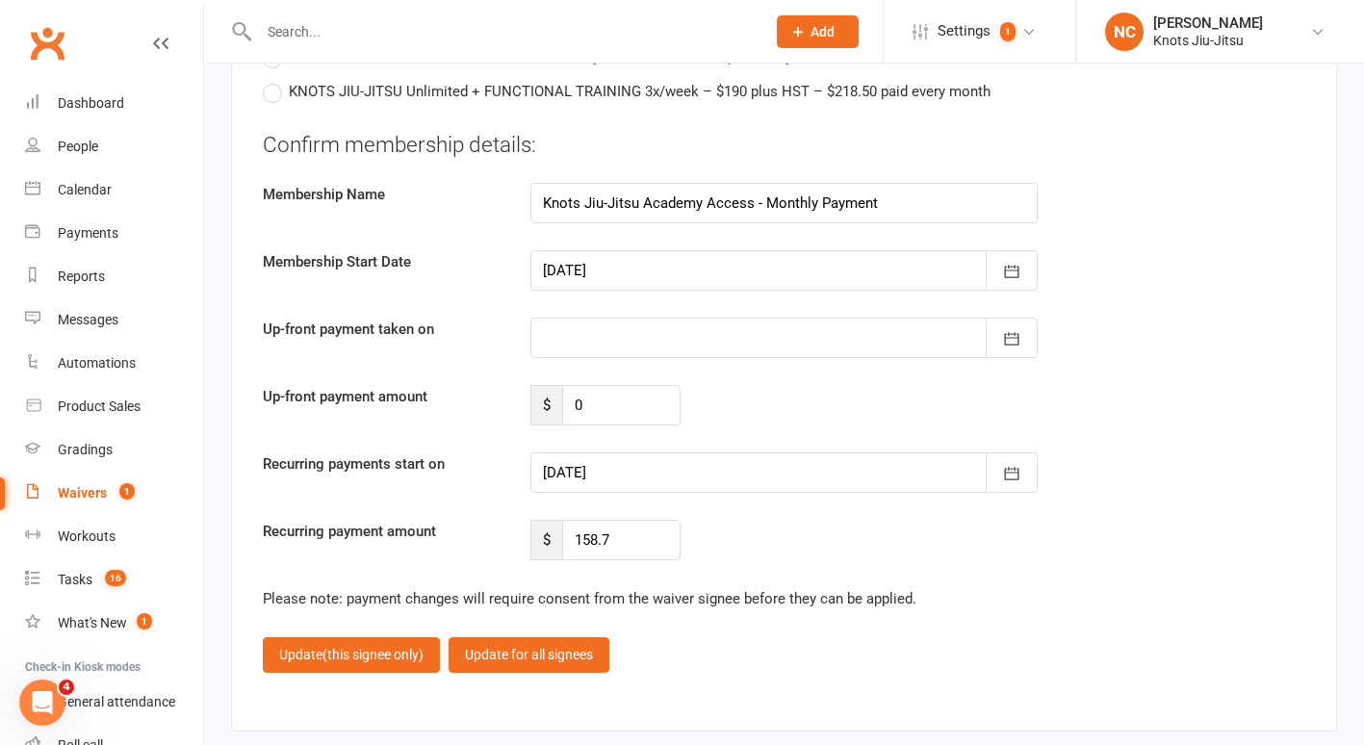
click at [618, 254] on div at bounding box center [783, 270] width 507 height 40
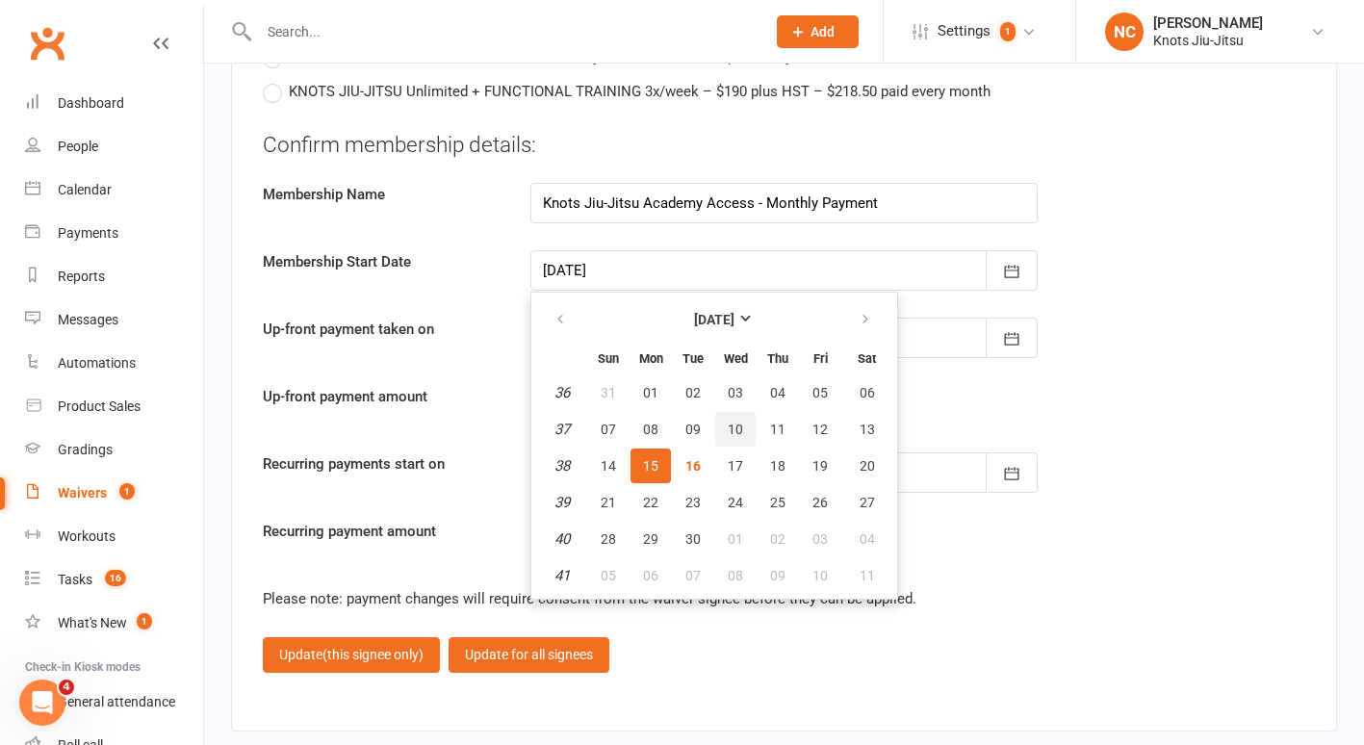
click at [731, 422] on span "10" at bounding box center [735, 429] width 15 height 15
type input "[DATE]"
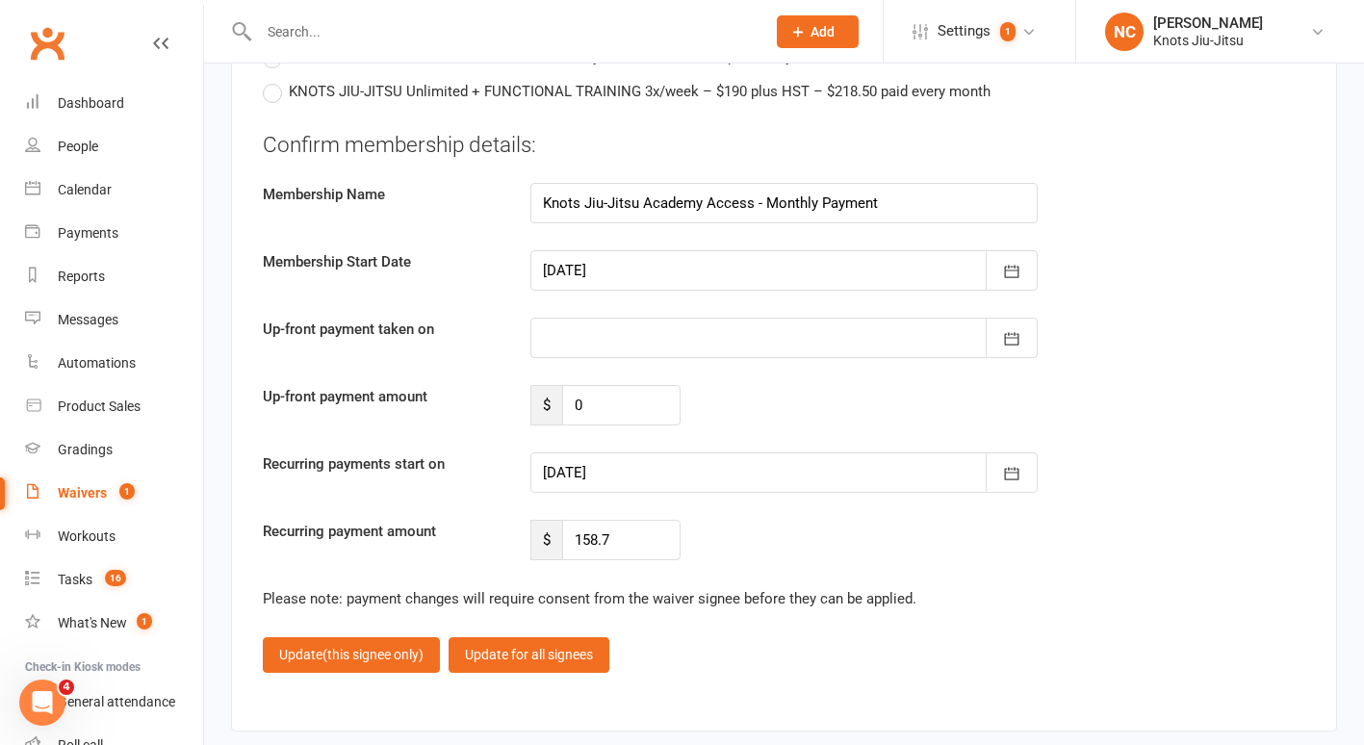
click at [528, 318] on div "[DATE] Sun Mon Tue Wed Thu Fri Sat 36 31 01 02 03 04 05 06 37 07 08 09 10 11 12…" at bounding box center [784, 338] width 536 height 40
click at [569, 318] on div at bounding box center [783, 338] width 507 height 40
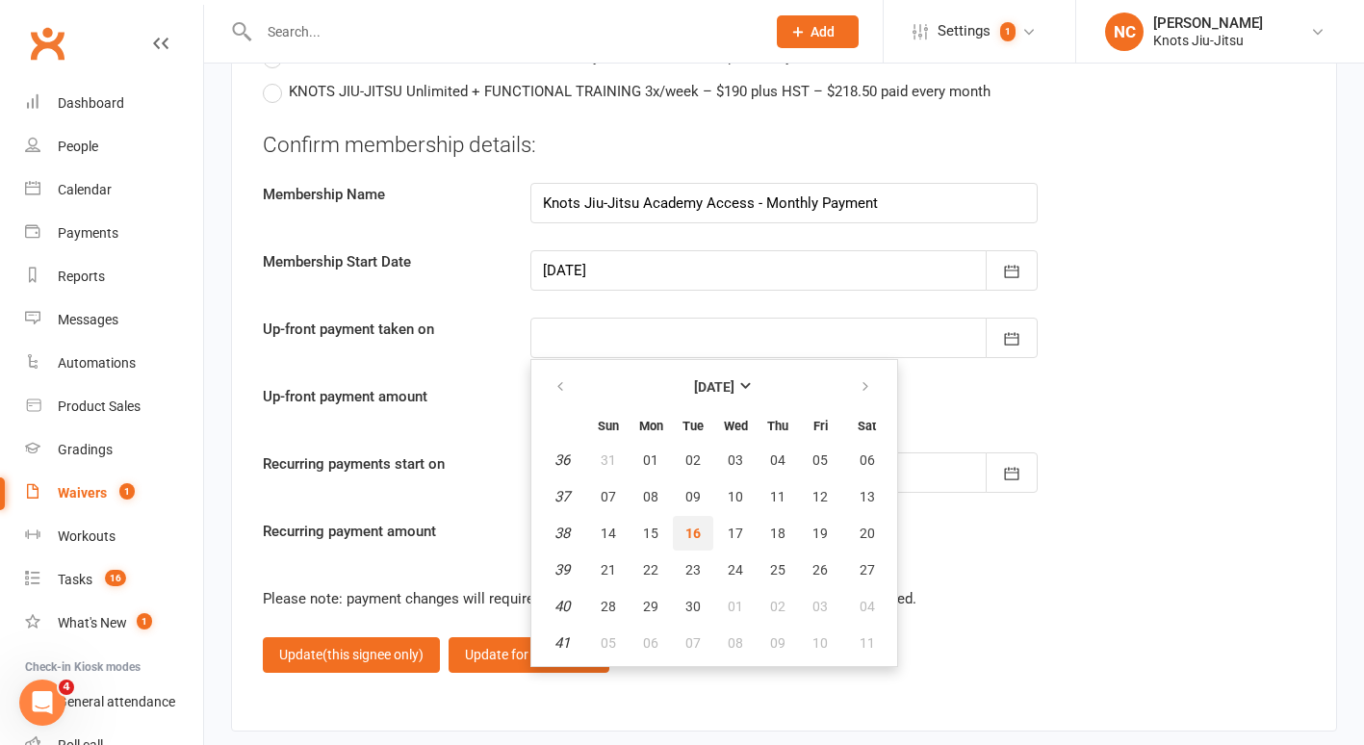
click at [690, 526] on span "16" at bounding box center [692, 533] width 15 height 15
type input "[DATE]"
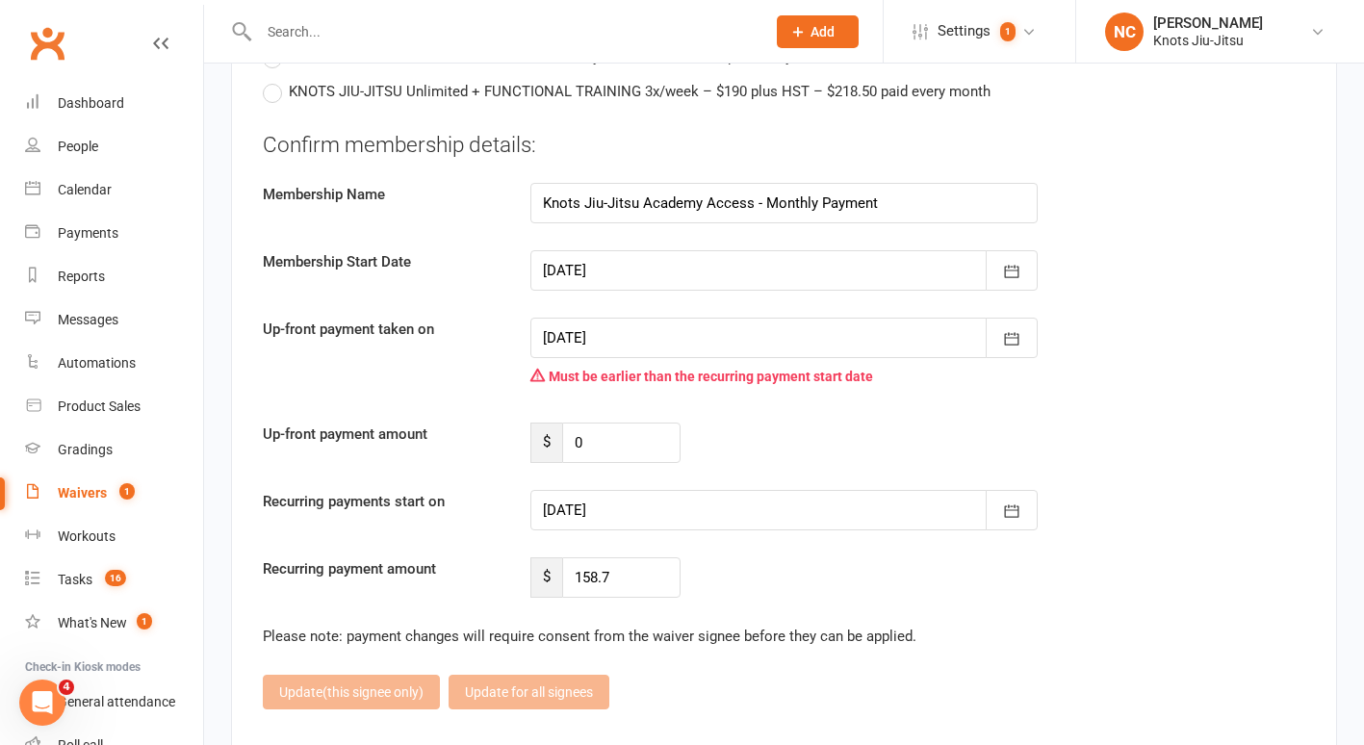
click at [617, 490] on div at bounding box center [783, 510] width 507 height 40
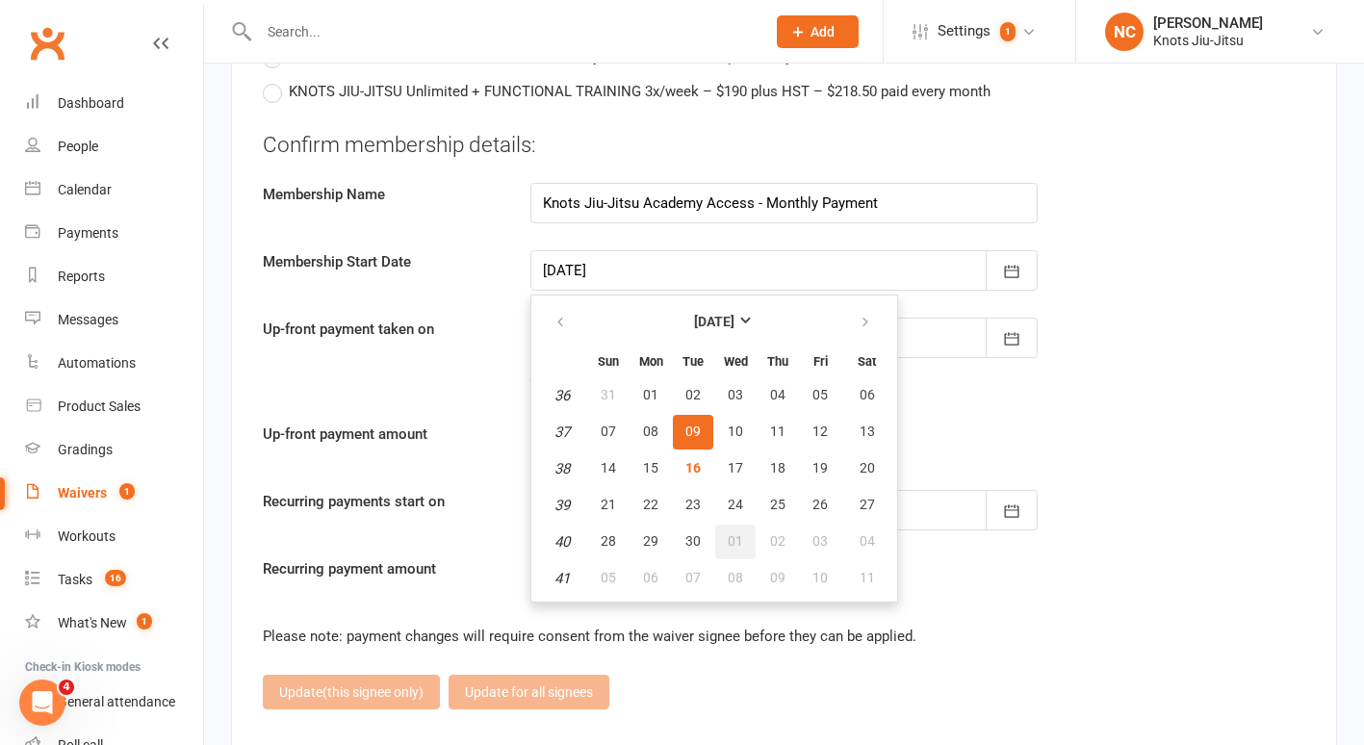
click at [733, 533] on span "01" at bounding box center [735, 540] width 15 height 15
type input "[DATE]"
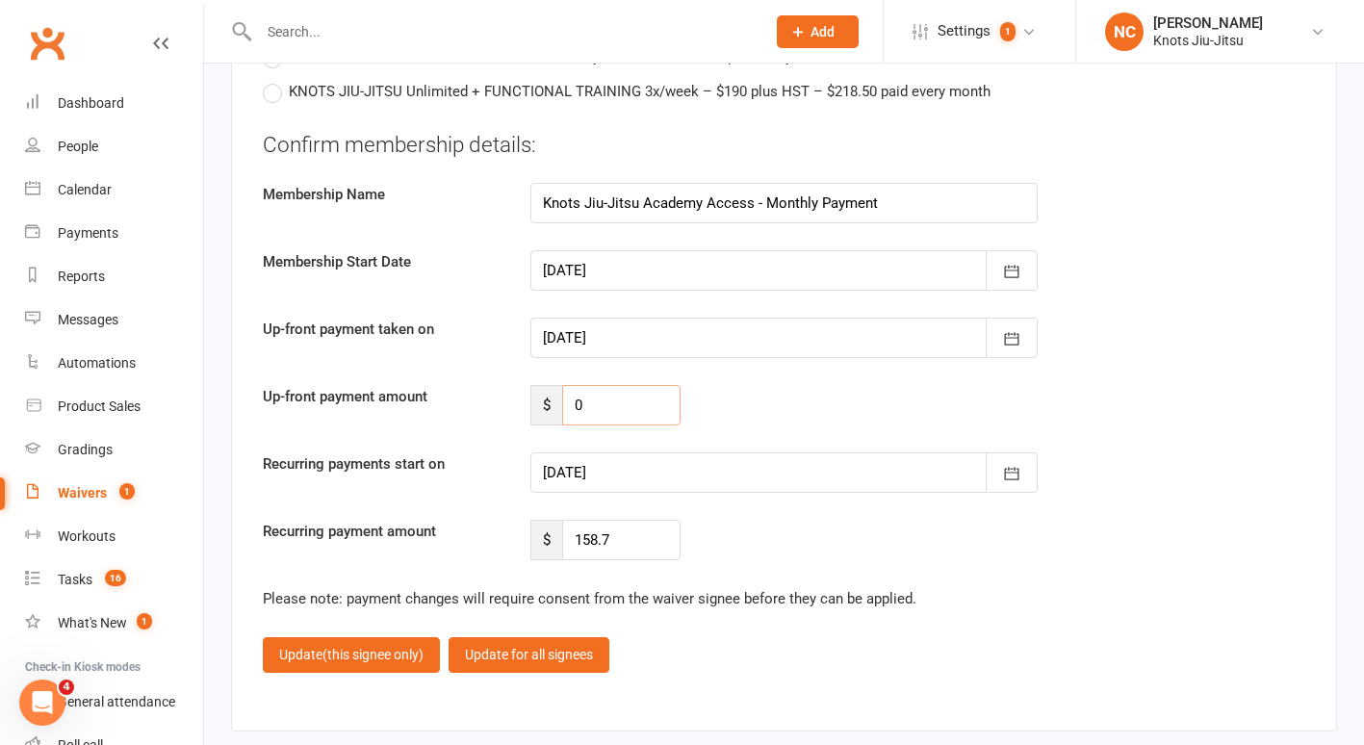
click at [623, 385] on input "0" at bounding box center [621, 405] width 118 height 40
type input "105.80"
click at [395, 647] on span "(this signee only)" at bounding box center [372, 654] width 101 height 15
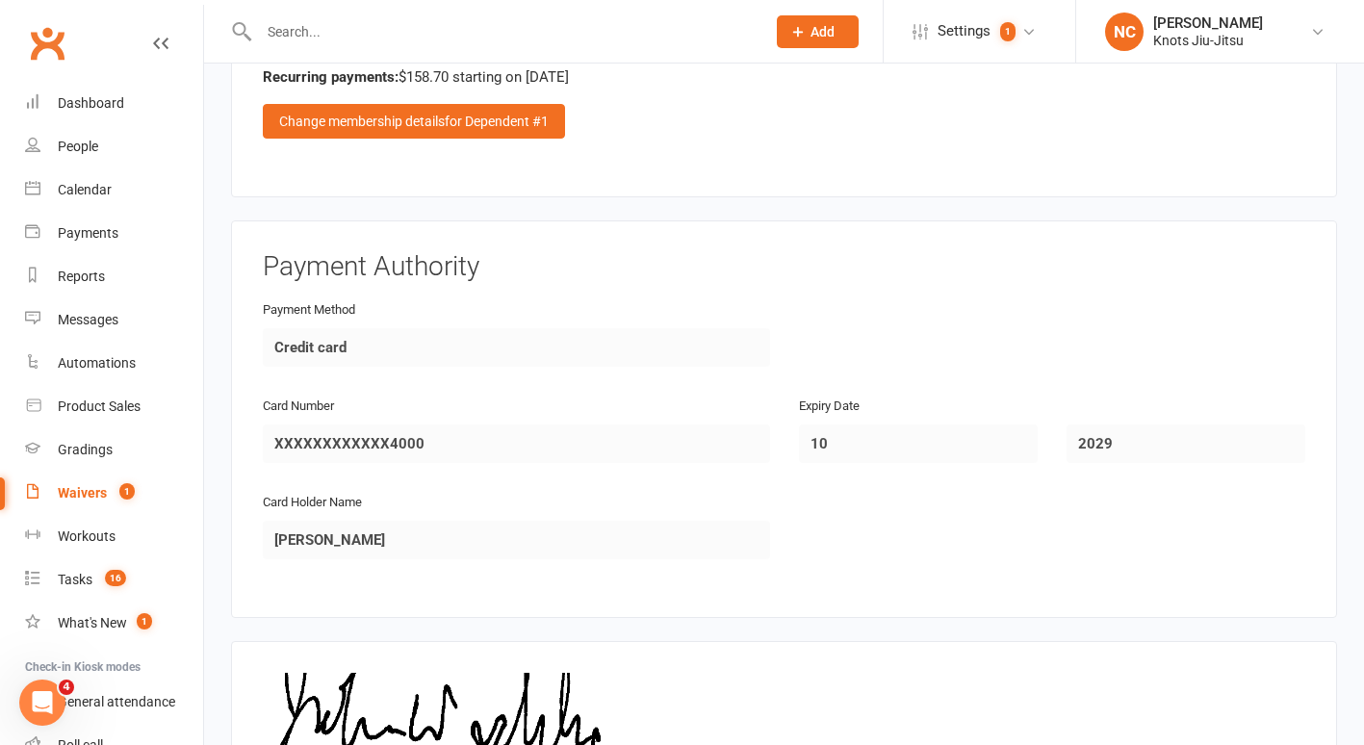
scroll to position [2647, 0]
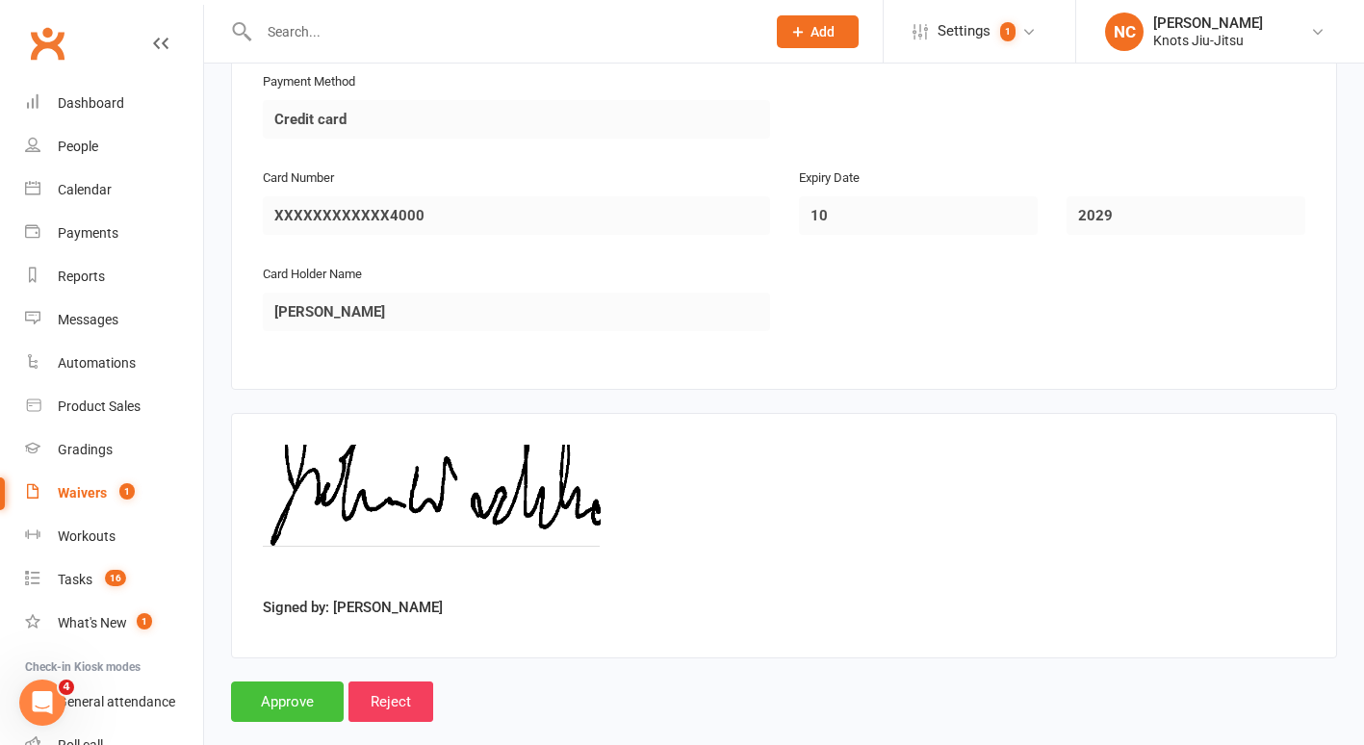
click at [301, 682] on input "Approve" at bounding box center [287, 702] width 113 height 40
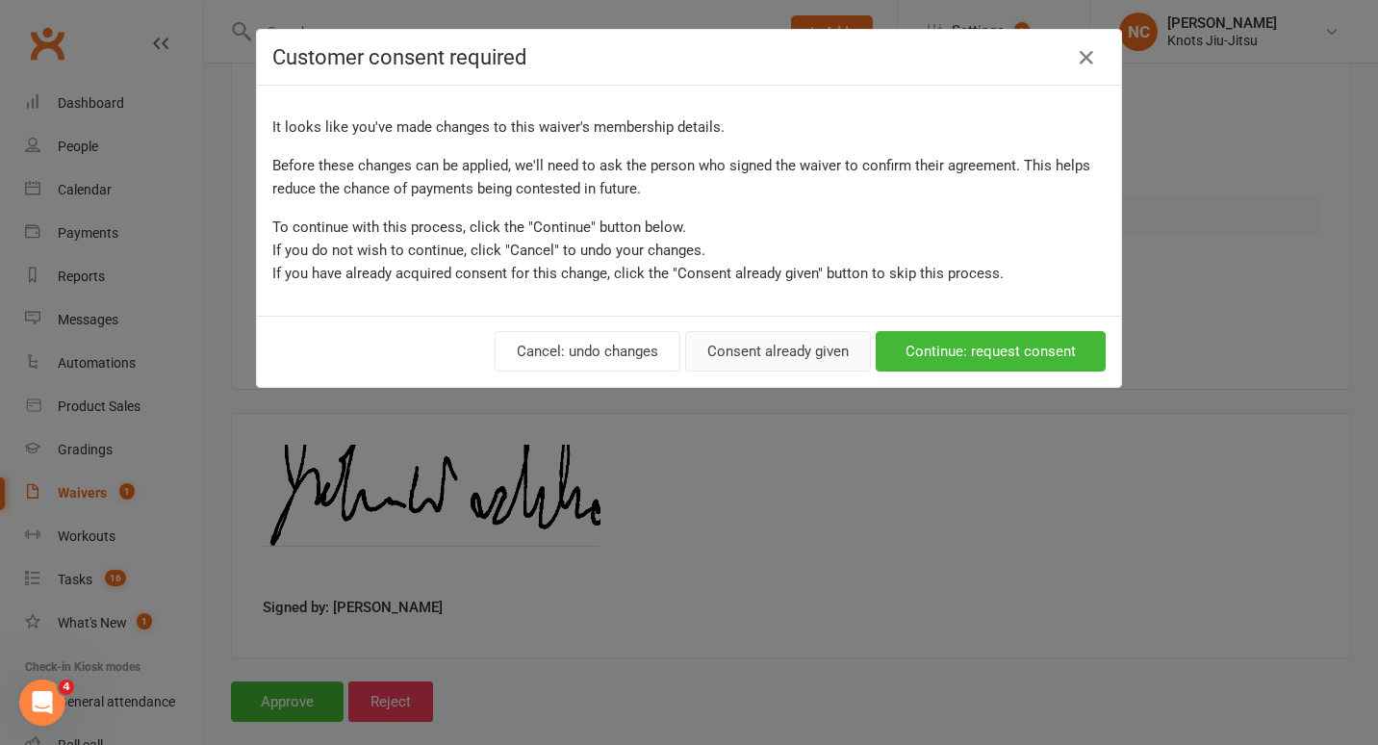
click at [833, 334] on button "Consent already given" at bounding box center [778, 351] width 186 height 40
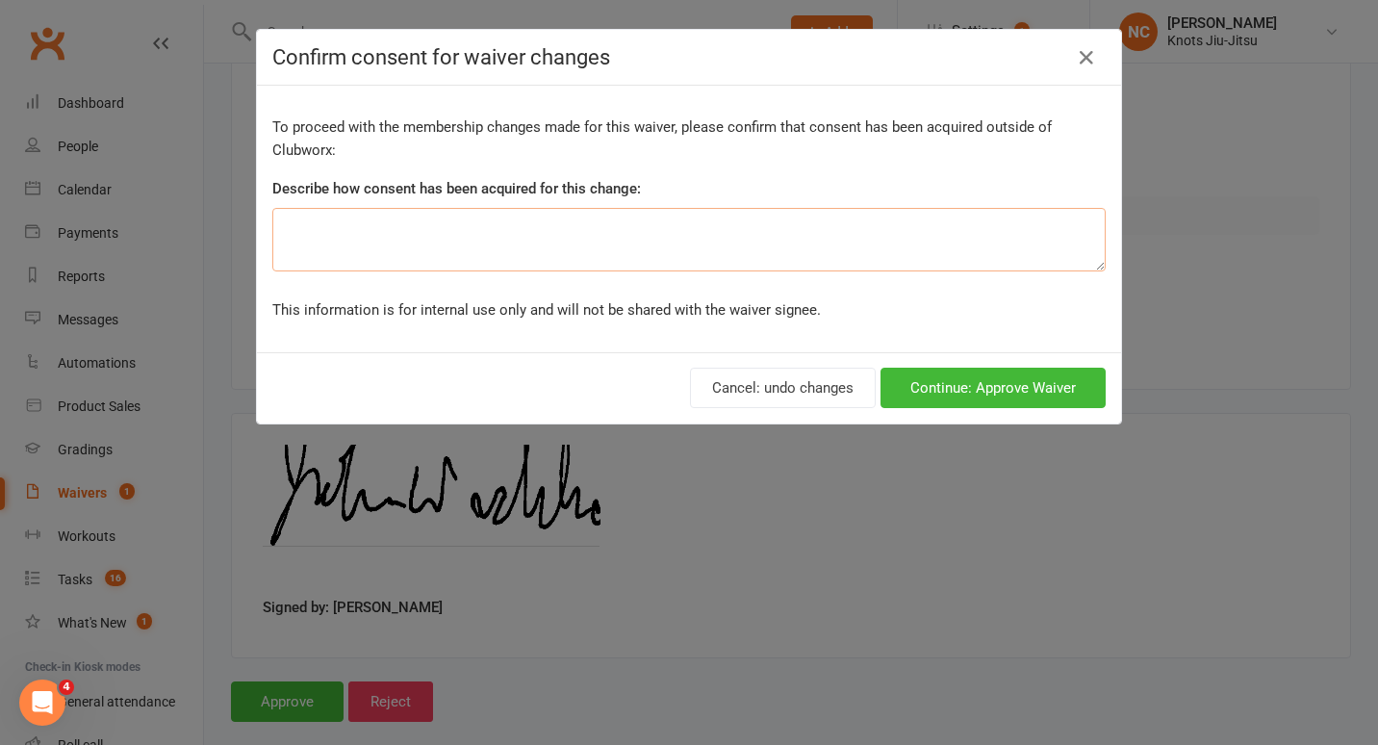
click at [803, 242] on textarea at bounding box center [689, 240] width 834 height 64
type textarea "prorated"
click at [905, 379] on button "Continue: Approve Waiver" at bounding box center [993, 388] width 225 height 40
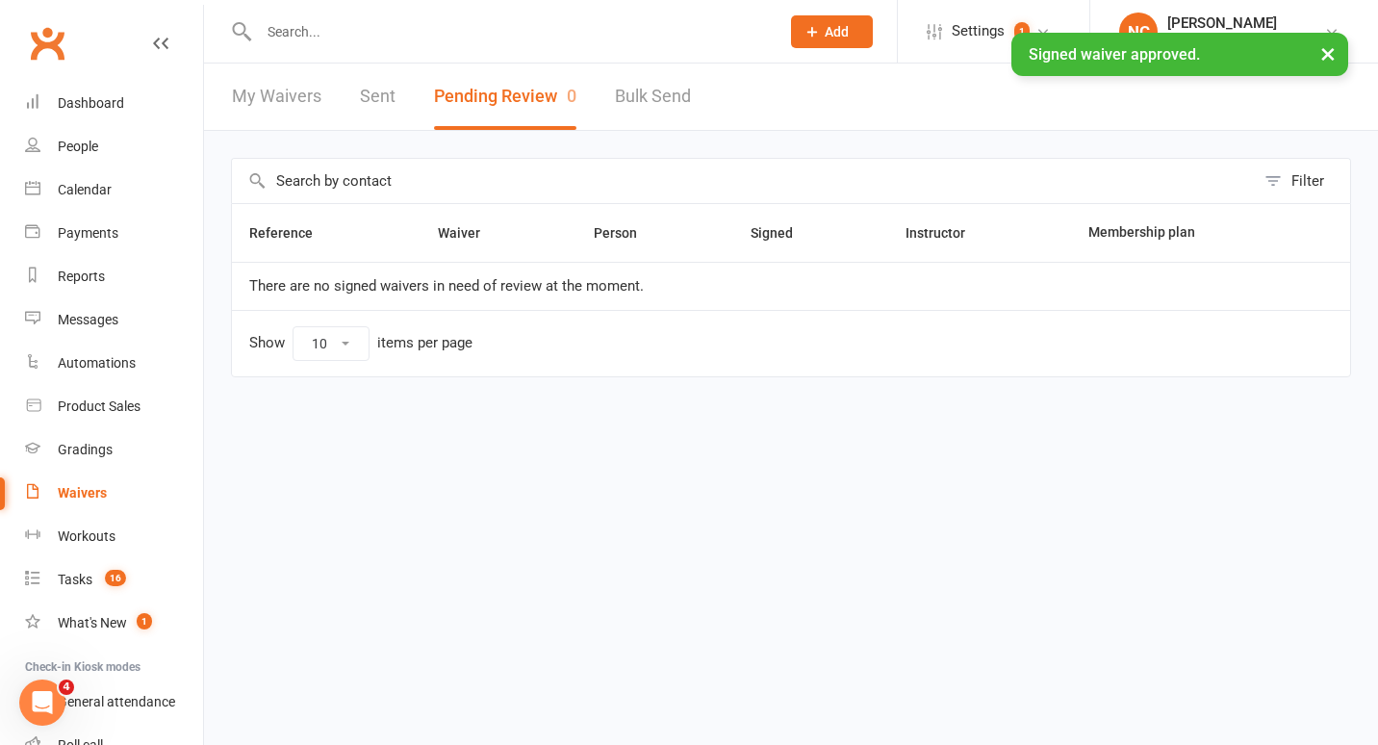
click at [600, 23] on input "text" at bounding box center [509, 31] width 513 height 27
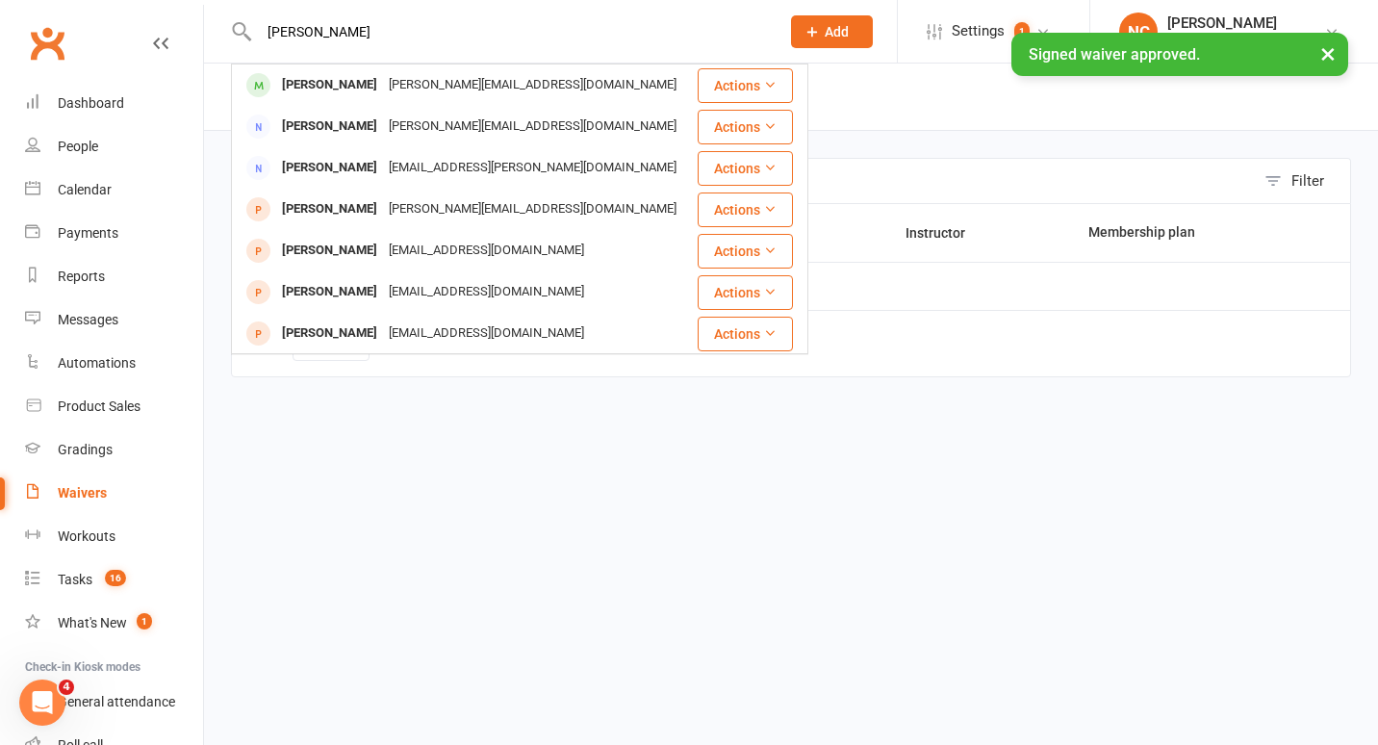
type input "[PERSON_NAME]"
click at [569, 33] on div "× Signed waiver approved." at bounding box center [676, 33] width 1353 height 0
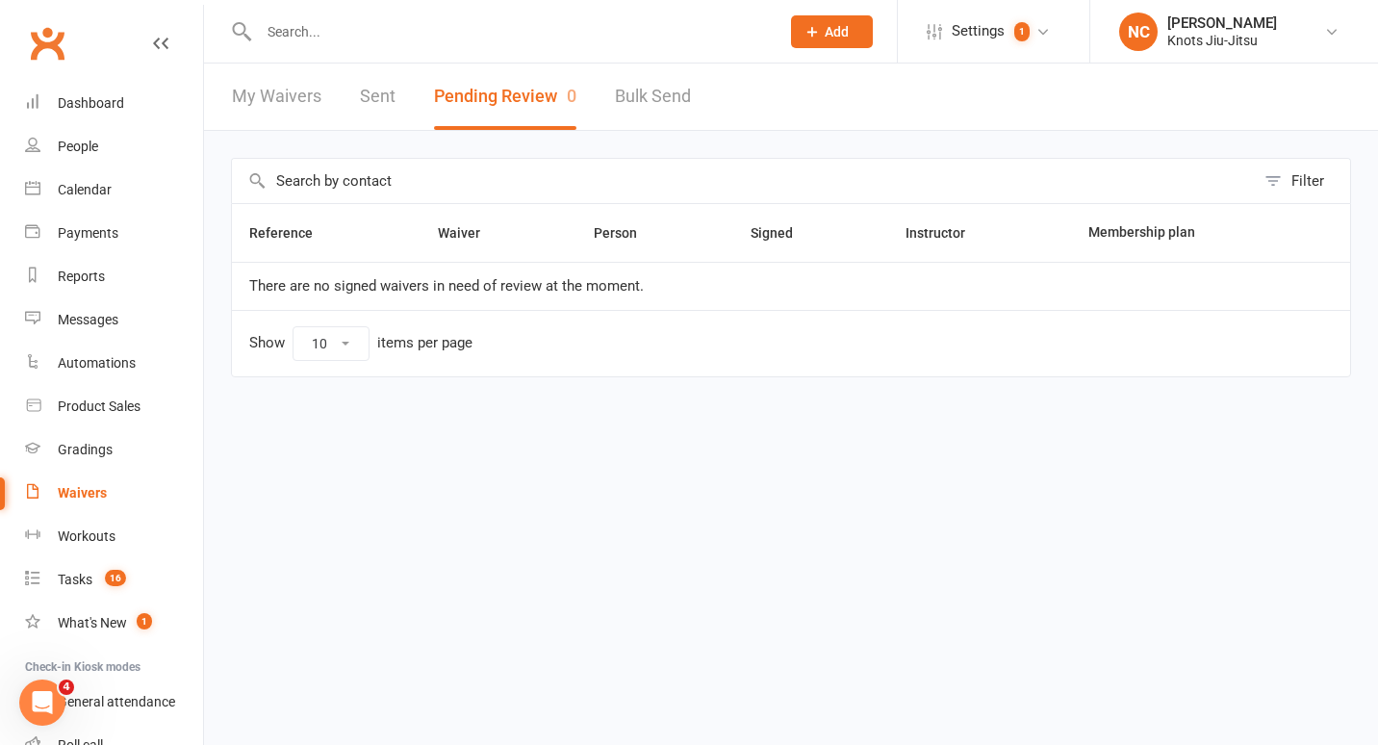
click at [515, 18] on input "text" at bounding box center [509, 31] width 513 height 27
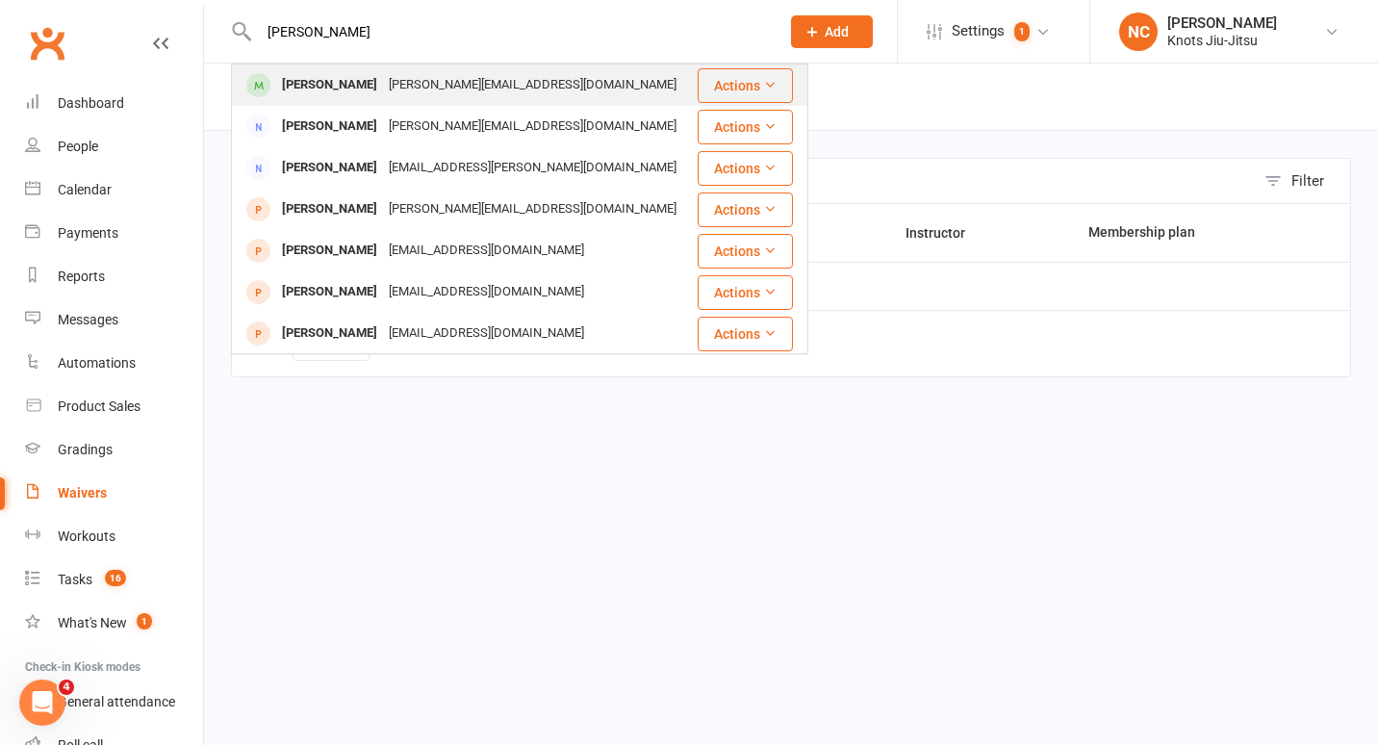
type input "[PERSON_NAME]"
click at [457, 80] on div "[PERSON_NAME][EMAIL_ADDRESS][DOMAIN_NAME]" at bounding box center [532, 85] width 299 height 28
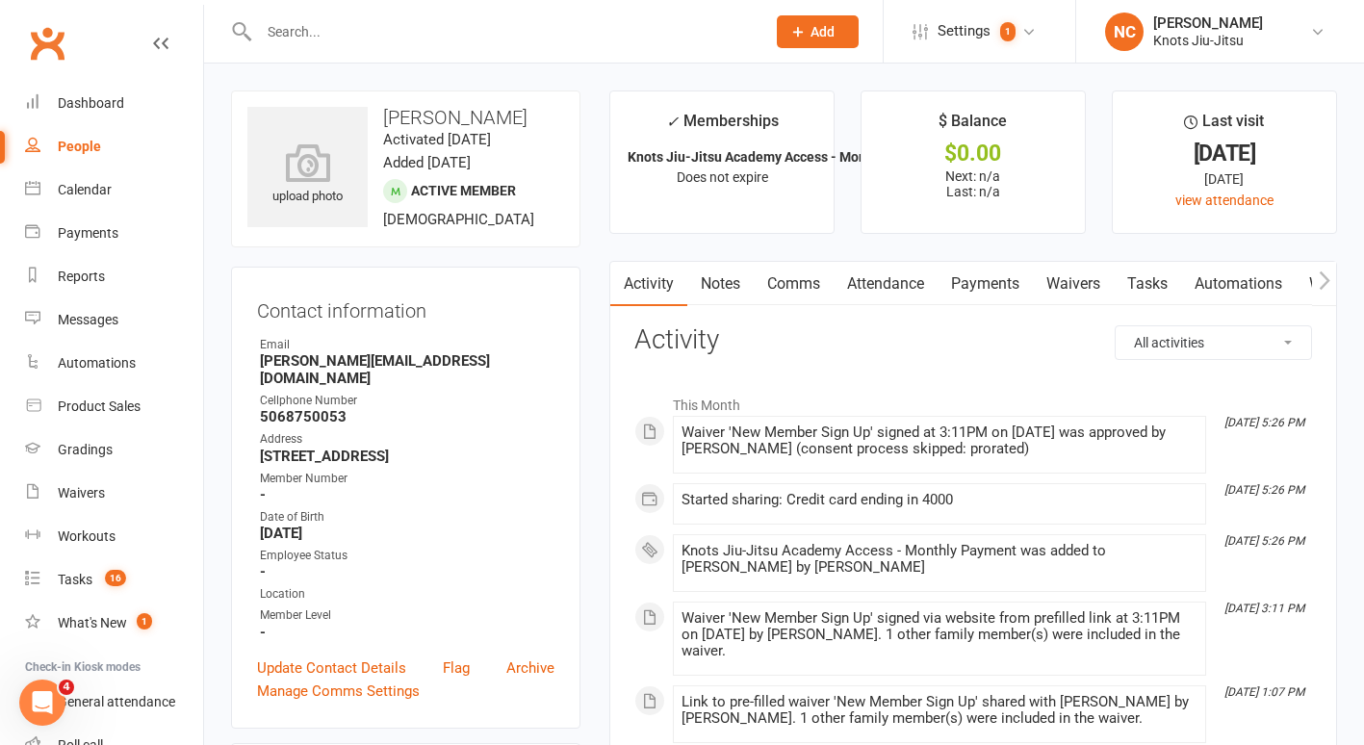
click at [1085, 266] on link "Waivers" at bounding box center [1073, 284] width 81 height 44
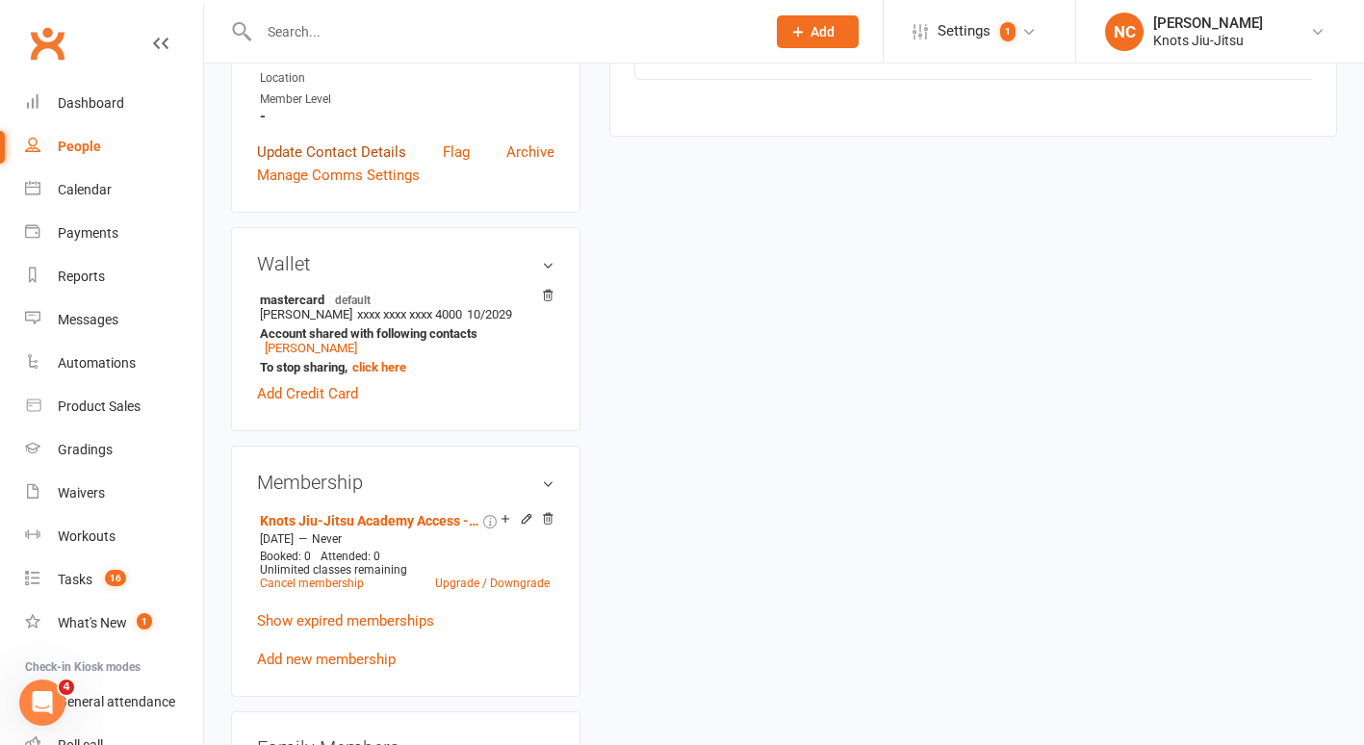
click at [322, 155] on link "Update Contact Details" at bounding box center [331, 152] width 149 height 23
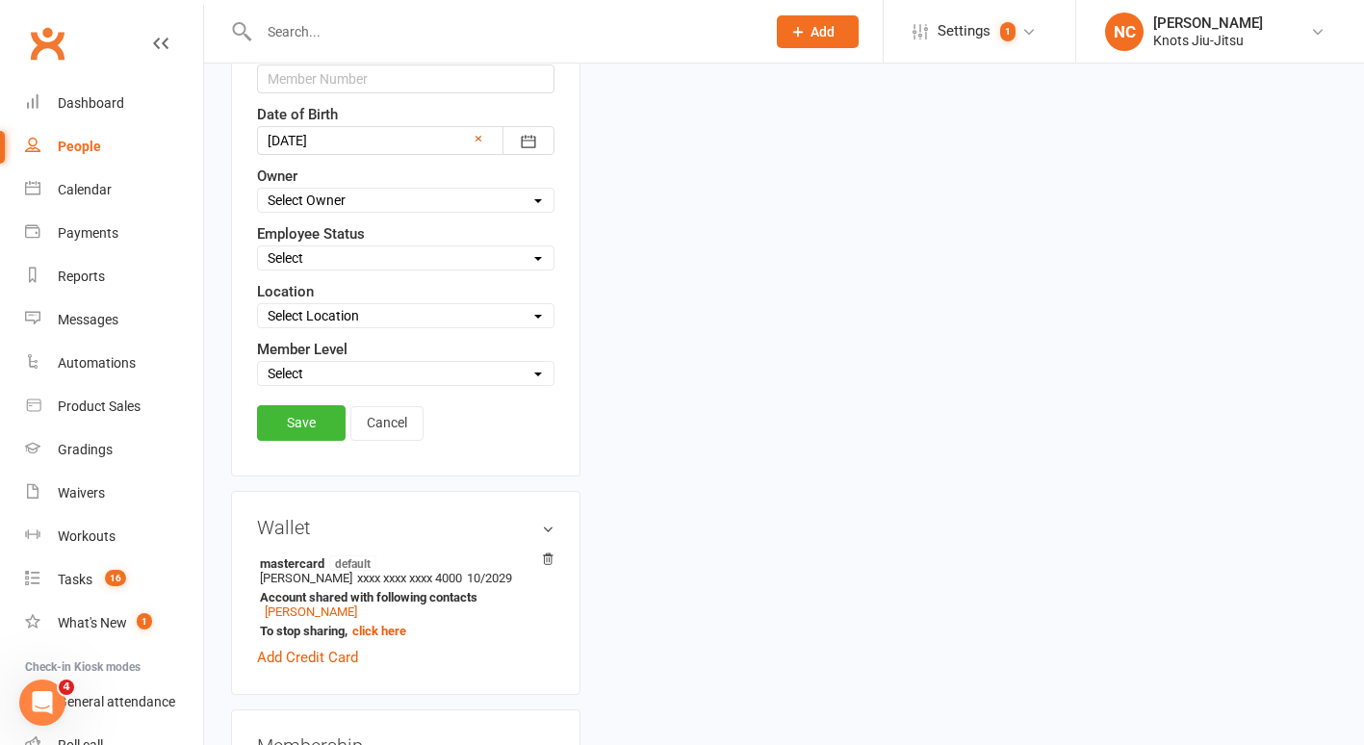
scroll to position [839, 0]
click at [418, 380] on select "Select Baby Jitsu Little Tangles Kids Youth Foundation Jiu-Jitsu 14+ [DEMOGRAPH…" at bounding box center [406, 372] width 296 height 21
select select "Youth"
click at [258, 362] on select "Select Baby Jitsu Little Tangles Kids Youth Foundation Jiu-Jitsu 14+ [DEMOGRAPH…" at bounding box center [406, 372] width 296 height 21
click at [287, 412] on link "Save" at bounding box center [301, 421] width 89 height 35
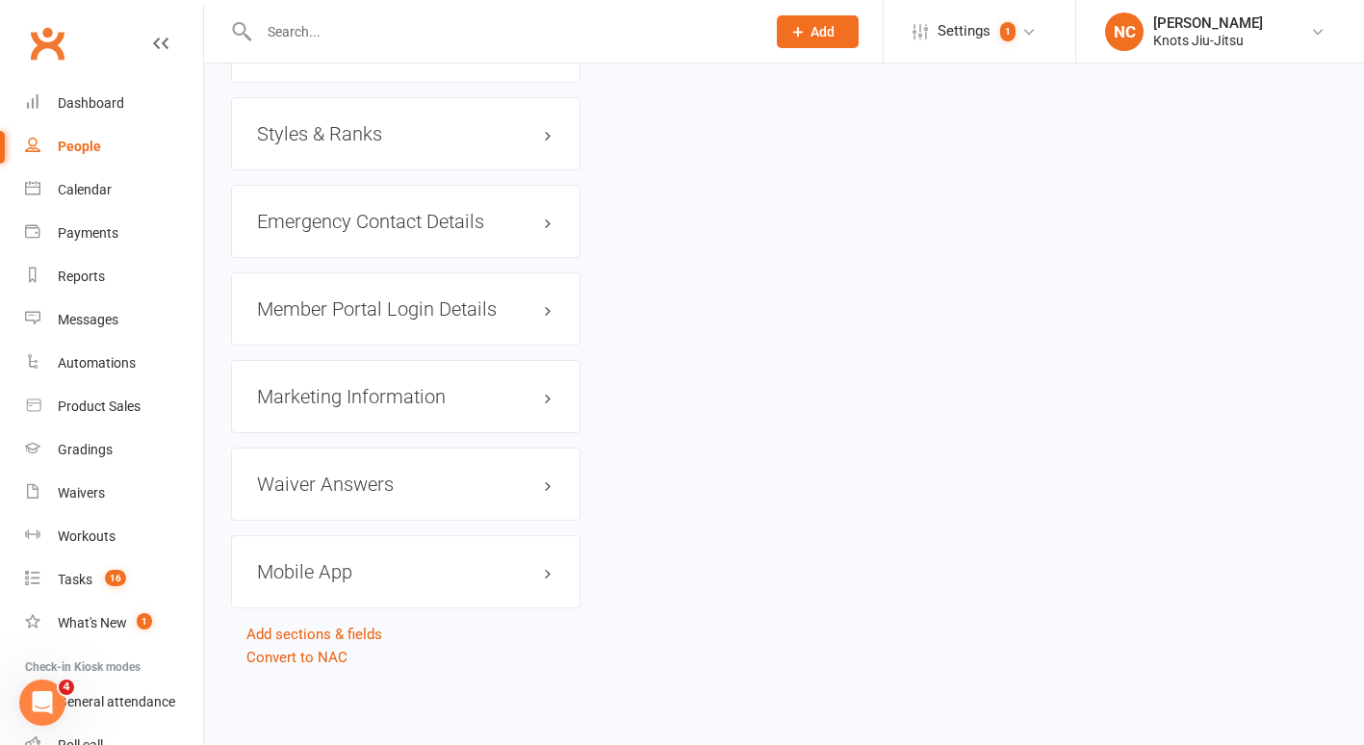
scroll to position [1641, 0]
click at [335, 563] on h3 "Mobile App" at bounding box center [405, 571] width 297 height 21
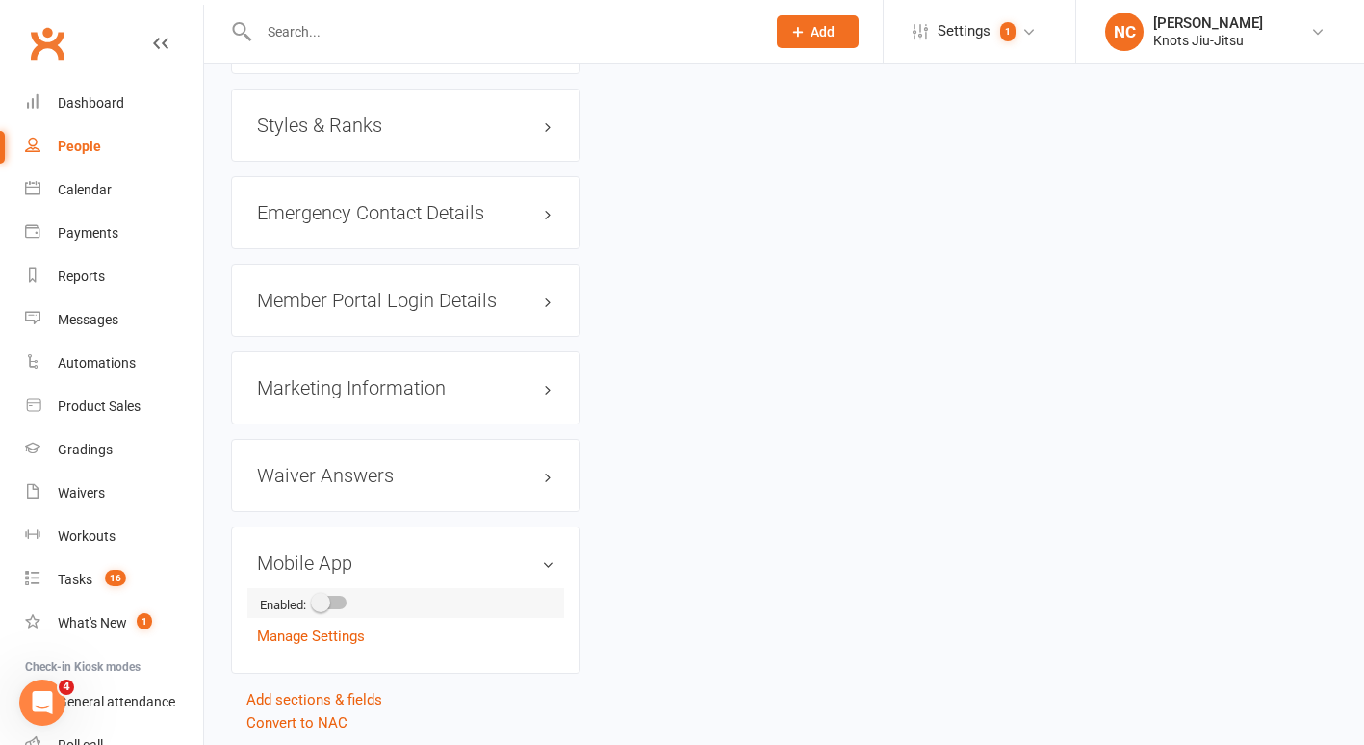
click at [336, 609] on div at bounding box center [330, 602] width 33 height 13
click at [314, 600] on input "checkbox" at bounding box center [314, 600] width 0 height 0
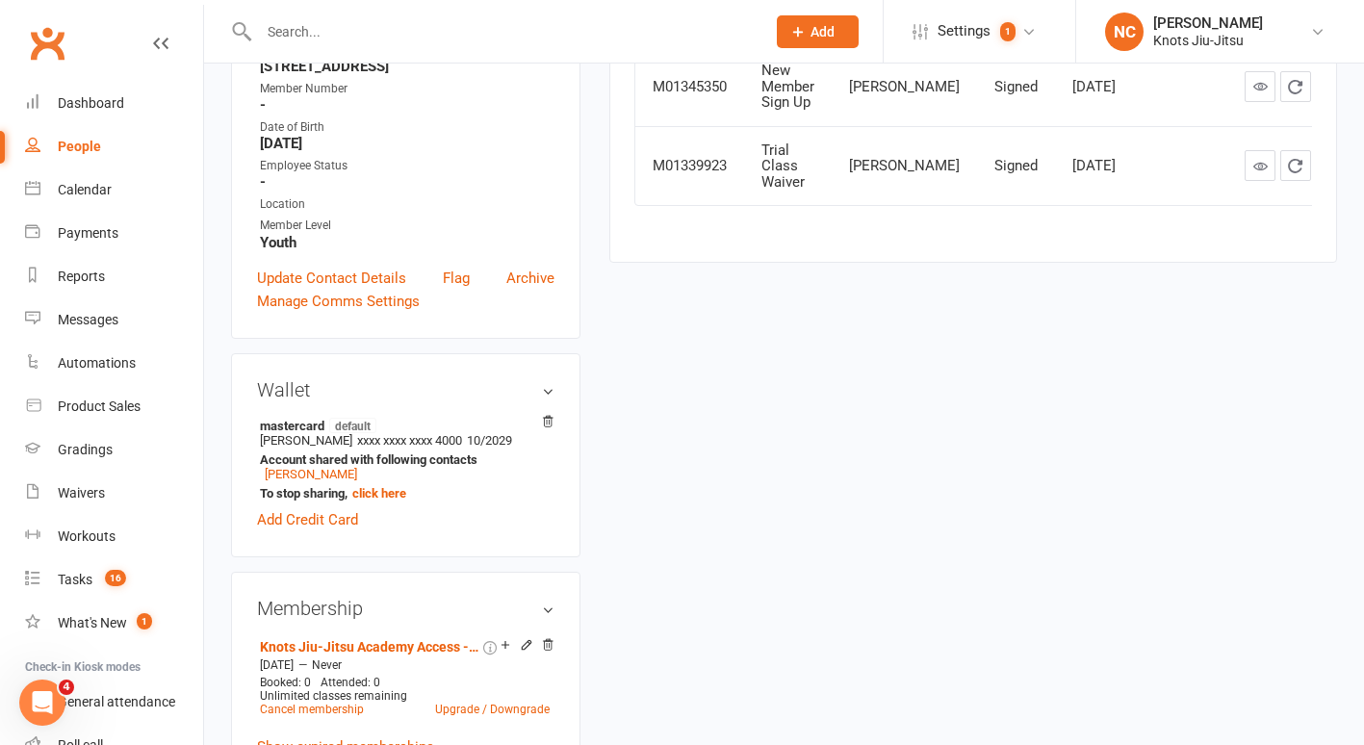
scroll to position [734, 0]
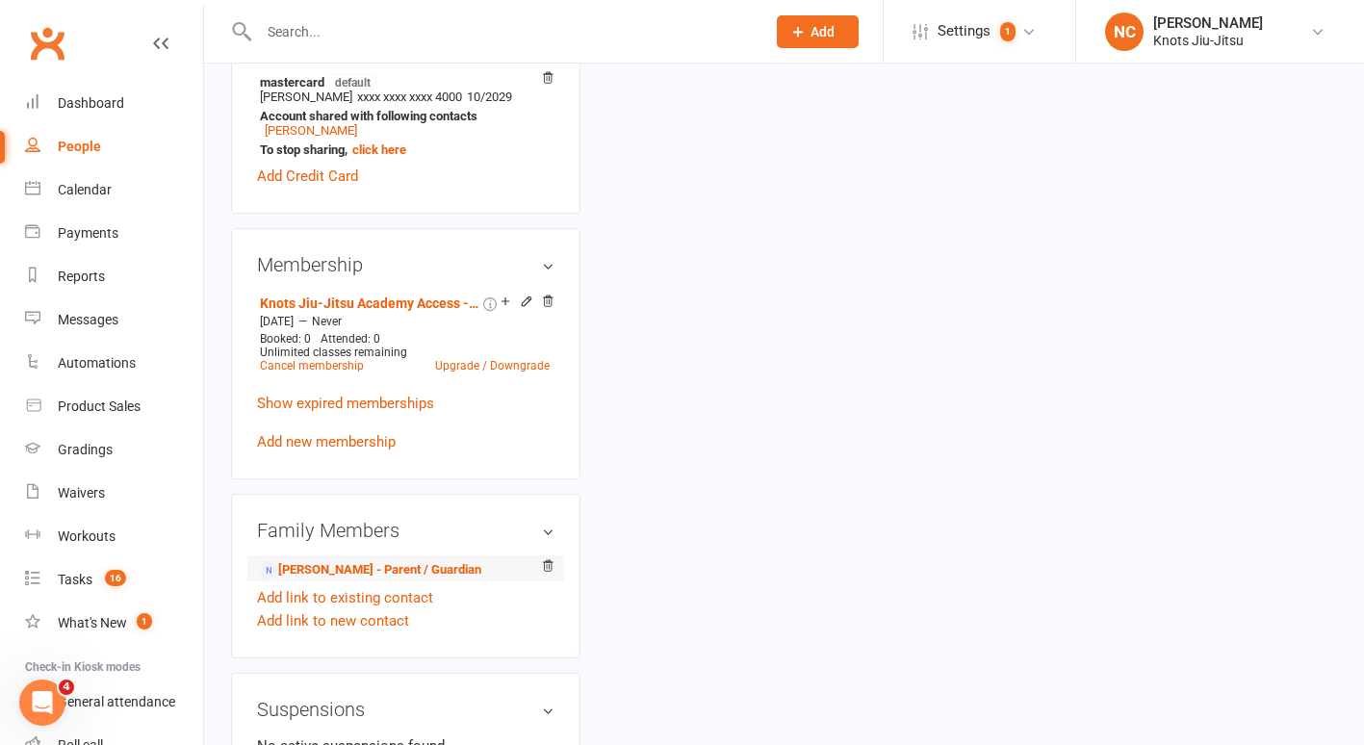
click at [325, 567] on li "[PERSON_NAME] - Parent / Guardian" at bounding box center [405, 568] width 297 height 27
click at [327, 574] on link "[PERSON_NAME] - Parent / Guardian" at bounding box center [370, 570] width 221 height 20
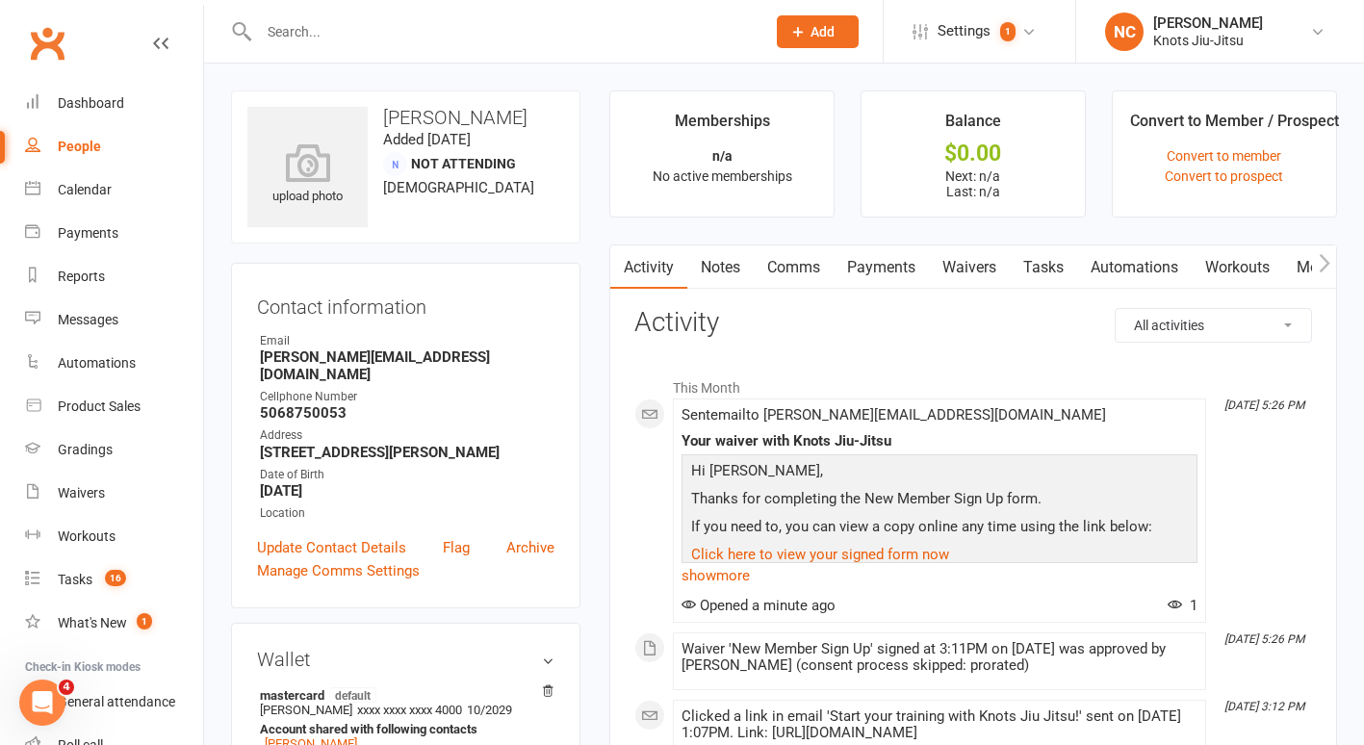
click at [1322, 259] on icon "button" at bounding box center [1325, 263] width 12 height 20
click at [1189, 267] on link "Mobile App" at bounding box center [1191, 267] width 104 height 44
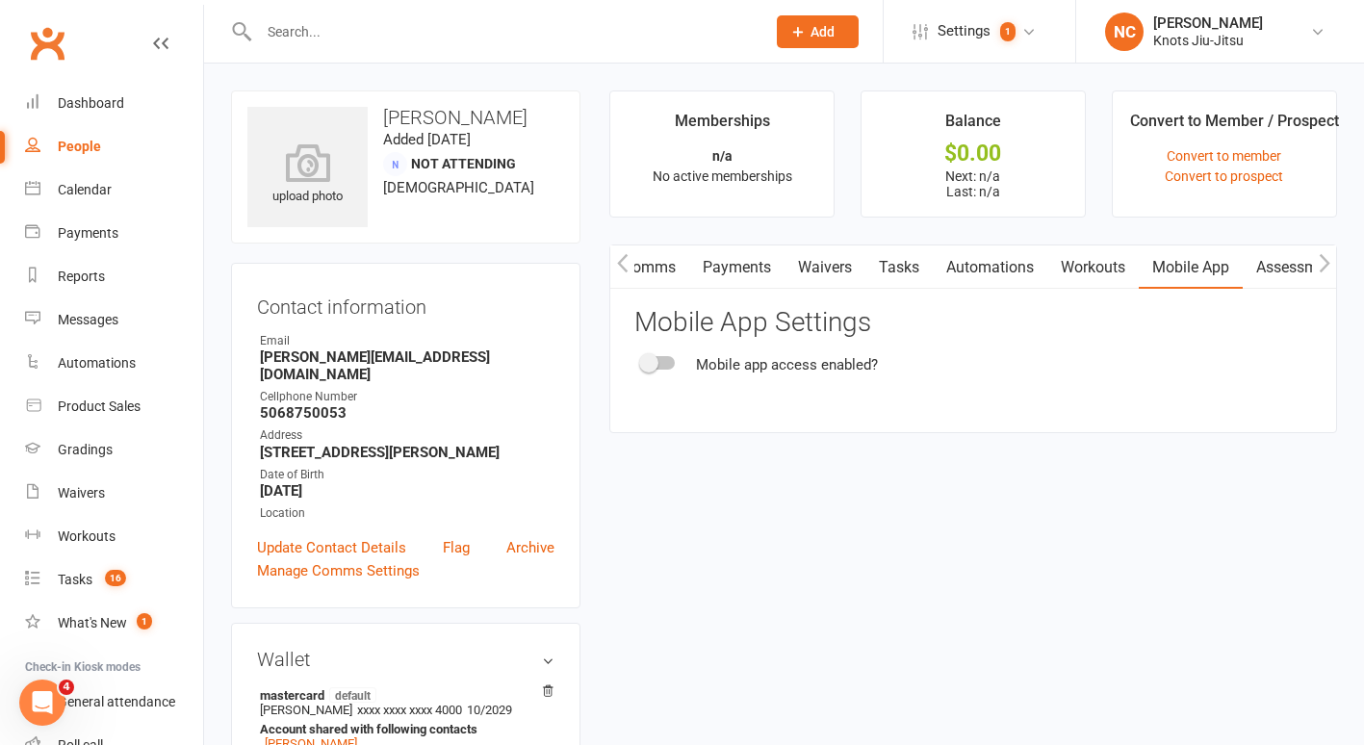
click at [663, 364] on div at bounding box center [658, 362] width 33 height 13
click at [642, 360] on input "checkbox" at bounding box center [642, 360] width 0 height 0
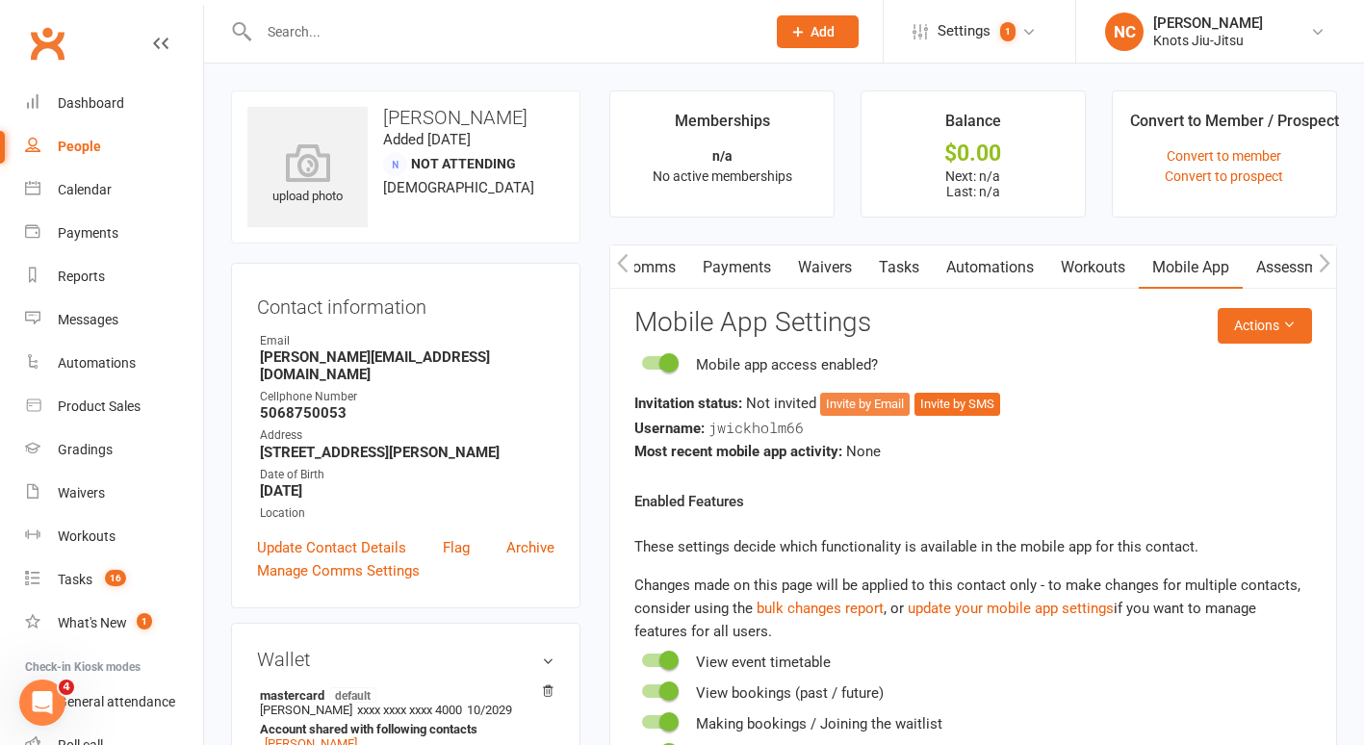
click at [867, 403] on button "Invite by Email" at bounding box center [865, 404] width 90 height 23
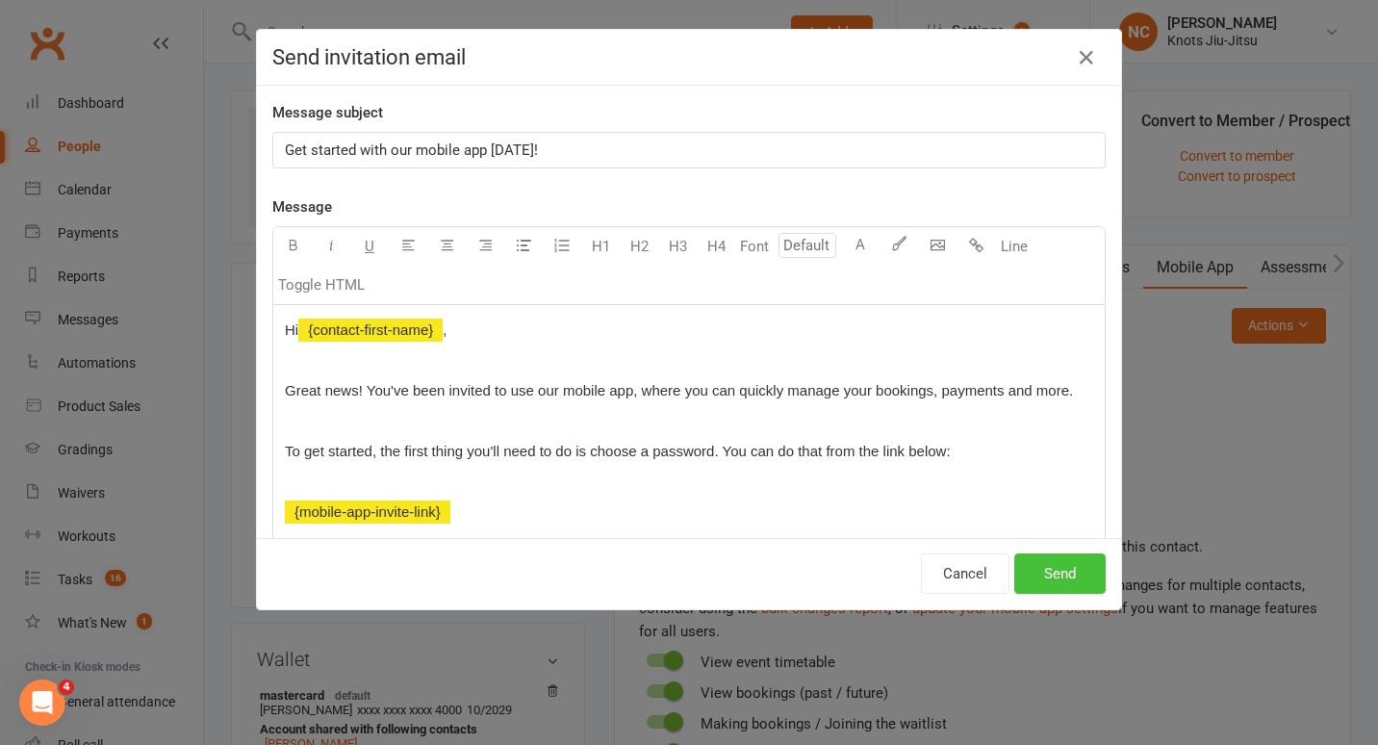
click at [1016, 578] on button "Send" at bounding box center [1060, 574] width 91 height 40
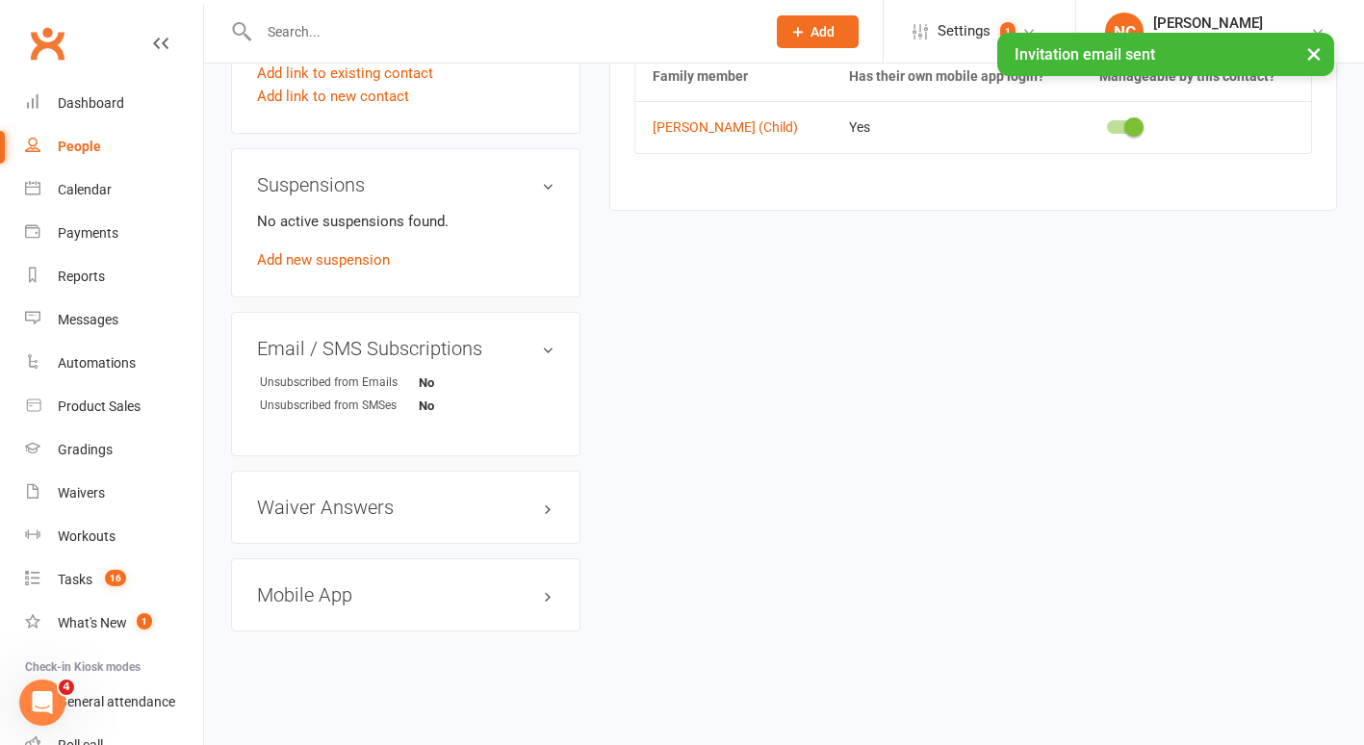
scroll to position [624, 0]
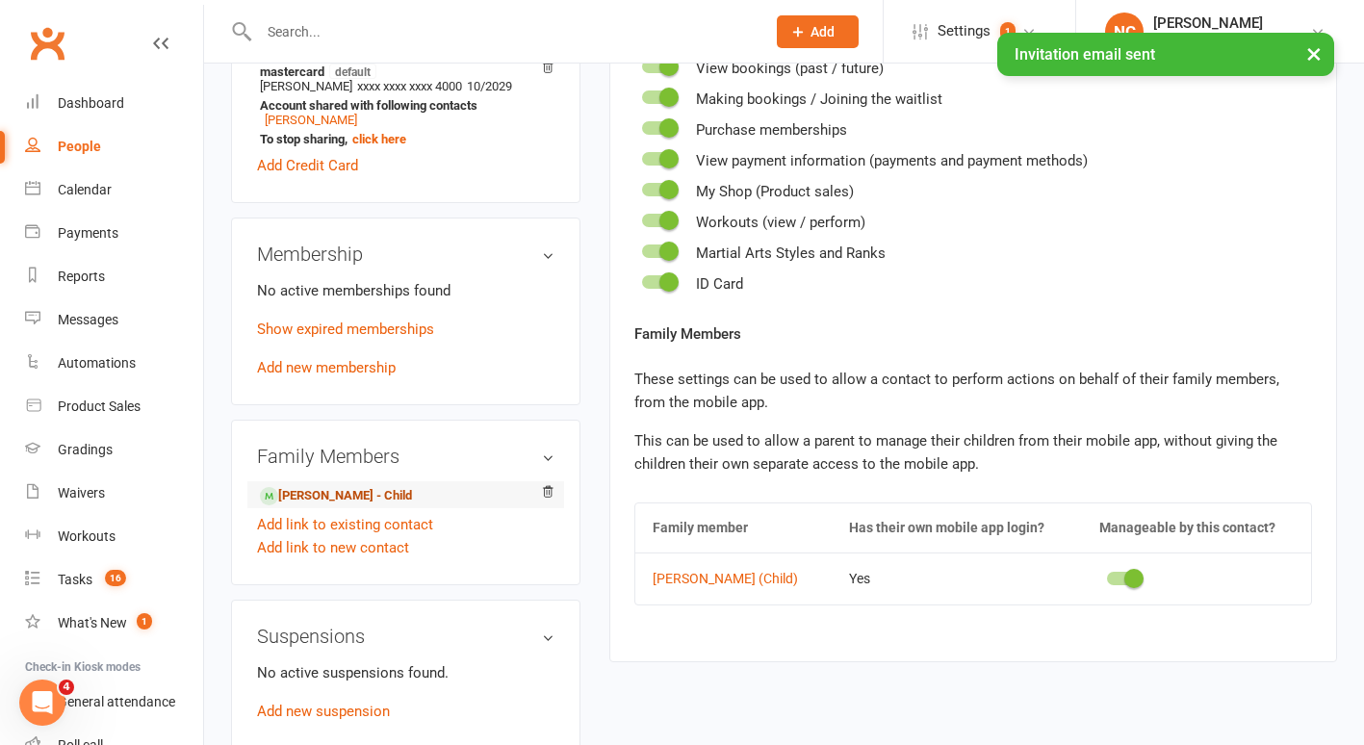
click at [329, 503] on link "[PERSON_NAME] - Child" at bounding box center [336, 496] width 152 height 20
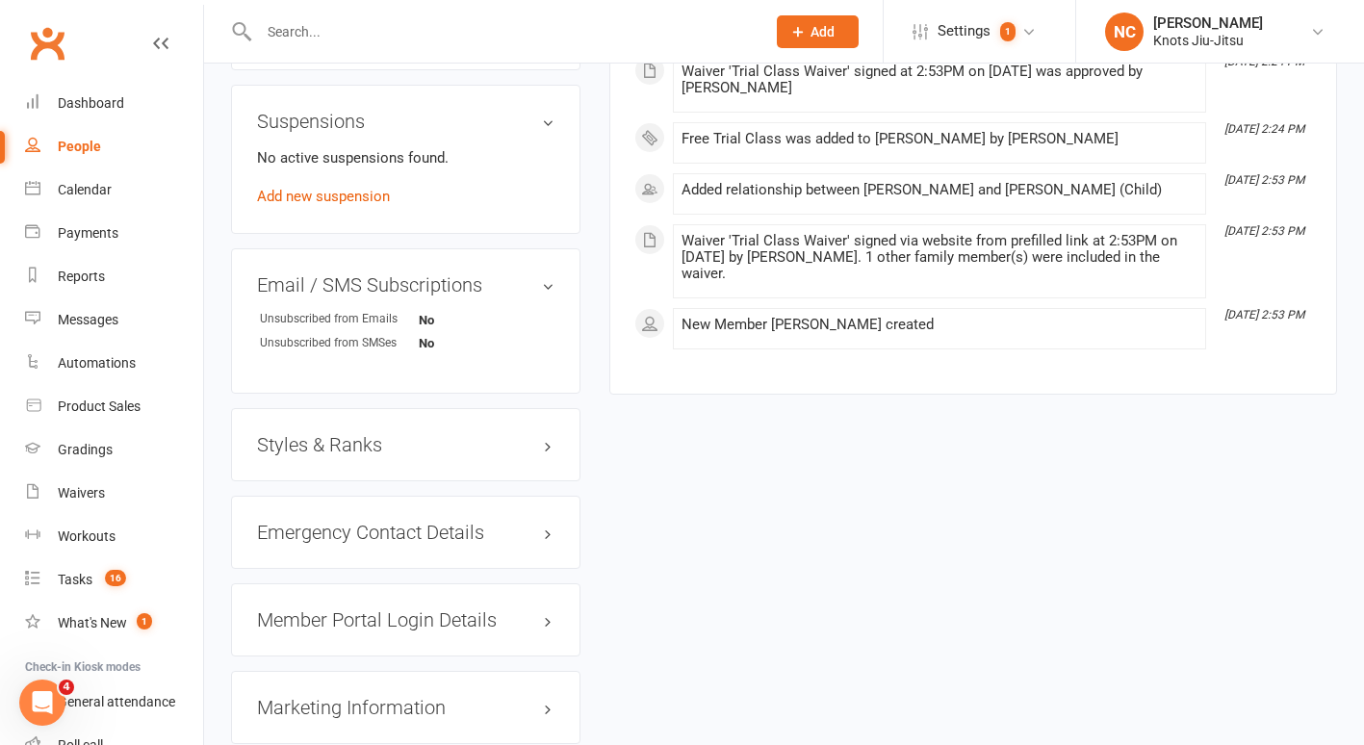
scroll to position [1323, 0]
click at [314, 428] on div "Styles & Ranks" at bounding box center [405, 443] width 349 height 73
click at [313, 437] on div "Styles & Ranks" at bounding box center [405, 443] width 349 height 73
click at [314, 444] on h3 "Styles & Ranks" at bounding box center [405, 443] width 297 height 21
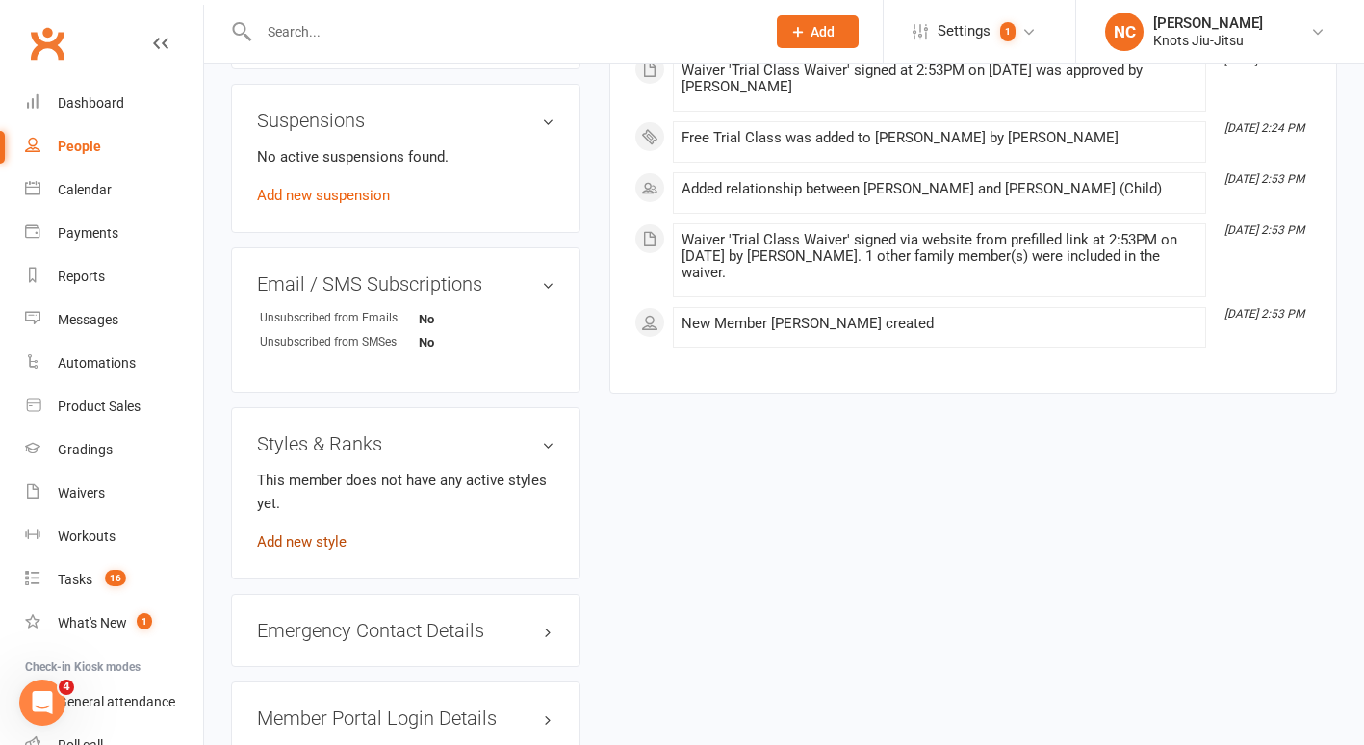
click at [305, 548] on link "Add new style" at bounding box center [302, 541] width 90 height 17
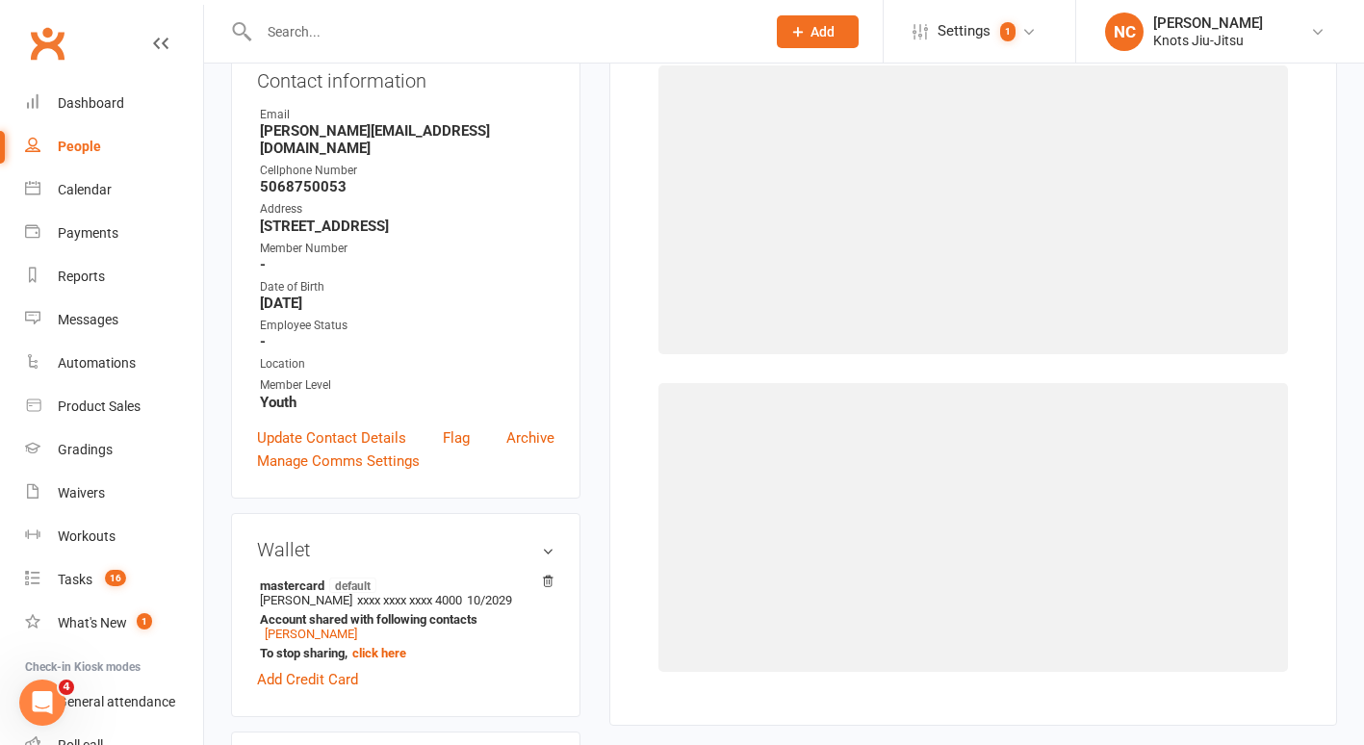
scroll to position [165, 0]
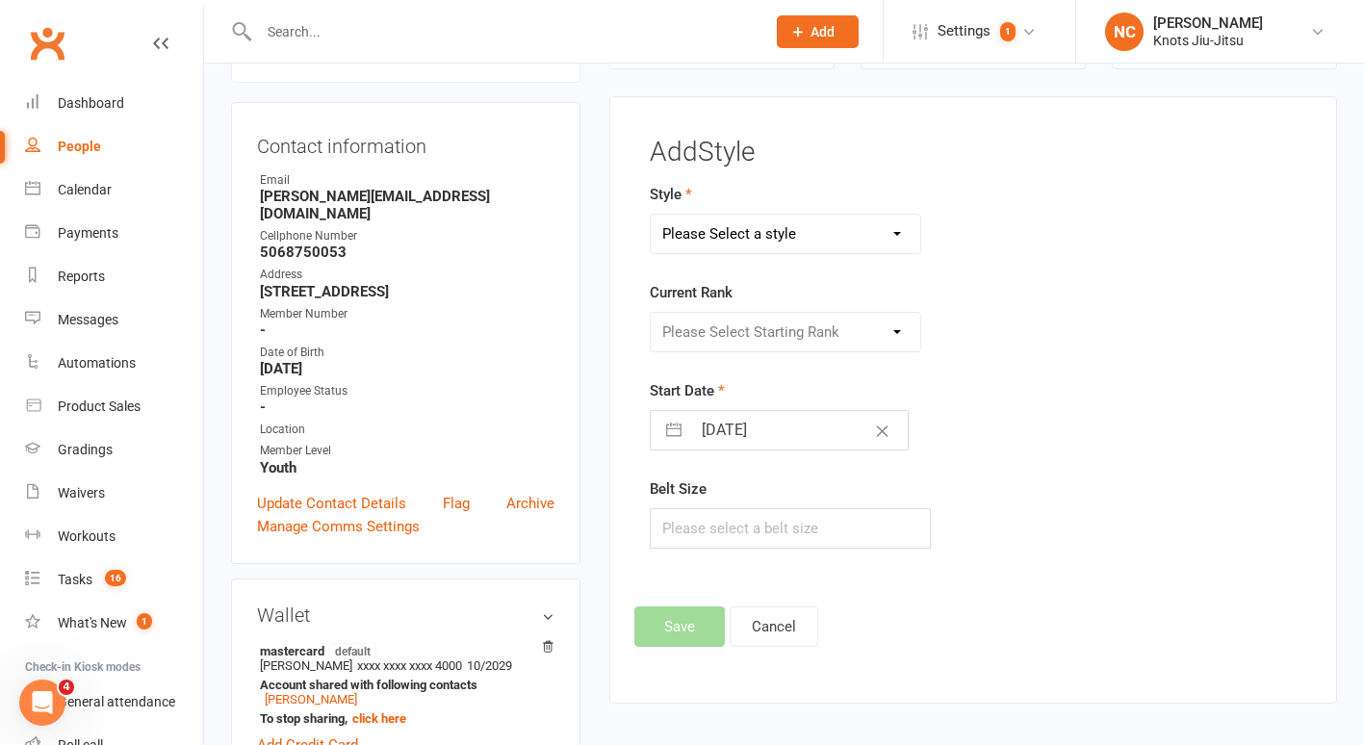
click at [836, 259] on form "Style Please Select a style BJJ Adults BJJ Juvenile Functional Training Current…" at bounding box center [861, 366] width 422 height 366
click at [840, 242] on select "Please Select a style BJJ Adults BJJ Juvenile Functional Training" at bounding box center [786, 234] width 270 height 39
select select "1965"
click at [651, 215] on select "Please Select a style BJJ Adults BJJ Juvenile Functional Training" at bounding box center [786, 234] width 270 height 39
click at [794, 325] on select "Please Select Starting Rank White White 1st Degree White 2nd Degree White 3rd D…" at bounding box center [786, 332] width 270 height 39
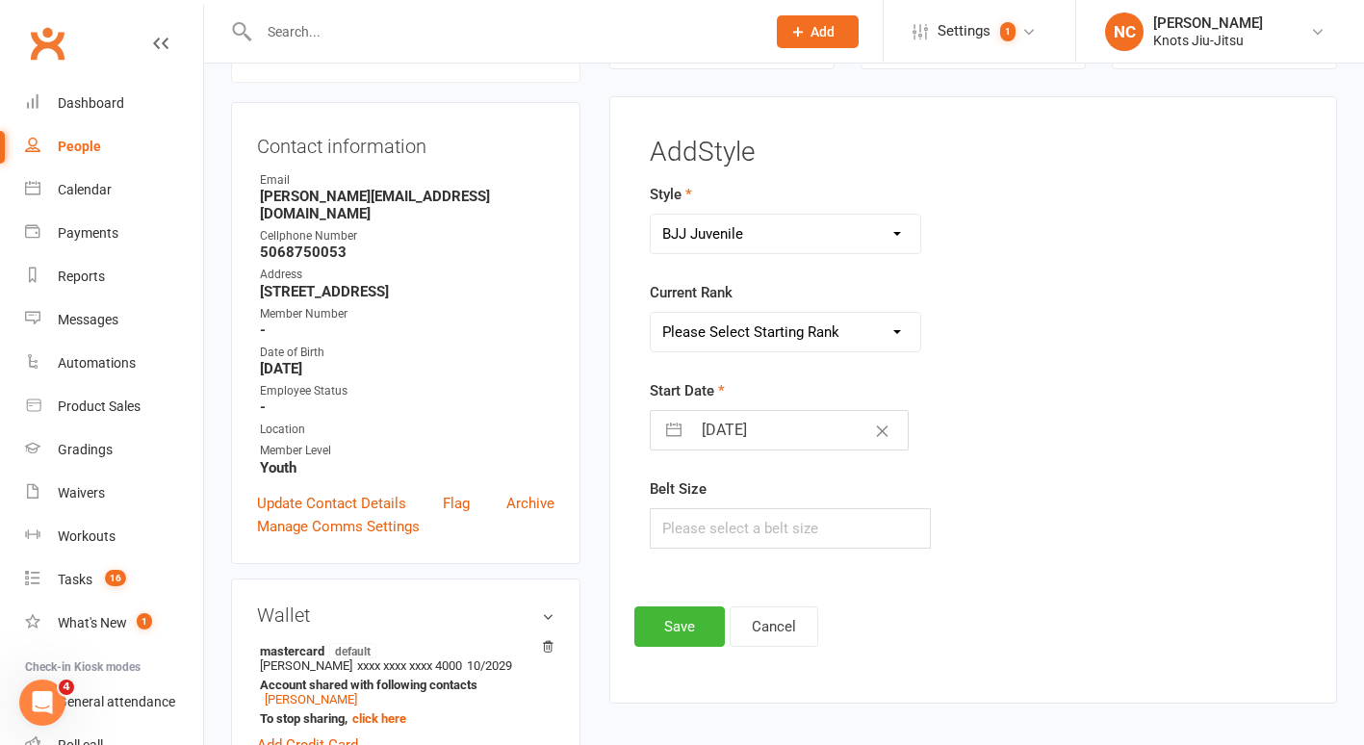
select select "19193"
click at [651, 313] on select "Please Select Starting Rank White White 1st Degree White 2nd Degree White 3rd D…" at bounding box center [786, 332] width 270 height 39
select select "7"
select select "2025"
select select "8"
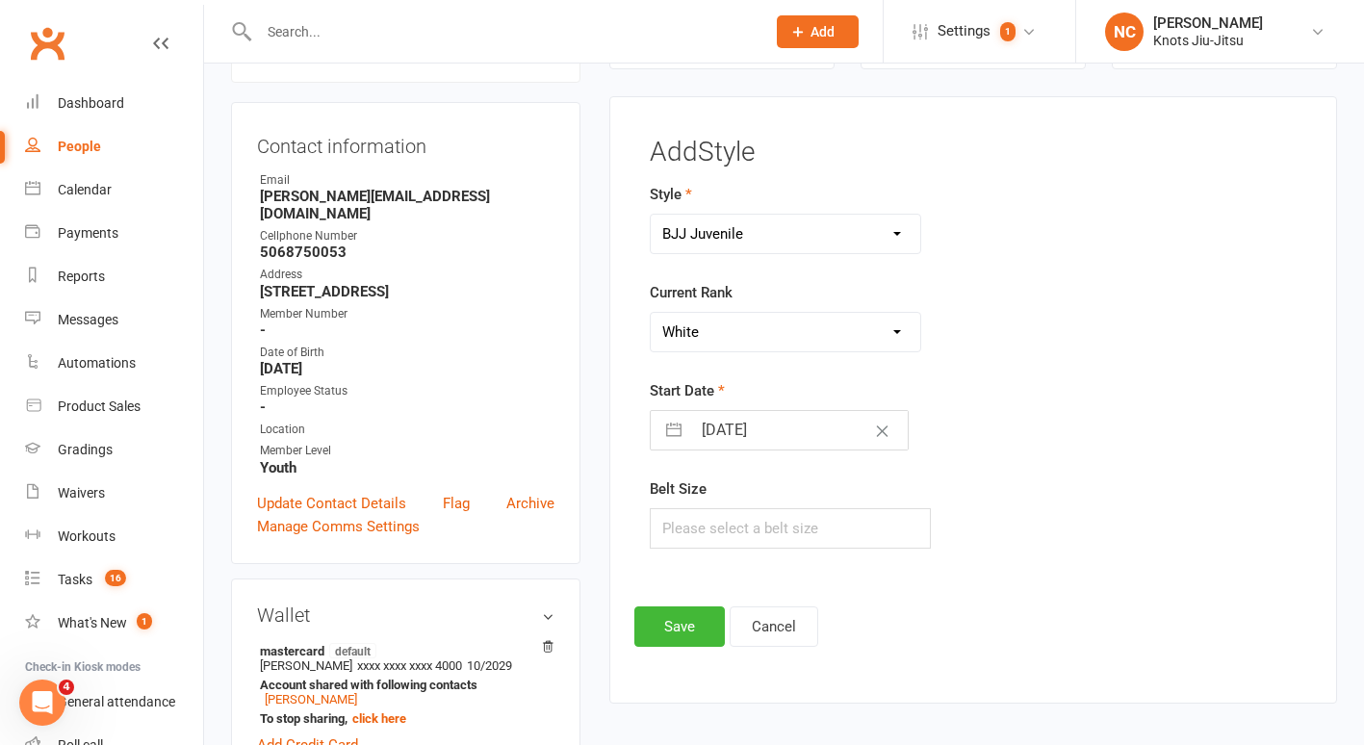
select select "2025"
select select "9"
select select "2025"
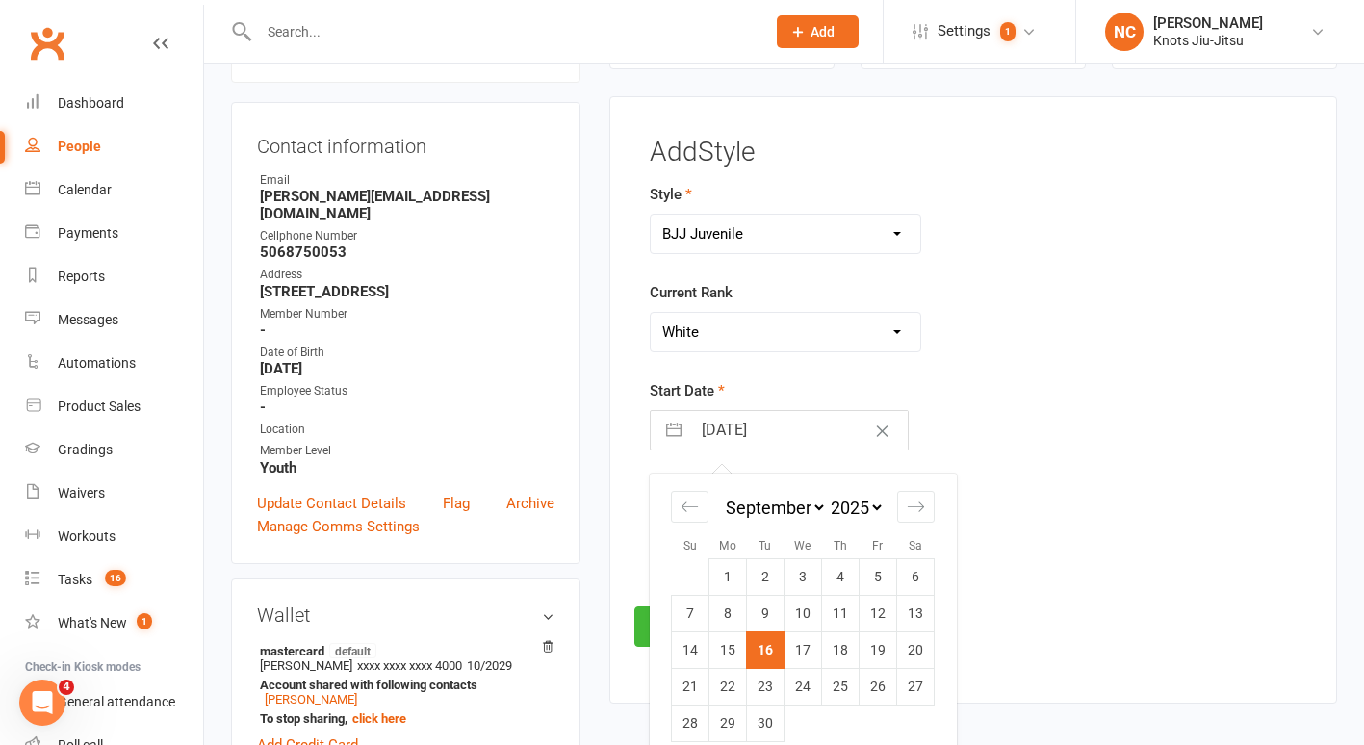
click at [736, 425] on input "[DATE]" at bounding box center [799, 430] width 217 height 39
click at [804, 615] on td "10" at bounding box center [804, 613] width 38 height 37
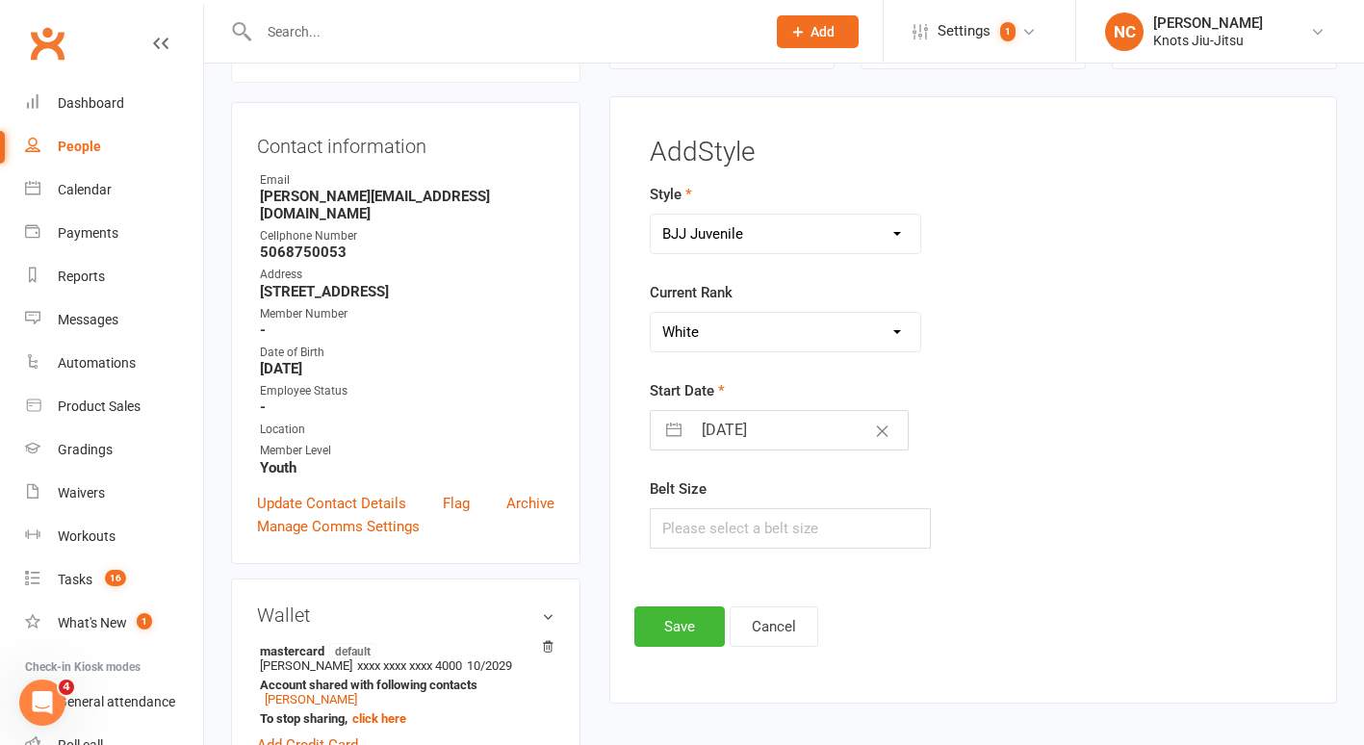
type input "[DATE]"
click at [717, 621] on button "Save" at bounding box center [679, 626] width 90 height 40
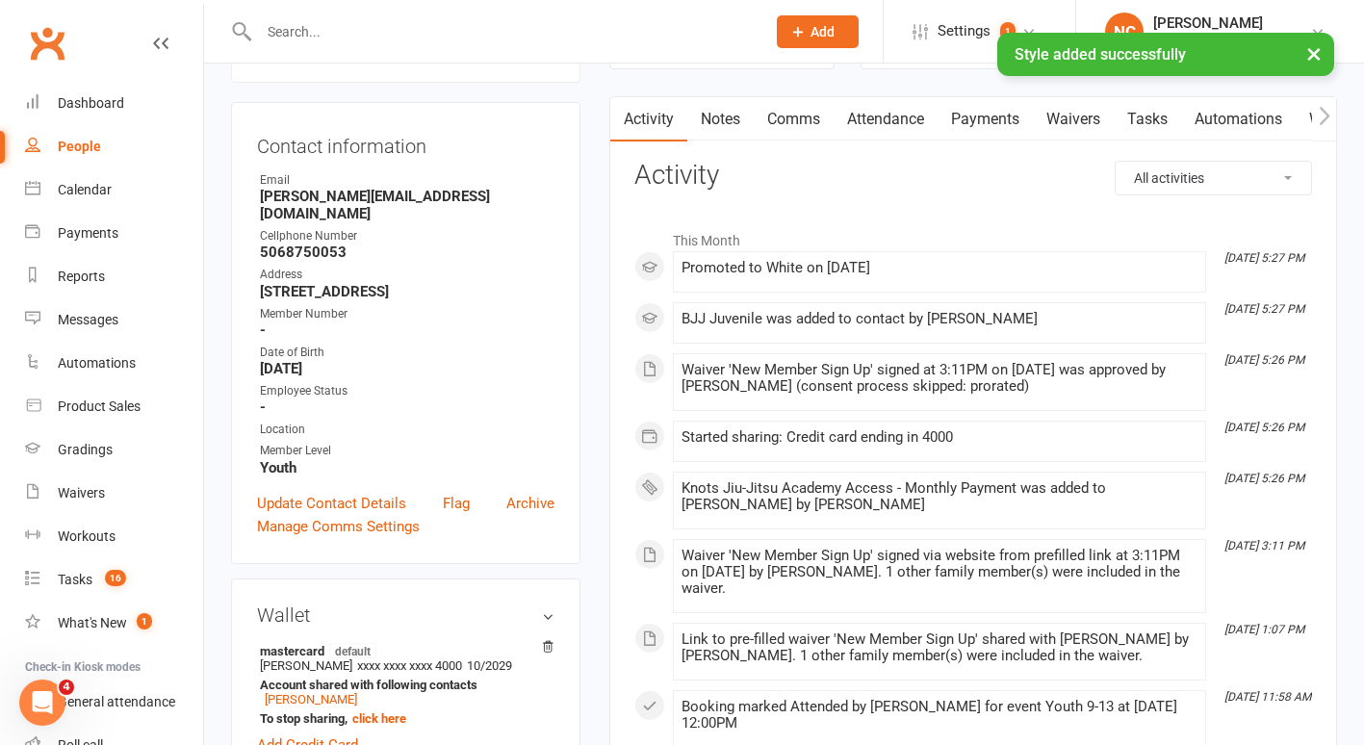
scroll to position [0, 0]
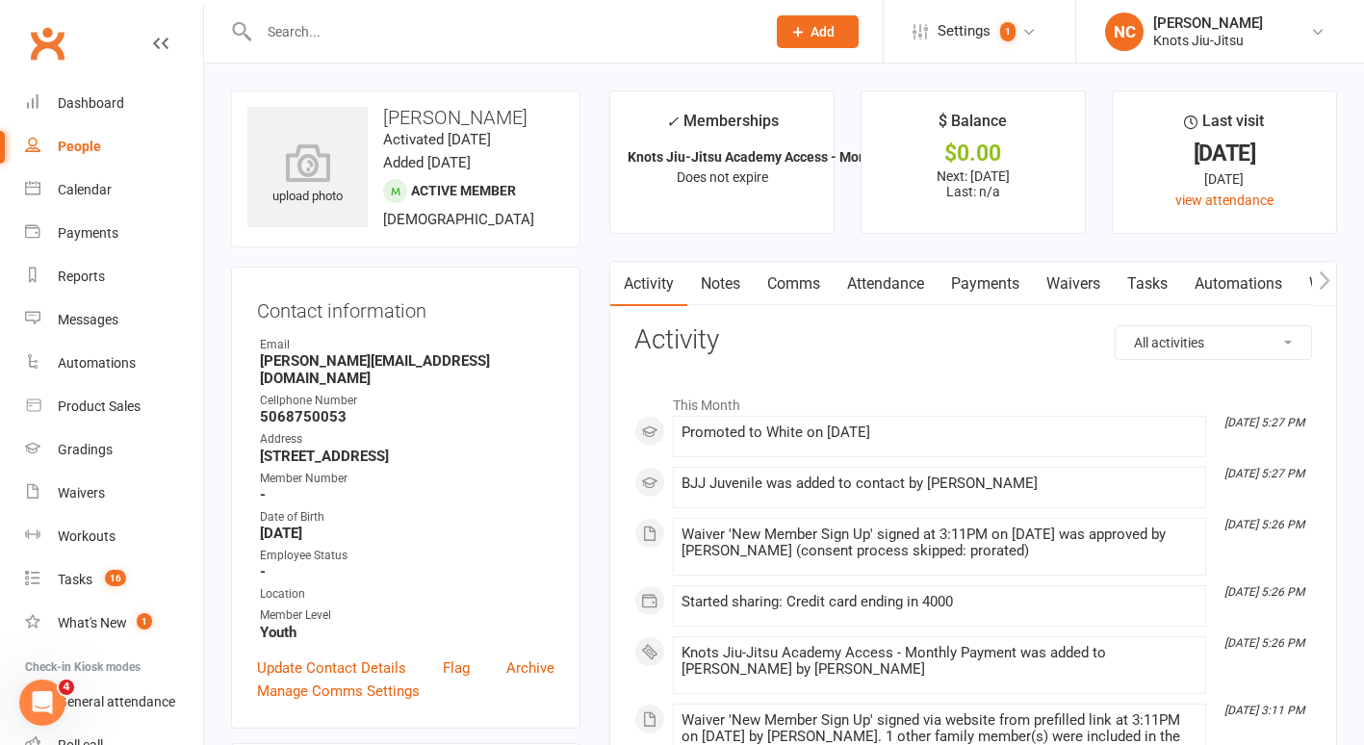
click at [94, 162] on link "People" at bounding box center [114, 146] width 178 height 43
select select "100"
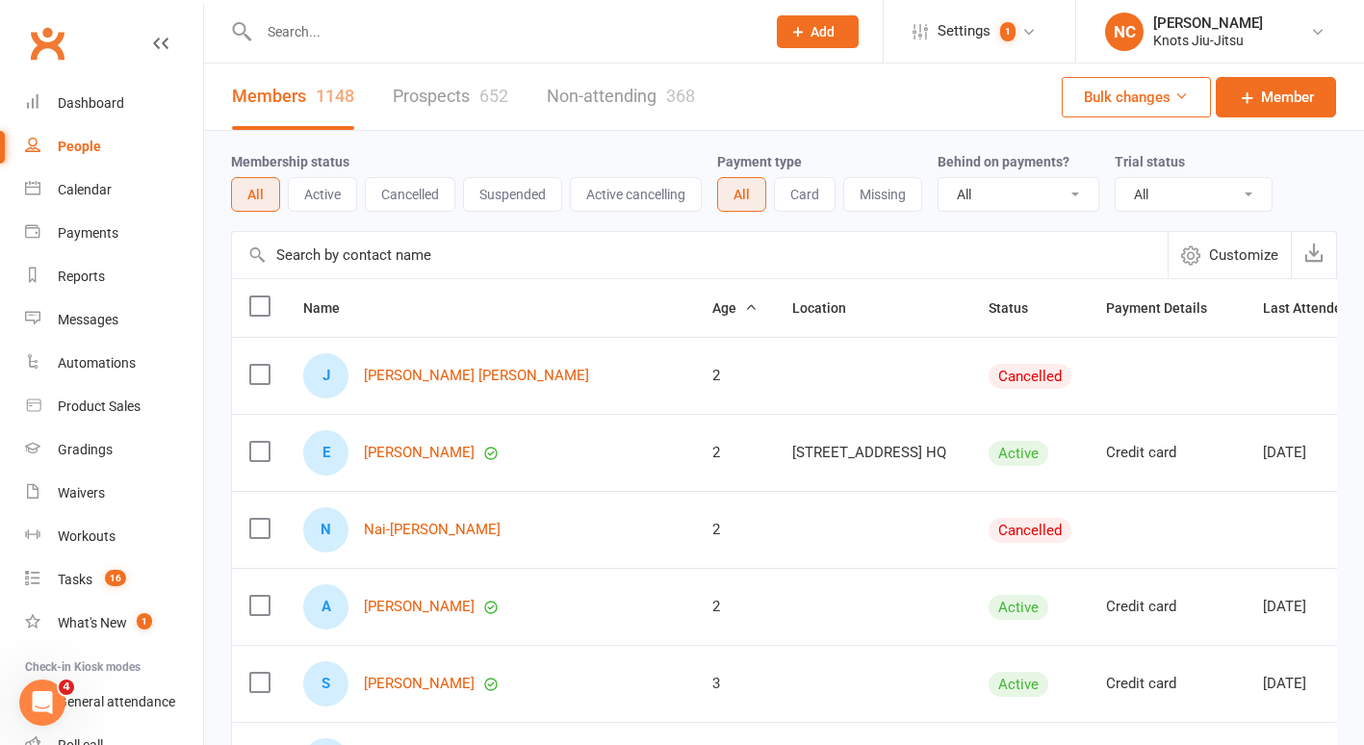
click at [321, 197] on button "Active" at bounding box center [322, 194] width 69 height 35
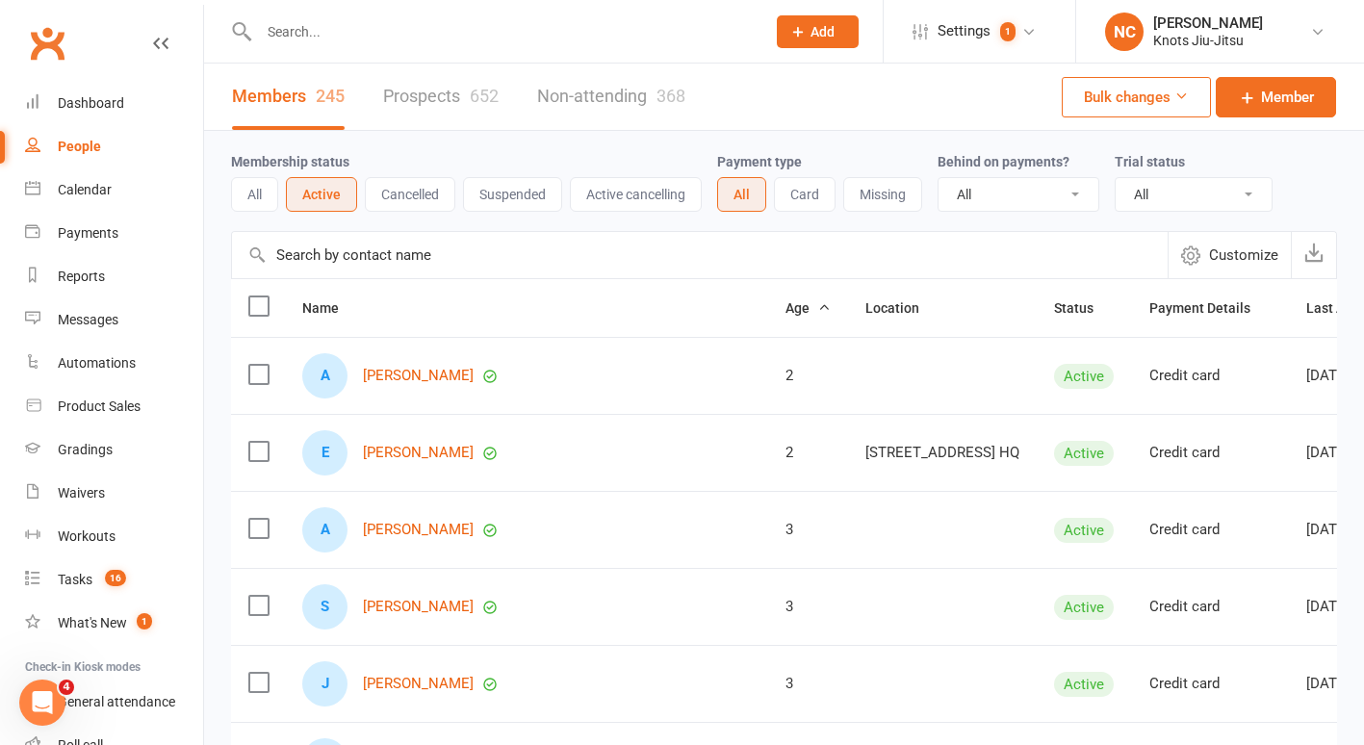
scroll to position [0, 2]
click at [657, 211] on button "Active cancelling" at bounding box center [636, 194] width 132 height 35
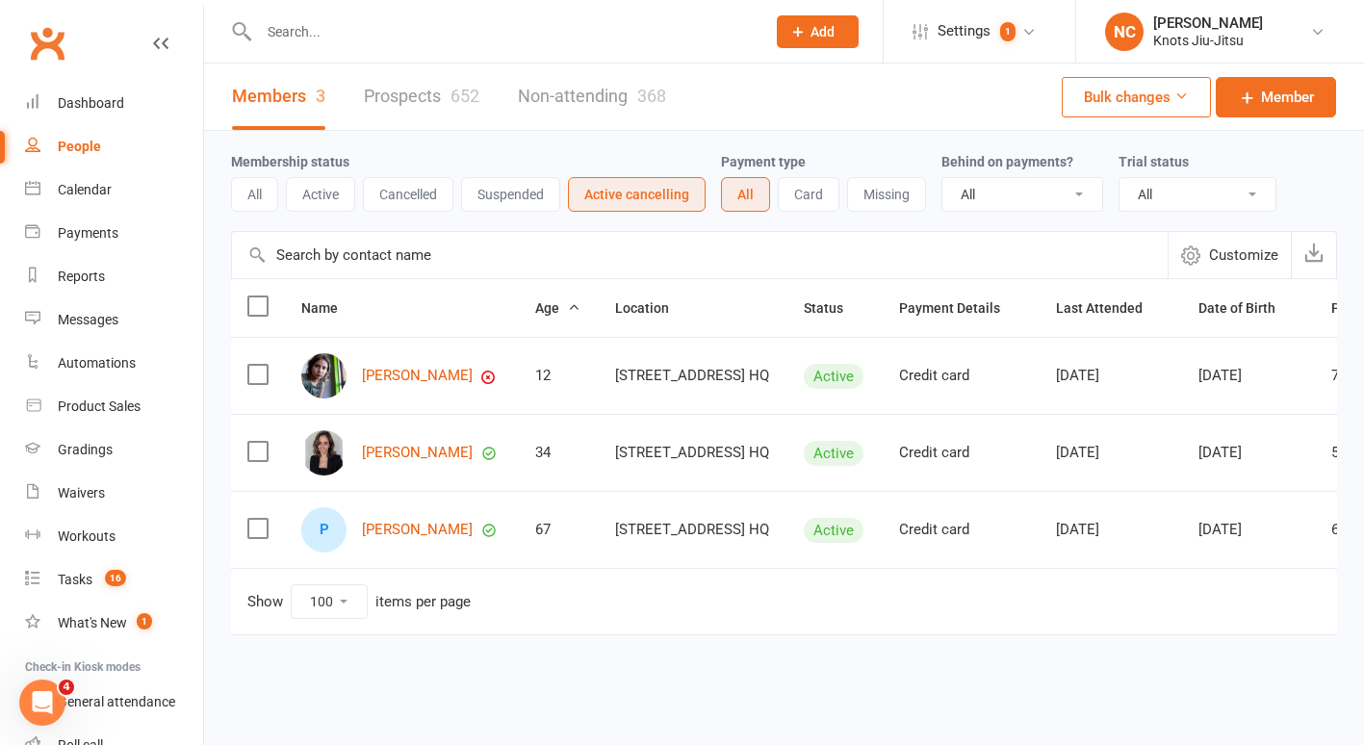
click at [314, 191] on button "Active" at bounding box center [320, 194] width 69 height 35
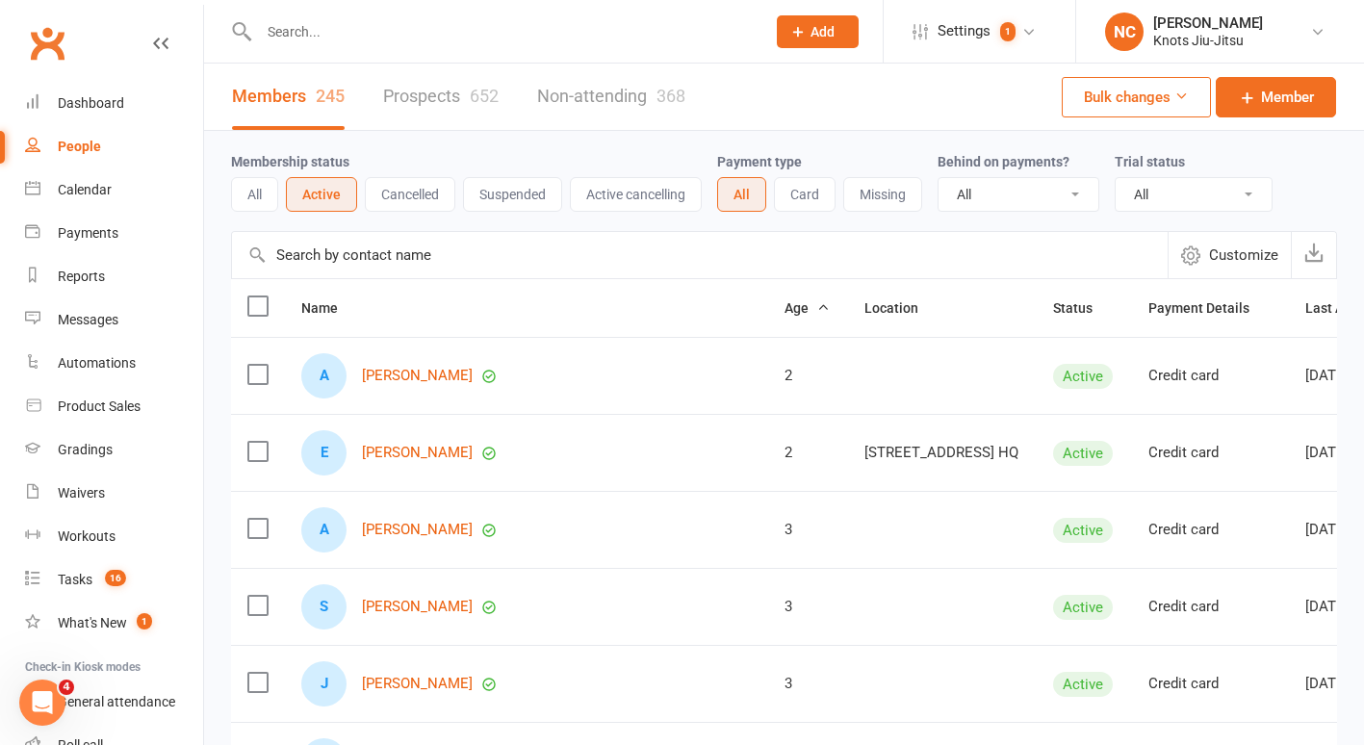
click at [1267, 268] on button "Customize" at bounding box center [1229, 255] width 123 height 46
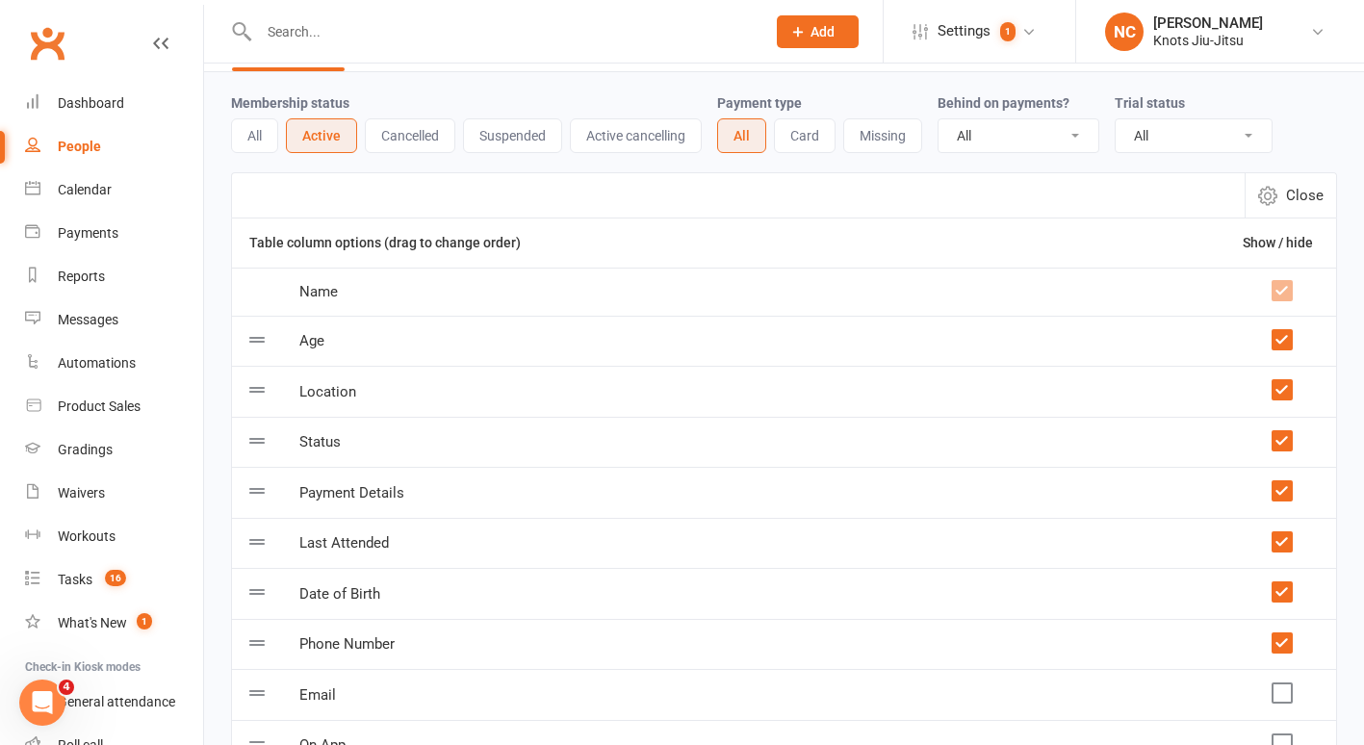
scroll to position [58, 0]
click at [1318, 201] on span "Close" at bounding box center [1305, 196] width 38 height 23
select select "100"
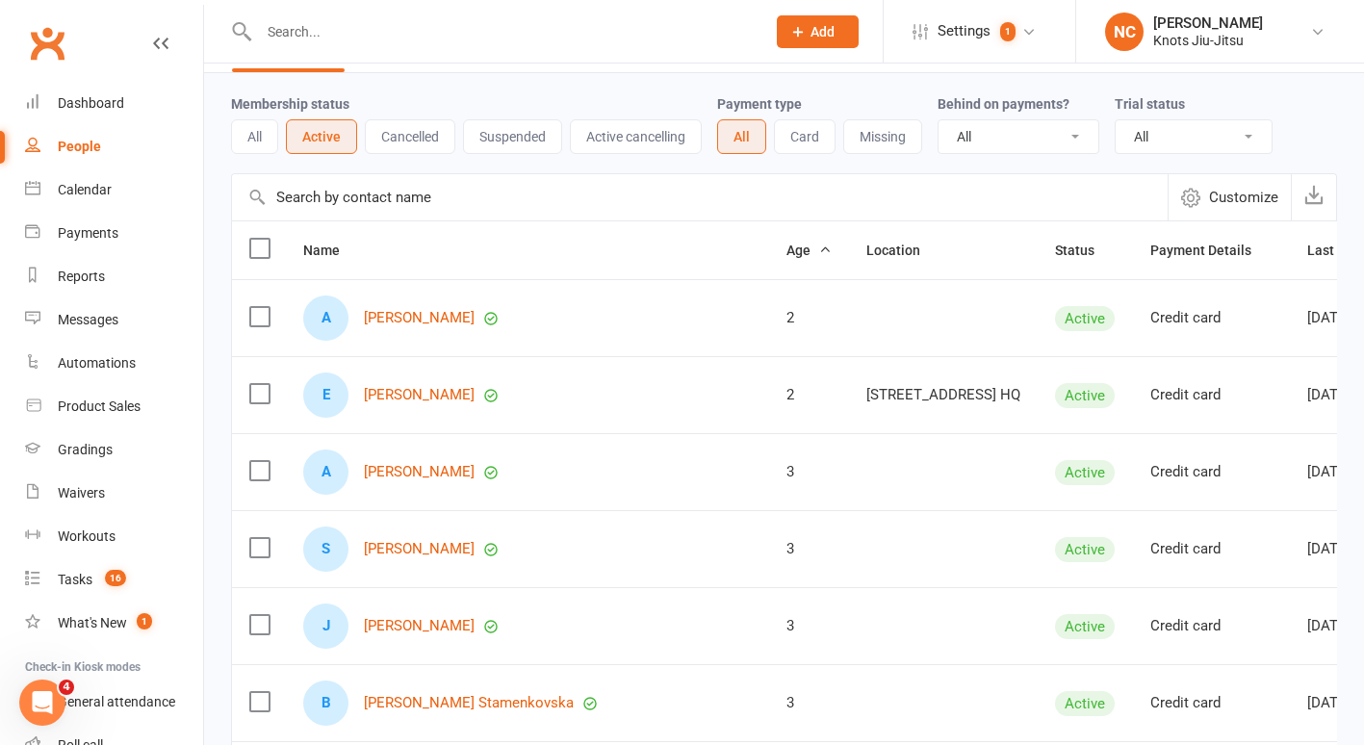
click at [1246, 187] on span "Customize" at bounding box center [1243, 197] width 69 height 23
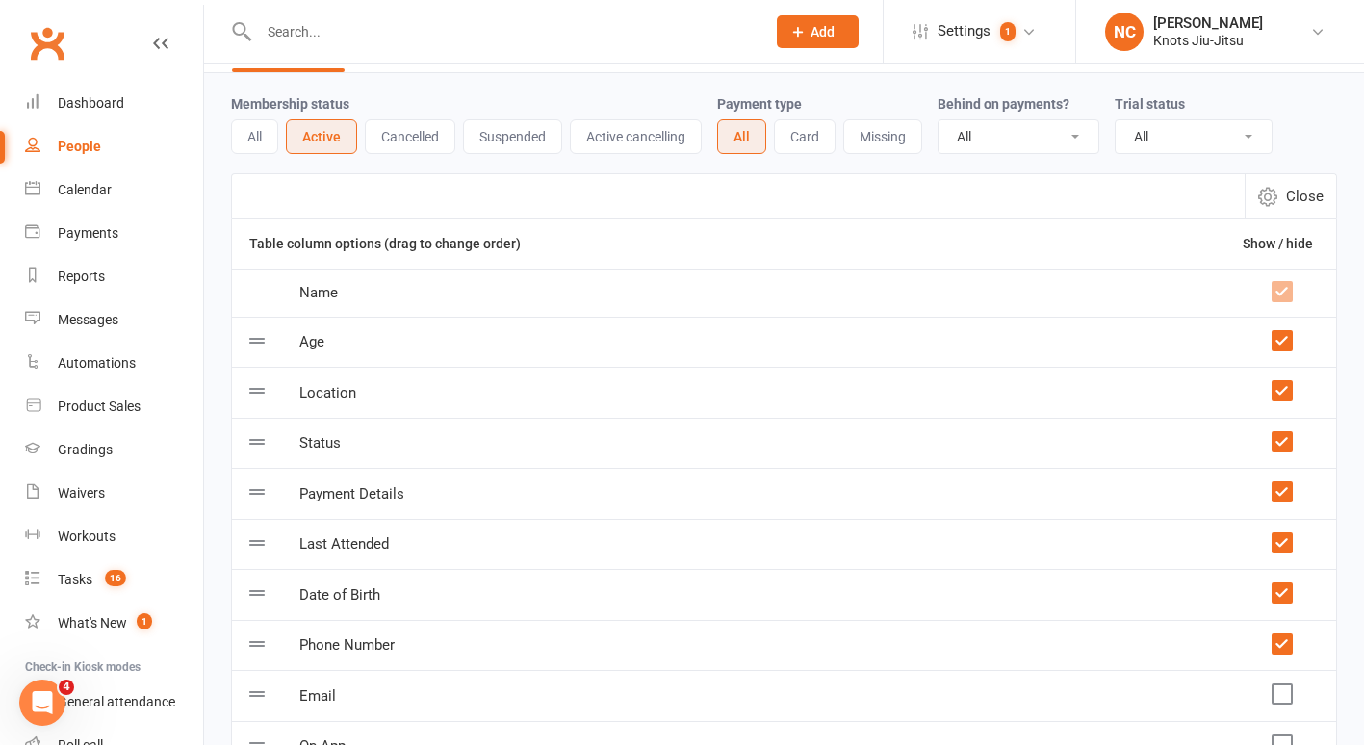
click at [1284, 401] on td at bounding box center [1280, 392] width 111 height 51
click at [1284, 399] on label at bounding box center [1281, 390] width 19 height 19
click at [1284, 381] on input "checkbox" at bounding box center [1281, 381] width 19 height 0
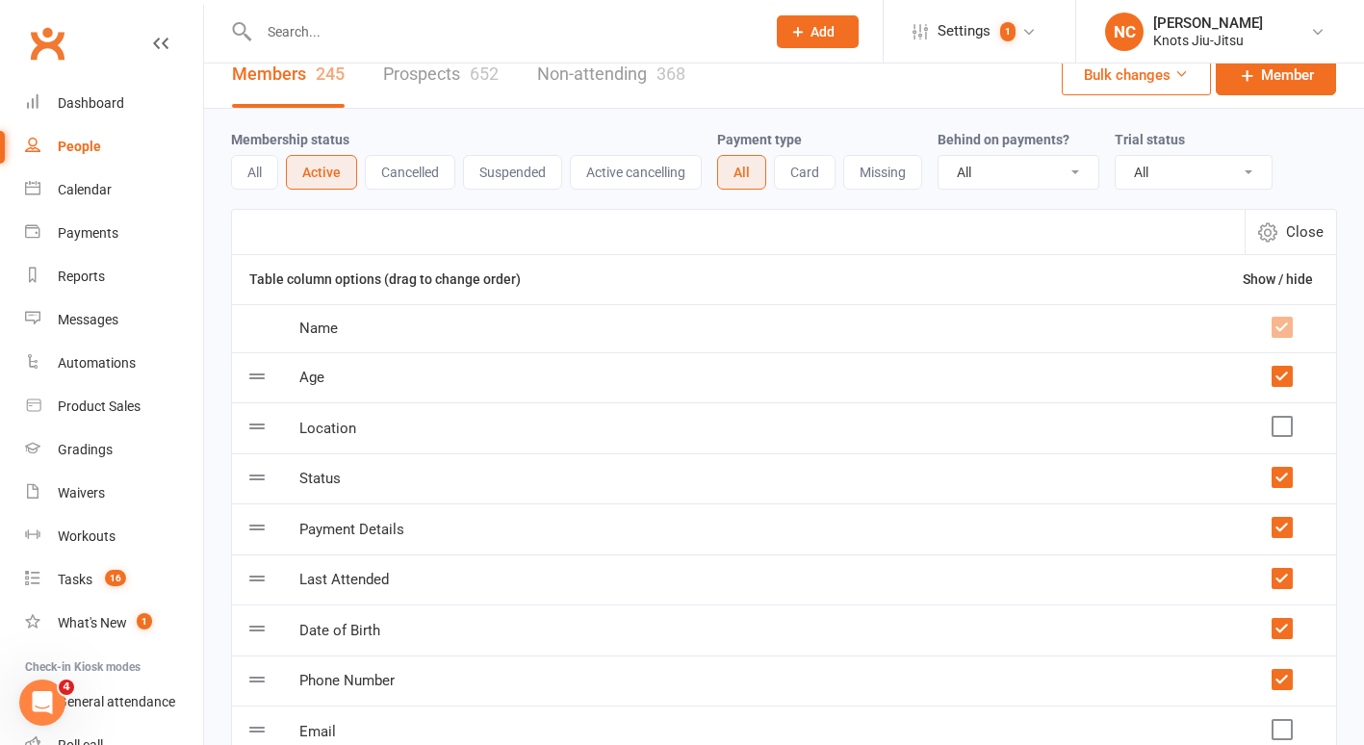
scroll to position [0, 0]
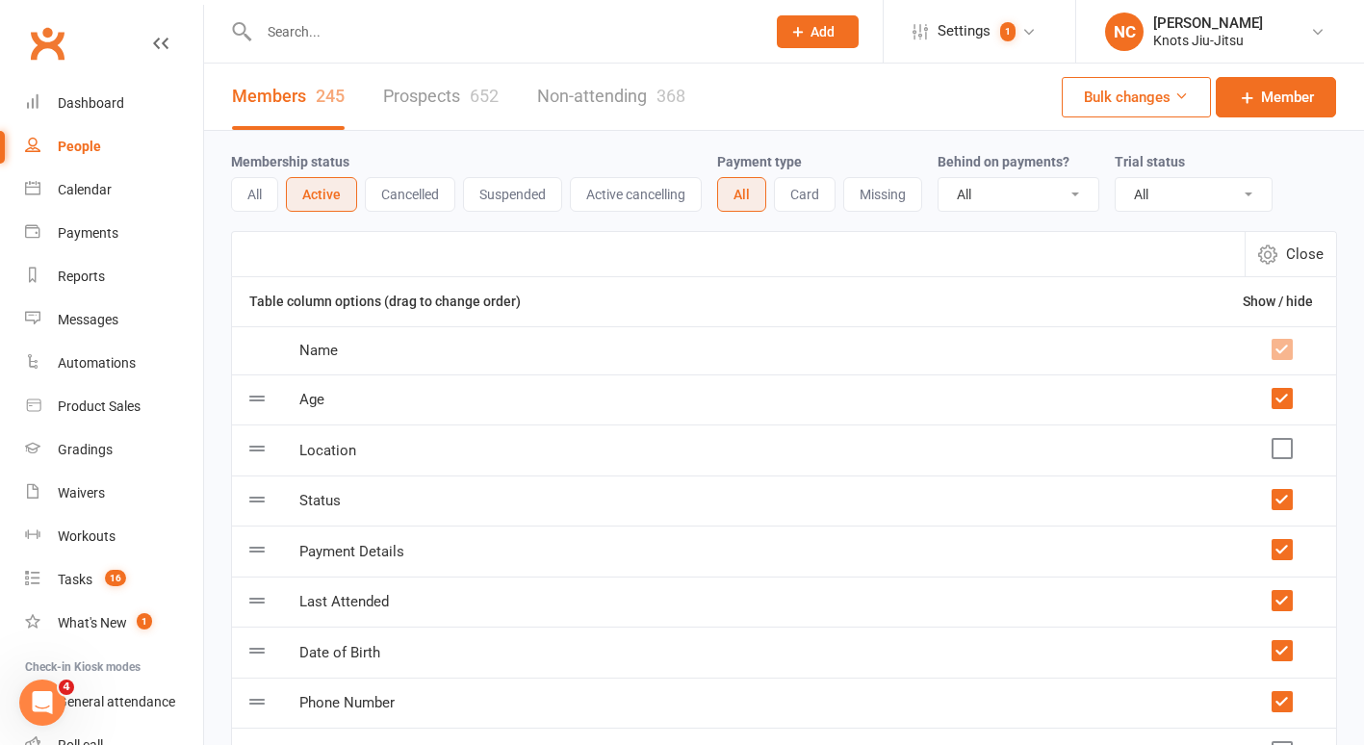
click at [1301, 252] on span "Close" at bounding box center [1305, 254] width 38 height 23
select select "100"
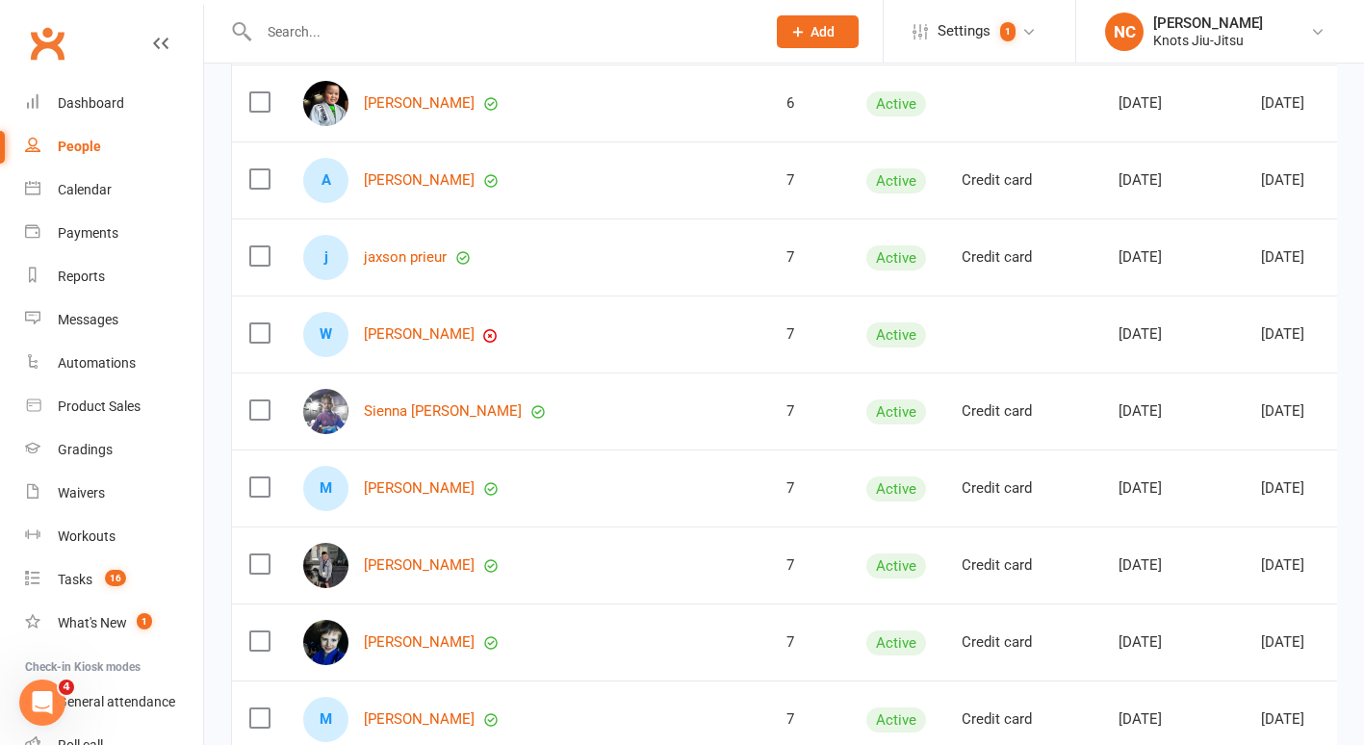
scroll to position [3594, 0]
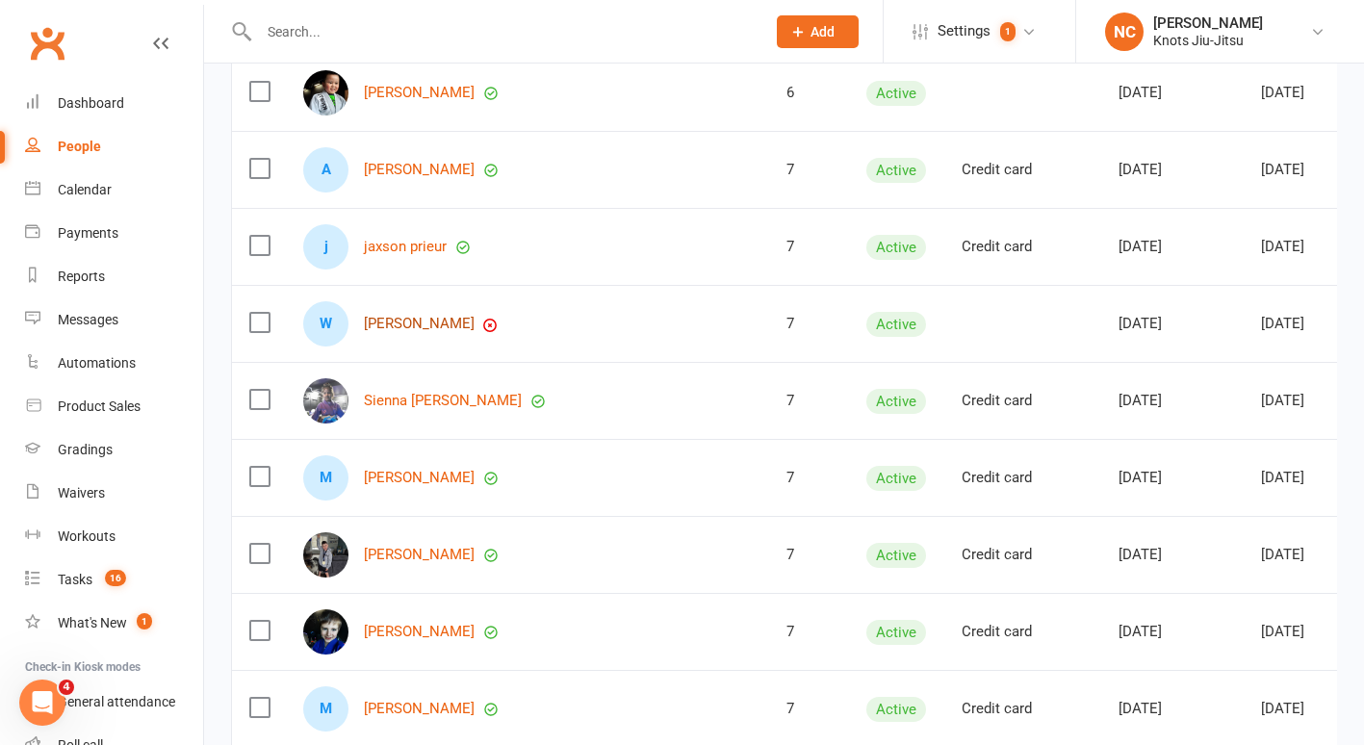
click at [460, 327] on link "[PERSON_NAME]" at bounding box center [419, 324] width 111 height 16
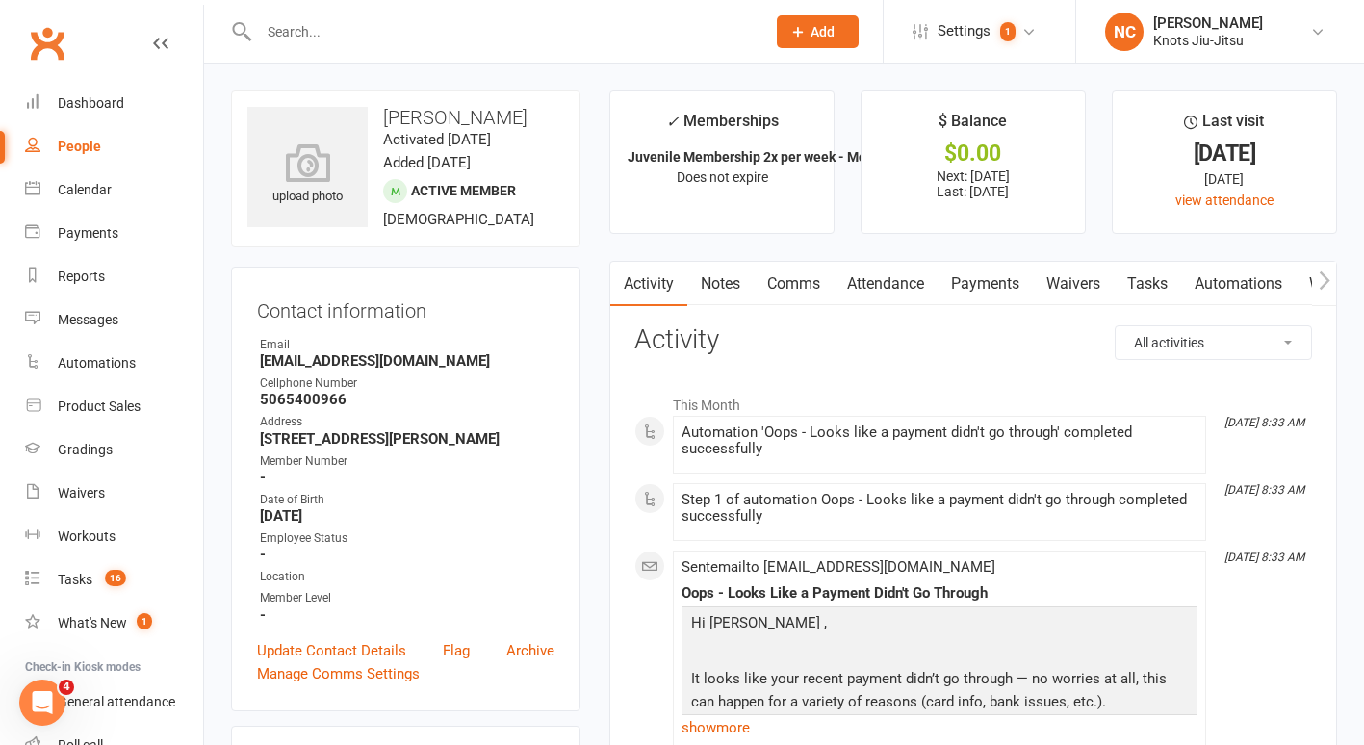
click at [994, 279] on link "Payments" at bounding box center [985, 284] width 95 height 44
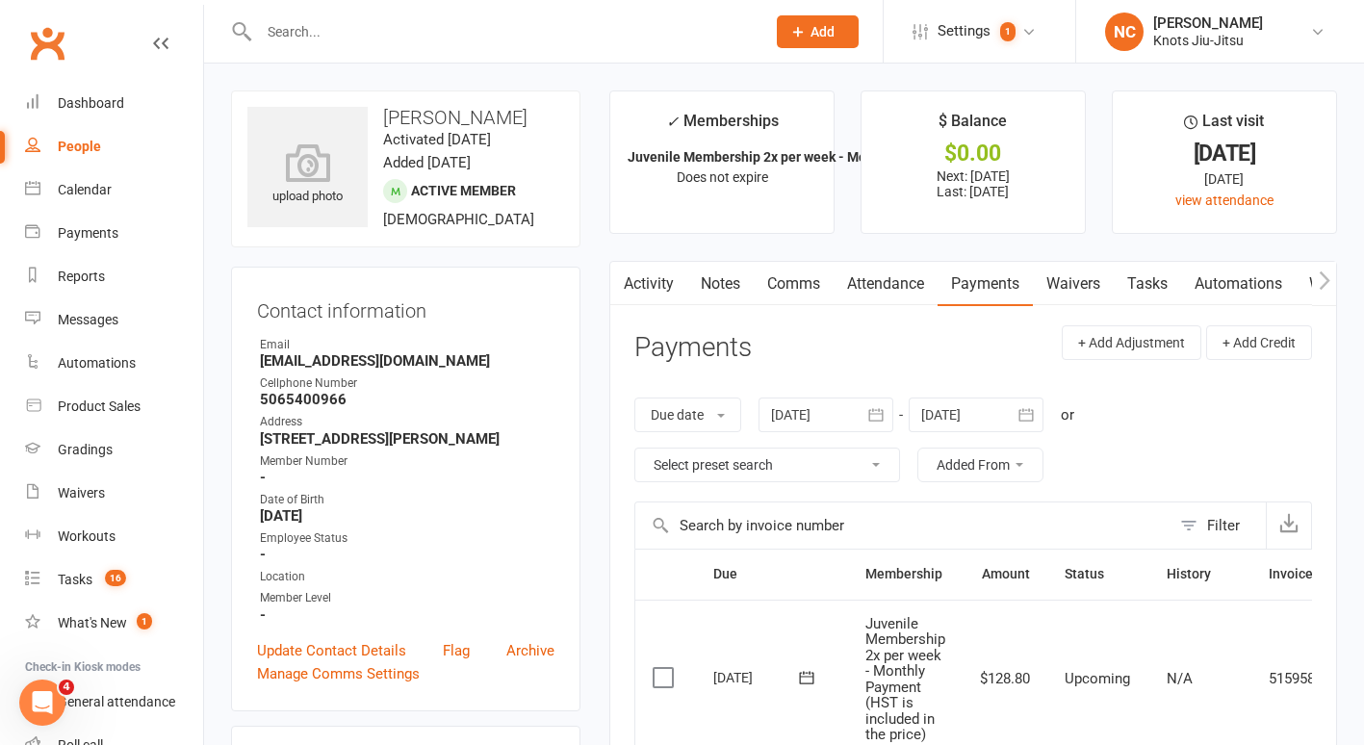
click at [888, 270] on link "Attendance" at bounding box center [886, 284] width 104 height 44
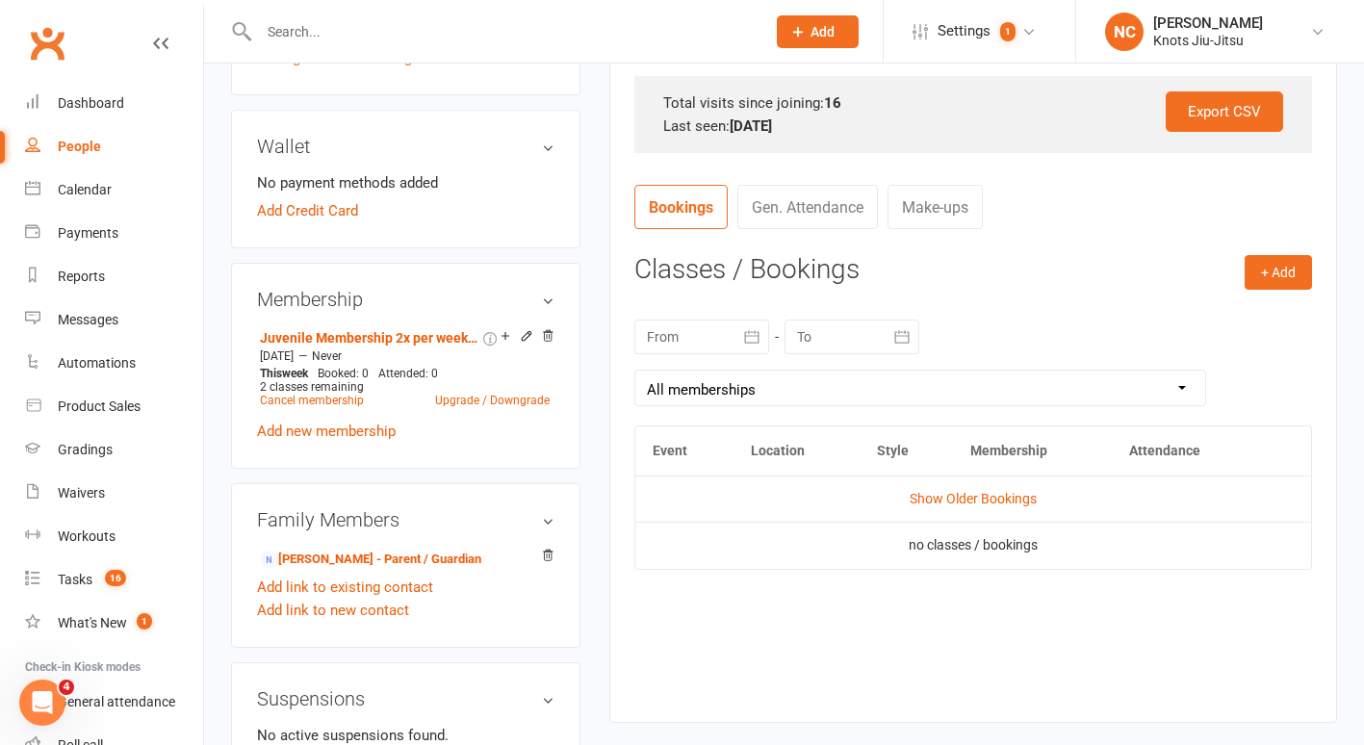
scroll to position [617, 0]
click at [325, 406] on link "Cancel membership" at bounding box center [312, 399] width 104 height 13
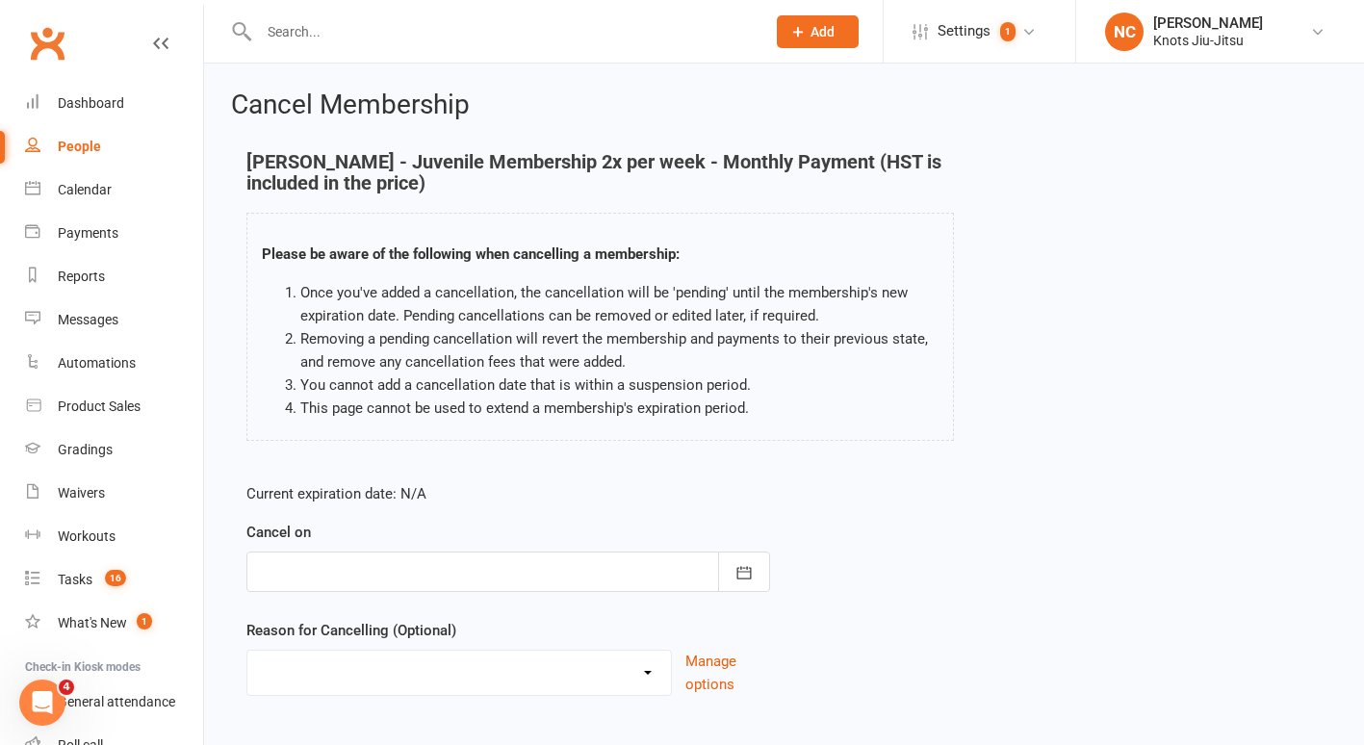
click at [538, 575] on div at bounding box center [508, 572] width 524 height 40
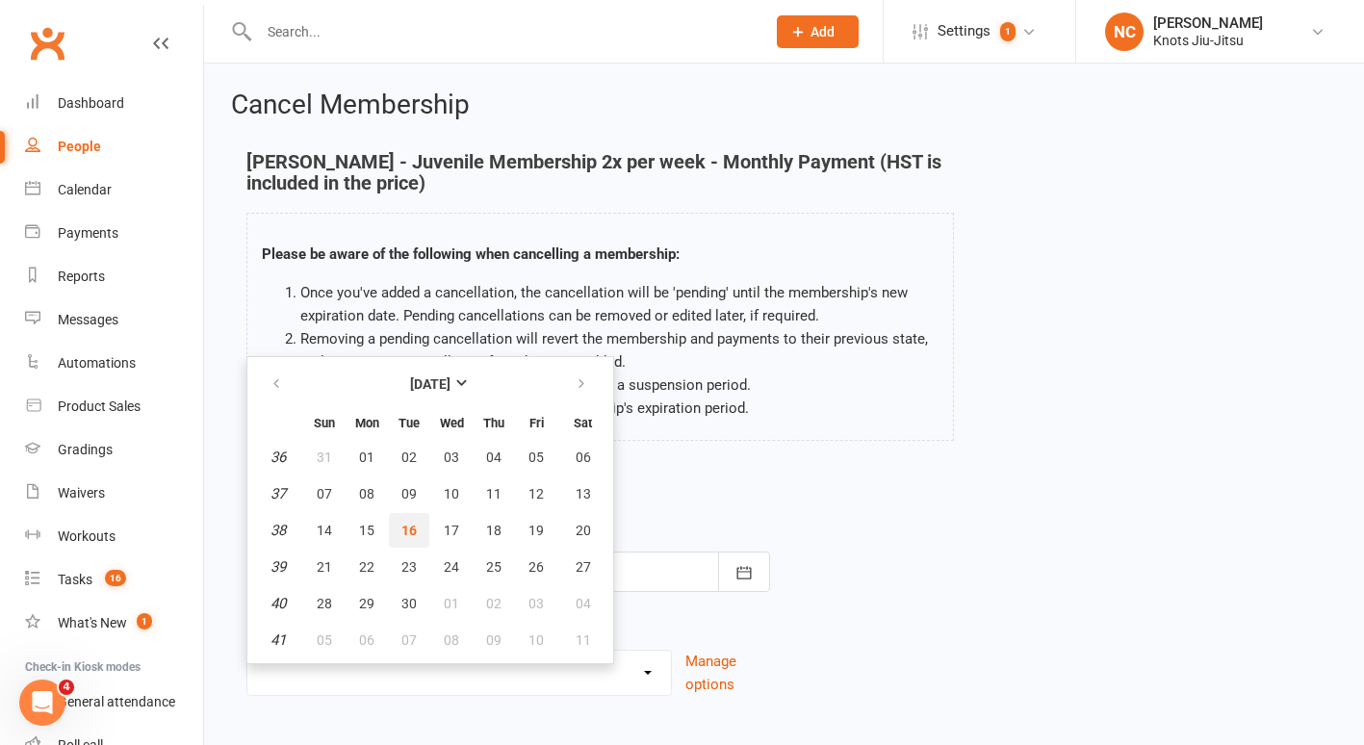
click at [408, 523] on span "16" at bounding box center [408, 530] width 15 height 15
type input "[DATE]"
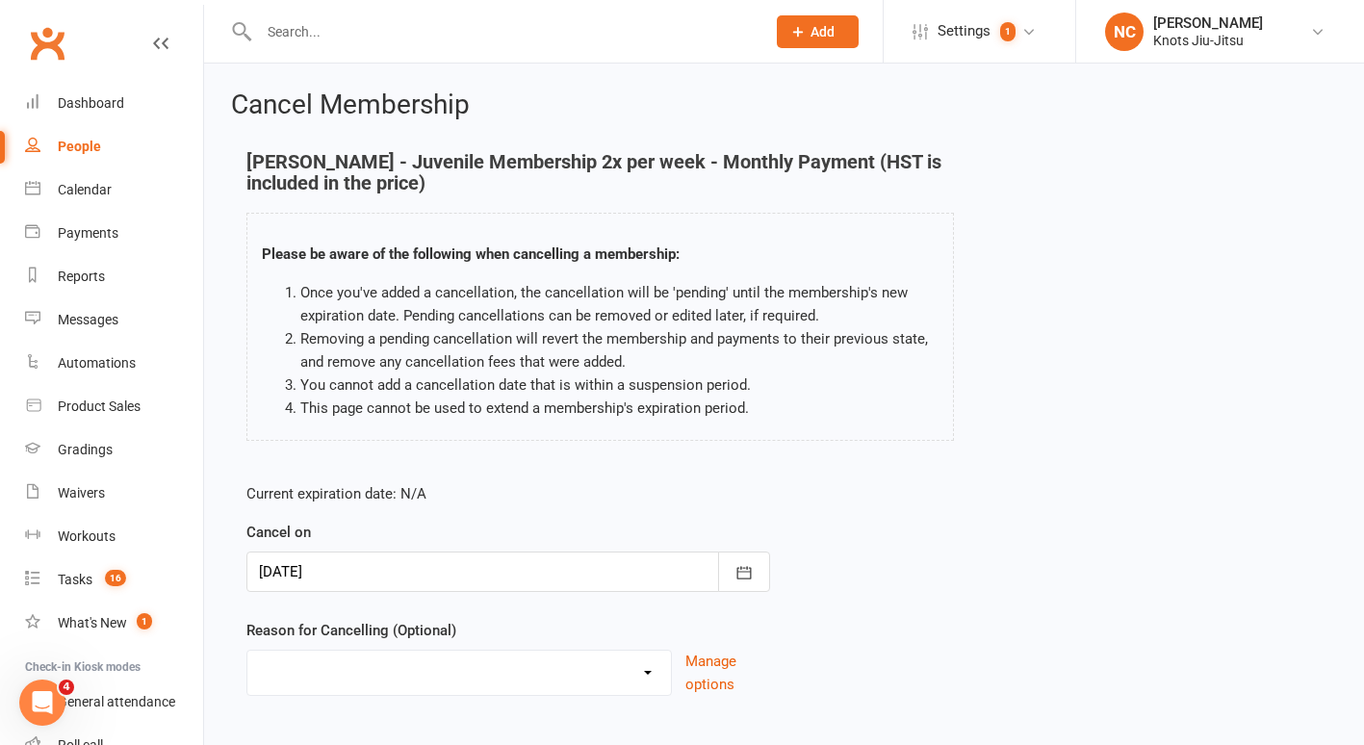
click at [382, 667] on select "Completed ETC Program Health Issues Holiday Inactivity Injury Job Related Membe…" at bounding box center [459, 670] width 424 height 39
select select "8"
click at [247, 651] on select "Completed ETC Program Health Issues Holiday Inactivity Injury Job Related Membe…" at bounding box center [459, 670] width 424 height 39
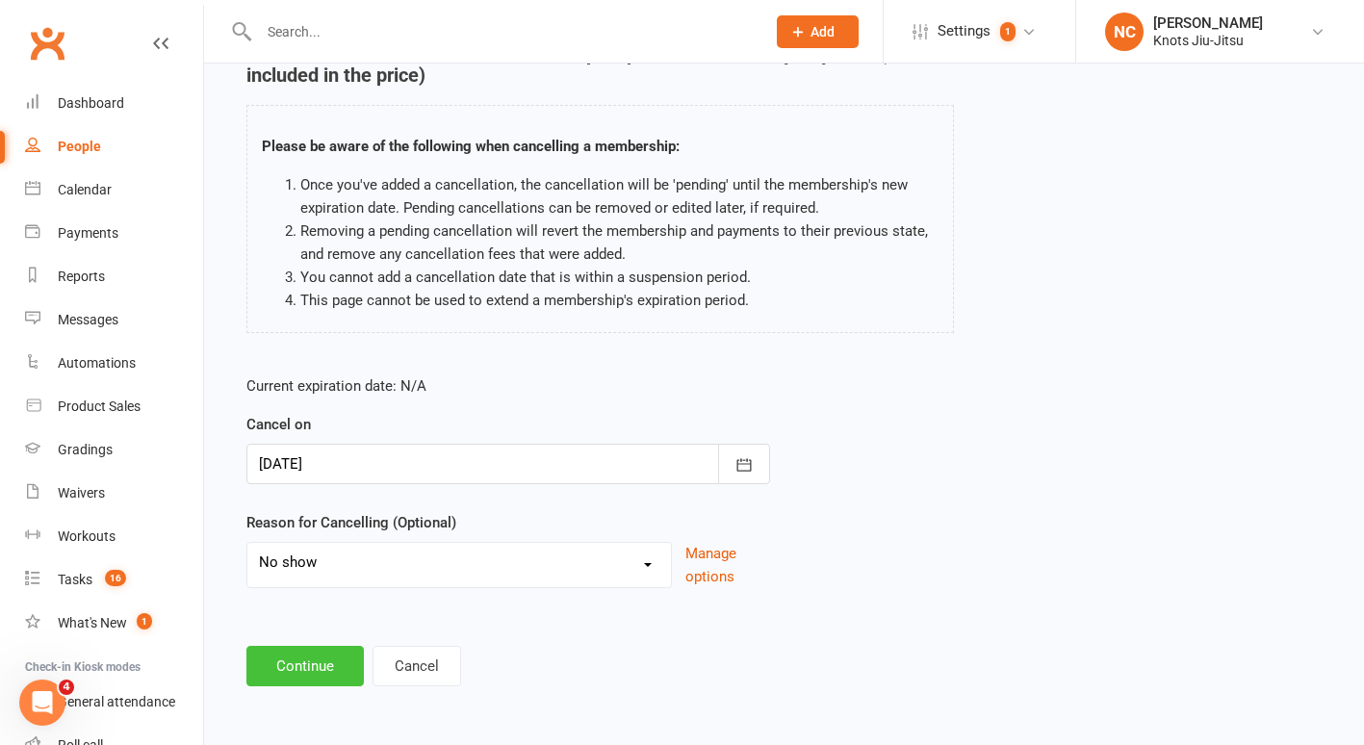
click at [306, 671] on button "Continue" at bounding box center [304, 666] width 117 height 40
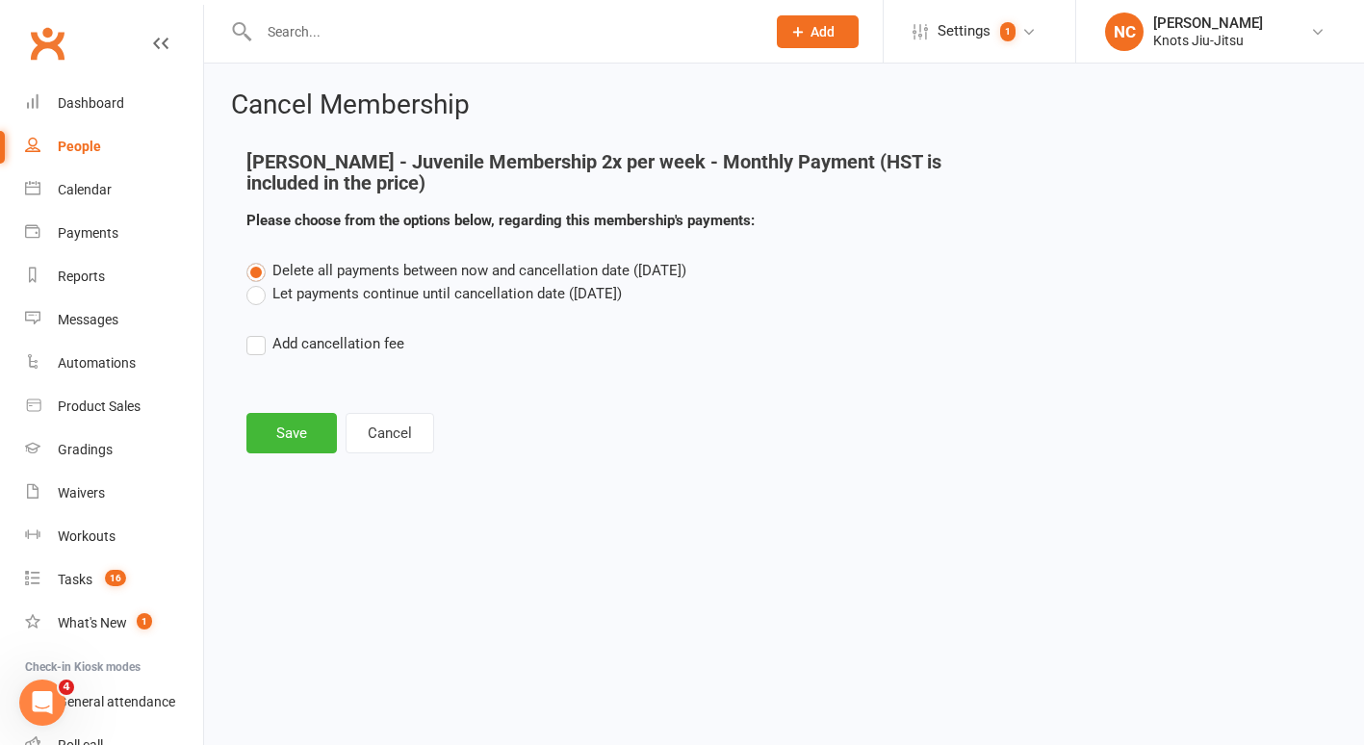
scroll to position [0, 0]
click at [319, 297] on label "Let payments continue until cancellation date ([DATE])" at bounding box center [433, 293] width 375 height 23
click at [259, 282] on input "Let payments continue until cancellation date ([DATE])" at bounding box center [252, 282] width 13 height 0
click at [273, 439] on button "Save" at bounding box center [291, 433] width 90 height 40
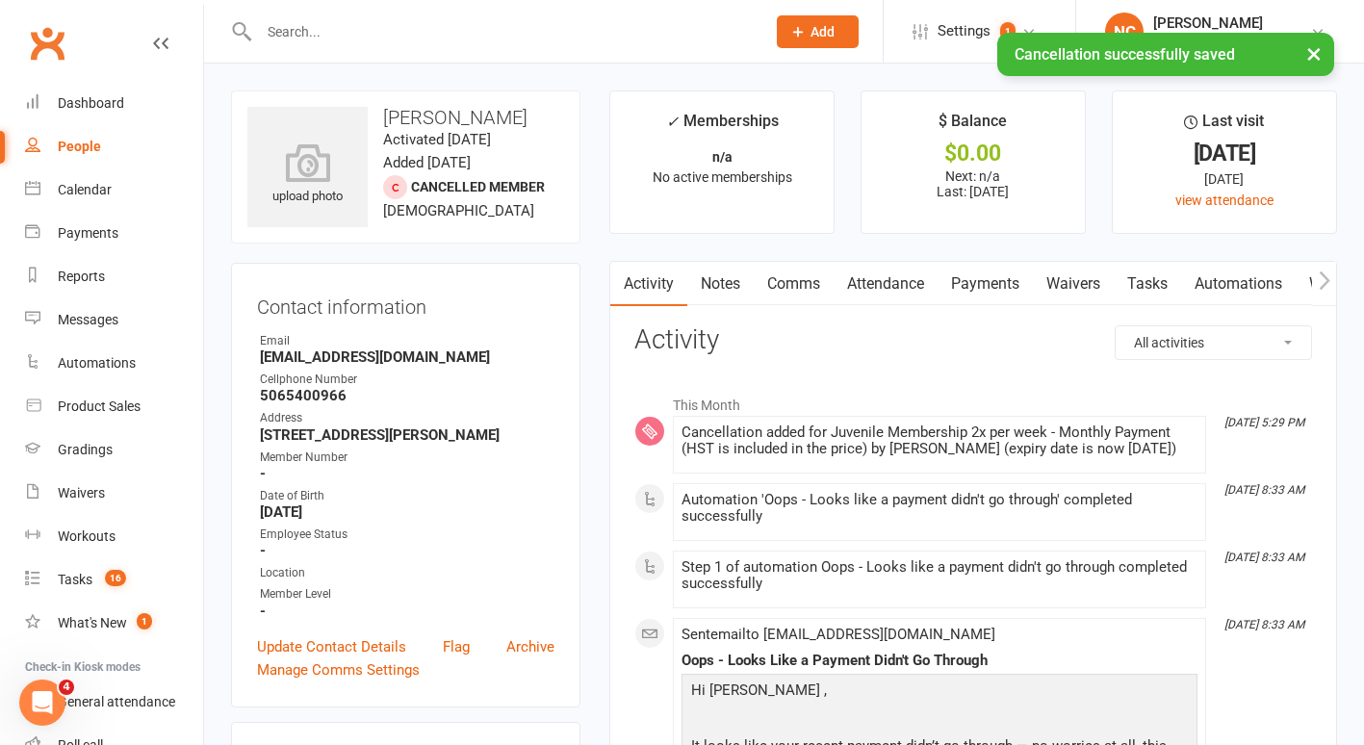
click at [998, 281] on link "Payments" at bounding box center [985, 284] width 95 height 44
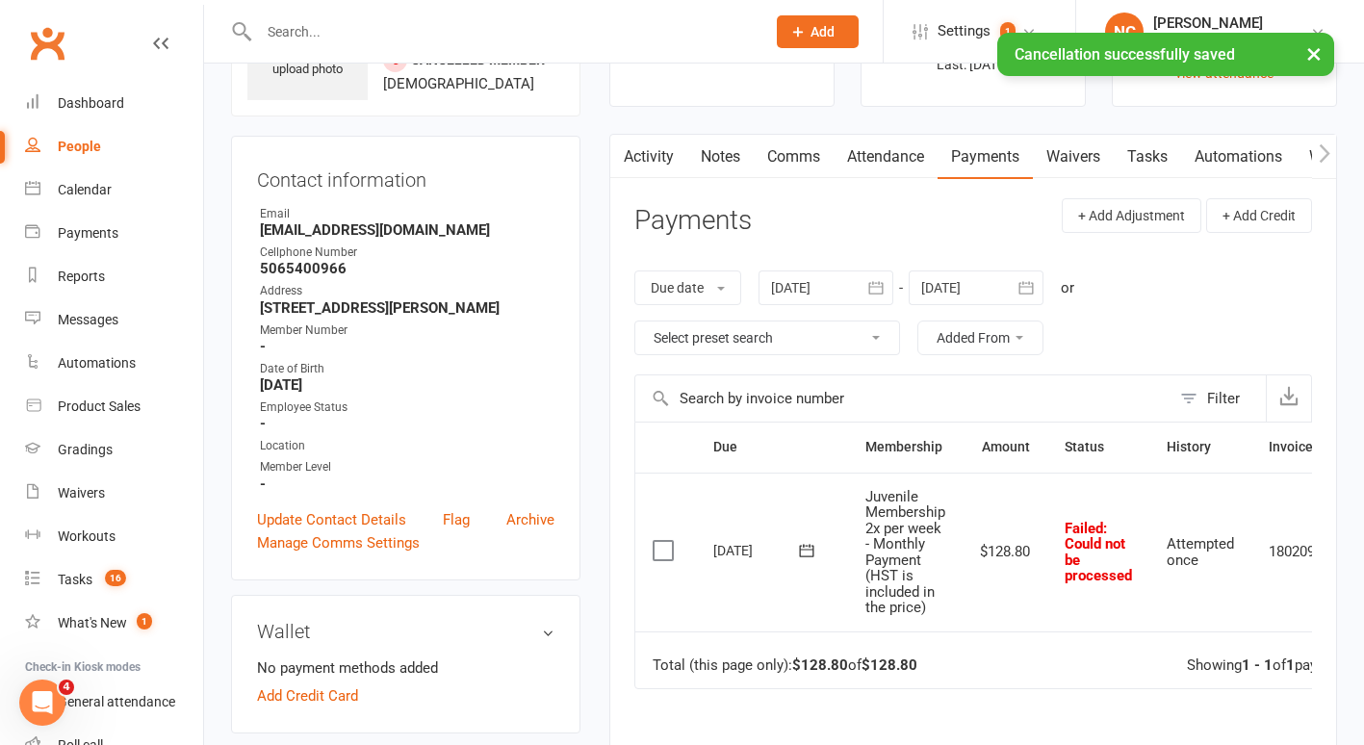
scroll to position [125, 0]
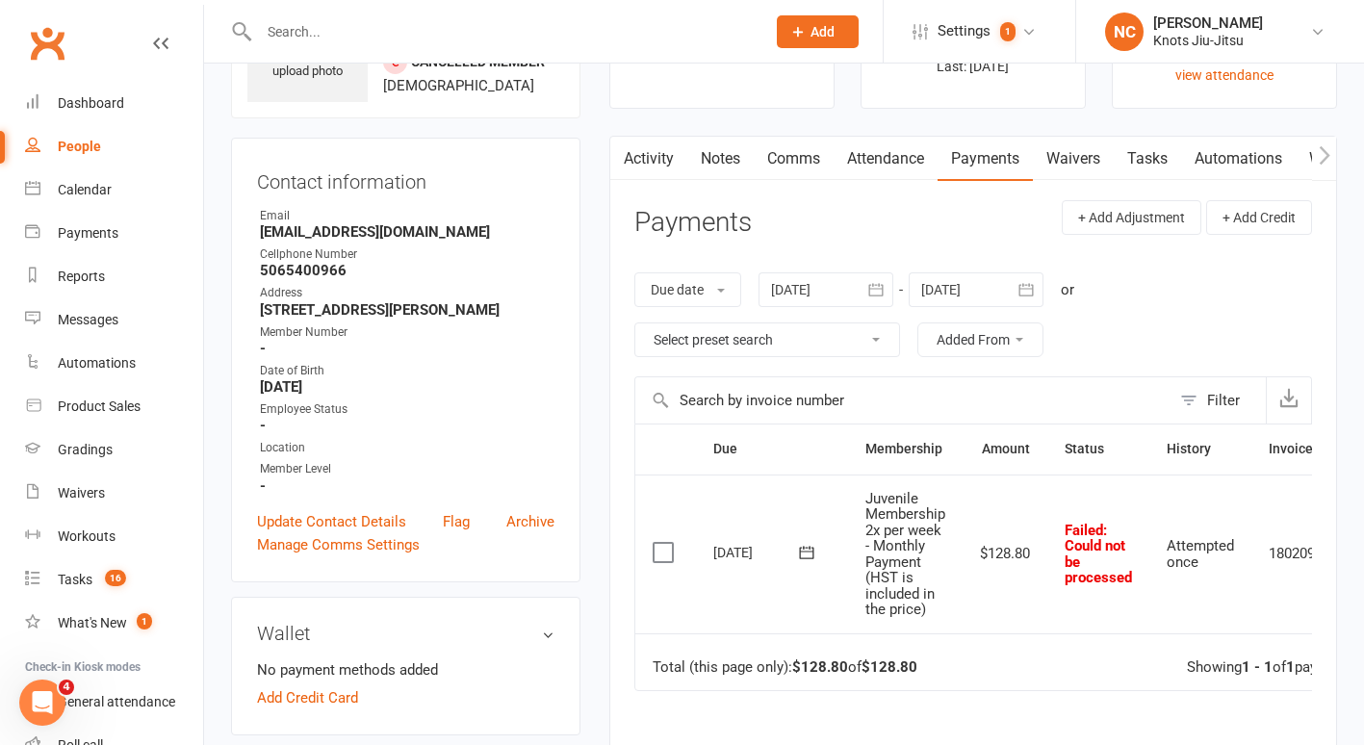
click at [870, 281] on icon "button" at bounding box center [875, 289] width 19 height 19
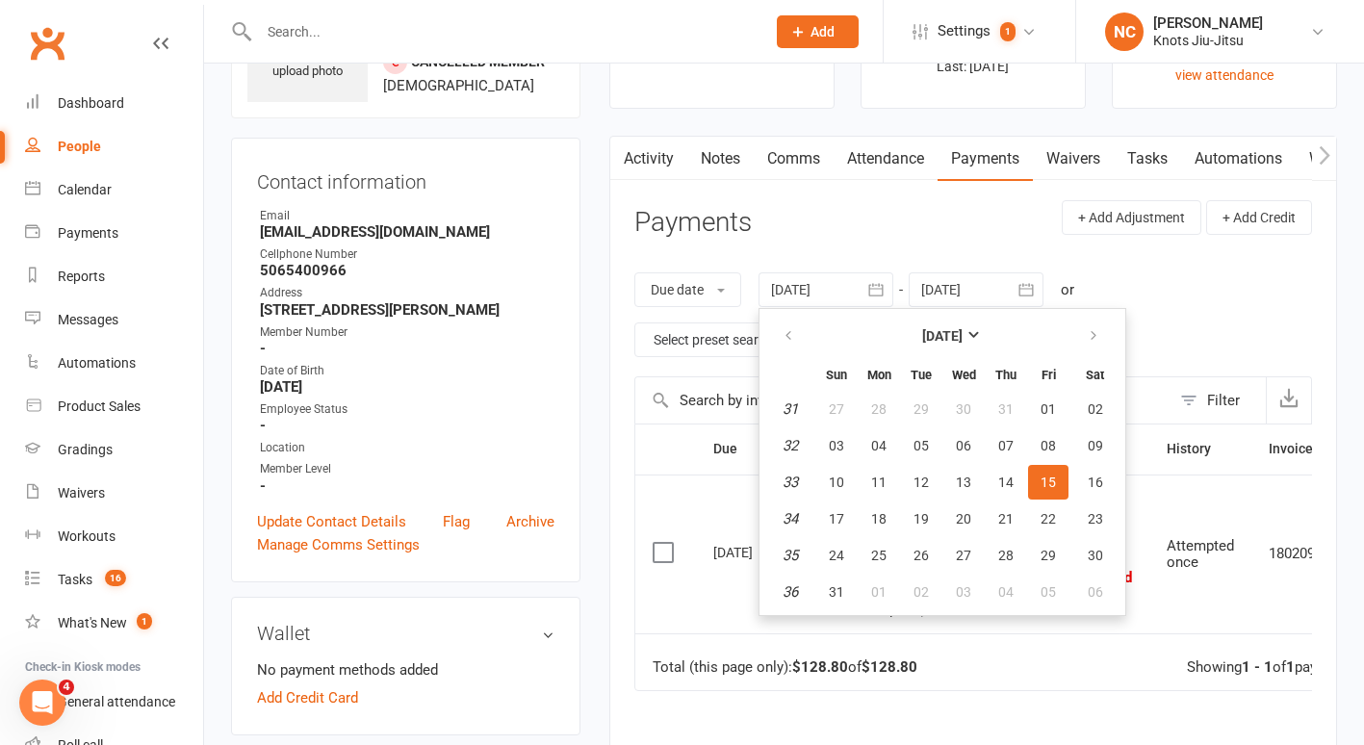
click at [793, 313] on table "[DATE] Sun Mon Tue Wed Thu Fri Sat 31 27 28 29 30 31 01 02 32 03 04 05 06 07 08…" at bounding box center [942, 462] width 358 height 298
click at [792, 319] on button "button" at bounding box center [789, 336] width 41 height 35
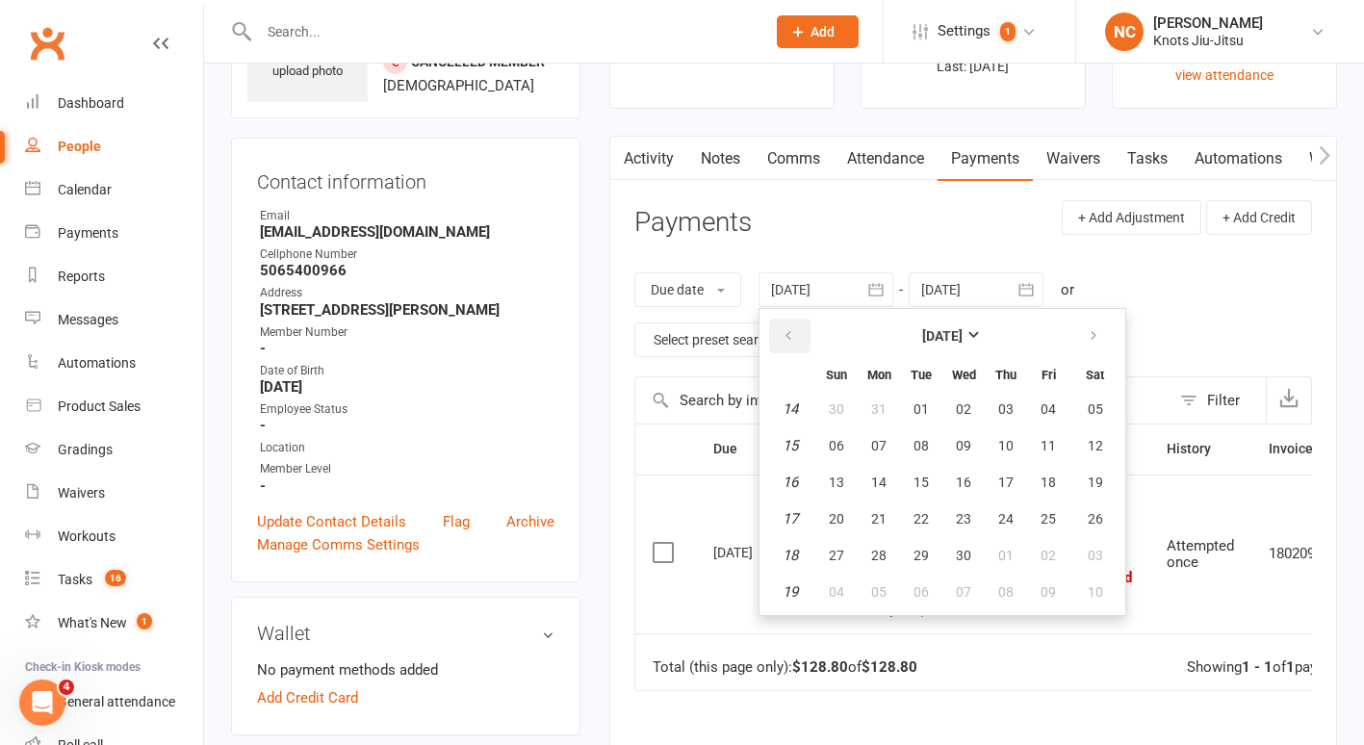
click at [792, 319] on button "button" at bounding box center [789, 336] width 41 height 35
click at [948, 502] on button "22" at bounding box center [963, 519] width 40 height 35
type input "[DATE]"
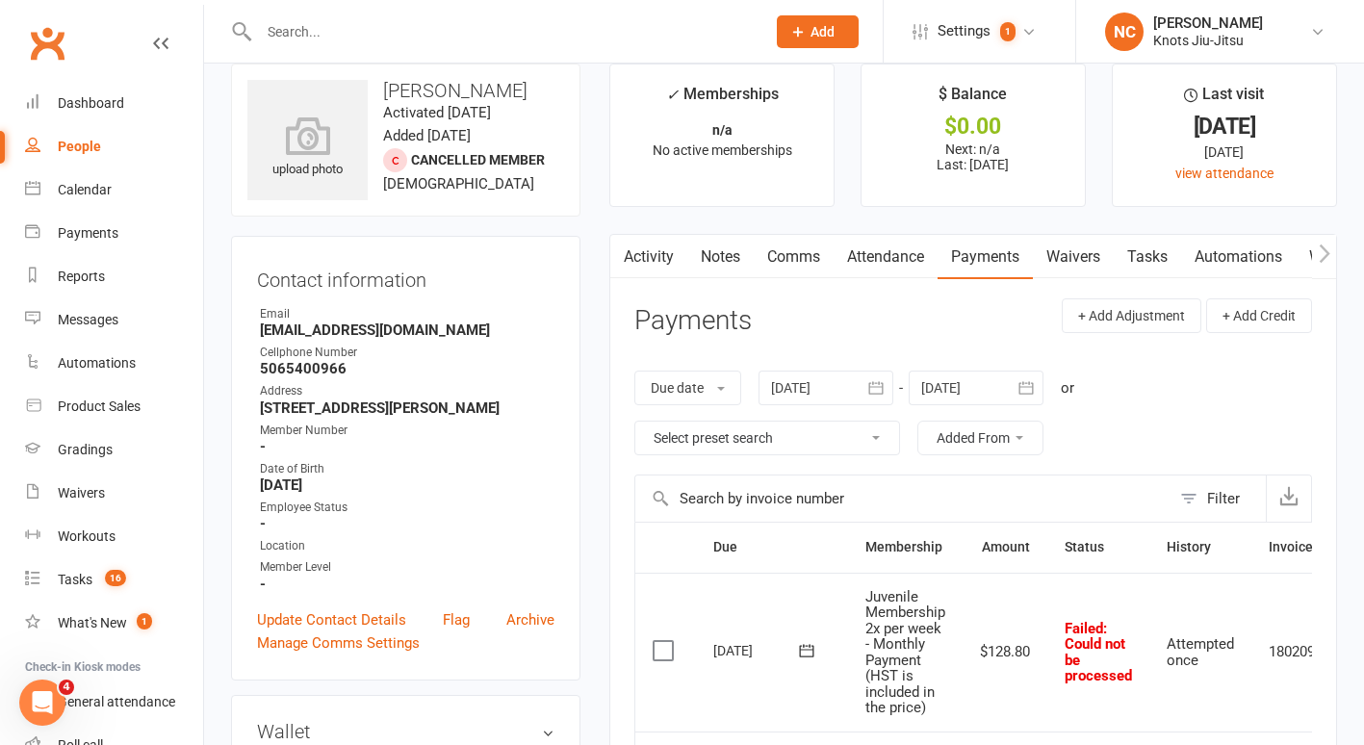
scroll to position [0, 0]
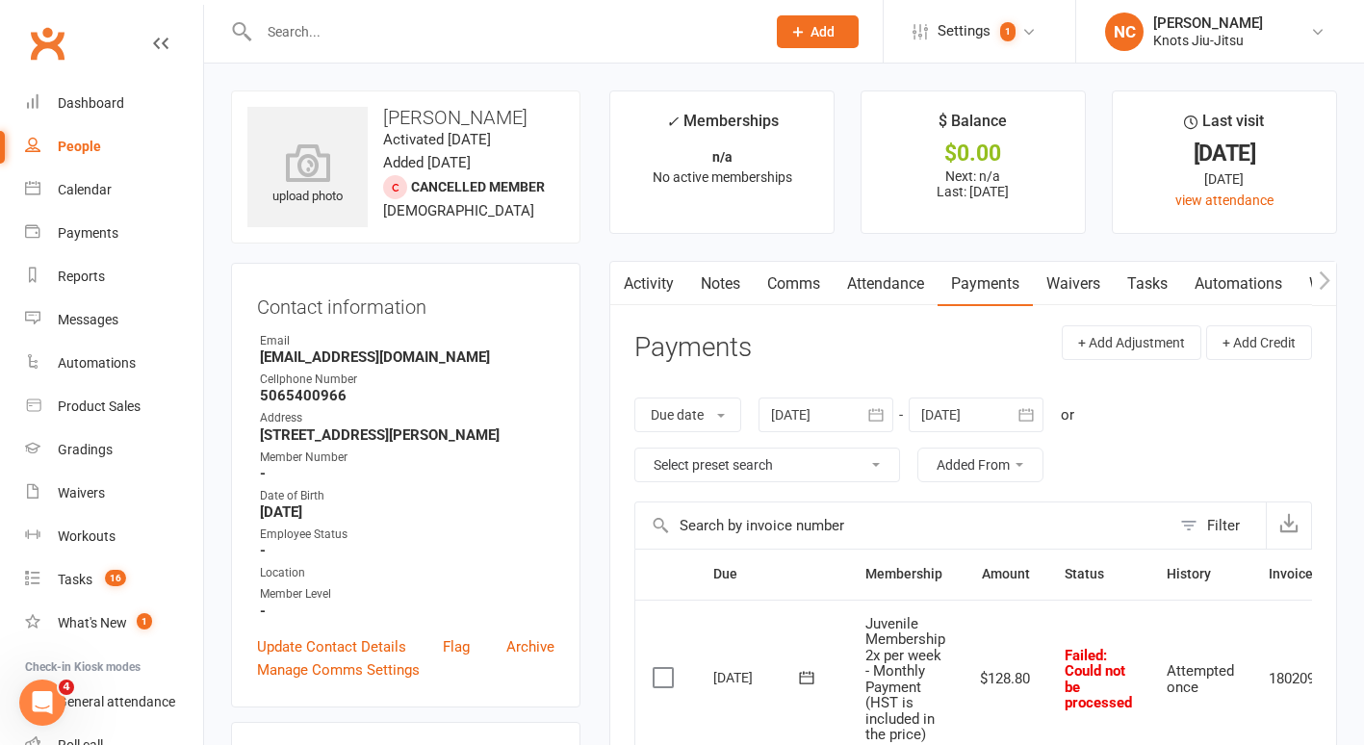
click at [58, 143] on div "People" at bounding box center [79, 146] width 43 height 15
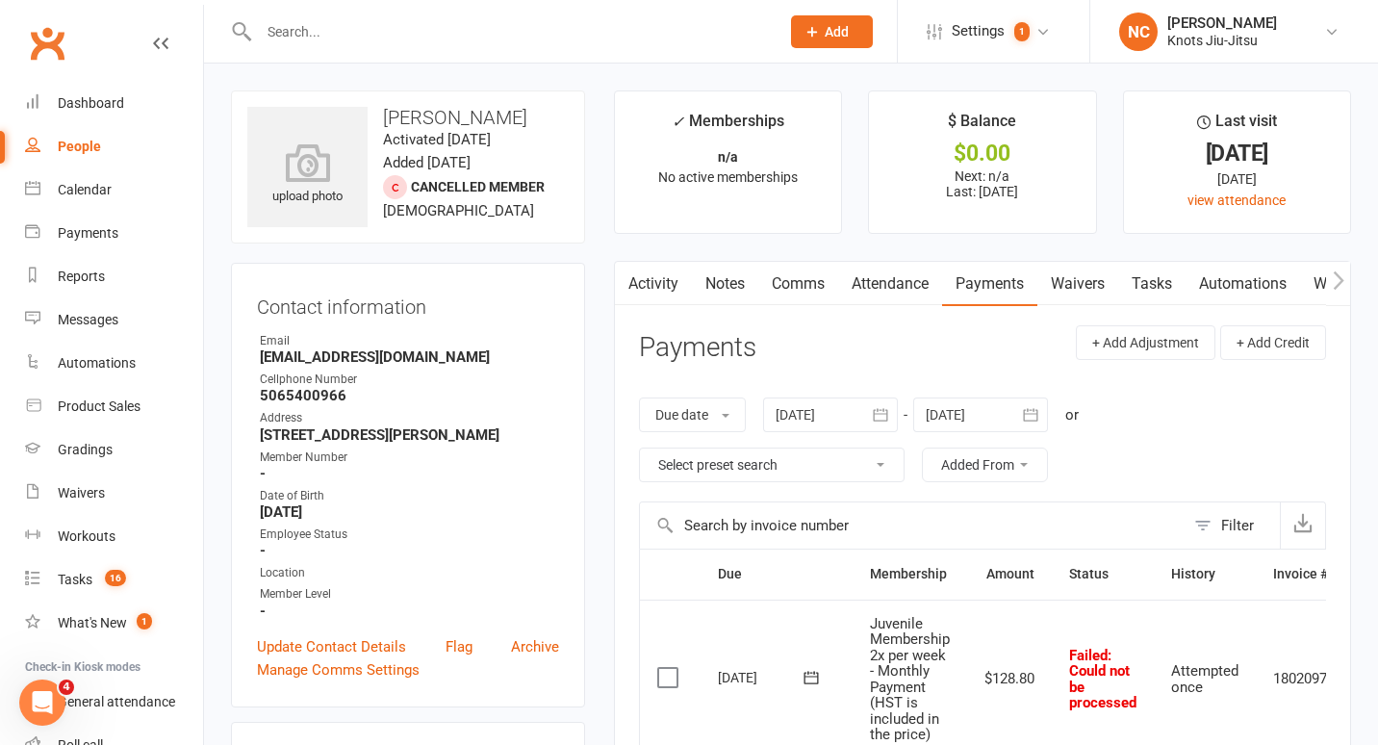
select select "100"
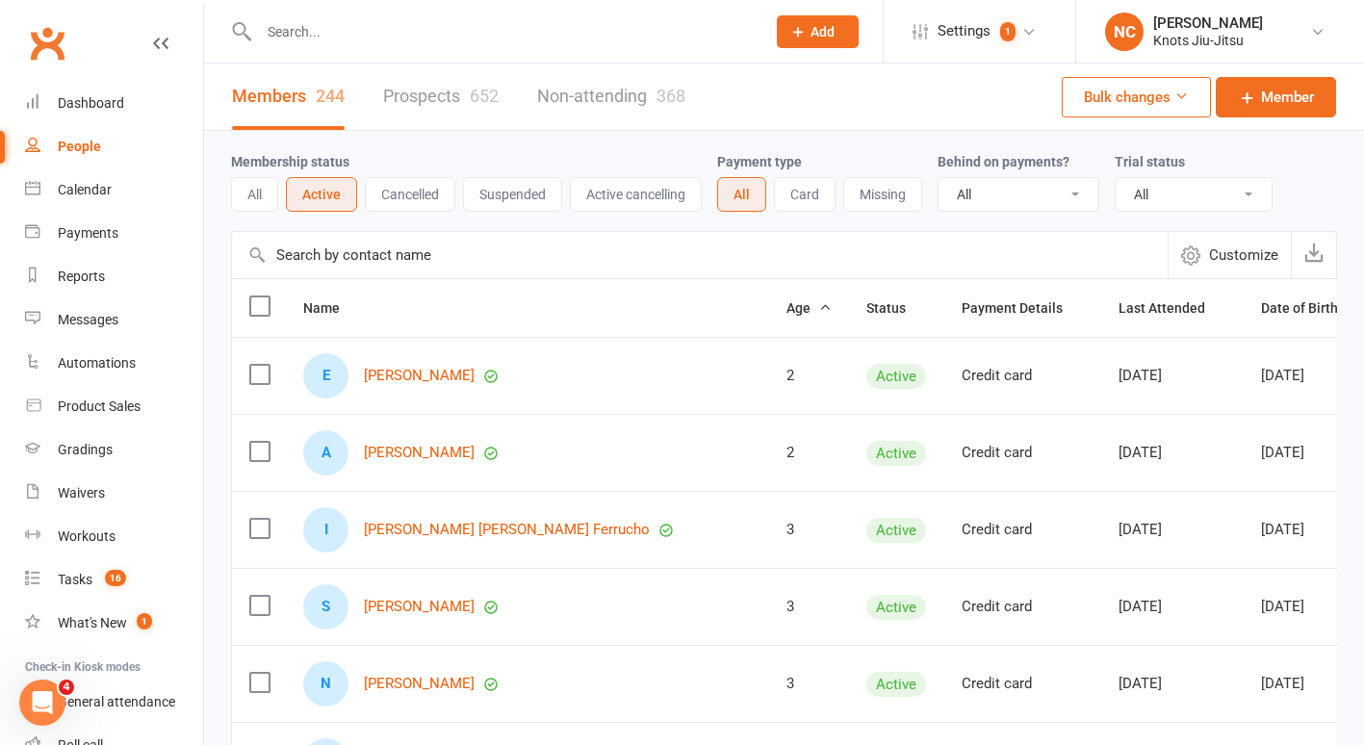
click at [72, 145] on div "People" at bounding box center [79, 146] width 43 height 15
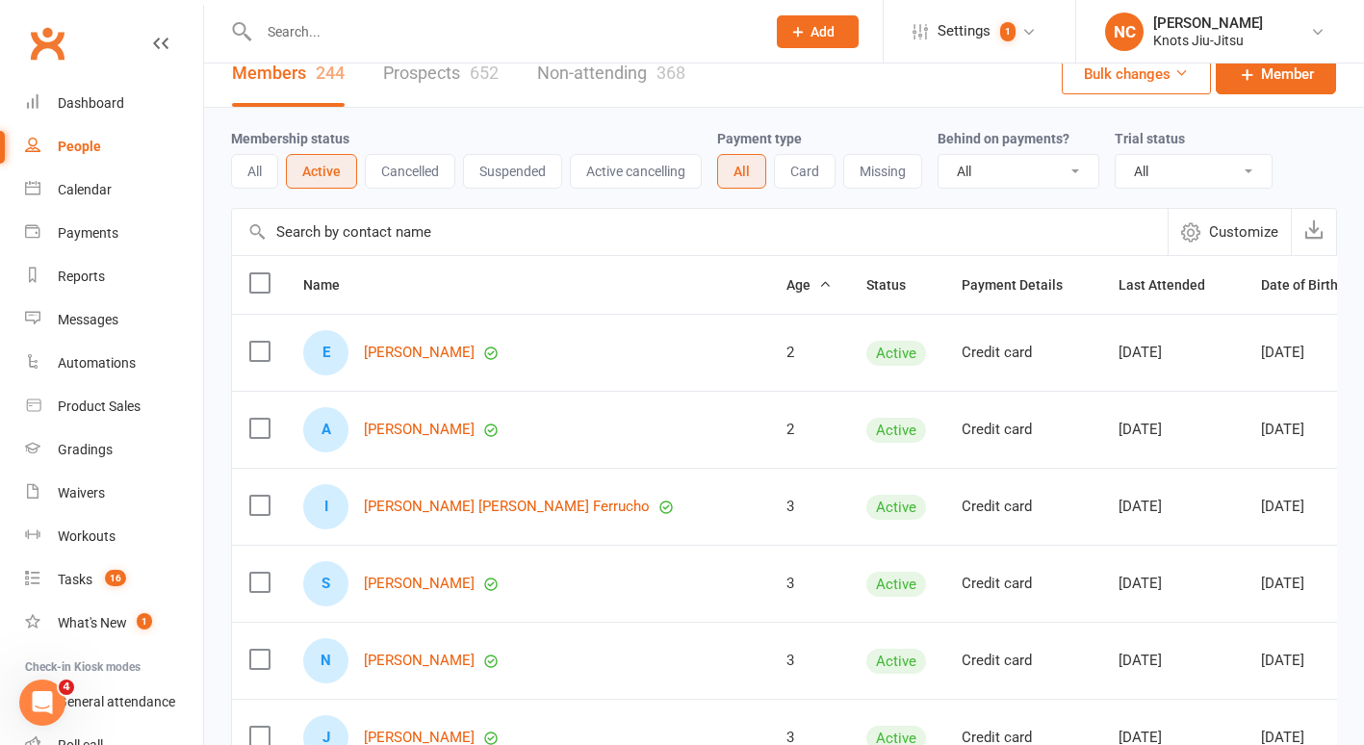
scroll to position [25, 0]
click at [64, 241] on div "Payments" at bounding box center [88, 232] width 61 height 15
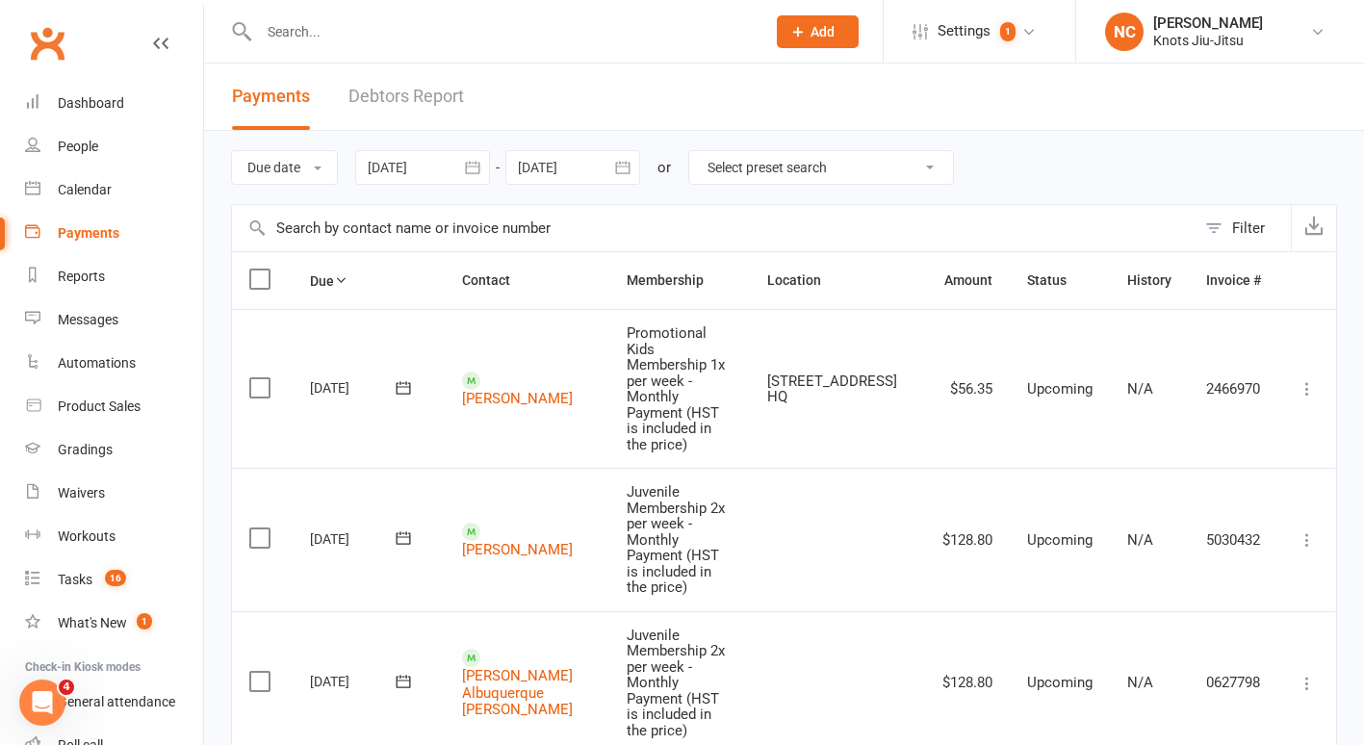
click at [428, 168] on div at bounding box center [422, 167] width 135 height 35
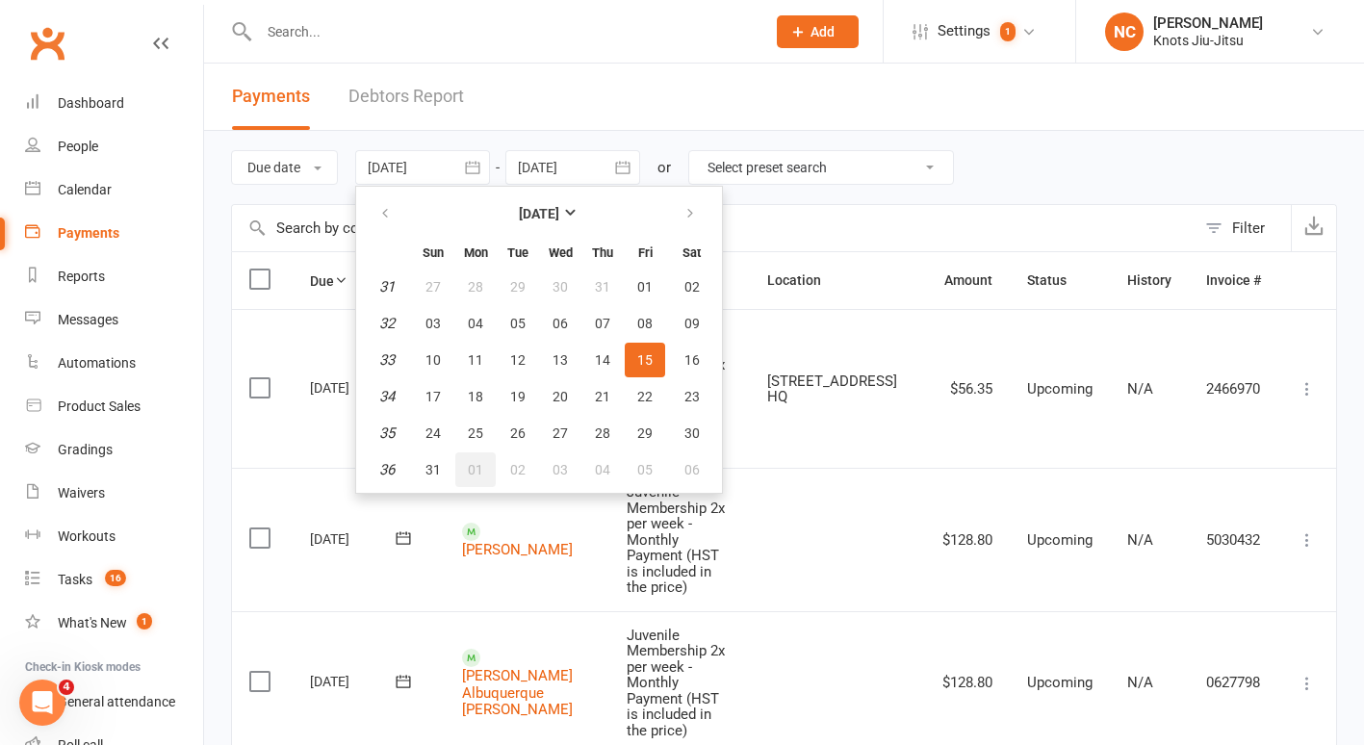
click at [479, 468] on span "01" at bounding box center [475, 469] width 15 height 15
type input "[DATE]"
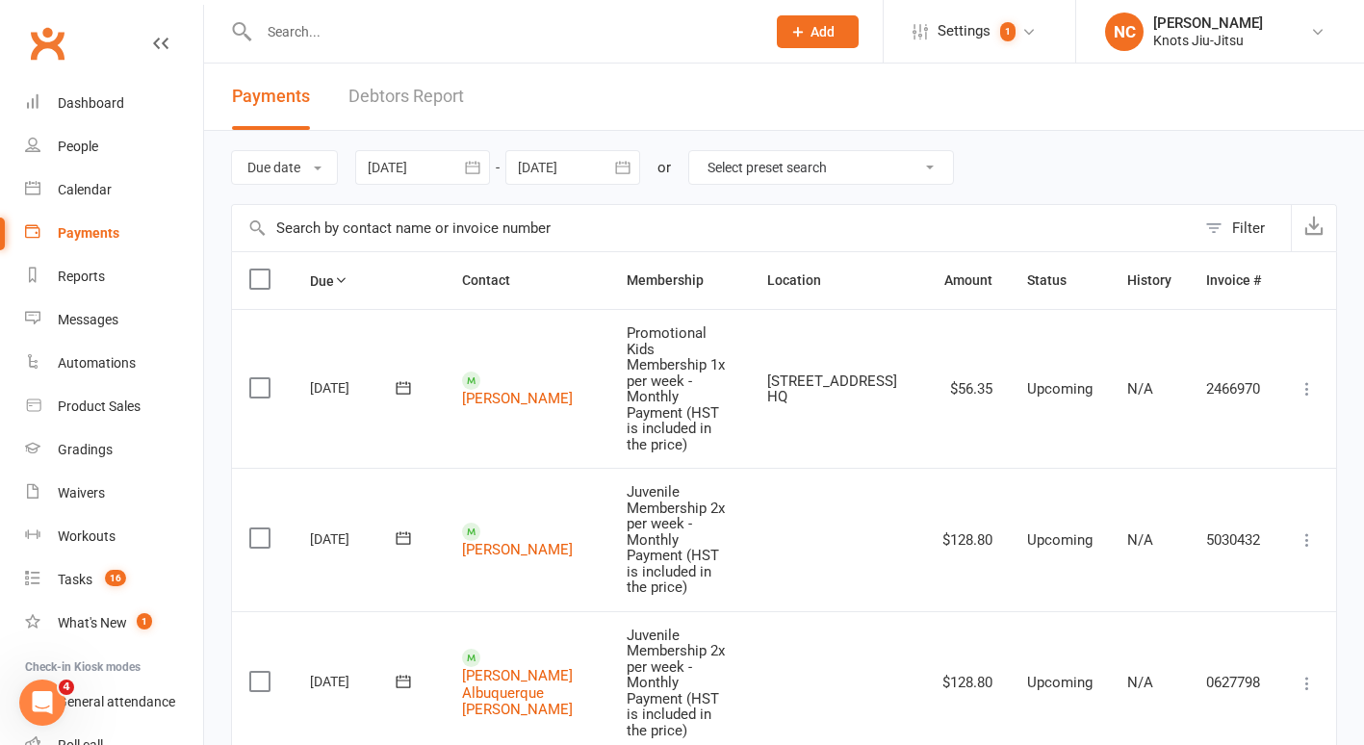
click at [565, 170] on div at bounding box center [572, 167] width 135 height 35
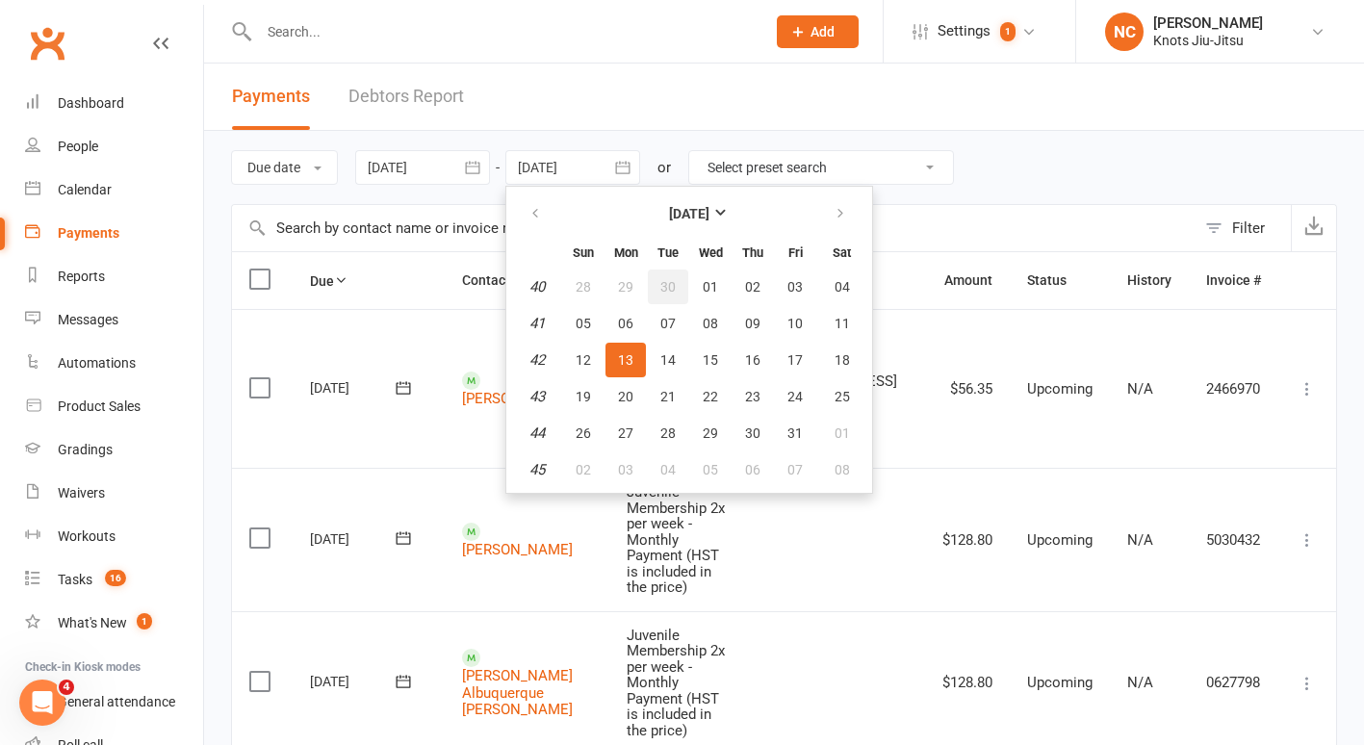
click at [660, 292] on button "30" at bounding box center [668, 287] width 40 height 35
type input "[DATE]"
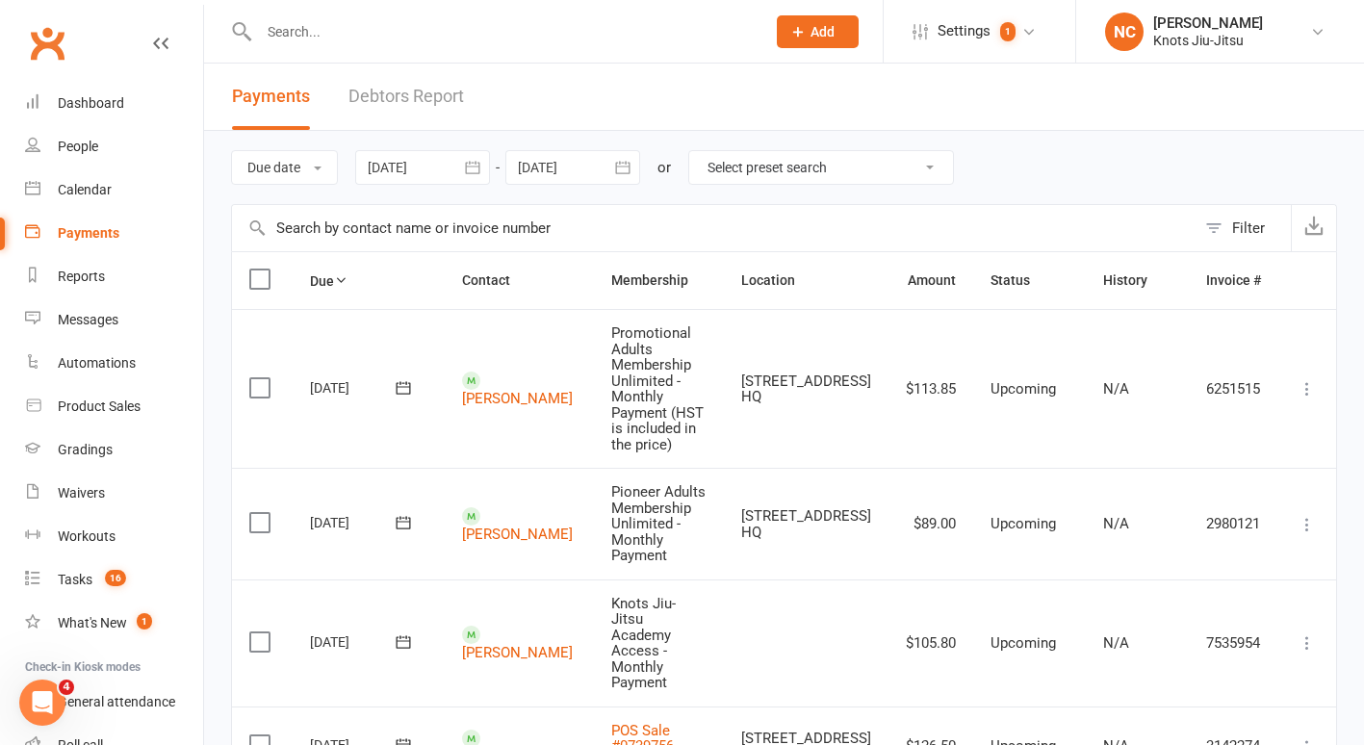
click at [469, 158] on icon "button" at bounding box center [472, 167] width 19 height 19
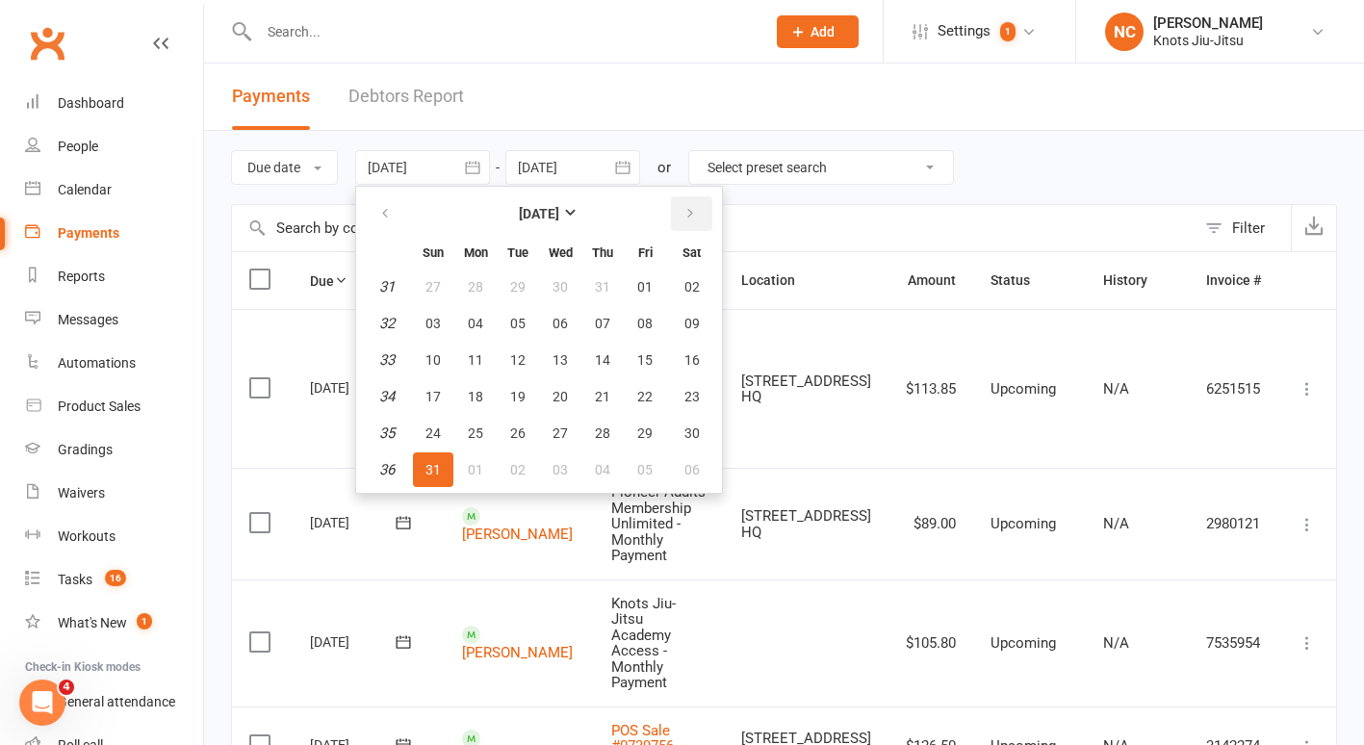
click at [706, 205] on button "button" at bounding box center [691, 213] width 41 height 35
click at [565, 286] on span "01" at bounding box center [560, 286] width 15 height 15
type input "[DATE]"
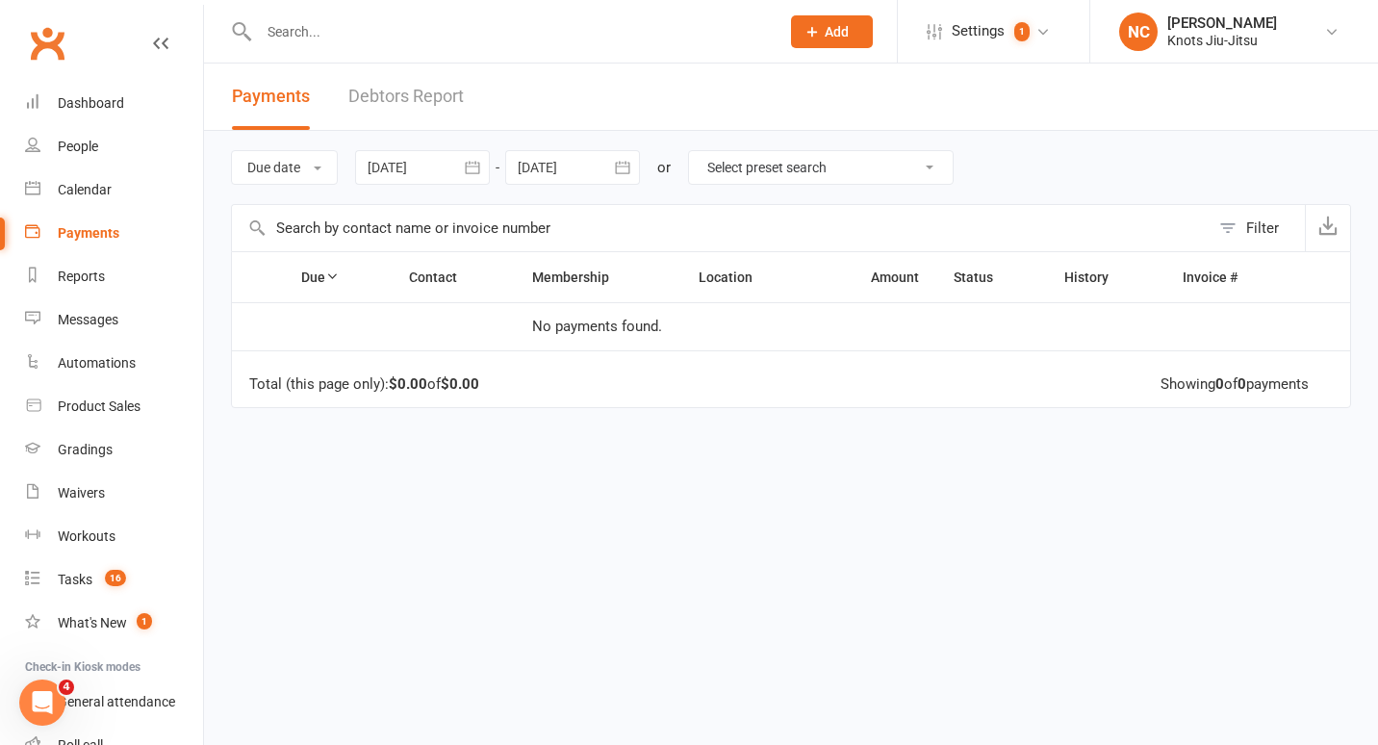
click at [560, 157] on div at bounding box center [572, 167] width 135 height 35
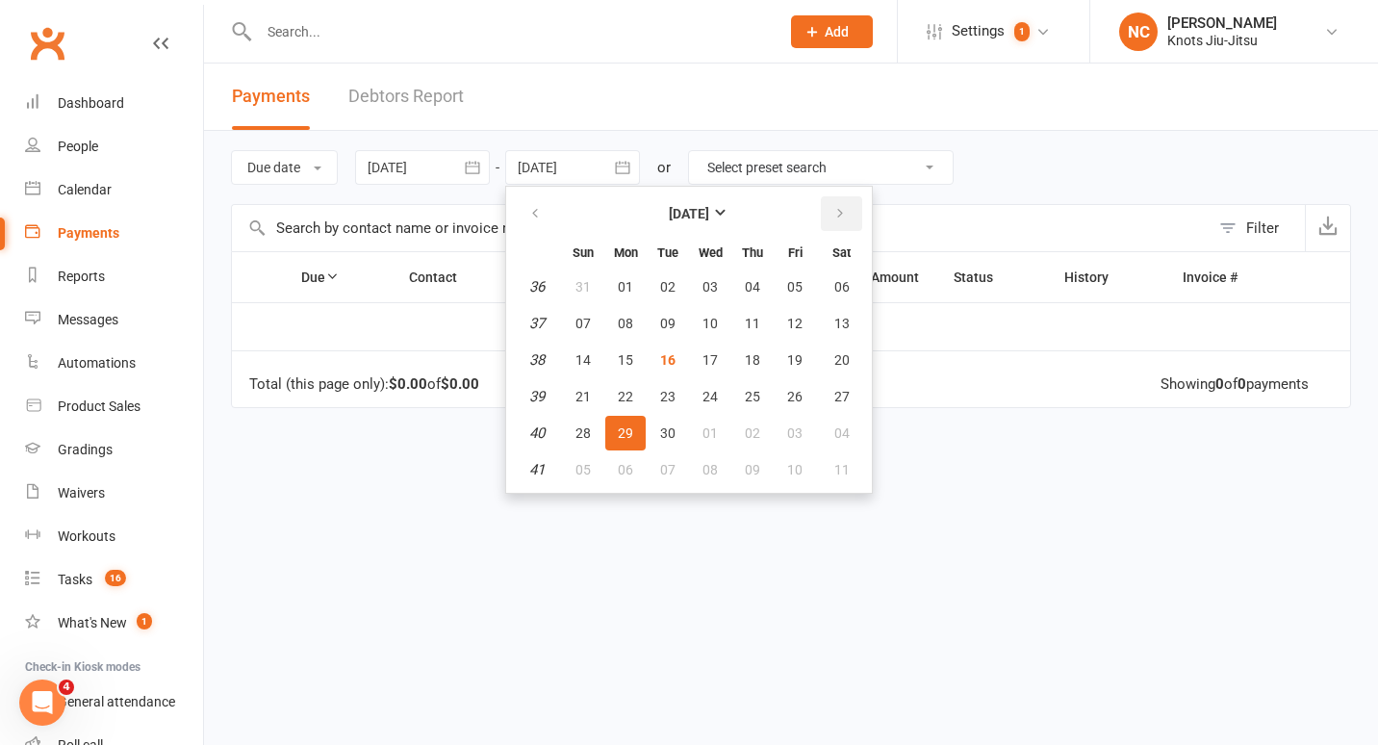
click at [852, 206] on button "button" at bounding box center [841, 213] width 41 height 35
click at [809, 439] on button "31" at bounding box center [795, 433] width 40 height 35
type input "[DATE]"
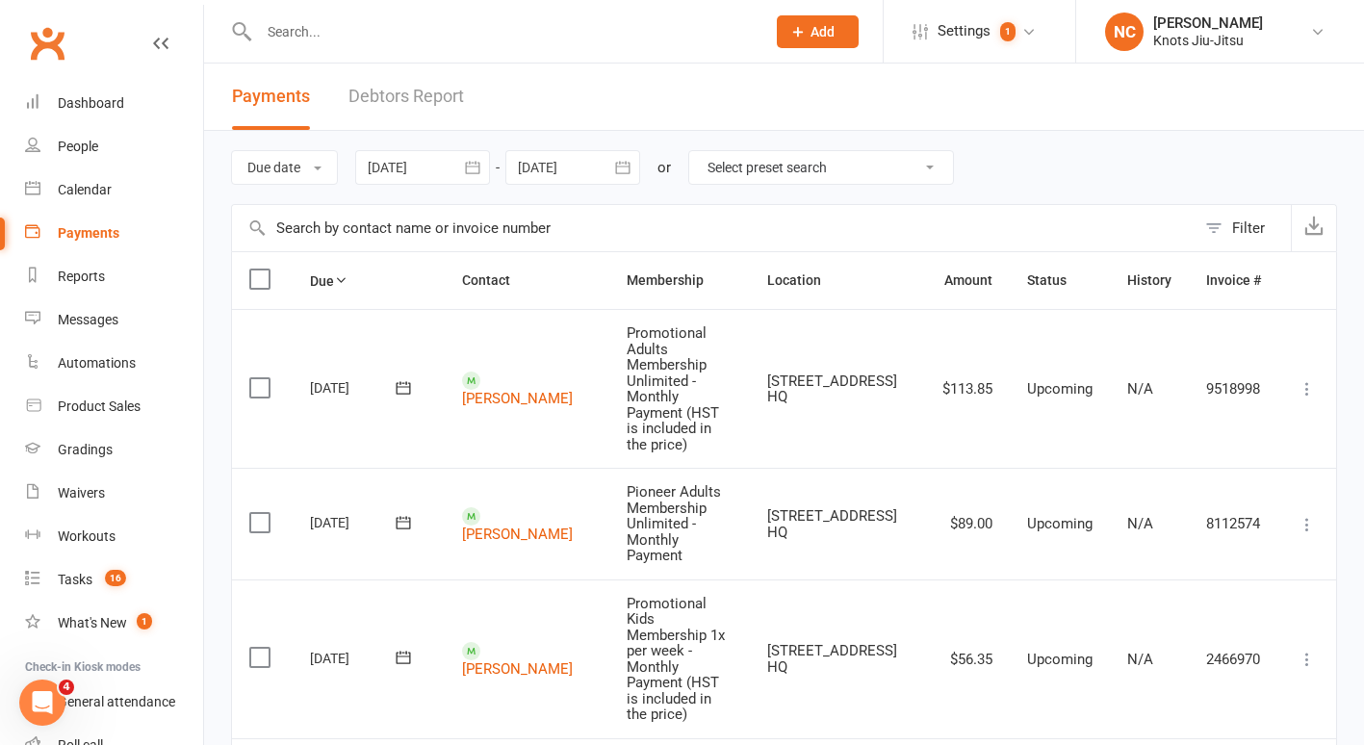
click at [728, 174] on select "Select preset search All failures All skipped payments All pending payments Suc…" at bounding box center [821, 167] width 264 height 33
click at [1249, 222] on div "Filter" at bounding box center [1248, 228] width 33 height 23
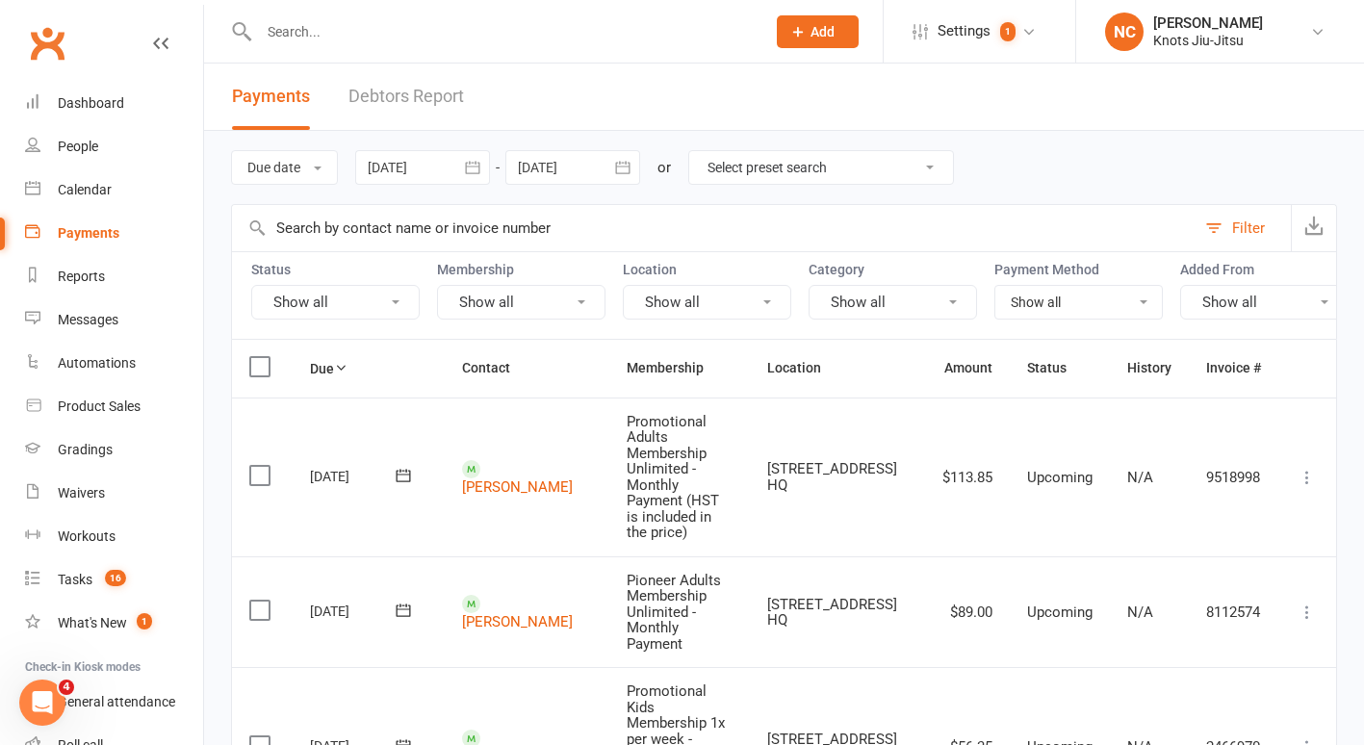
click at [554, 289] on button "Show all" at bounding box center [521, 302] width 168 height 35
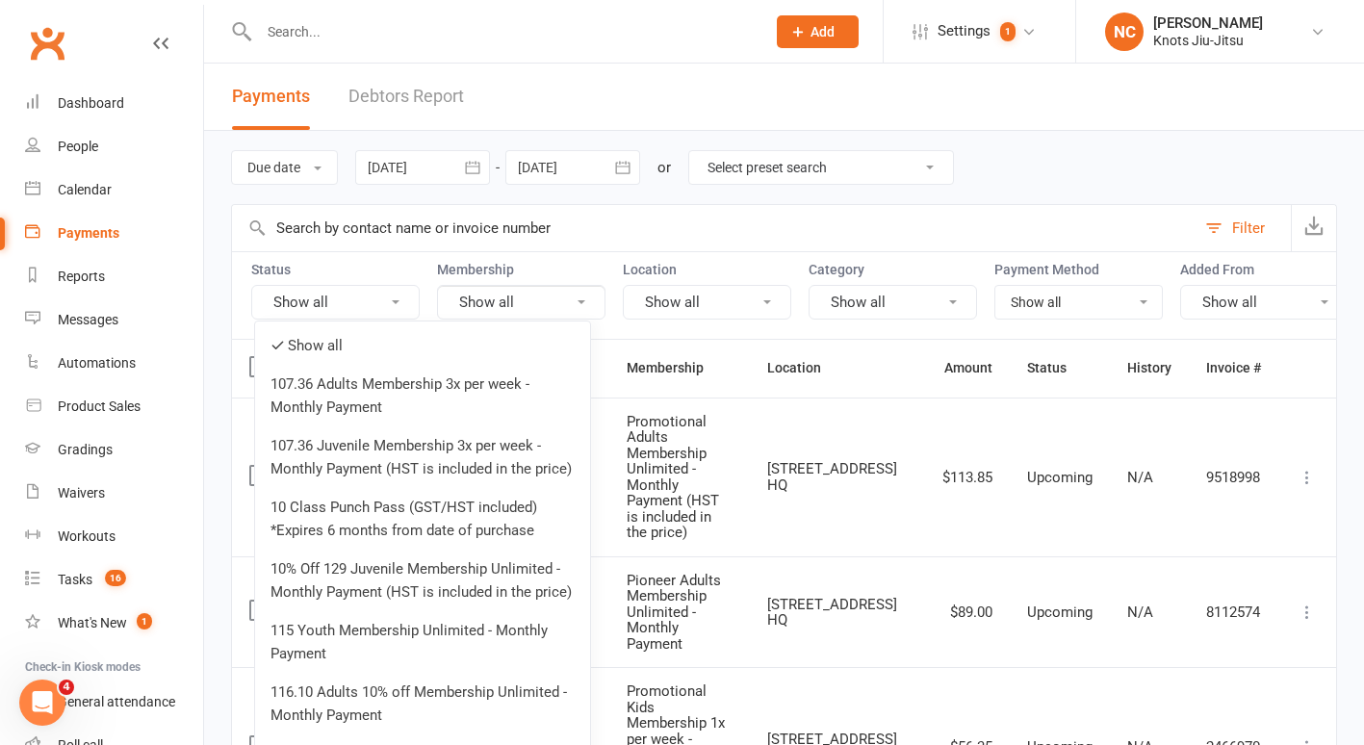
click at [686, 316] on button "Show all" at bounding box center [707, 302] width 168 height 35
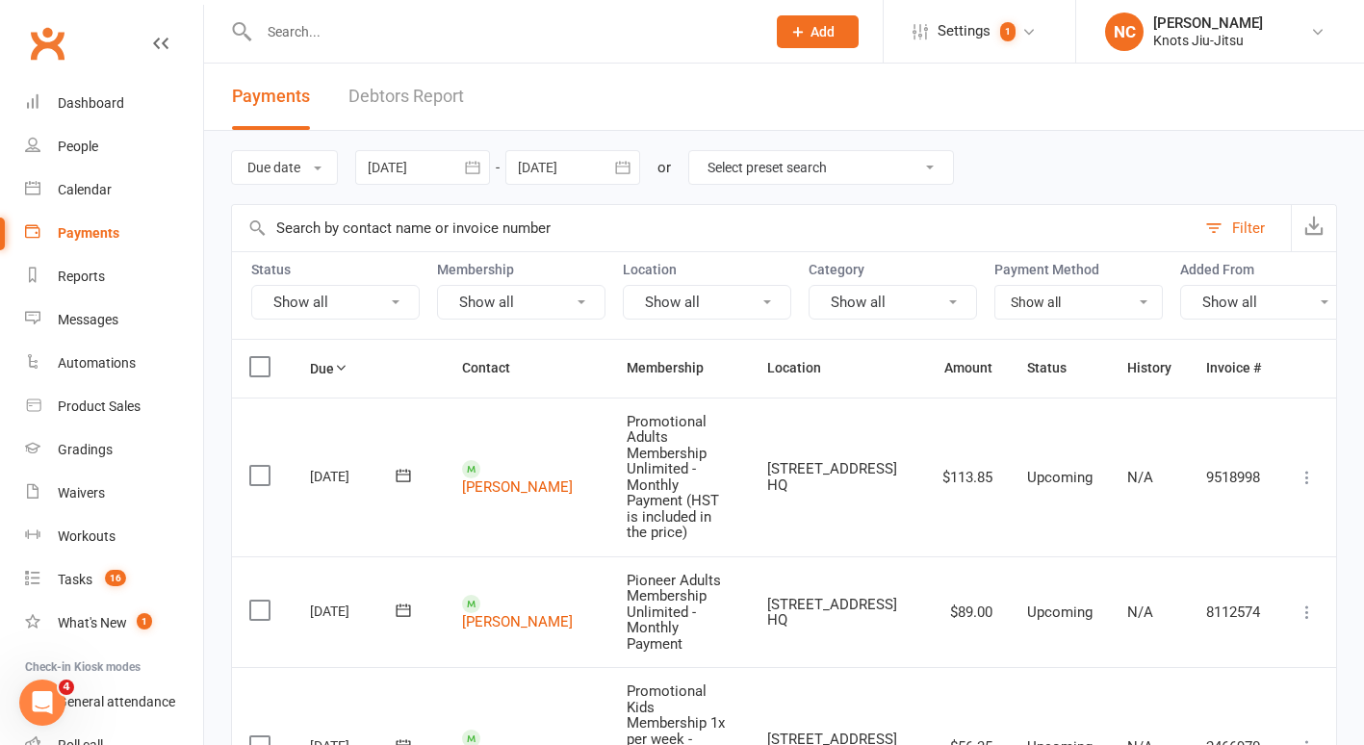
click at [944, 310] on button "Show all" at bounding box center [893, 302] width 168 height 35
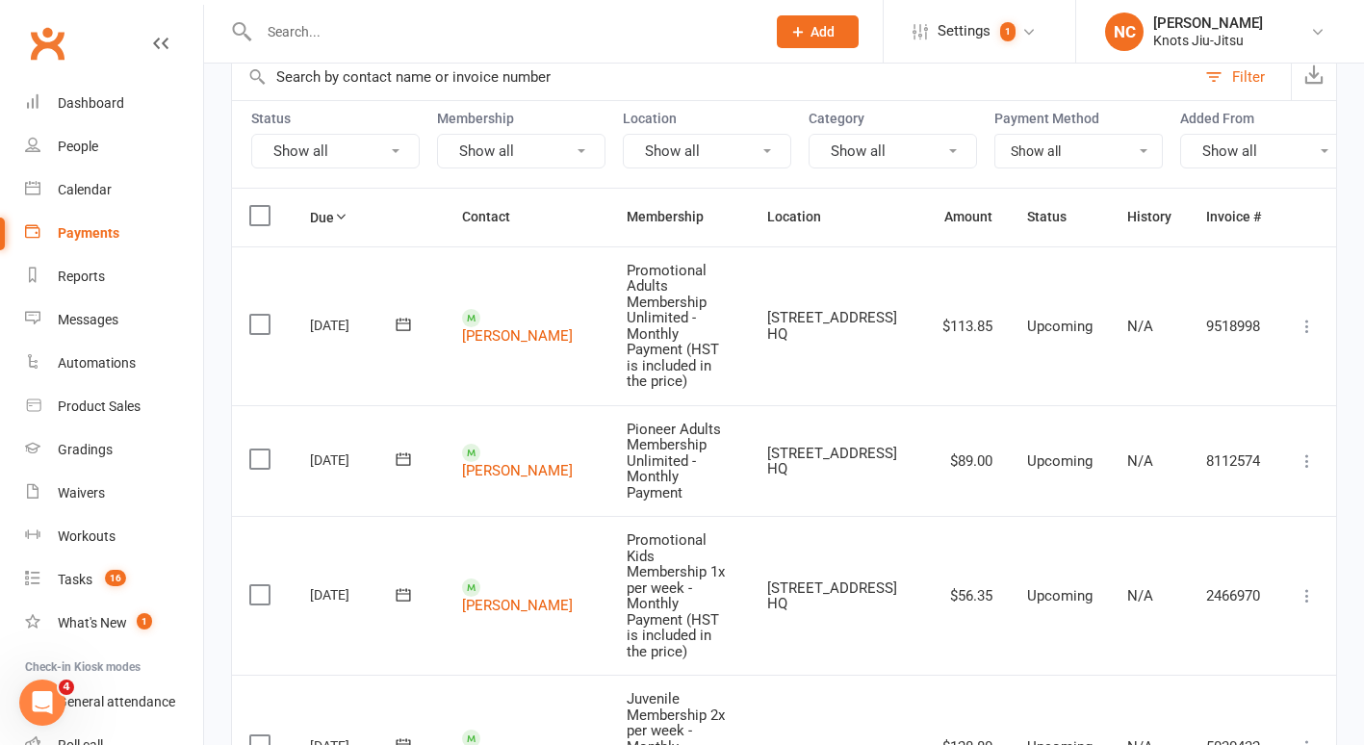
click at [1005, 69] on input "text" at bounding box center [714, 77] width 964 height 46
click at [664, 236] on th "Membership" at bounding box center [680, 217] width 142 height 57
click at [726, 232] on th "Membership" at bounding box center [680, 217] width 142 height 57
click at [1254, 71] on div "Filter" at bounding box center [1248, 76] width 33 height 23
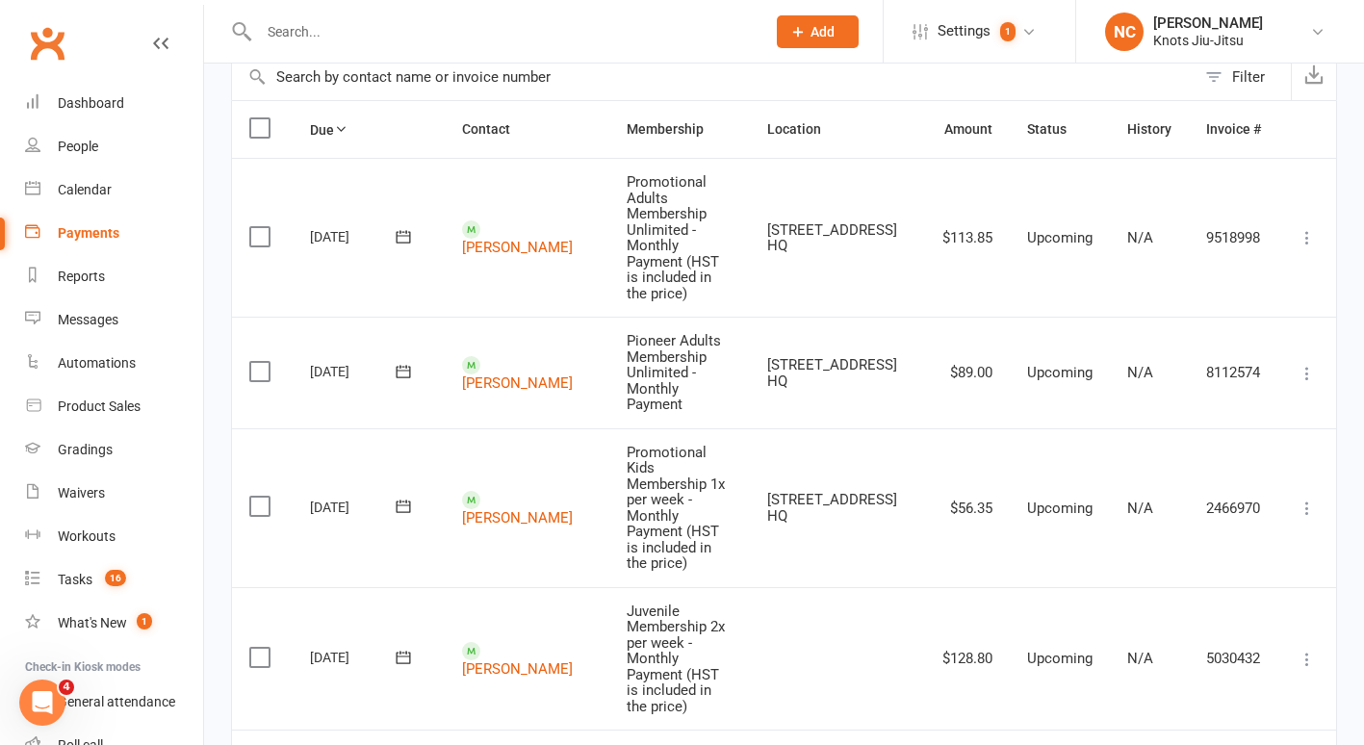
click at [703, 124] on th "Membership" at bounding box center [680, 129] width 142 height 57
click at [689, 131] on th "Membership" at bounding box center [680, 129] width 142 height 57
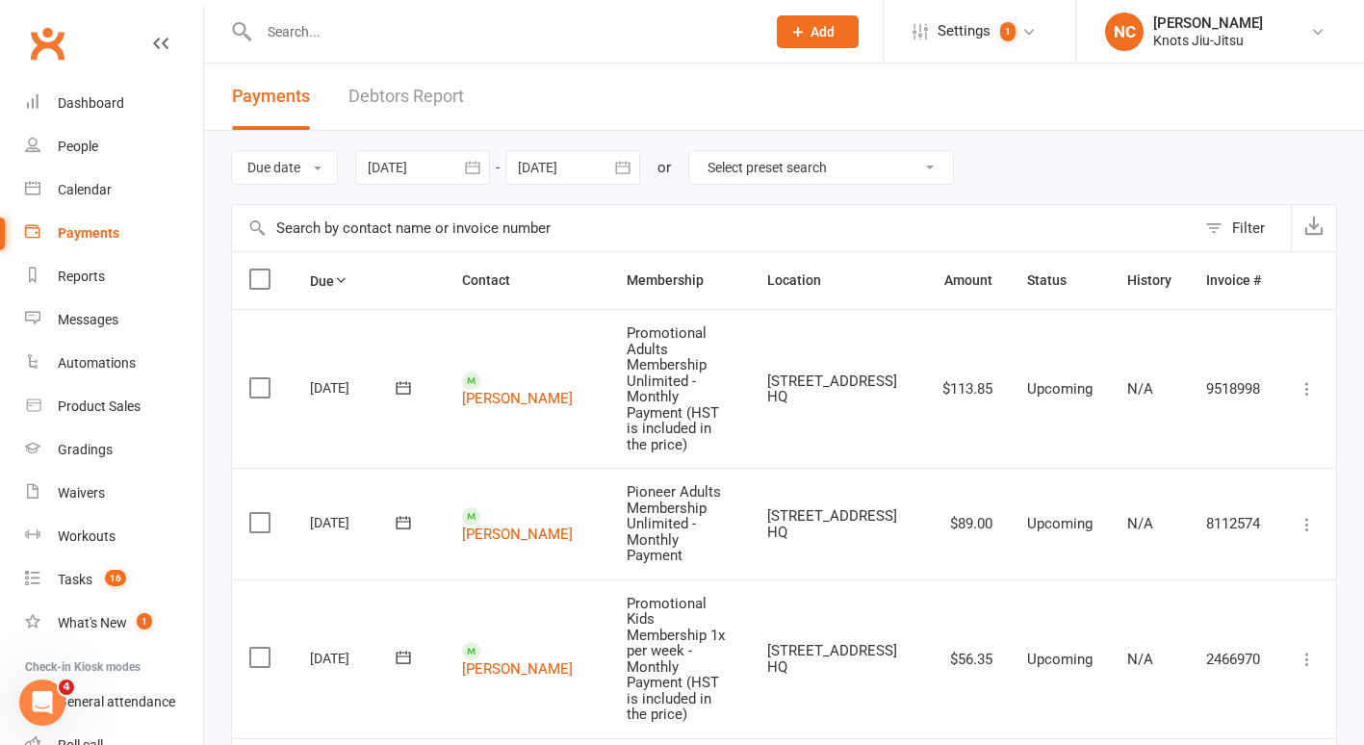
click at [431, 219] on input "text" at bounding box center [714, 228] width 964 height 46
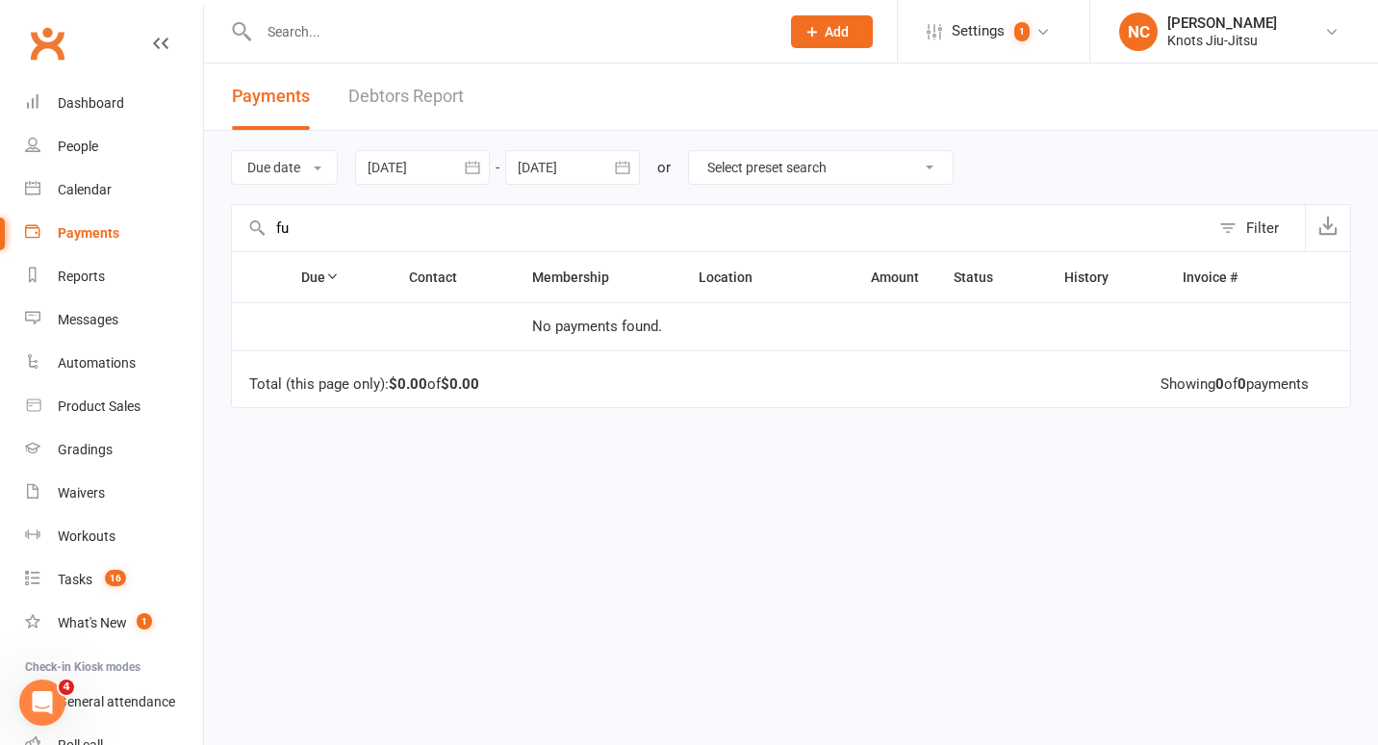
type input "f"
type input "t"
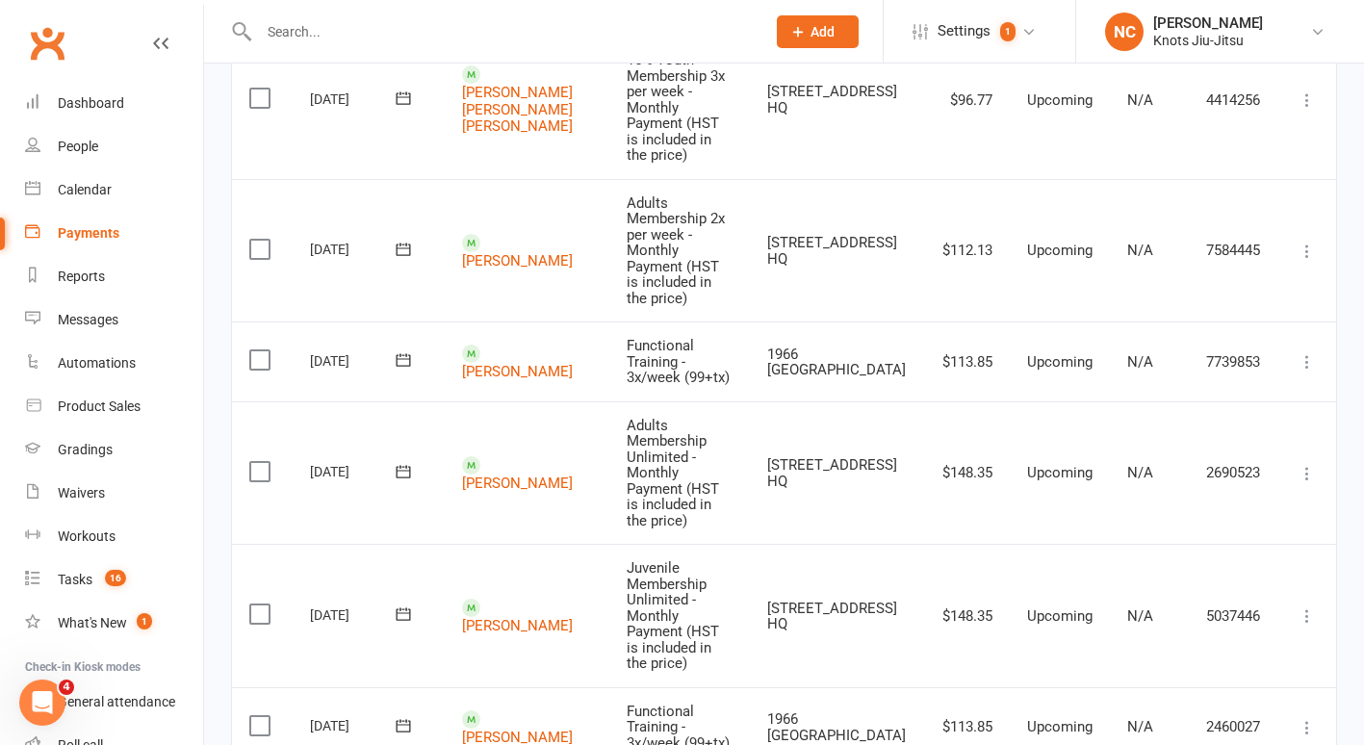
scroll to position [2166, 0]
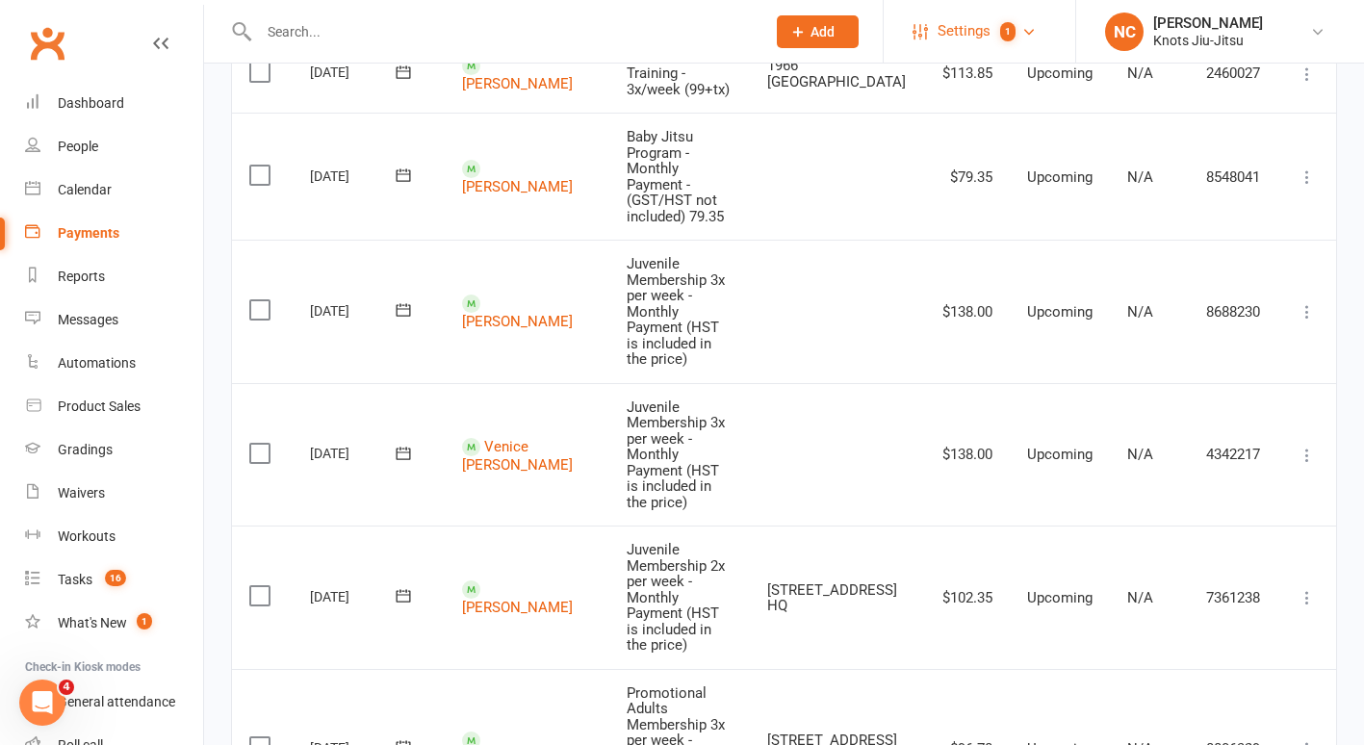
click at [986, 34] on span "Settings" at bounding box center [964, 31] width 53 height 43
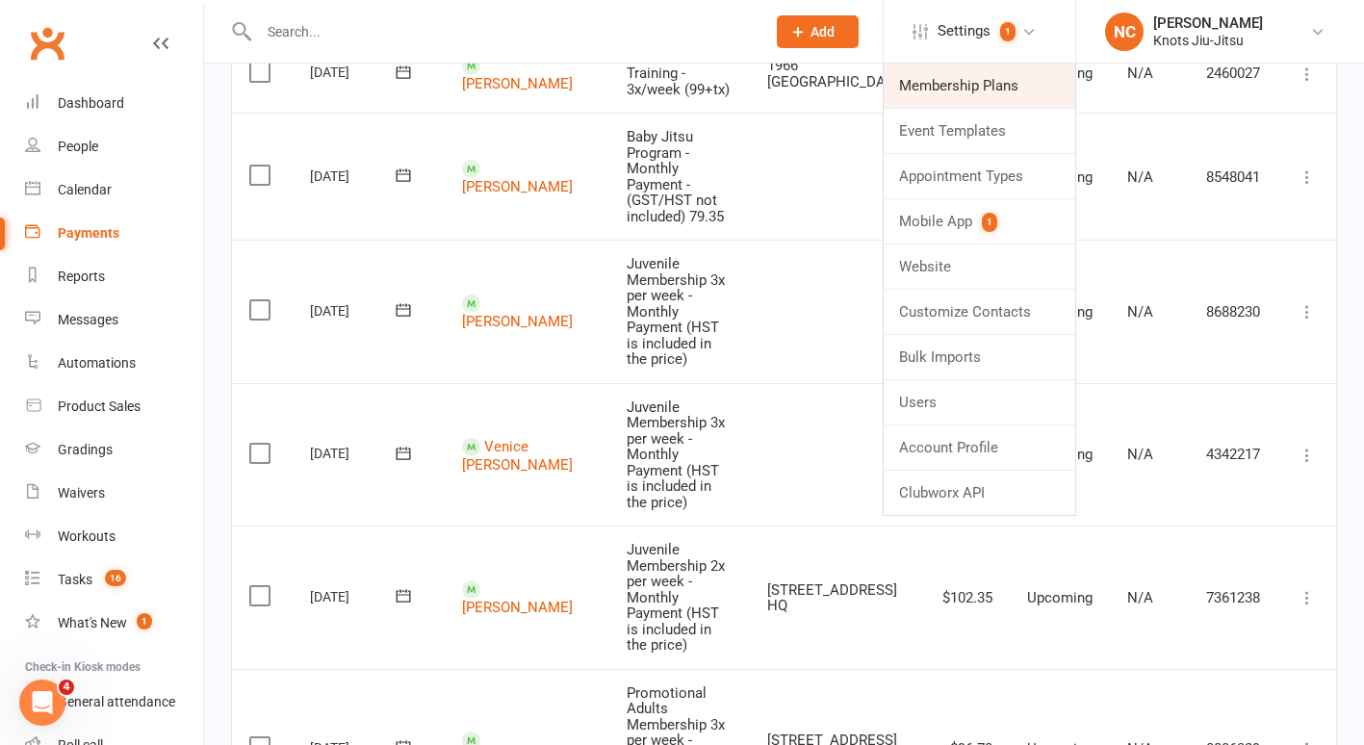
click at [969, 88] on link "Membership Plans" at bounding box center [980, 86] width 192 height 44
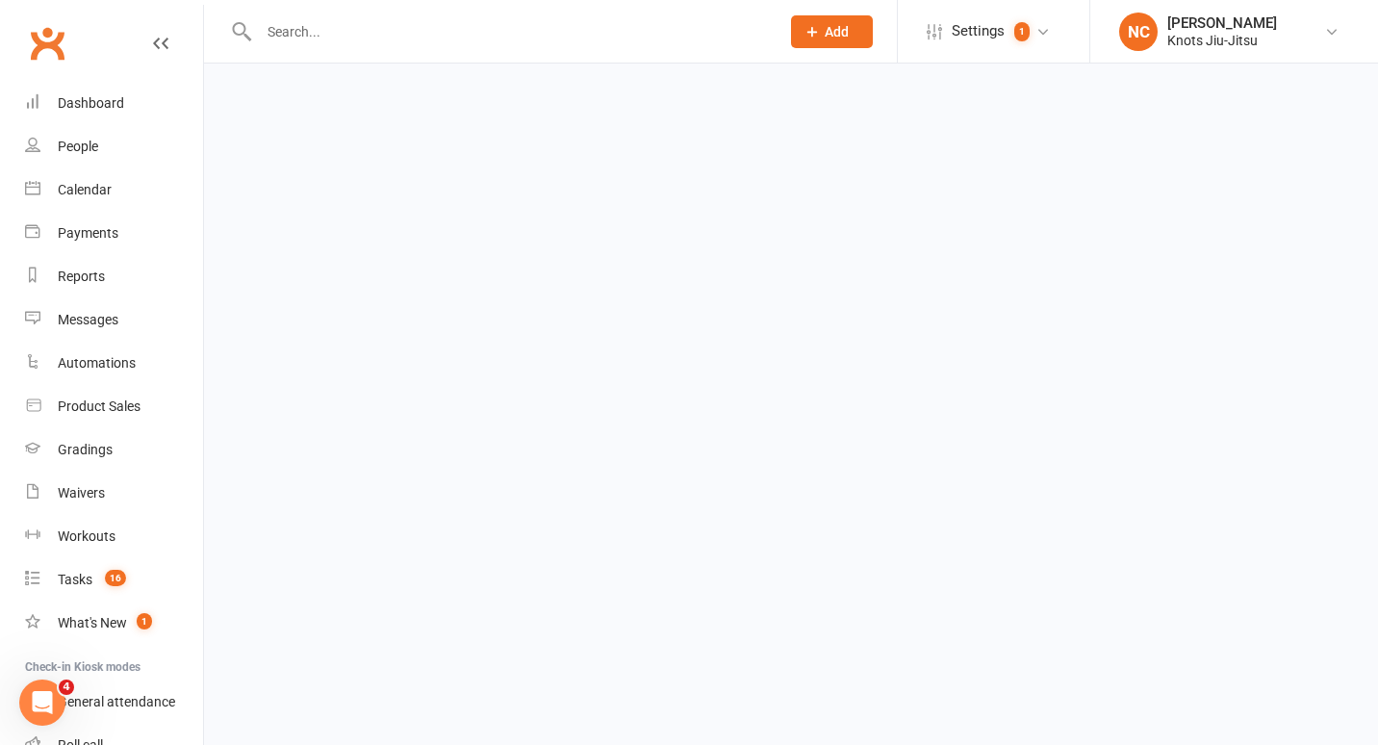
select select "100"
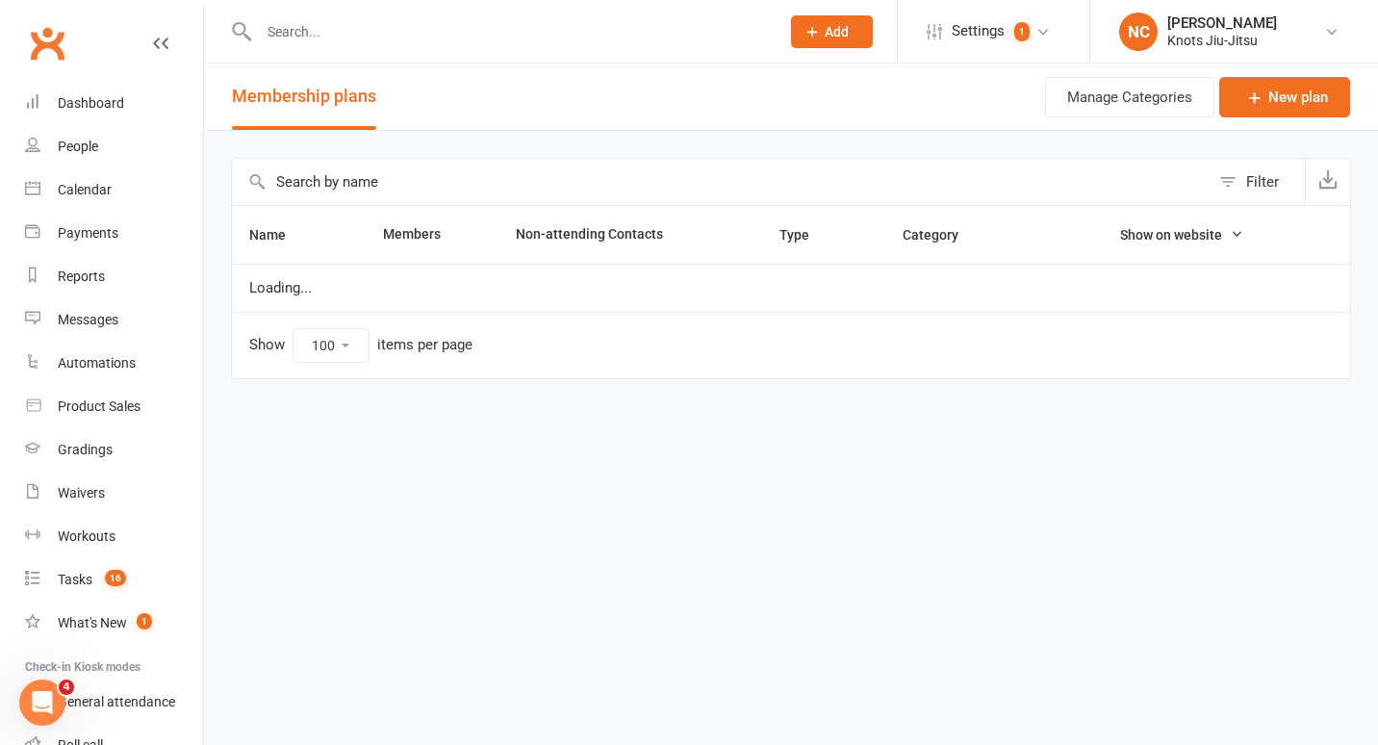
click at [670, 176] on input "text" at bounding box center [721, 182] width 978 height 46
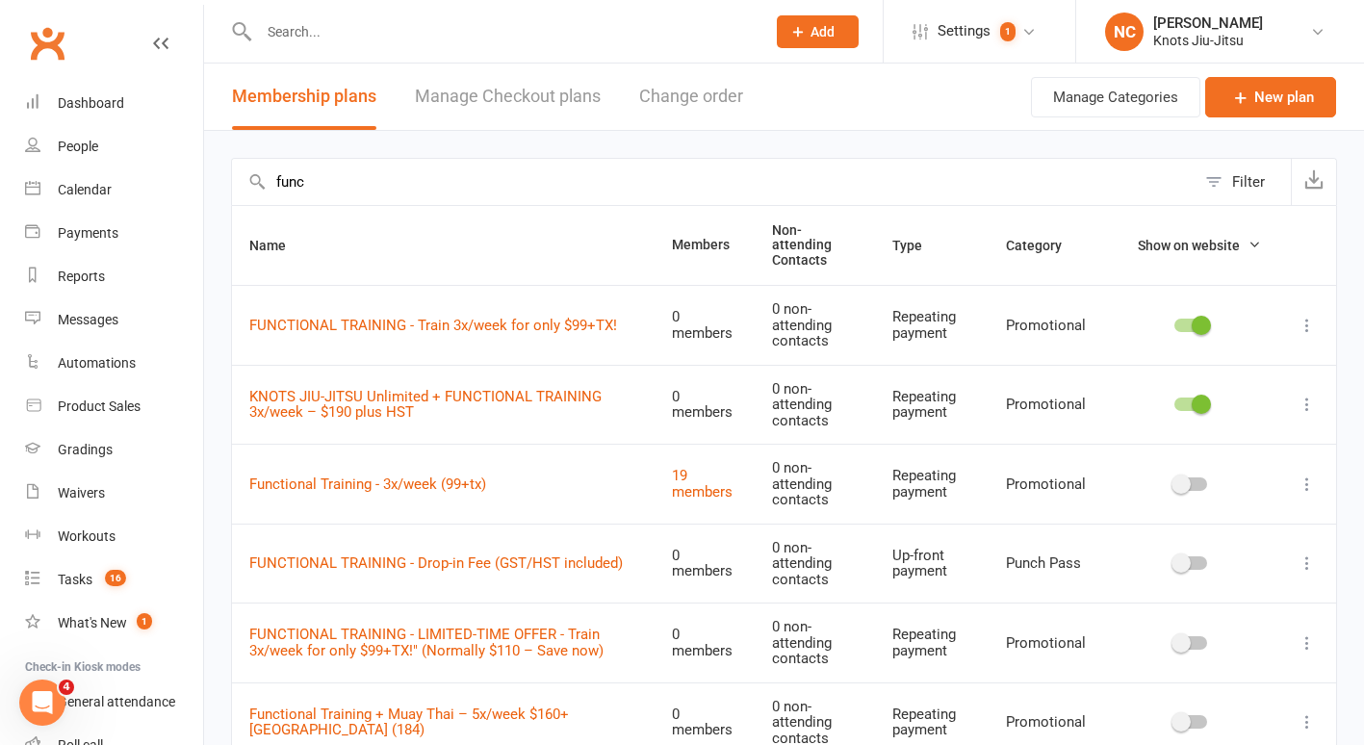
type input "func"
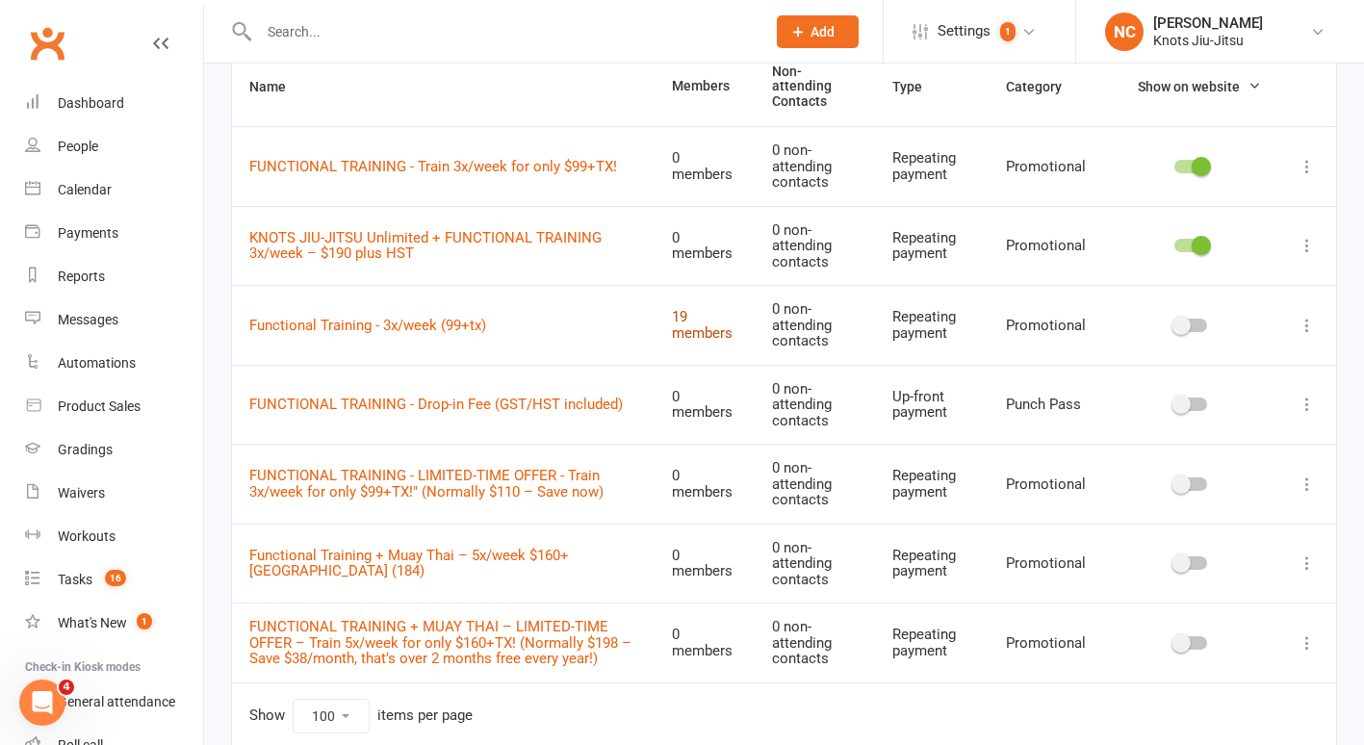
click at [686, 319] on link "19 members" at bounding box center [702, 325] width 61 height 34
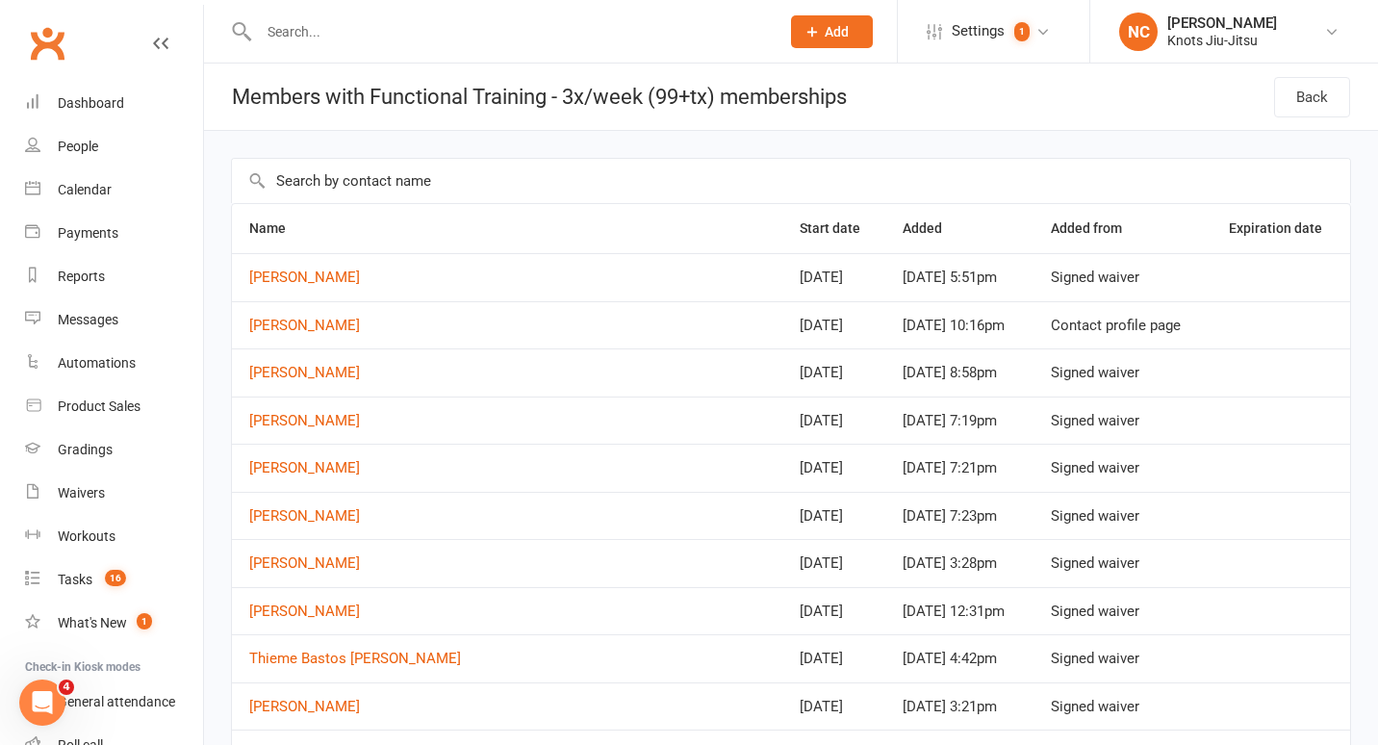
select select "100"
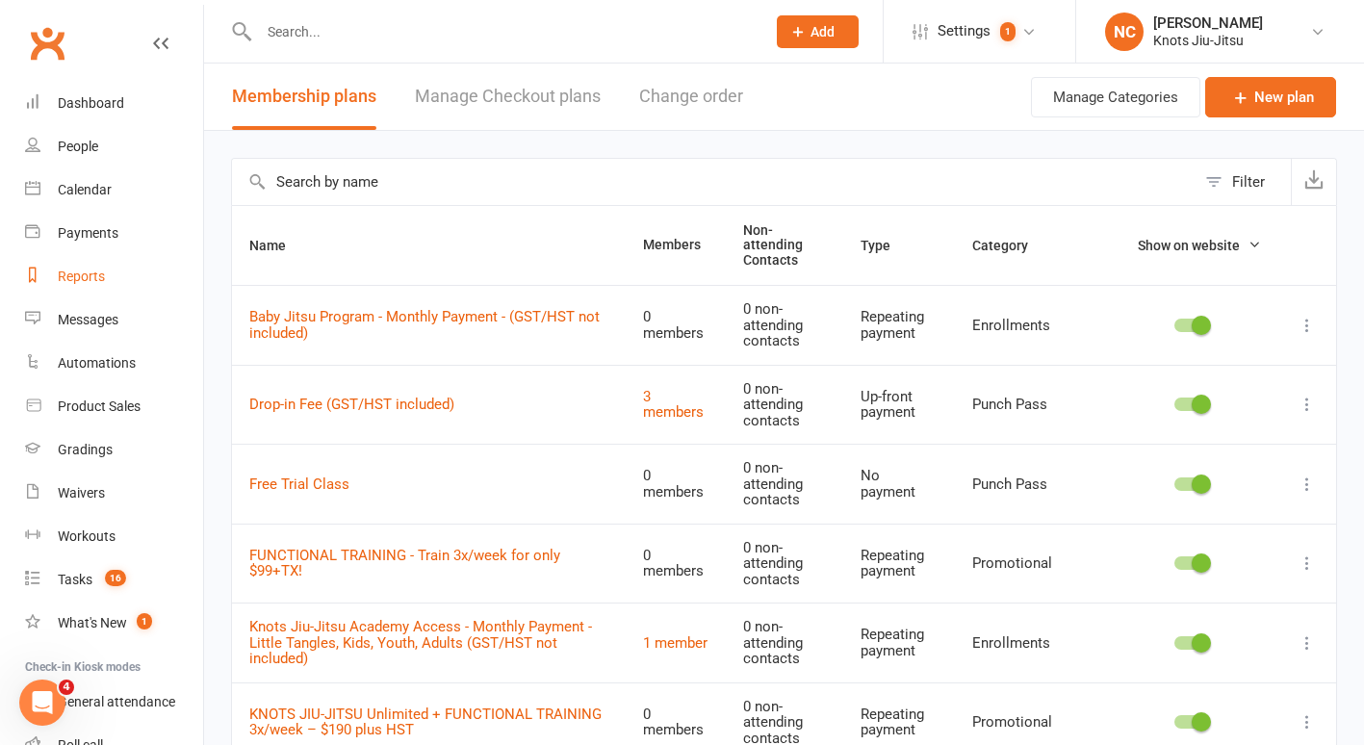
click at [85, 271] on div "Reports" at bounding box center [81, 276] width 47 height 15
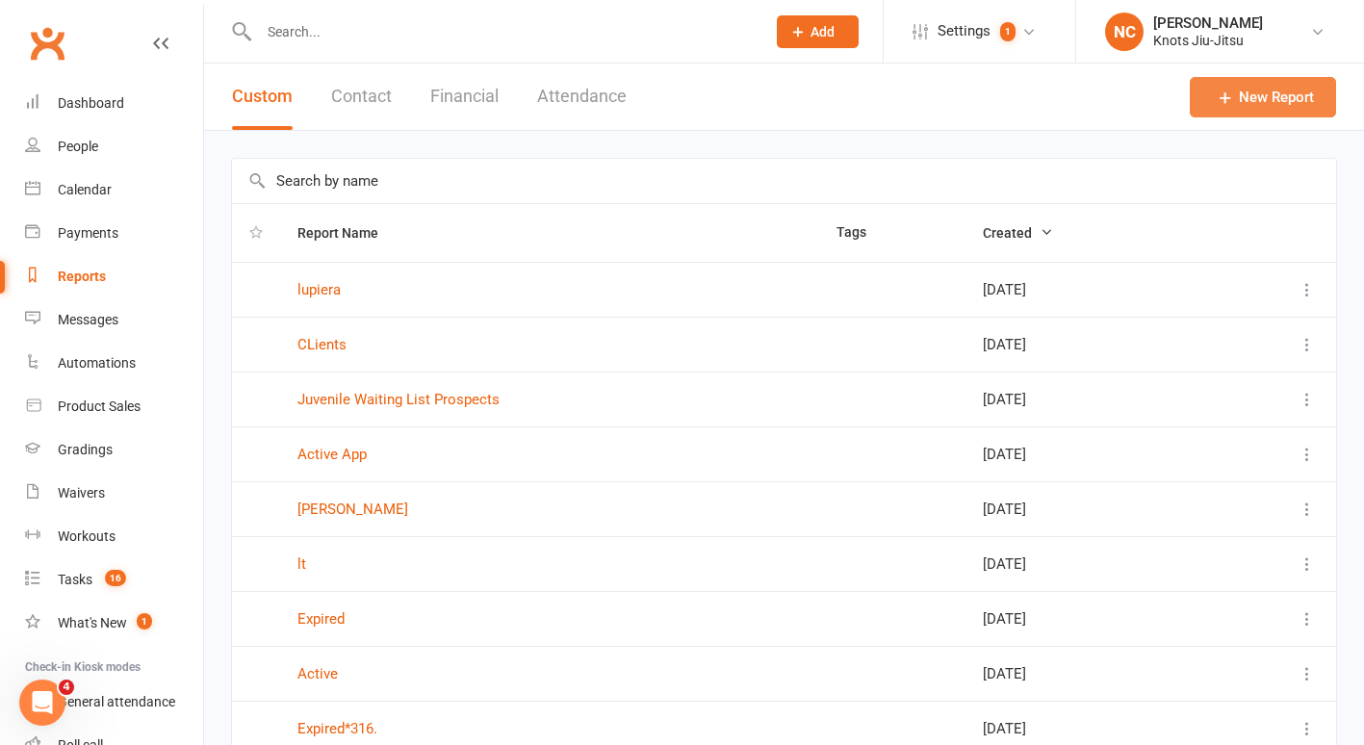
click at [1240, 92] on link "New Report" at bounding box center [1263, 97] width 146 height 40
click at [102, 215] on link "Payments" at bounding box center [114, 233] width 178 height 43
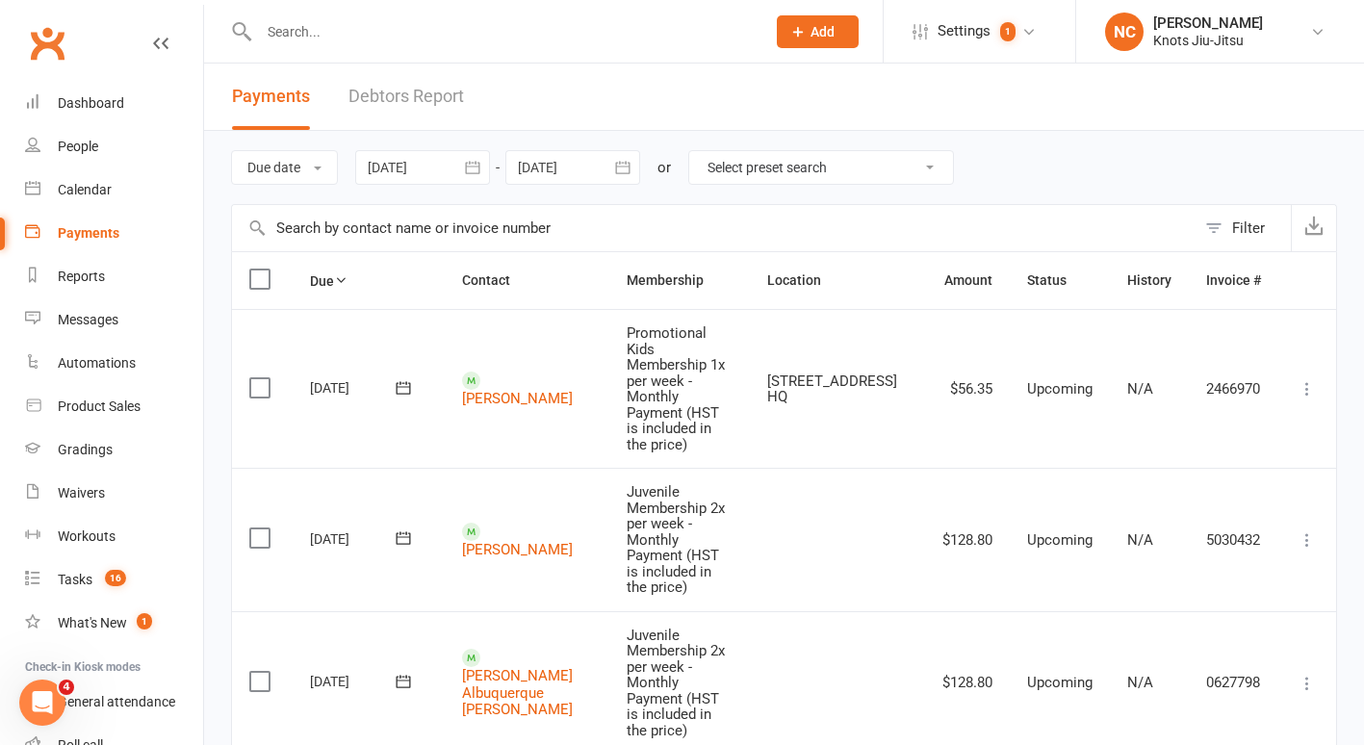
click at [473, 175] on icon "button" at bounding box center [472, 167] width 19 height 19
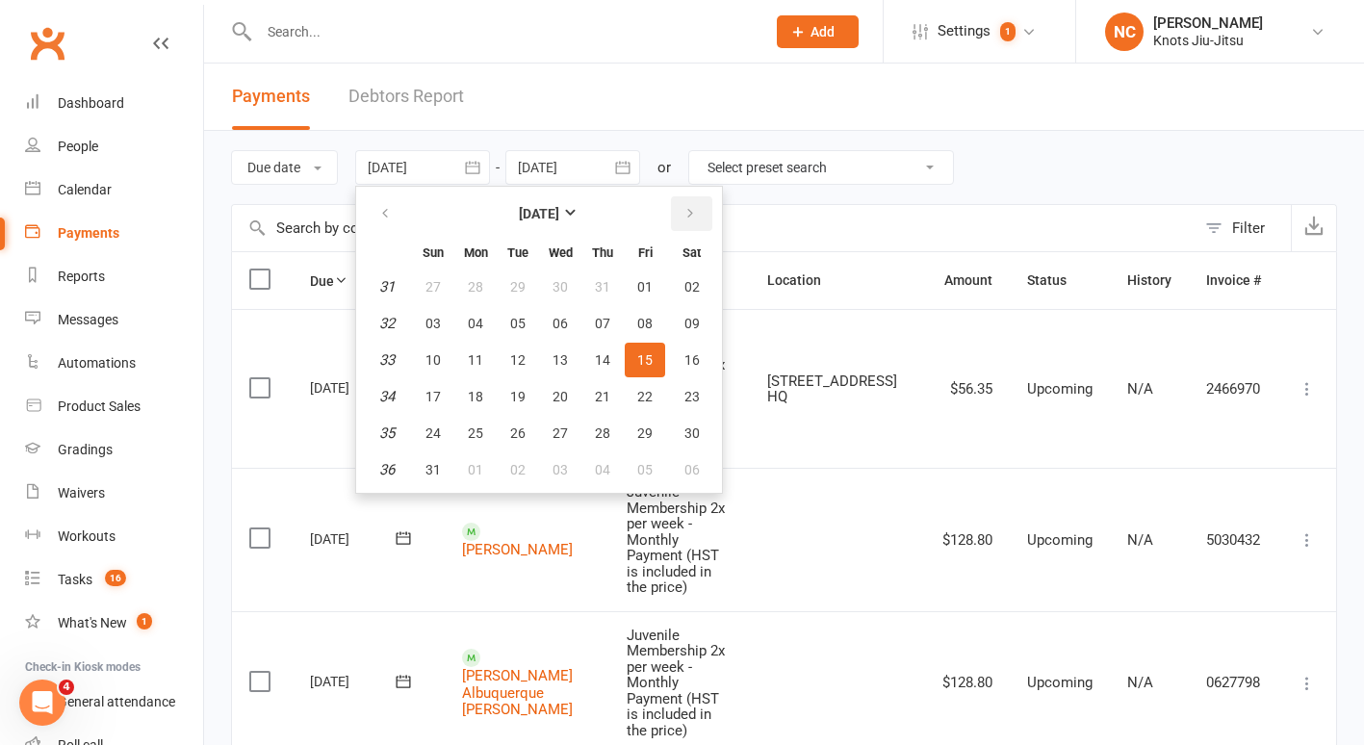
click at [706, 212] on button "button" at bounding box center [691, 213] width 41 height 35
click at [550, 270] on button "01" at bounding box center [560, 287] width 40 height 35
type input "[DATE]"
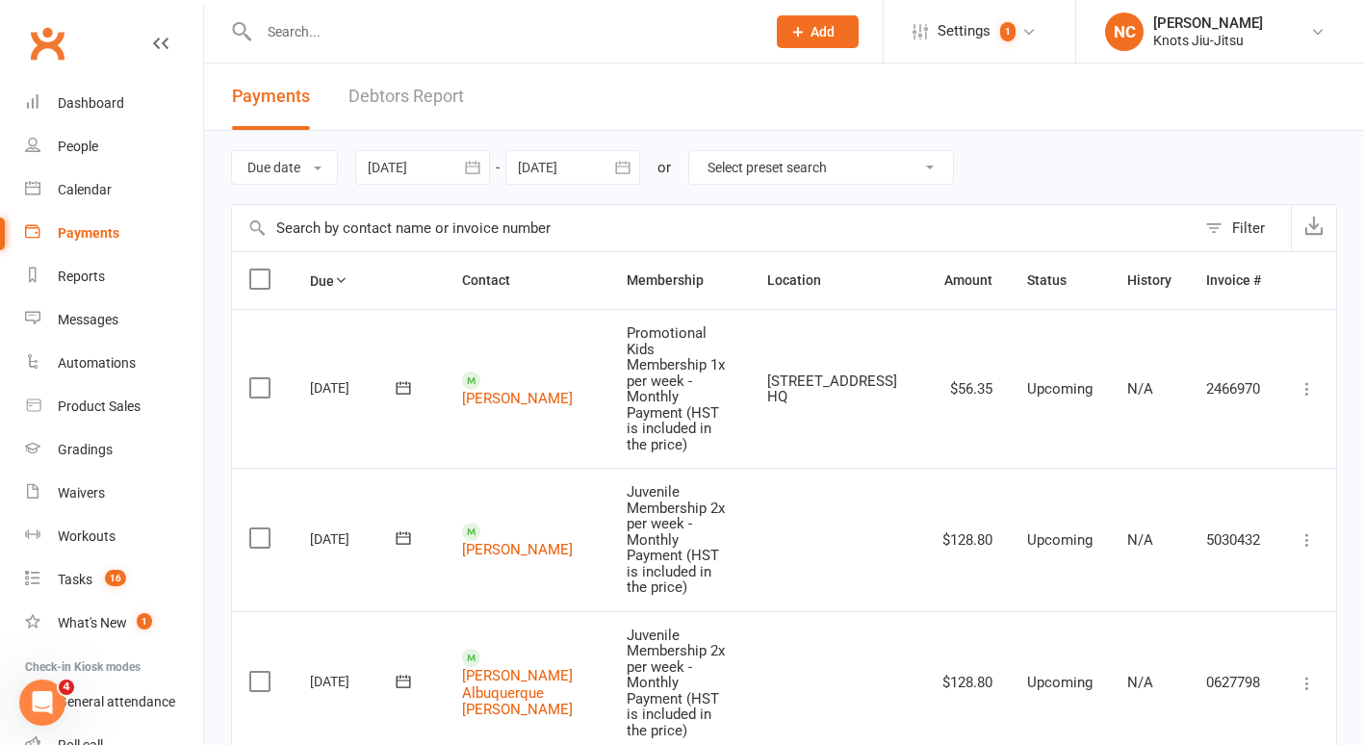
click at [556, 166] on div at bounding box center [572, 167] width 135 height 35
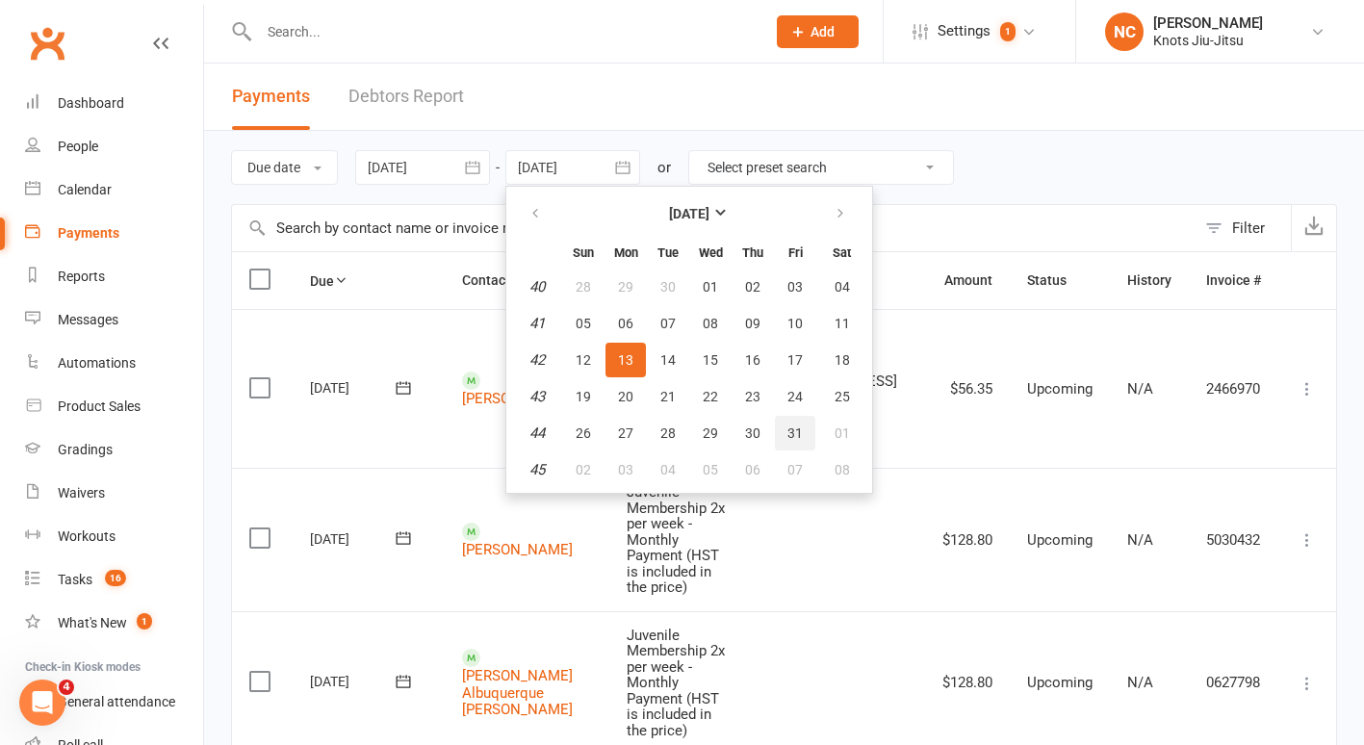
click at [807, 427] on button "31" at bounding box center [795, 433] width 40 height 35
type input "[DATE]"
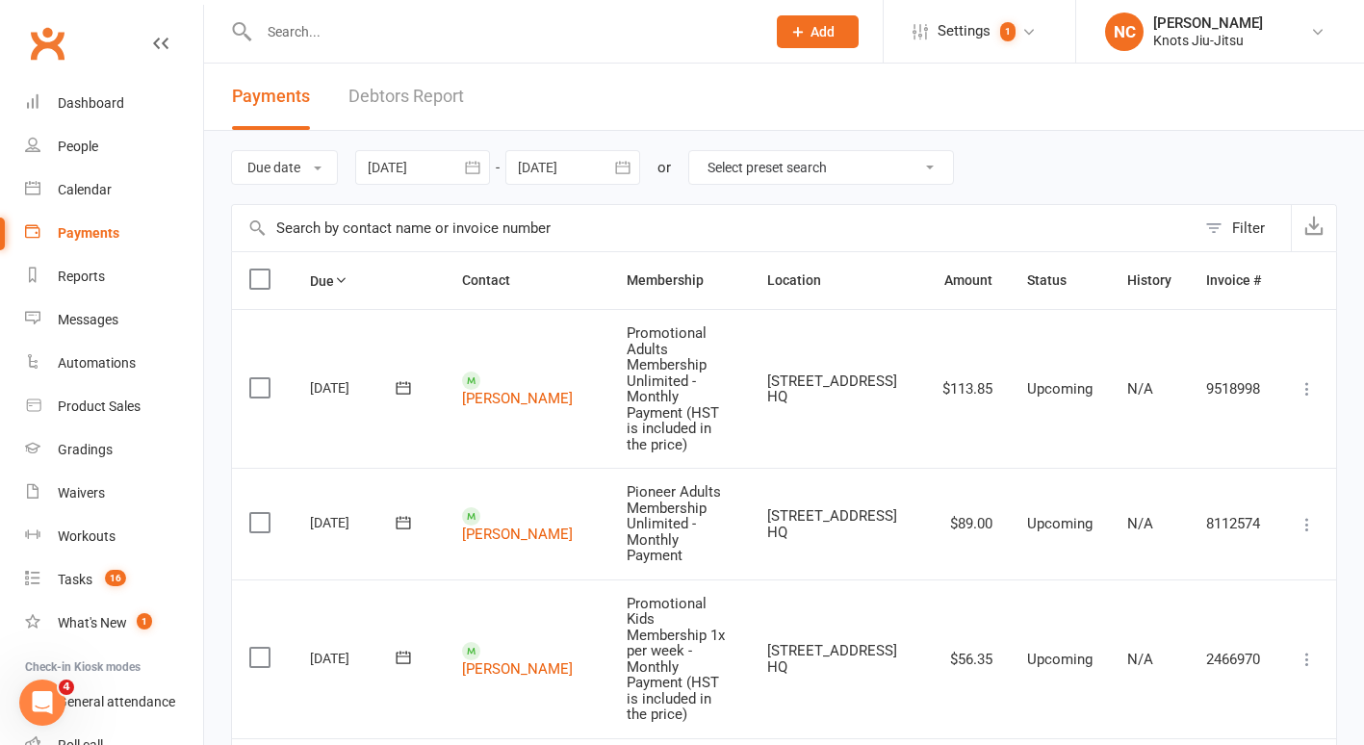
click at [812, 155] on select "Select preset search All failures All skipped payments All pending payments Suc…" at bounding box center [821, 167] width 264 height 33
click at [1238, 240] on button "Filter" at bounding box center [1243, 228] width 95 height 46
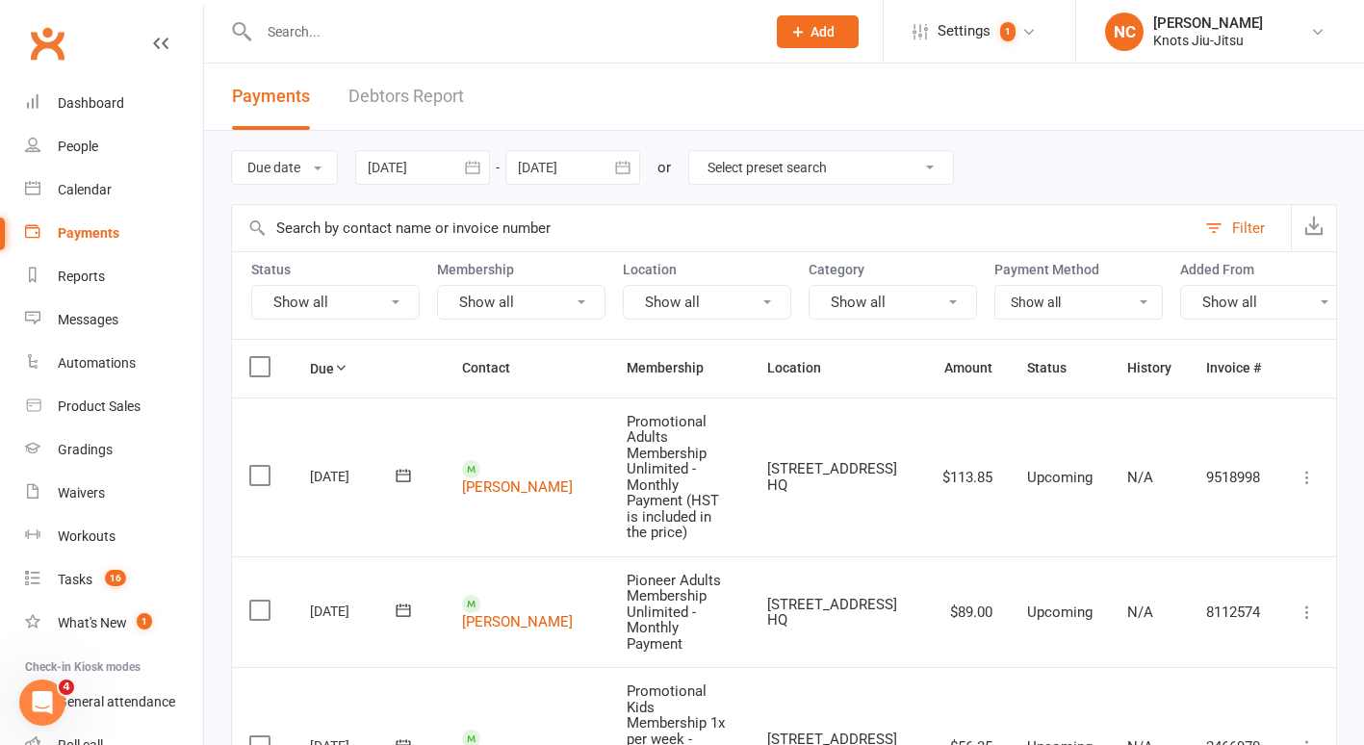
click at [554, 300] on button "Show all" at bounding box center [521, 302] width 168 height 35
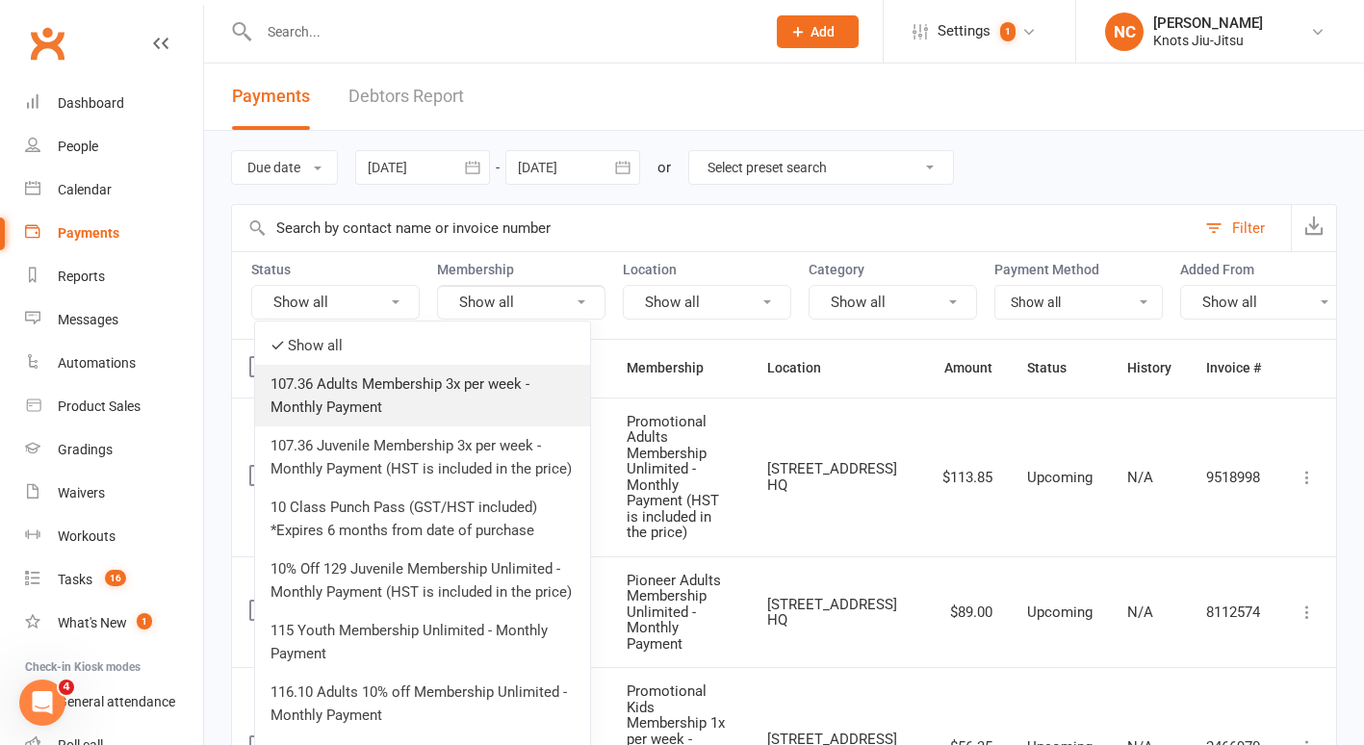
click at [523, 391] on link "107.36 Adults Membership 3x per week - Monthly Payment" at bounding box center [422, 396] width 335 height 62
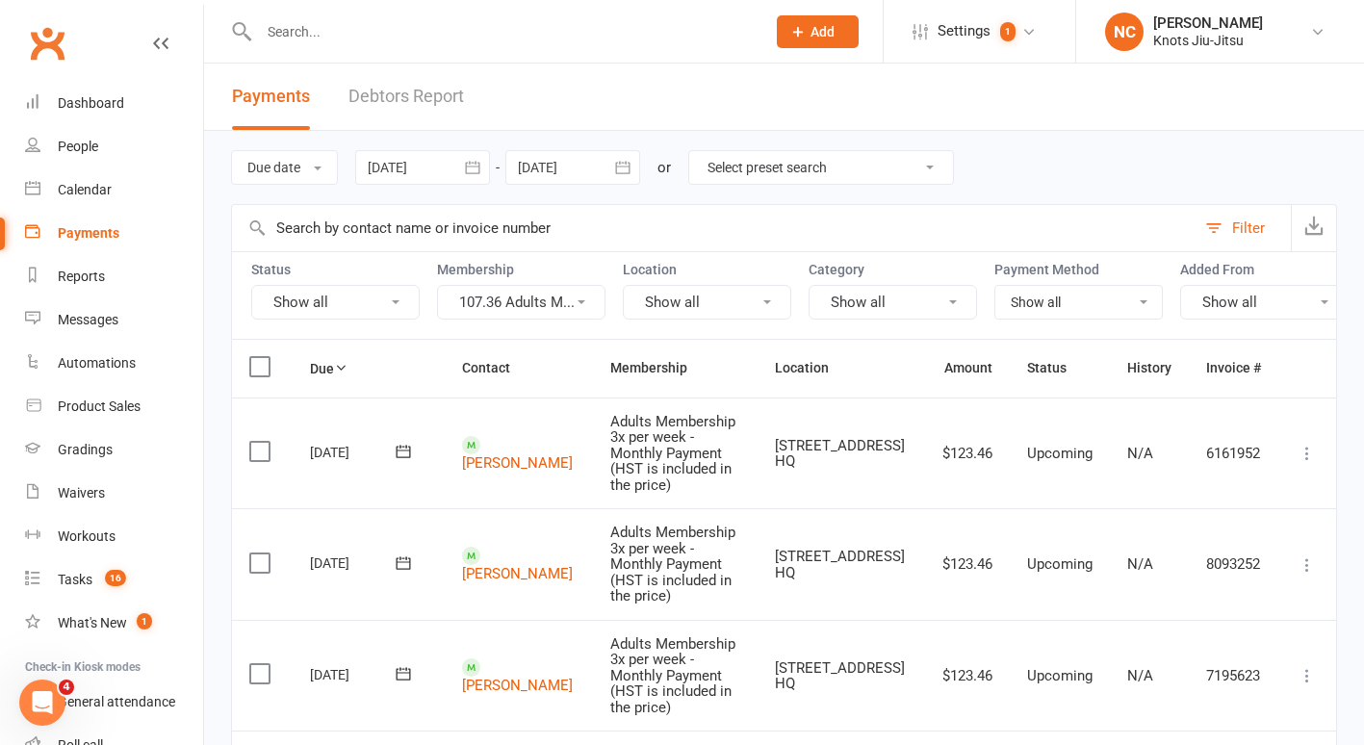
click at [534, 304] on button "107.36 Adults M..." at bounding box center [521, 302] width 168 height 35
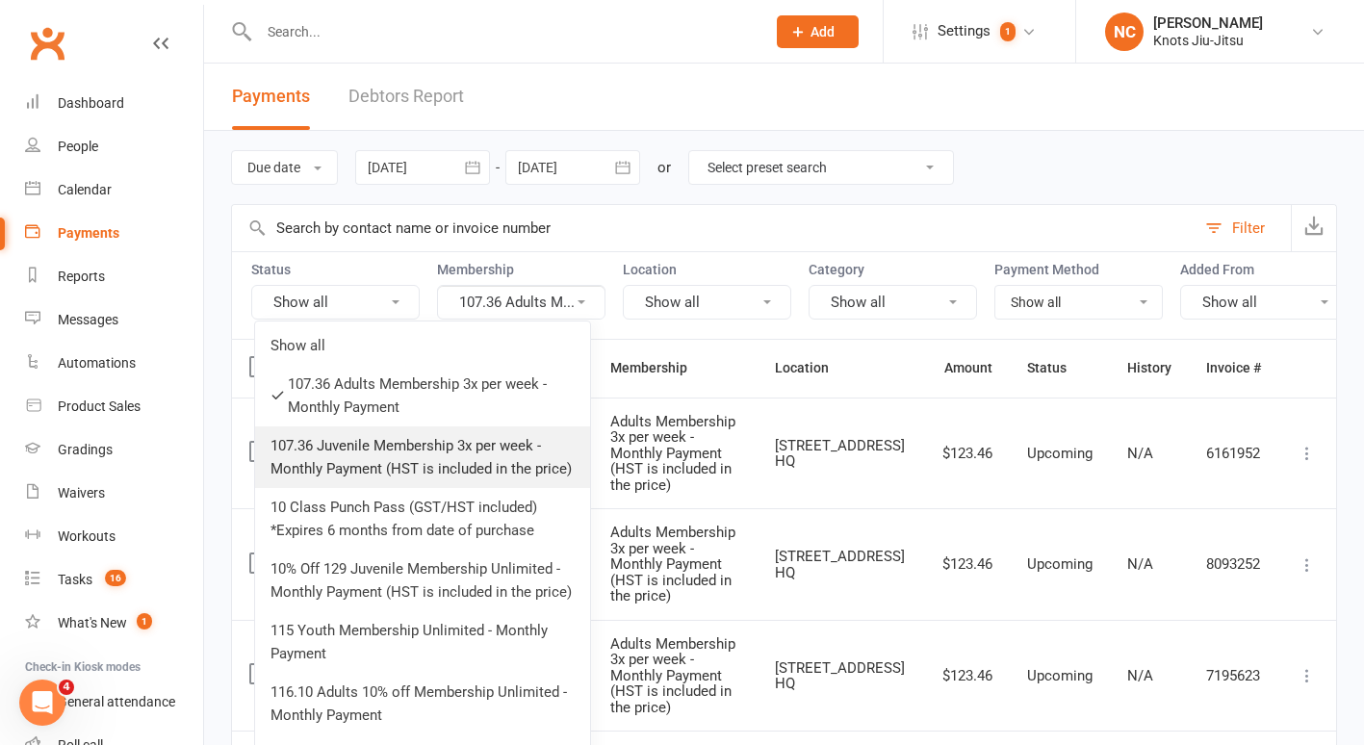
click at [455, 444] on link "107.36 Juvenile Membership 3x per week - Monthly Payment (HST is included in th…" at bounding box center [422, 457] width 335 height 62
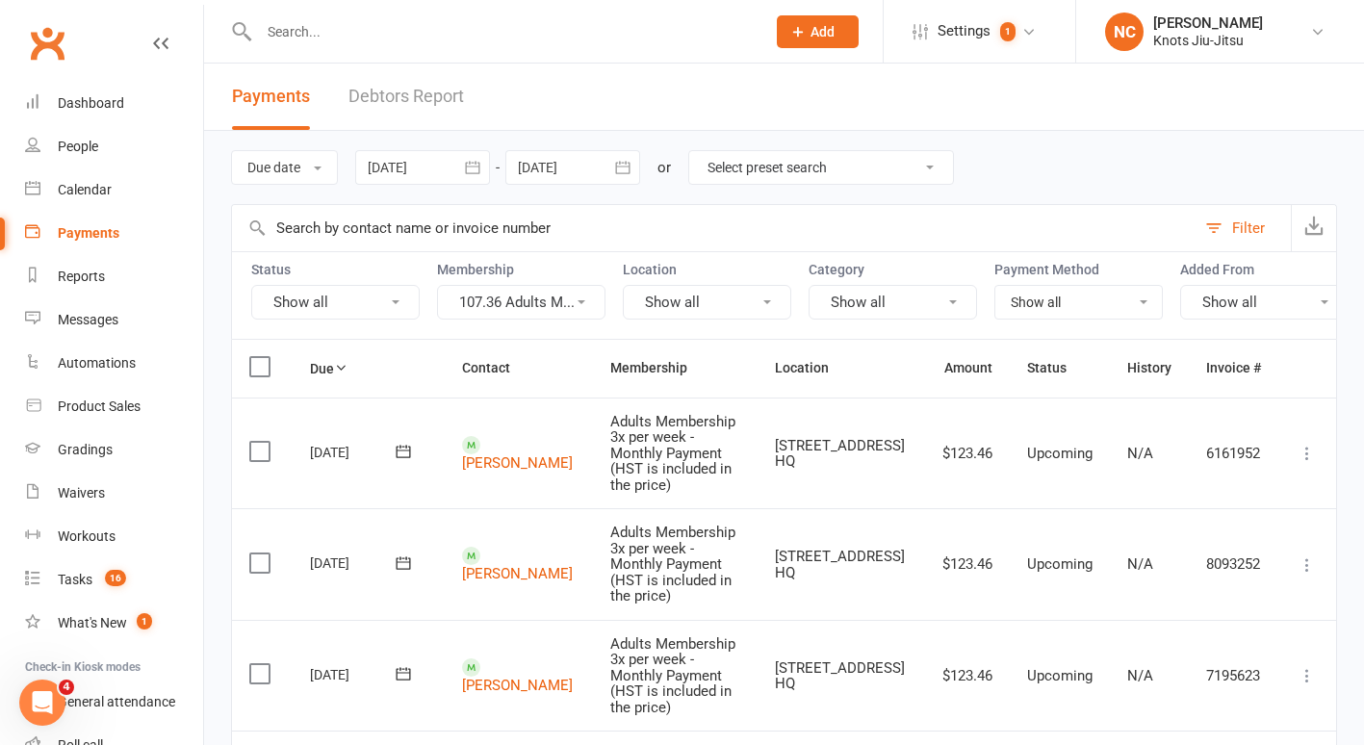
click at [509, 299] on button "107.36 Adults M..." at bounding box center [521, 302] width 168 height 35
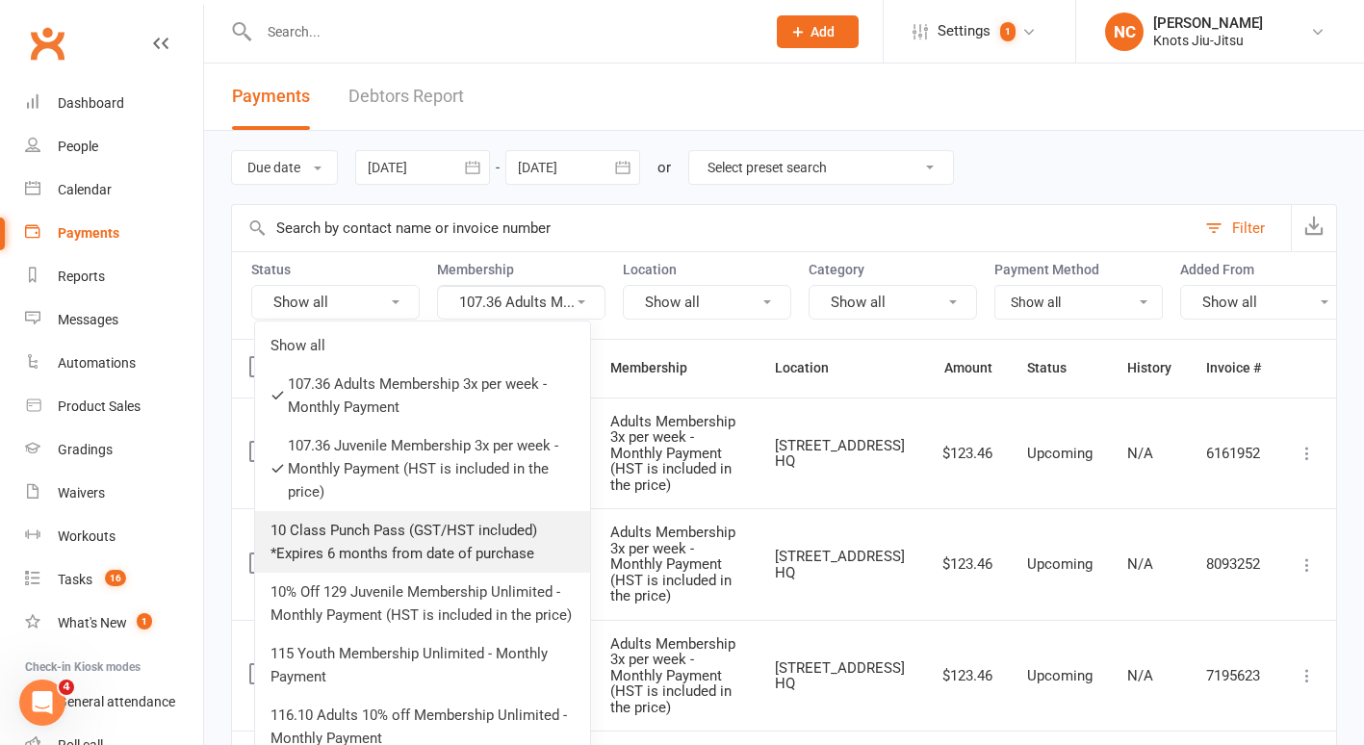
click at [408, 534] on link "10 Class Punch Pass (GST/HST included) *Expires 6 months from date of purchase" at bounding box center [422, 542] width 335 height 62
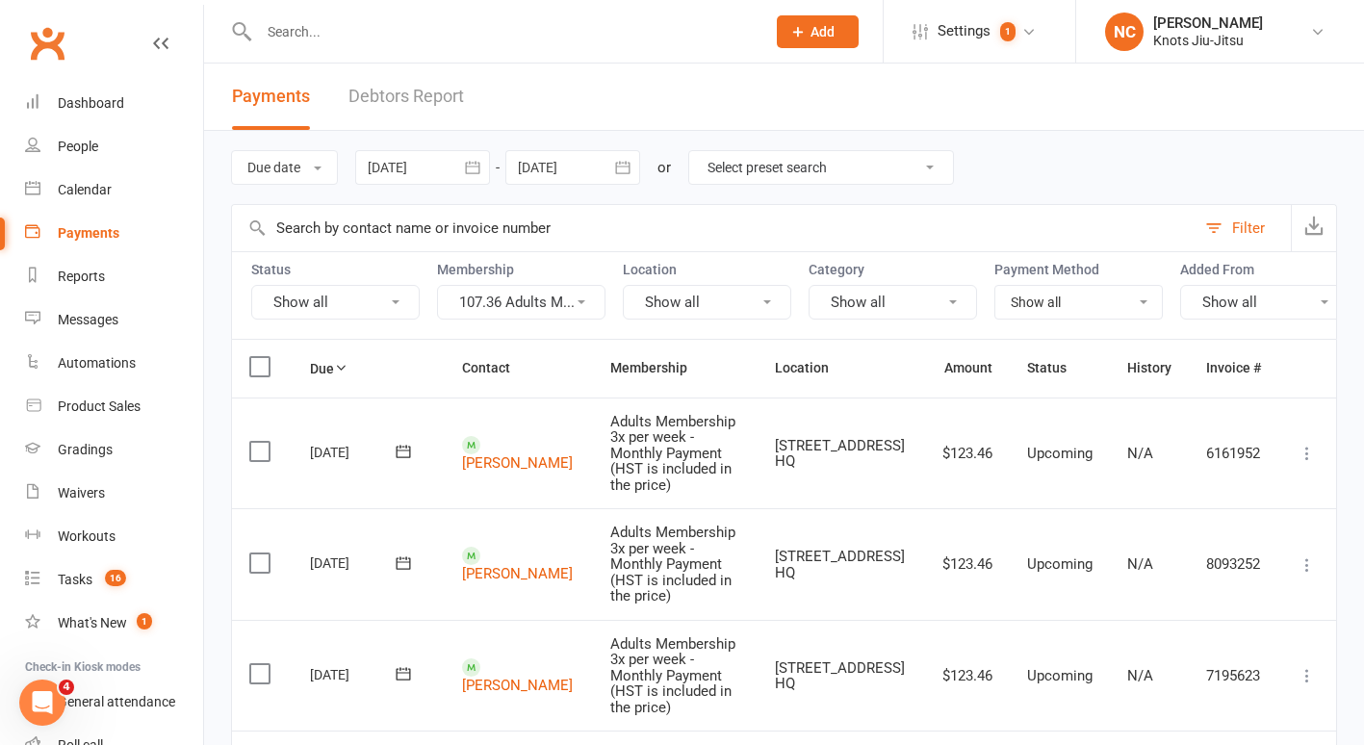
click at [511, 289] on button "107.36 Adults M..." at bounding box center [521, 302] width 168 height 35
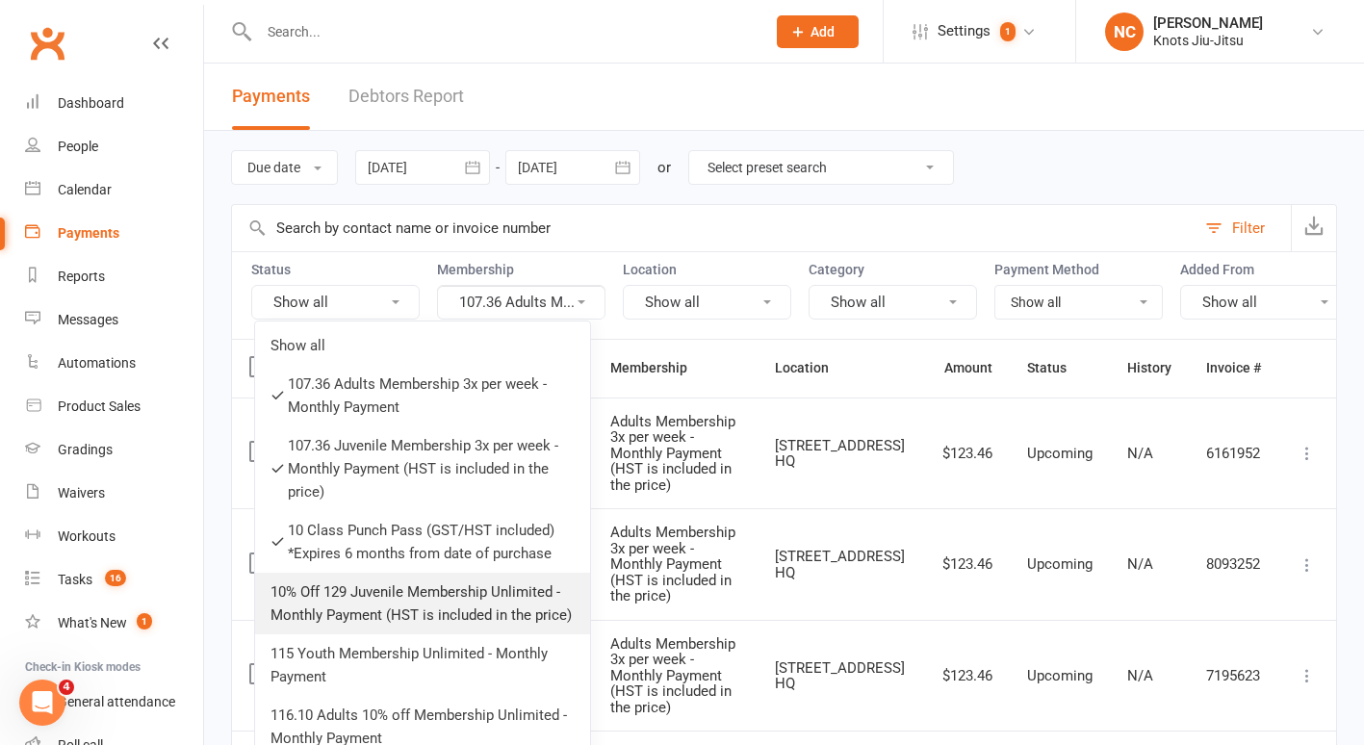
click at [426, 593] on link "10% Off 129 Juvenile Membership Unlimited - Monthly Payment (HST is included in…" at bounding box center [422, 604] width 335 height 62
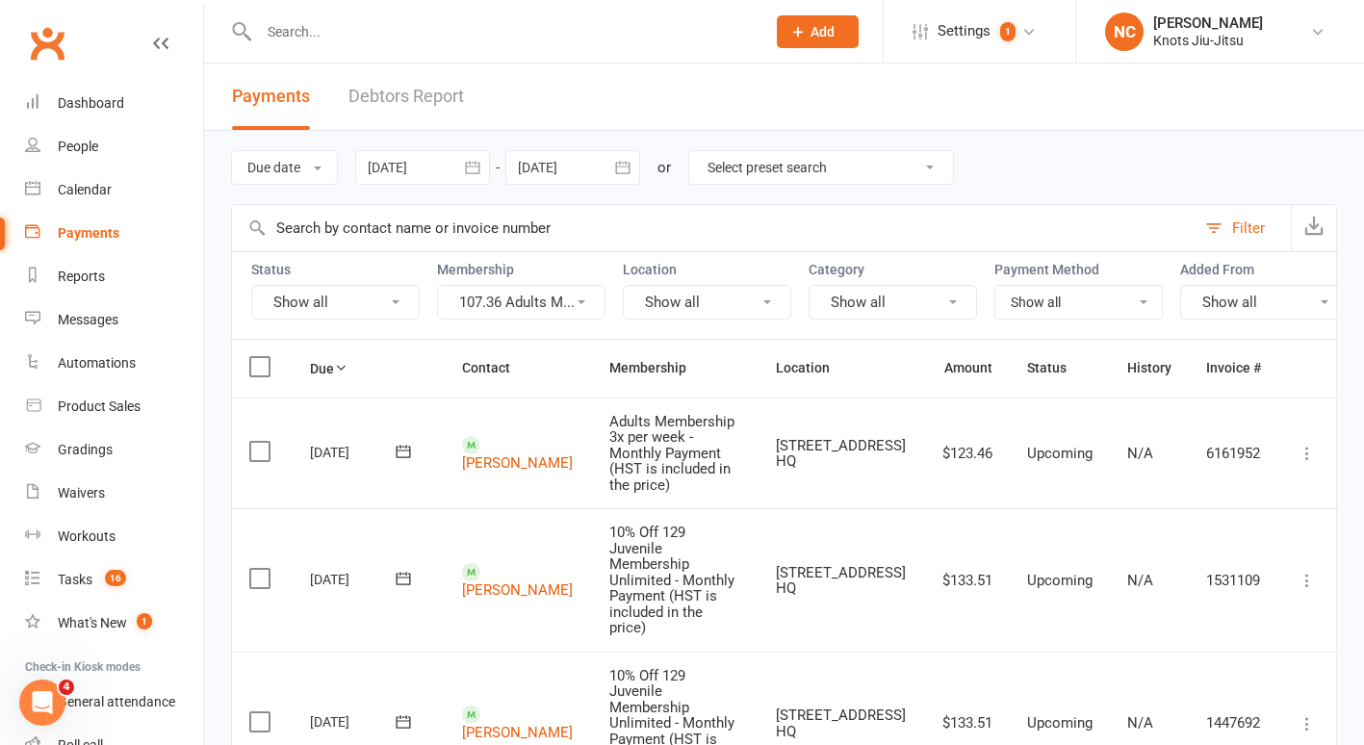
click at [504, 312] on button "107.36 Adults M..." at bounding box center [521, 302] width 168 height 35
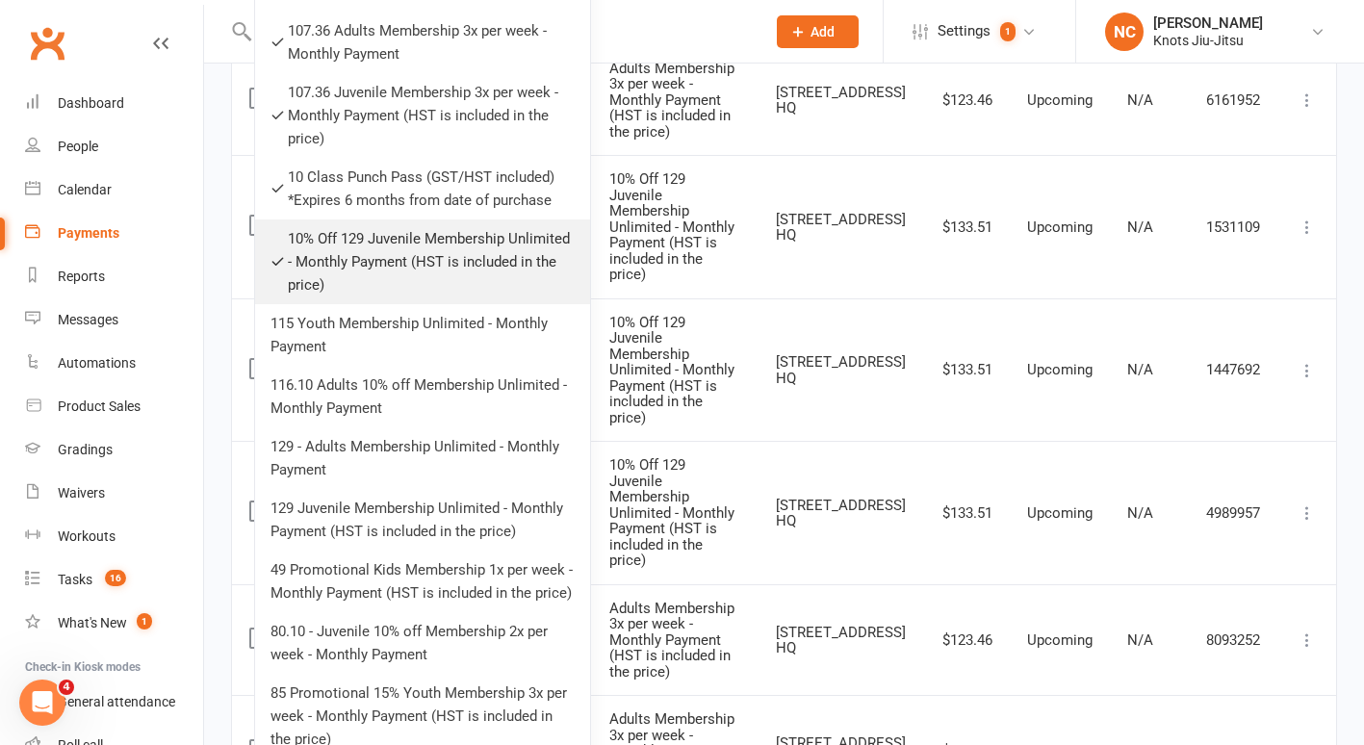
scroll to position [380, 0]
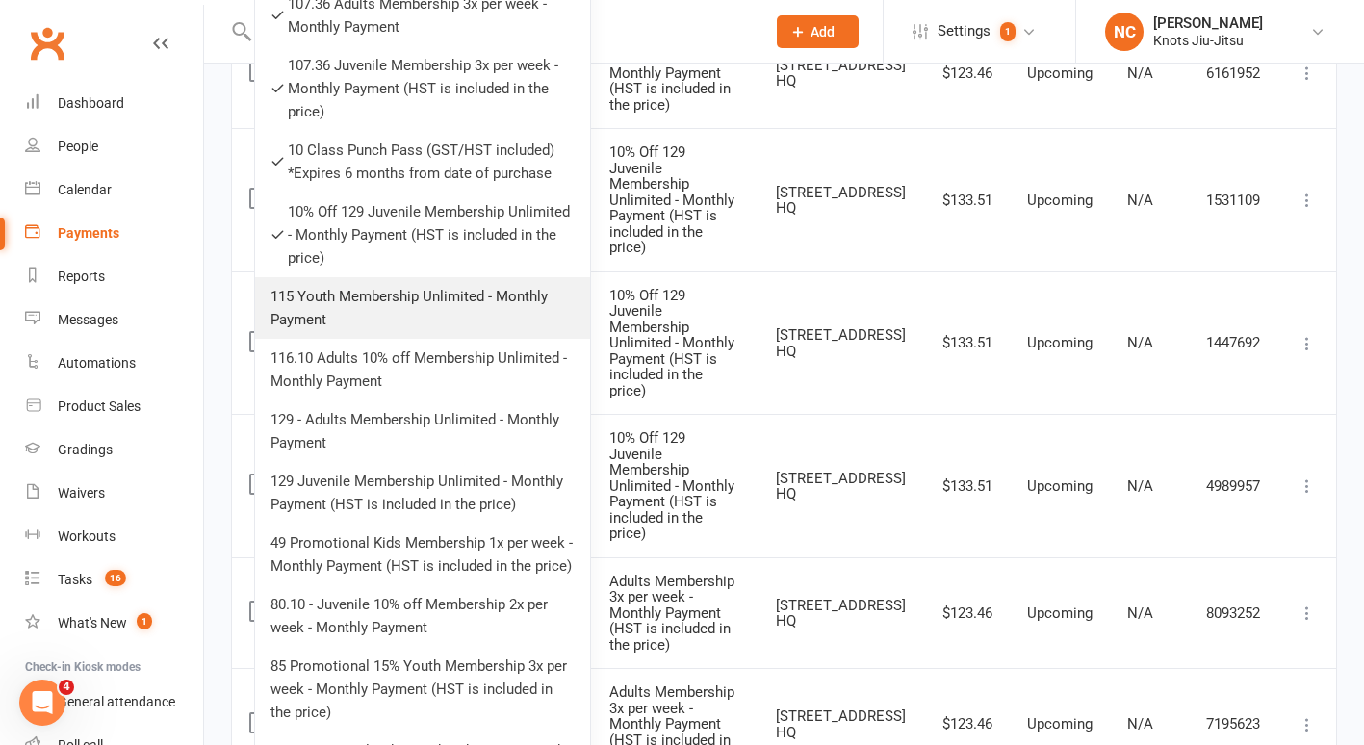
click at [436, 322] on link "115 Youth Membership Unlimited - Monthly Payment" at bounding box center [422, 308] width 335 height 62
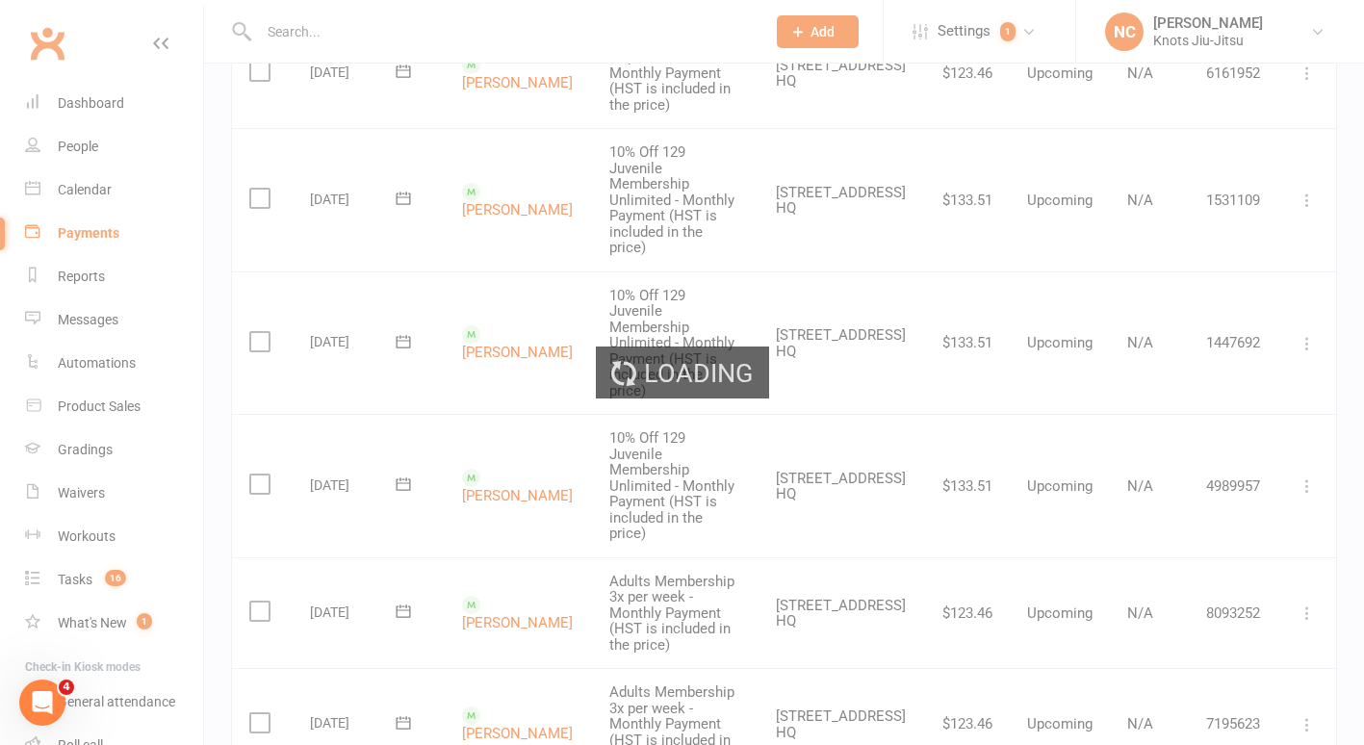
scroll to position [0, 0]
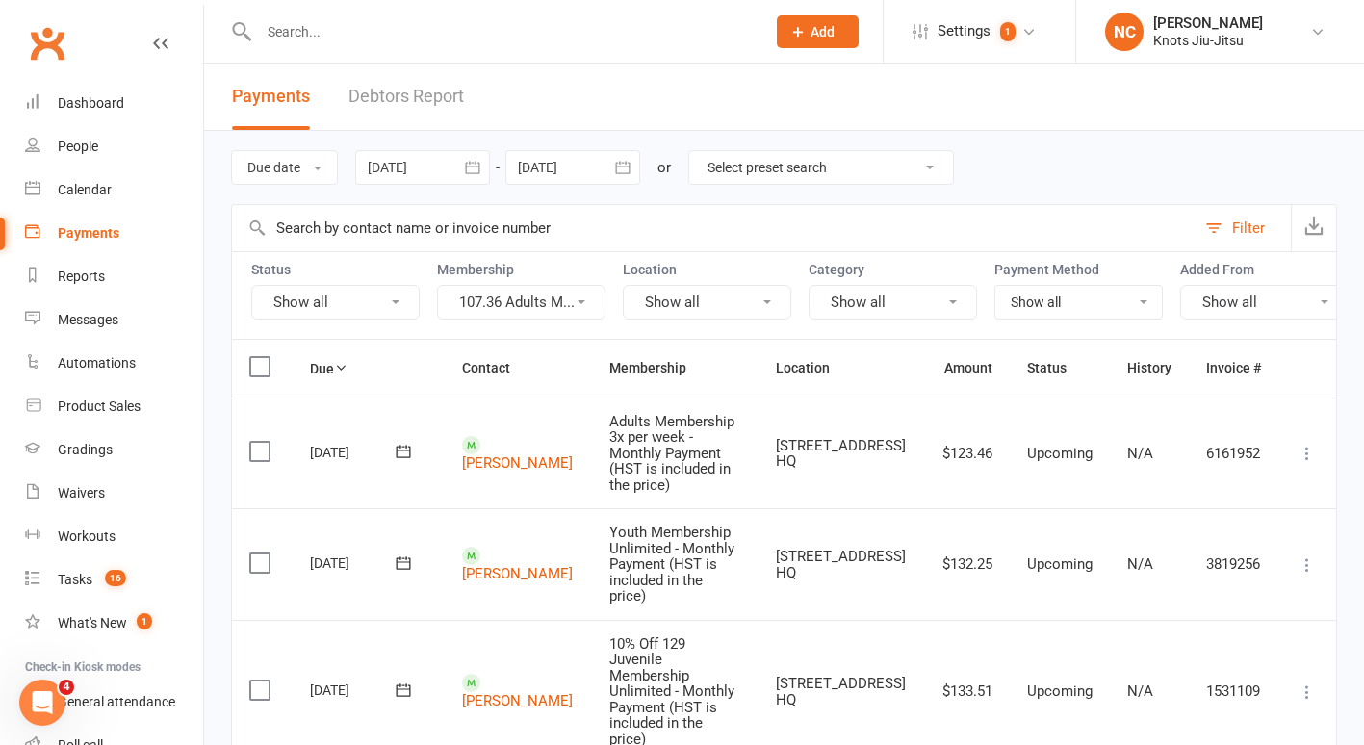
click at [513, 306] on button "107.36 Adults M..." at bounding box center [521, 302] width 168 height 35
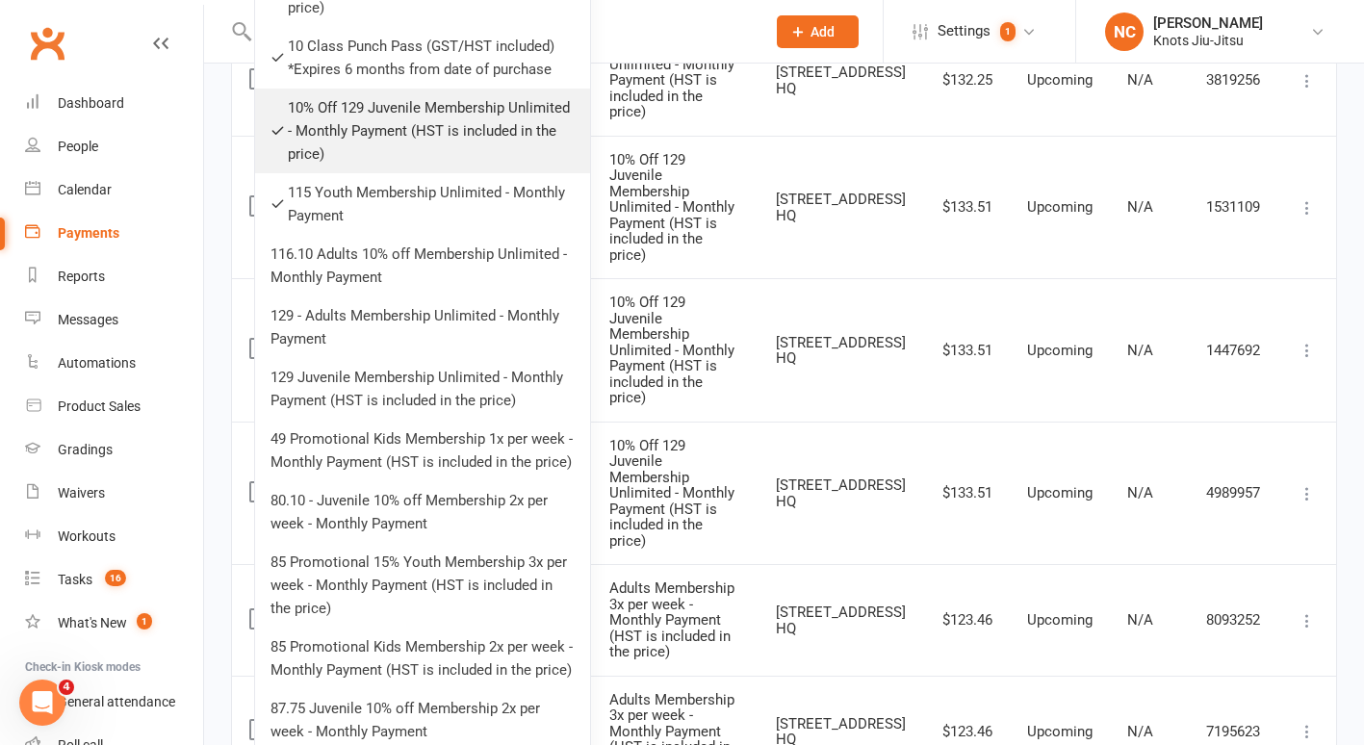
scroll to position [498, 0]
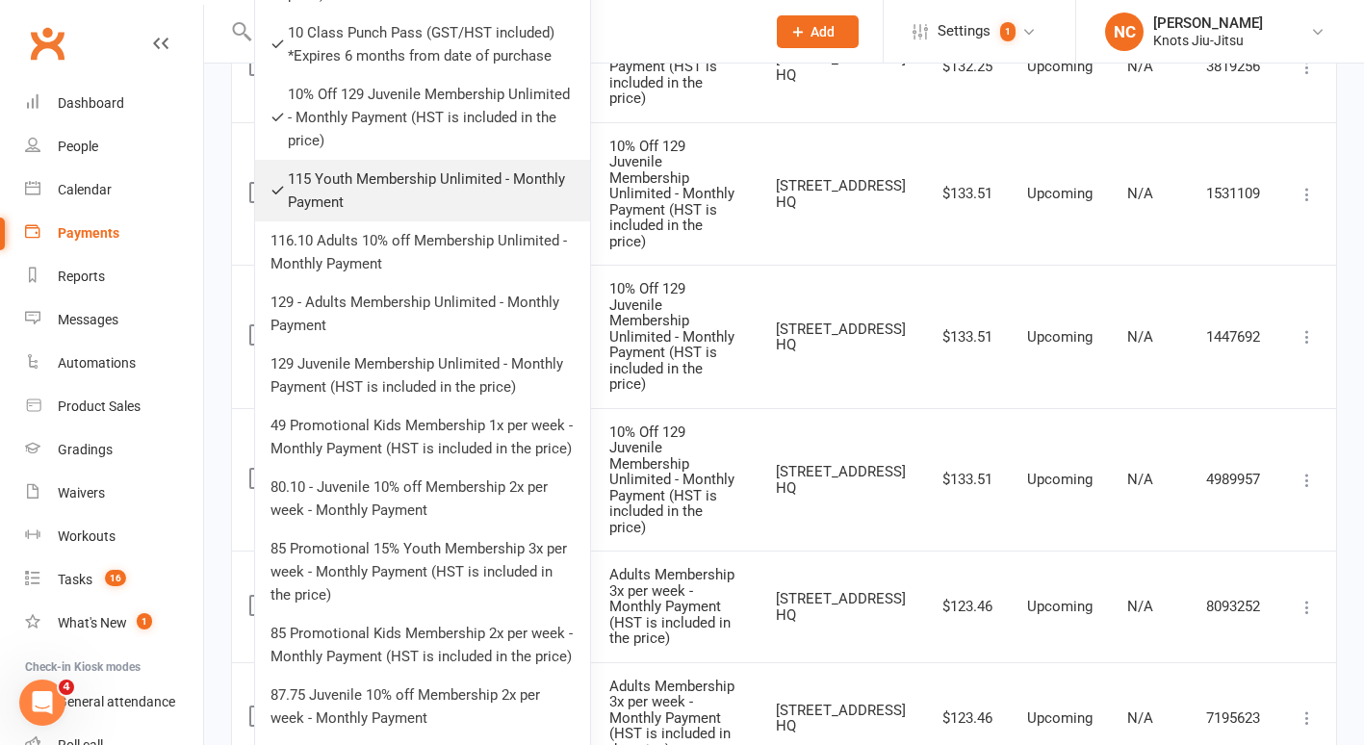
drag, startPoint x: 427, startPoint y: 641, endPoint x: 398, endPoint y: 172, distance: 469.7
click at [398, 172] on link "115 Youth Membership Unlimited - Monthly Payment" at bounding box center [422, 191] width 335 height 62
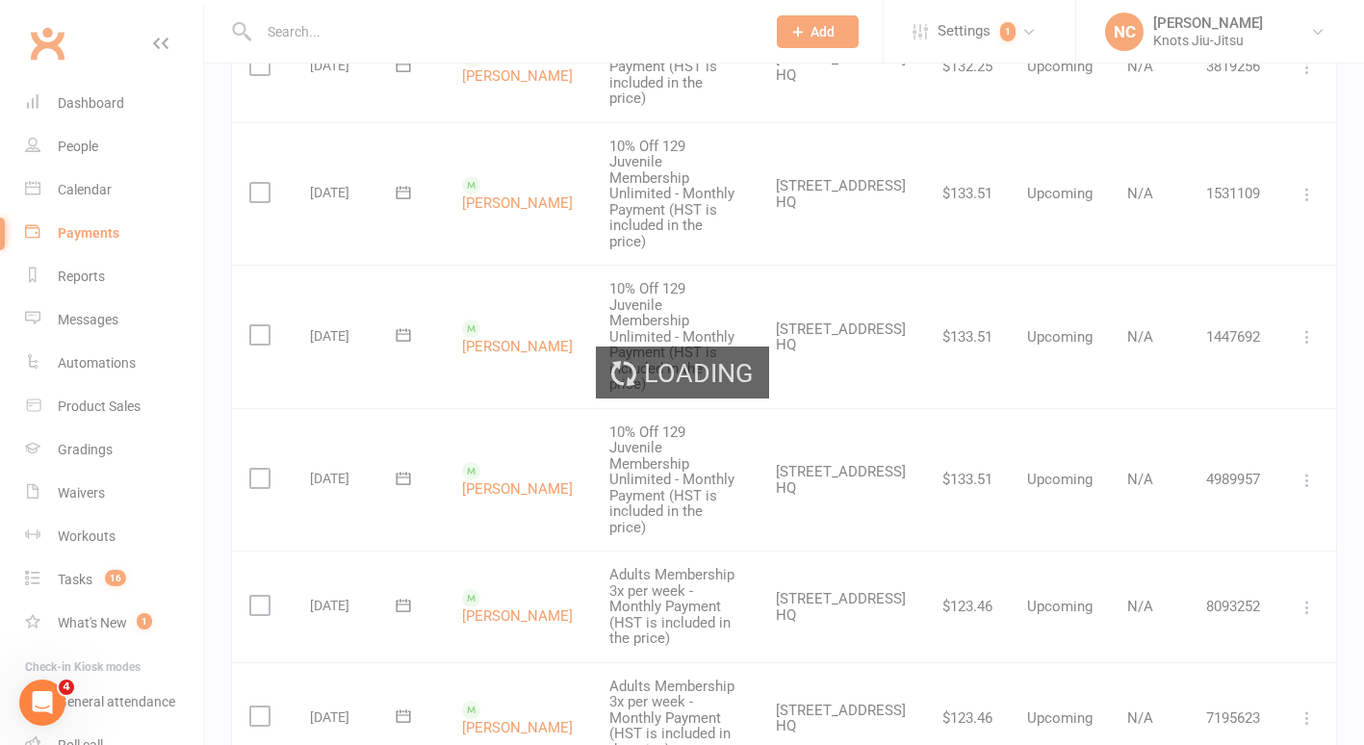
scroll to position [0, 0]
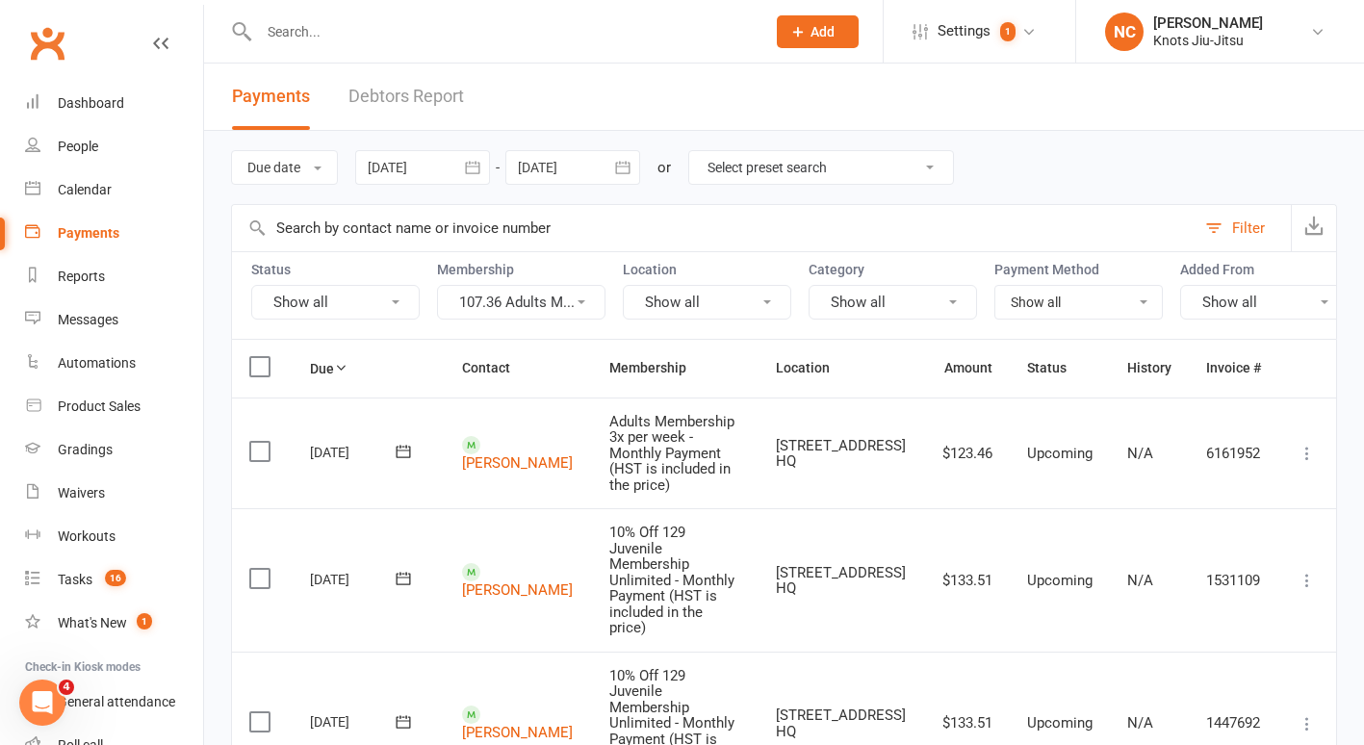
click at [452, 298] on button "107.36 Adults M..." at bounding box center [521, 302] width 168 height 35
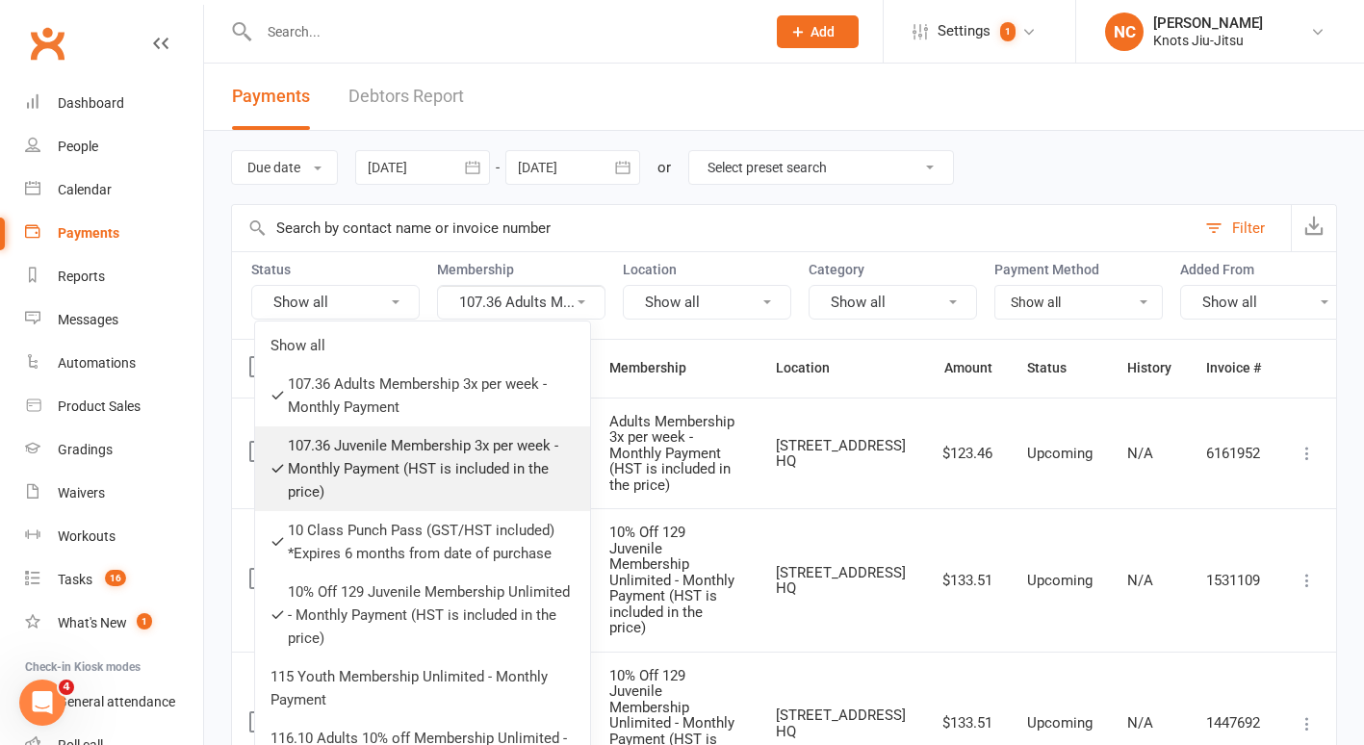
click at [403, 429] on link "107.36 Juvenile Membership 3x per week - Monthly Payment (HST is included in th…" at bounding box center [422, 468] width 335 height 85
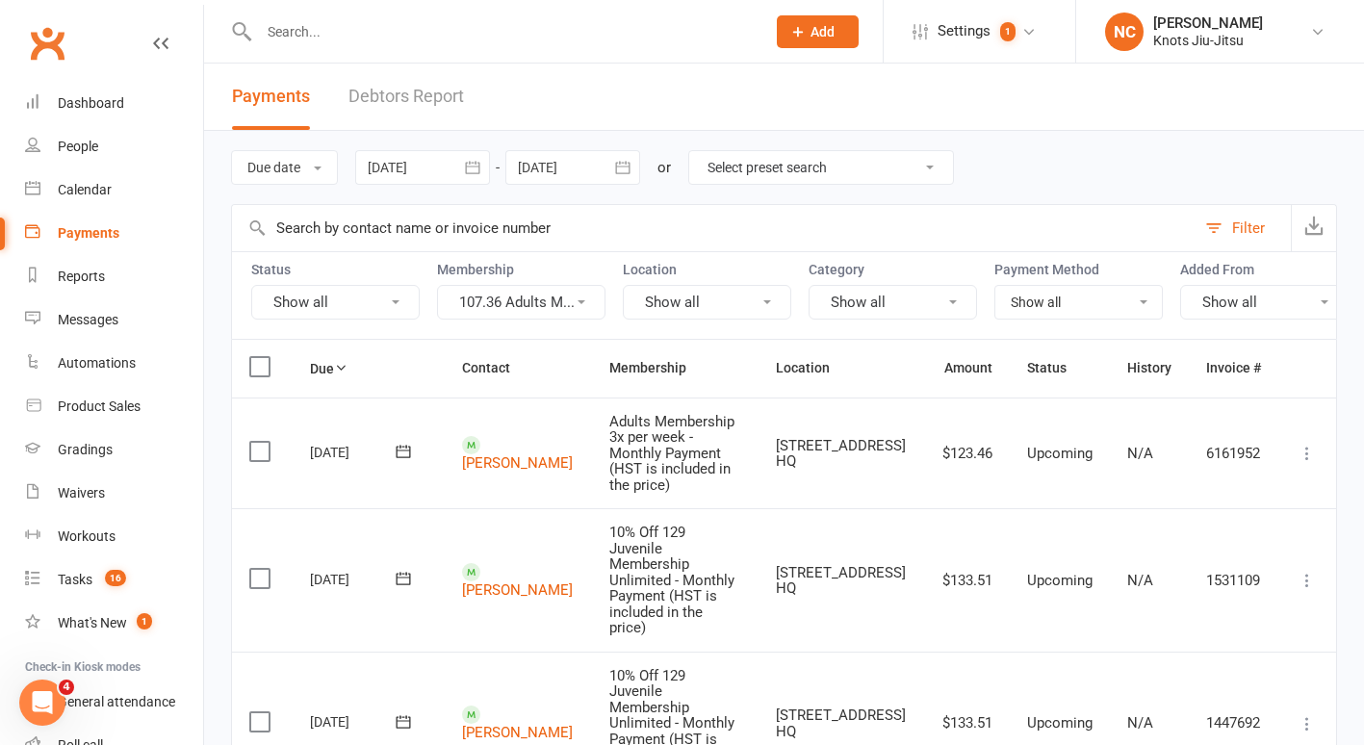
click at [498, 300] on button "107.36 Adults M..." at bounding box center [521, 302] width 168 height 35
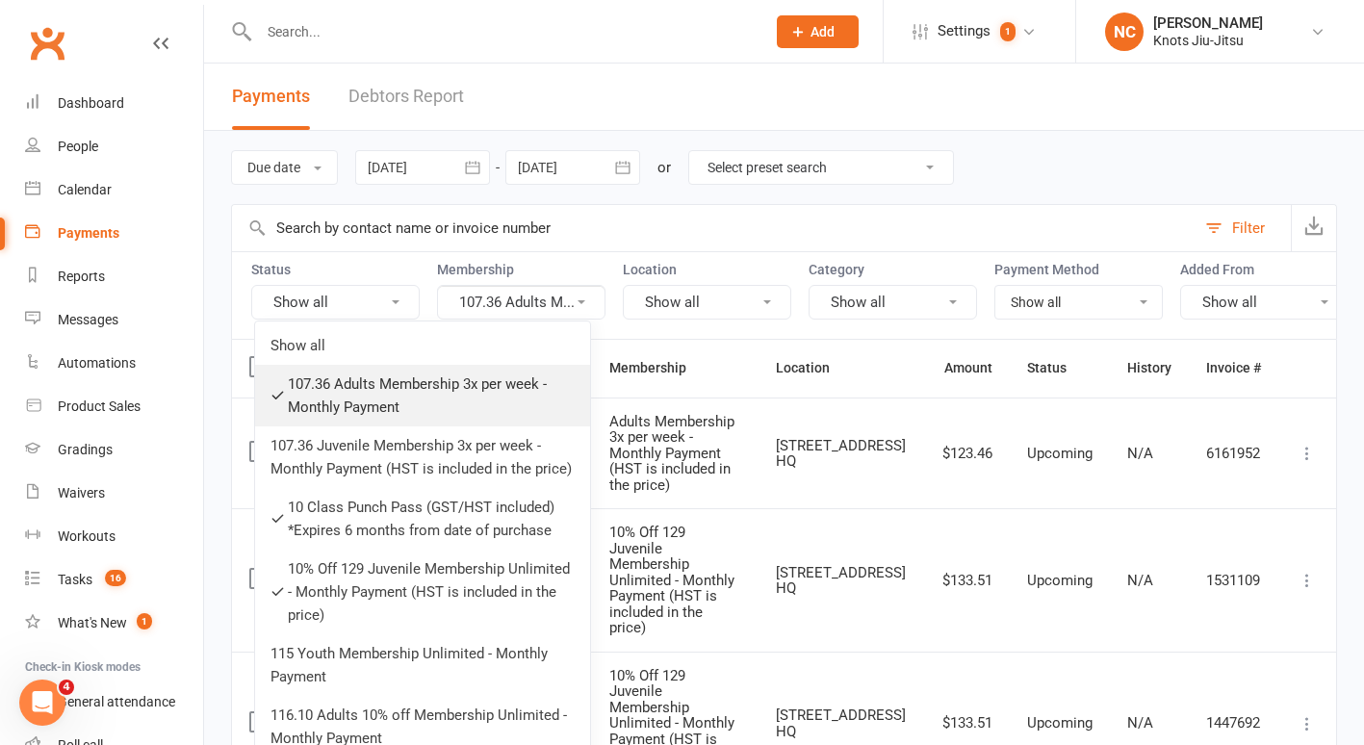
click at [457, 385] on link "107.36 Adults Membership 3x per week - Monthly Payment" at bounding box center [422, 396] width 335 height 62
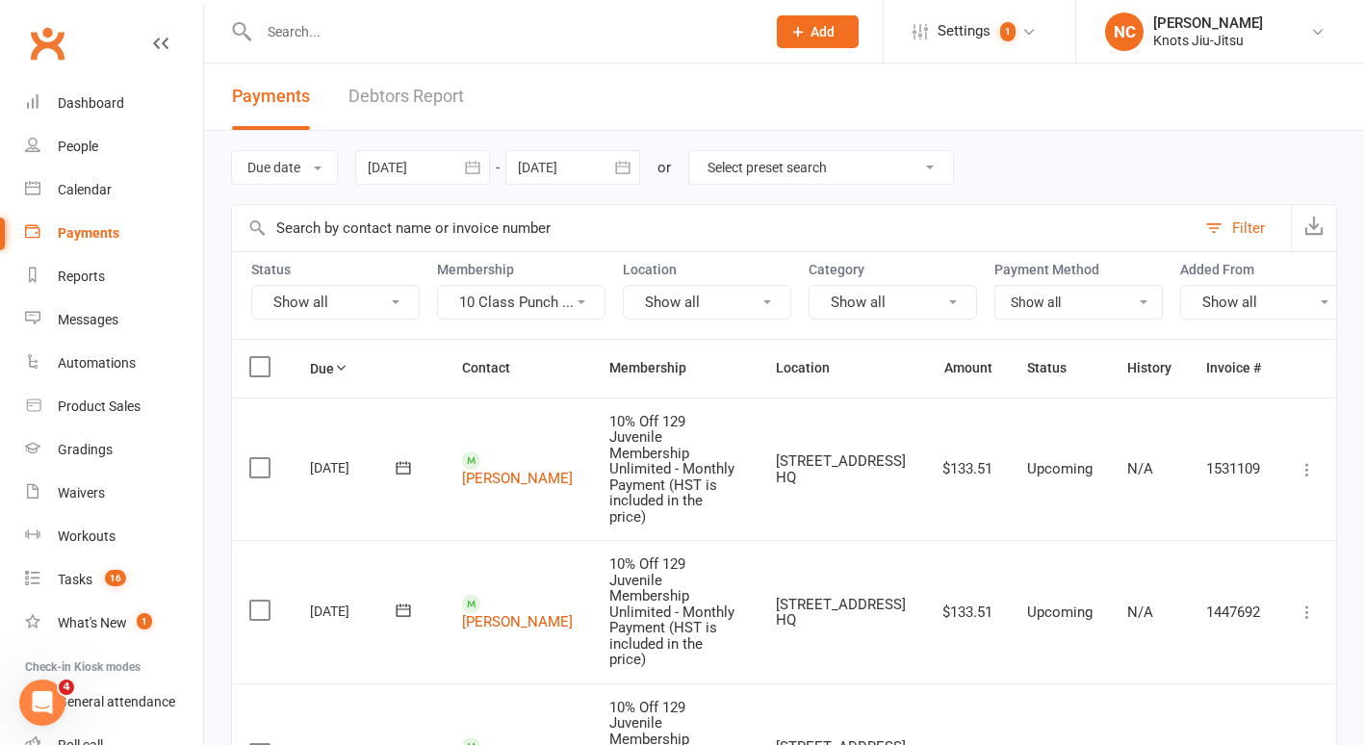
click at [527, 302] on button "10 Class Punch ..." at bounding box center [521, 302] width 168 height 35
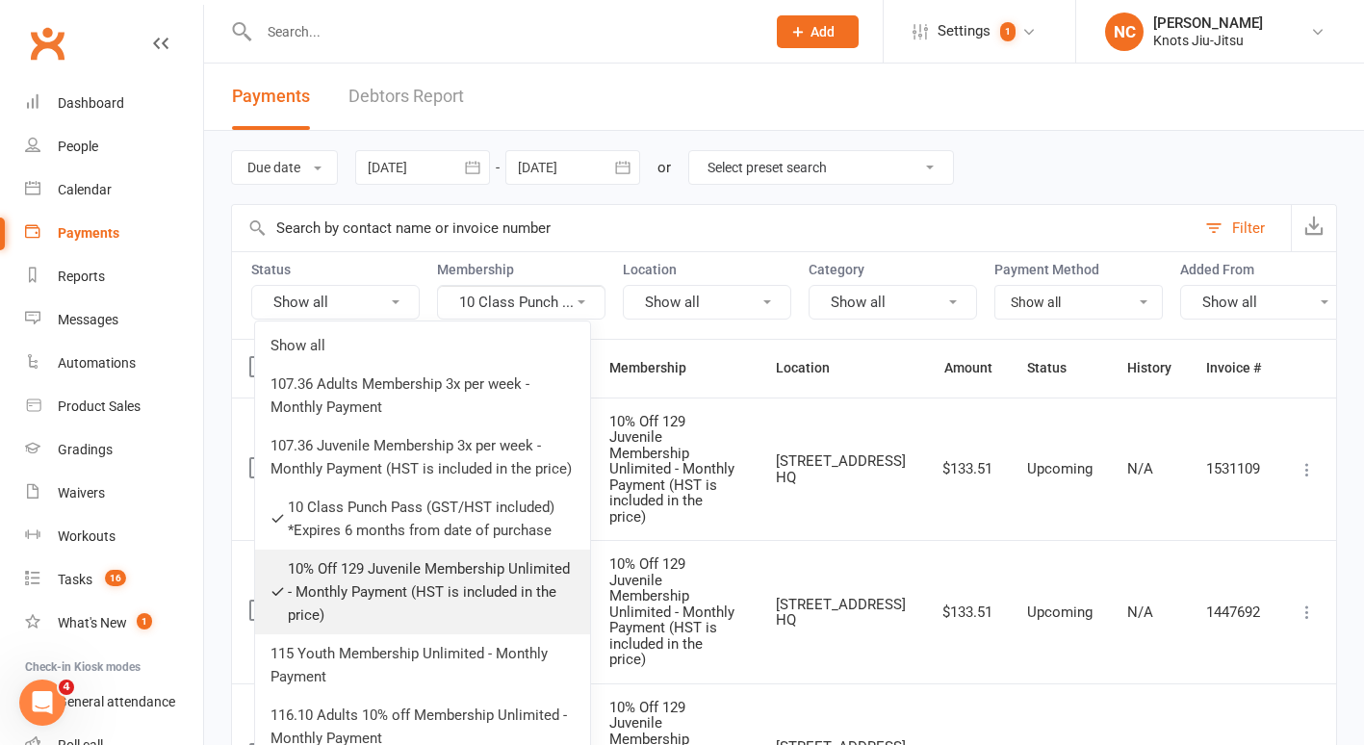
click at [427, 589] on link "10% Off 129 Juvenile Membership Unlimited - Monthly Payment (HST is included in…" at bounding box center [422, 592] width 335 height 85
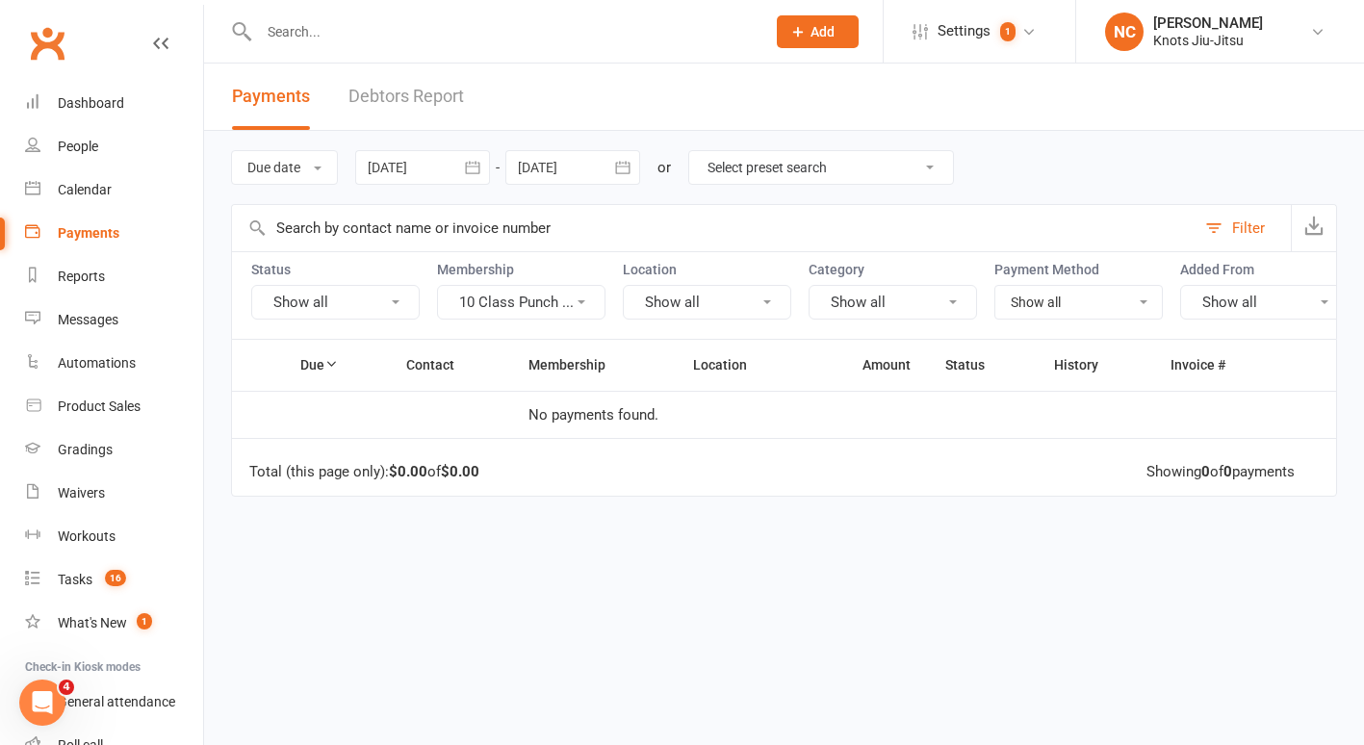
click at [528, 298] on button "10 Class Punch ..." at bounding box center [521, 302] width 168 height 35
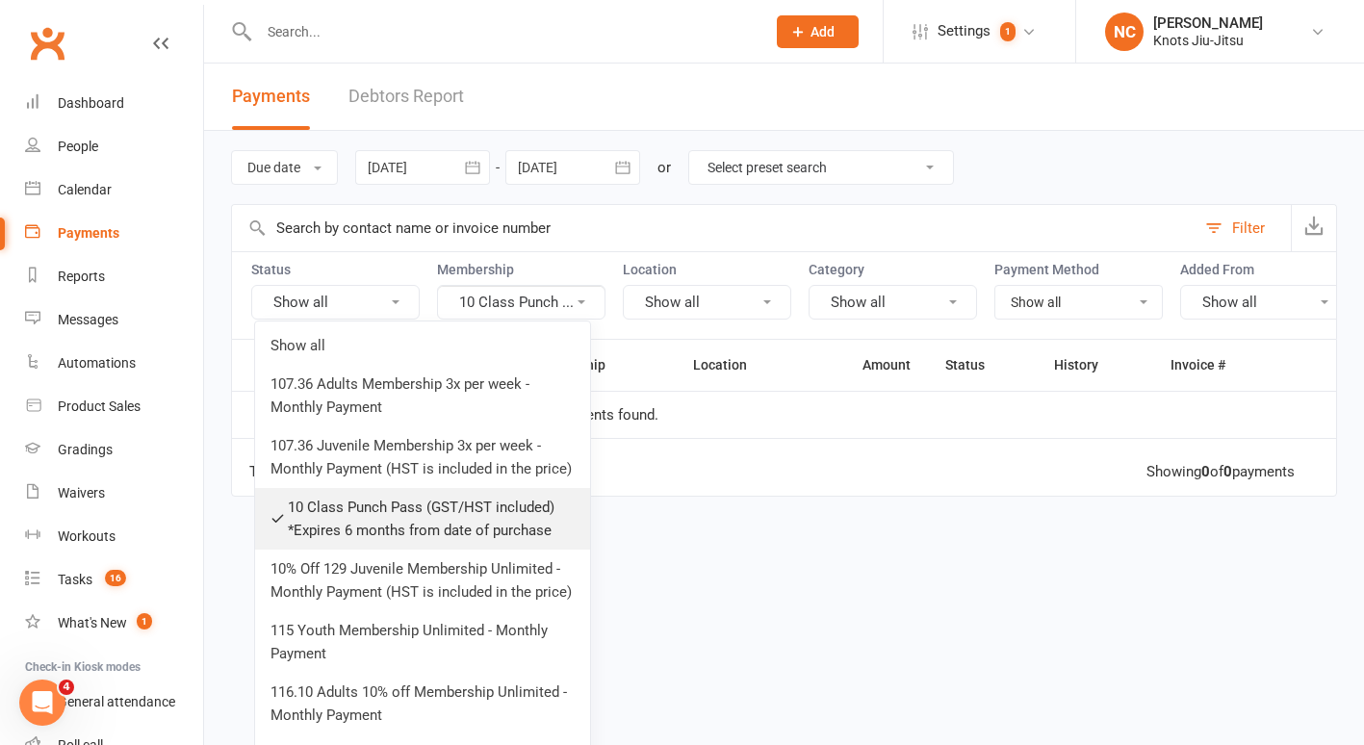
click at [445, 502] on link "10 Class Punch Pass (GST/HST included) *Expires 6 months from date of purchase" at bounding box center [422, 519] width 335 height 62
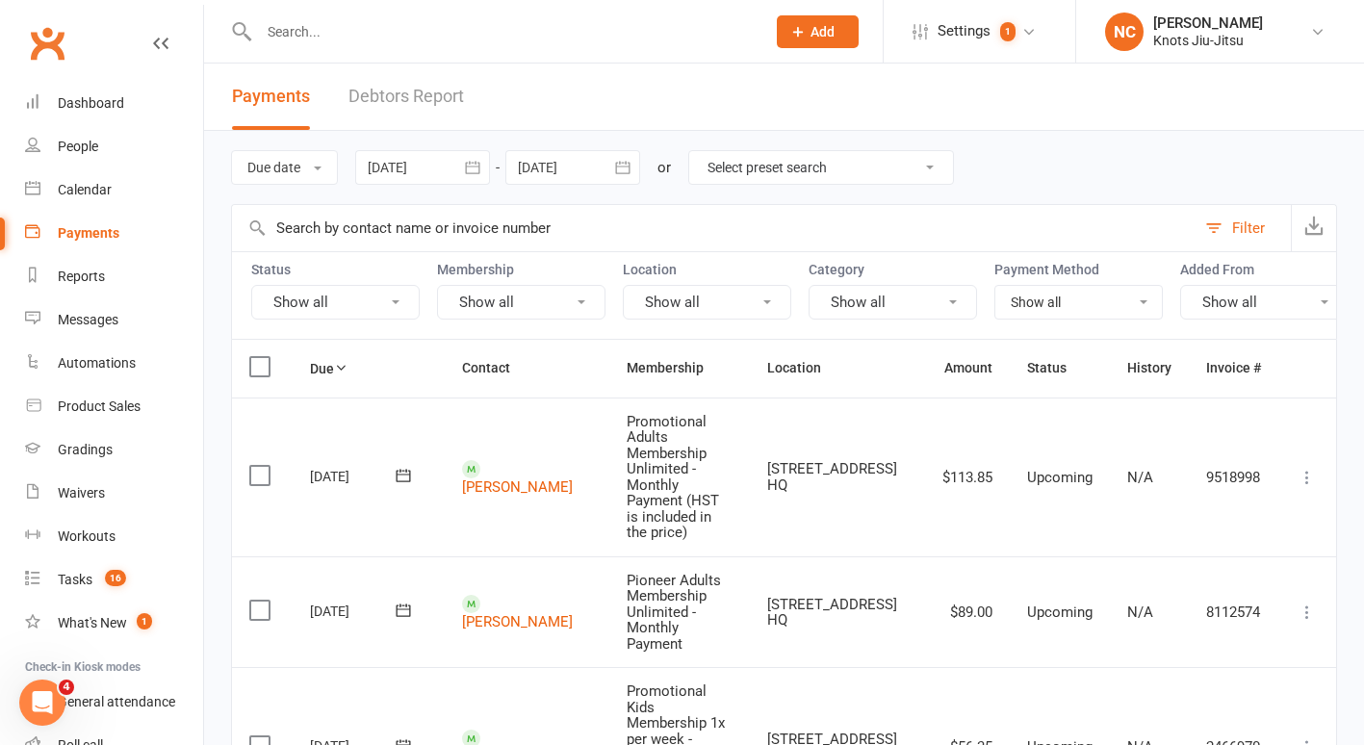
click at [513, 308] on button "Show all" at bounding box center [521, 302] width 168 height 35
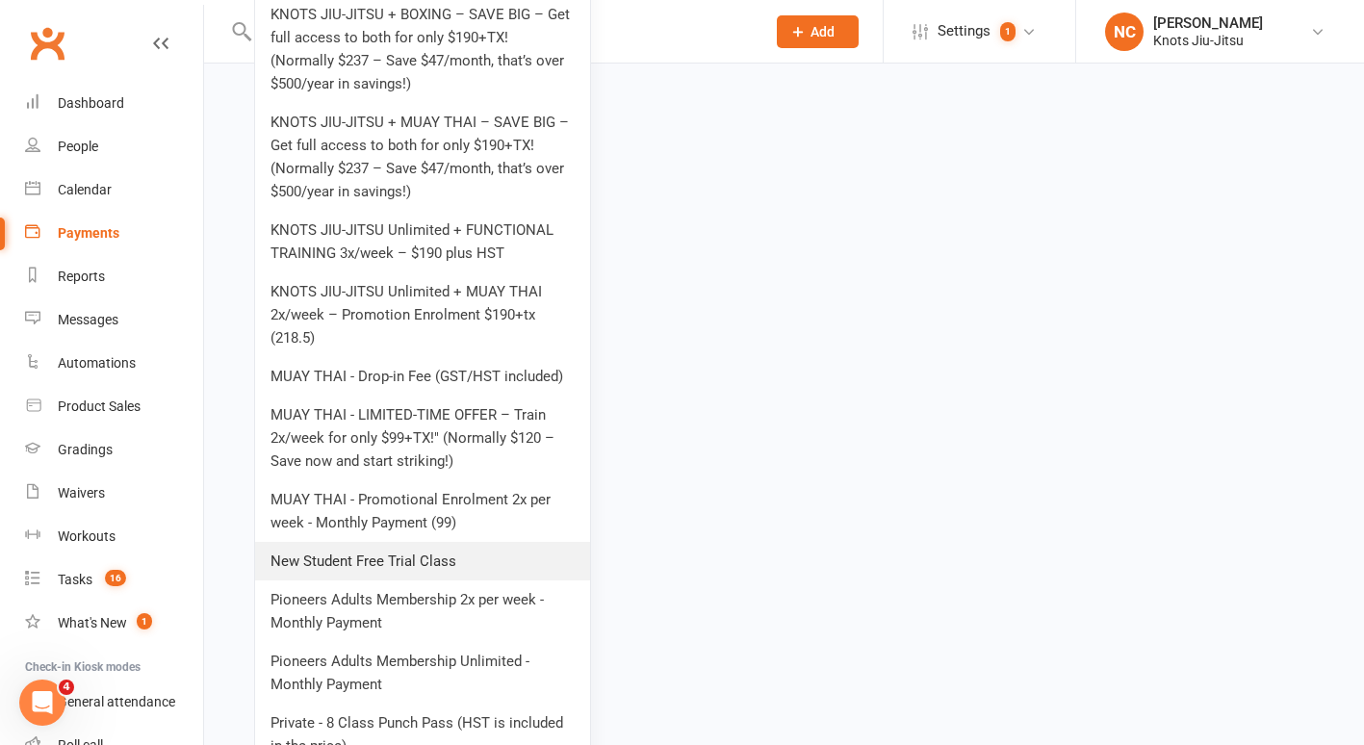
scroll to position [3802, 0]
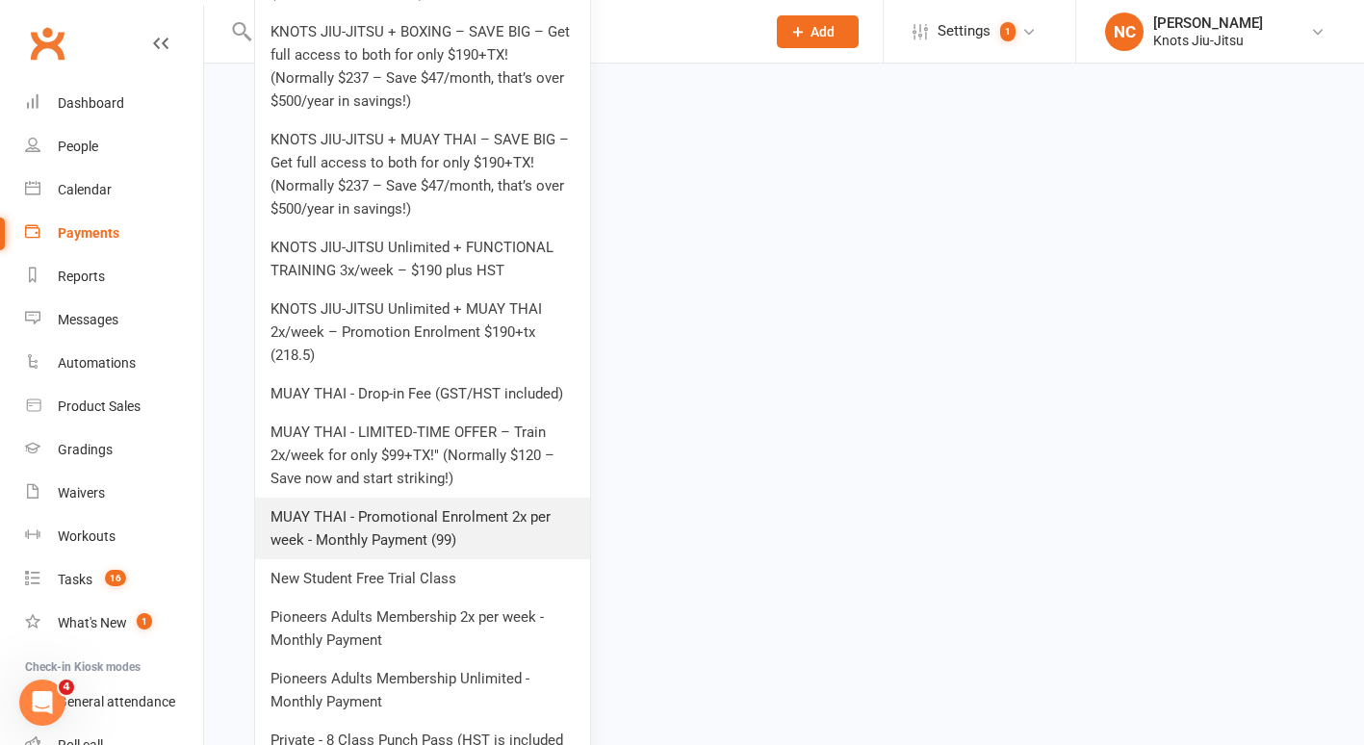
click at [443, 505] on link "MUAY THAI - Promotional Enrolment 2x per week - Monthly Payment (99)" at bounding box center [422, 529] width 335 height 62
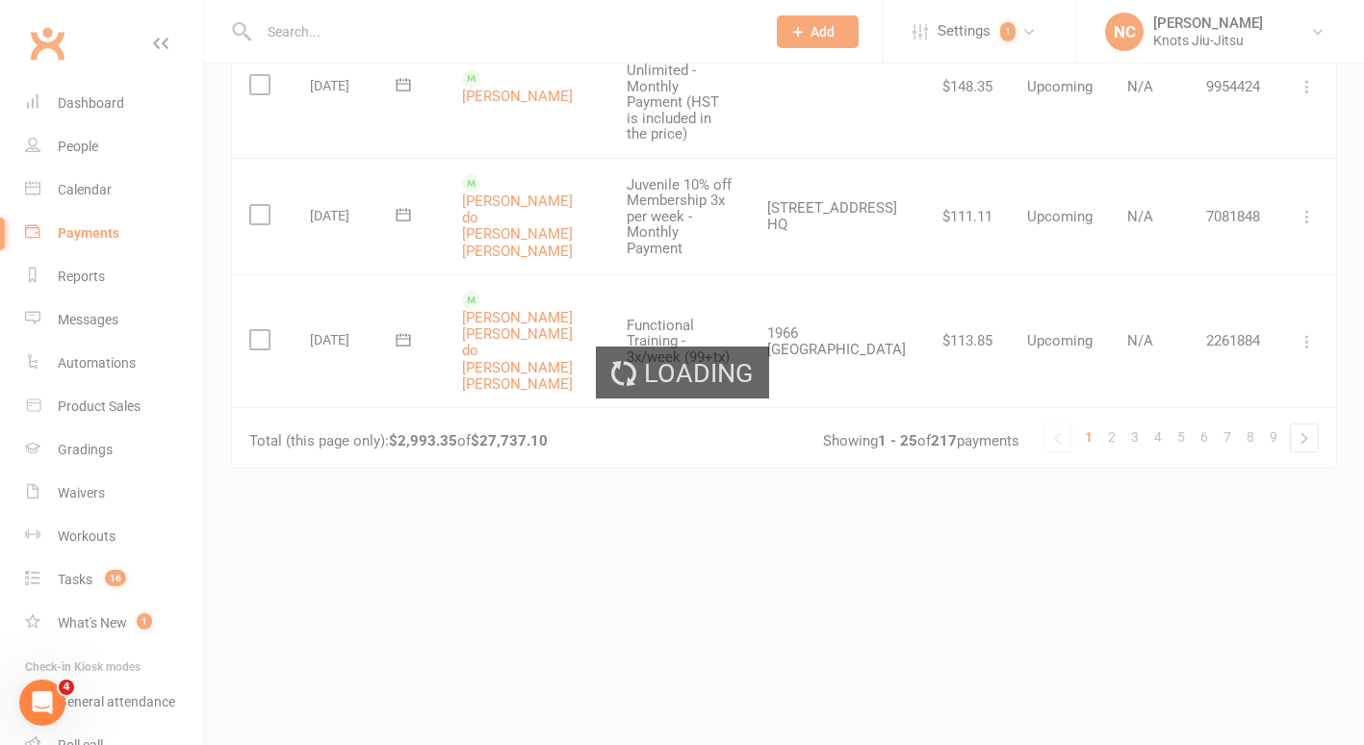
scroll to position [0, 0]
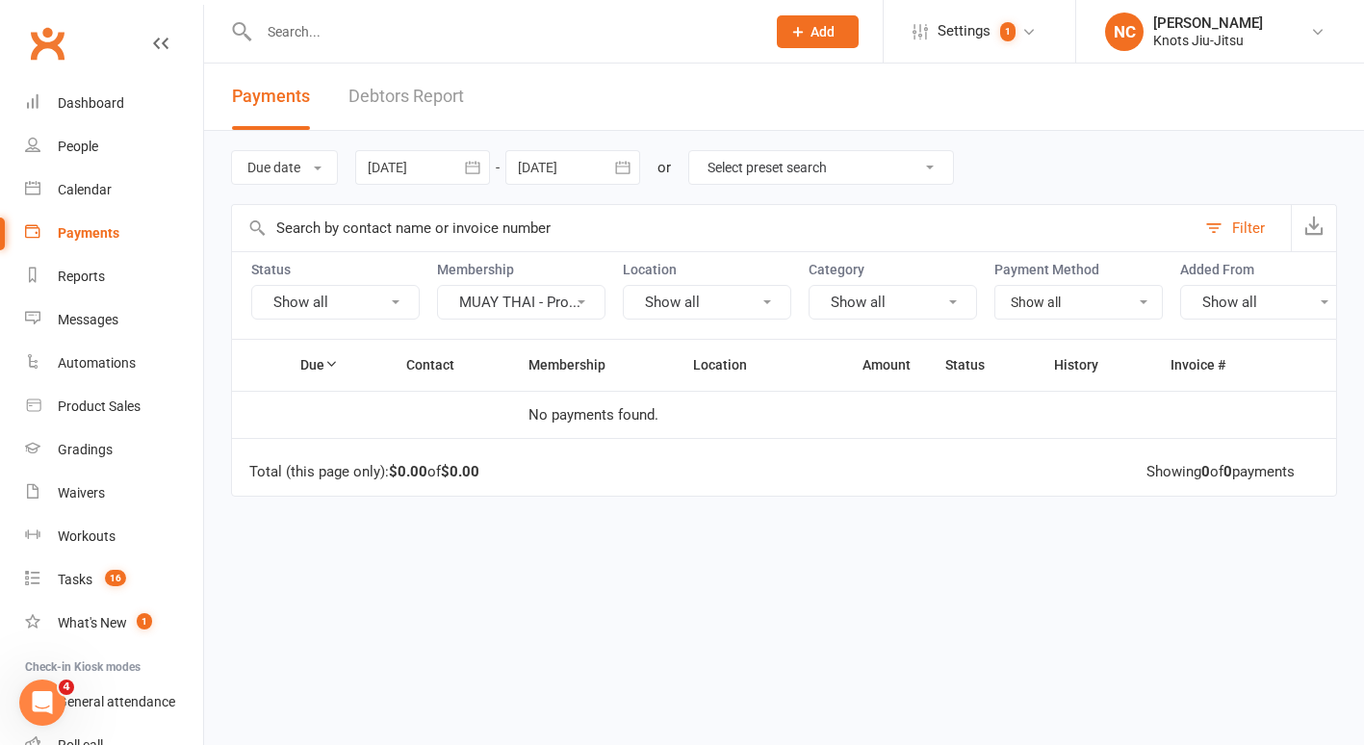
click at [471, 305] on button "MUAY THAI - Pro..." at bounding box center [521, 302] width 168 height 35
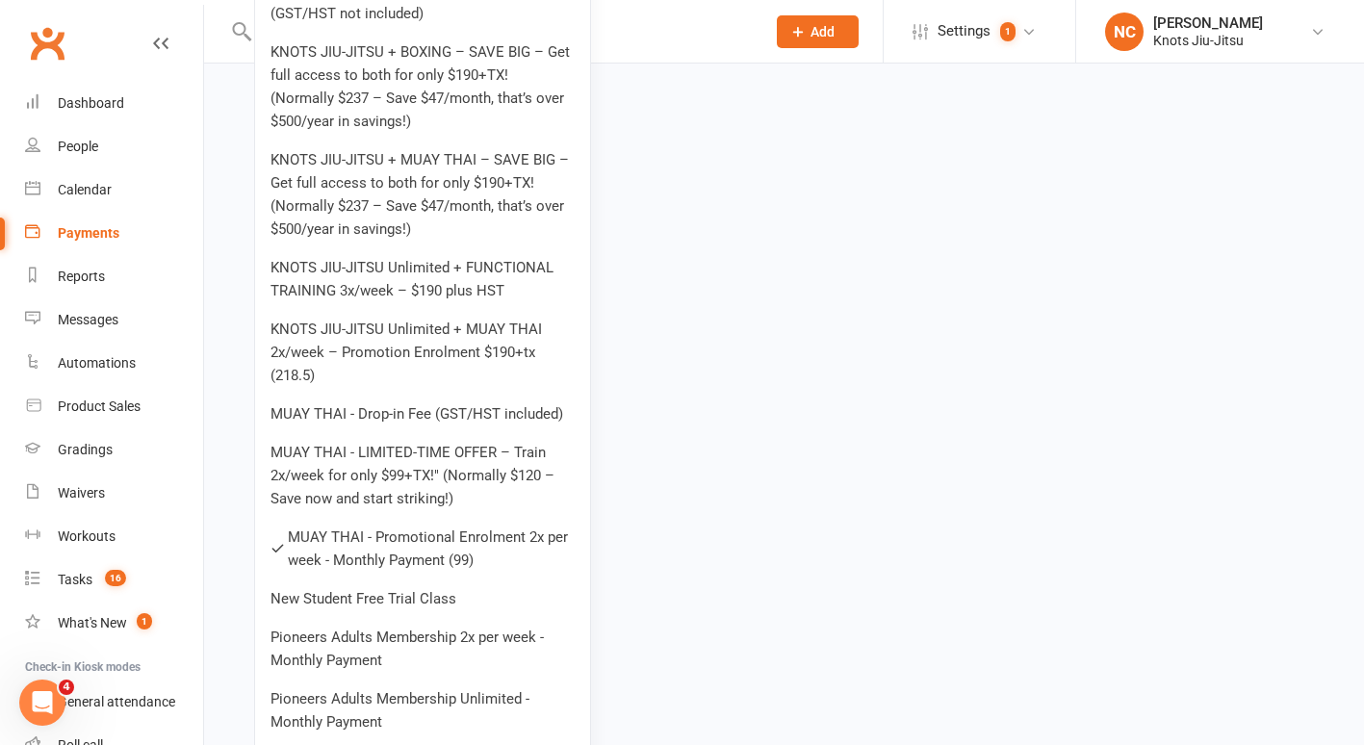
scroll to position [3776, 0]
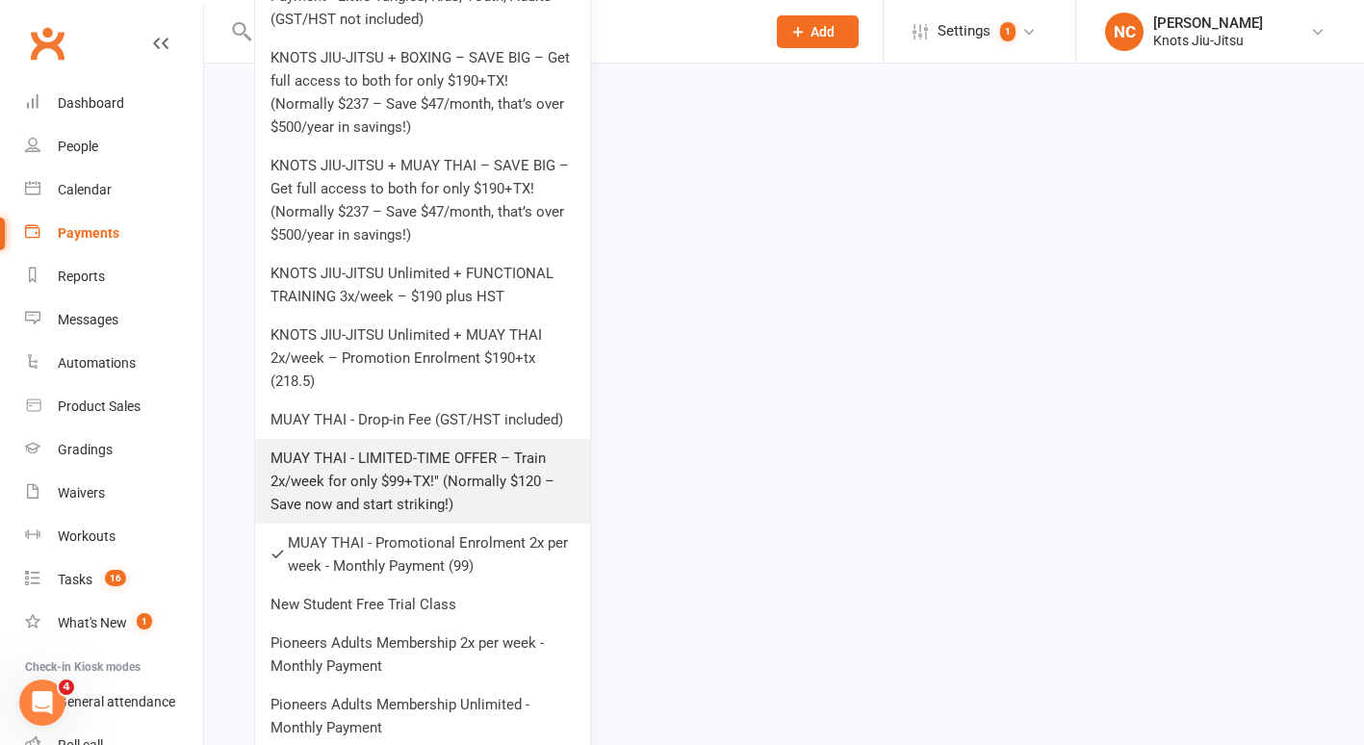
click at [423, 451] on link "MUAY THAI - LIMITED-TIME OFFER – Train 2x/week for only $99+TX!" (Normally $120…" at bounding box center [422, 481] width 335 height 85
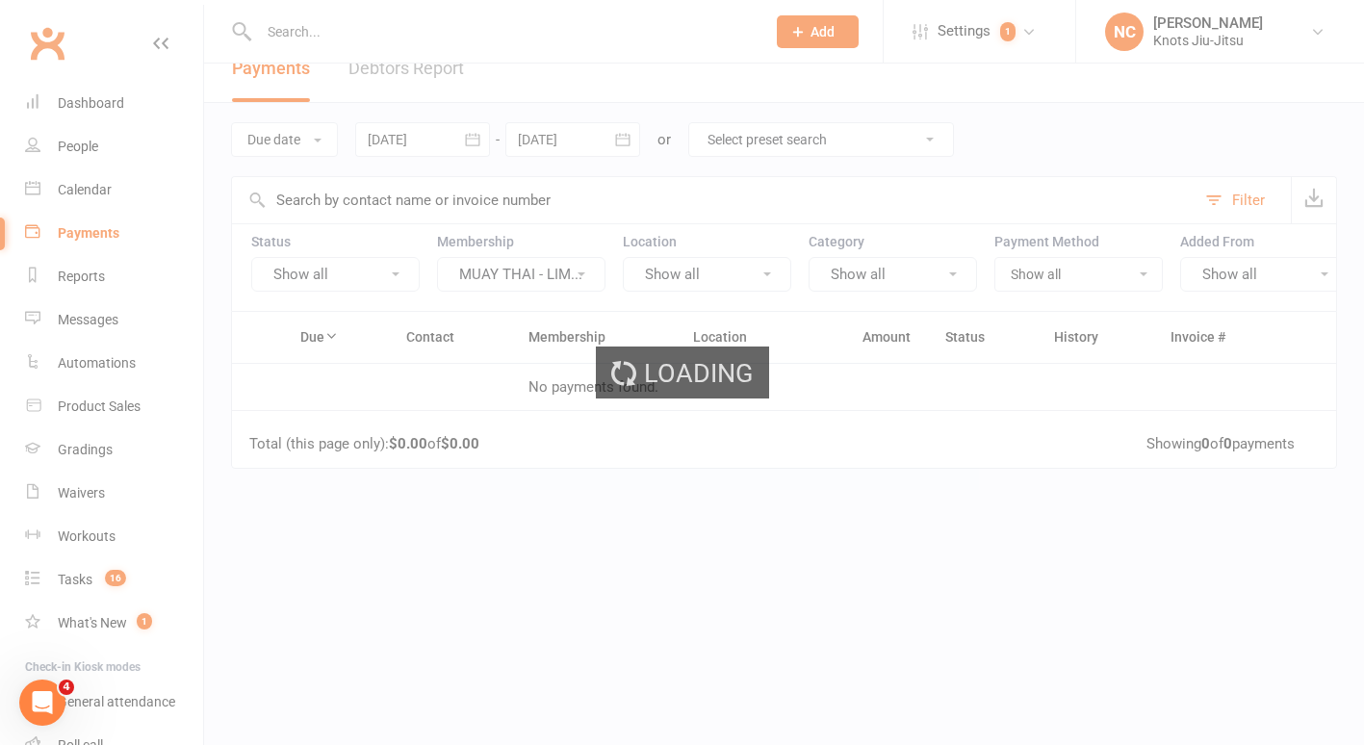
scroll to position [0, 0]
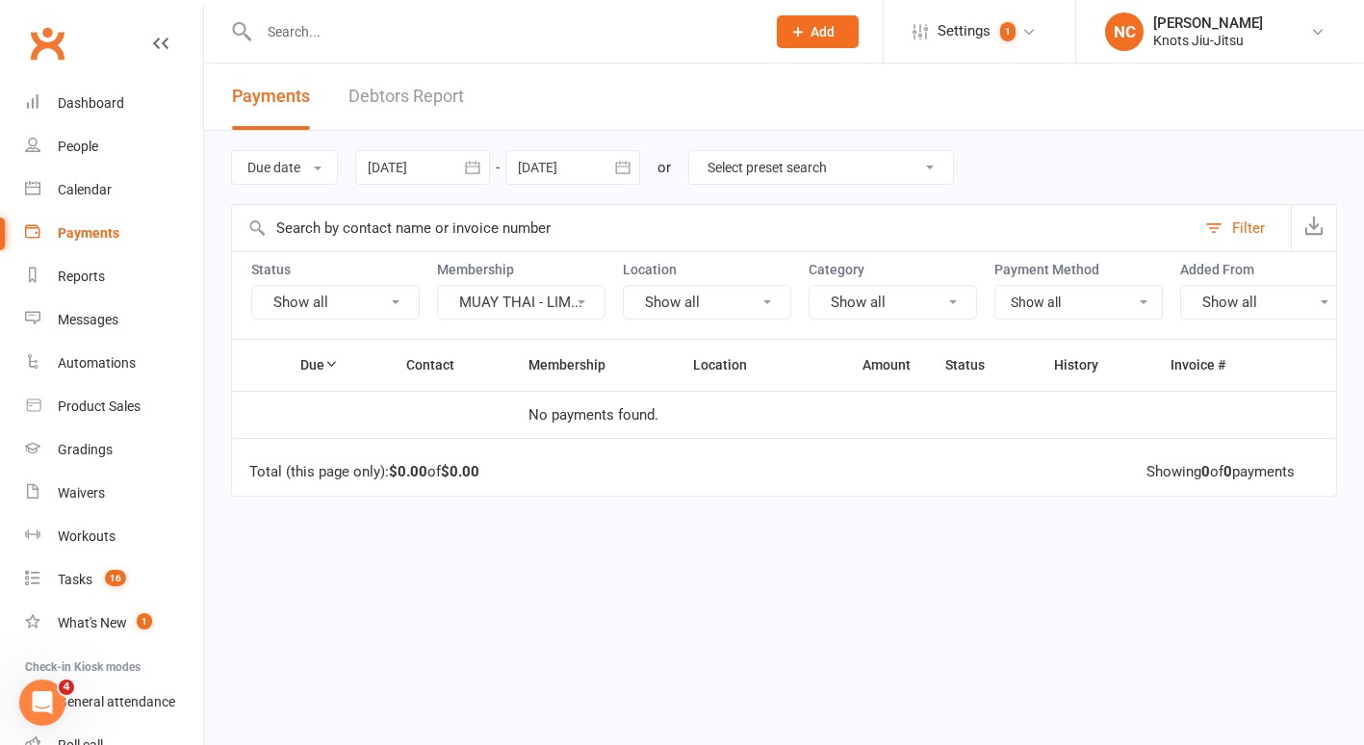
click at [499, 309] on button "MUAY THAI - LIM..." at bounding box center [521, 302] width 168 height 35
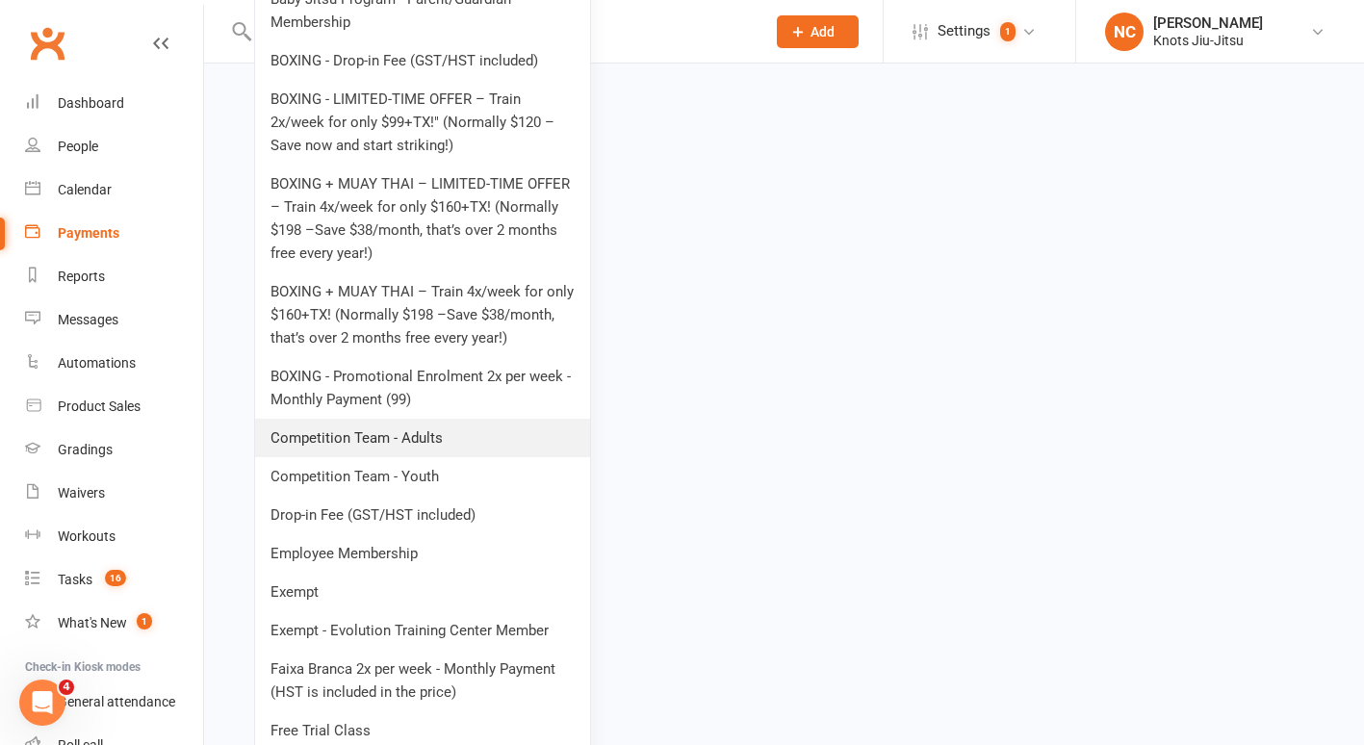
scroll to position [2072, 0]
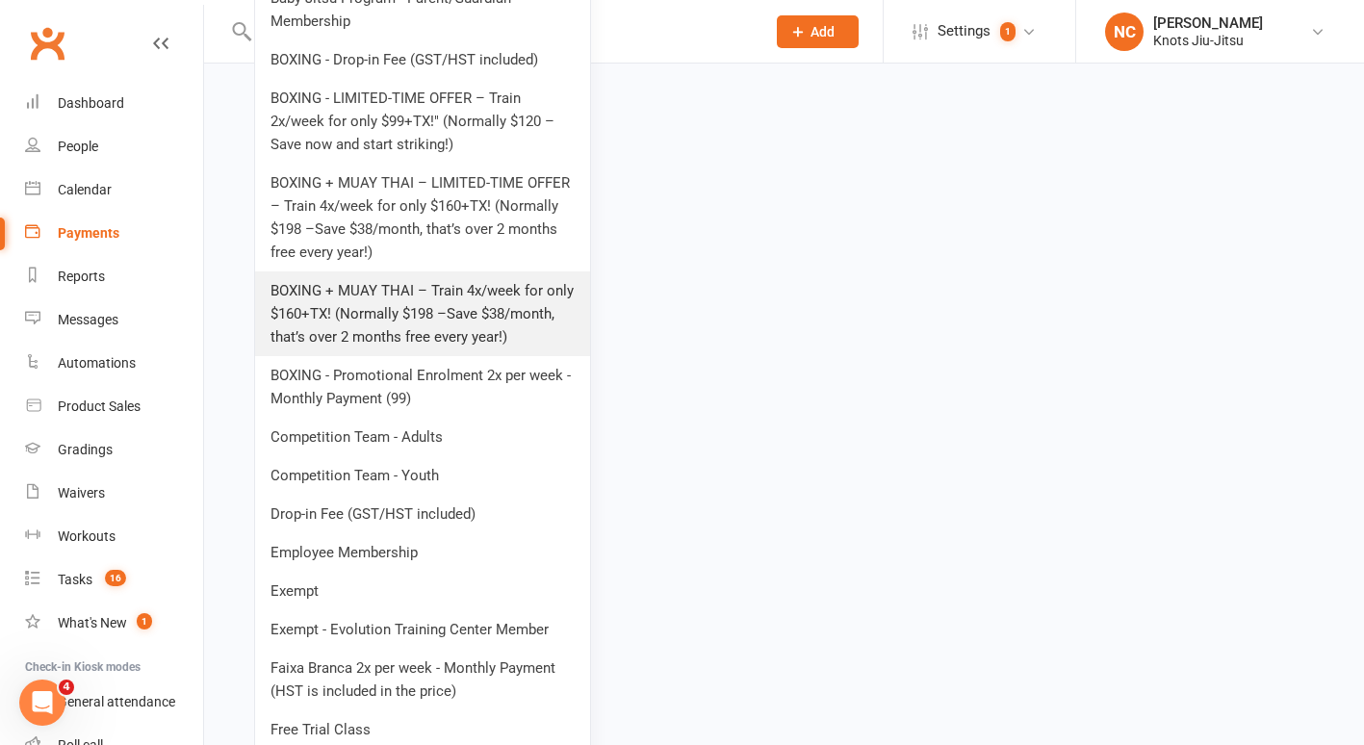
click at [409, 319] on link "BOXING + MUAY THAI – Train 4x/week for only $160+TX! (Normally $198 –Save $38/m…" at bounding box center [422, 313] width 335 height 85
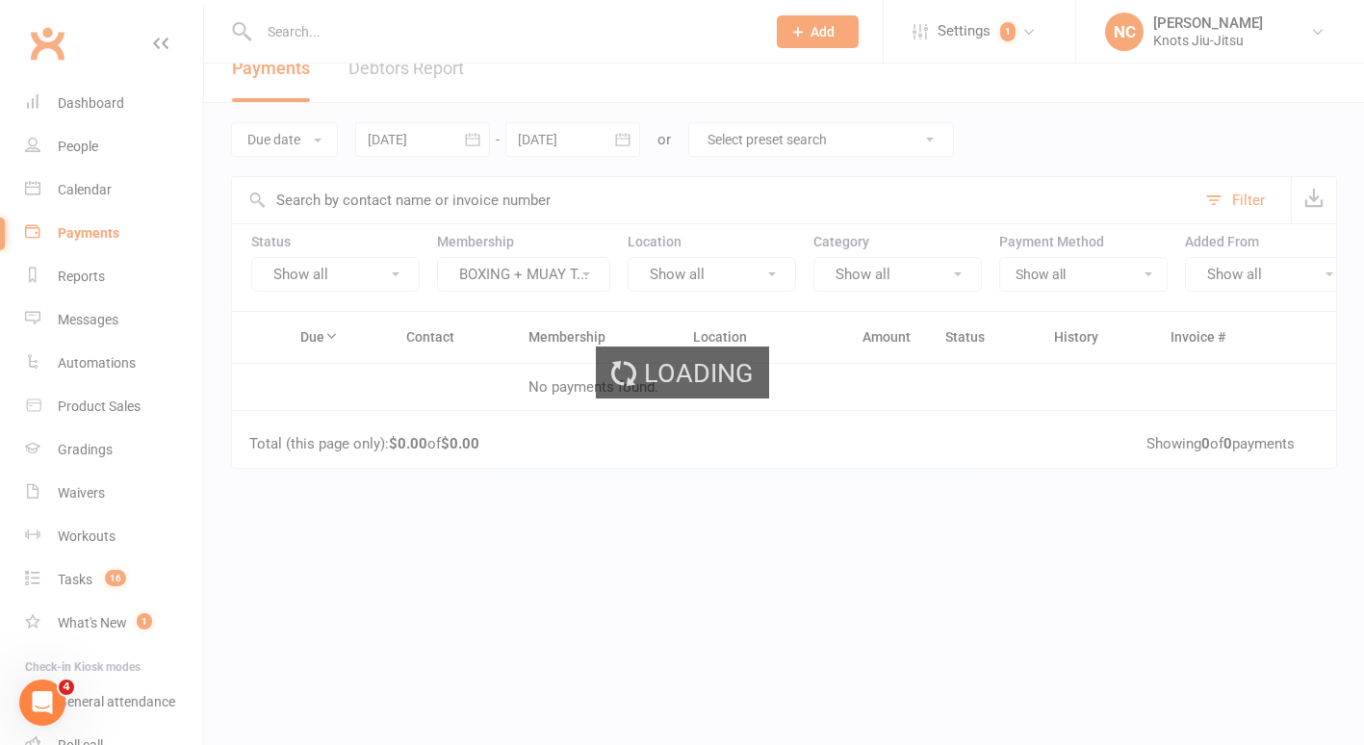
scroll to position [0, 0]
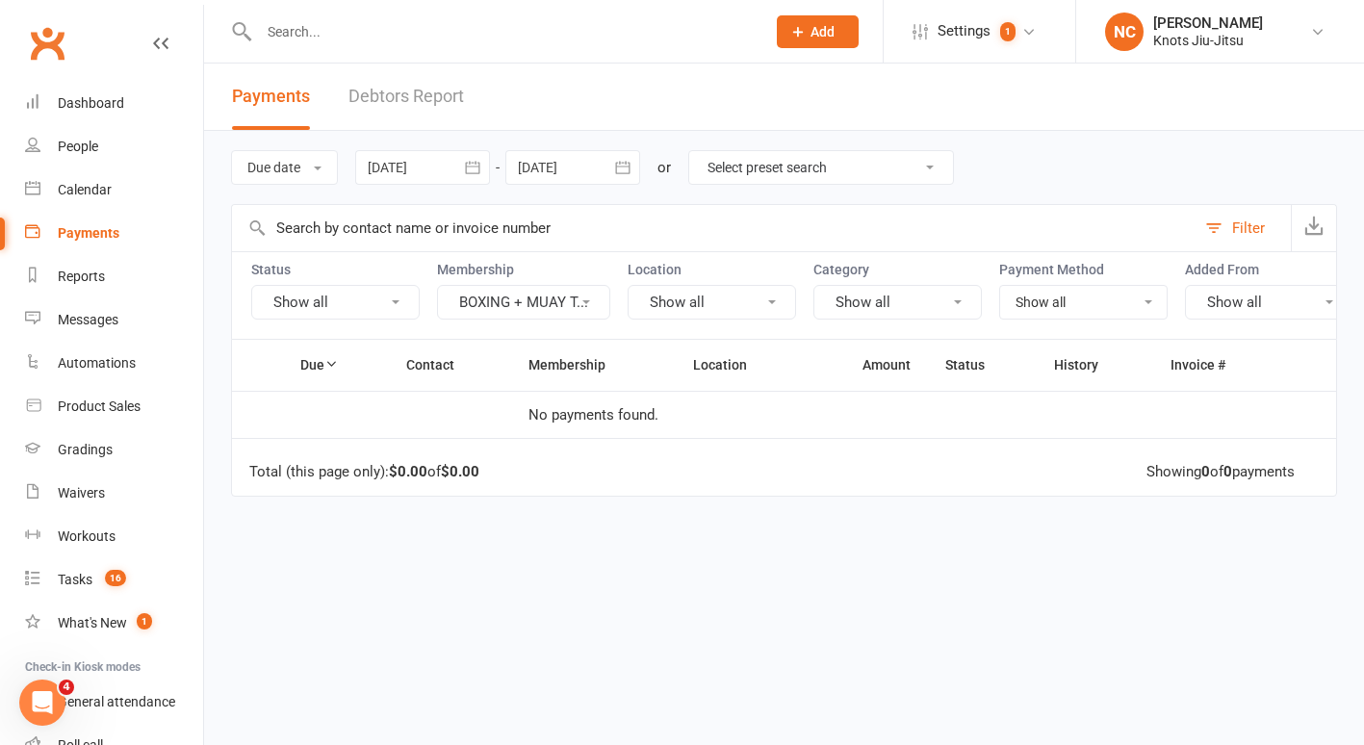
click at [460, 304] on button "BOXING + MUAY T..." at bounding box center [523, 302] width 173 height 35
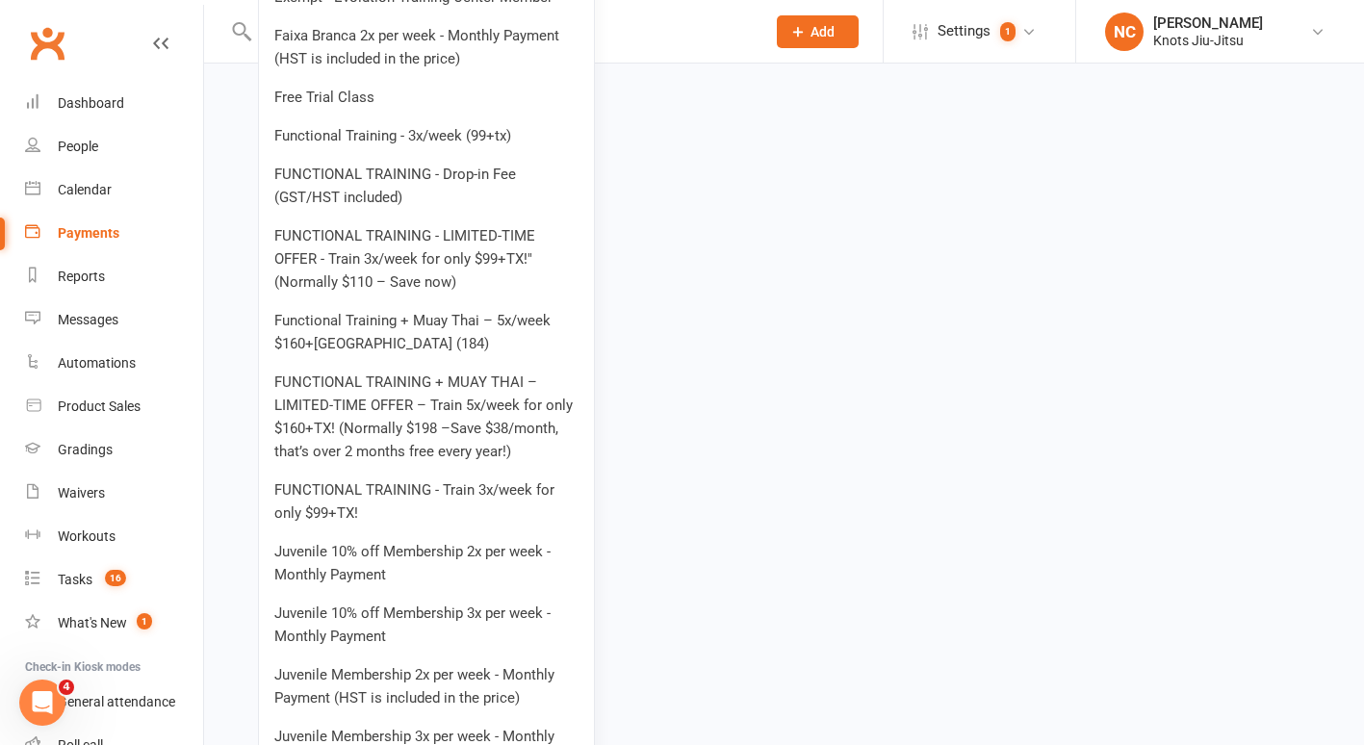
scroll to position [2727, 0]
click at [473, 149] on link "Functional Training - 3x/week (99+tx)" at bounding box center [426, 136] width 335 height 39
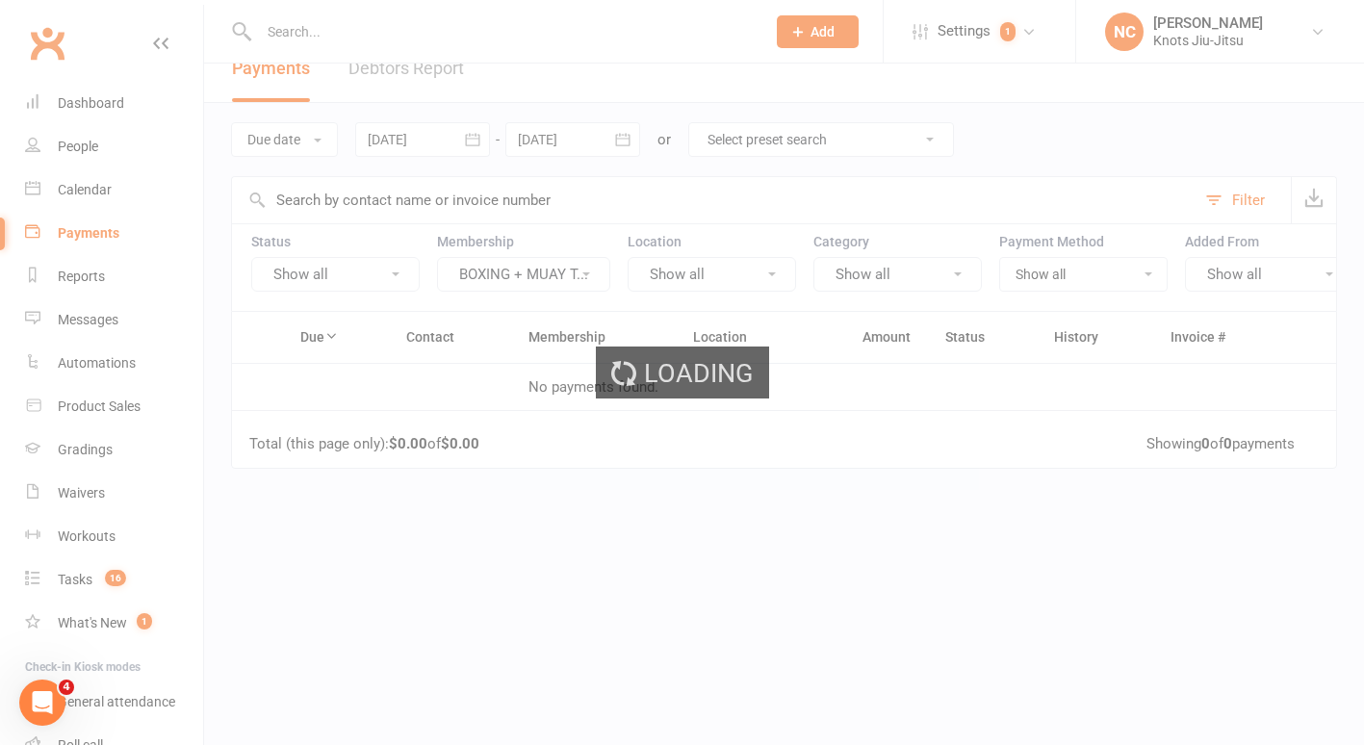
scroll to position [0, 0]
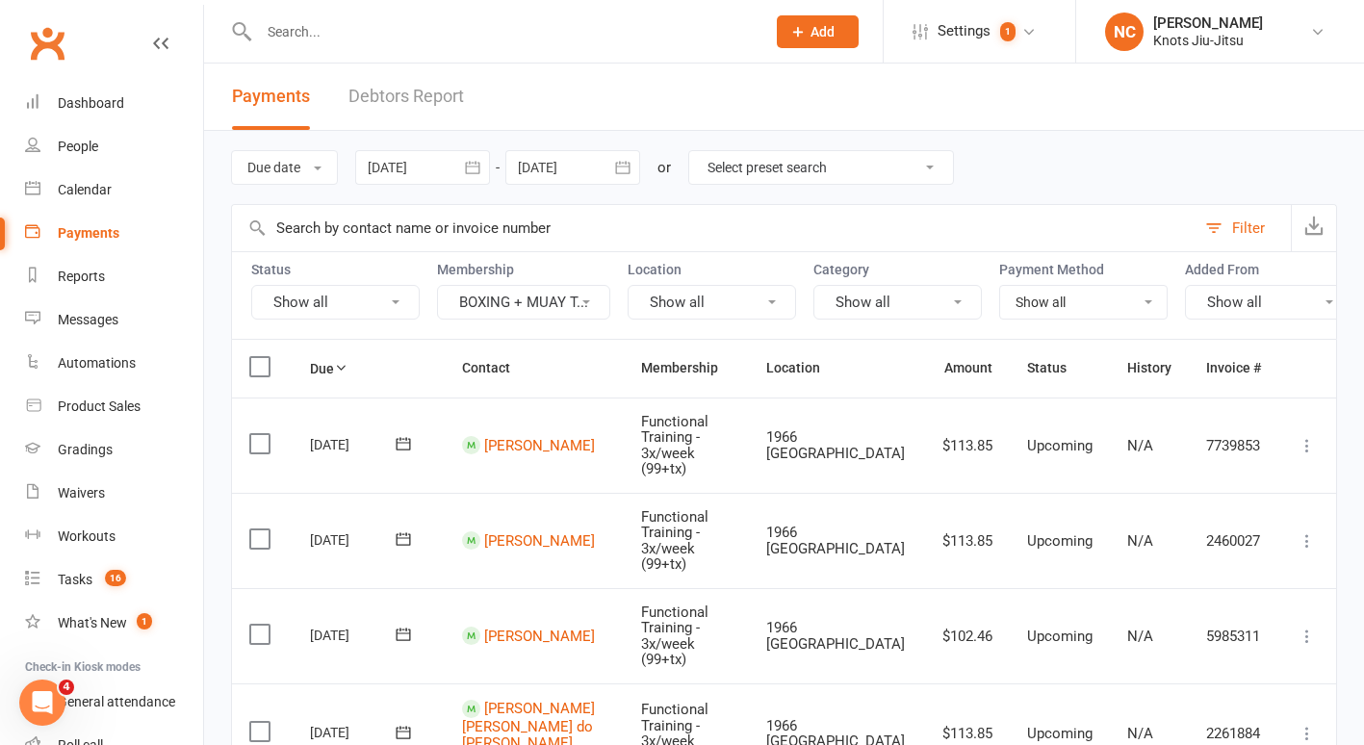
click at [509, 303] on button "BOXING + MUAY T..." at bounding box center [523, 302] width 173 height 35
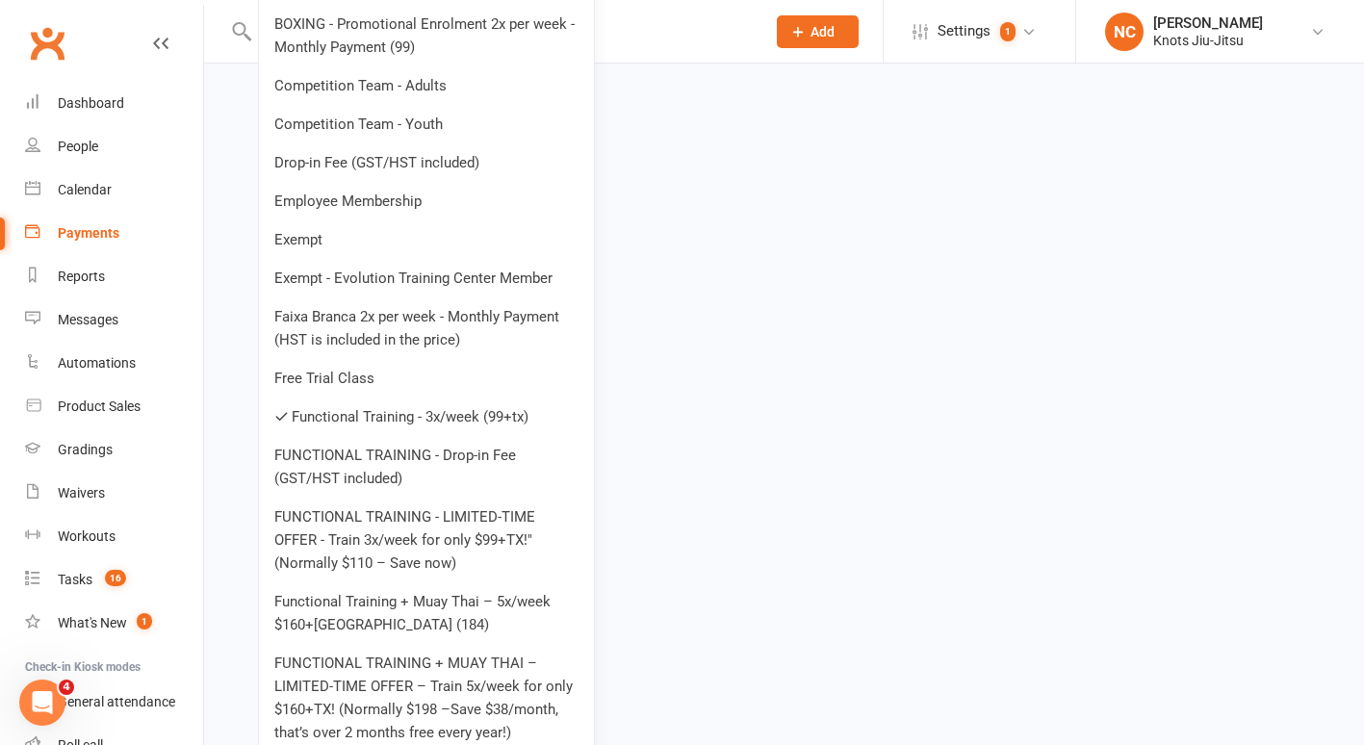
scroll to position [2448, 0]
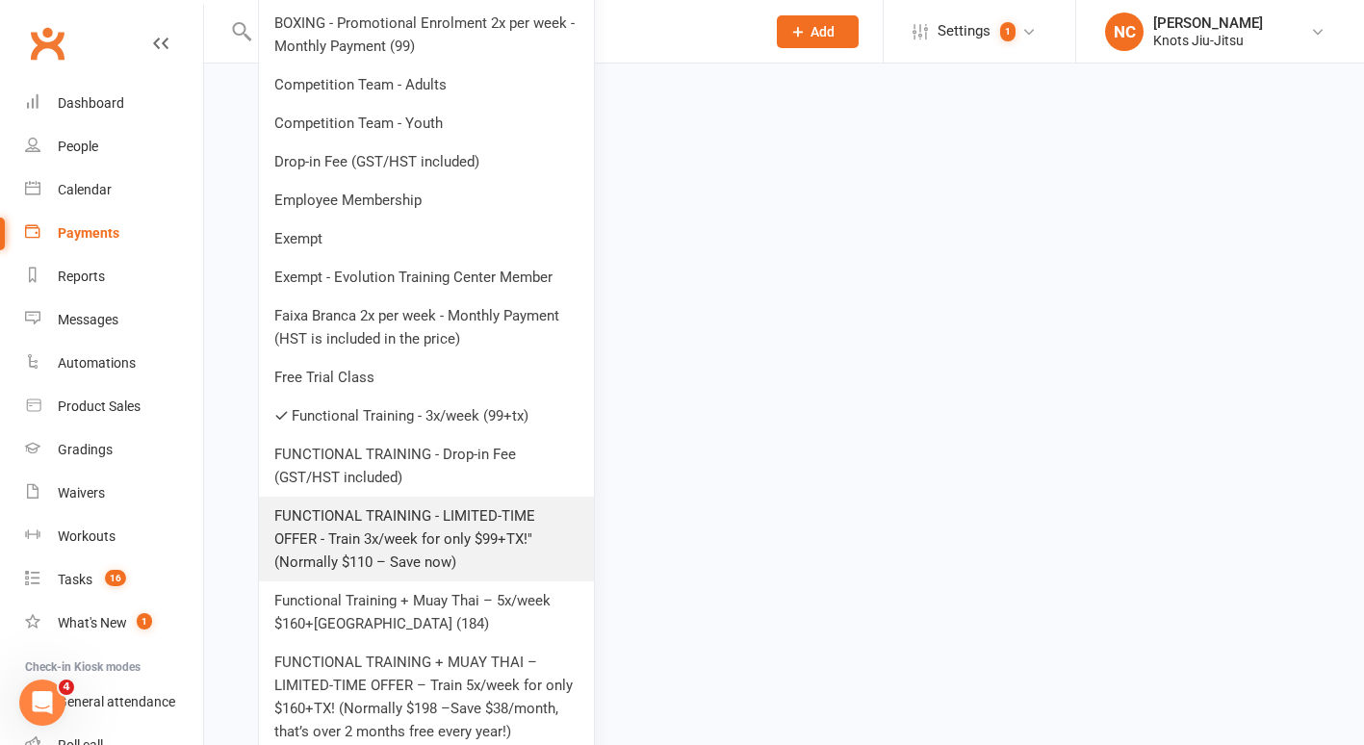
click at [421, 534] on link "FUNCTIONAL TRAINING - LIMITED-TIME OFFER - Train 3x/week for only $99+TX!" (Nor…" at bounding box center [426, 539] width 335 height 85
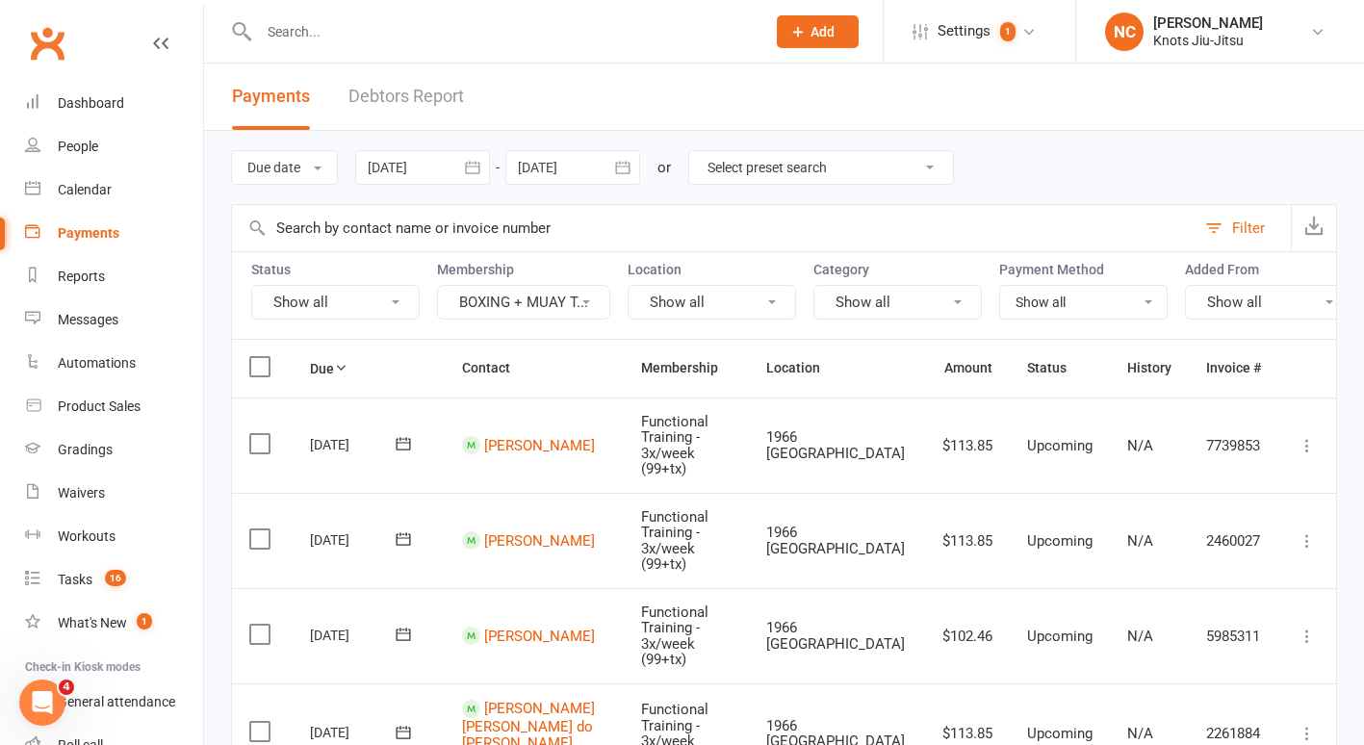
click at [499, 299] on button "BOXING + MUAY T..." at bounding box center [523, 302] width 173 height 35
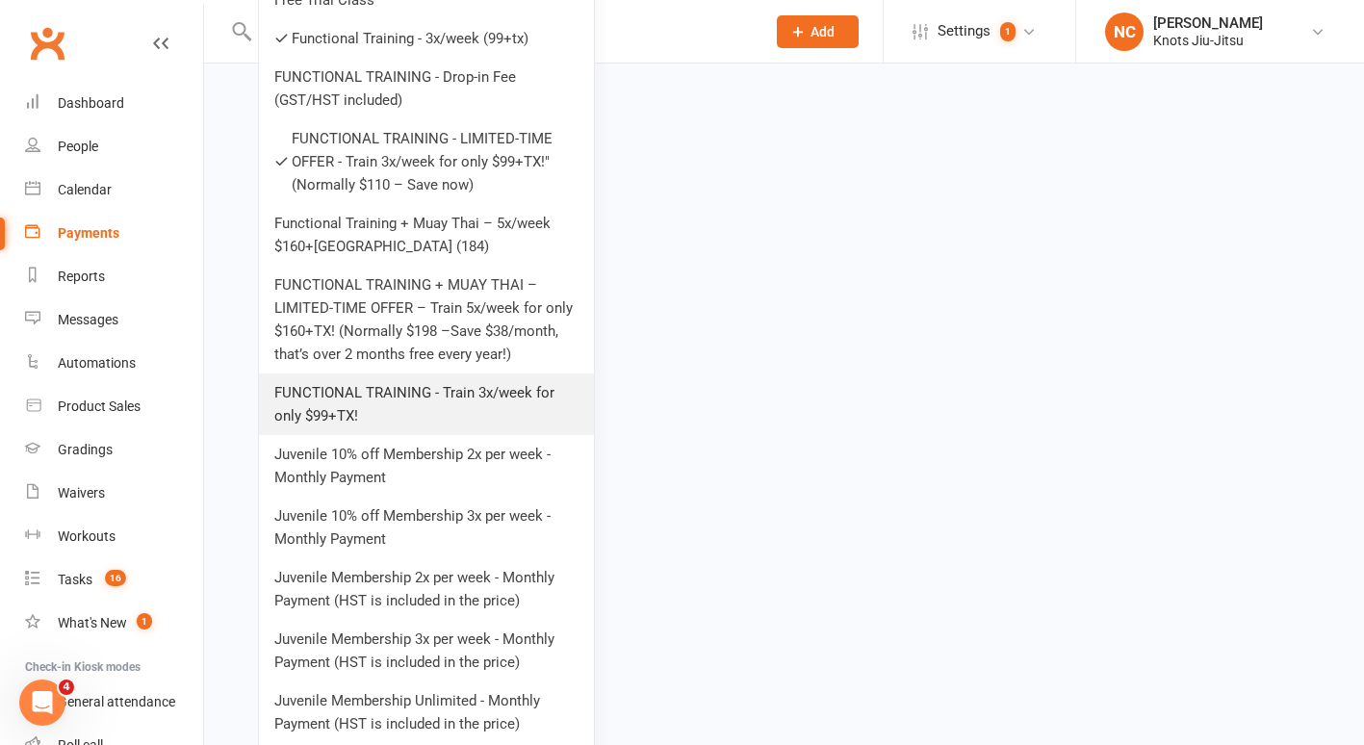
scroll to position [2817, 0]
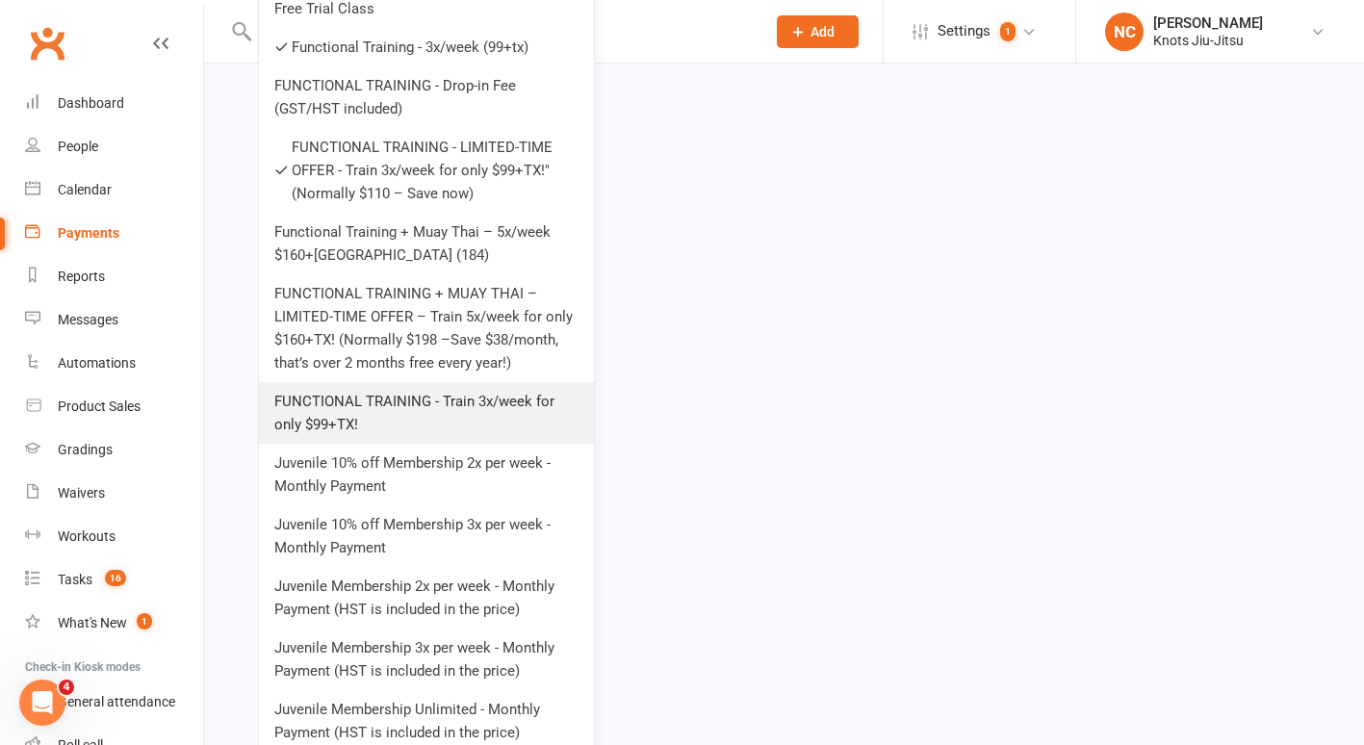
click at [435, 403] on link "FUNCTIONAL TRAINING - Train 3x/week for only $99+TX!" at bounding box center [426, 413] width 335 height 62
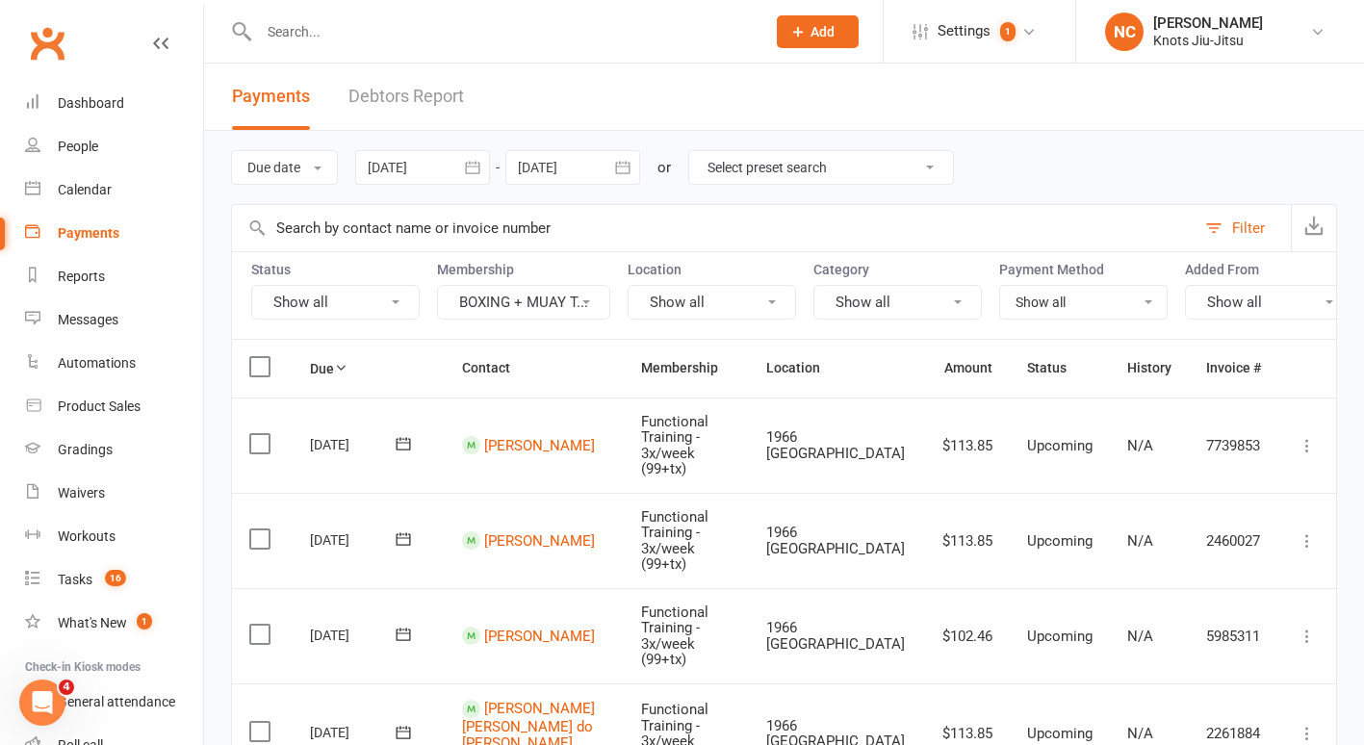
click at [475, 297] on button "BOXING + MUAY T..." at bounding box center [523, 302] width 173 height 35
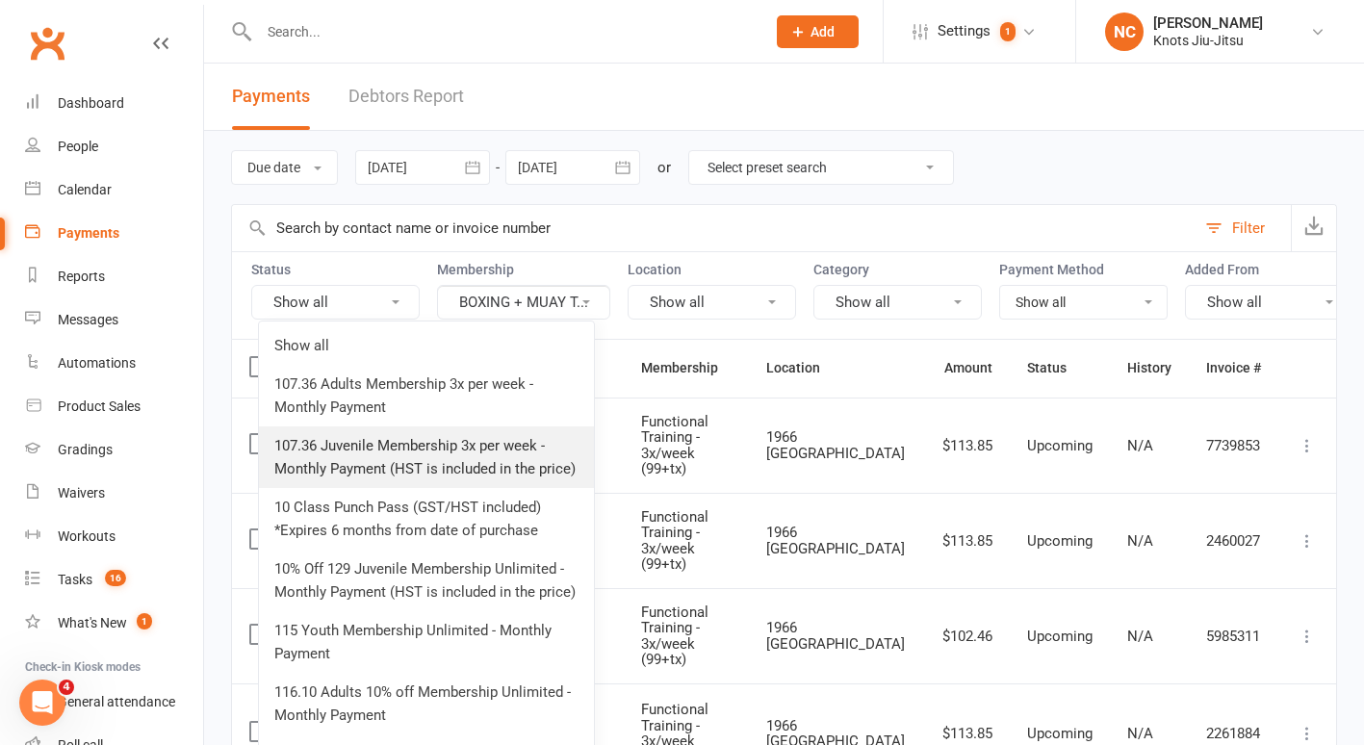
click at [453, 440] on link "107.36 Juvenile Membership 3x per week - Monthly Payment (HST is included in th…" at bounding box center [426, 457] width 335 height 62
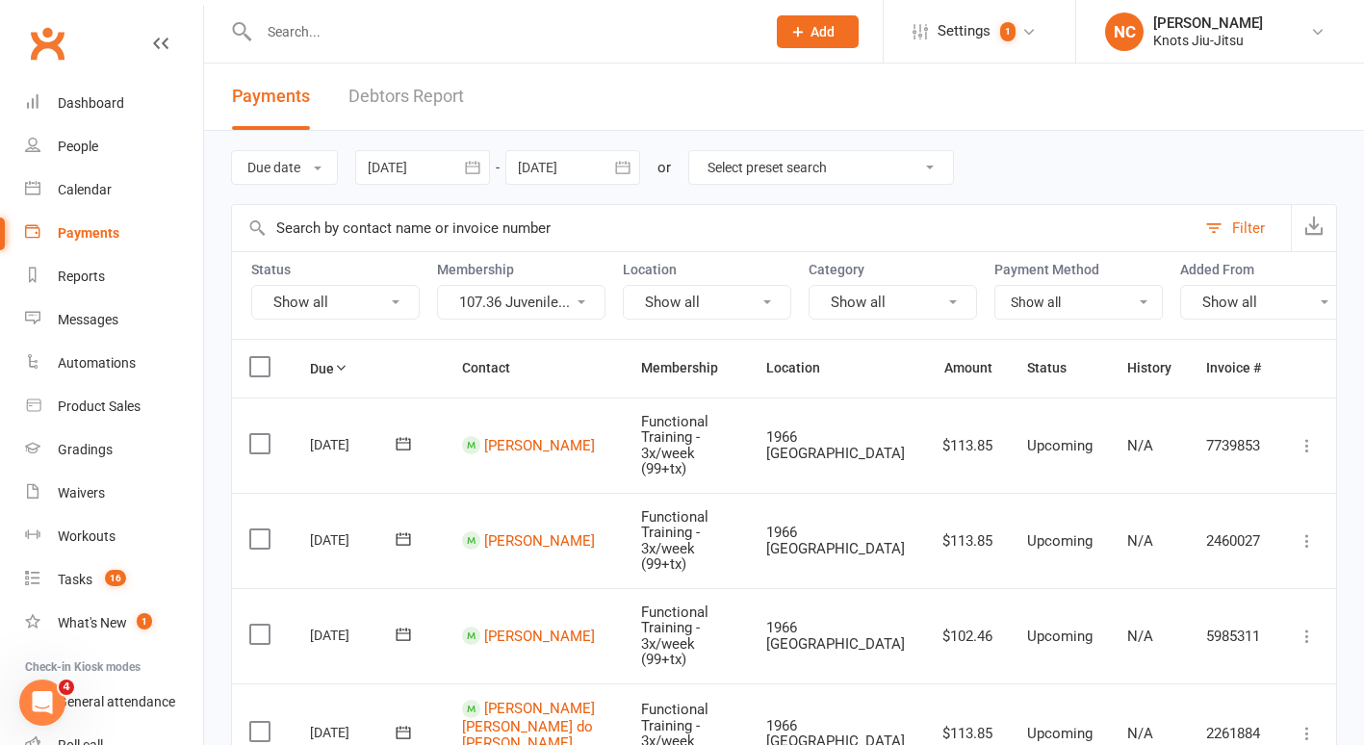
click at [551, 315] on button "107.36 Juvenile..." at bounding box center [521, 302] width 168 height 35
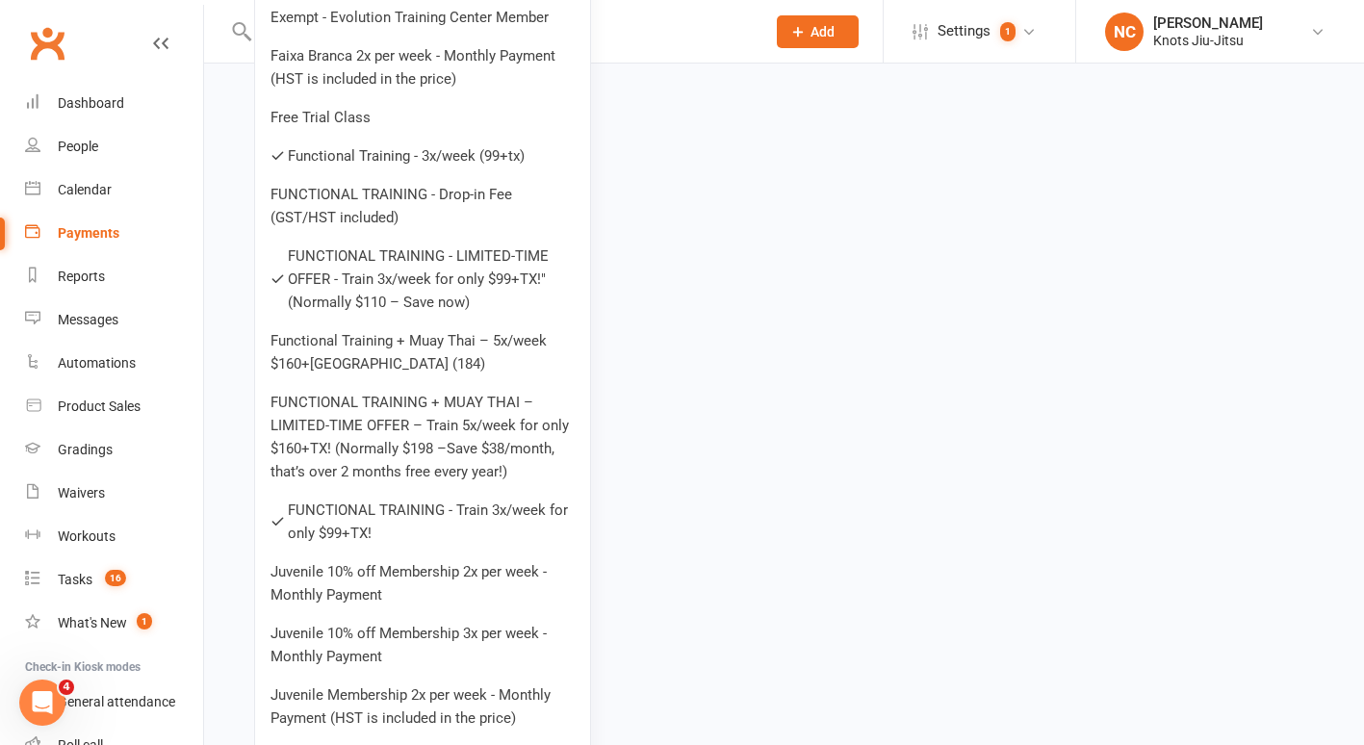
scroll to position [1499, 0]
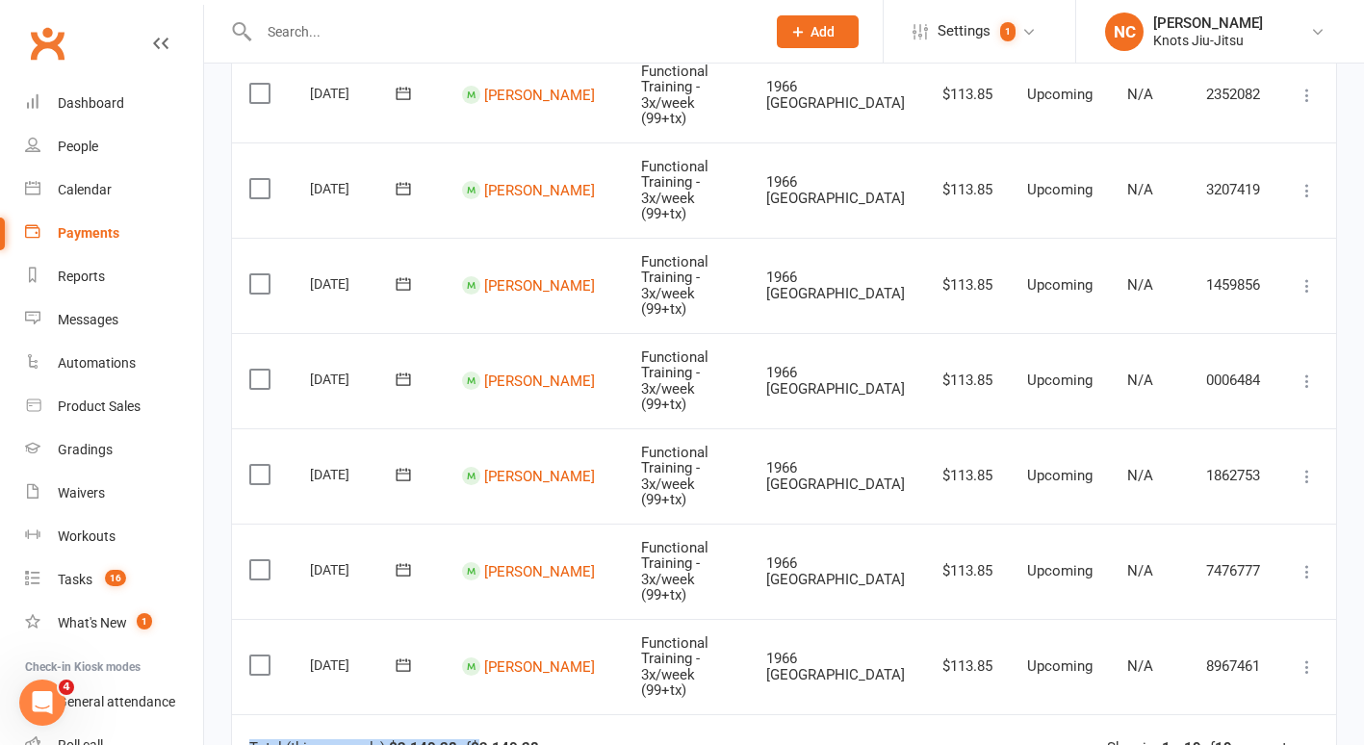
drag, startPoint x: 488, startPoint y: 443, endPoint x: 582, endPoint y: 443, distance: 94.3
click at [582, 714] on td "Total (this page only): $2,140.38 of $2,140.38 Showing 1 - 19 of 19 payments" at bounding box center [784, 743] width 1104 height 58
drag, startPoint x: 484, startPoint y: 445, endPoint x: 541, endPoint y: 440, distance: 57.0
click at [539, 739] on strong "$2,140.38" at bounding box center [505, 747] width 68 height 17
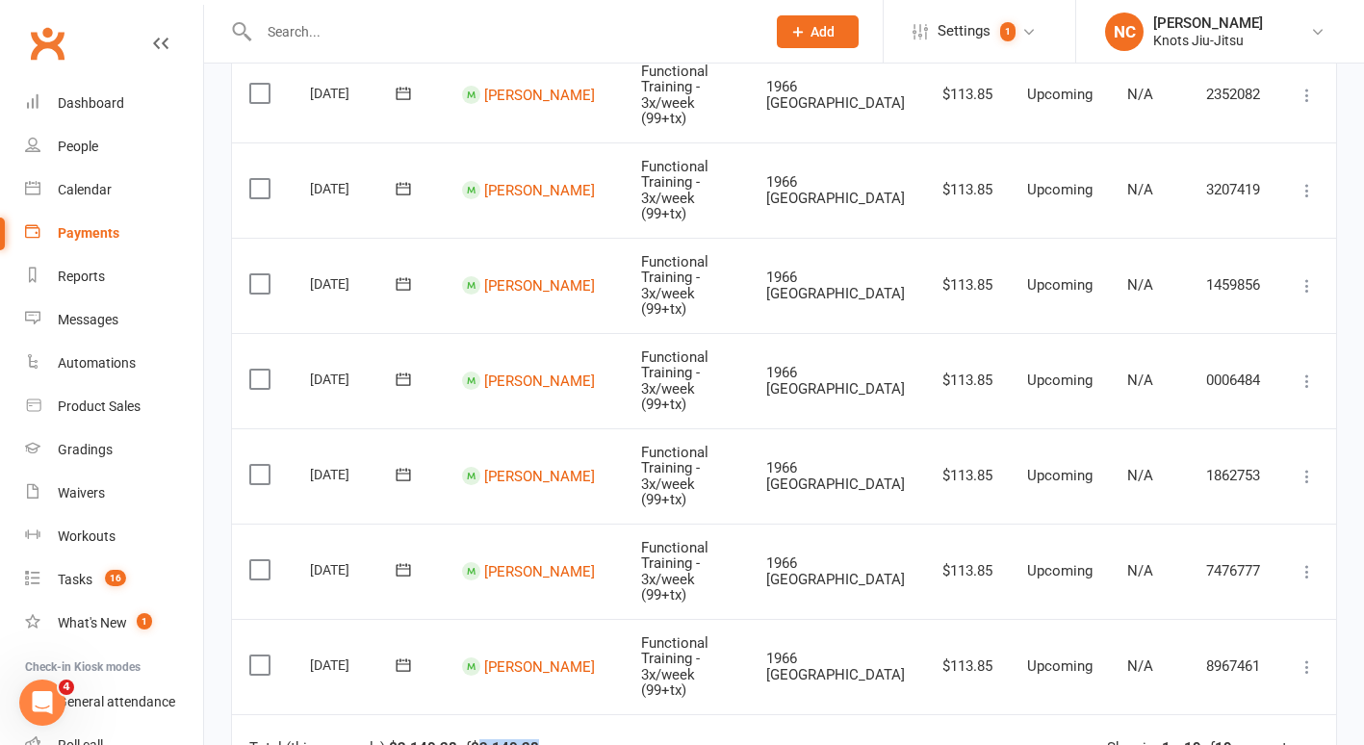
copy strong "2,140.38"
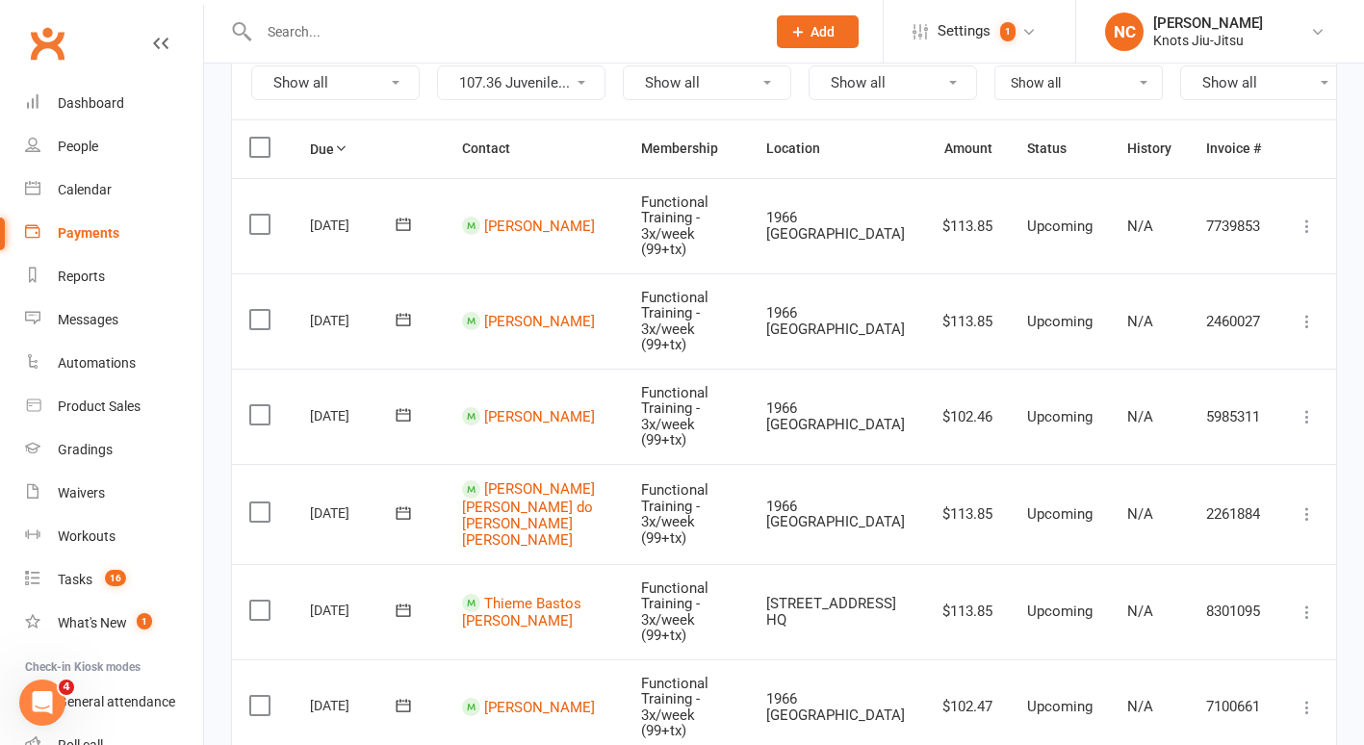
scroll to position [0, 0]
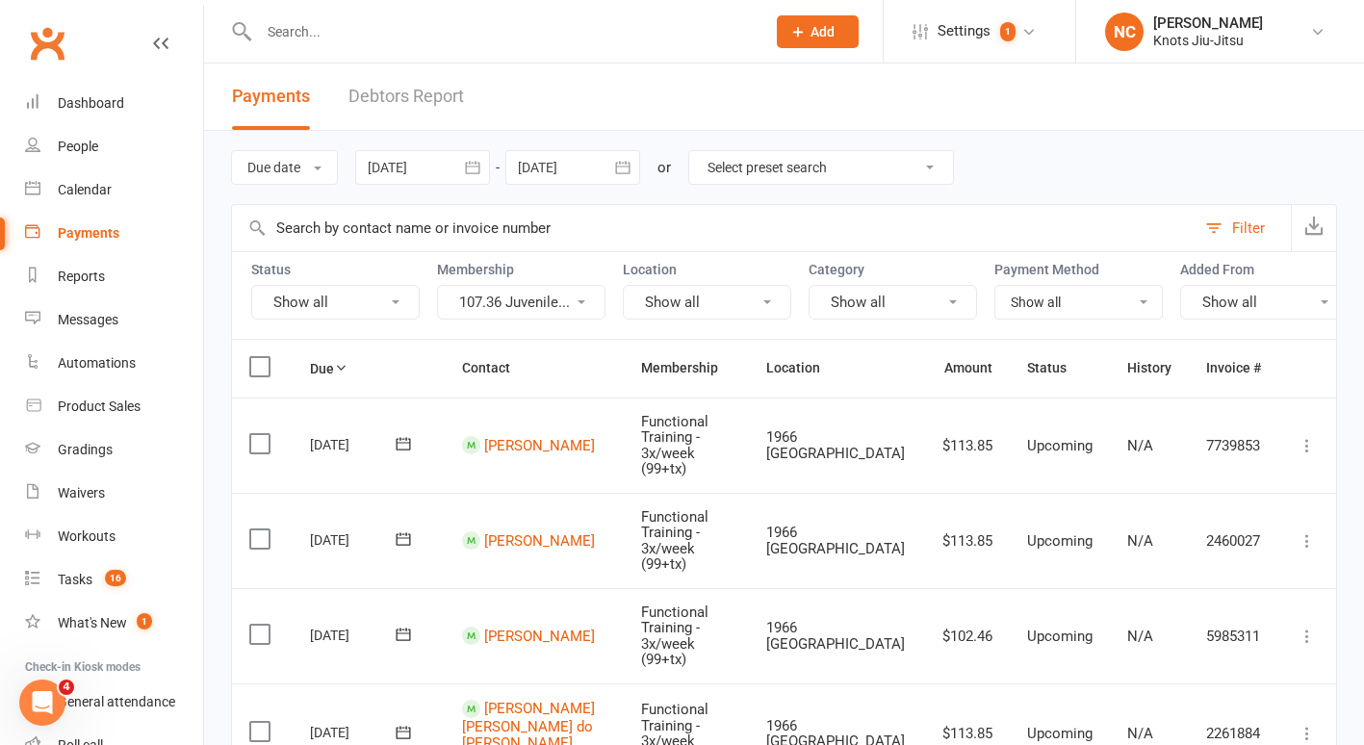
click at [554, 304] on button "107.36 Juvenile..." at bounding box center [521, 302] width 168 height 35
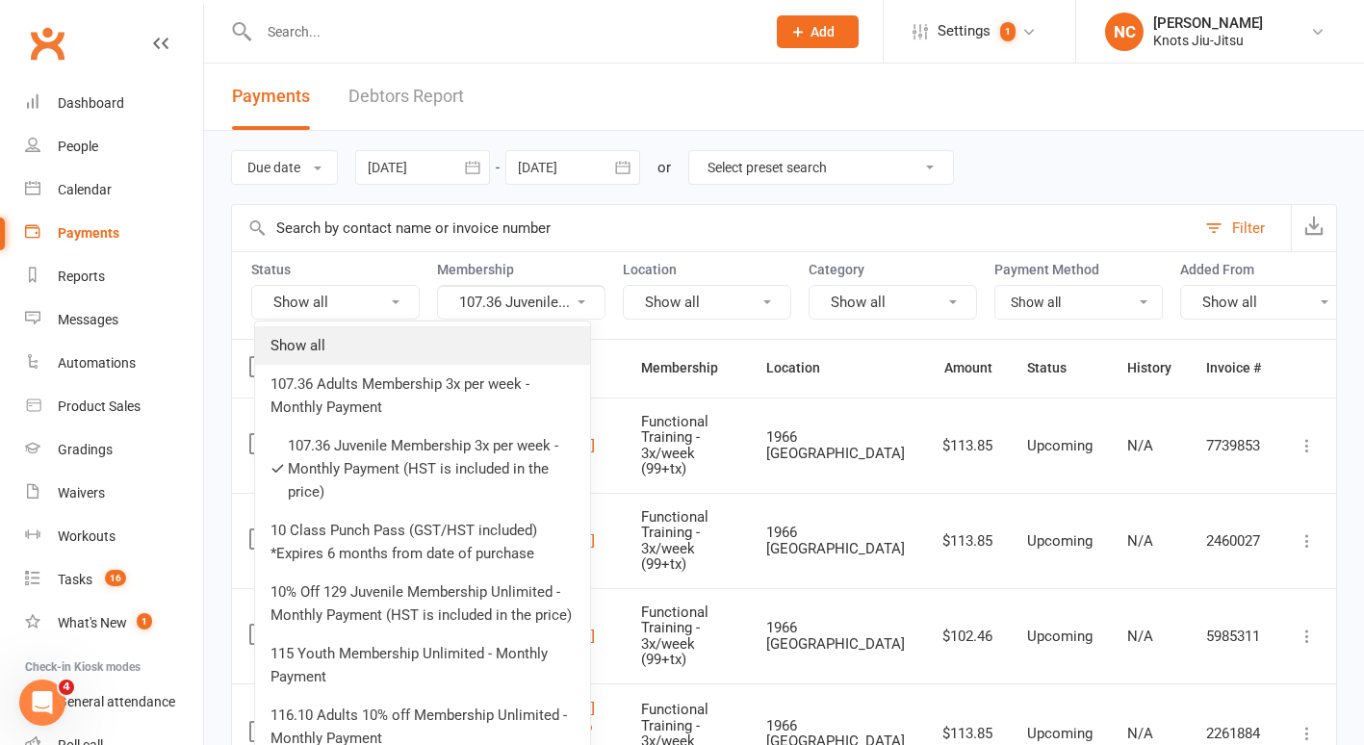
click at [531, 326] on link "Show all" at bounding box center [422, 345] width 335 height 39
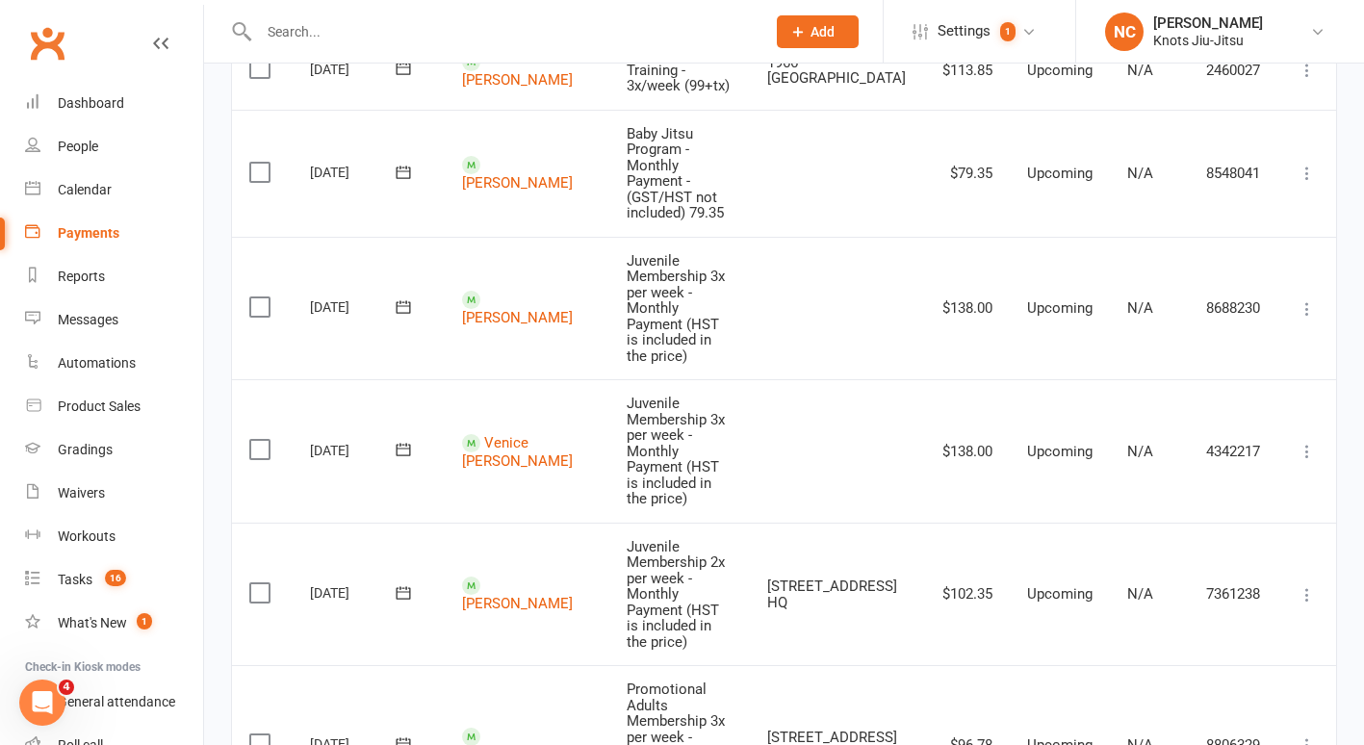
scroll to position [2269, 0]
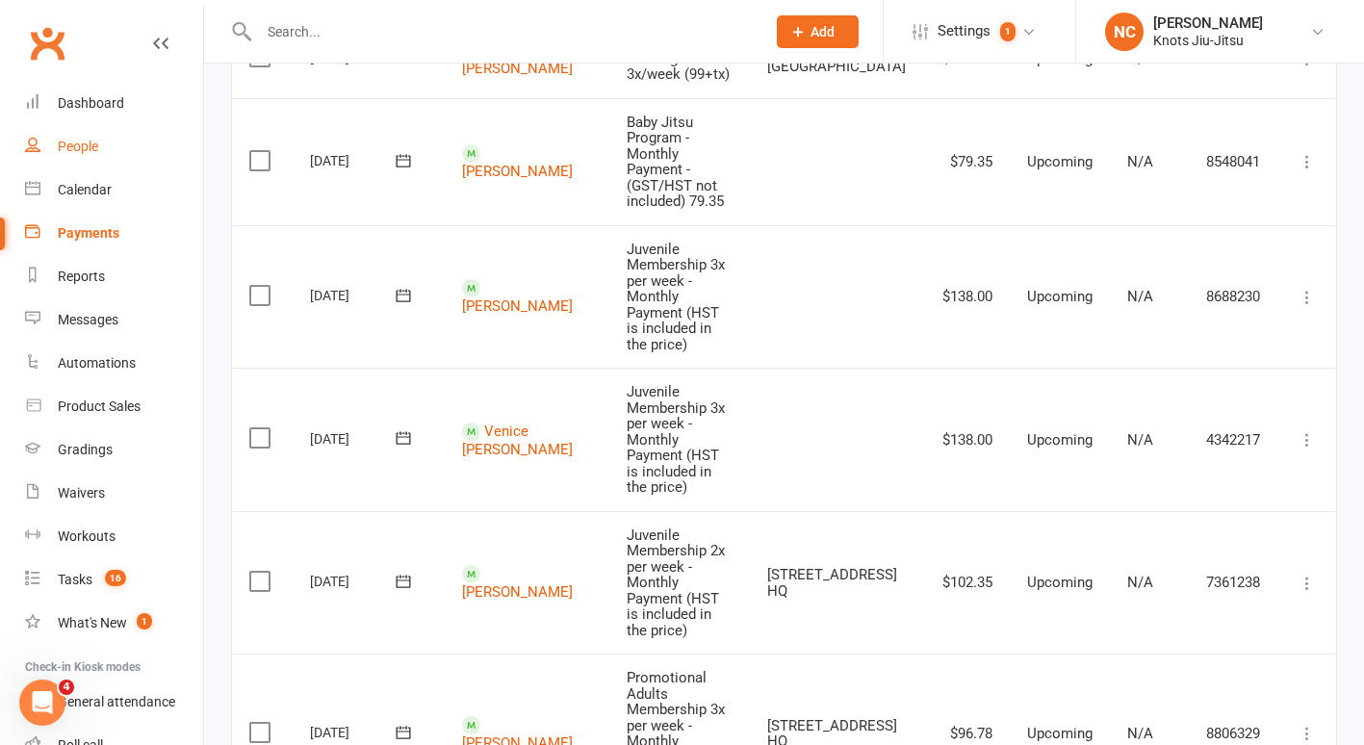
click at [76, 135] on link "People" at bounding box center [114, 146] width 178 height 43
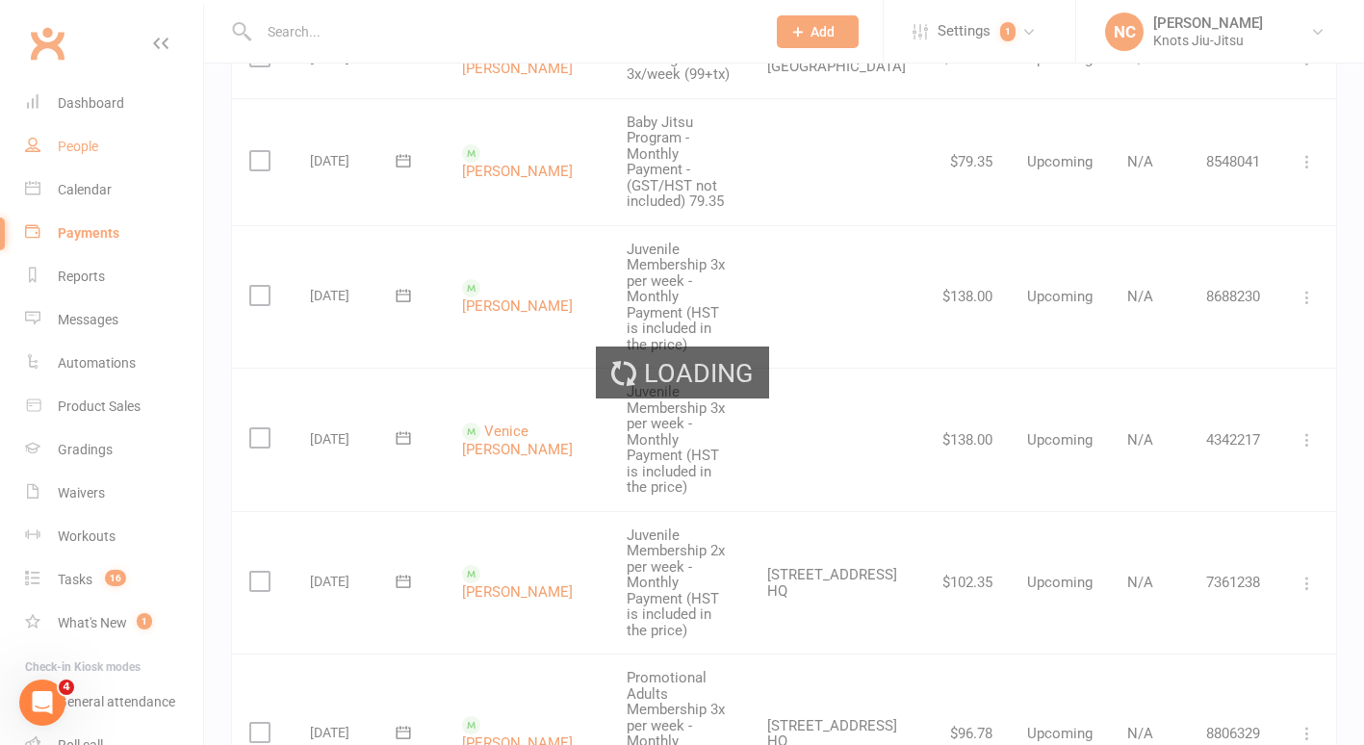
select select "100"
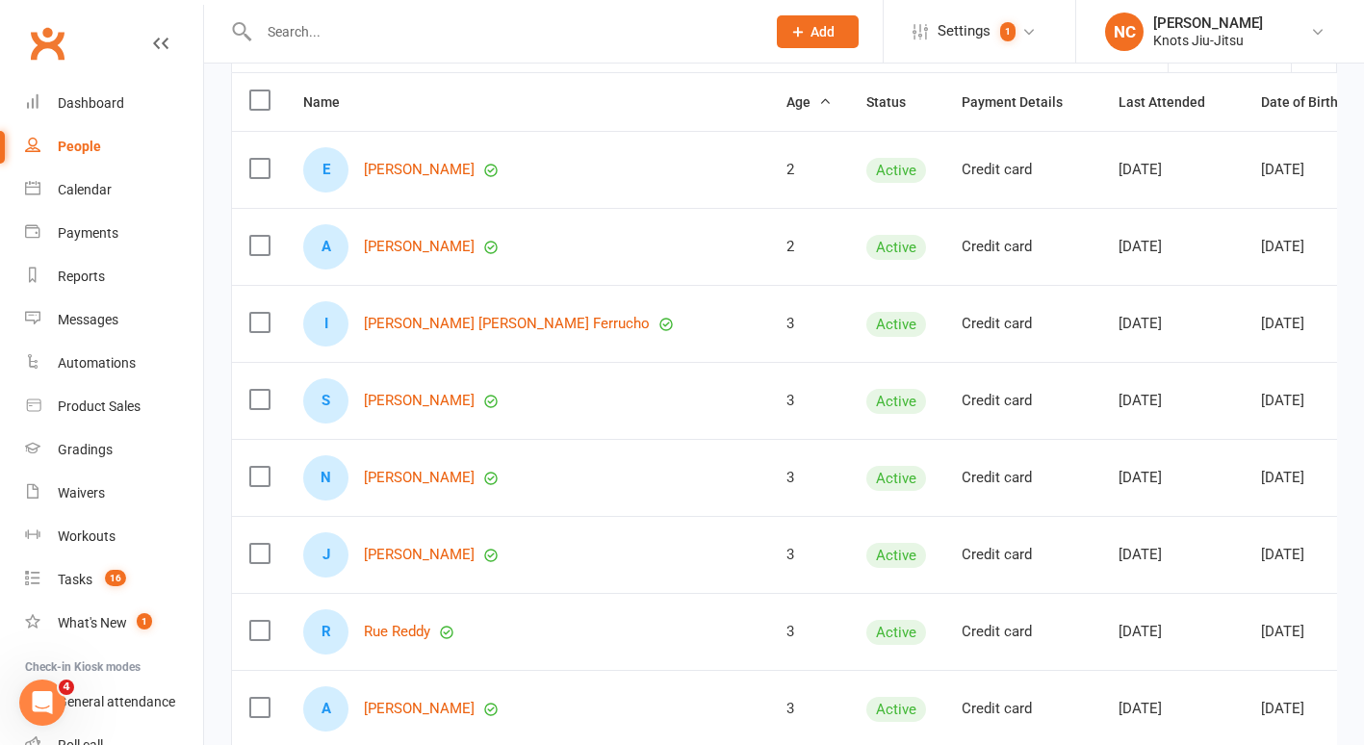
scroll to position [214, 0]
